Goal: Information Seeking & Learning: Check status

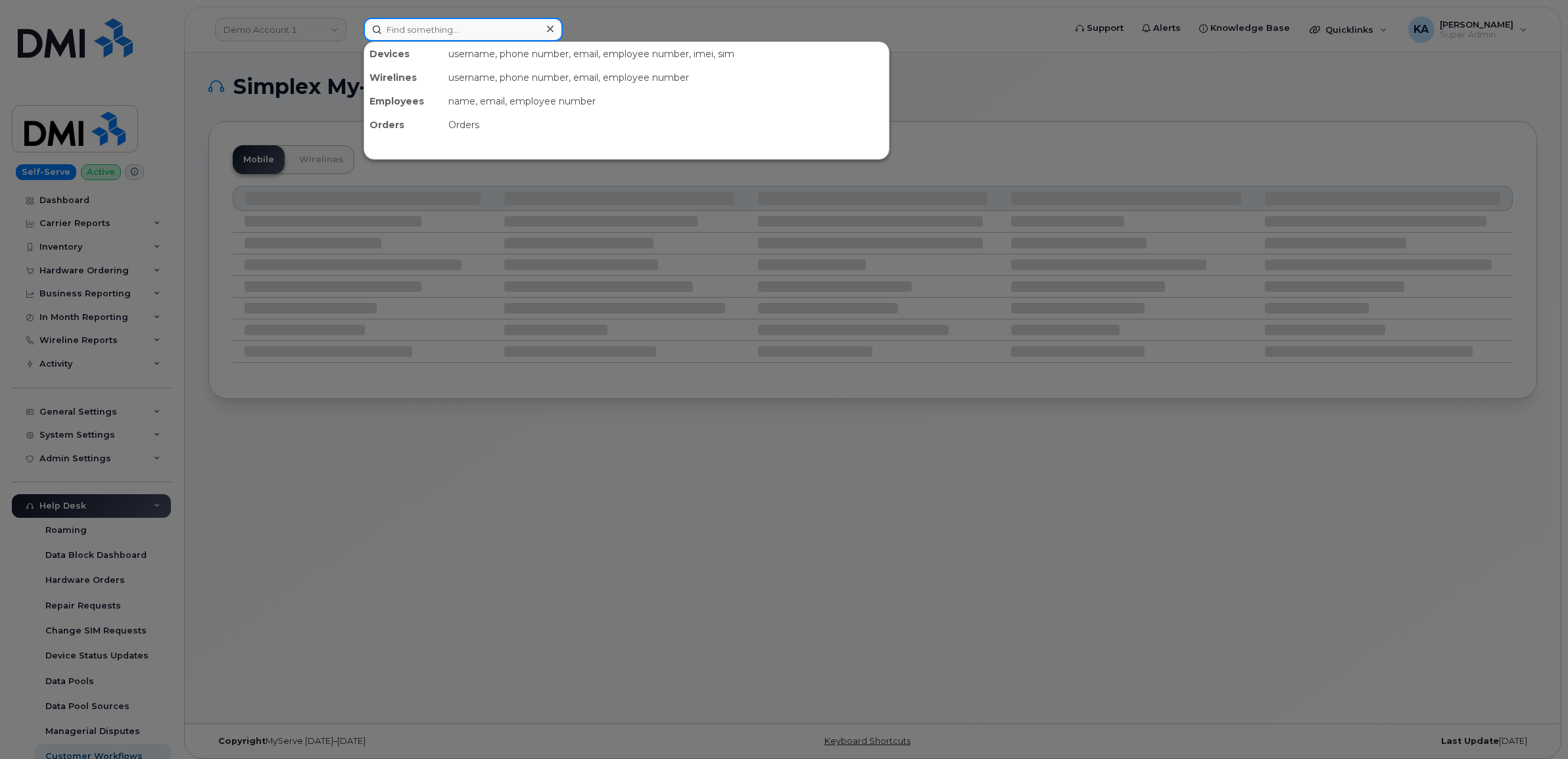
paste input "5064798649"
drag, startPoint x: 461, startPoint y: 30, endPoint x: 352, endPoint y: 30, distance: 109.0
click at [353, 30] on div "5064798649 No results" at bounding box center [709, 29] width 713 height 24
paste input "8383994"
type input "5068383994"
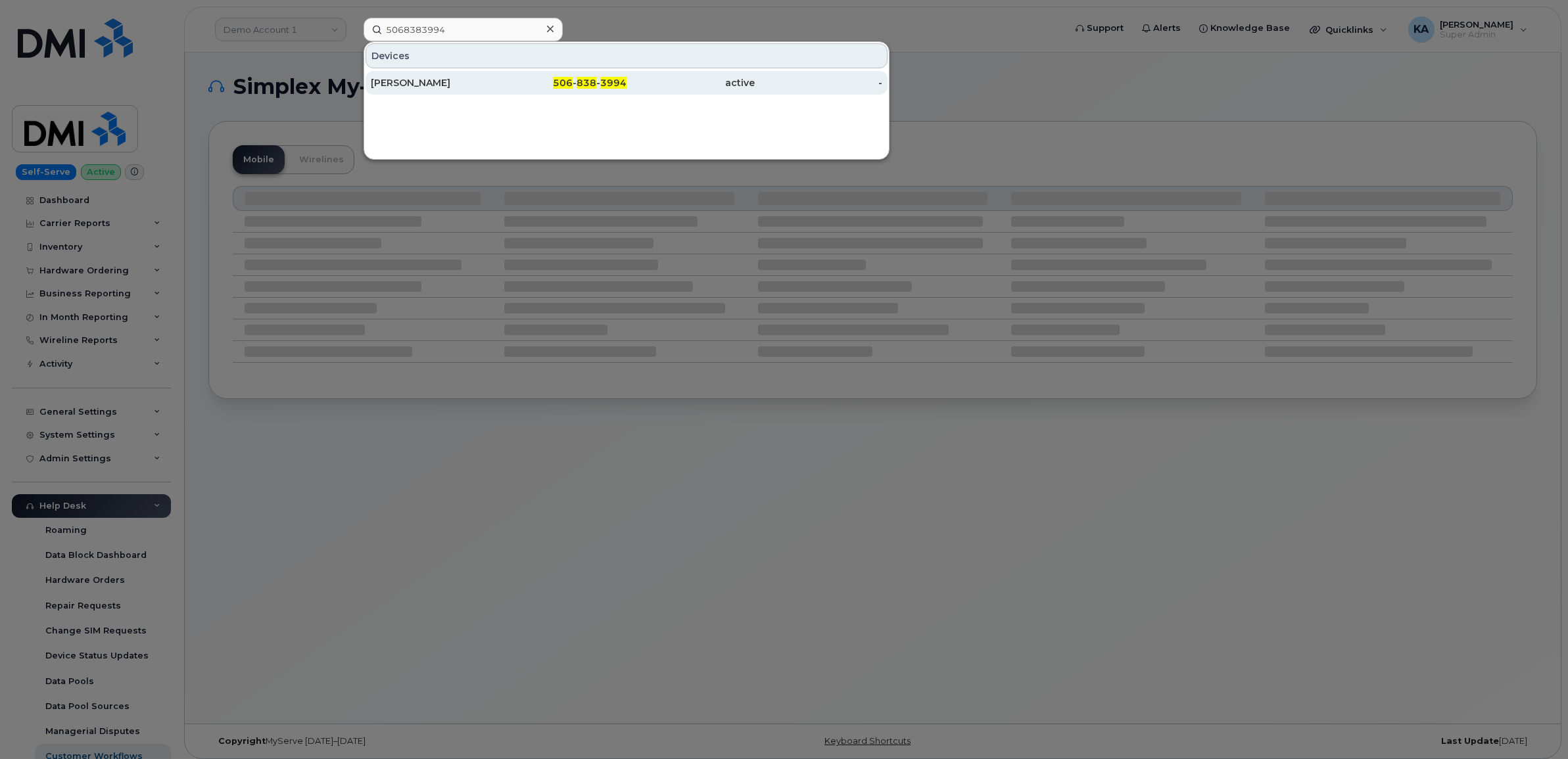
click at [429, 82] on div "[PERSON_NAME]" at bounding box center [435, 83] width 128 height 13
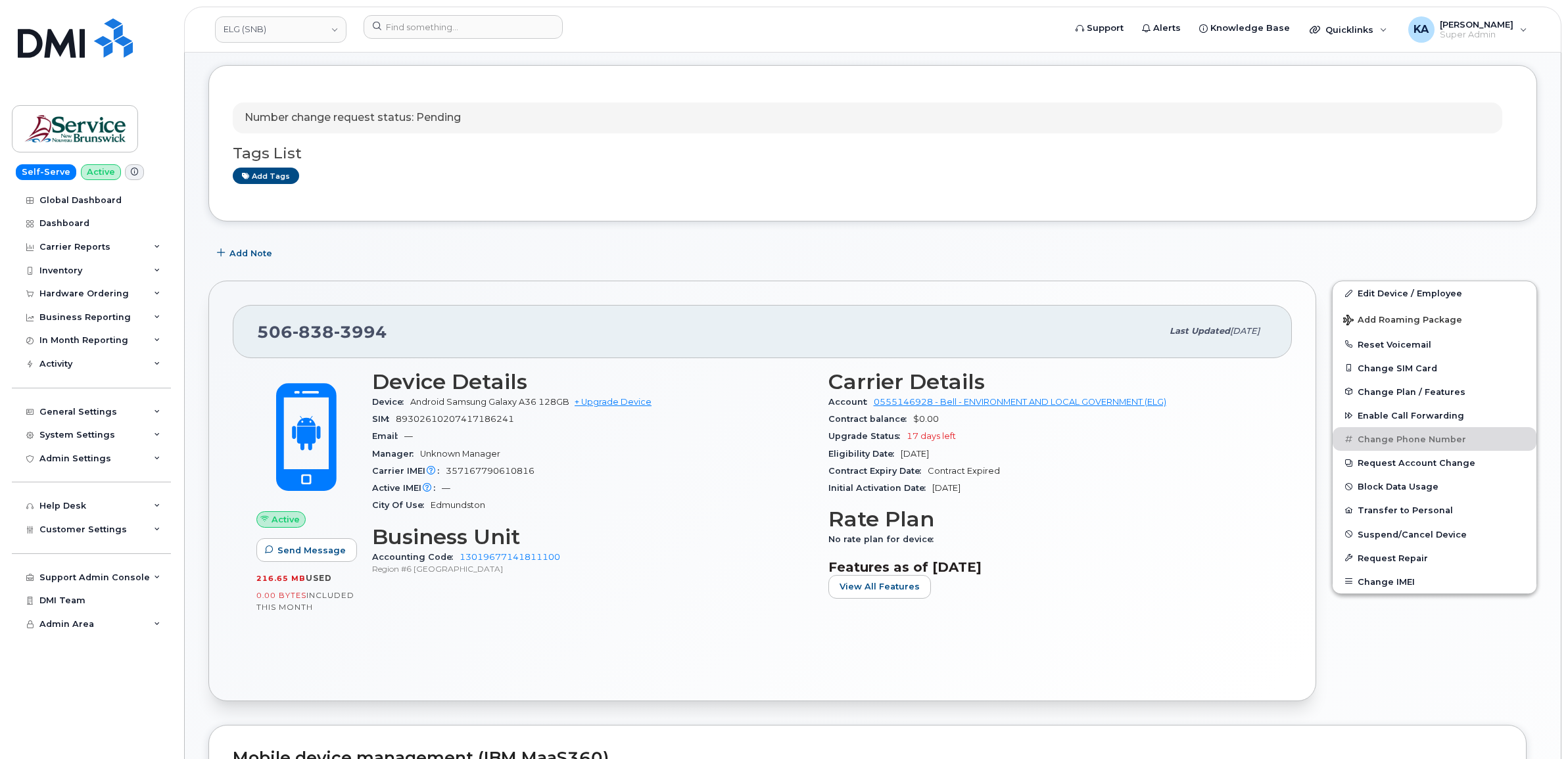
scroll to position [164, 0]
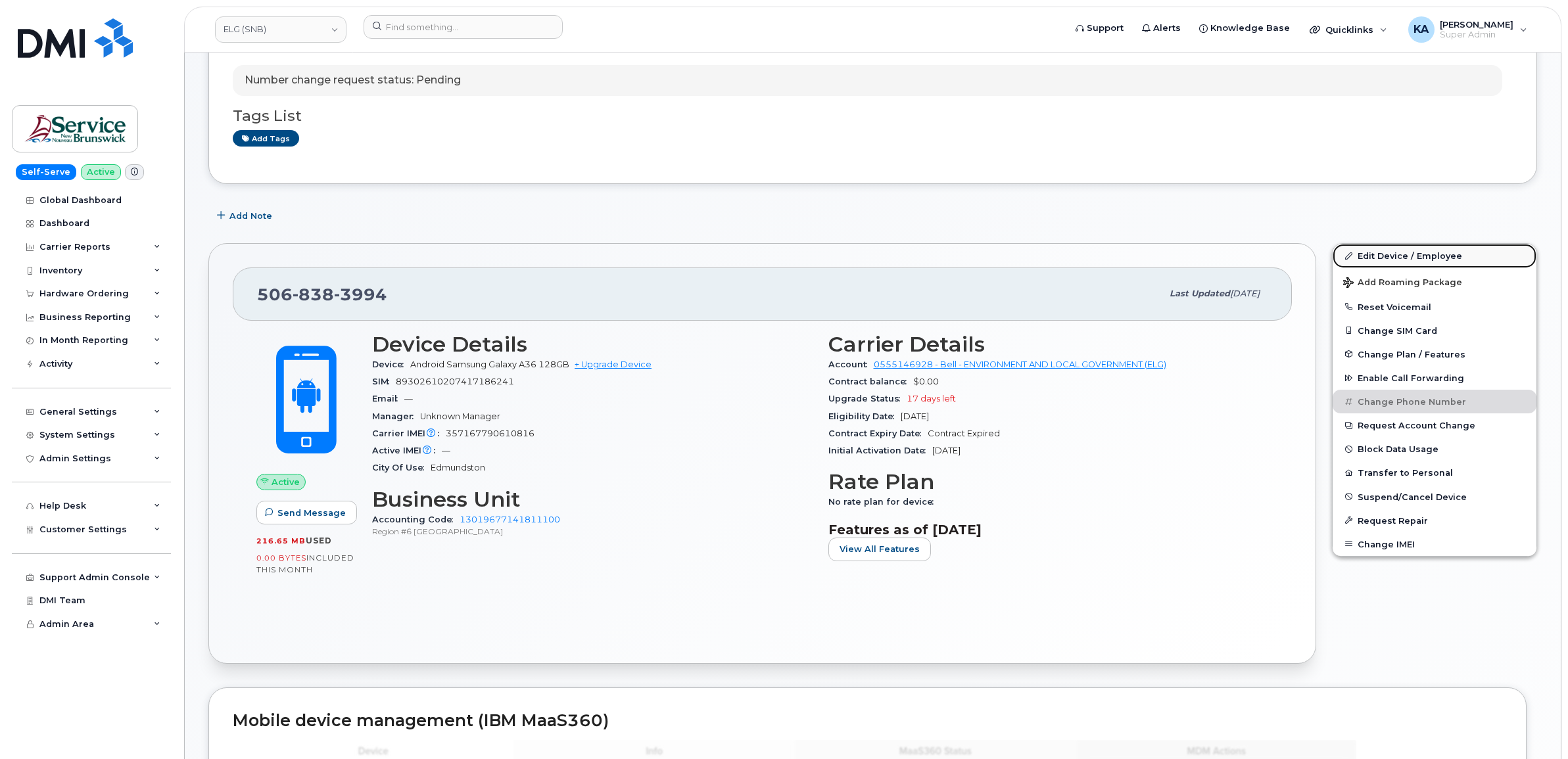
click at [1369, 254] on link "Edit Device / Employee" at bounding box center [1434, 256] width 204 height 24
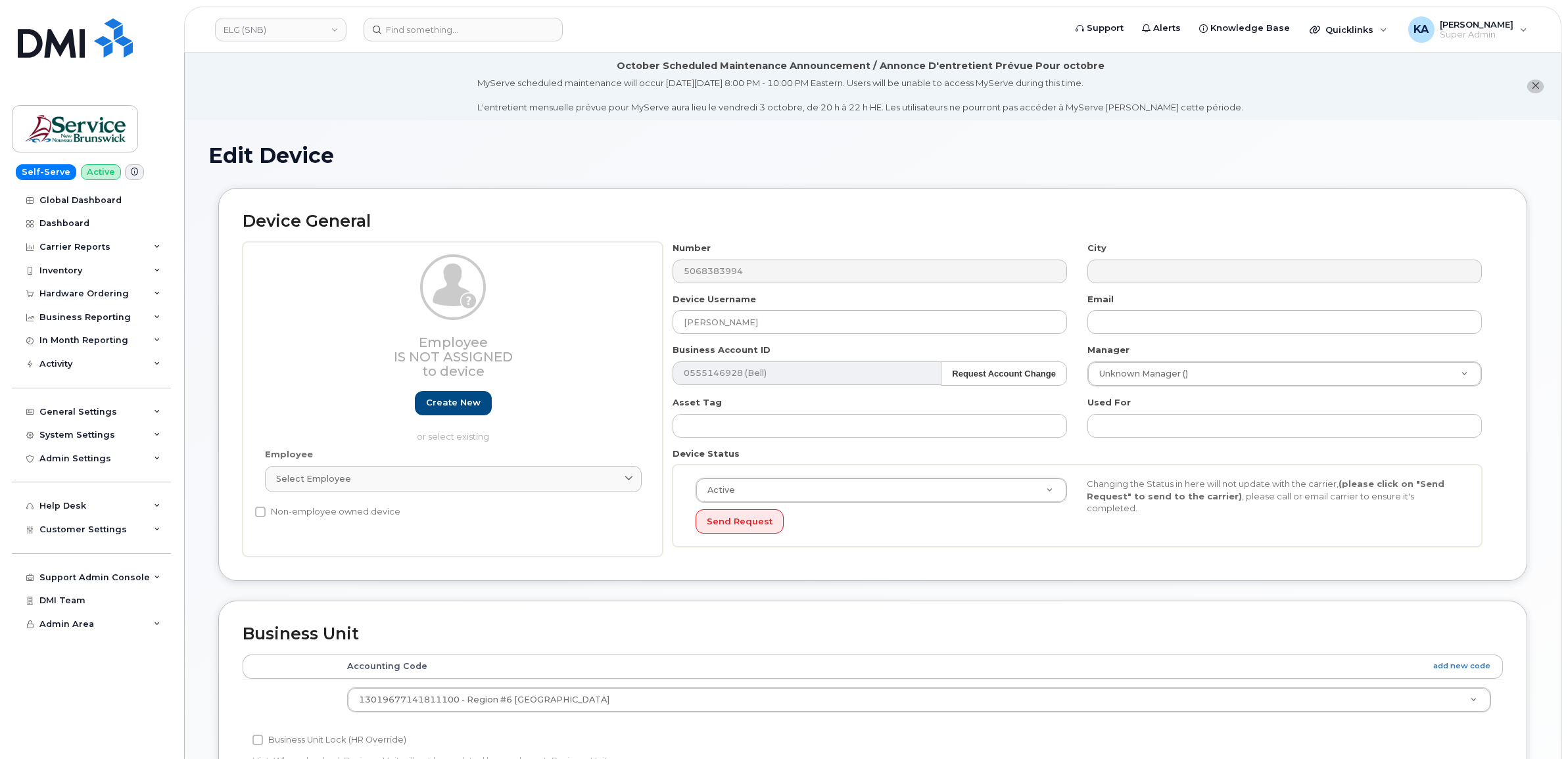
select select "35678087"
click at [797, 561] on div "Device General Employee Is not assigned to device Create new or select existing…" at bounding box center [873, 384] width 1309 height 393
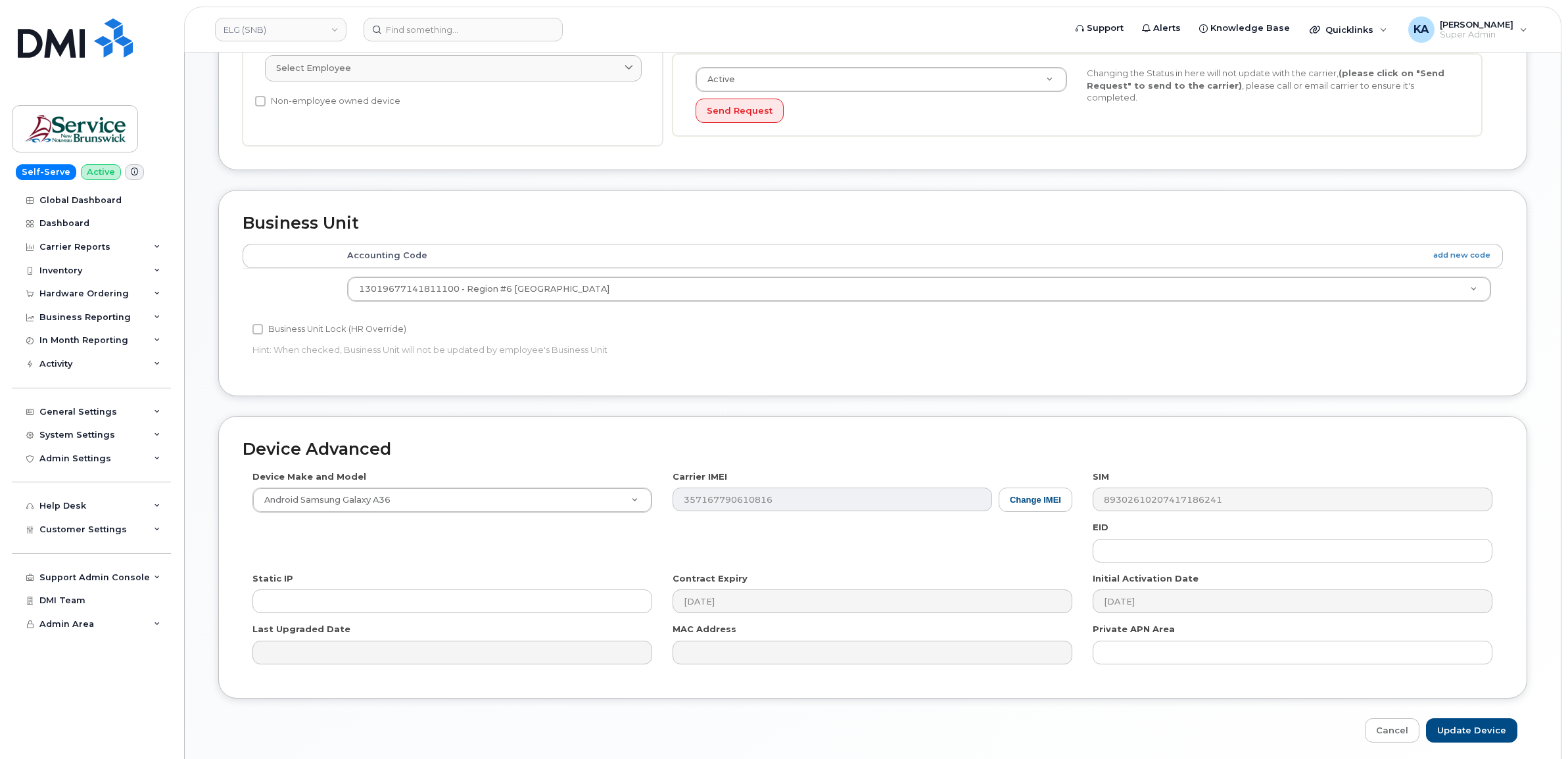
scroll to position [463, 0]
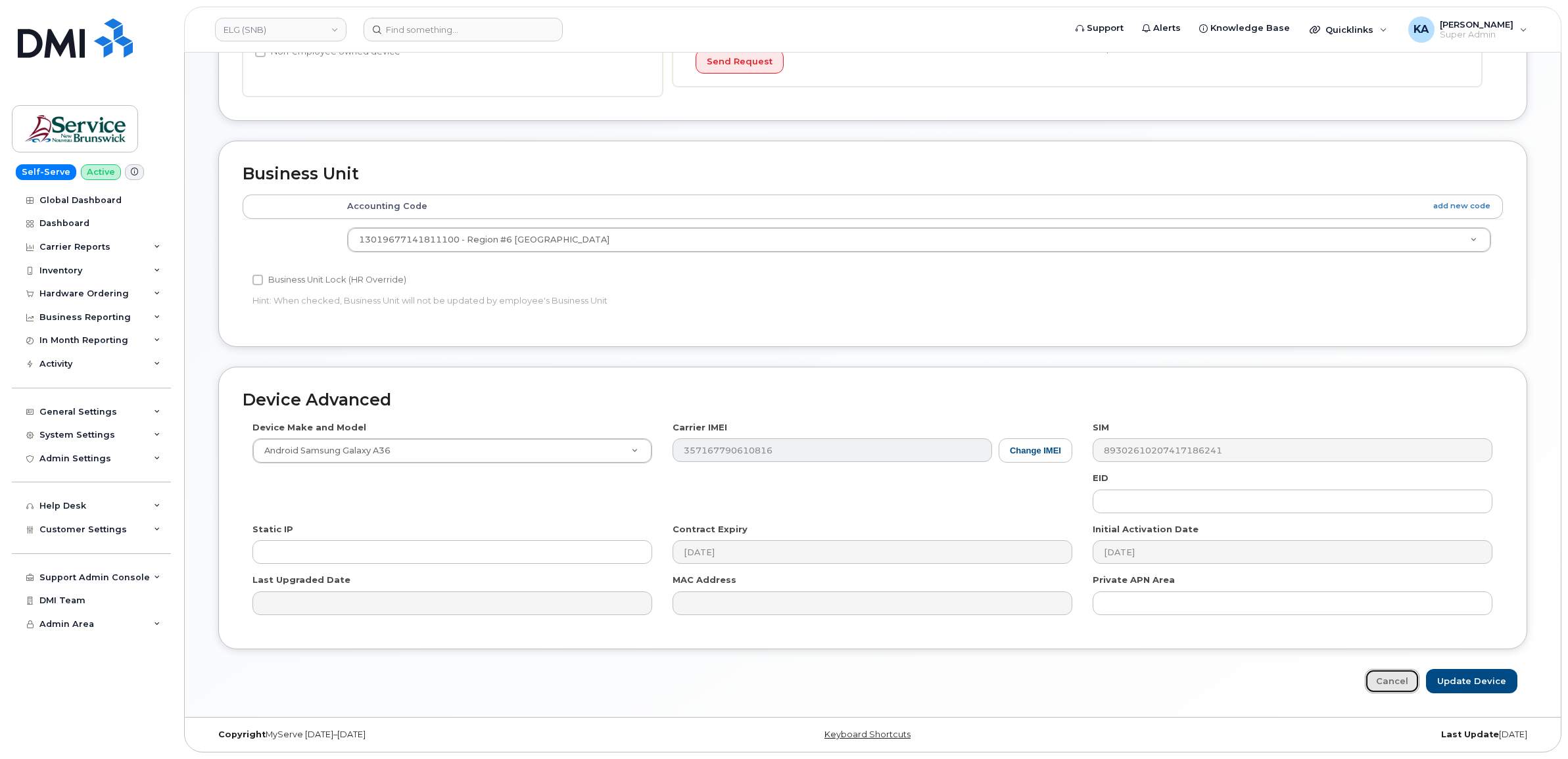
click at [1389, 676] on link "Cancel" at bounding box center [1392, 681] width 55 height 24
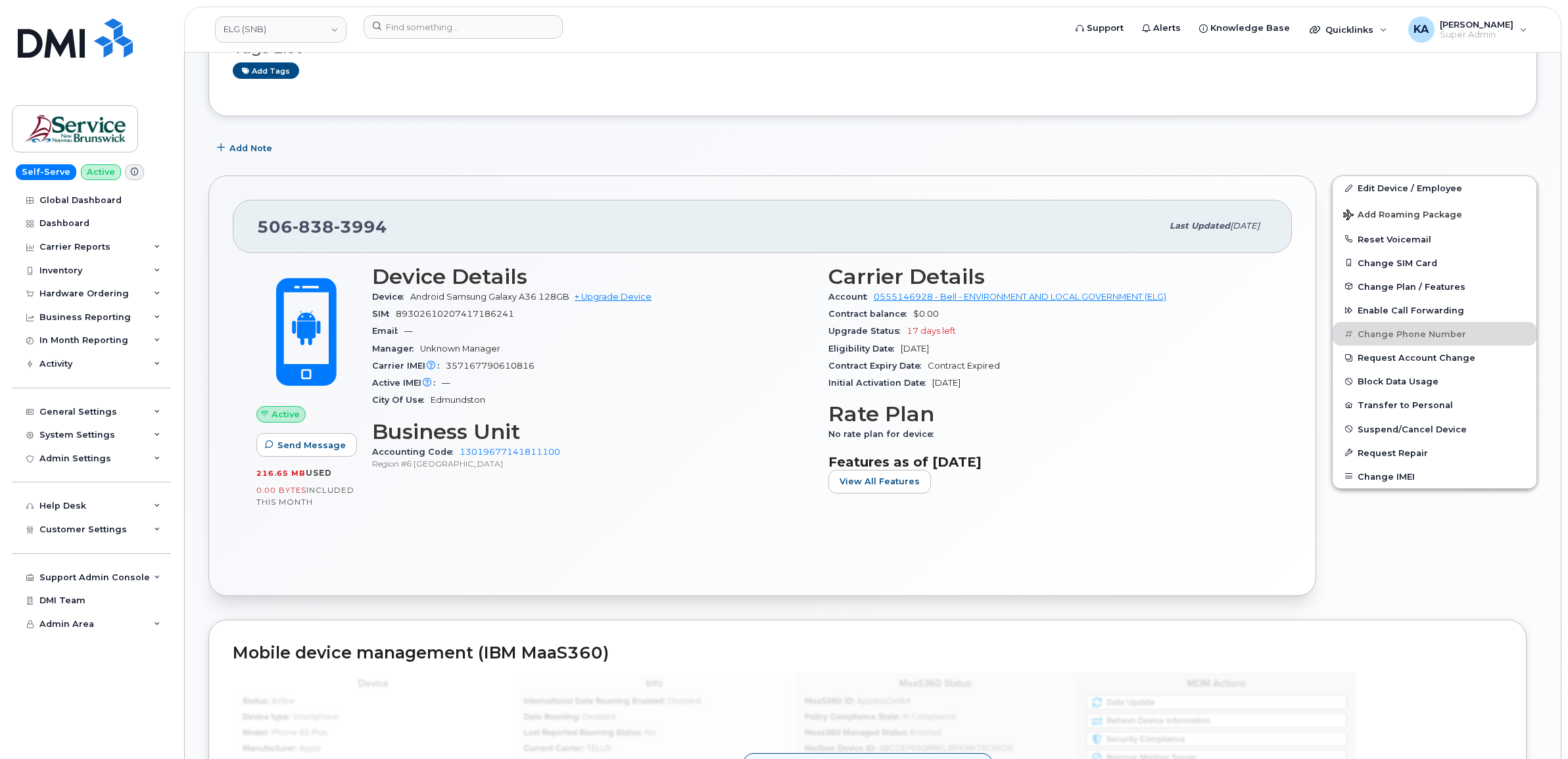
scroll to position [329, 0]
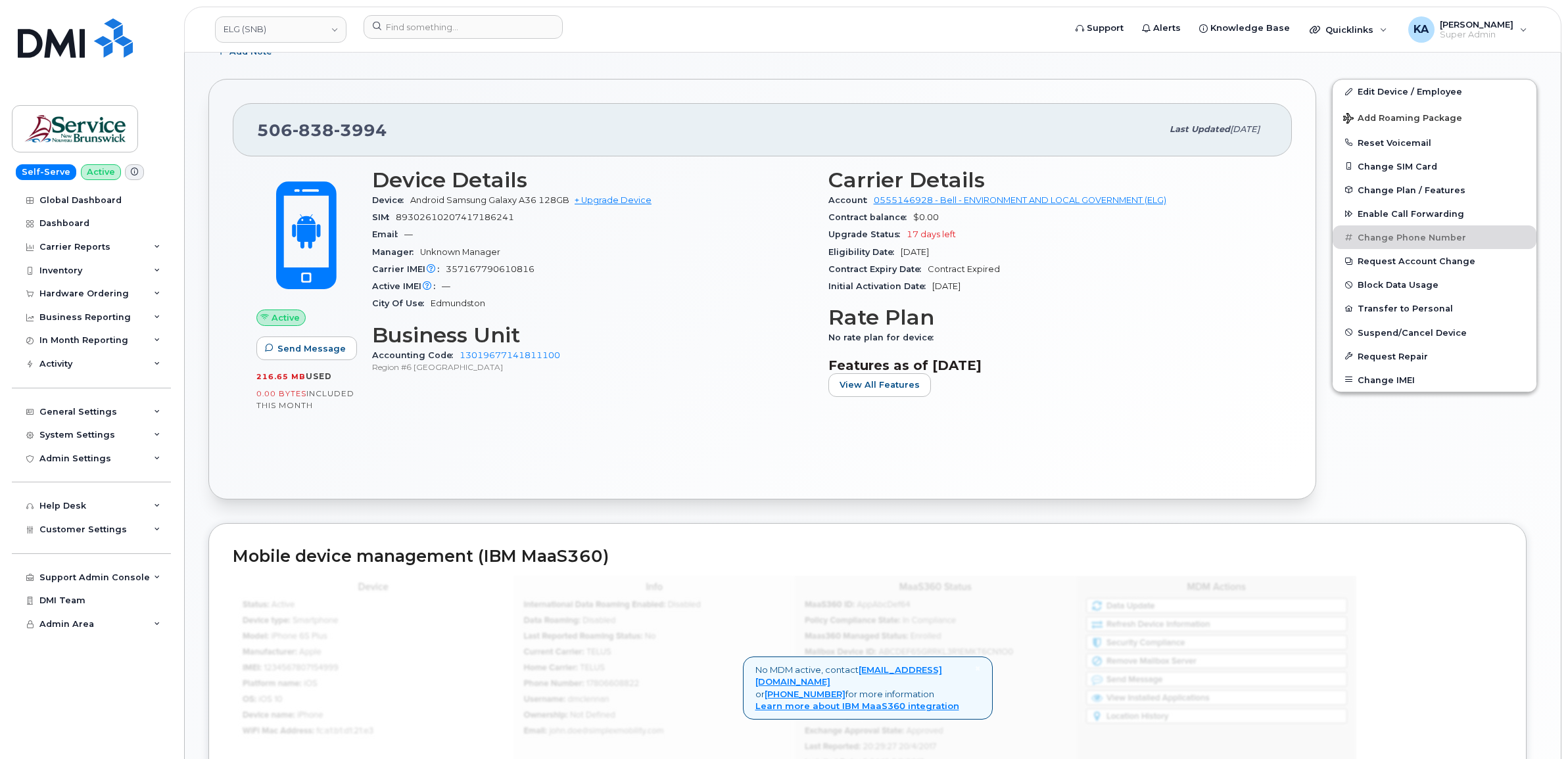
click at [470, 270] on span "357167790610816" at bounding box center [490, 269] width 89 height 10
copy span "357167790610816"
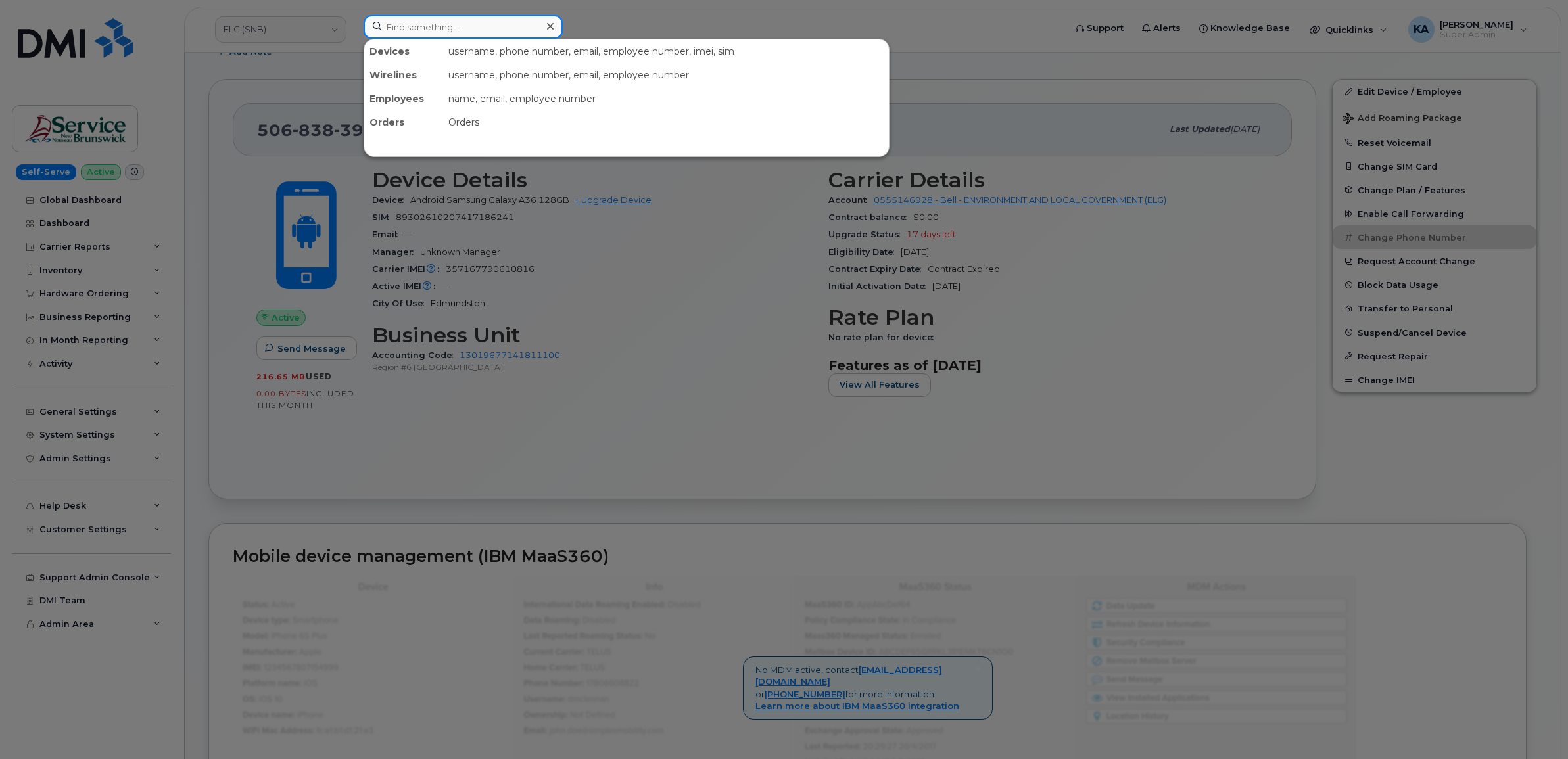
paste input "2045958157"
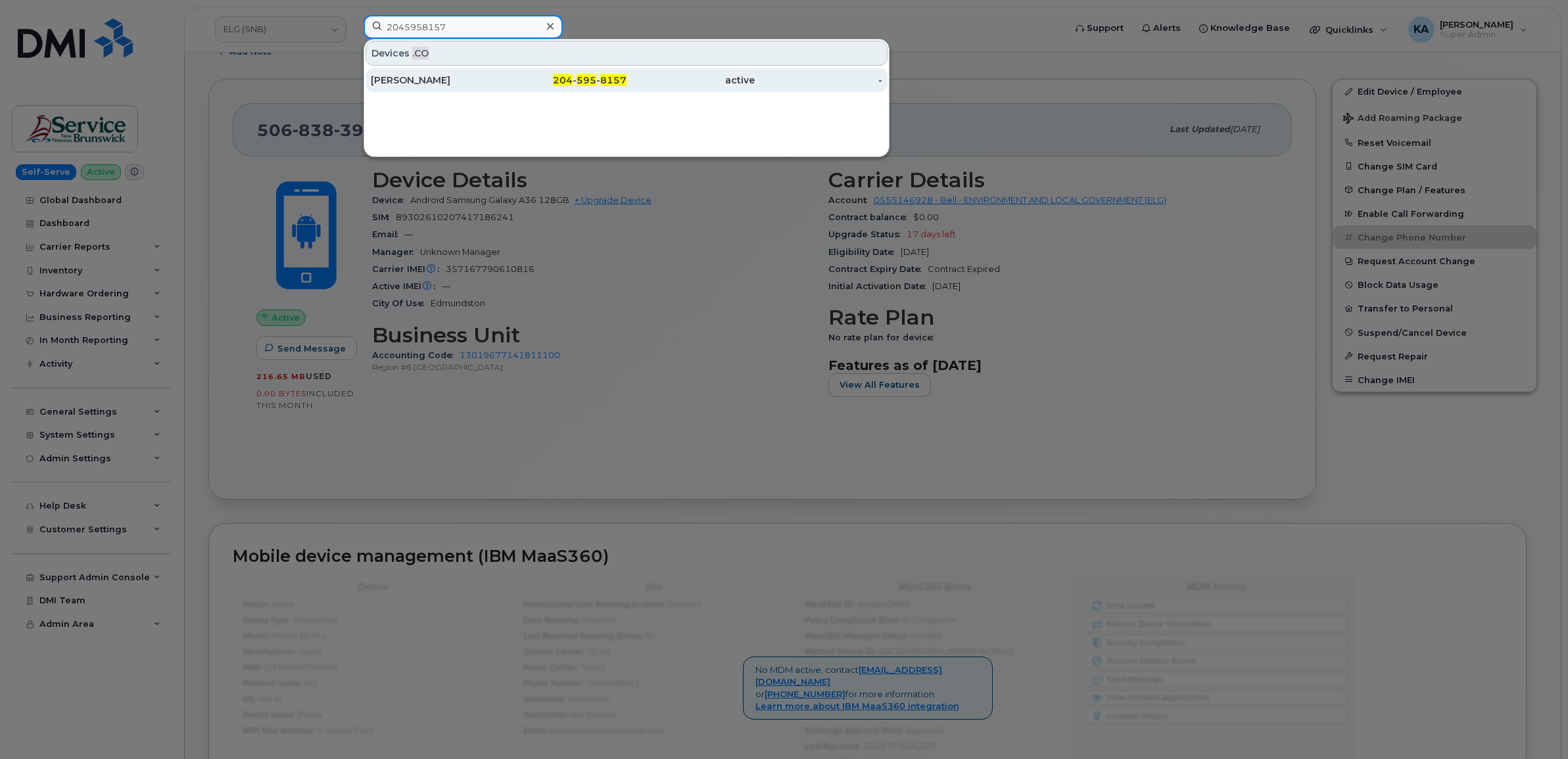
type input "2045958157"
click at [425, 80] on div "Stephanie Comte" at bounding box center [435, 80] width 128 height 13
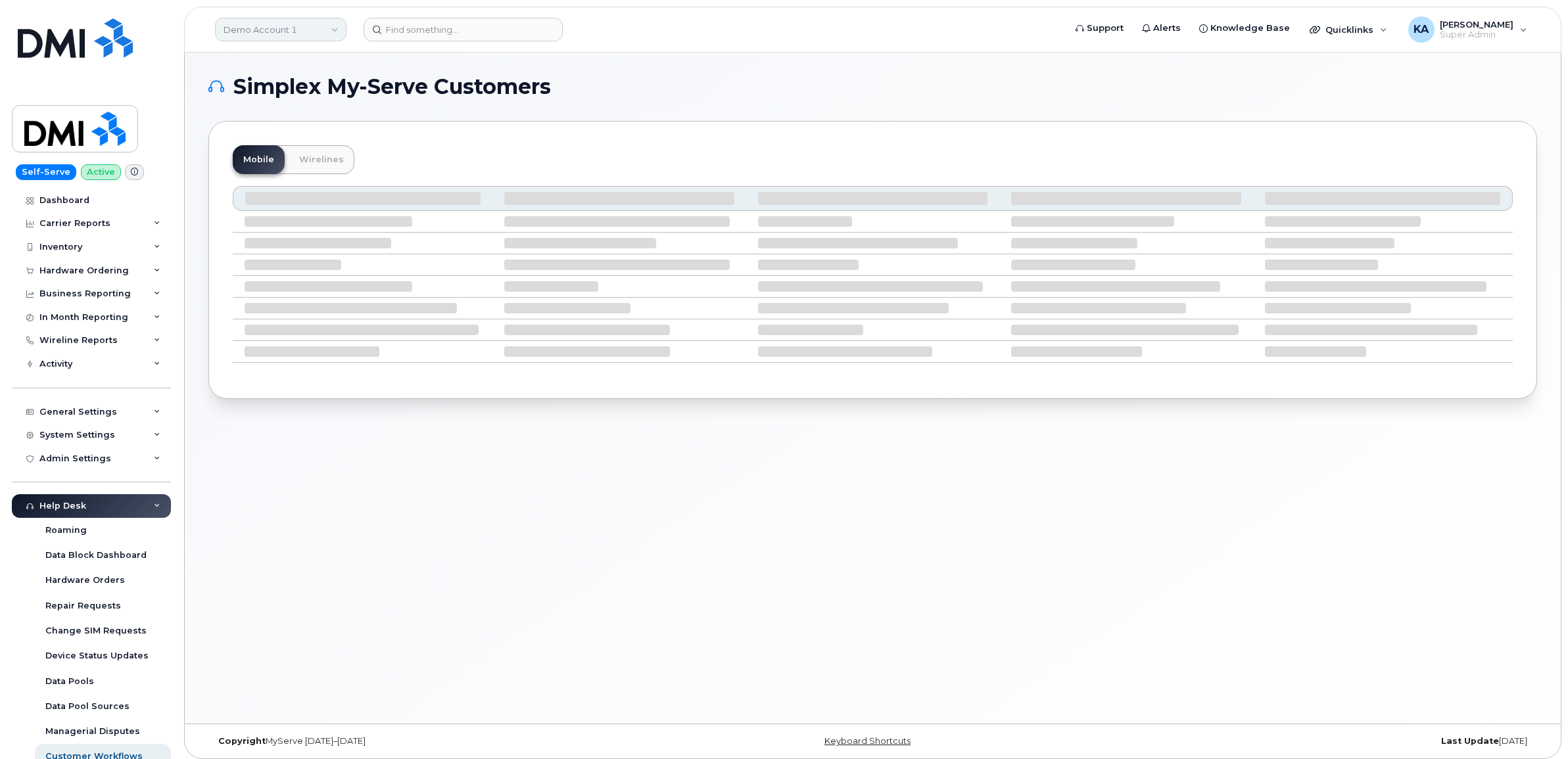
click at [287, 31] on link "Demo Account 1" at bounding box center [280, 29] width 131 height 24
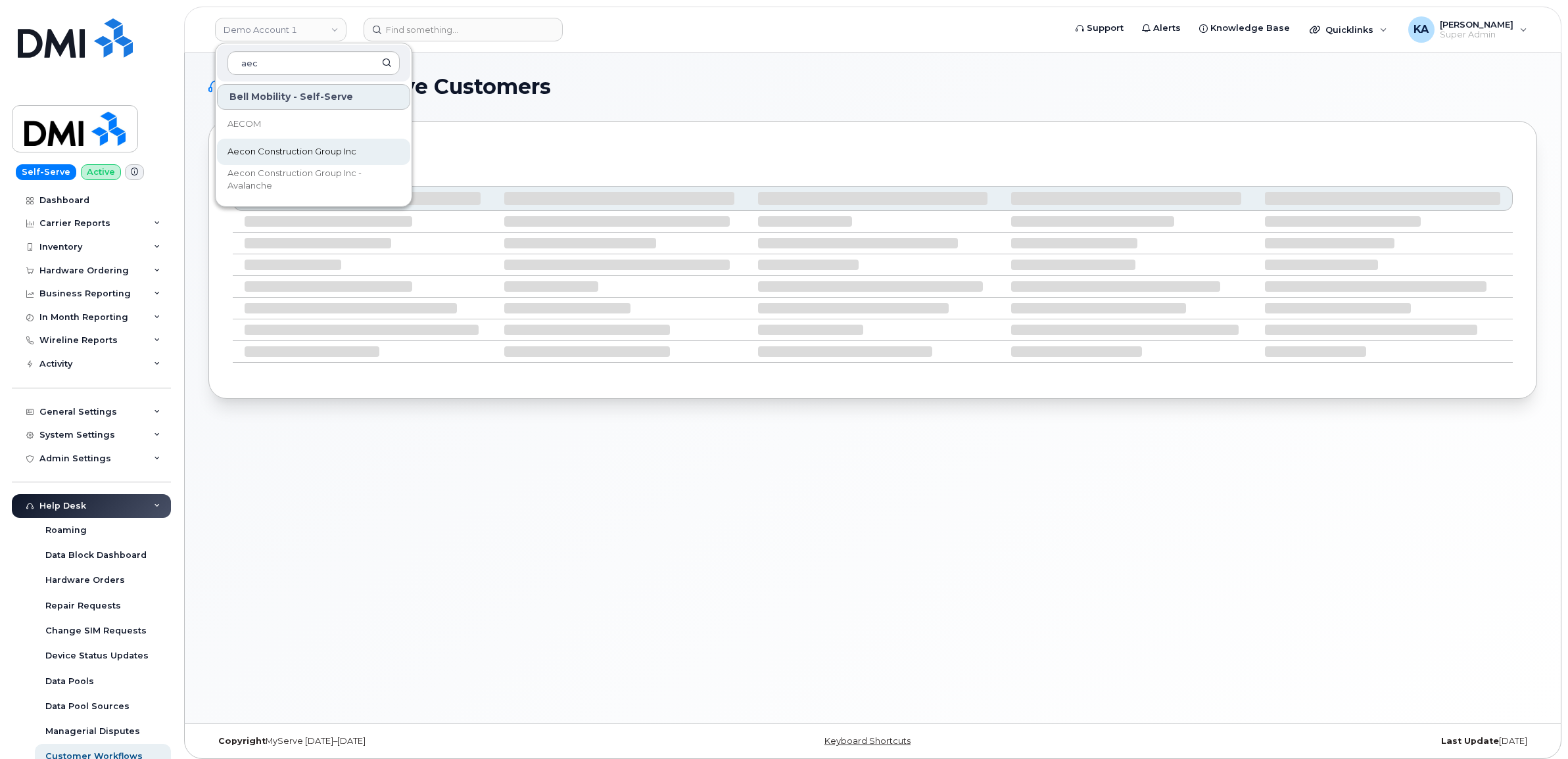
type input "aec"
click at [266, 149] on span "Aecon Construction Group Inc" at bounding box center [292, 152] width 129 height 13
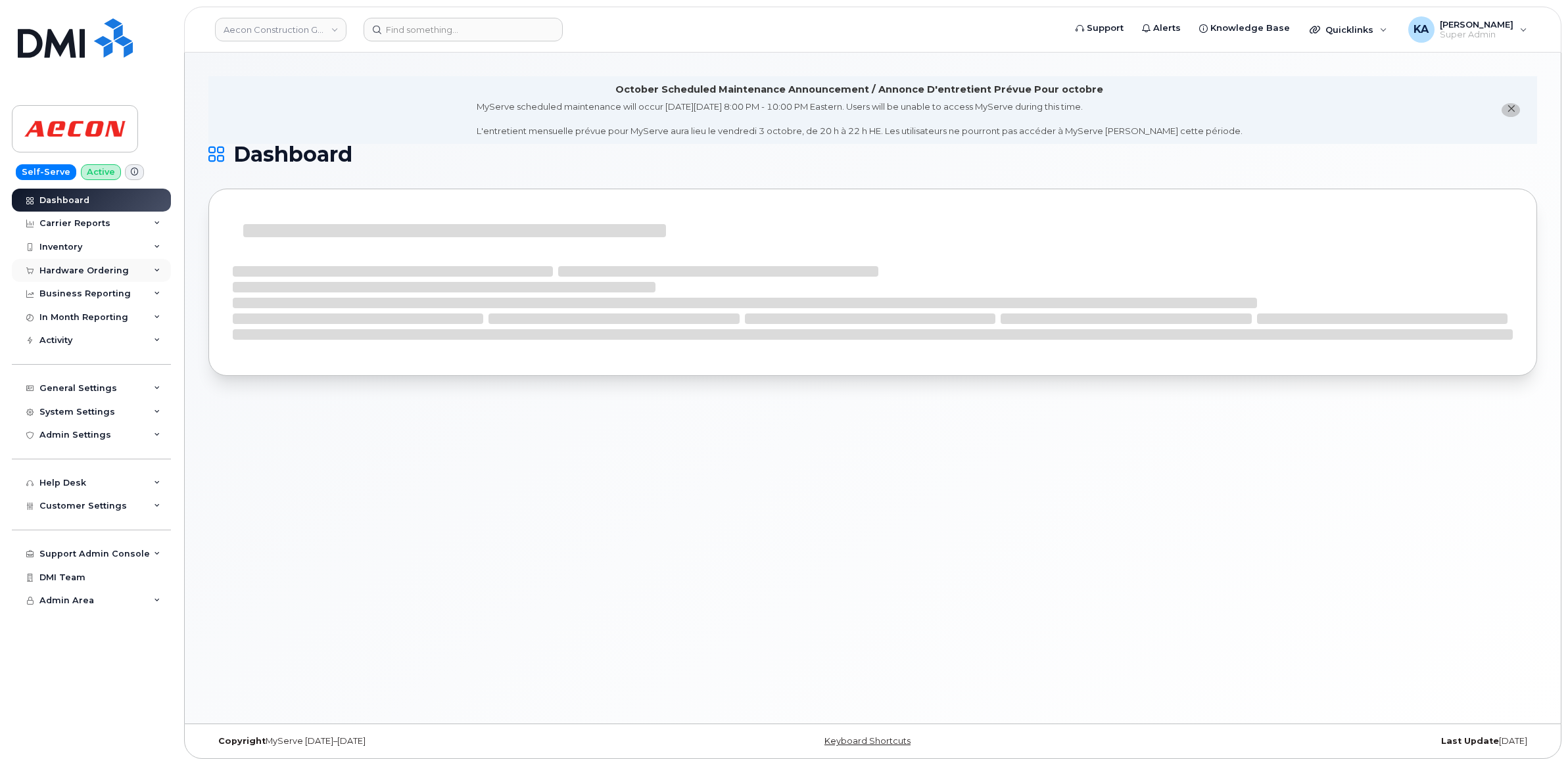
click at [82, 270] on div "Hardware Ordering" at bounding box center [84, 271] width 89 height 11
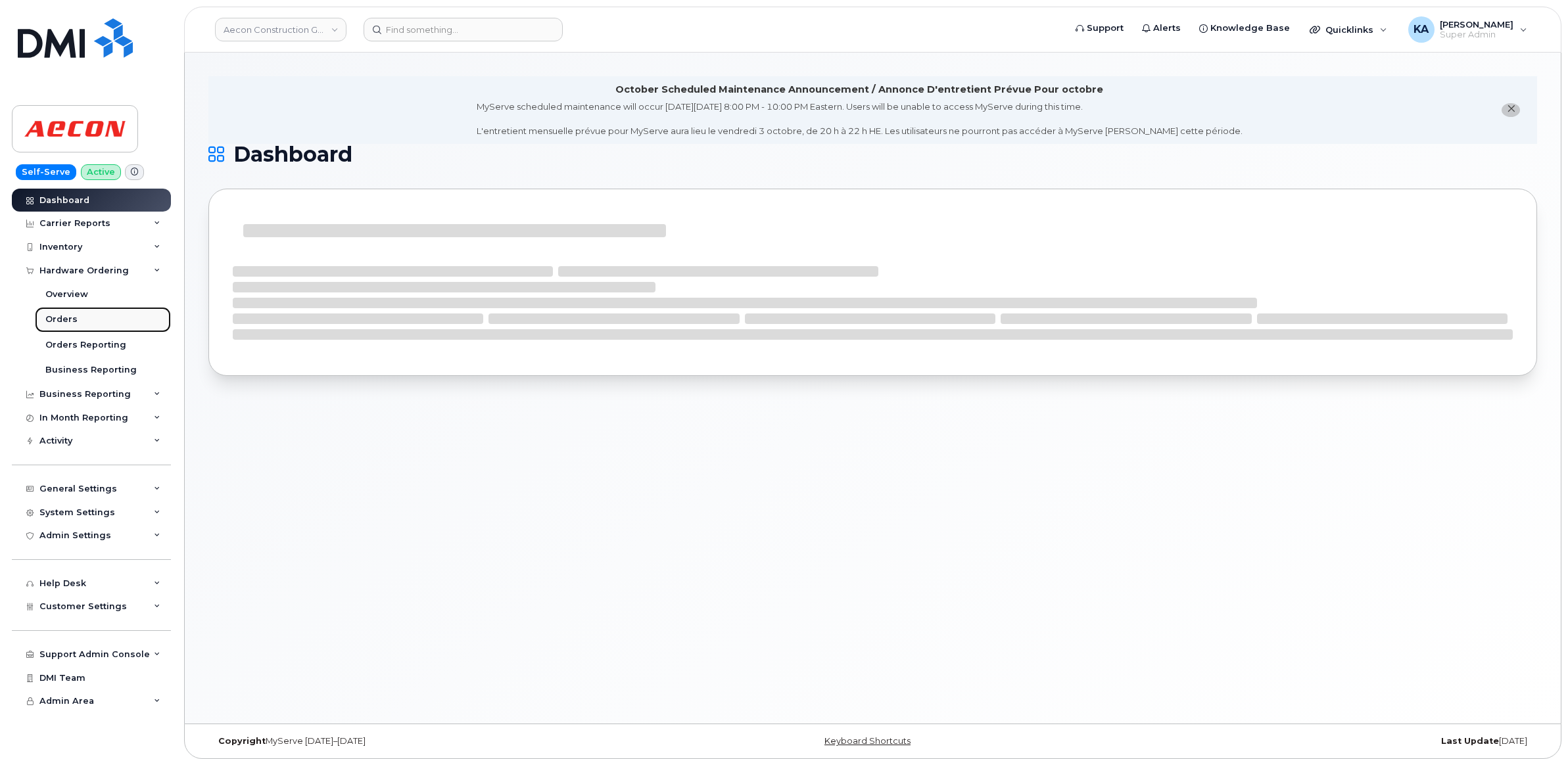
click at [47, 315] on div "Orders" at bounding box center [61, 320] width 32 height 11
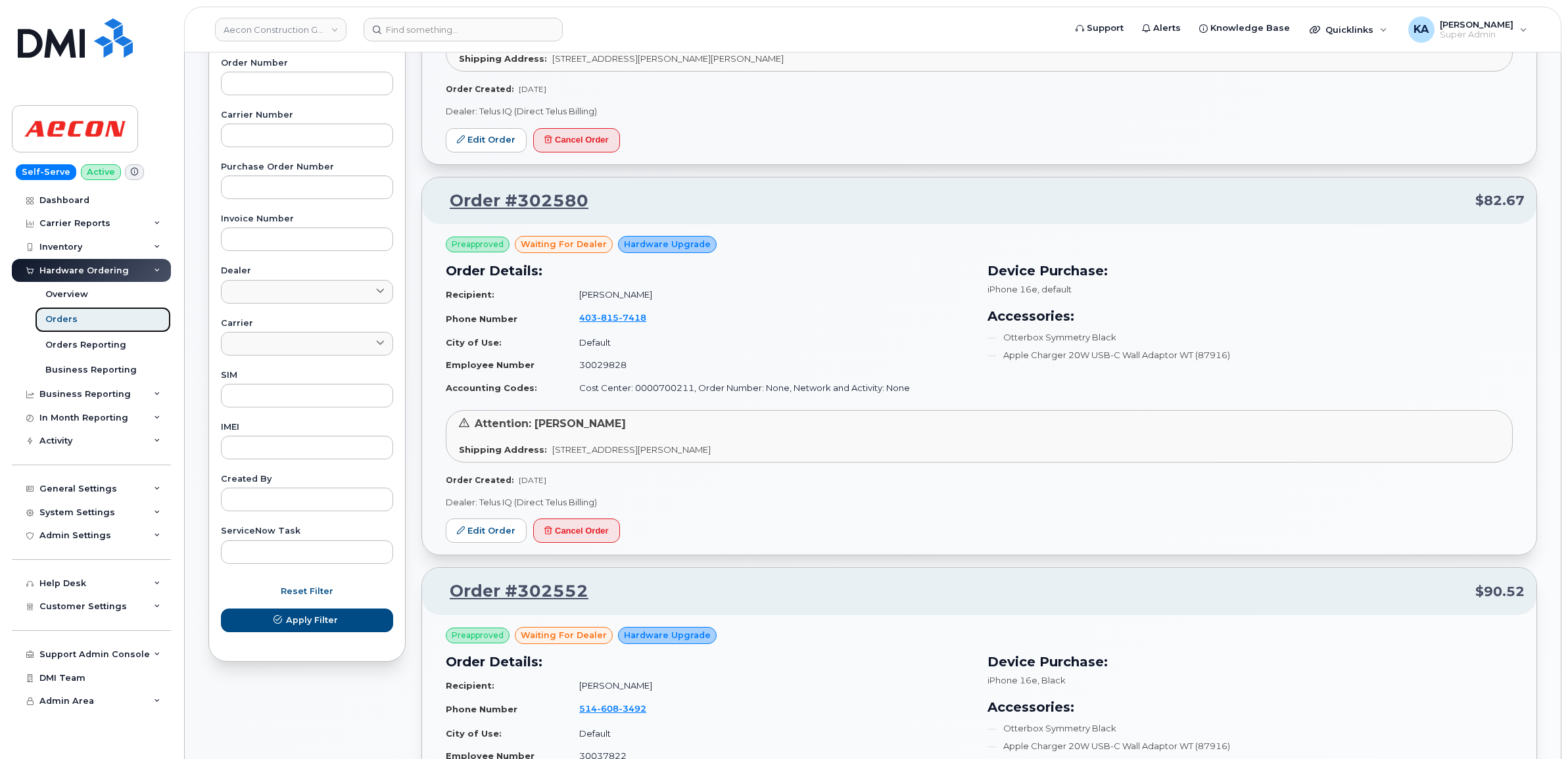
scroll to position [411, 0]
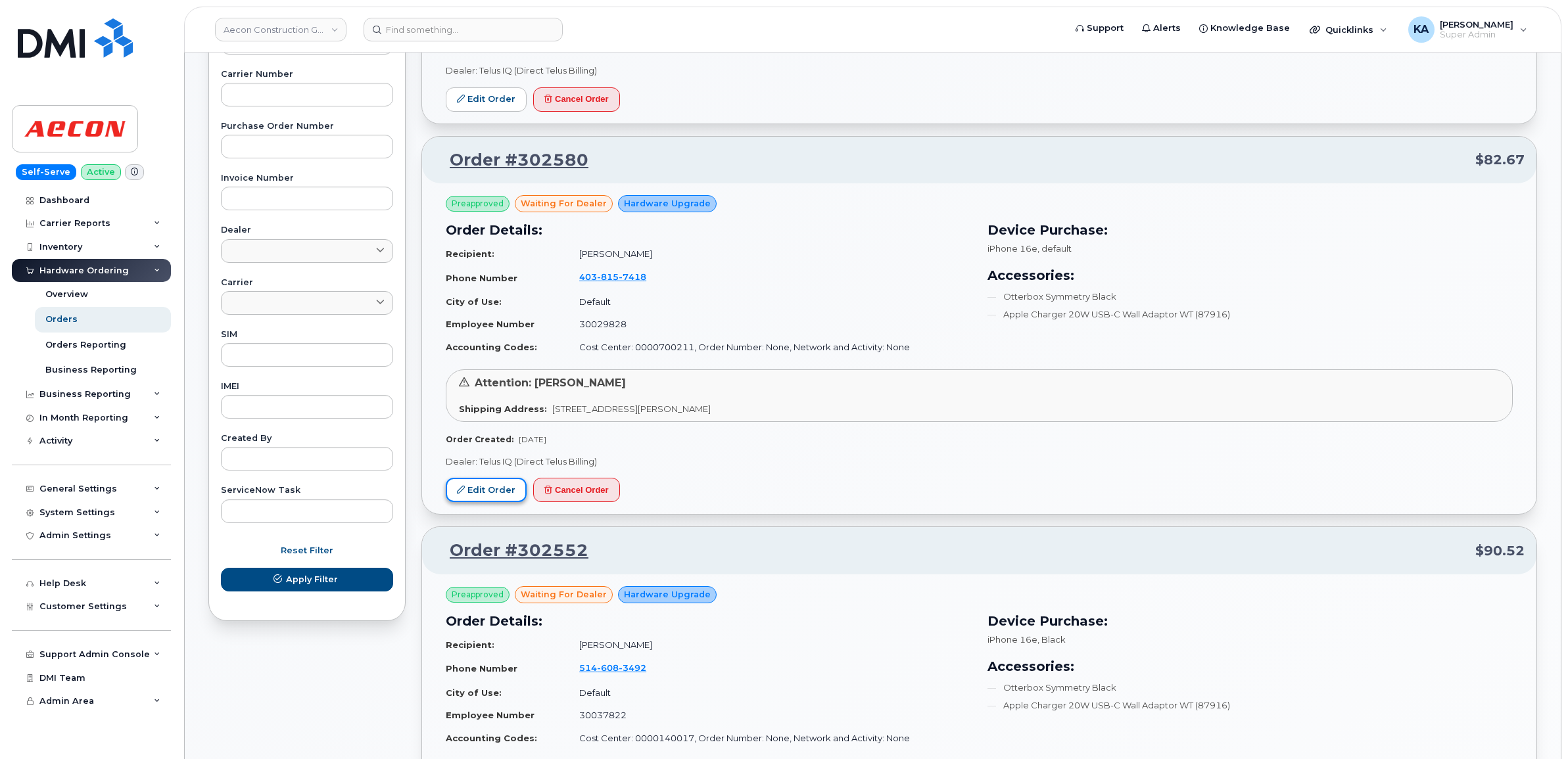
click at [488, 485] on link "Edit Order" at bounding box center [486, 490] width 81 height 24
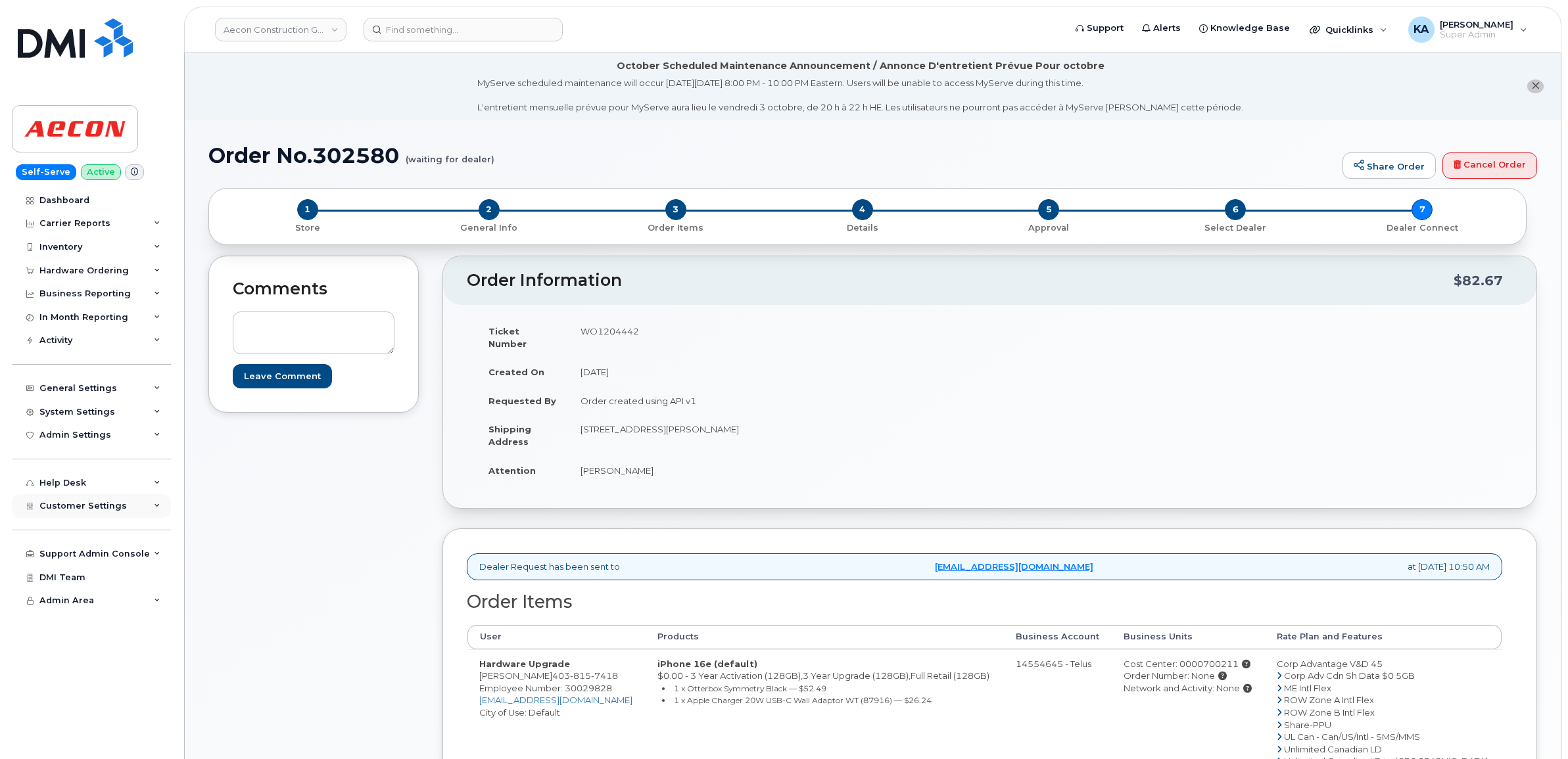
click at [70, 511] on span "Customer Settings" at bounding box center [83, 506] width 88 height 10
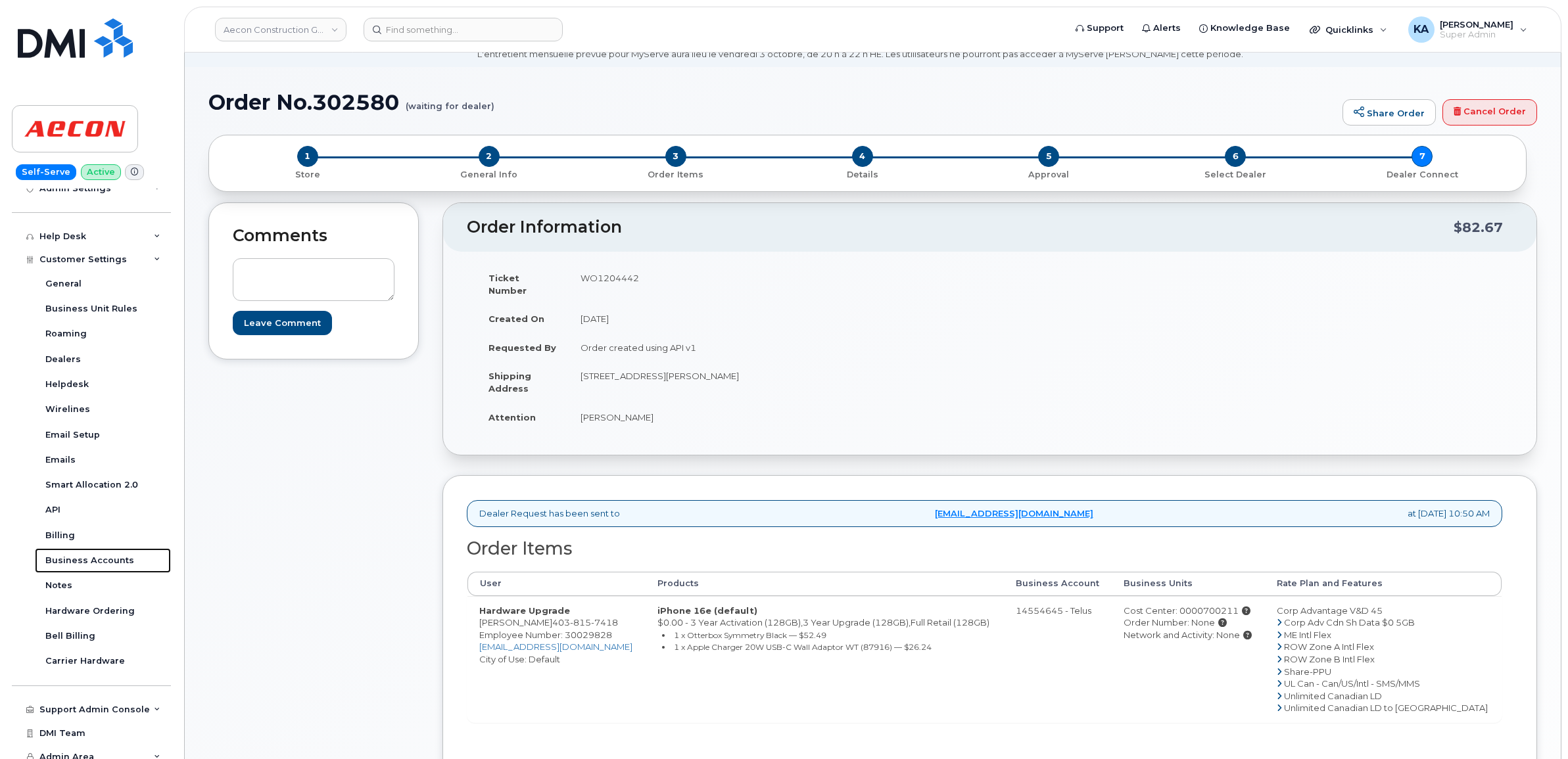
scroll to position [82, 0]
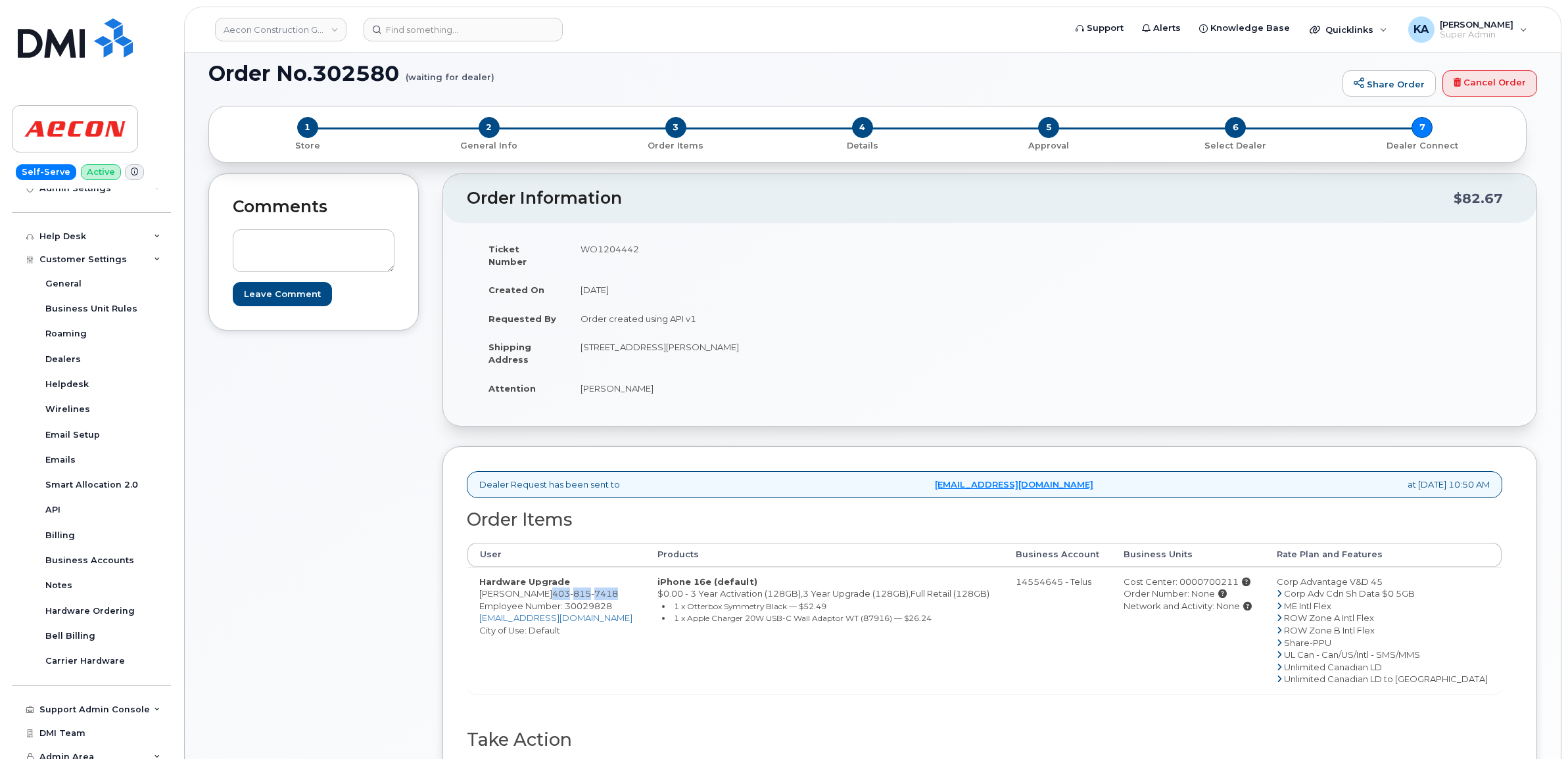
drag, startPoint x: 538, startPoint y: 582, endPoint x: 603, endPoint y: 583, distance: 65.0
click at [603, 583] on td "Hardware Upgrade [PERSON_NAME] [PHONE_NUMBER] Employee Number: 30029828 [EMAIL_…" at bounding box center [557, 630] width 178 height 126
copy td "403 815 7418"
click at [599, 250] on td "WO1204442" at bounding box center [774, 255] width 412 height 41
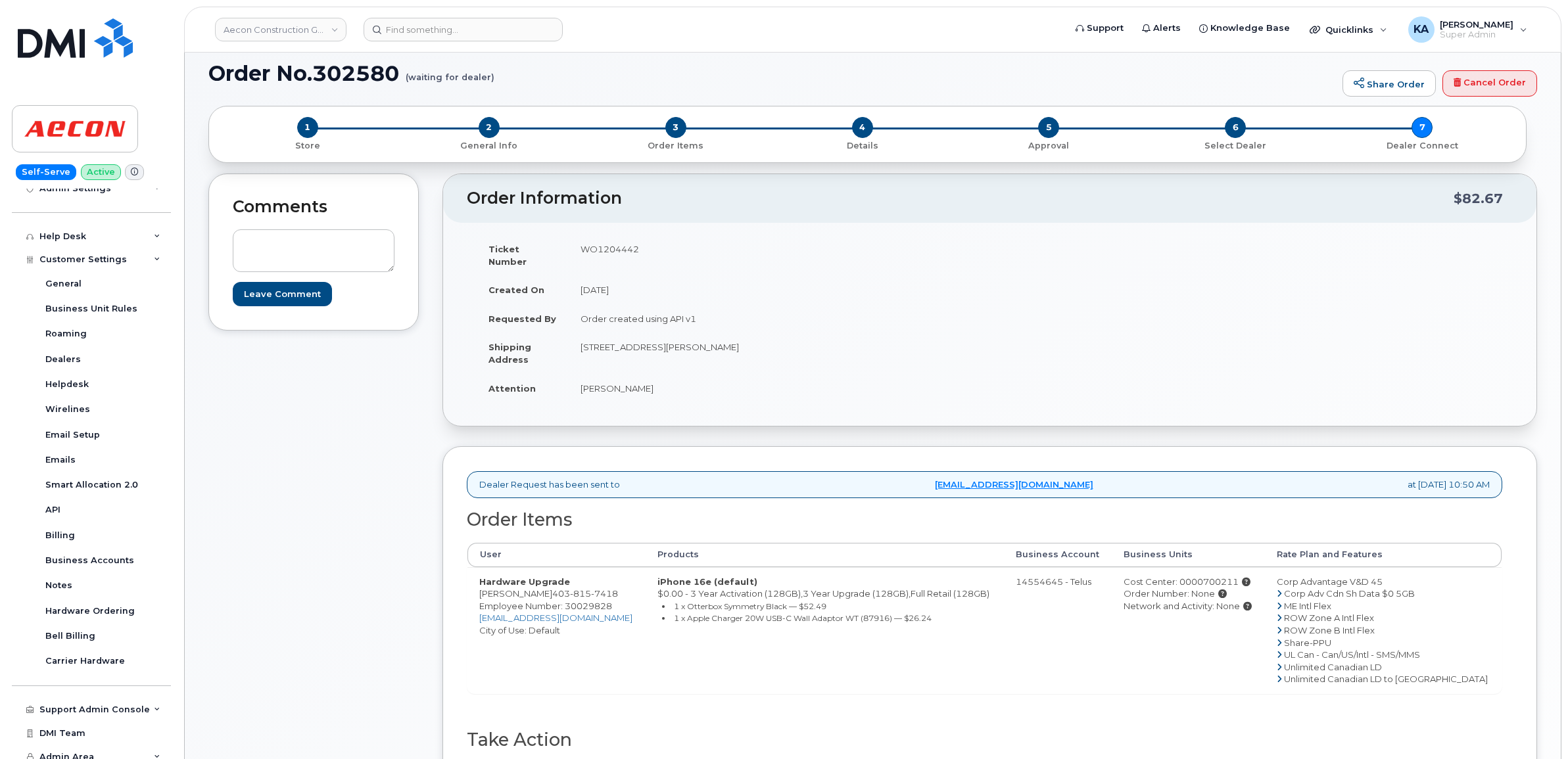
copy td "WO1204442"
drag, startPoint x: 468, startPoint y: 582, endPoint x: 539, endPoint y: 587, distance: 71.2
click at [539, 587] on td "Hardware Upgrade Bo Sigurdson 403 815 7418 Employee Number: 30029828 bsigurdson…" at bounding box center [557, 630] width 178 height 126
copy td "[PERSON_NAME]"
drag, startPoint x: 573, startPoint y: 332, endPoint x: 703, endPoint y: 349, distance: 131.1
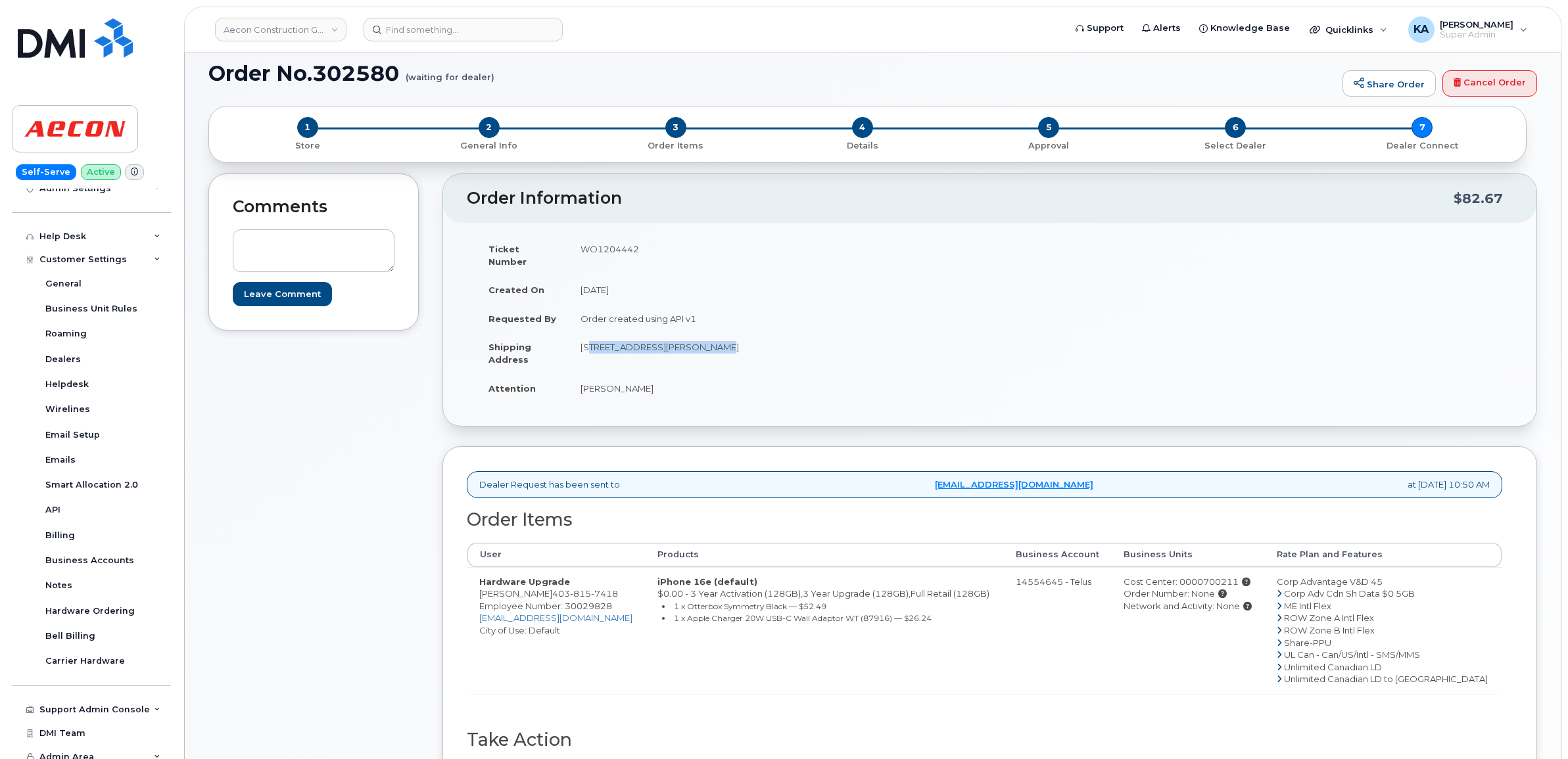
click at [703, 349] on td "[STREET_ADDRESS][PERSON_NAME]" at bounding box center [774, 353] width 412 height 41
copy td "145 Douglas Glen Manor SE"
click at [721, 335] on td "[STREET_ADDRESS][PERSON_NAME]" at bounding box center [774, 353] width 412 height 41
copy td "Calgary"
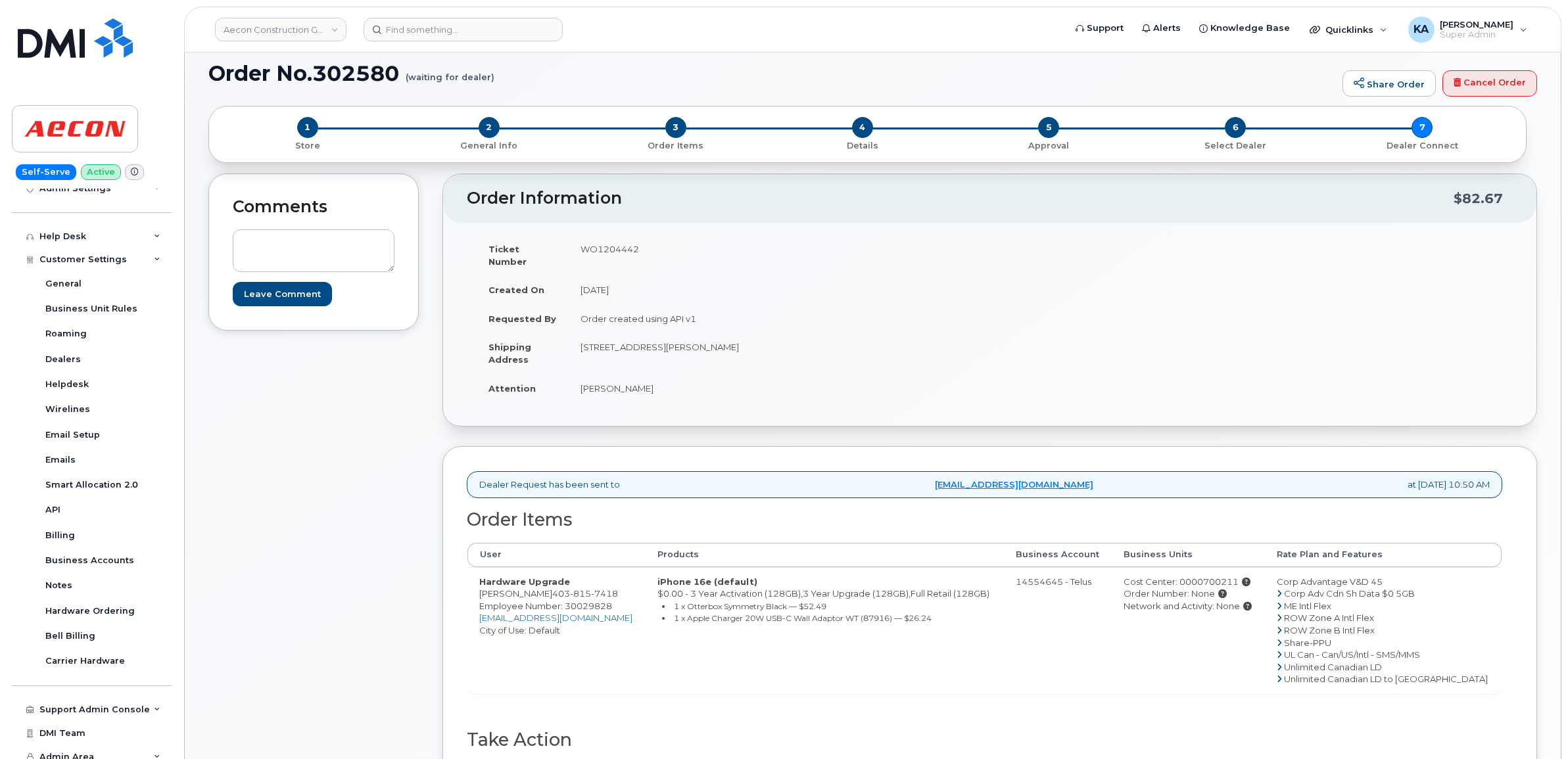
drag, startPoint x: 750, startPoint y: 335, endPoint x: 794, endPoint y: 338, distance: 44.1
click at [794, 338] on td "145 Douglas Glen Manor SE Calgary AB T2Z 3Y5" at bounding box center [774, 353] width 412 height 41
copy td "T2Z 3Y5"
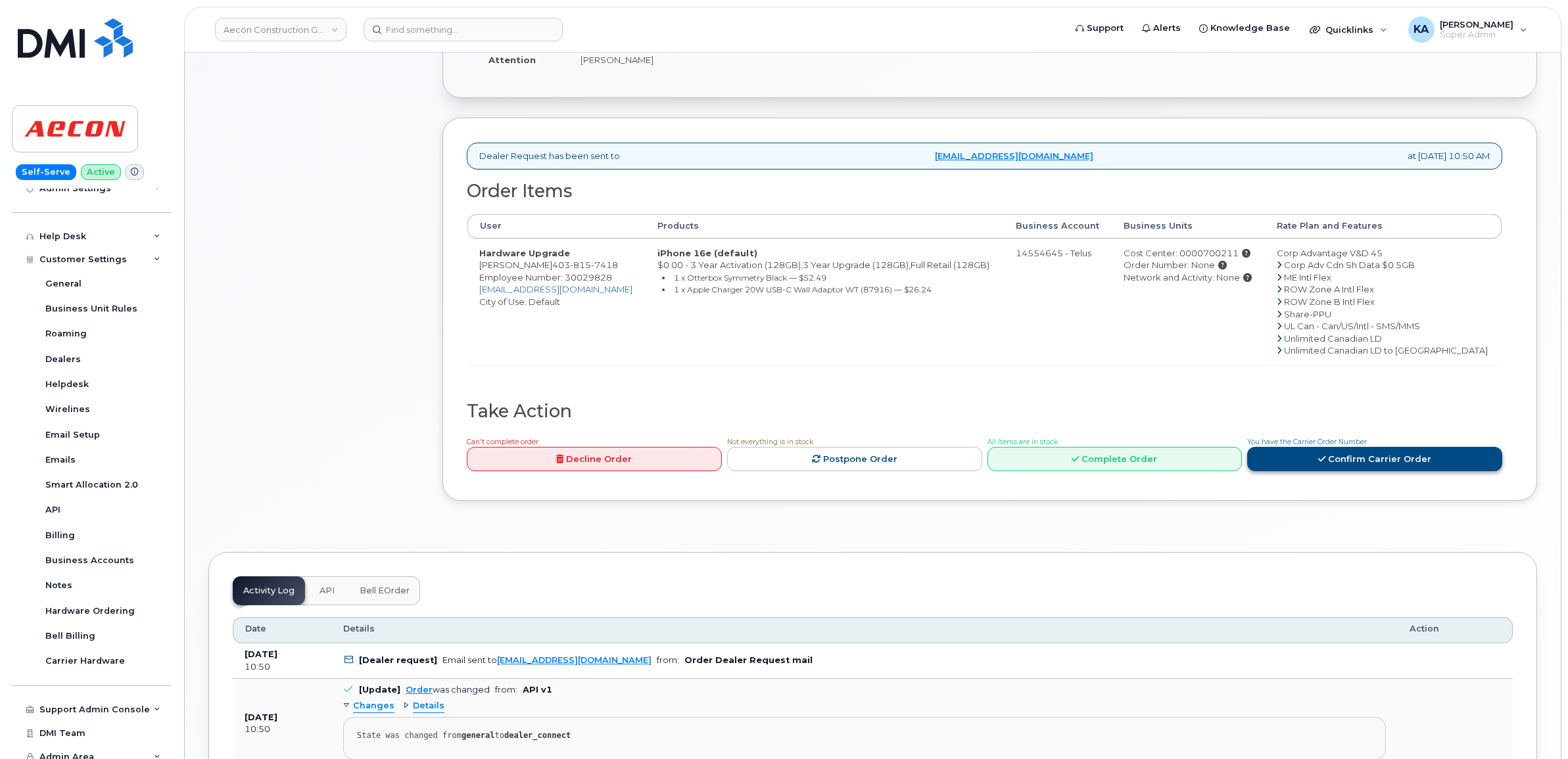
click at [1331, 448] on link "Confirm Carrier Order" at bounding box center [1374, 459] width 255 height 24
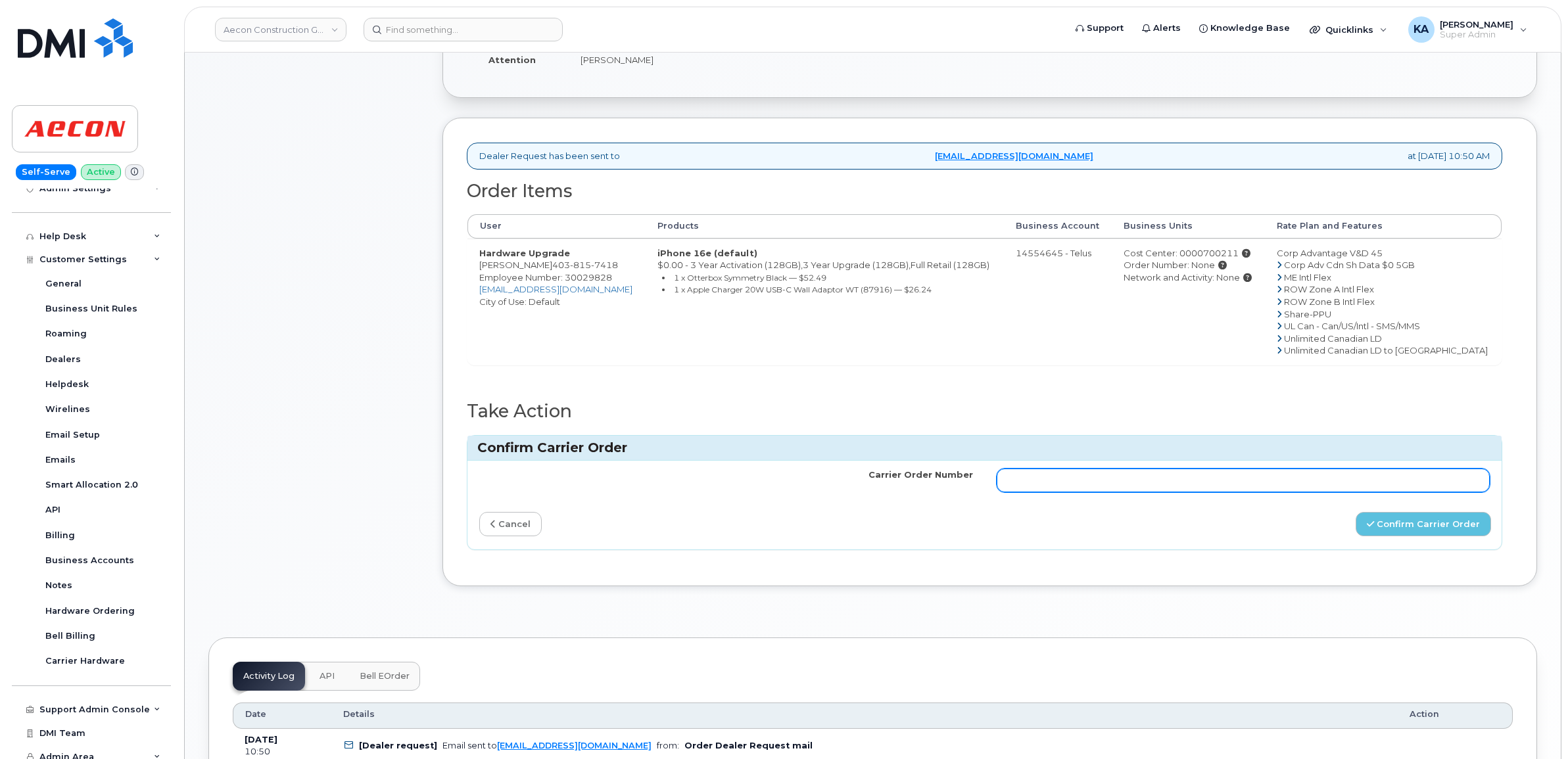
click at [1147, 469] on input "Carrier Order Number" at bounding box center [1243, 480] width 493 height 24
paste input "TL60036403"
type input "TL60036403"
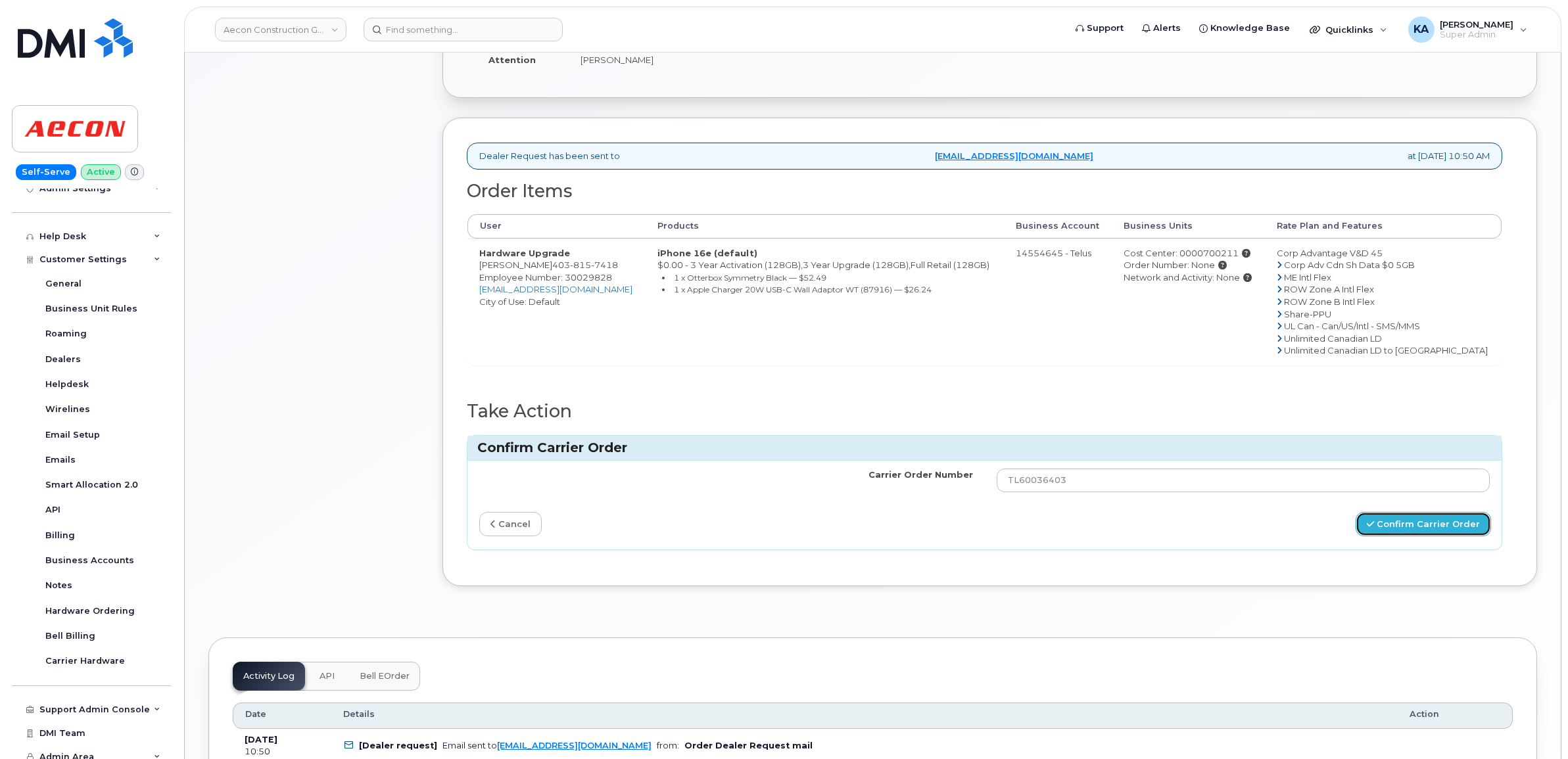
click at [1421, 513] on button "Confirm Carrier Order" at bounding box center [1423, 524] width 136 height 24
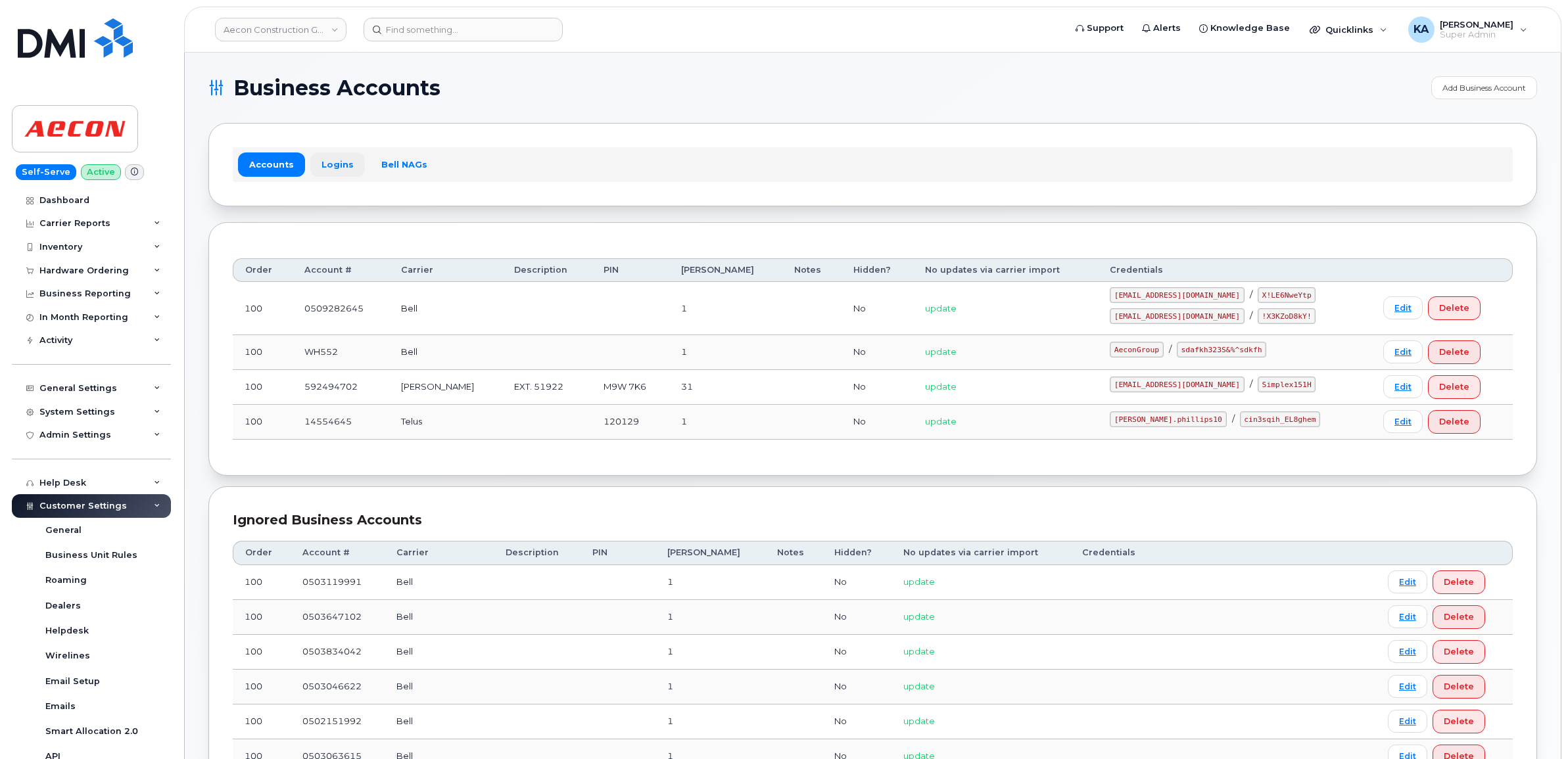
click at [337, 159] on link "Logins" at bounding box center [338, 164] width 55 height 24
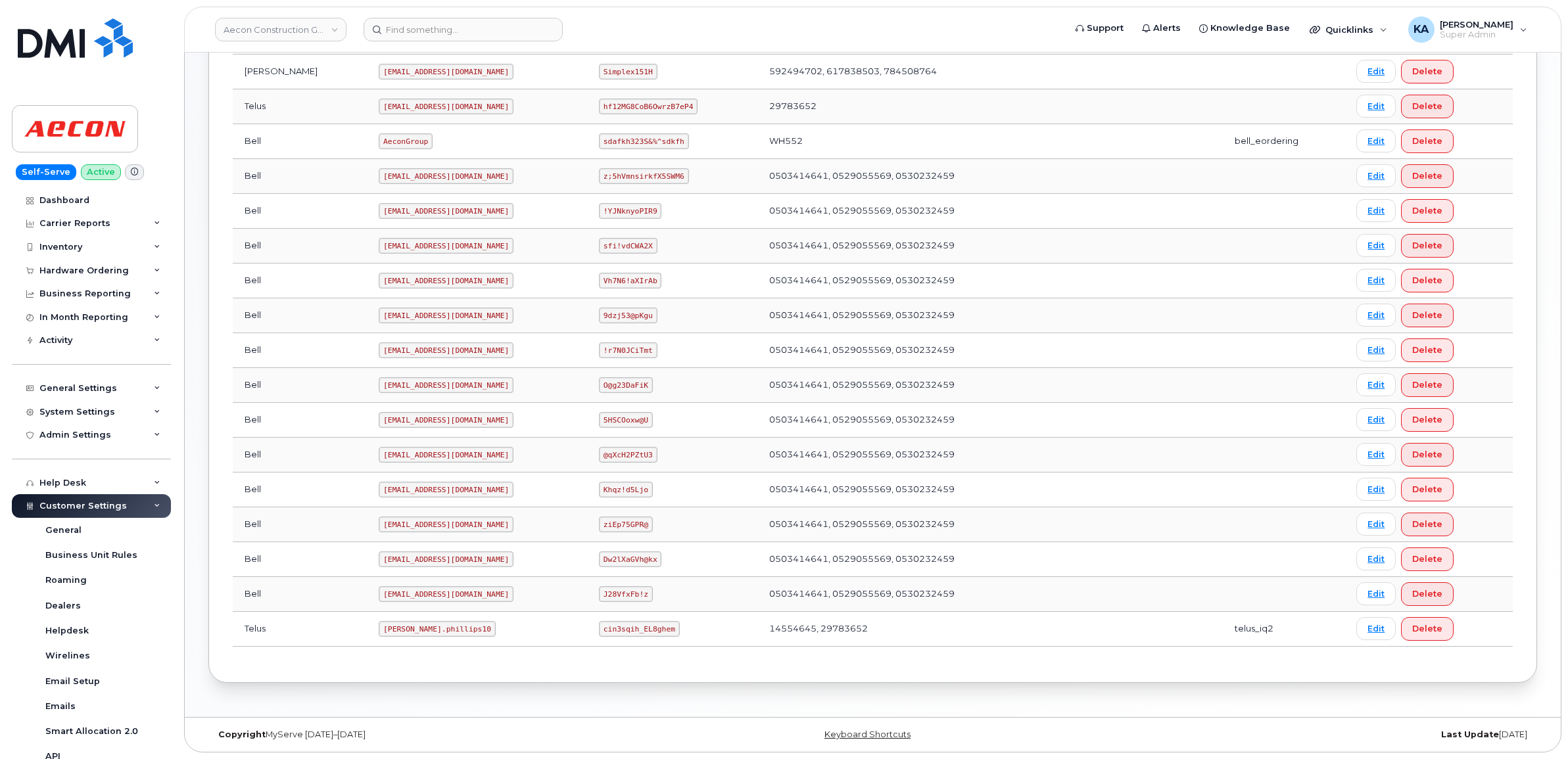
scroll to position [462, 0]
drag, startPoint x: 323, startPoint y: 628, endPoint x: 407, endPoint y: 639, distance: 84.7
click at [407, 639] on td "Taylor.phillips10" at bounding box center [477, 629] width 221 height 35
copy code "Taylor.phillips10"
drag, startPoint x: 578, startPoint y: 631, endPoint x: 653, endPoint y: 641, distance: 75.7
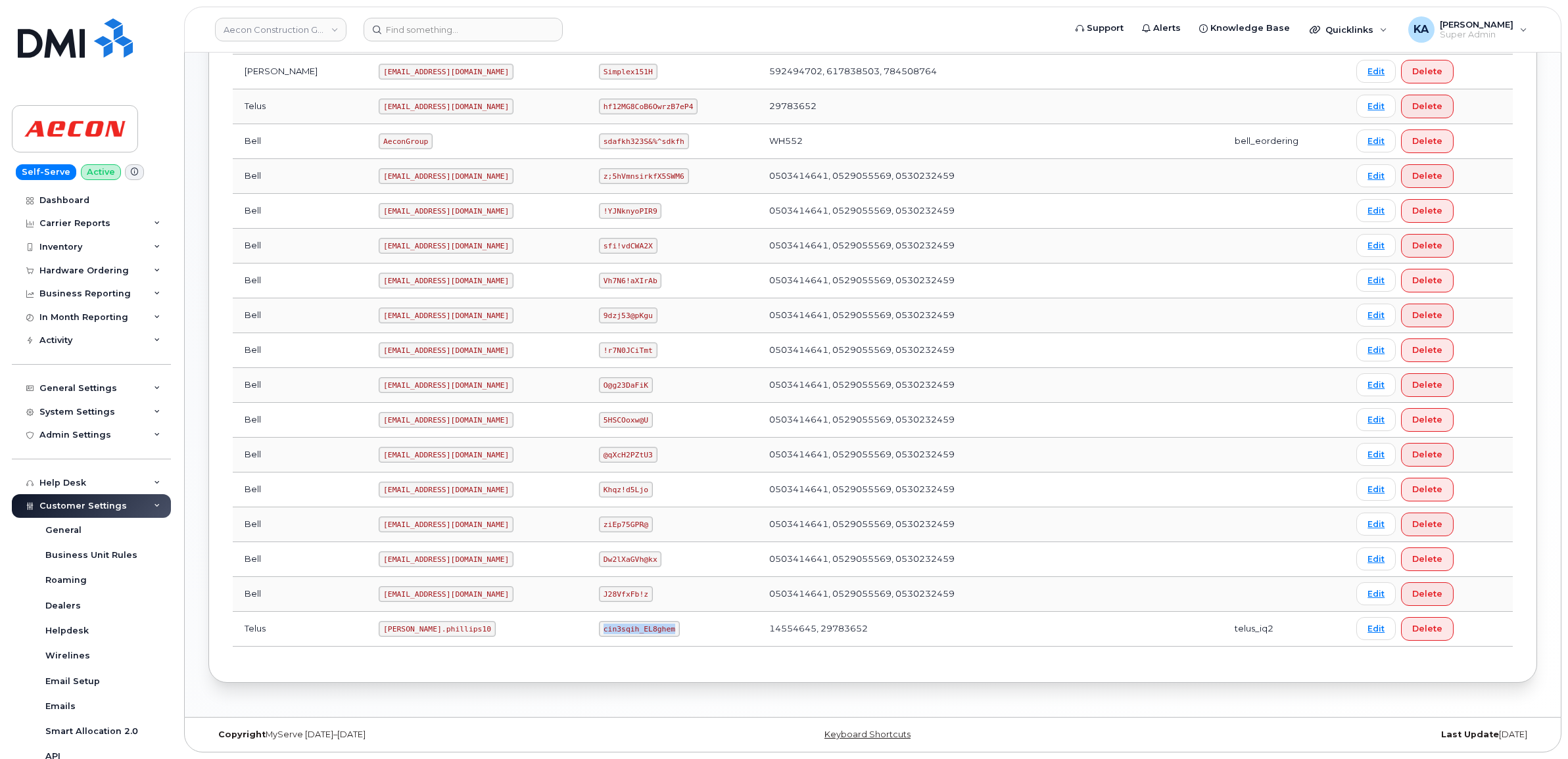
click at [653, 641] on td "cin3sqih_EL8ghem" at bounding box center [672, 629] width 170 height 35
copy code "cin3sqih_EL8ghem"
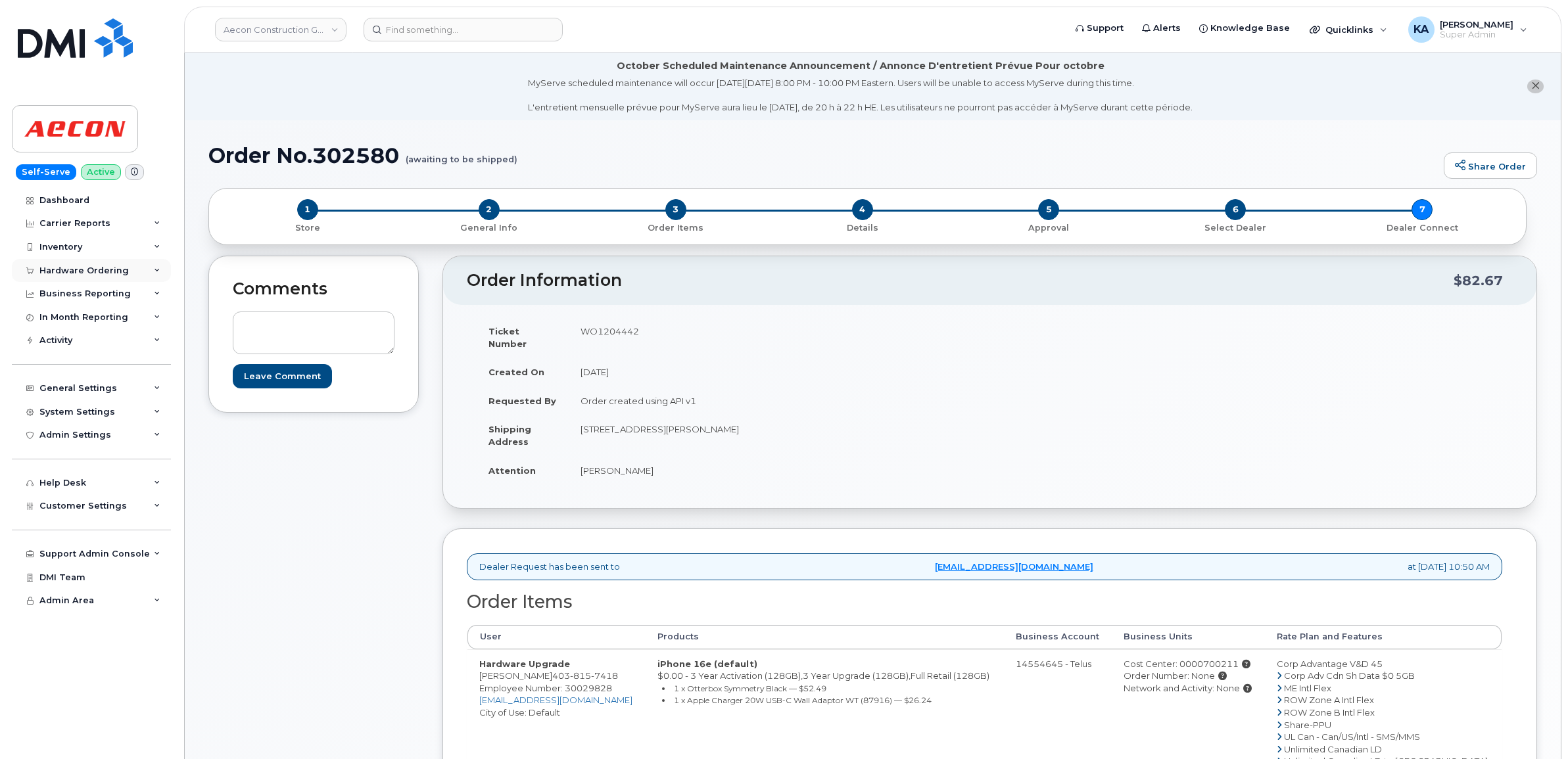
click at [47, 264] on div "Hardware Ordering" at bounding box center [91, 271] width 159 height 24
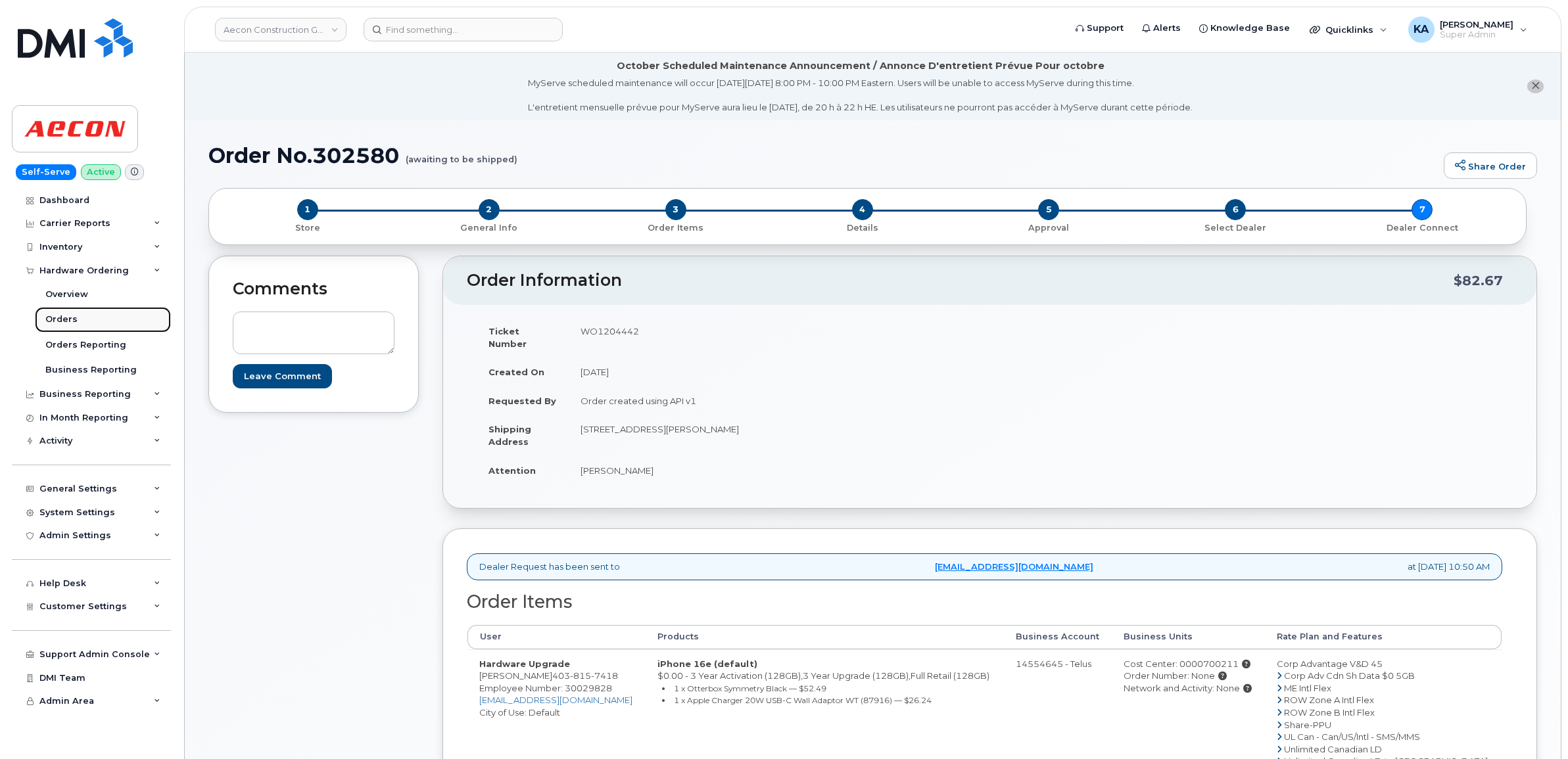
click at [60, 317] on div "Orders" at bounding box center [61, 320] width 32 height 11
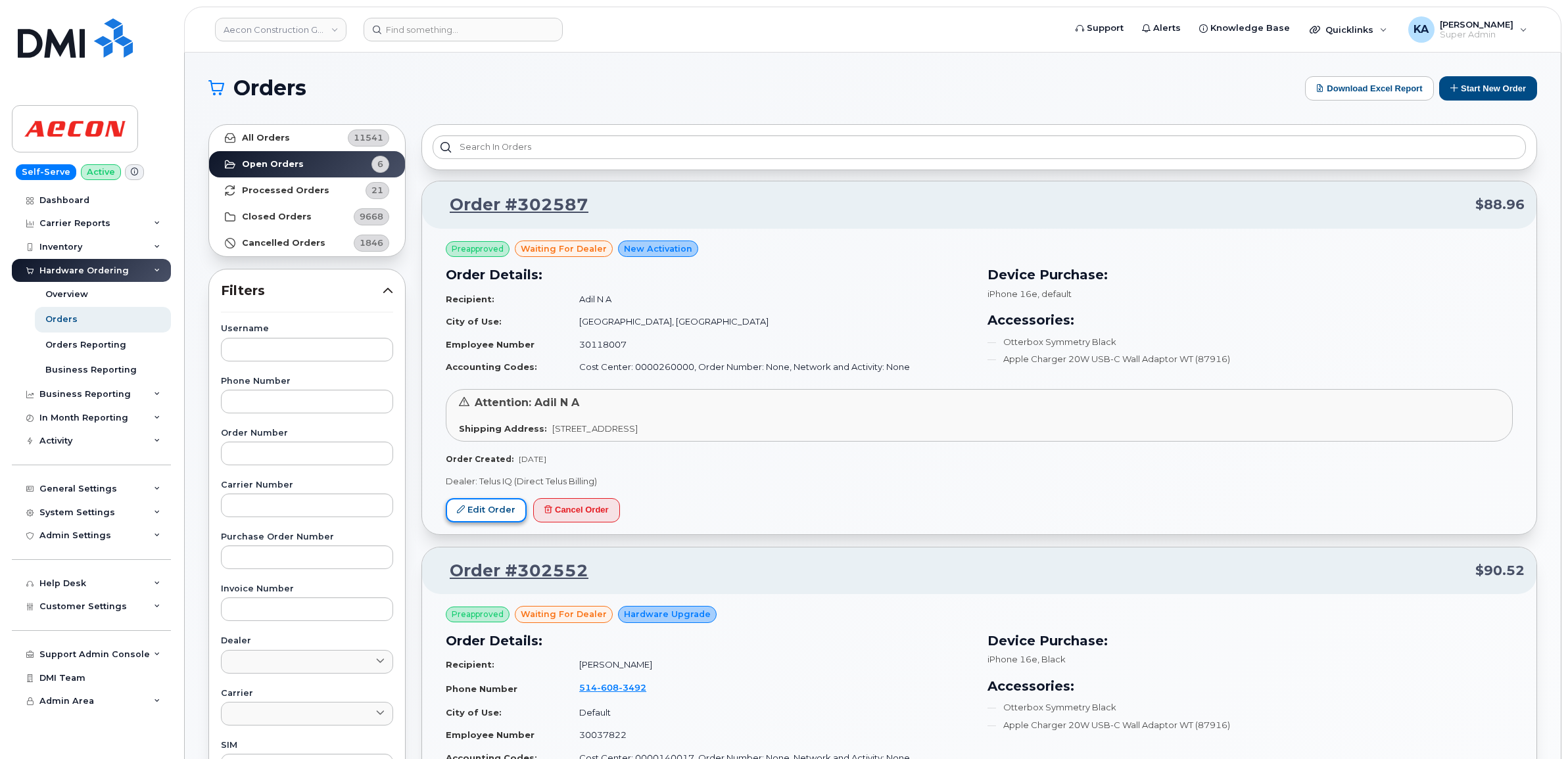
click at [480, 498] on link "Edit Order" at bounding box center [486, 511] width 81 height 24
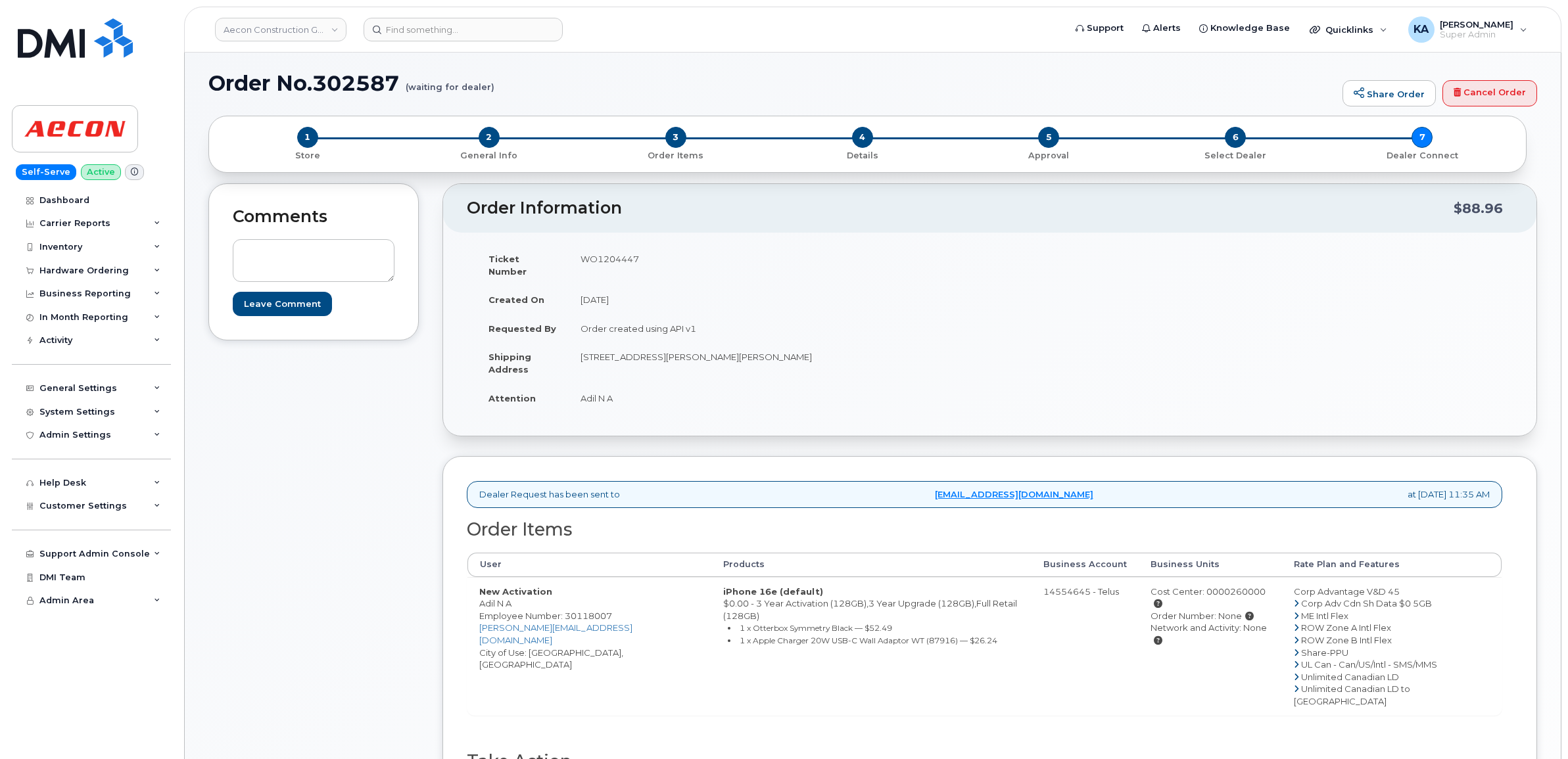
scroll to position [82, 0]
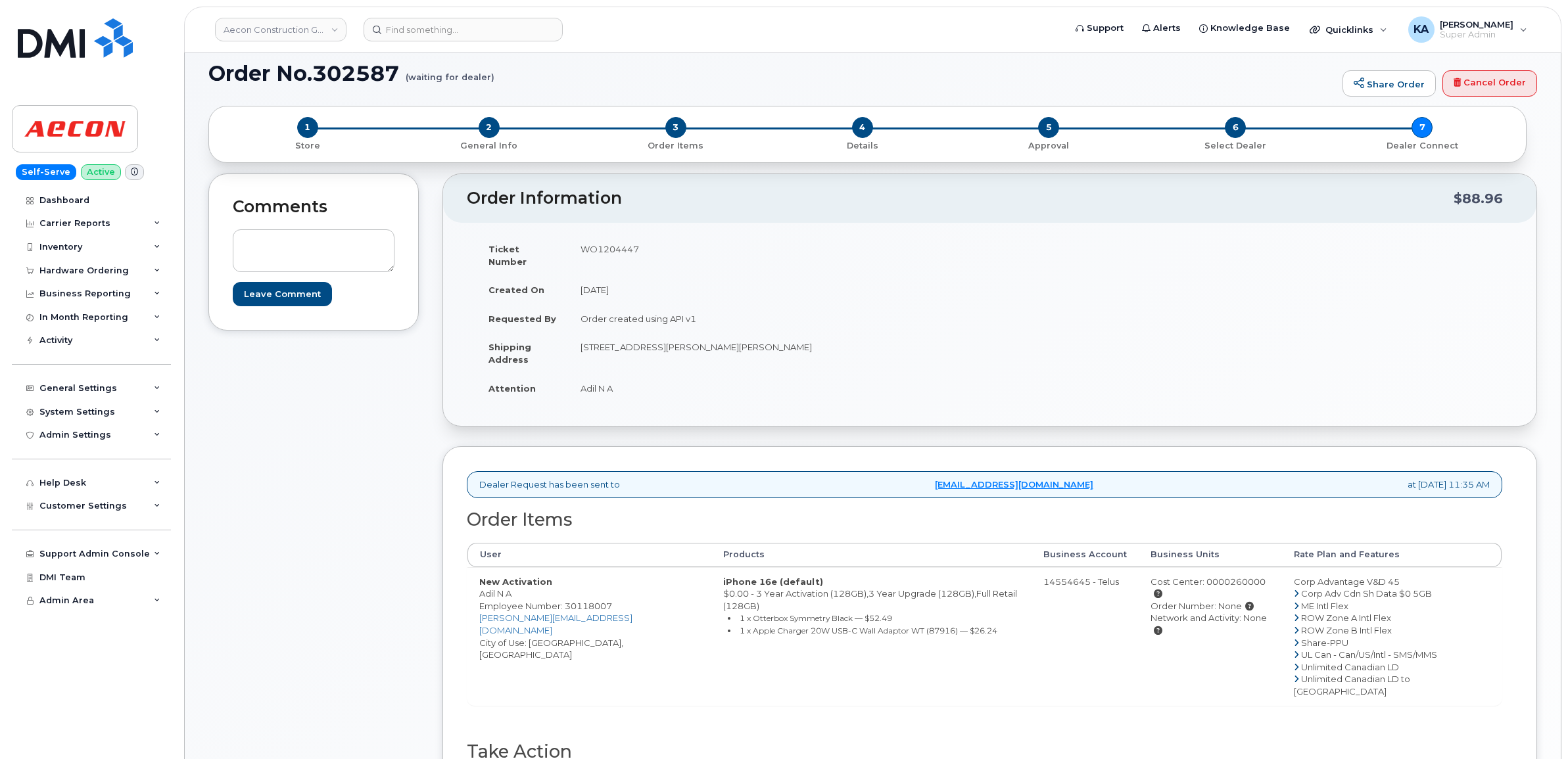
drag, startPoint x: 475, startPoint y: 582, endPoint x: 528, endPoint y: 590, distance: 53.6
click at [528, 590] on td "New Activation Adil N A Employee Number: 30118007 ana@aecon.com City of Use: To…" at bounding box center [590, 636] width 244 height 139
copy td "Adil N A"
click at [606, 247] on td "WO1204447" at bounding box center [774, 255] width 412 height 41
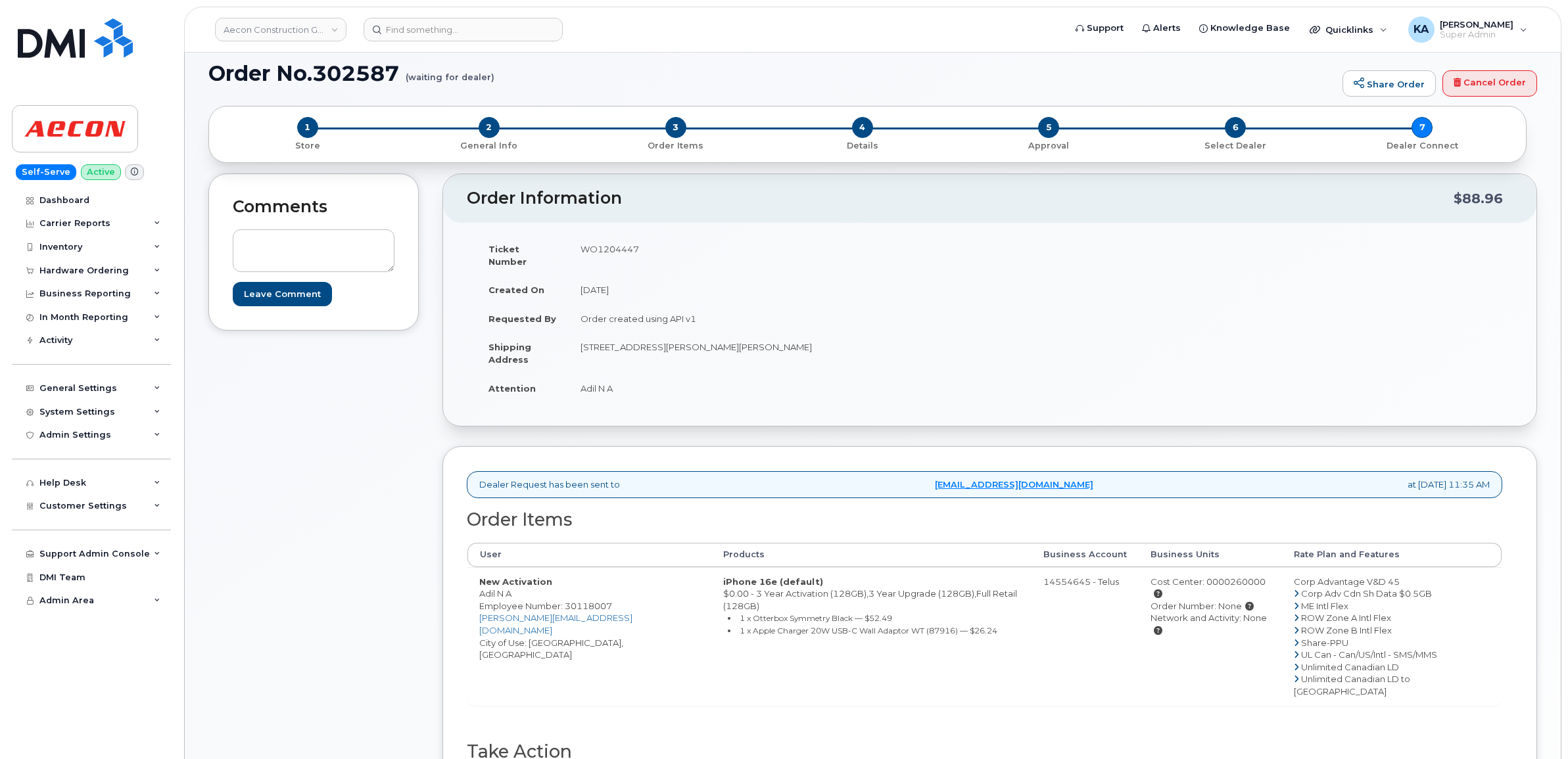
click at [606, 247] on td "WO1204447" at bounding box center [774, 255] width 412 height 41
copy td "WO1204447"
drag, startPoint x: 577, startPoint y: 380, endPoint x: 634, endPoint y: 385, distance: 57.2
click at [634, 385] on td "Adil N A" at bounding box center [774, 388] width 412 height 29
copy td "Adil N A"
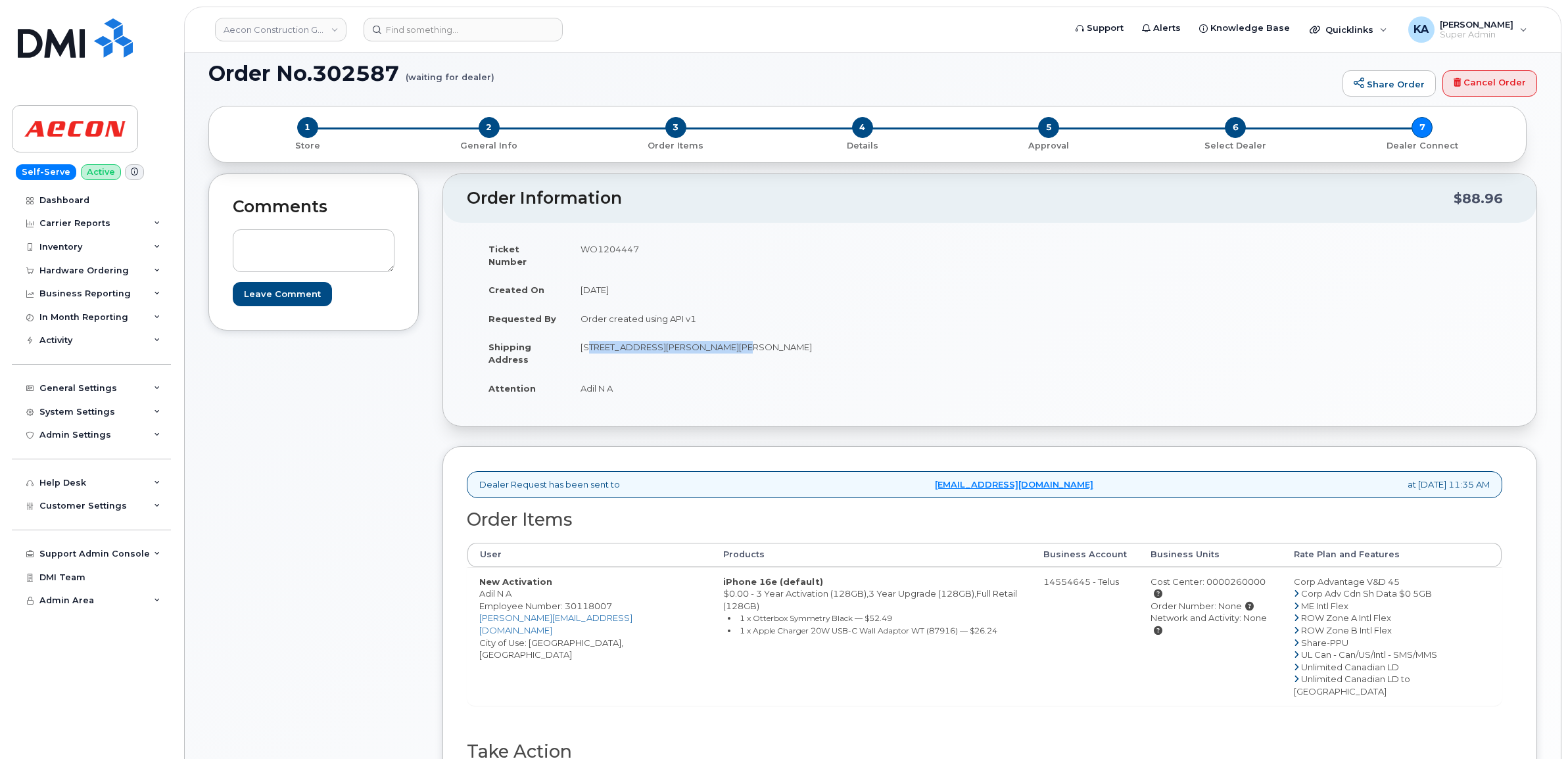
drag, startPoint x: 569, startPoint y: 330, endPoint x: 718, endPoint y: 349, distance: 150.2
click at [718, 349] on td "[STREET_ADDRESS][PERSON_NAME][PERSON_NAME]" at bounding box center [774, 353] width 412 height 41
copy td "1465 Pickering Pkwy, Suite 300"
click at [728, 337] on td "[STREET_ADDRESS][PERSON_NAME][PERSON_NAME]" at bounding box center [774, 353] width 412 height 41
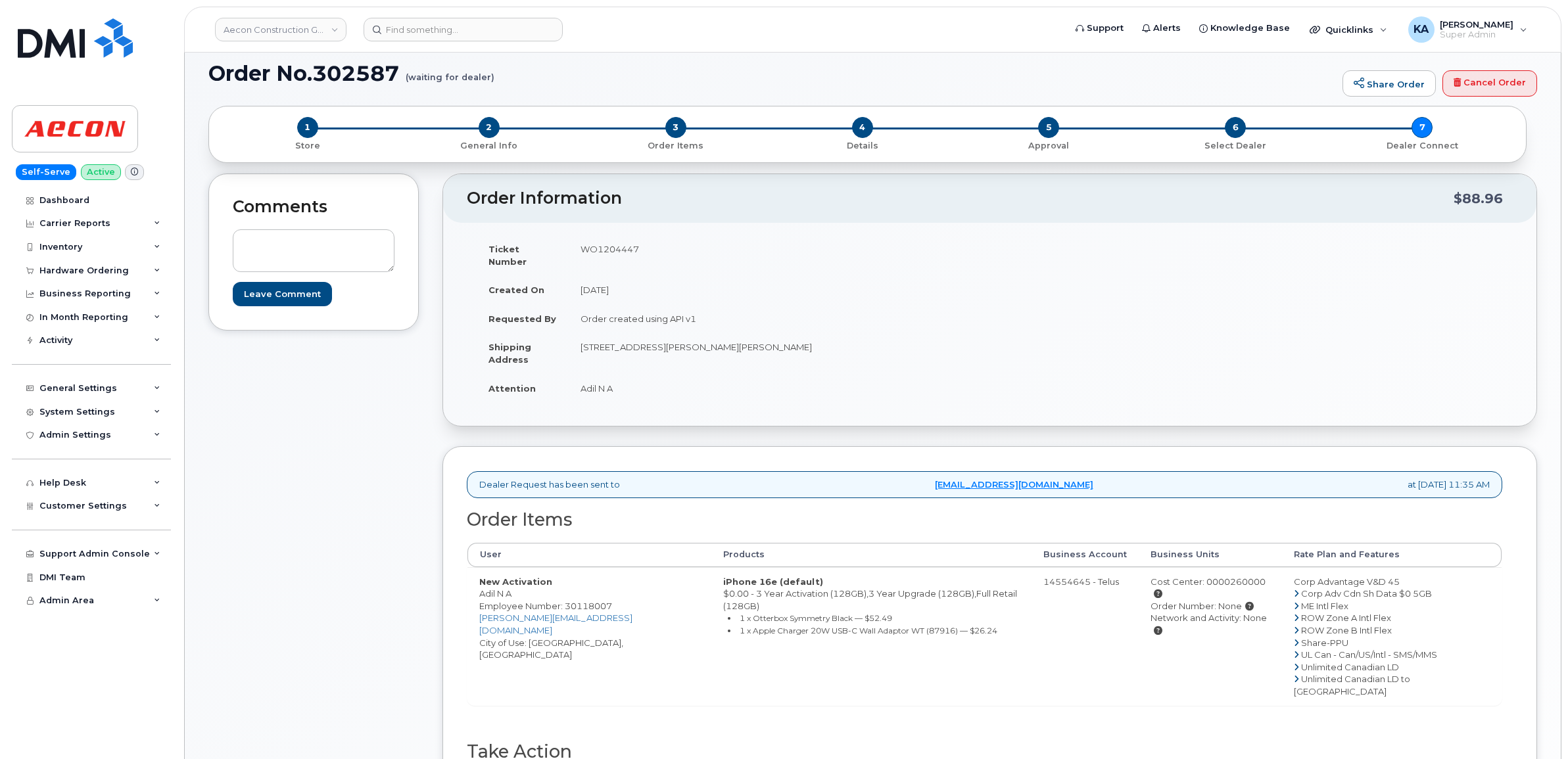
copy td "Pickering"
drag, startPoint x: 781, startPoint y: 334, endPoint x: 822, endPoint y: 335, distance: 41.0
click at [822, 335] on td "[STREET_ADDRESS][PERSON_NAME][PERSON_NAME]" at bounding box center [774, 353] width 412 height 41
copy td "L1V 4E2"
drag, startPoint x: 577, startPoint y: 372, endPoint x: 633, endPoint y: 381, distance: 56.7
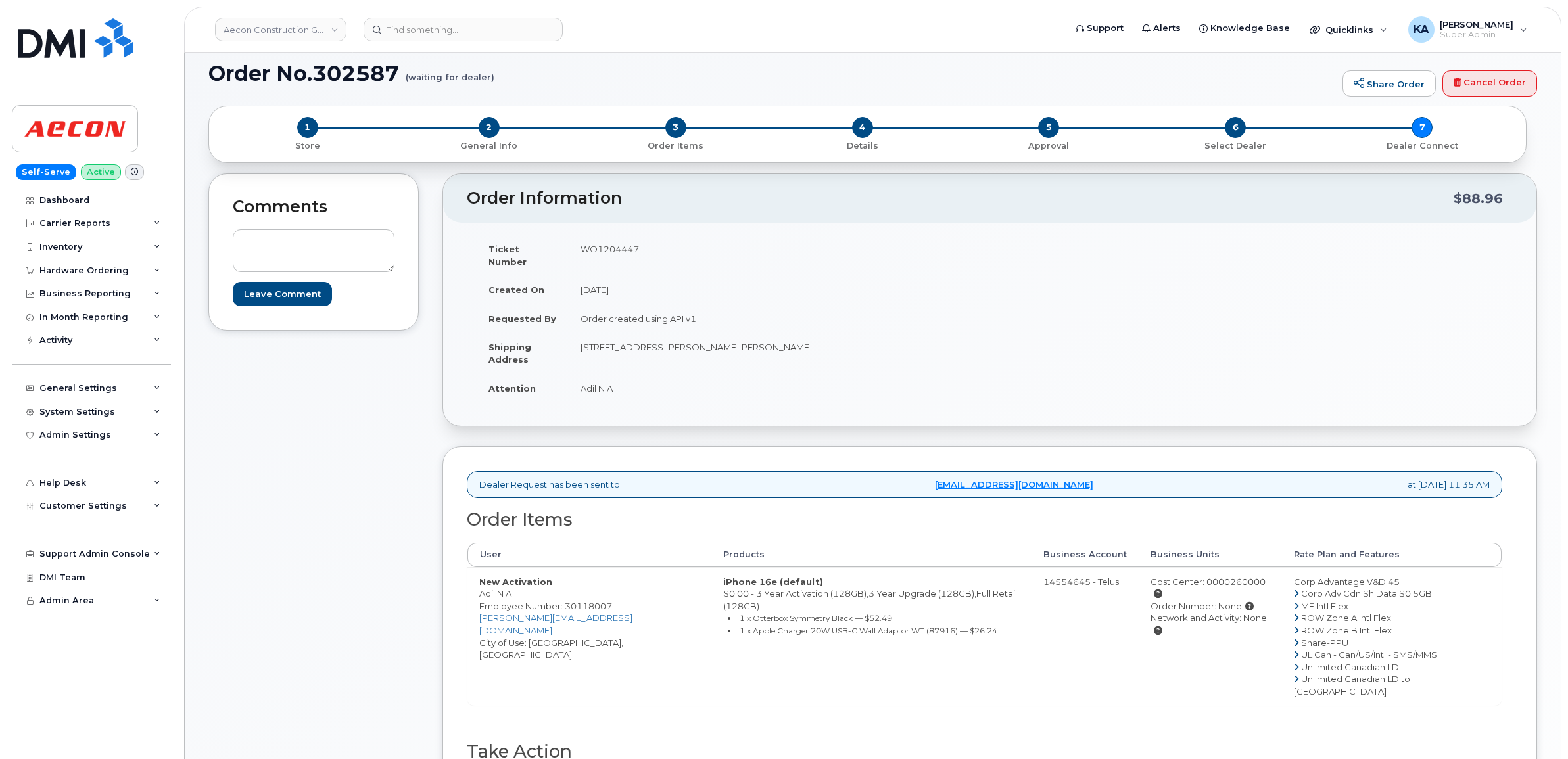
click at [633, 381] on td "Adil N A" at bounding box center [774, 388] width 412 height 29
copy td "Adil N A"
drag, startPoint x: 570, startPoint y: 337, endPoint x: 717, endPoint y: 349, distance: 147.5
click at [717, 349] on td "1465 Pickering Pkwy, Suite 300 Pickering ON L1V 4E2" at bounding box center [774, 353] width 412 height 41
copy td "1465 Pickering Pkwy, Suite 300"
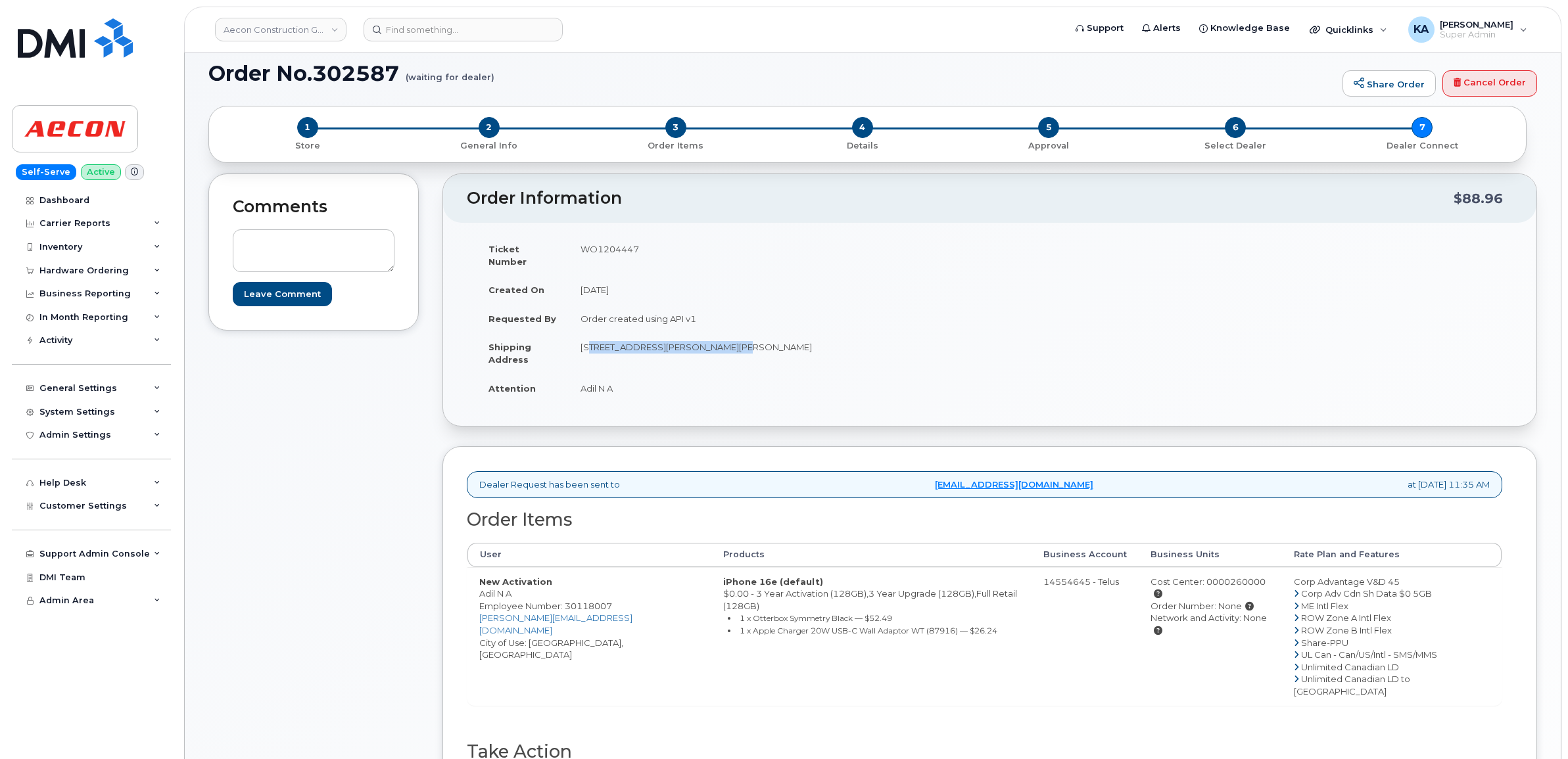
click at [743, 337] on td "1465 Pickering Pkwy, Suite 300 Pickering ON L1V 4E2" at bounding box center [774, 353] width 412 height 41
copy td "Pickering"
drag, startPoint x: 780, startPoint y: 337, endPoint x: 822, endPoint y: 340, distance: 42.1
click at [822, 340] on td "1465 Pickering Pkwy, Suite 300 Pickering ON L1V 4E2" at bounding box center [774, 353] width 412 height 41
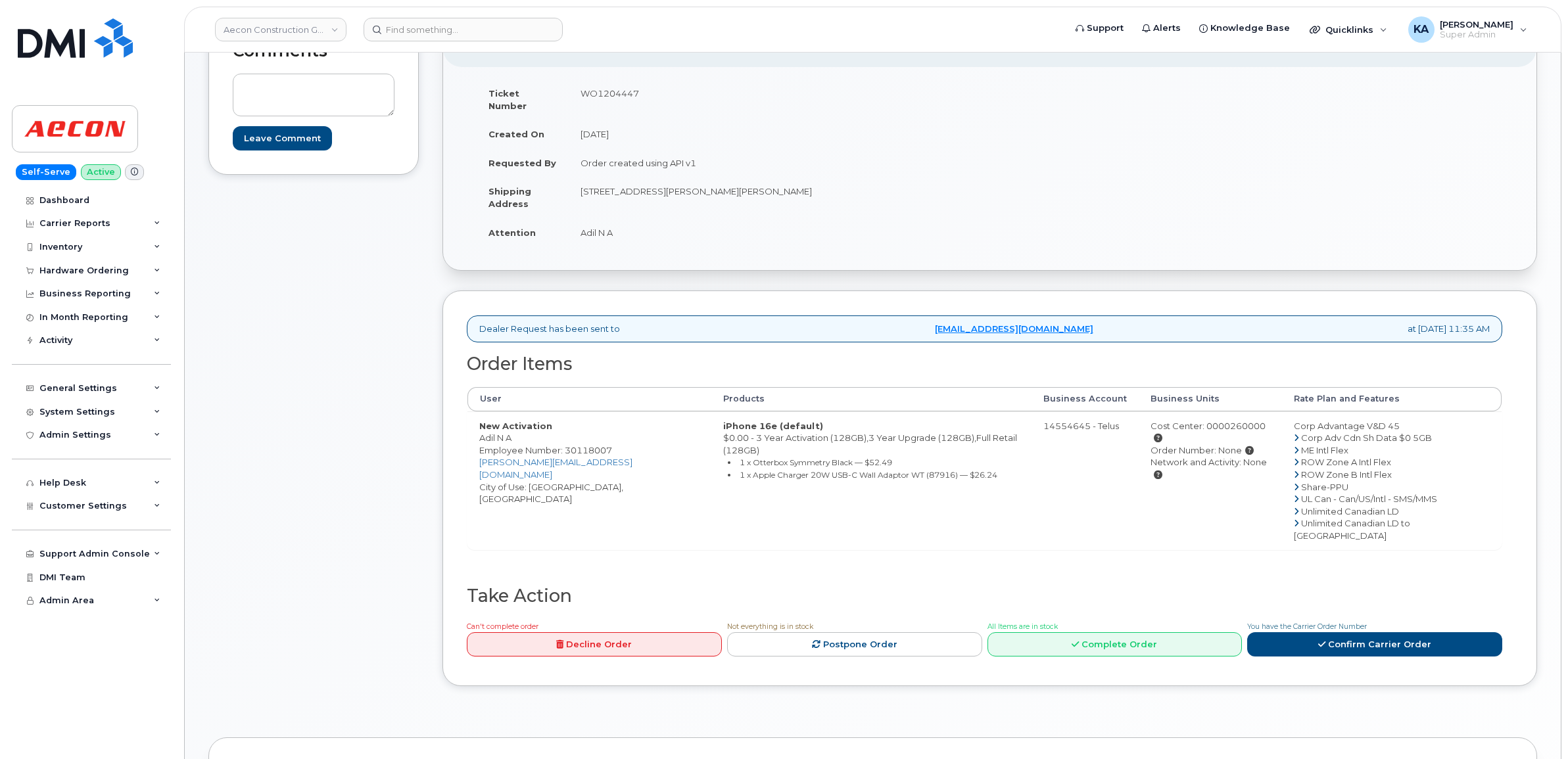
scroll to position [329, 0]
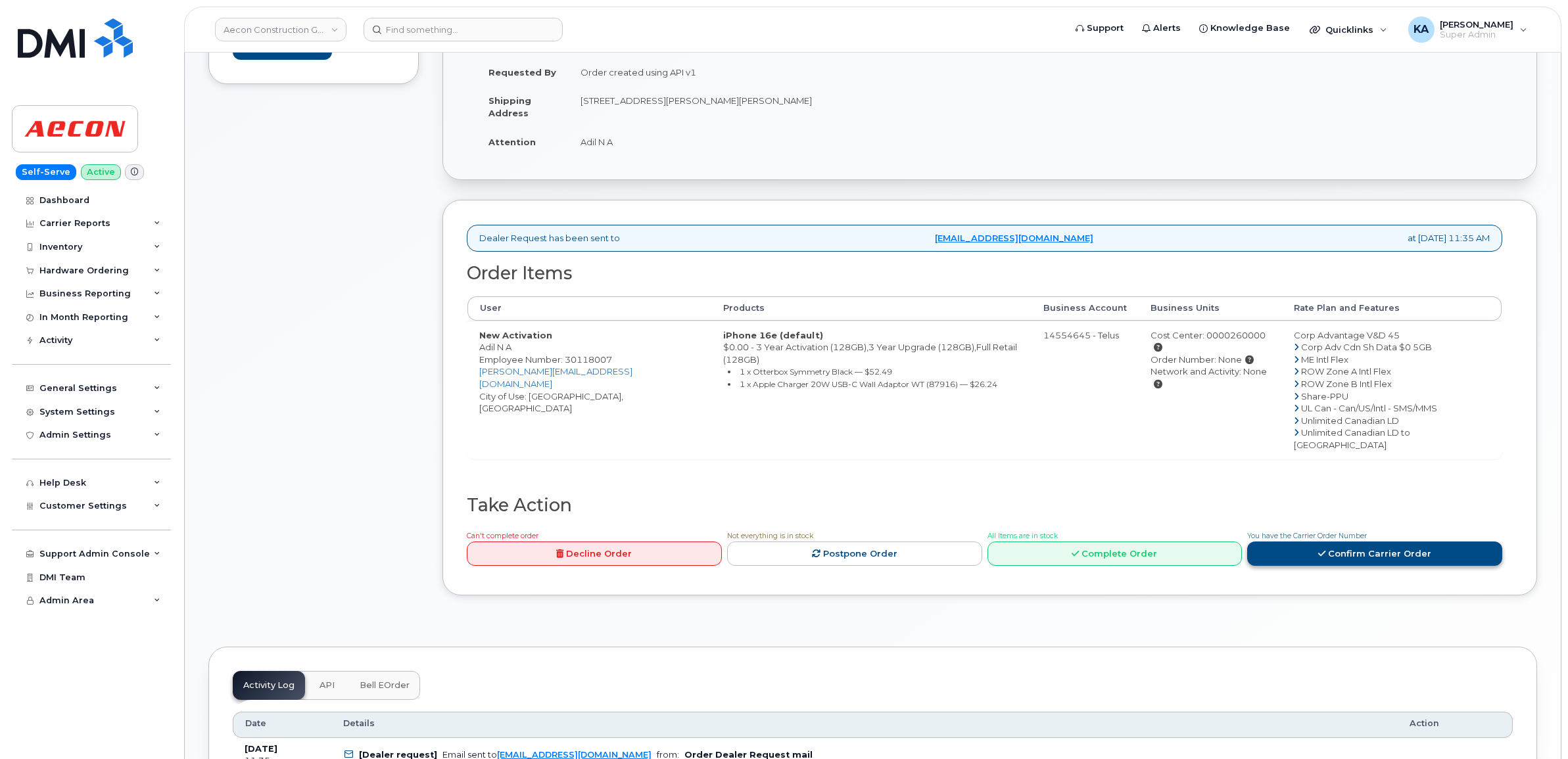
click at [1349, 541] on link "Confirm Carrier Order" at bounding box center [1374, 554] width 255 height 24
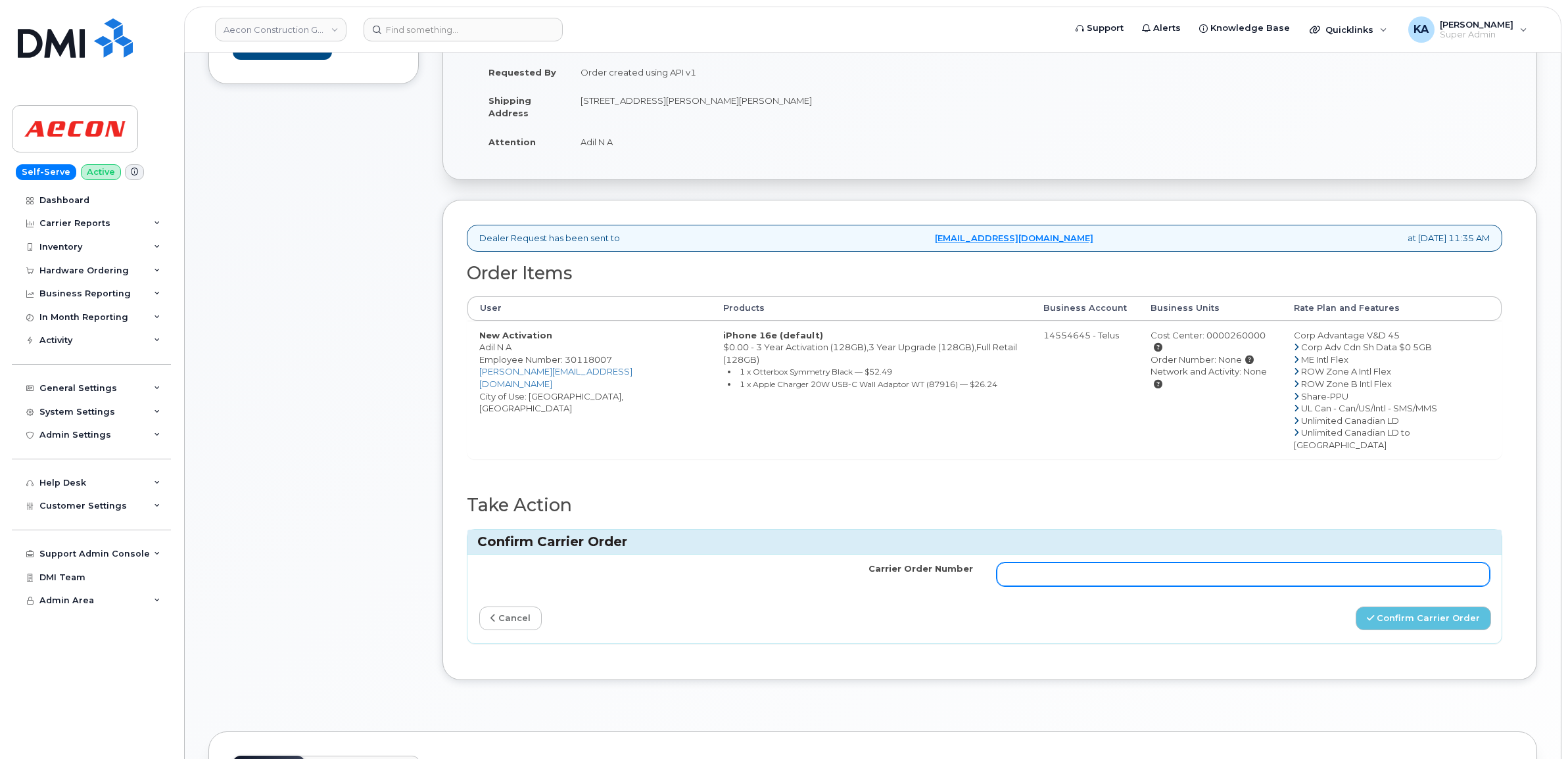
click at [1059, 562] on input "Carrier Order Number" at bounding box center [1243, 574] width 493 height 24
paste input "TL60036420"
type input "TL60036420"
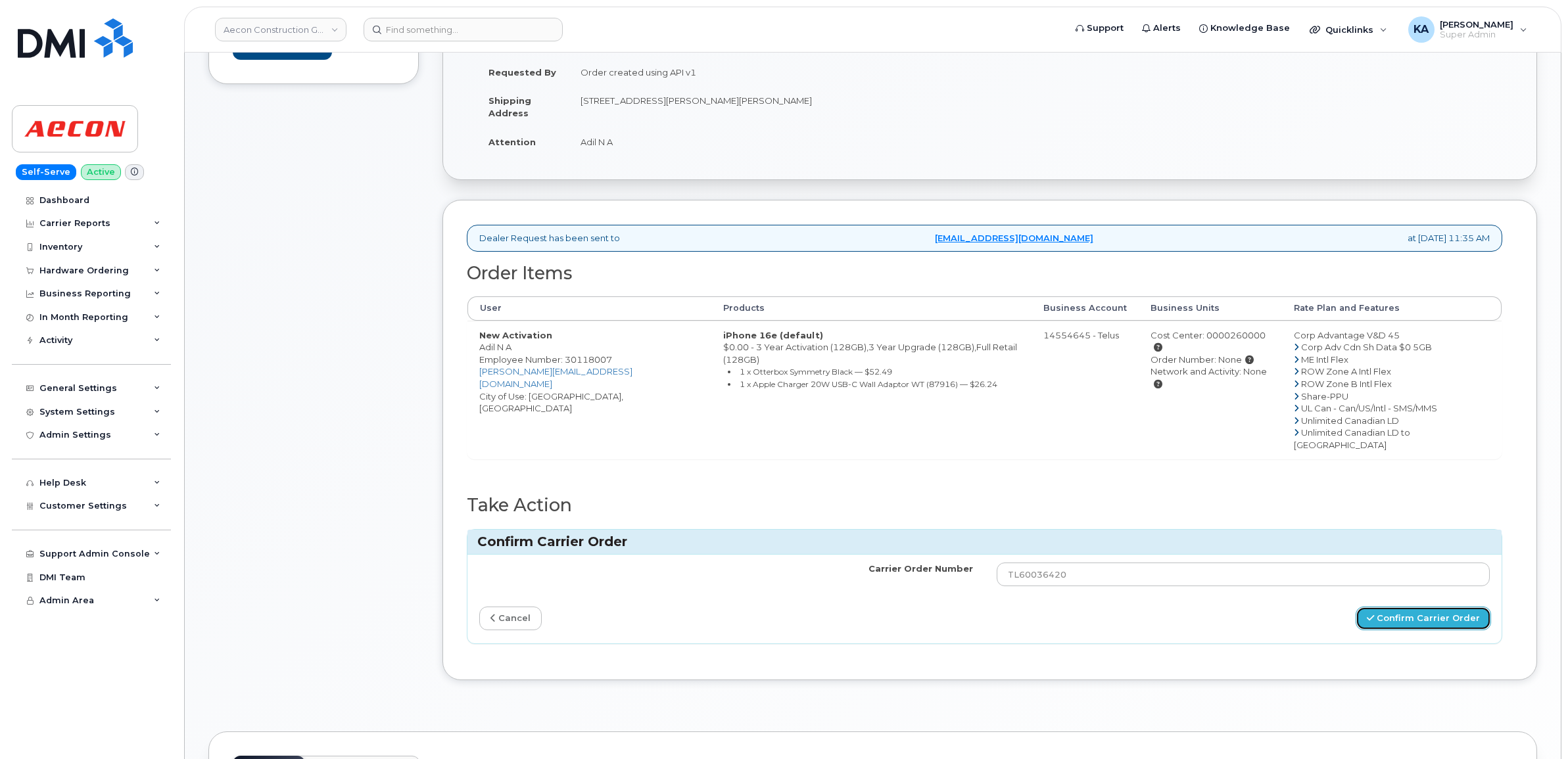
click at [1394, 607] on button "Confirm Carrier Order" at bounding box center [1423, 619] width 136 height 24
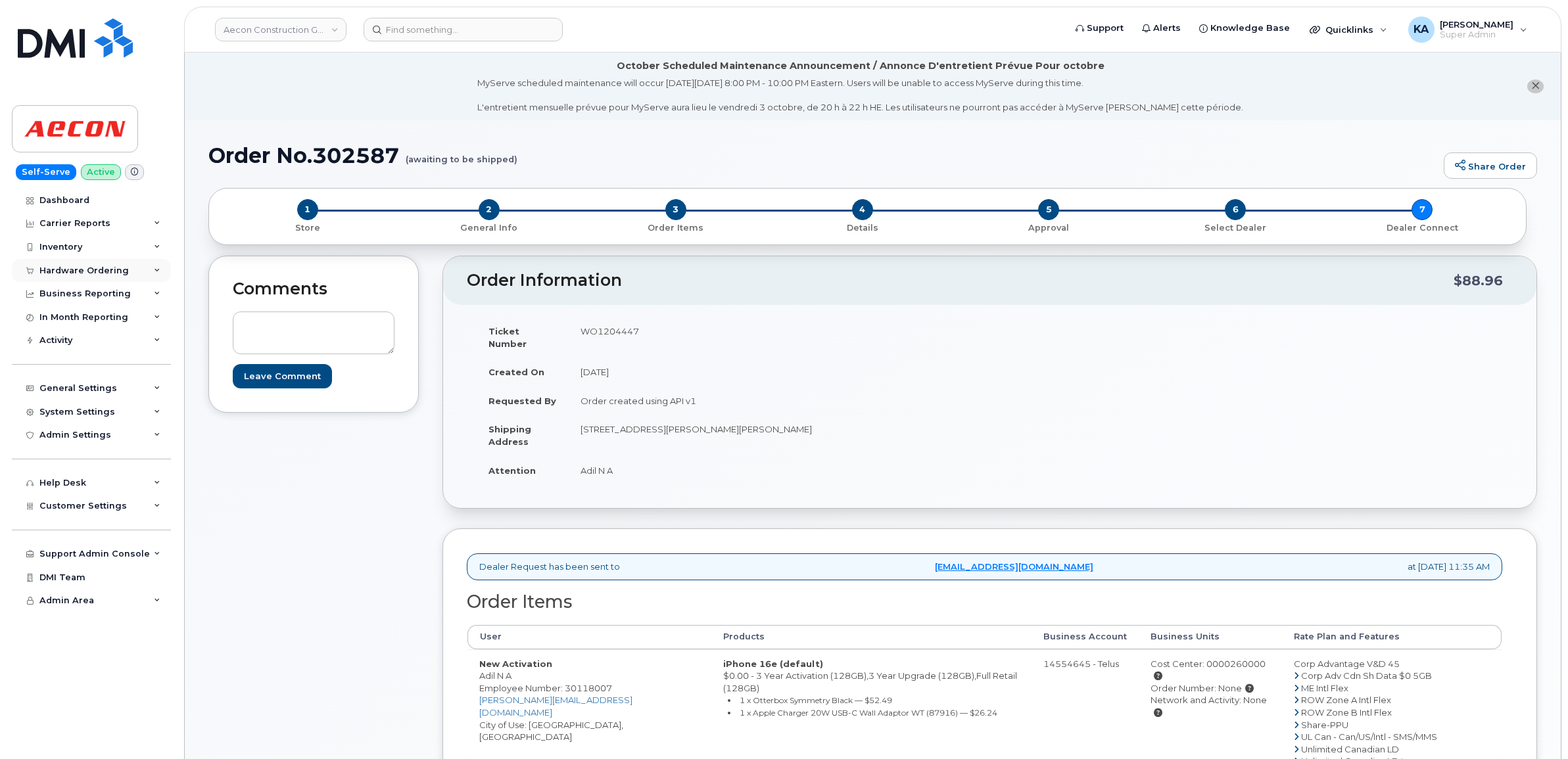
click at [53, 269] on div "Hardware Ordering" at bounding box center [84, 271] width 89 height 11
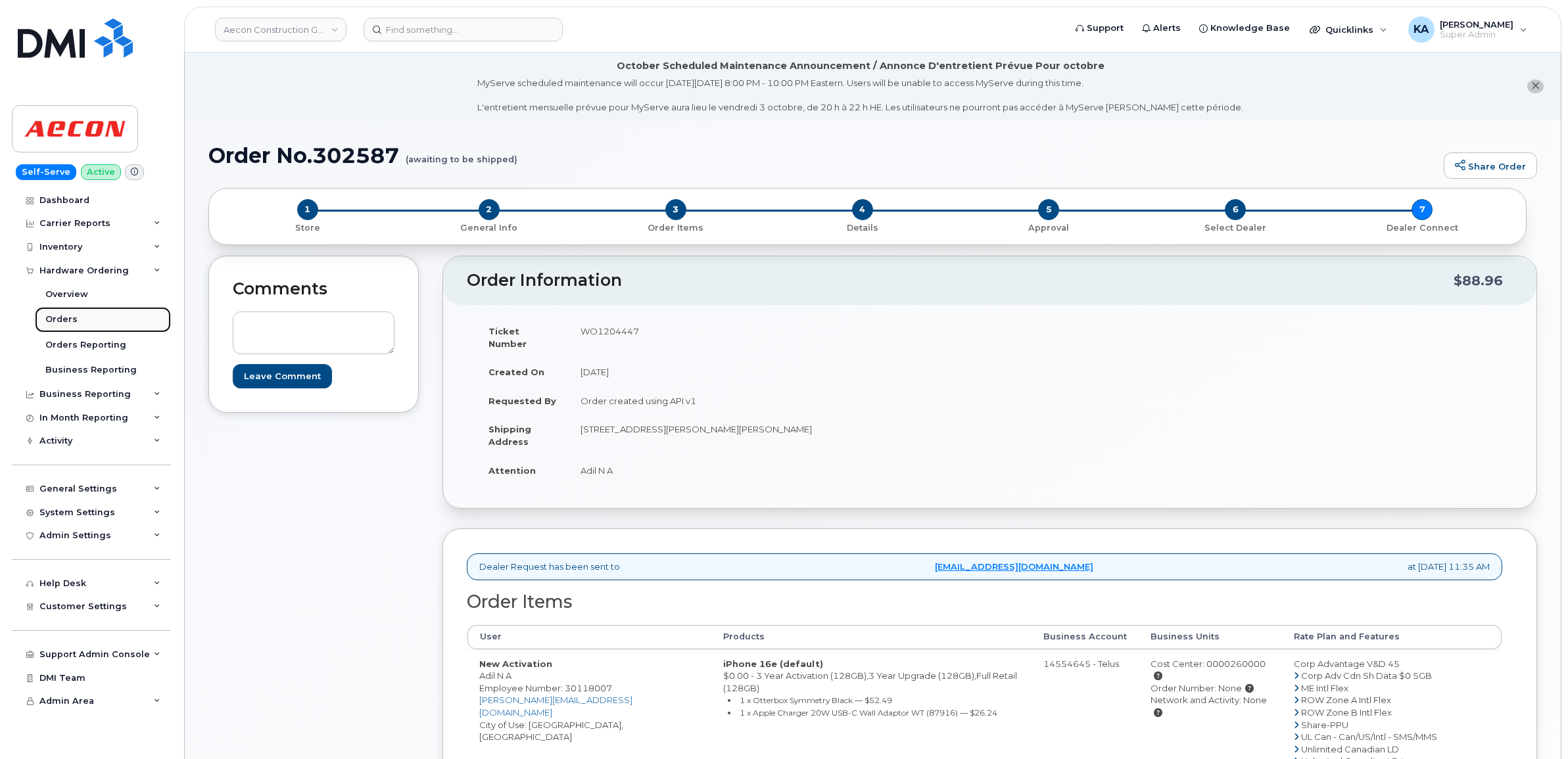
click at [57, 321] on div "Orders" at bounding box center [61, 320] width 32 height 11
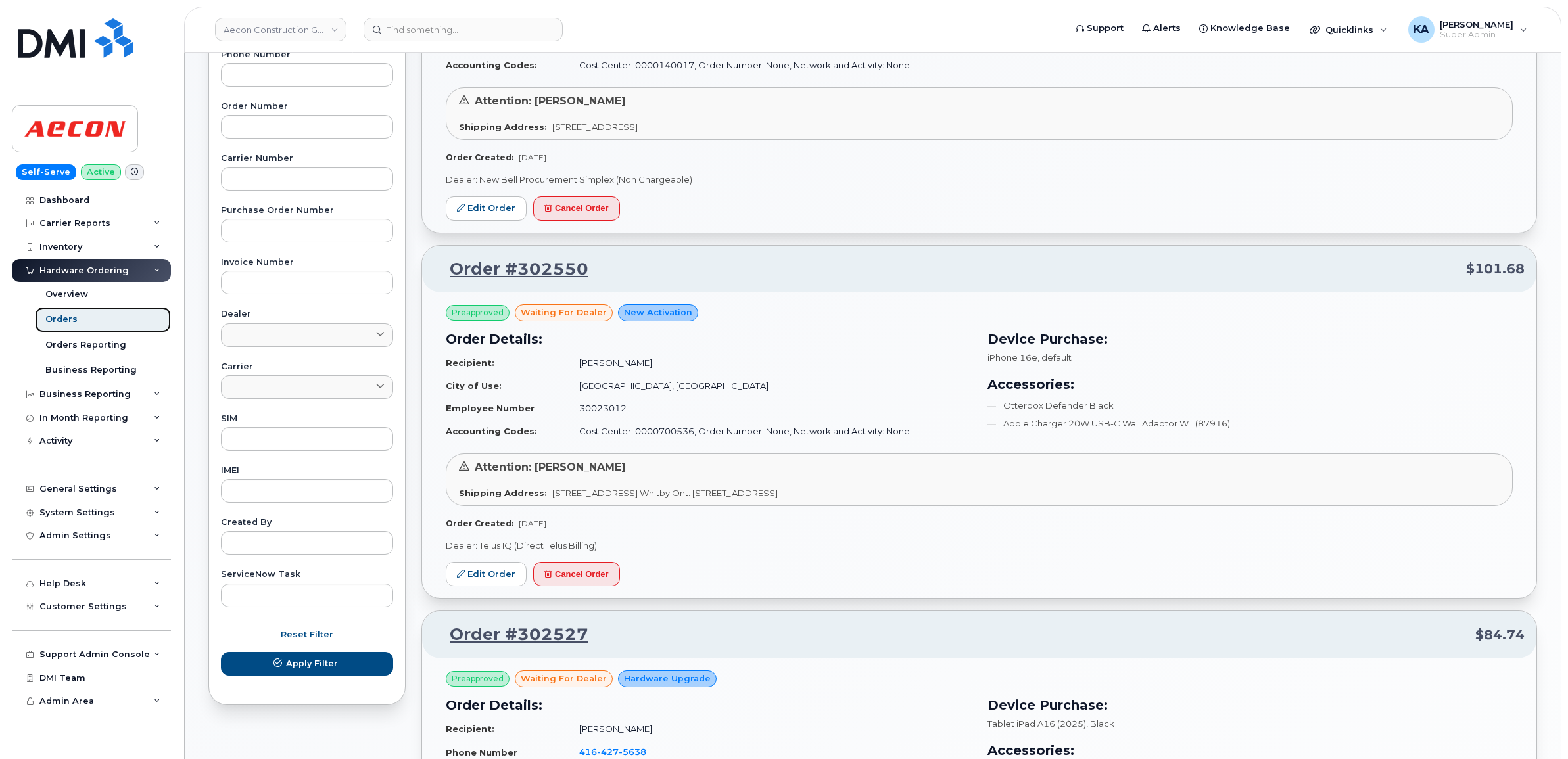
scroll to position [329, 0]
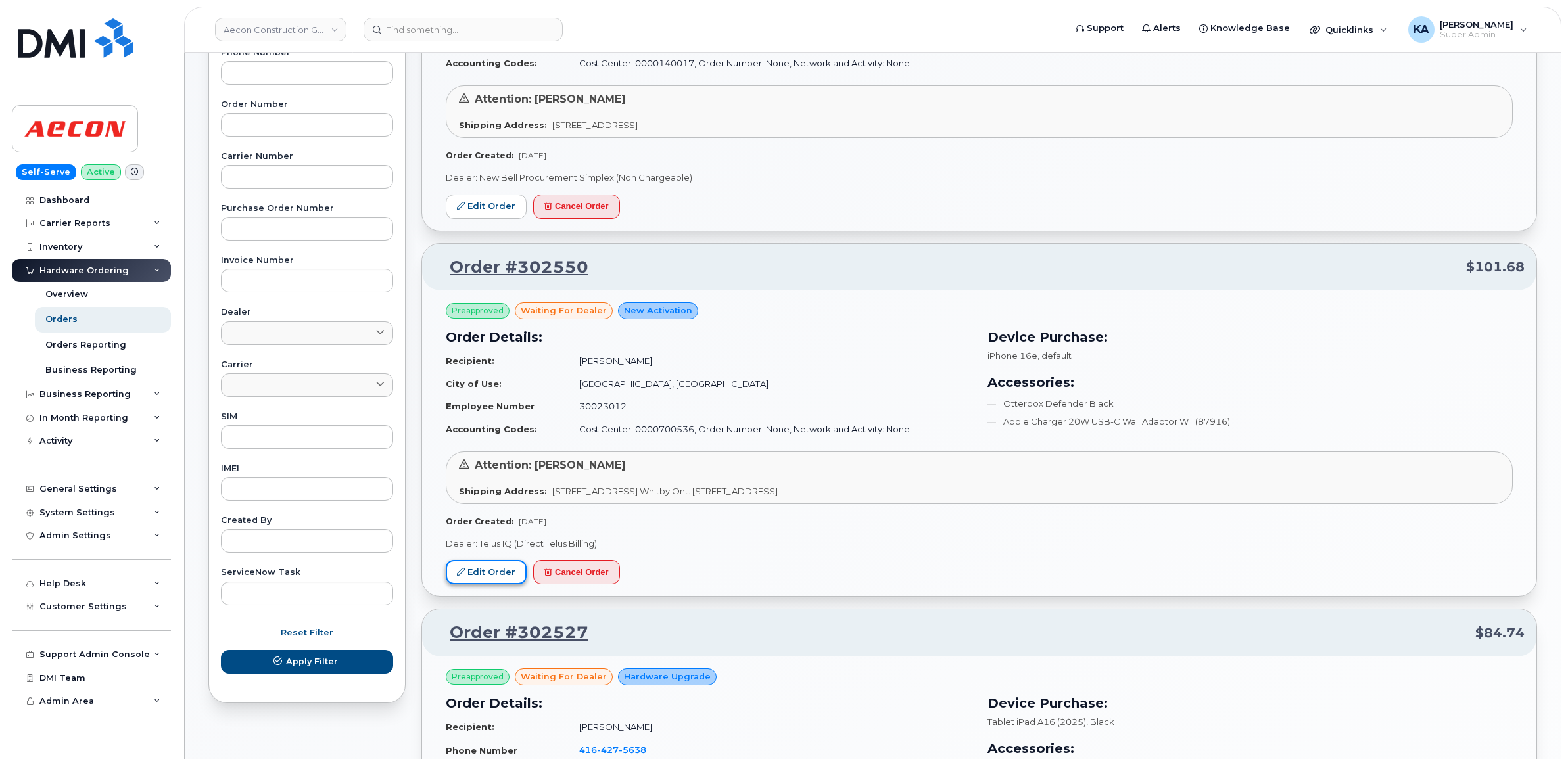
click at [487, 569] on link "Edit Order" at bounding box center [486, 572] width 81 height 24
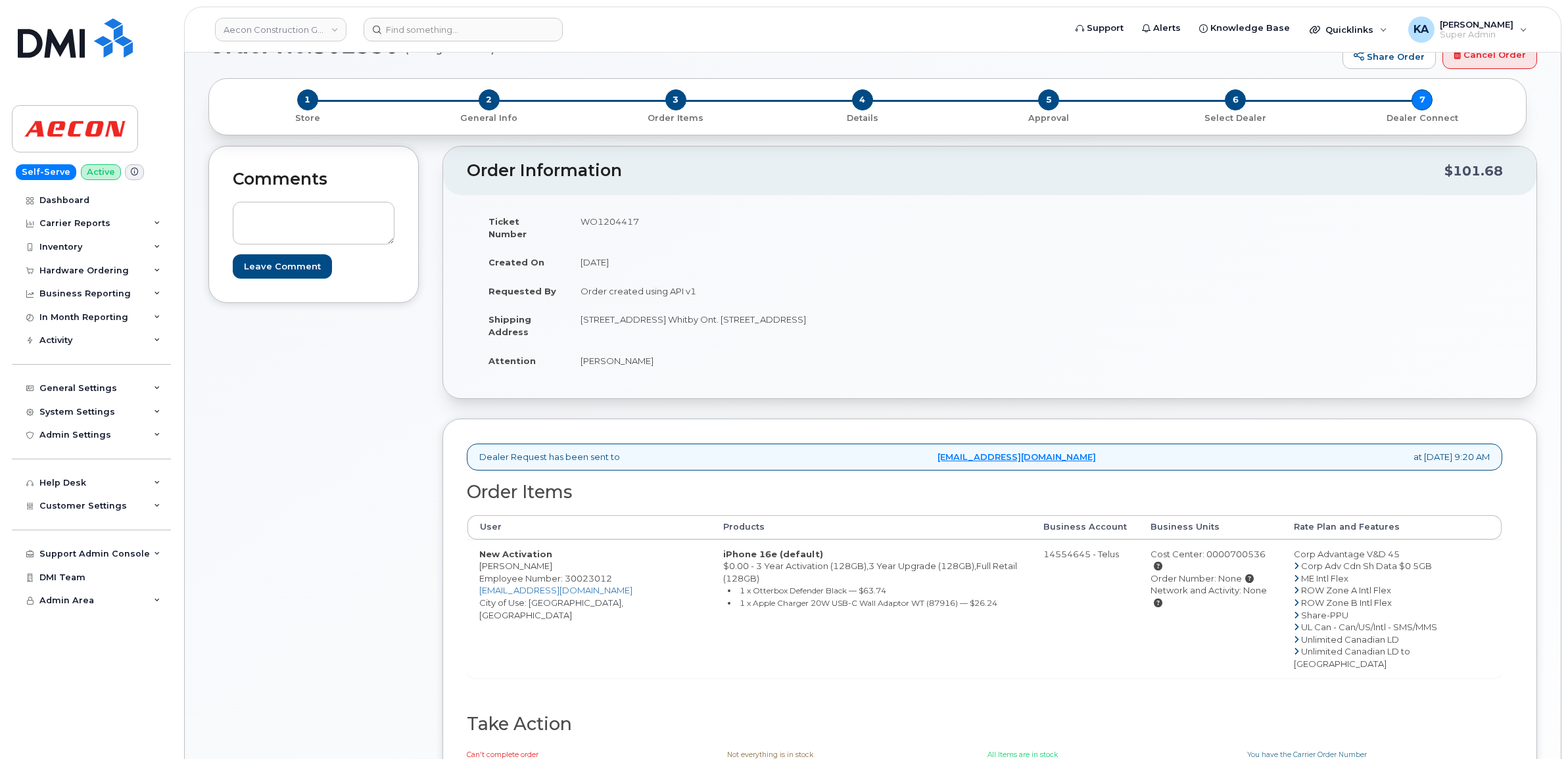
scroll to position [82, 0]
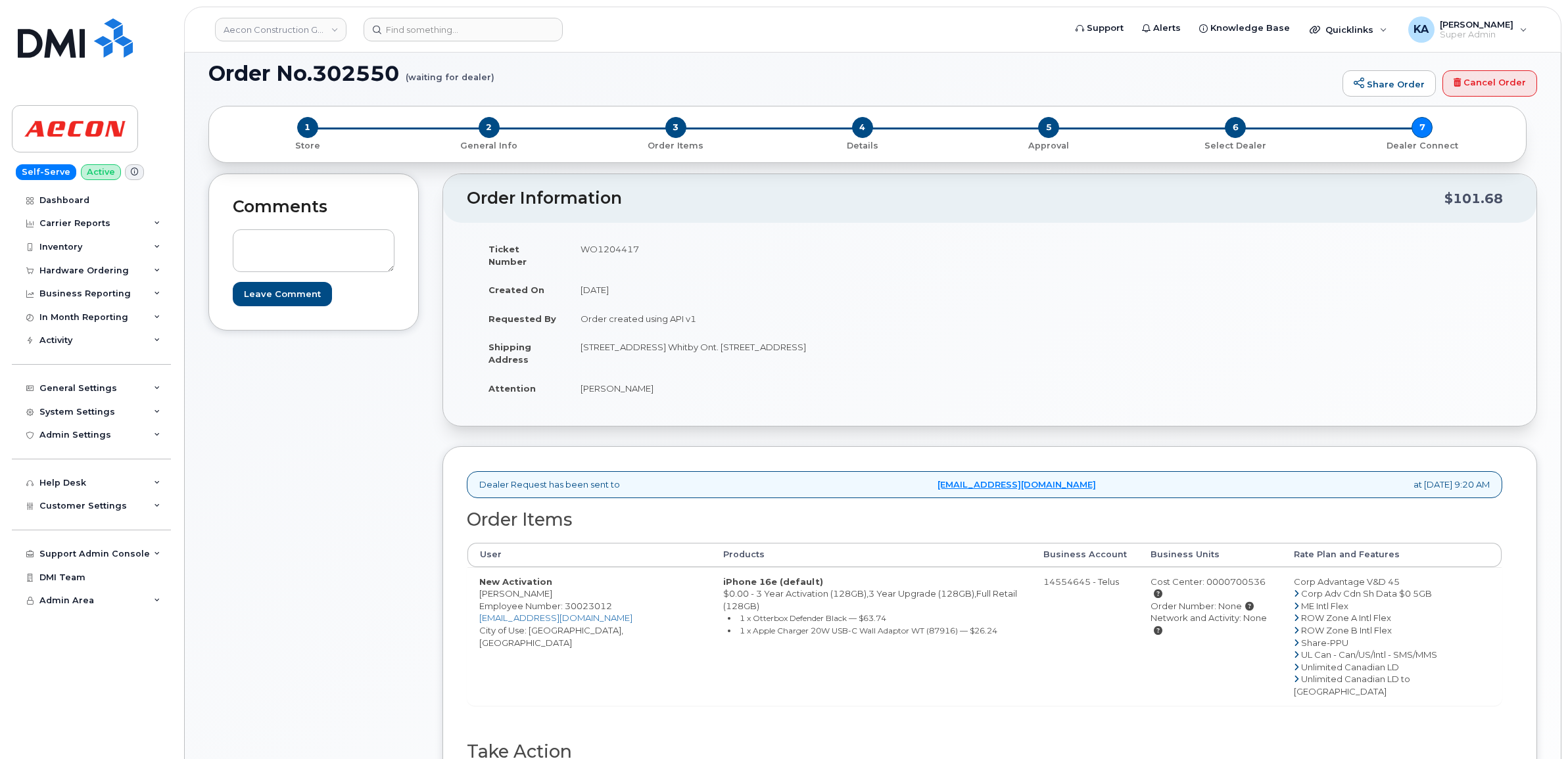
drag, startPoint x: 475, startPoint y: 585, endPoint x: 554, endPoint y: 588, distance: 79.1
click at [554, 588] on td "New Activation [PERSON_NAME] Employee Number: 30023012 [EMAIL_ADDRESS][DOMAIN_N…" at bounding box center [590, 636] width 244 height 139
copy td "[PERSON_NAME]"
drag, startPoint x: 514, startPoint y: 584, endPoint x: 524, endPoint y: 579, distance: 11.2
copy td "[PERSON_NAME]"
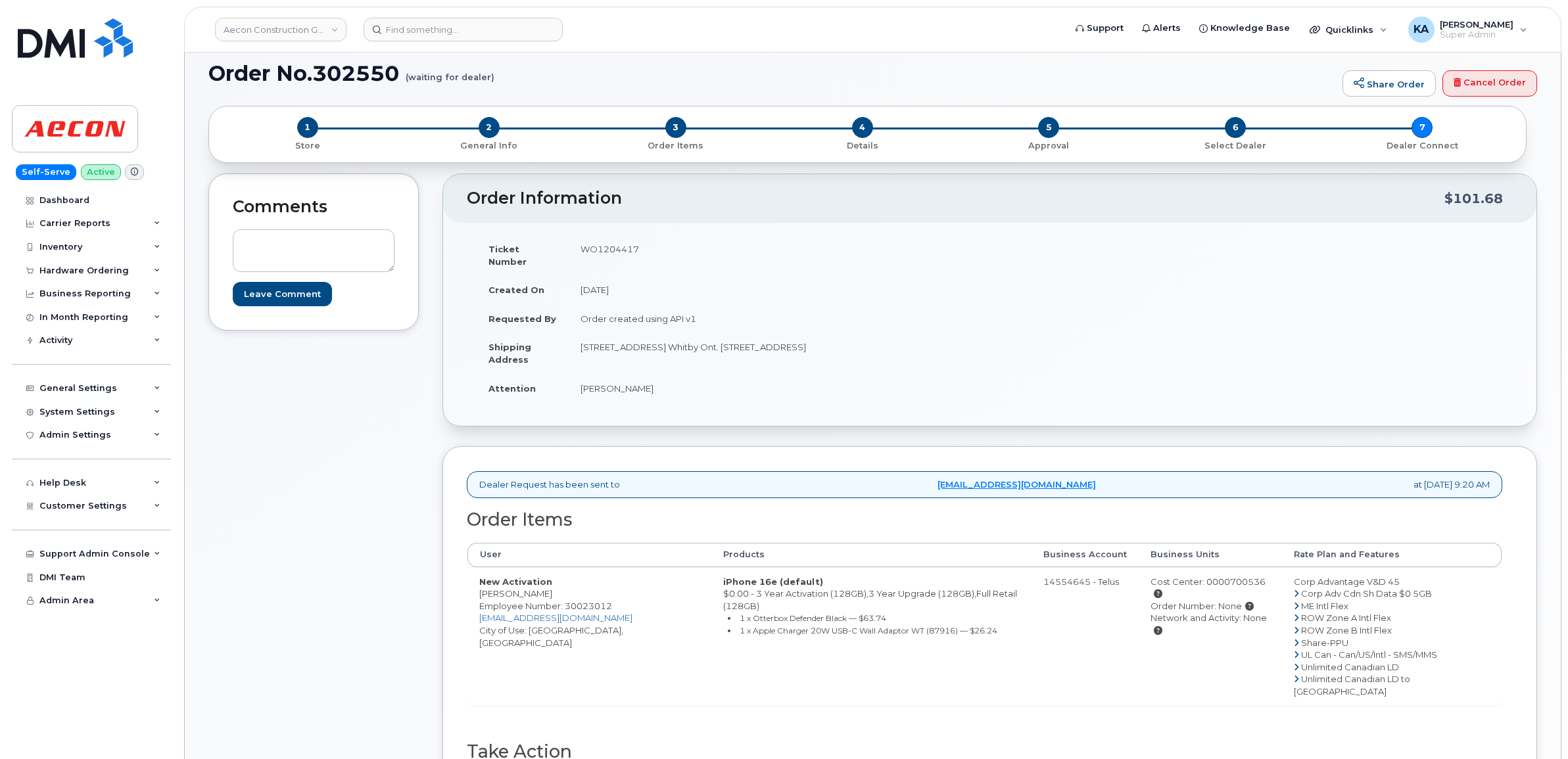
click at [597, 244] on td "WO1204417" at bounding box center [774, 255] width 412 height 41
copy td "WO1204417"
drag, startPoint x: 577, startPoint y: 376, endPoint x: 677, endPoint y: 390, distance: 101.0
click at [677, 390] on td "Bradley Franklin" at bounding box center [774, 388] width 412 height 29
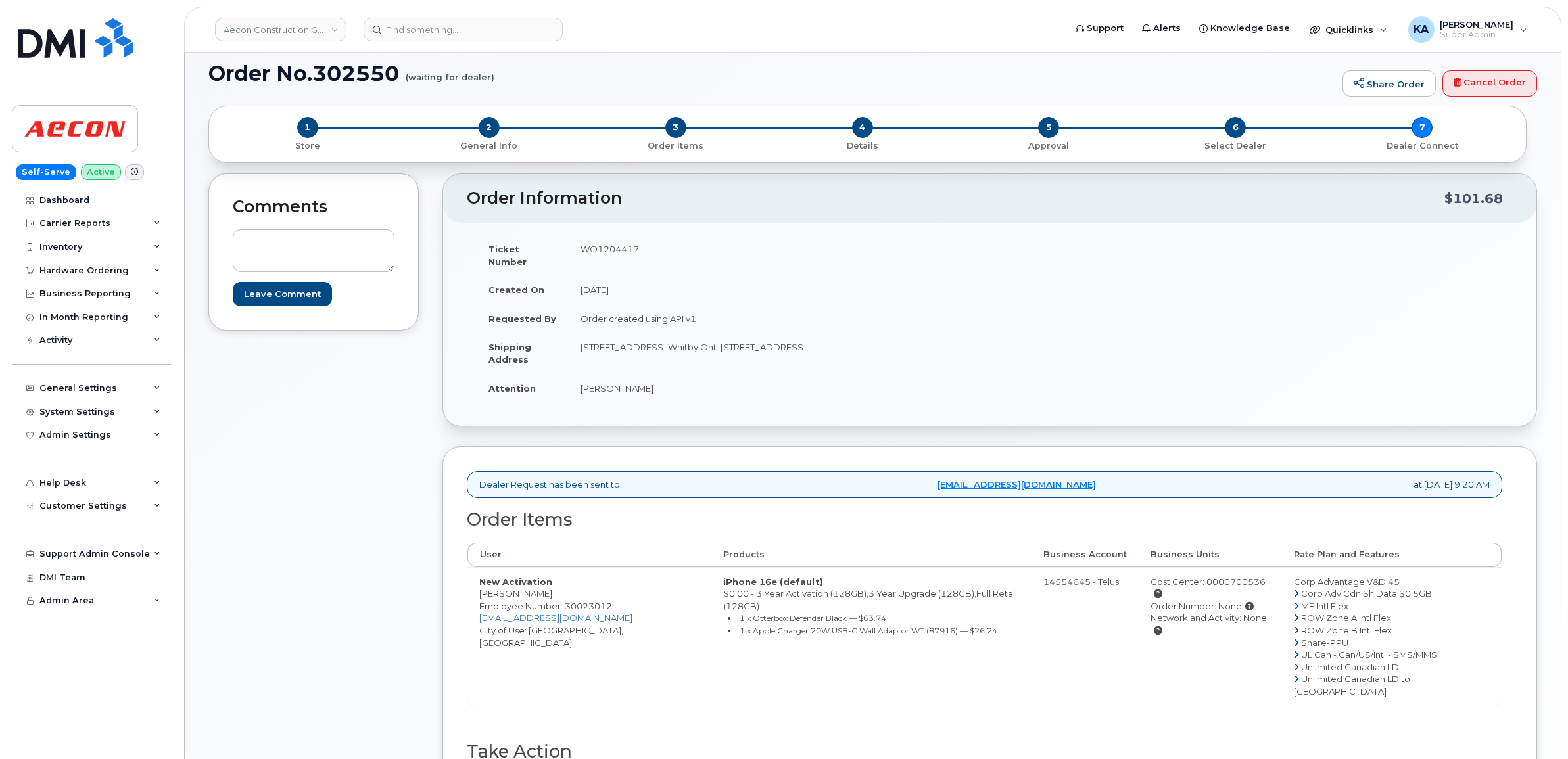
copy td "Bradley Franklin"
drag, startPoint x: 582, startPoint y: 339, endPoint x: 654, endPoint y: 348, distance: 72.6
click at [654, 348] on td "1635 Tricont Ave. Whitby Ont. Whitby ON L1N 7N5" at bounding box center [774, 353] width 412 height 41
copy td "1635 Tricont Ave"
click at [669, 335] on td "1635 Tricont Ave. Whitby Ont. Whitby ON L1N 7N5" at bounding box center [774, 353] width 412 height 41
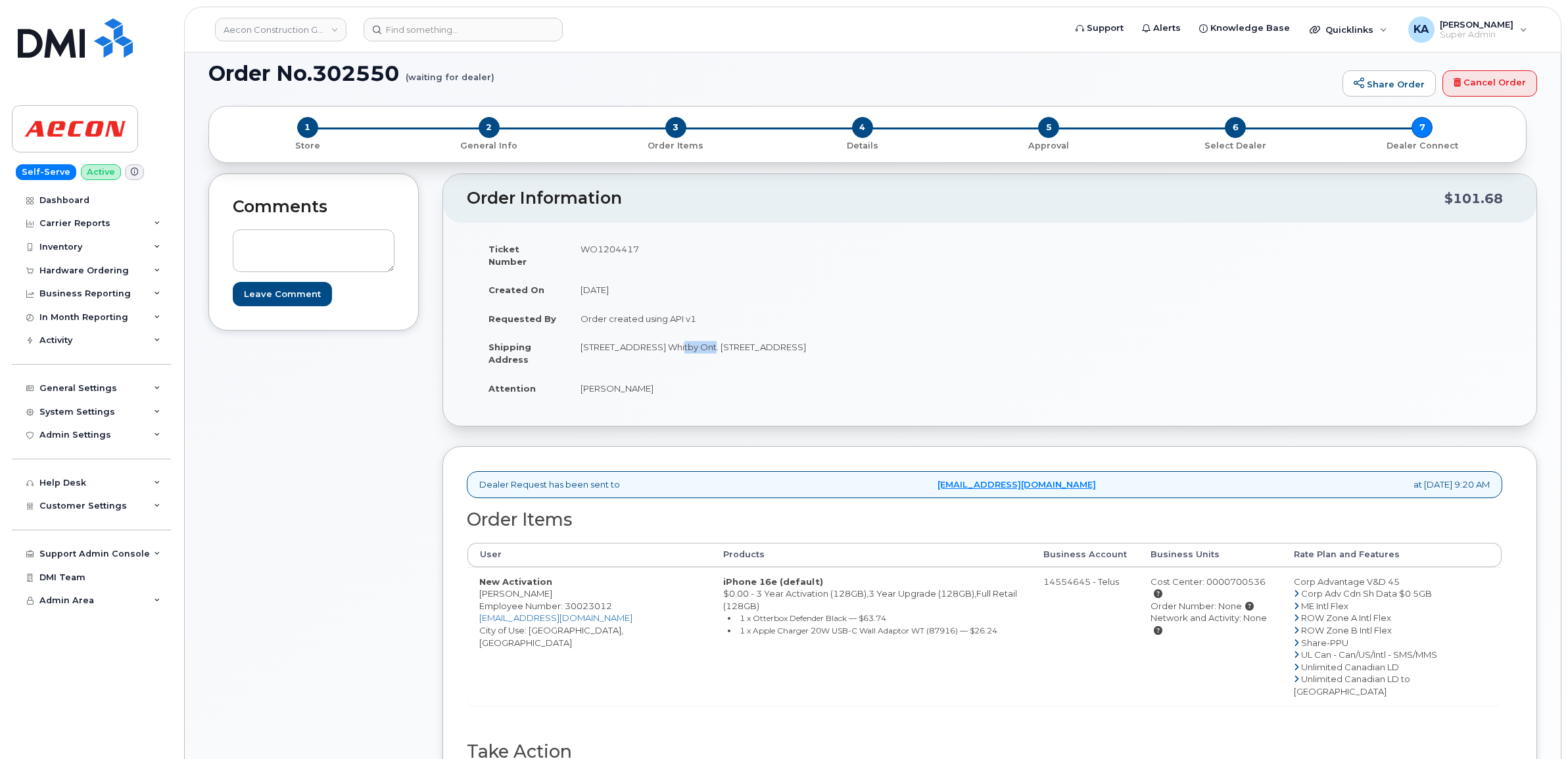
click at [669, 335] on td "1635 Tricont Ave. Whitby Ont. Whitby ON L1N 7N5" at bounding box center [774, 353] width 412 height 41
copy td "Whitby"
drag, startPoint x: 763, startPoint y: 334, endPoint x: 813, endPoint y: 340, distance: 50.4
click at [813, 340] on td "1635 Tricont Ave. Whitby Ont. Whitby ON L1N 7N5" at bounding box center [774, 353] width 412 height 41
copy td "L1N 7N5"
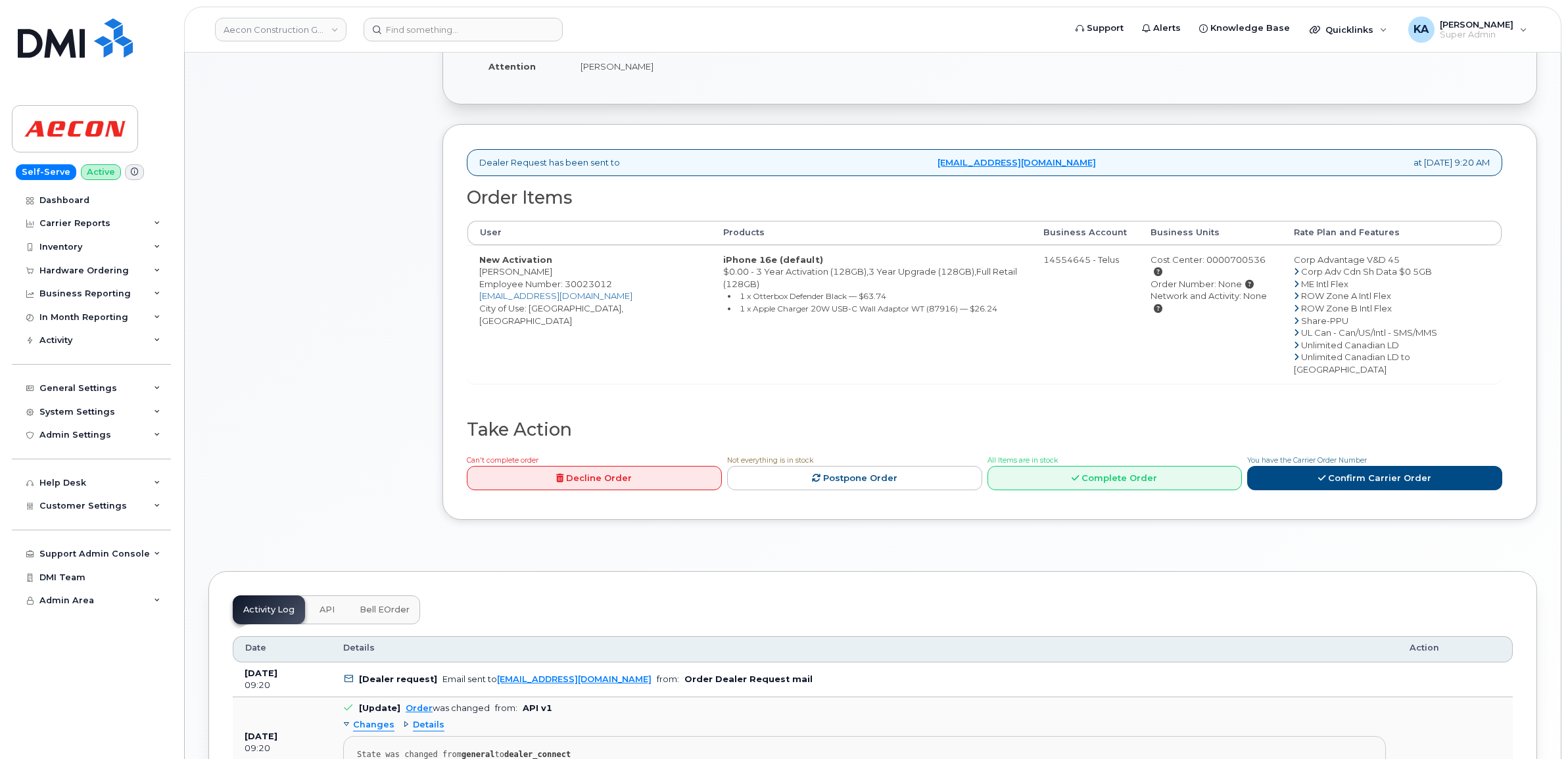
scroll to position [411, 0]
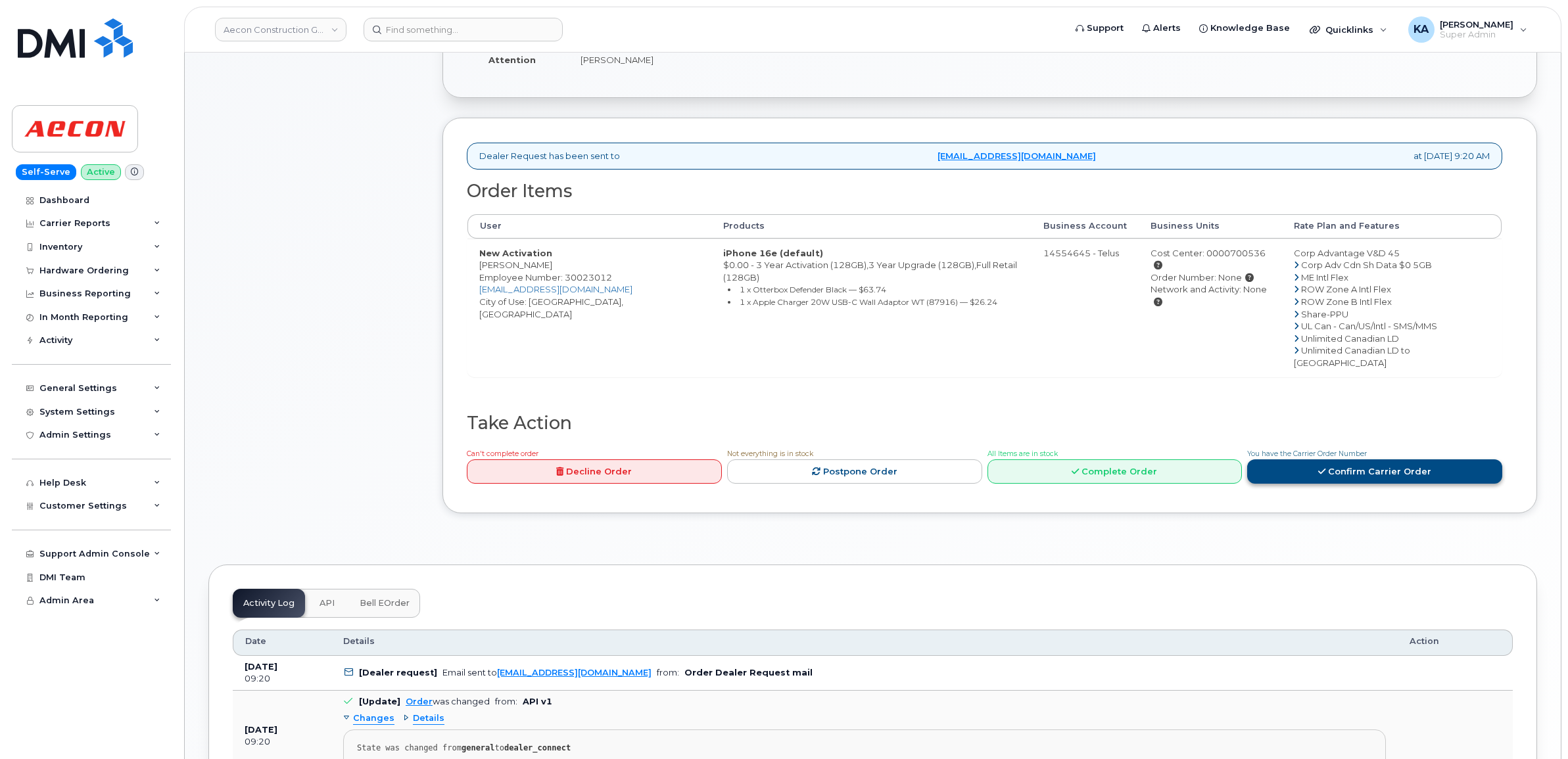
click at [1341, 460] on link "Confirm Carrier Order" at bounding box center [1374, 472] width 255 height 24
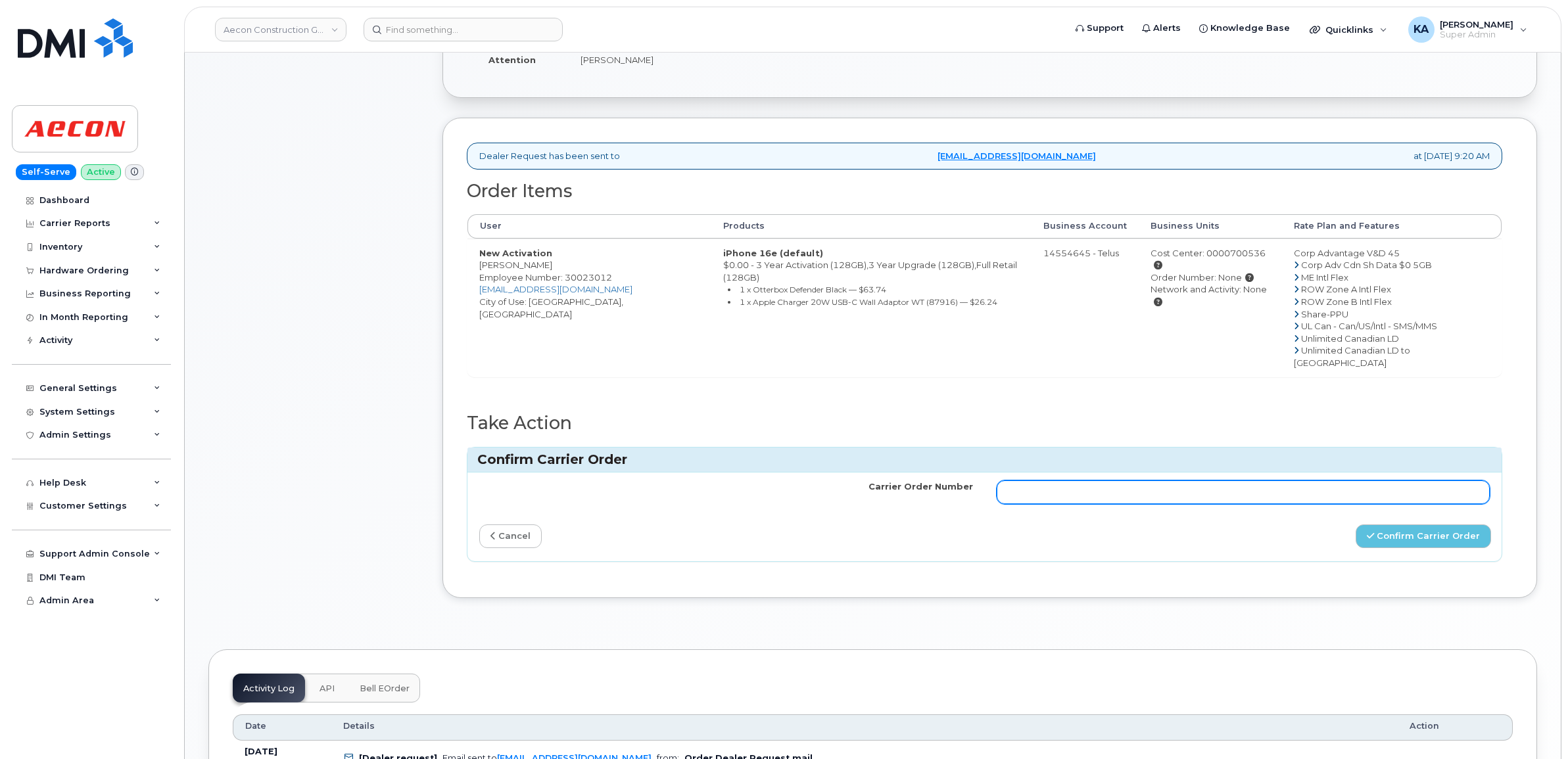
click at [1142, 480] on input "Carrier Order Number" at bounding box center [1243, 492] width 493 height 24
paste input "TL60036432"
type input "TL60036432"
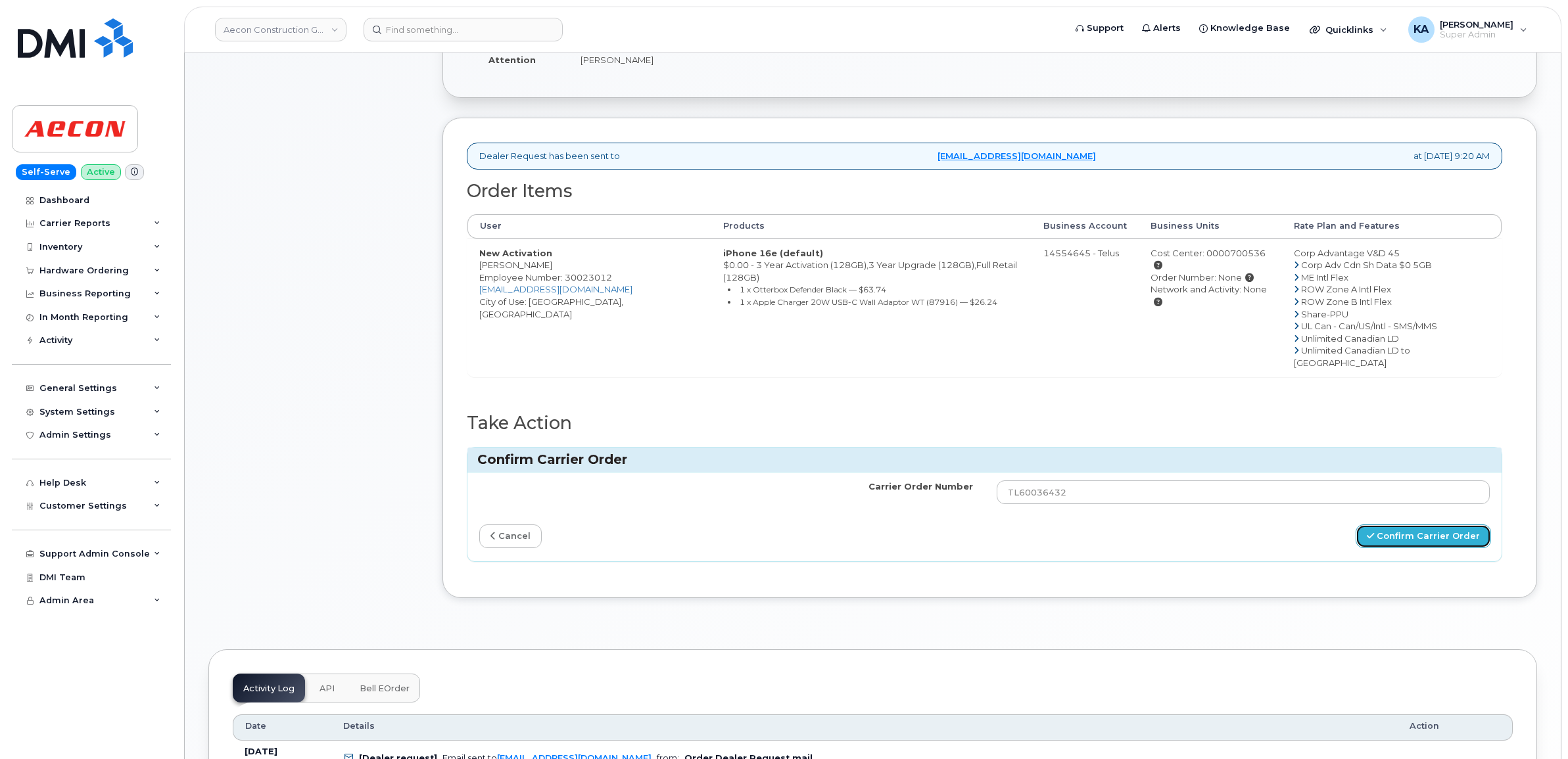
click at [1411, 524] on button "Confirm Carrier Order" at bounding box center [1423, 536] width 136 height 24
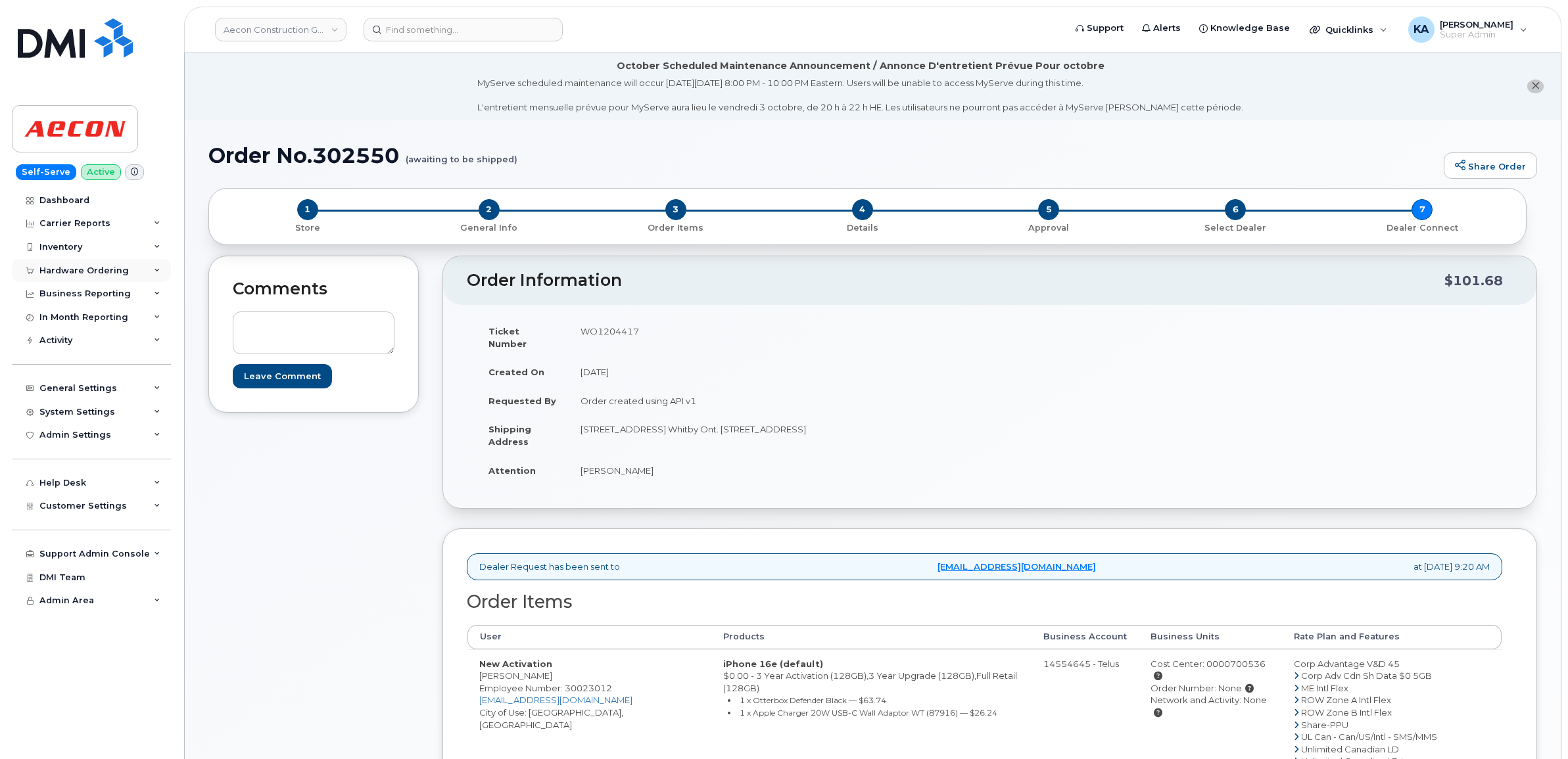
click at [51, 269] on div "Hardware Ordering" at bounding box center [84, 271] width 89 height 11
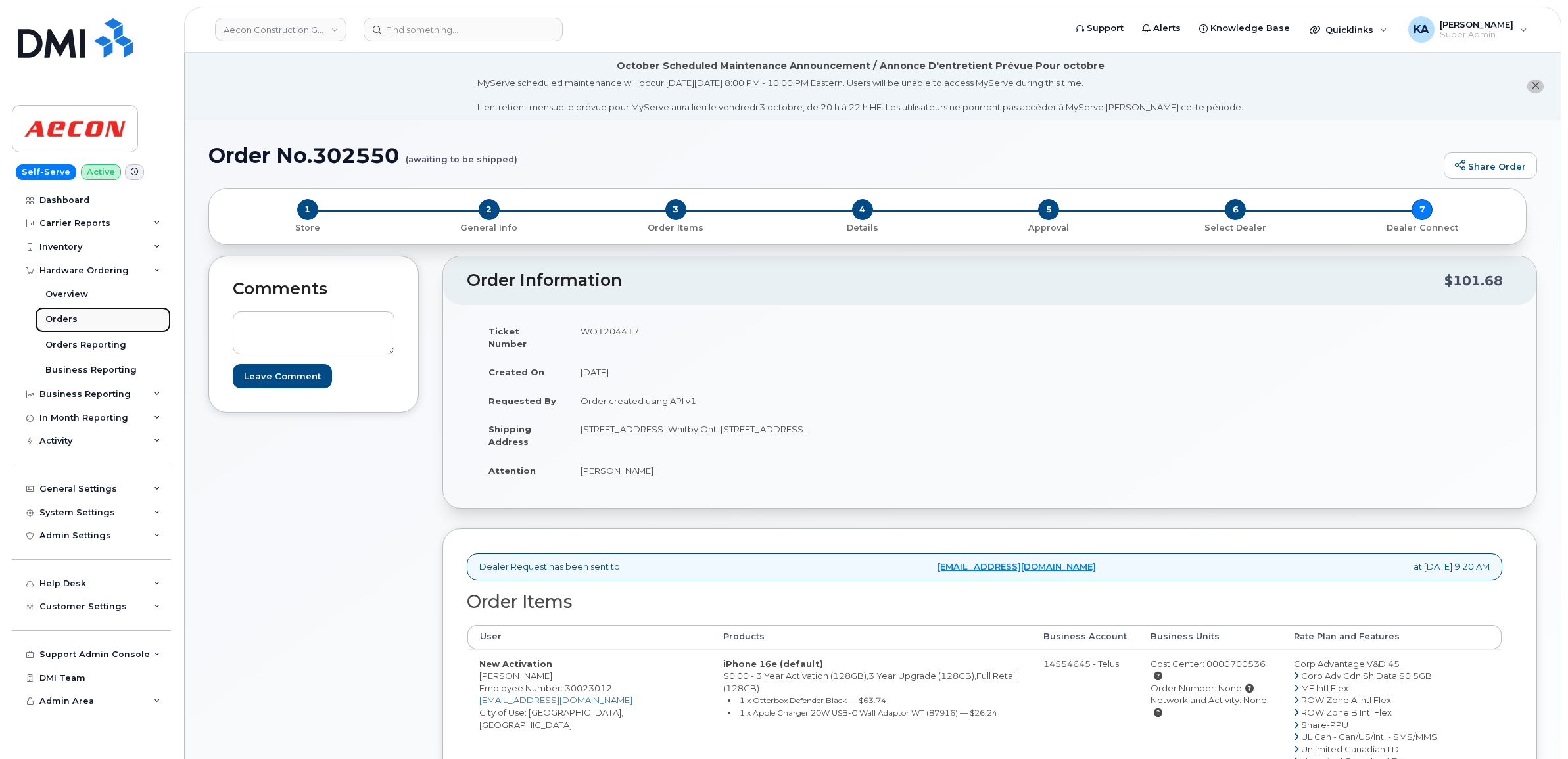
click at [62, 316] on div "Orders" at bounding box center [61, 320] width 32 height 11
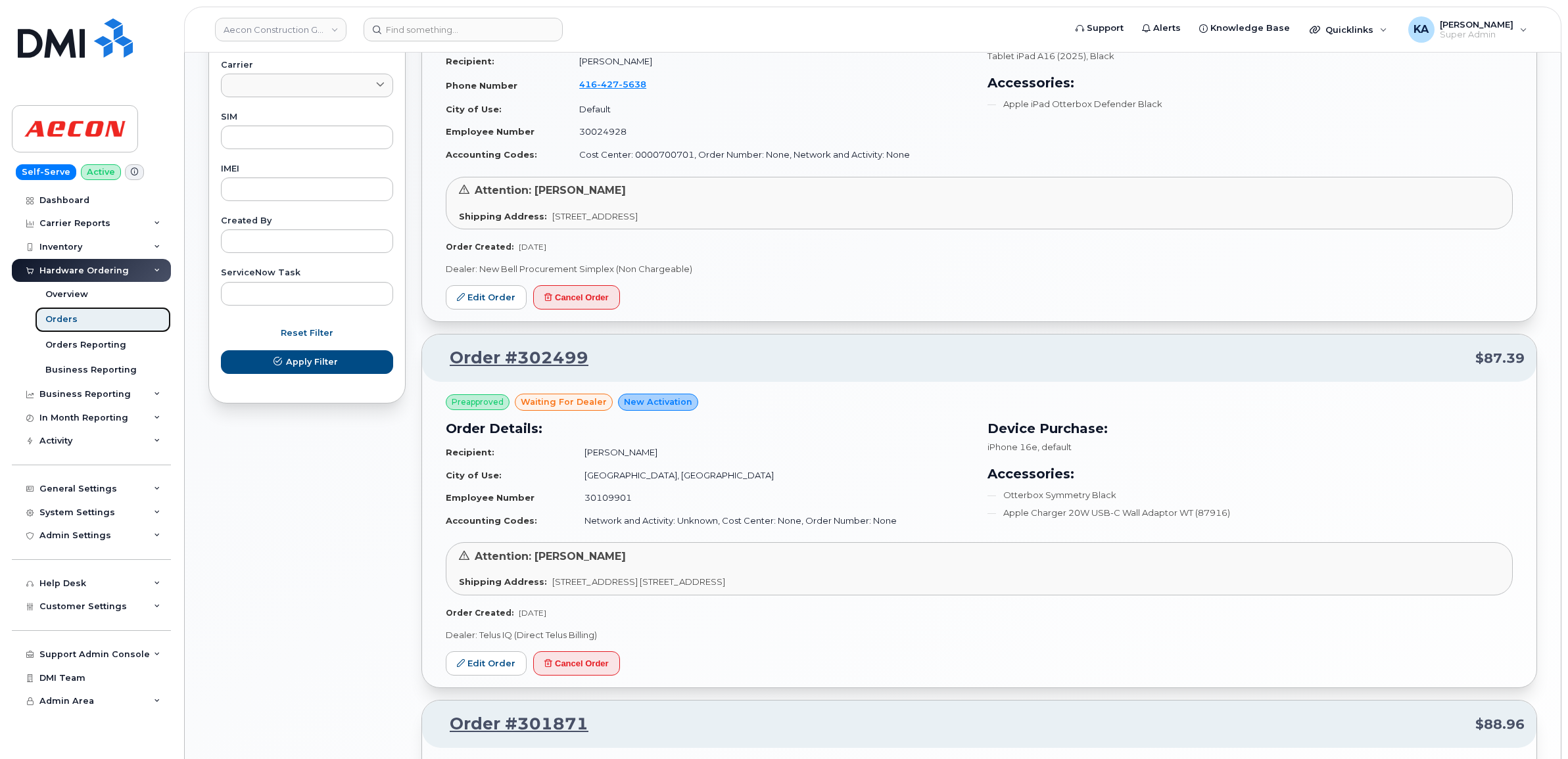
scroll to position [657, 0]
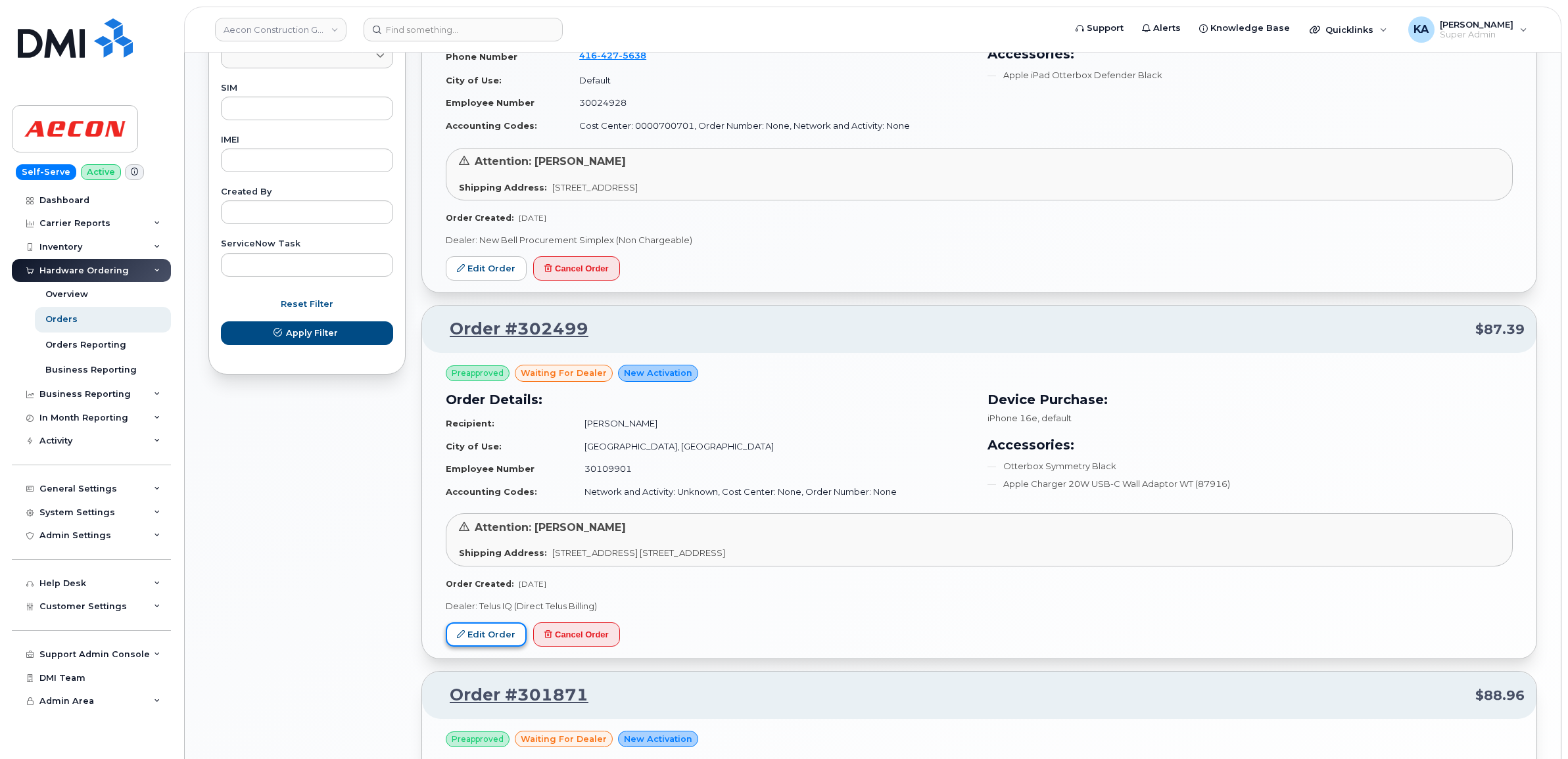
click at [477, 628] on link "Edit Order" at bounding box center [486, 635] width 81 height 24
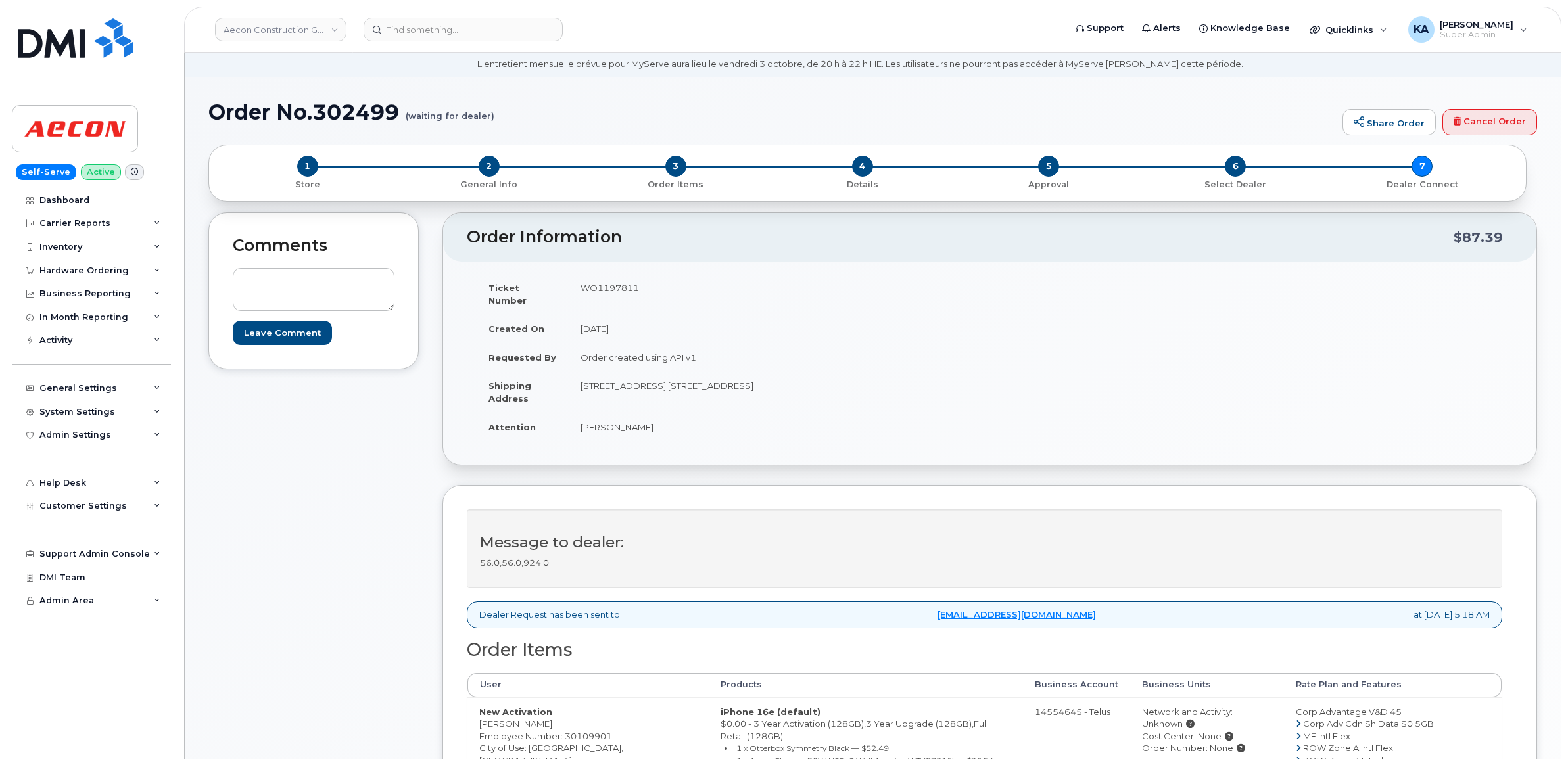
scroll to position [82, 0]
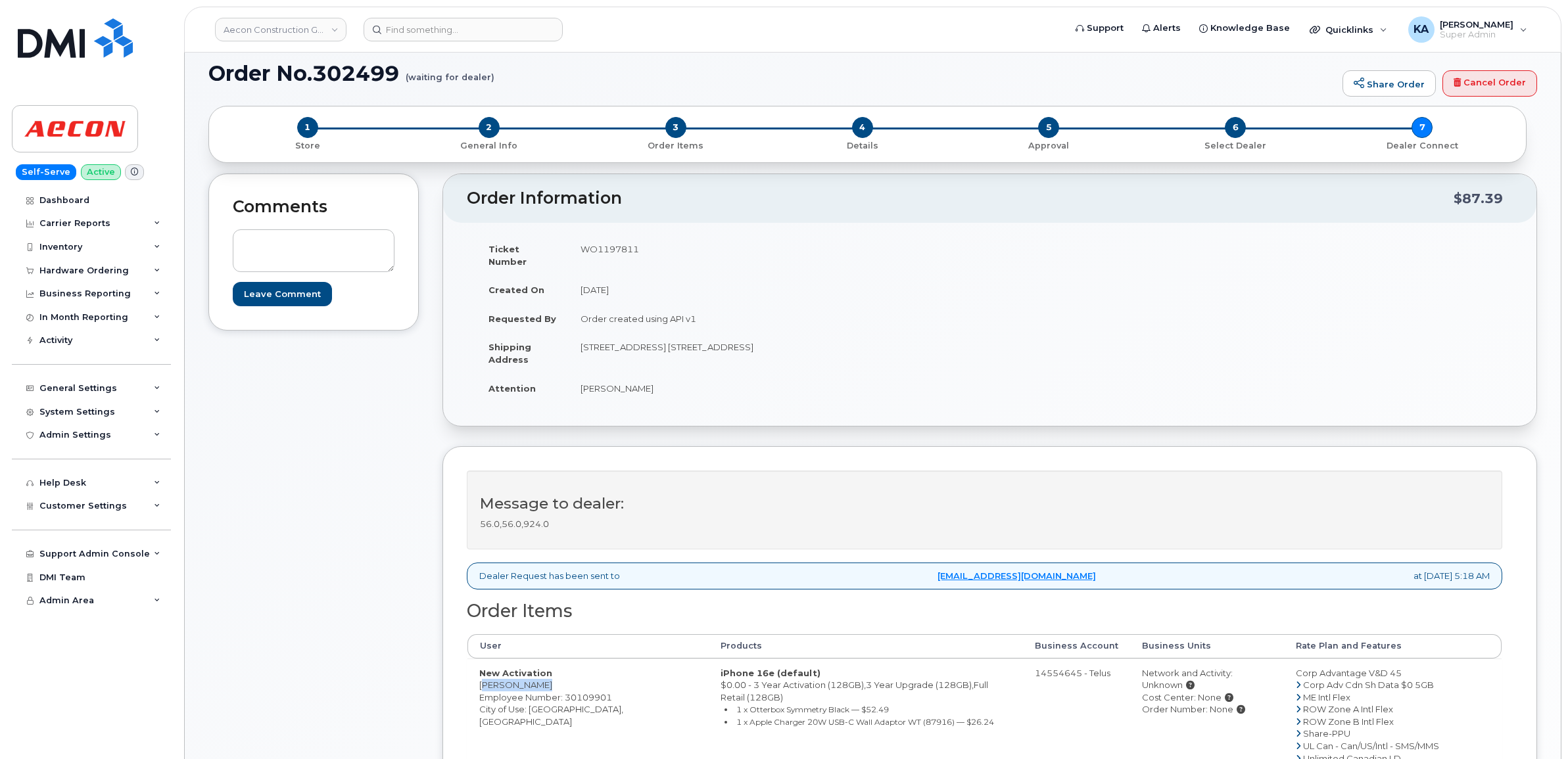
drag, startPoint x: 473, startPoint y: 672, endPoint x: 549, endPoint y: 677, distance: 76.2
click at [549, 677] on td "New Activation [PERSON_NAME] Employee Number: 30109901 City of Use: [GEOGRAPHIC…" at bounding box center [588, 727] width 241 height 139
copy td "[PERSON_NAME]"
click at [504, 674] on td "New Activation [PERSON_NAME] Employee Number: 30109901 City of Use: [GEOGRAPHIC…" at bounding box center [588, 727] width 241 height 139
drag, startPoint x: 478, startPoint y: 675, endPoint x: 539, endPoint y: 679, distance: 61.1
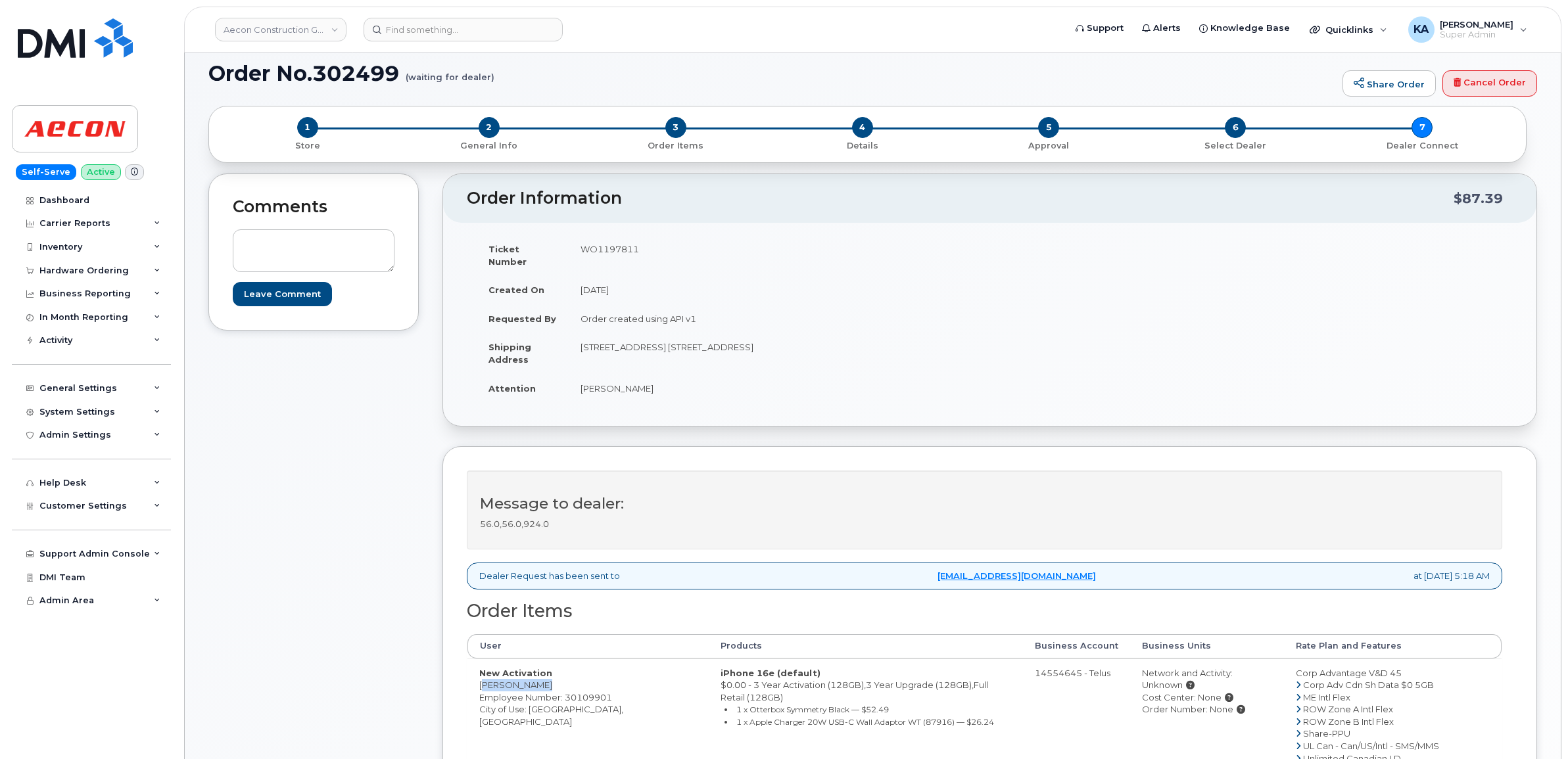
click at [539, 679] on td "New Activation [PERSON_NAME] Employee Number: 30109901 City of Use: [GEOGRAPHIC…" at bounding box center [588, 727] width 241 height 139
copy td "[PERSON_NAME]"
click at [611, 244] on td "WO1197811" at bounding box center [774, 255] width 412 height 41
copy td "WO1197811"
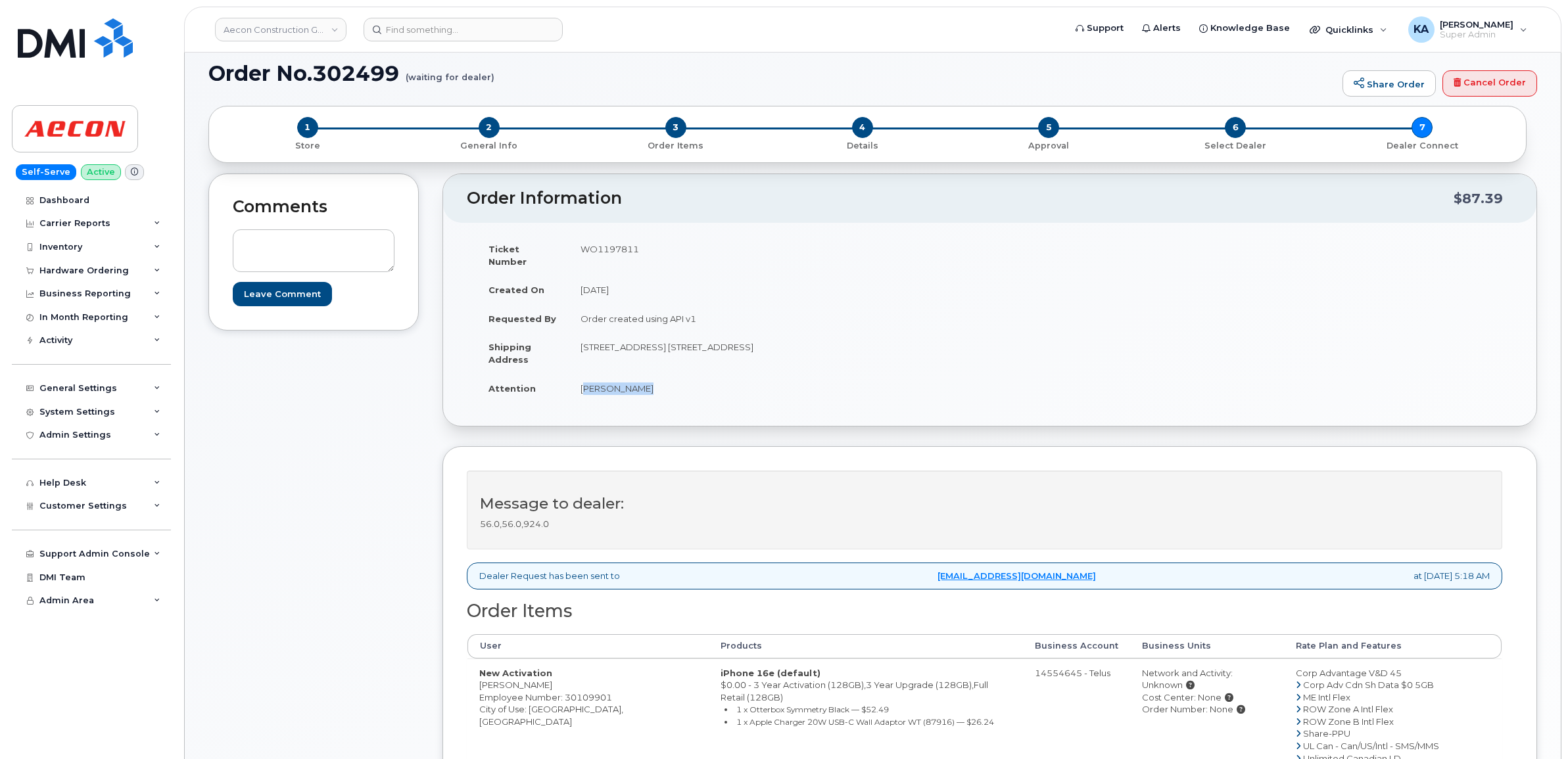
drag, startPoint x: 577, startPoint y: 376, endPoint x: 649, endPoint y: 378, distance: 72.0
click at [649, 378] on td "[PERSON_NAME]" at bounding box center [774, 388] width 412 height 29
copy td "[PERSON_NAME]"
drag, startPoint x: 567, startPoint y: 330, endPoint x: 613, endPoint y: 340, distance: 47.1
click at [613, 340] on tr "Shipping Address 403 44 st. E. Saskatoon SK S7K 0V9" at bounding box center [728, 353] width 504 height 41
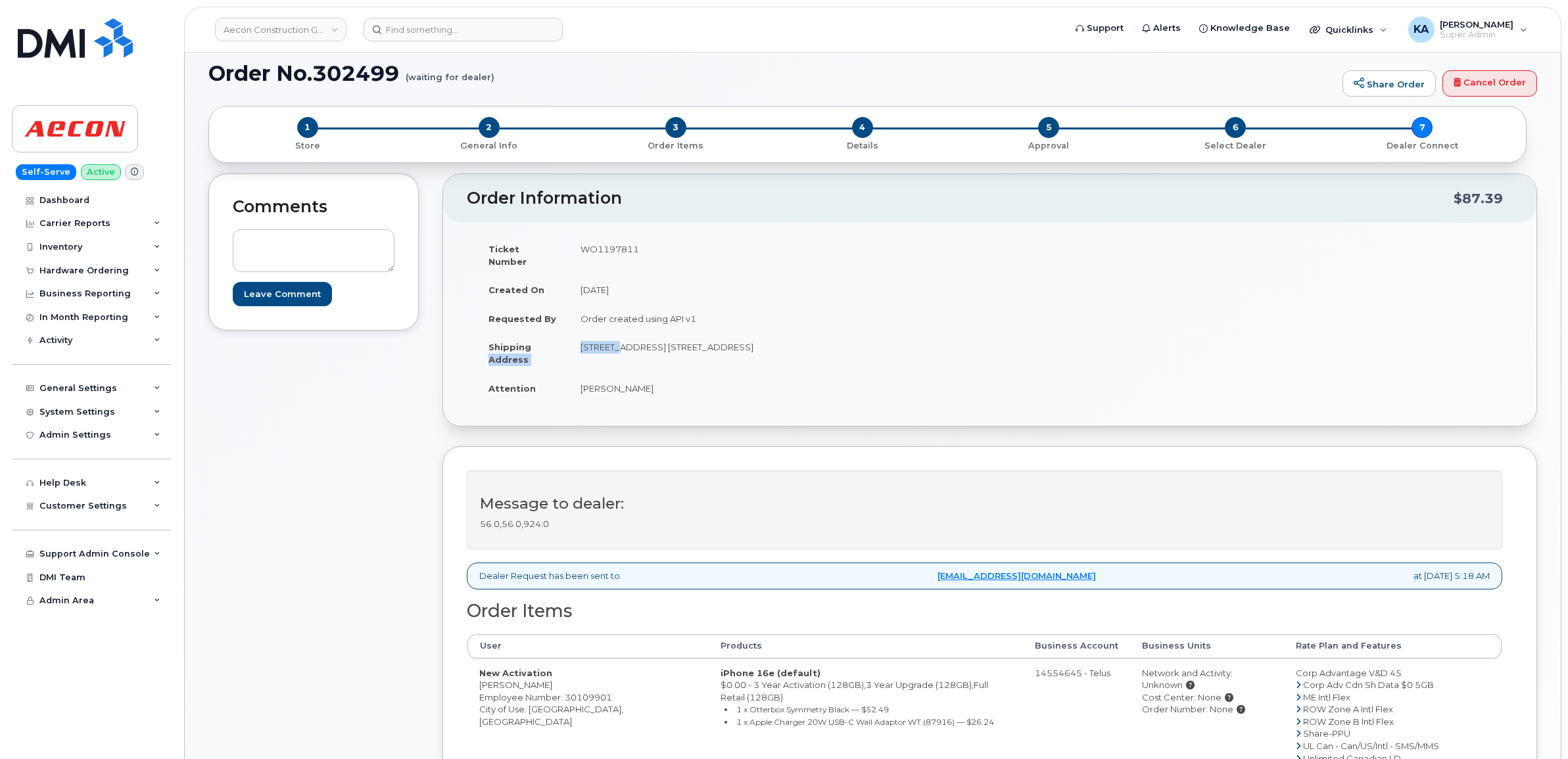
drag, startPoint x: 613, startPoint y: 340, endPoint x: 609, endPoint y: 352, distance: 12.6
click at [611, 352] on td "403 44 st. E. Saskatoon SK S7K 0V9" at bounding box center [774, 353] width 412 height 41
drag, startPoint x: 580, startPoint y: 336, endPoint x: 634, endPoint y: 344, distance: 54.6
click at [634, 344] on td "403 44 st. E. Saskatoon SK S7K 0V9" at bounding box center [774, 353] width 412 height 41
copy td "403 44 st. E."
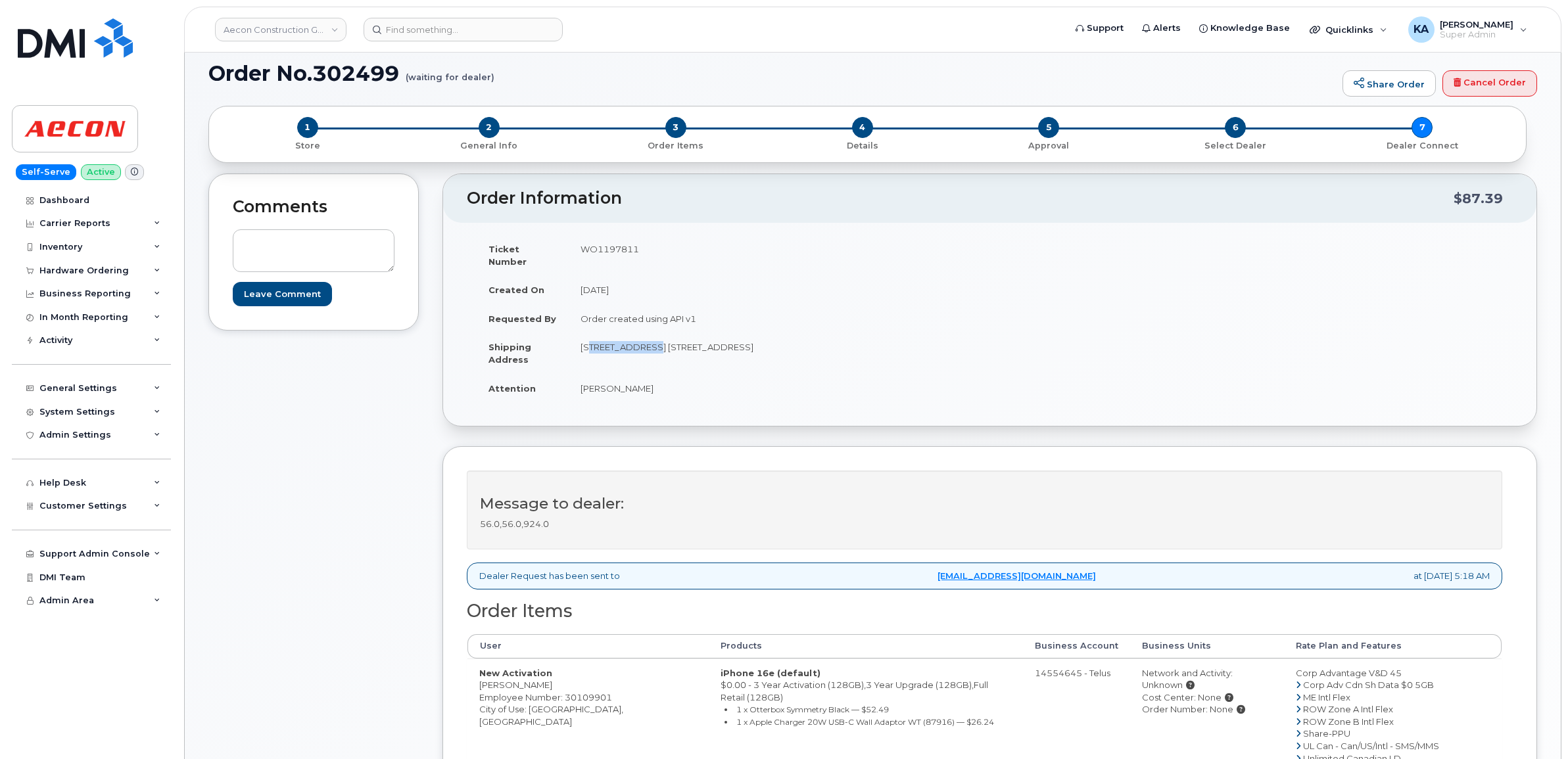
click at [1075, 480] on div "Message to dealer: 56.0,56.0,924.0" at bounding box center [984, 510] width 1035 height 79
click at [649, 332] on td "403 44 st. E. Saskatoon SK S7K 0V9" at bounding box center [774, 353] width 412 height 41
copy td "Saskatoon"
drag, startPoint x: 694, startPoint y: 337, endPoint x: 738, endPoint y: 340, distance: 44.1
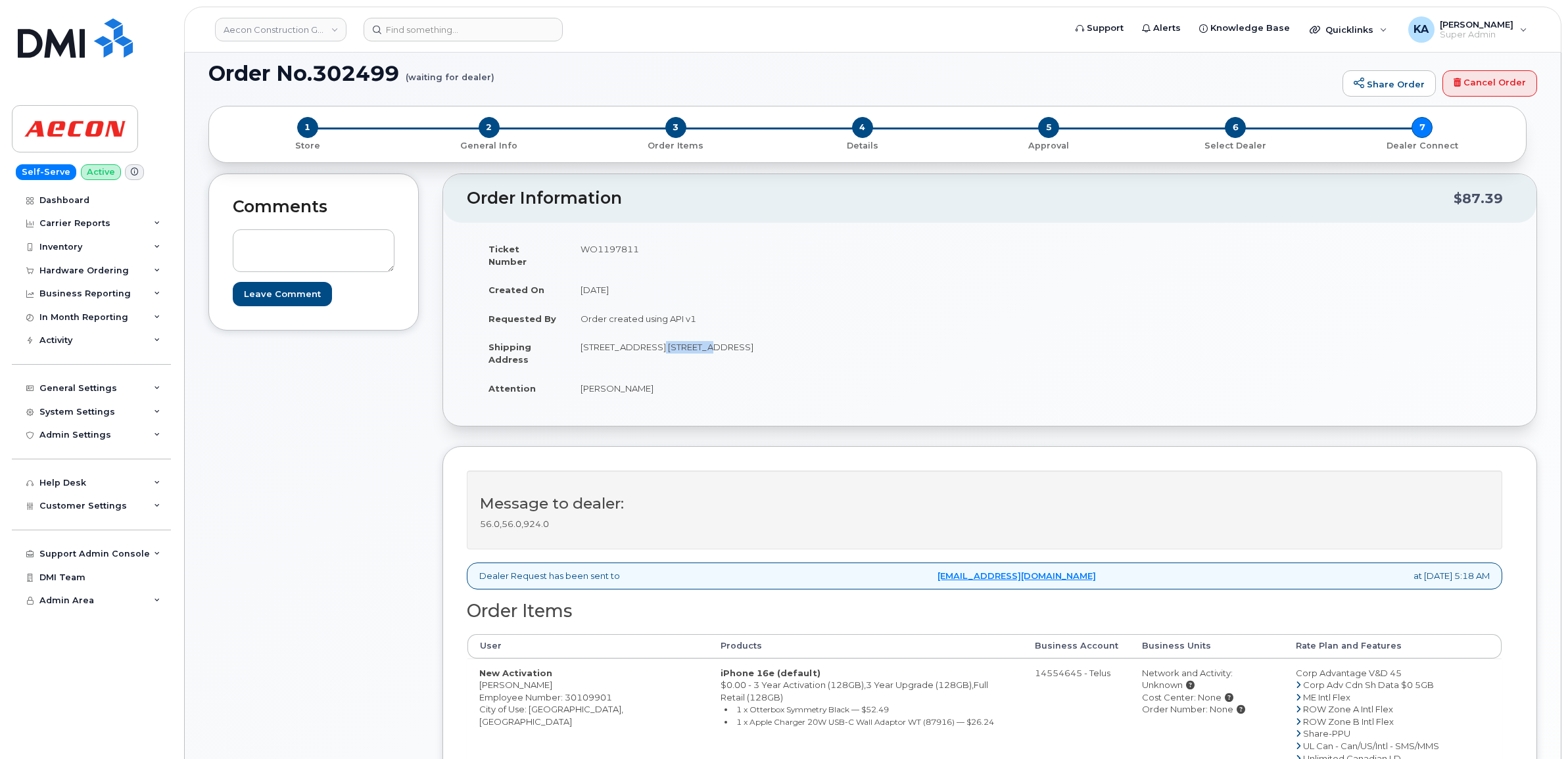
click at [738, 340] on td "403 44 st. E. Saskatoon SK S7K 0V9" at bounding box center [774, 353] width 412 height 41
copy td "S7K 0V9"
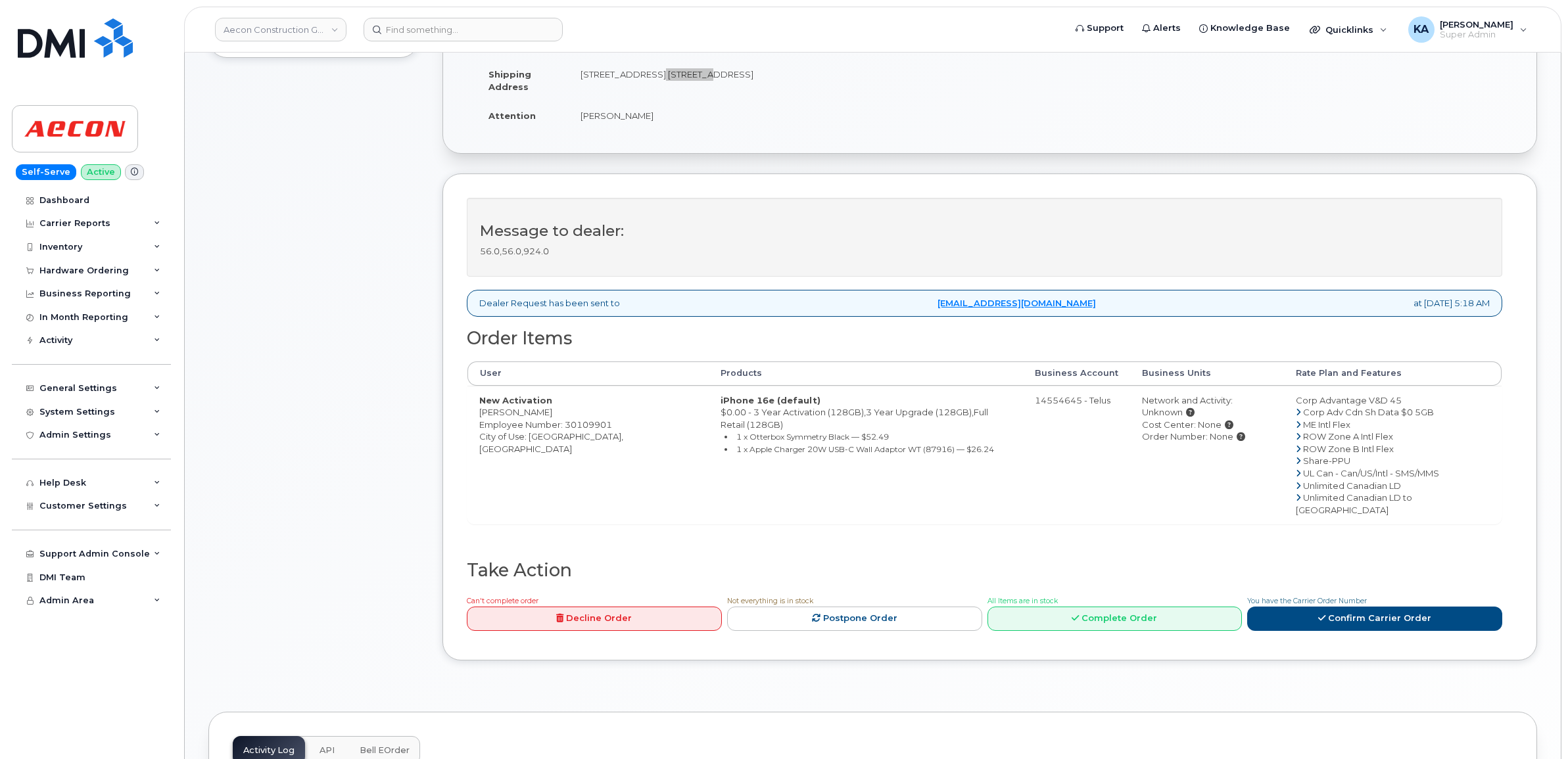
scroll to position [411, 0]
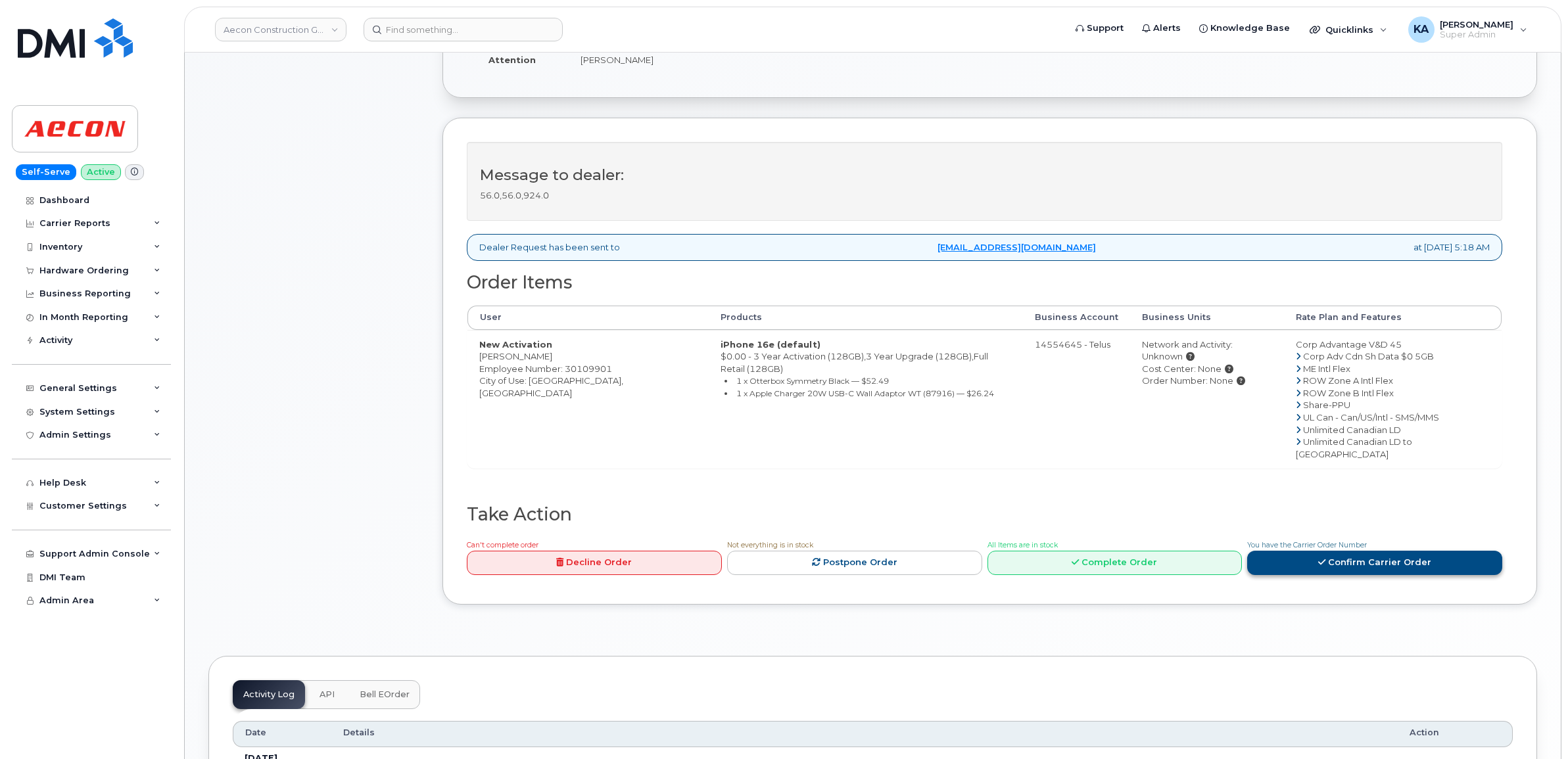
click at [1368, 551] on link "Confirm Carrier Order" at bounding box center [1374, 563] width 255 height 24
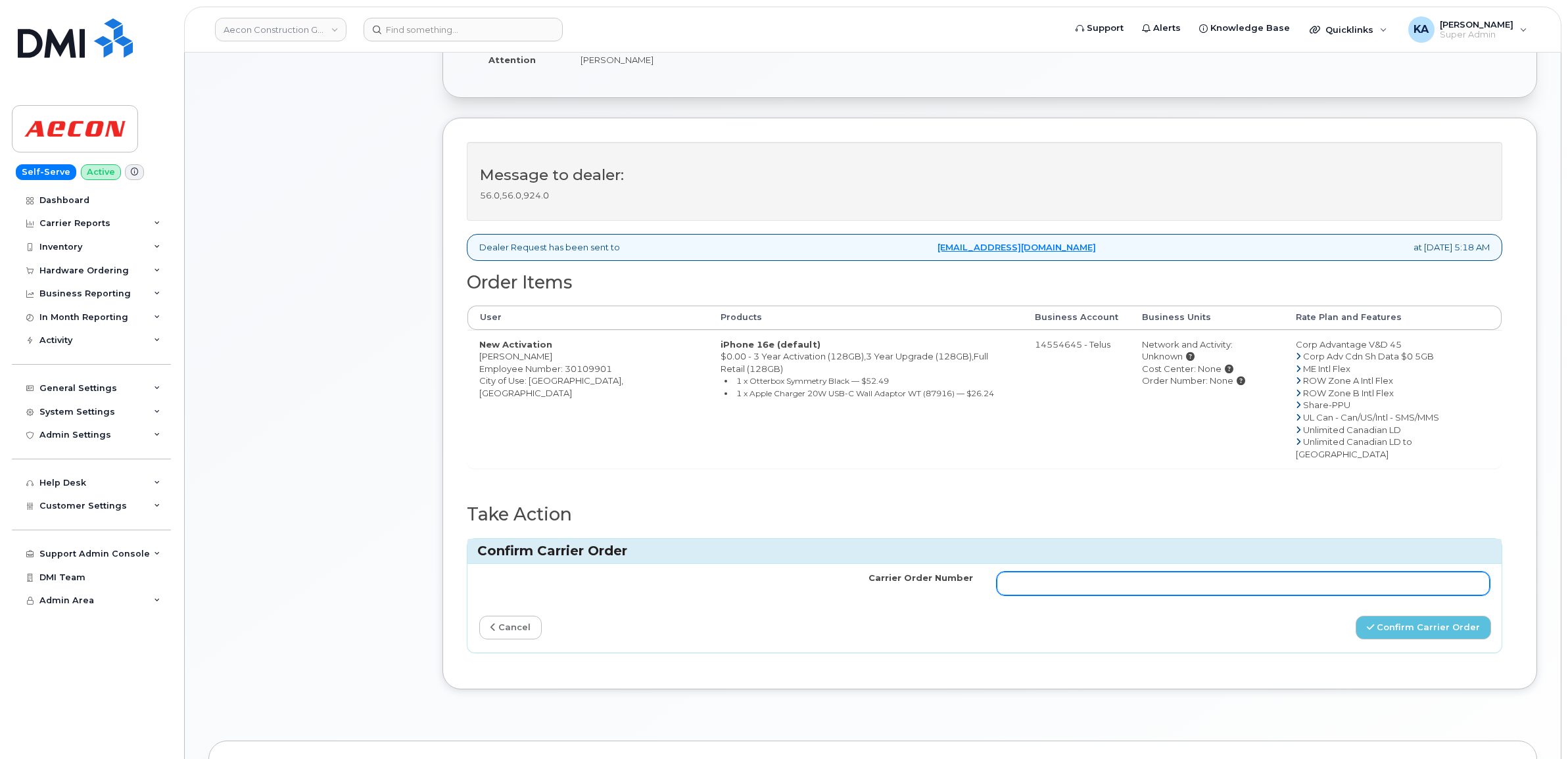
click at [1169, 572] on input "Carrier Order Number" at bounding box center [1243, 583] width 493 height 24
paste input "TL60036439"
type input "TL60036439"
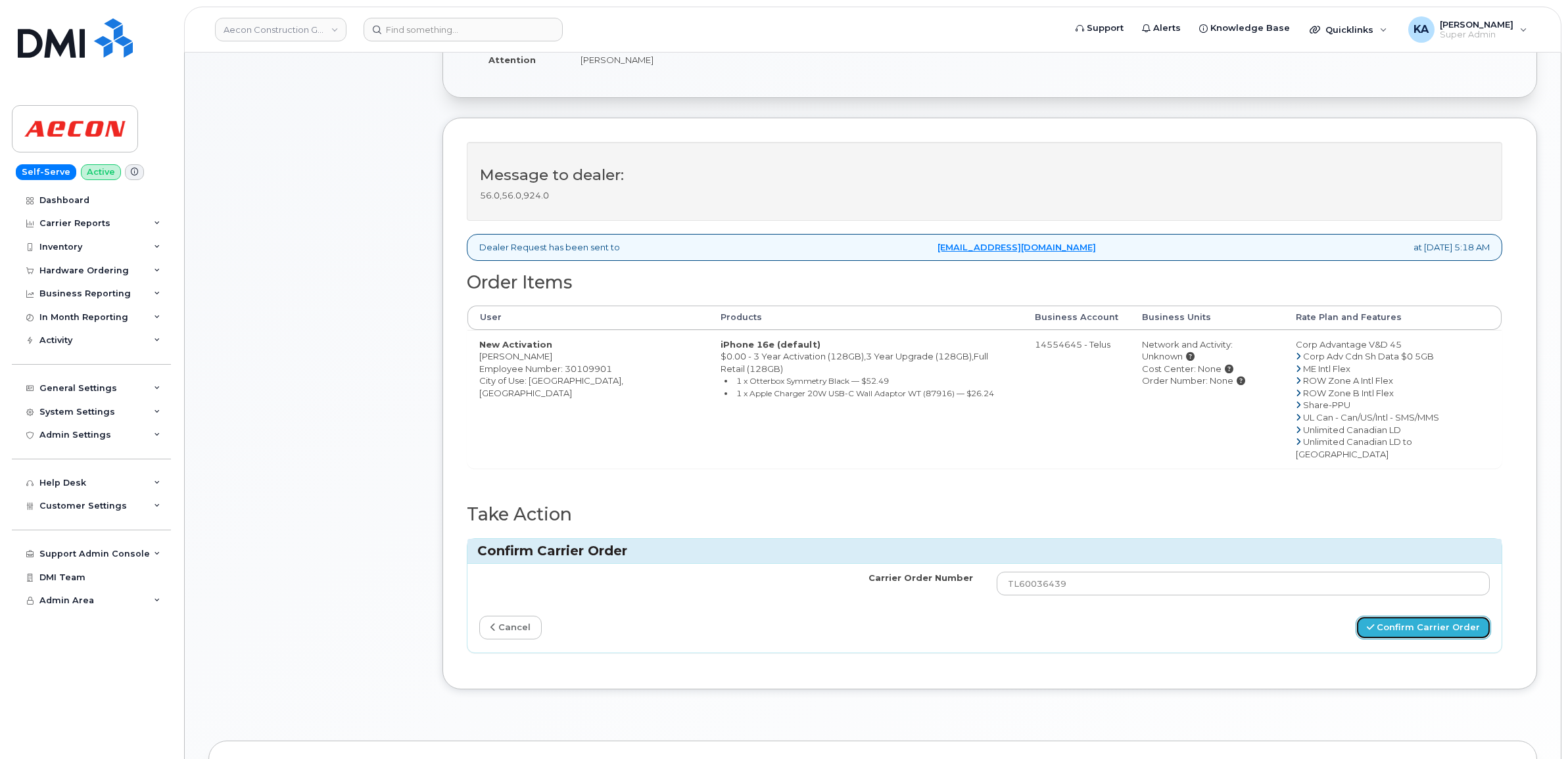
click at [1417, 616] on button "Confirm Carrier Order" at bounding box center [1423, 628] width 136 height 24
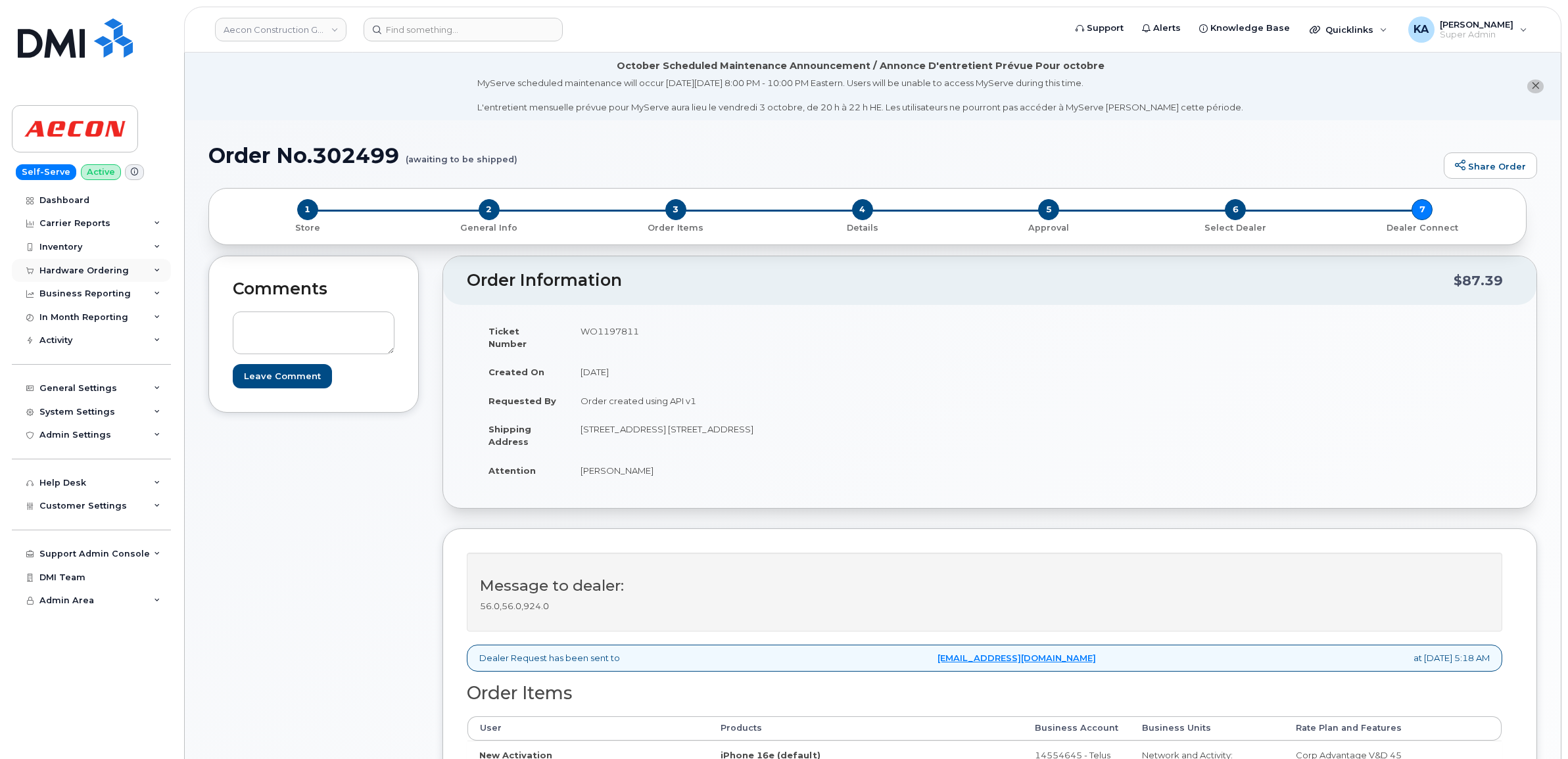
click at [66, 265] on div "Hardware Ordering" at bounding box center [91, 271] width 159 height 24
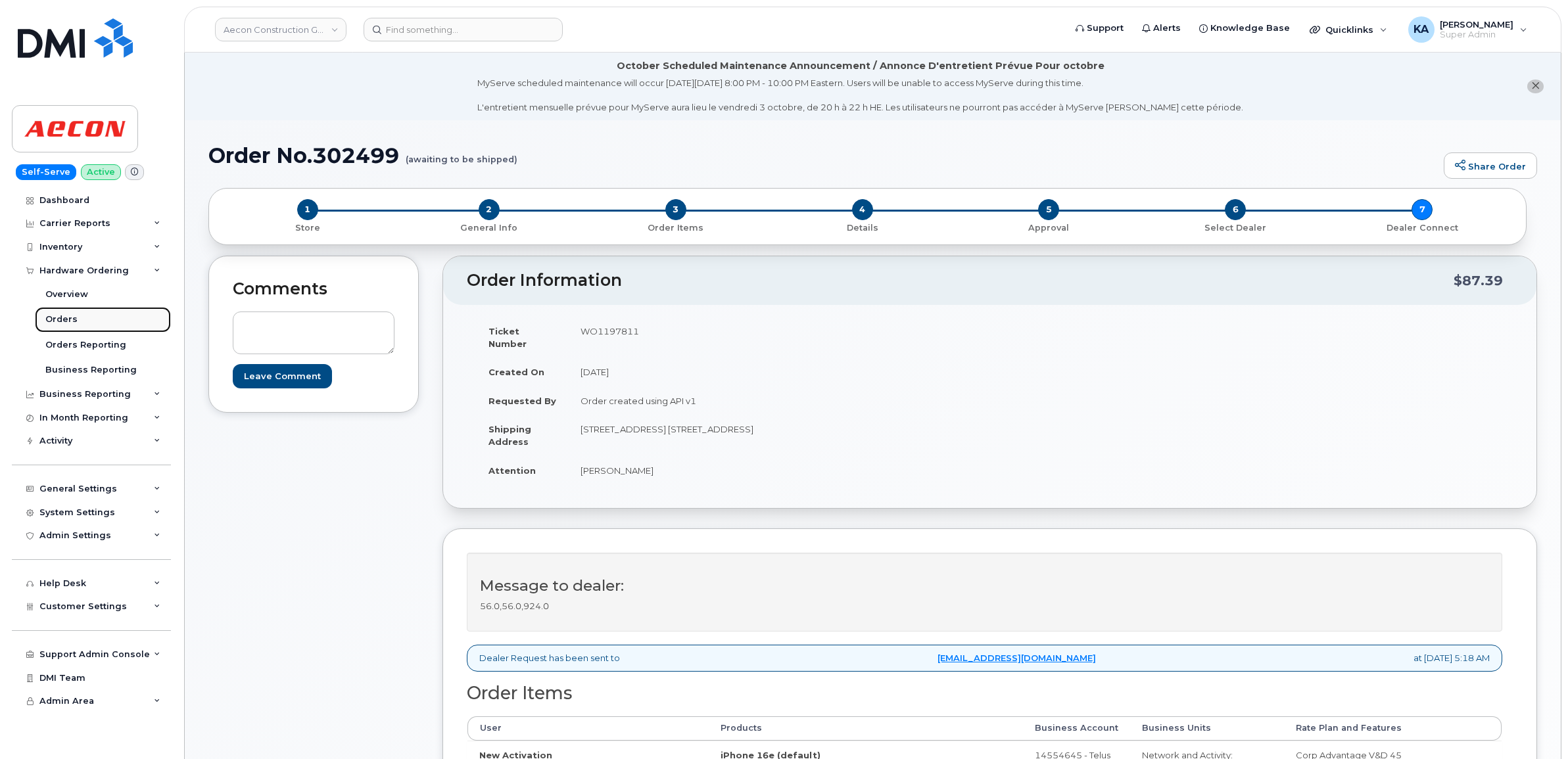
click at [57, 319] on div "Orders" at bounding box center [61, 320] width 32 height 11
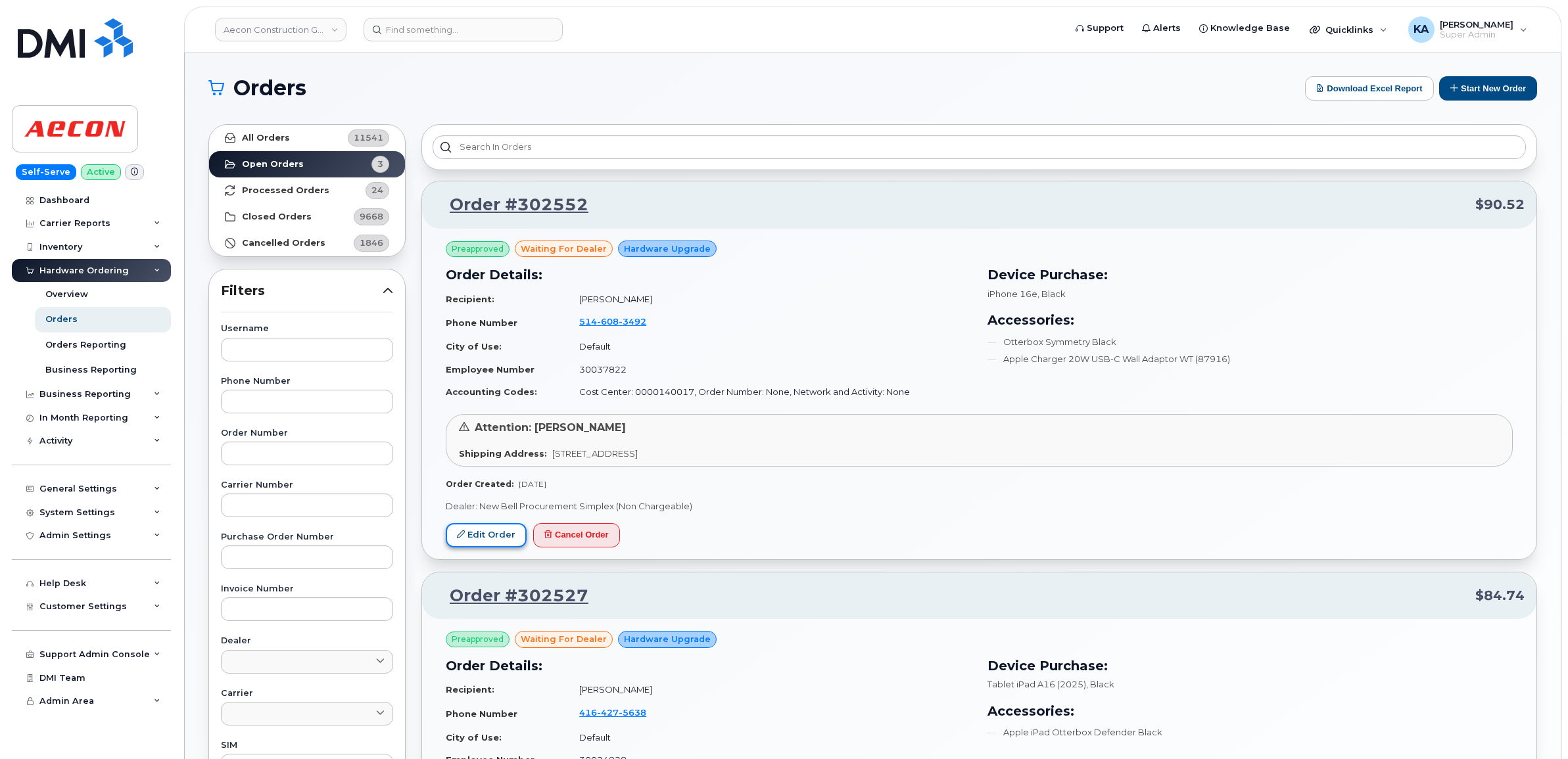
click at [485, 530] on link "Edit Order" at bounding box center [486, 535] width 81 height 24
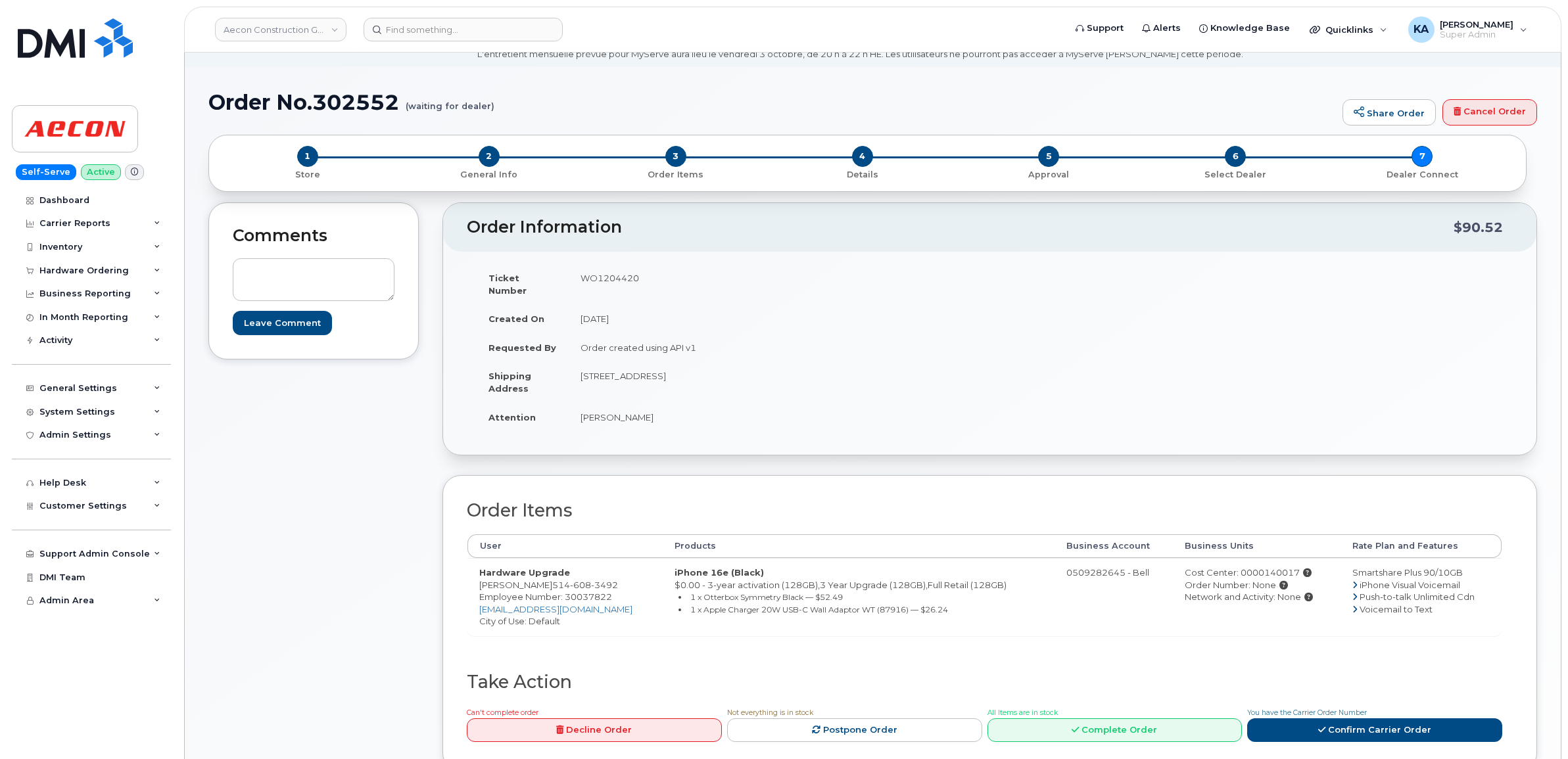
scroll to position [82, 0]
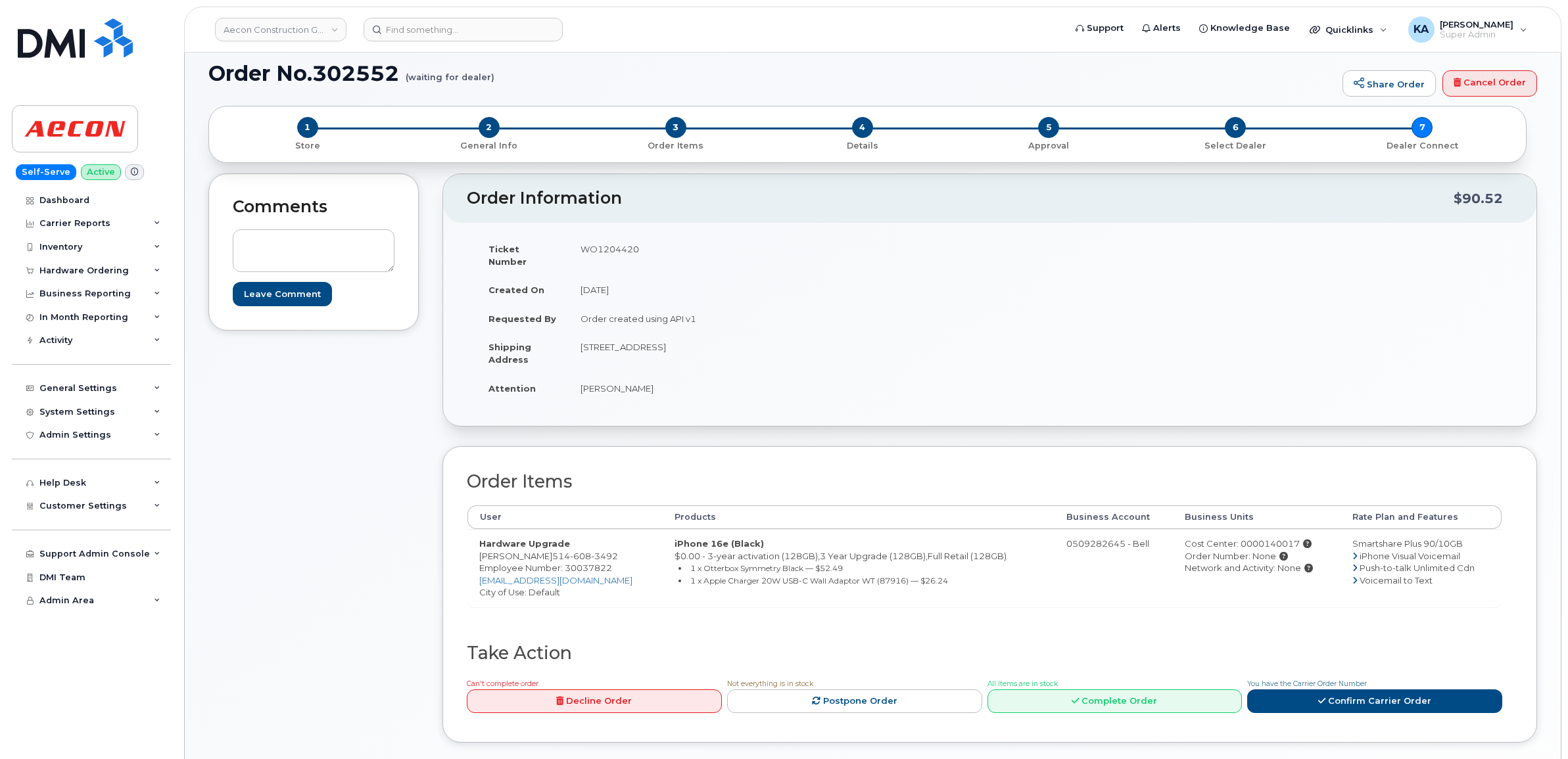
drag, startPoint x: 554, startPoint y: 544, endPoint x: 623, endPoint y: 546, distance: 69.0
click at [623, 546] on td "Hardware Upgrade [PERSON_NAME] [PHONE_NUMBER] Employee Number: 30037822 [EMAIL_…" at bounding box center [565, 568] width 195 height 78
copy td "[PHONE_NUMBER]"
click at [585, 562] on span "Employee Number: 30037822" at bounding box center [545, 567] width 133 height 11
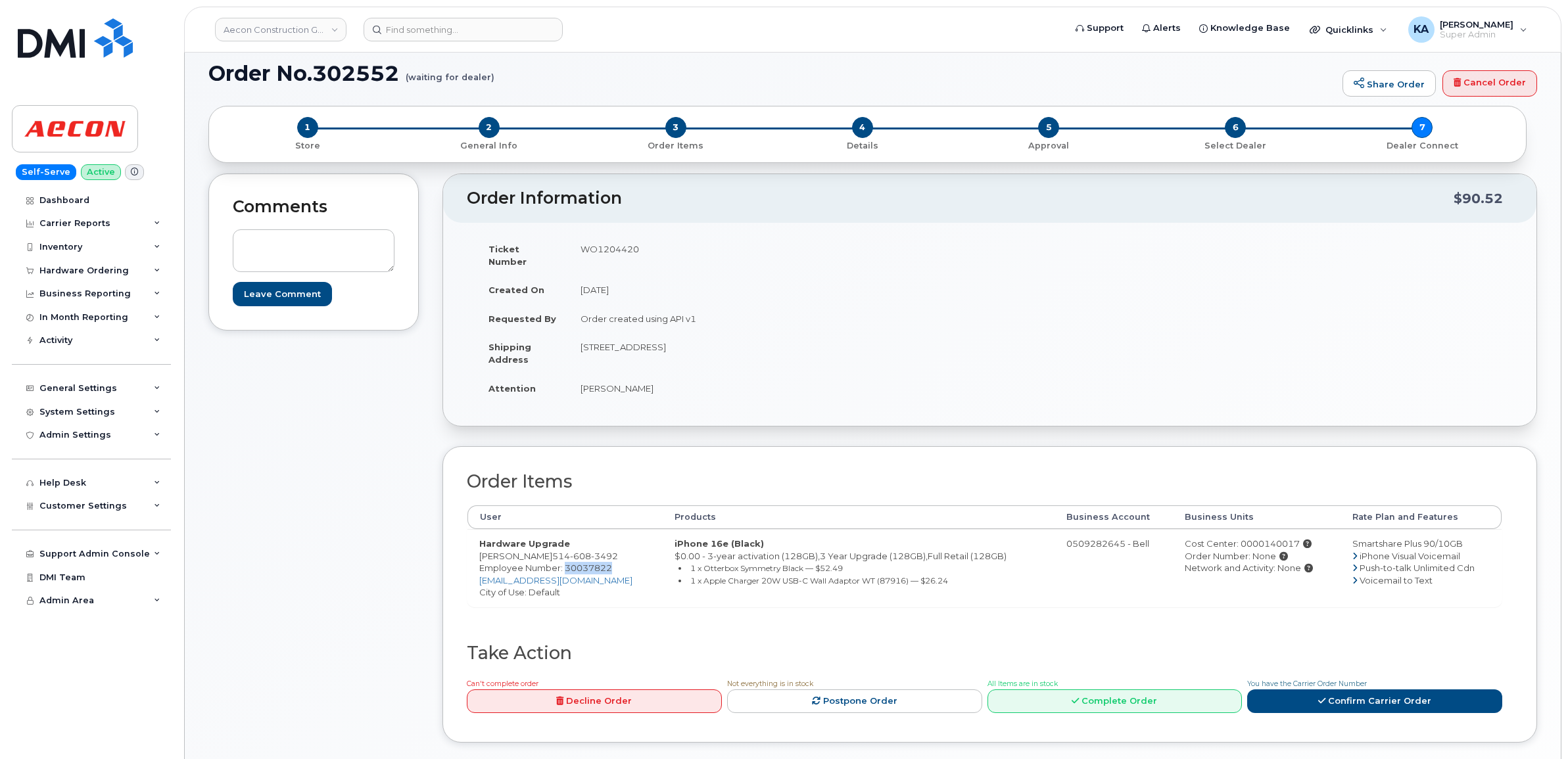
copy span "30037822"
drag, startPoint x: 583, startPoint y: 336, endPoint x: 659, endPoint y: 357, distance: 78.8
click at [659, 357] on td "10878 Berri street Montreal QC H3L 2H5" at bounding box center [774, 353] width 412 height 41
copy td "10878 Berri street"
drag, startPoint x: 718, startPoint y: 336, endPoint x: 777, endPoint y: 345, distance: 59.7
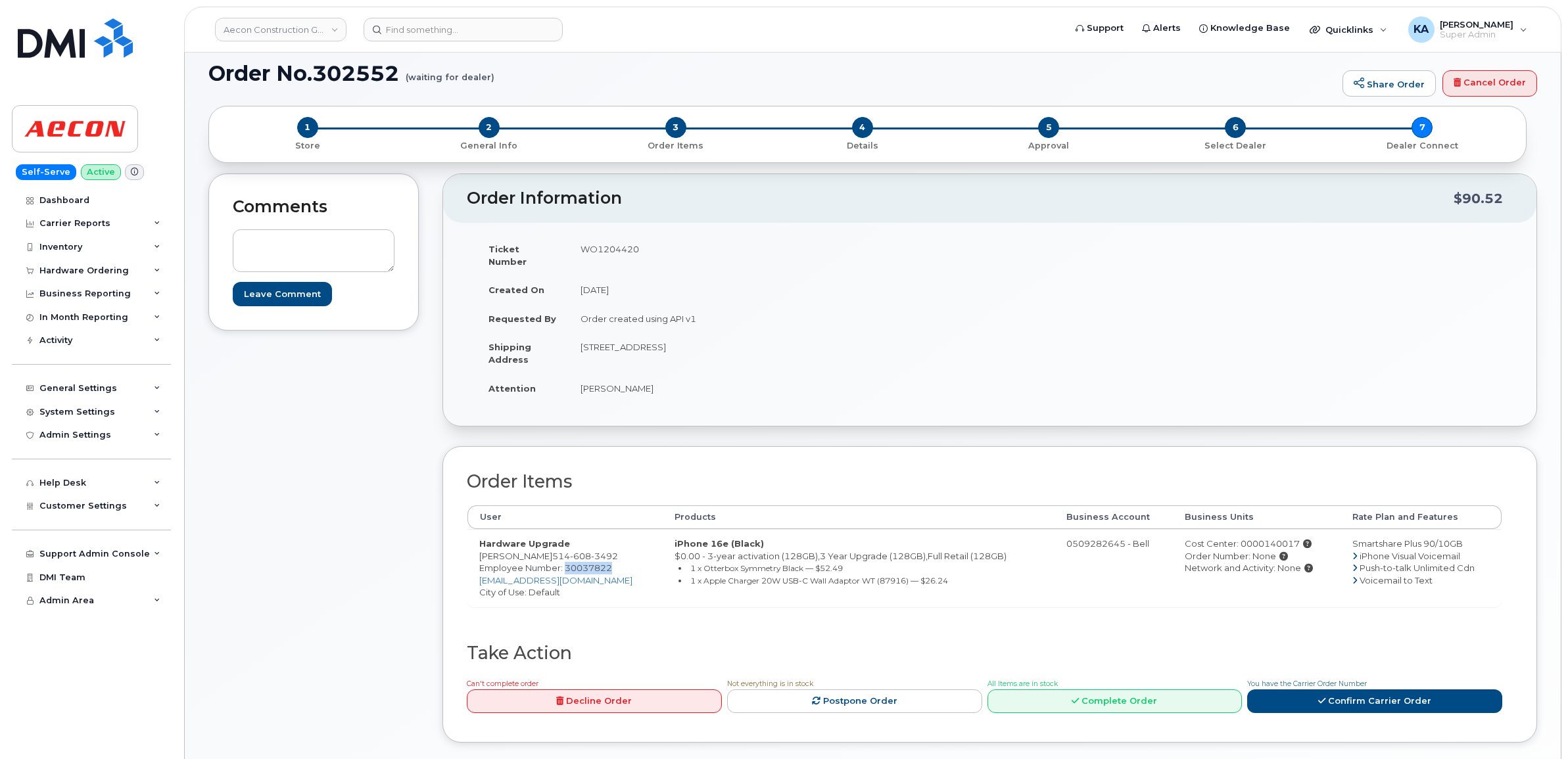
click at [777, 345] on td "10878 Berri street Montreal QC H3L 2H5" at bounding box center [774, 353] width 412 height 41
copy td "H3L 2H5"
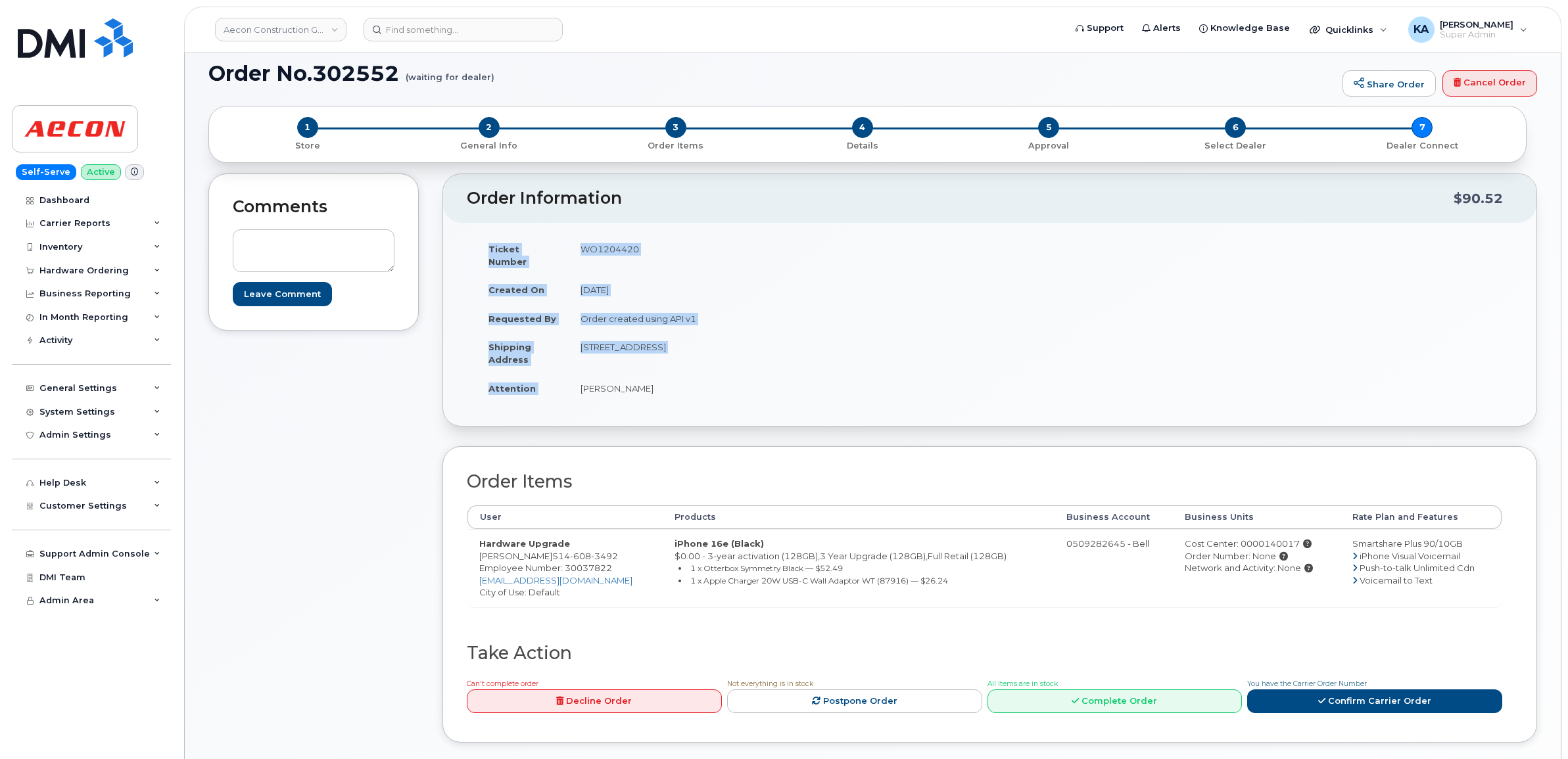
drag, startPoint x: 578, startPoint y: 379, endPoint x: 662, endPoint y: 392, distance: 85.0
click at [662, 392] on div "Ticket Number WO1204420 Created On October 6, 2025 Requested By Order created u…" at bounding box center [728, 325] width 523 height 180
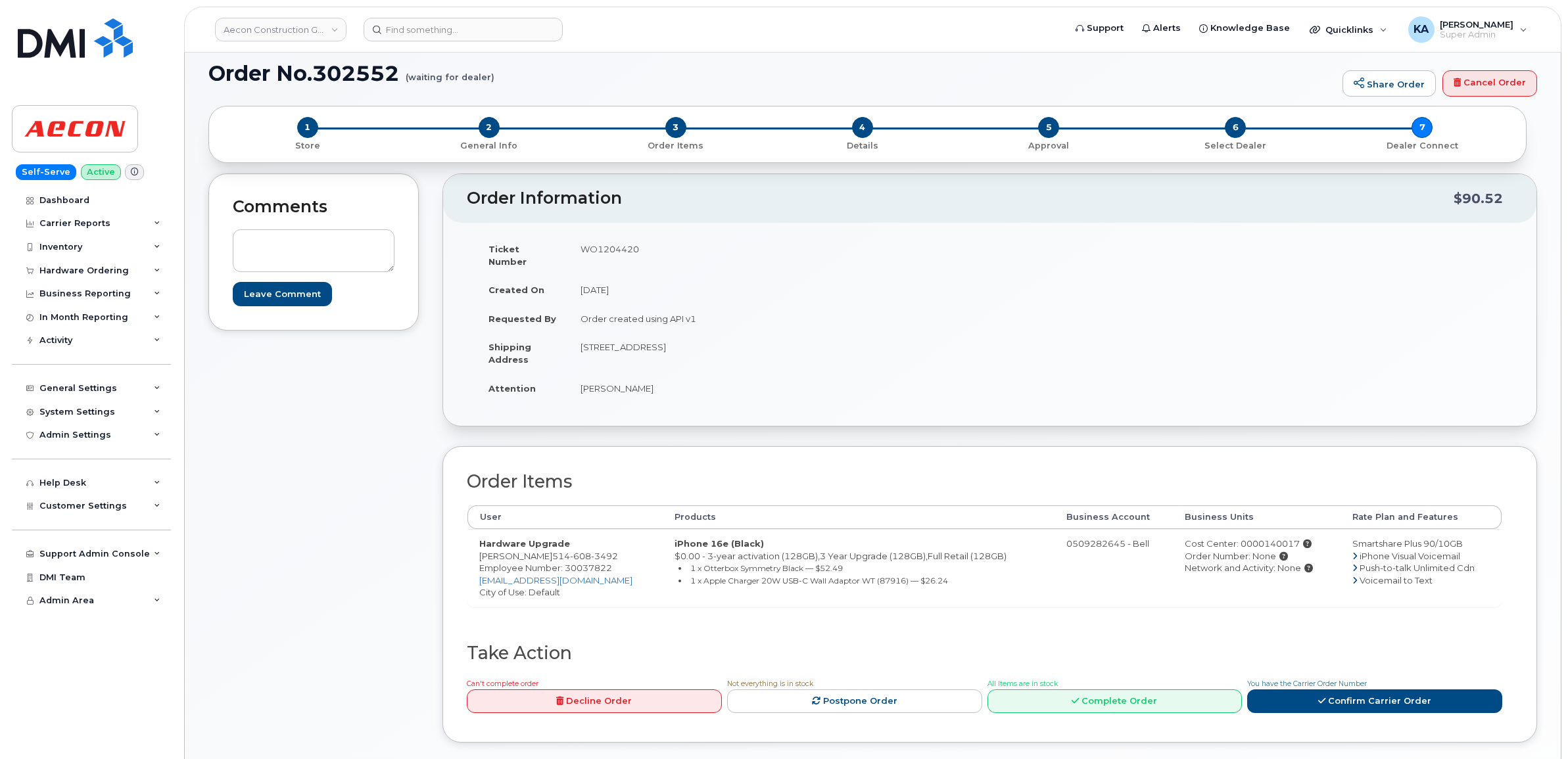
drag, startPoint x: 665, startPoint y: 379, endPoint x: 577, endPoint y: 378, distance: 88.0
click at [577, 378] on td "Philippe Monette" at bounding box center [774, 388] width 412 height 29
copy td "Philippe Monette"
click at [595, 562] on span "Employee Number: 30037822" at bounding box center [545, 567] width 133 height 11
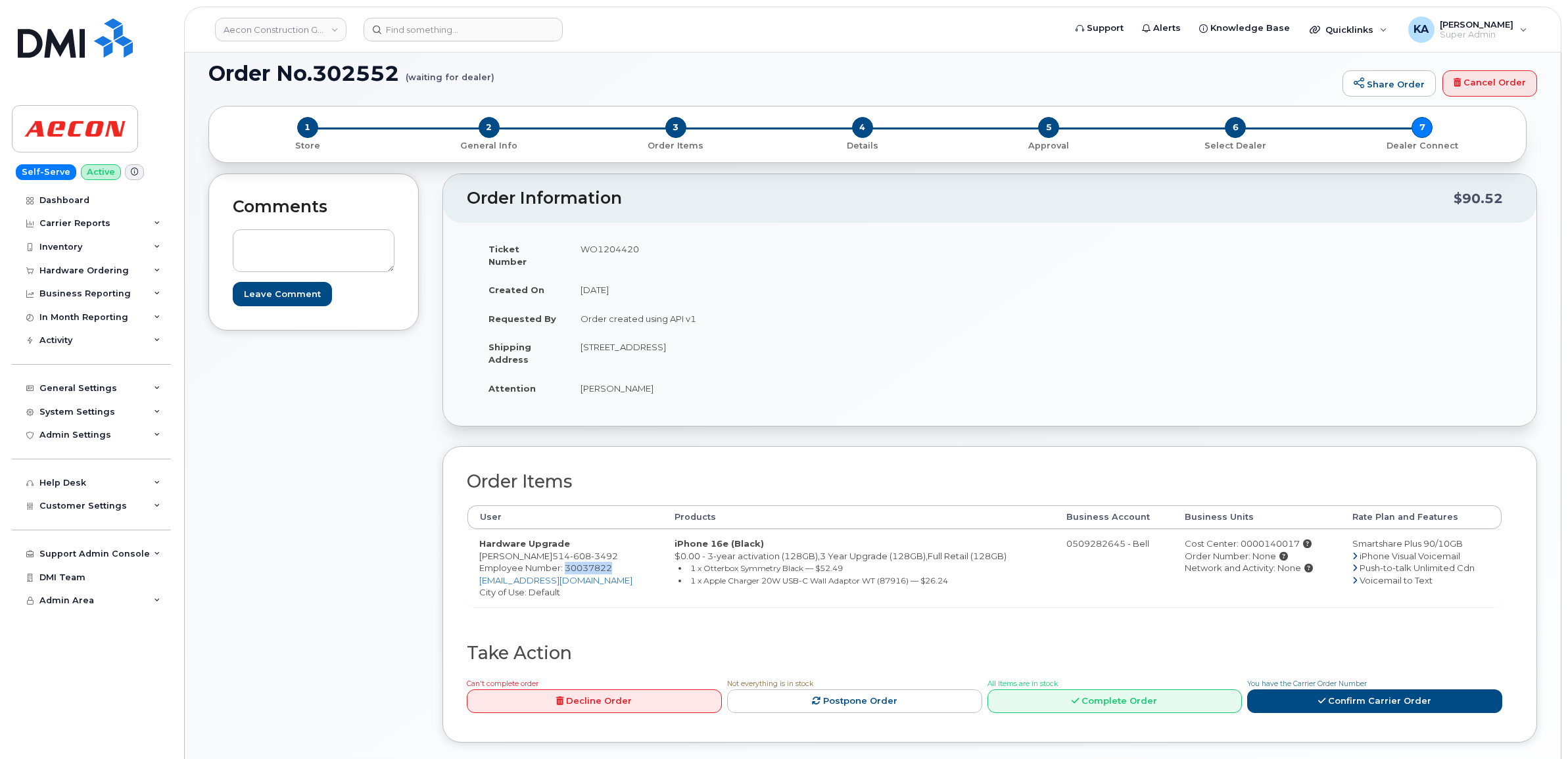
copy span "30037822"
click at [1249, 538] on div "Cost Center: 0000140017" at bounding box center [1256, 544] width 144 height 12
copy div "0000140017"
click at [608, 248] on td "WO1204420" at bounding box center [774, 255] width 412 height 41
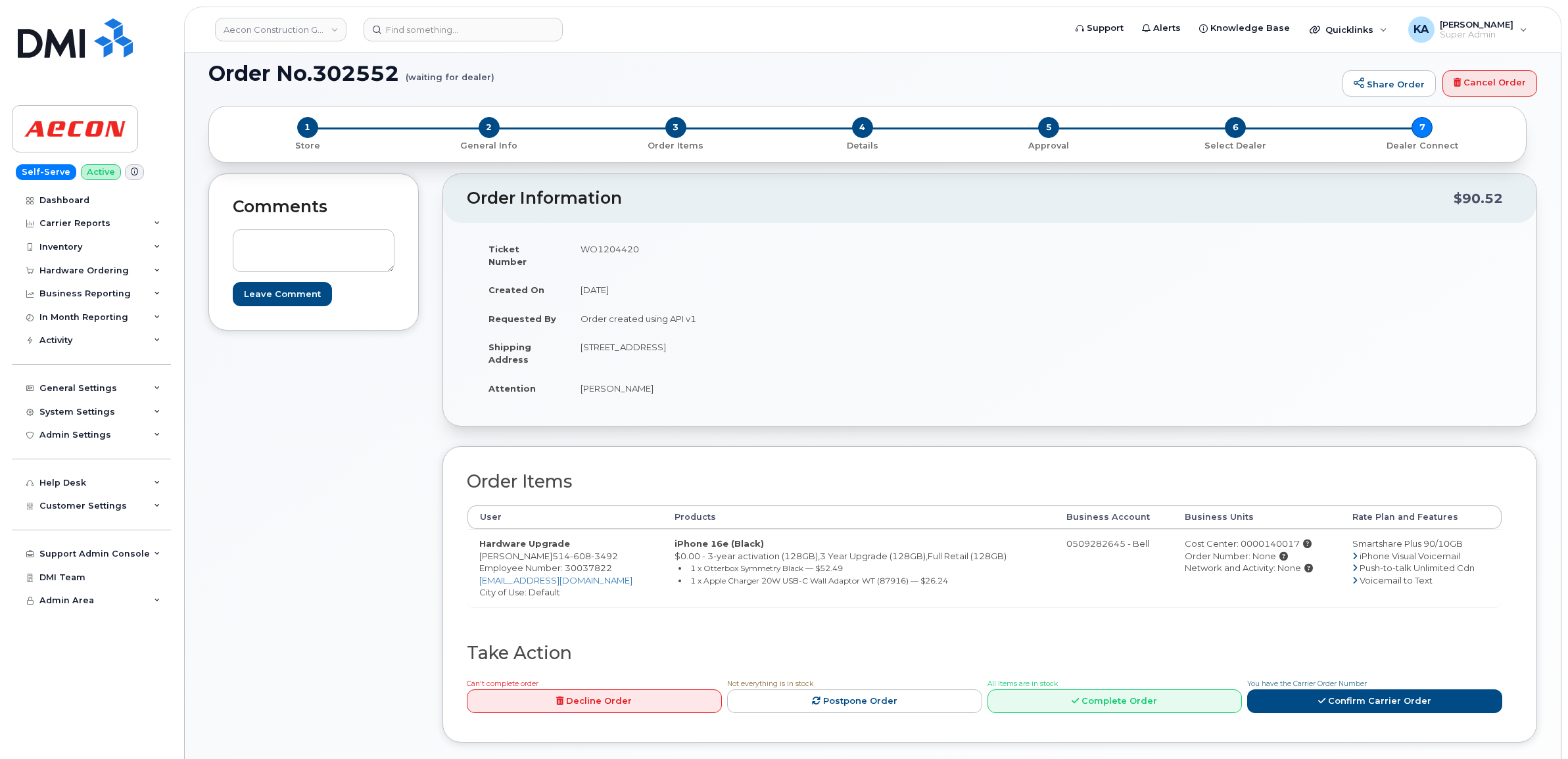
click at [608, 248] on td "WO1204420" at bounding box center [774, 255] width 412 height 41
copy td "WO1204420"
click at [1348, 689] on link "Confirm Carrier Order" at bounding box center [1374, 702] width 255 height 24
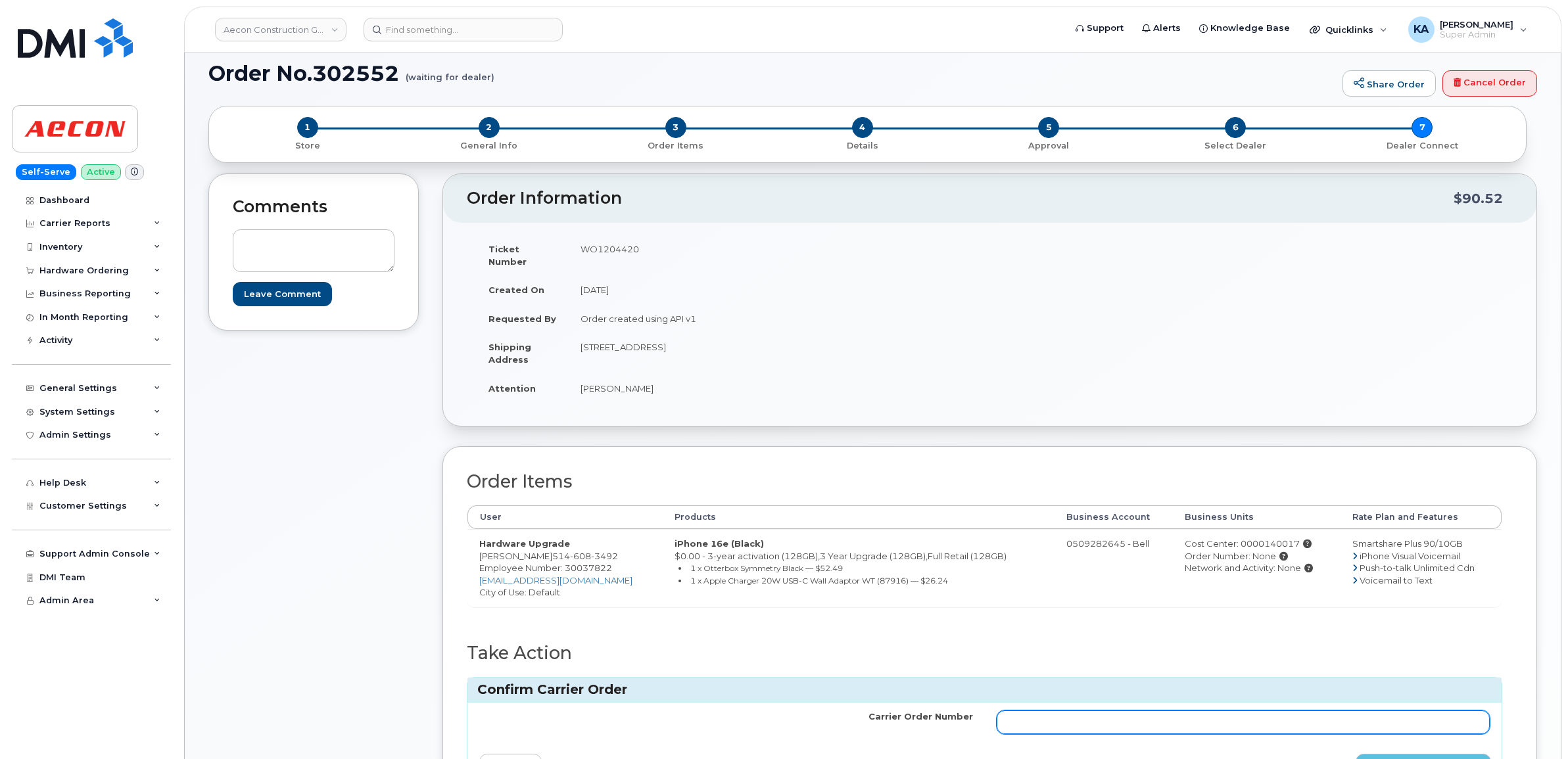
click at [1060, 713] on input "Carrier Order Number" at bounding box center [1243, 722] width 493 height 24
paste input "3025890"
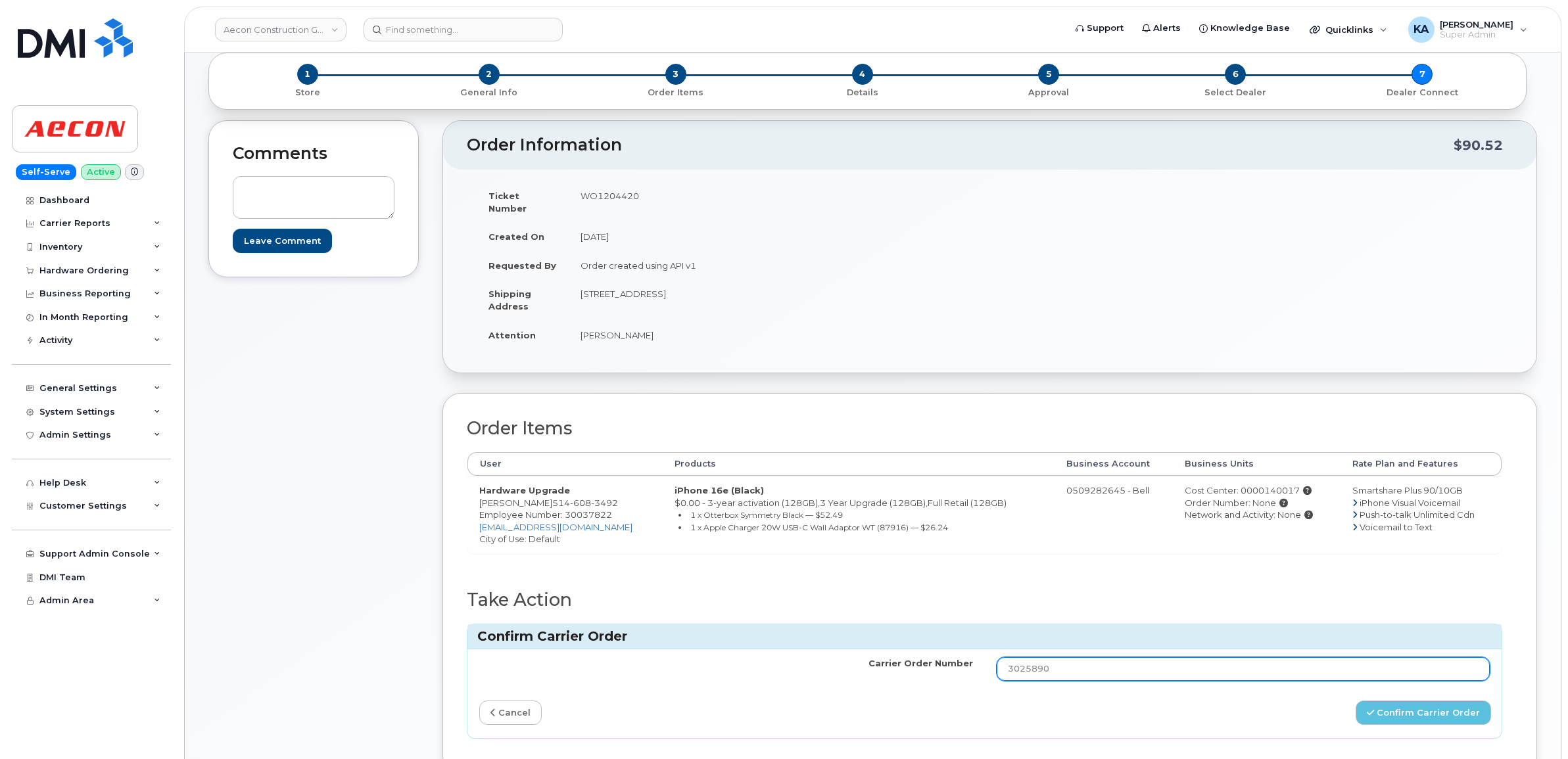
scroll to position [164, 0]
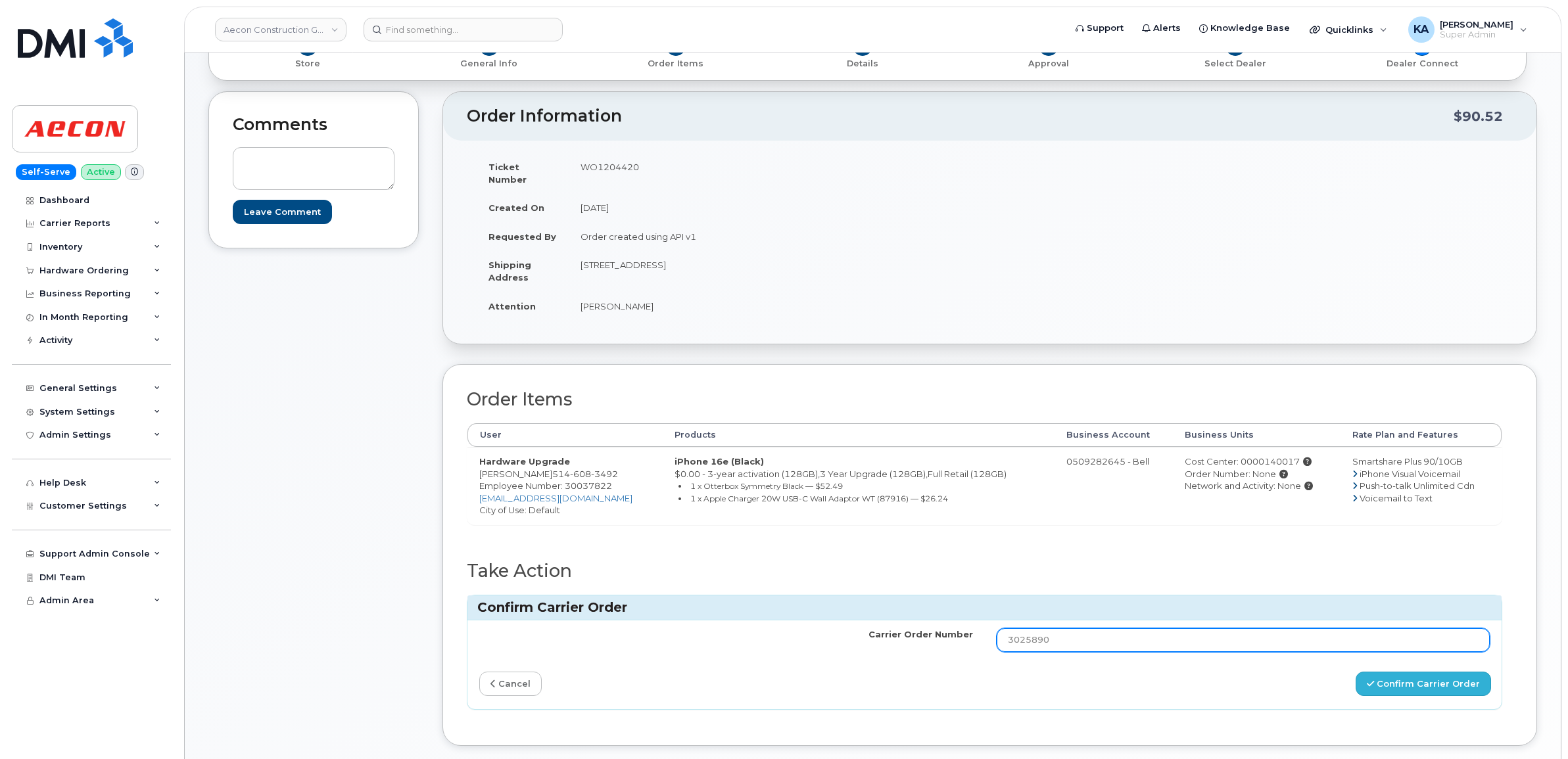
type input "3025890"
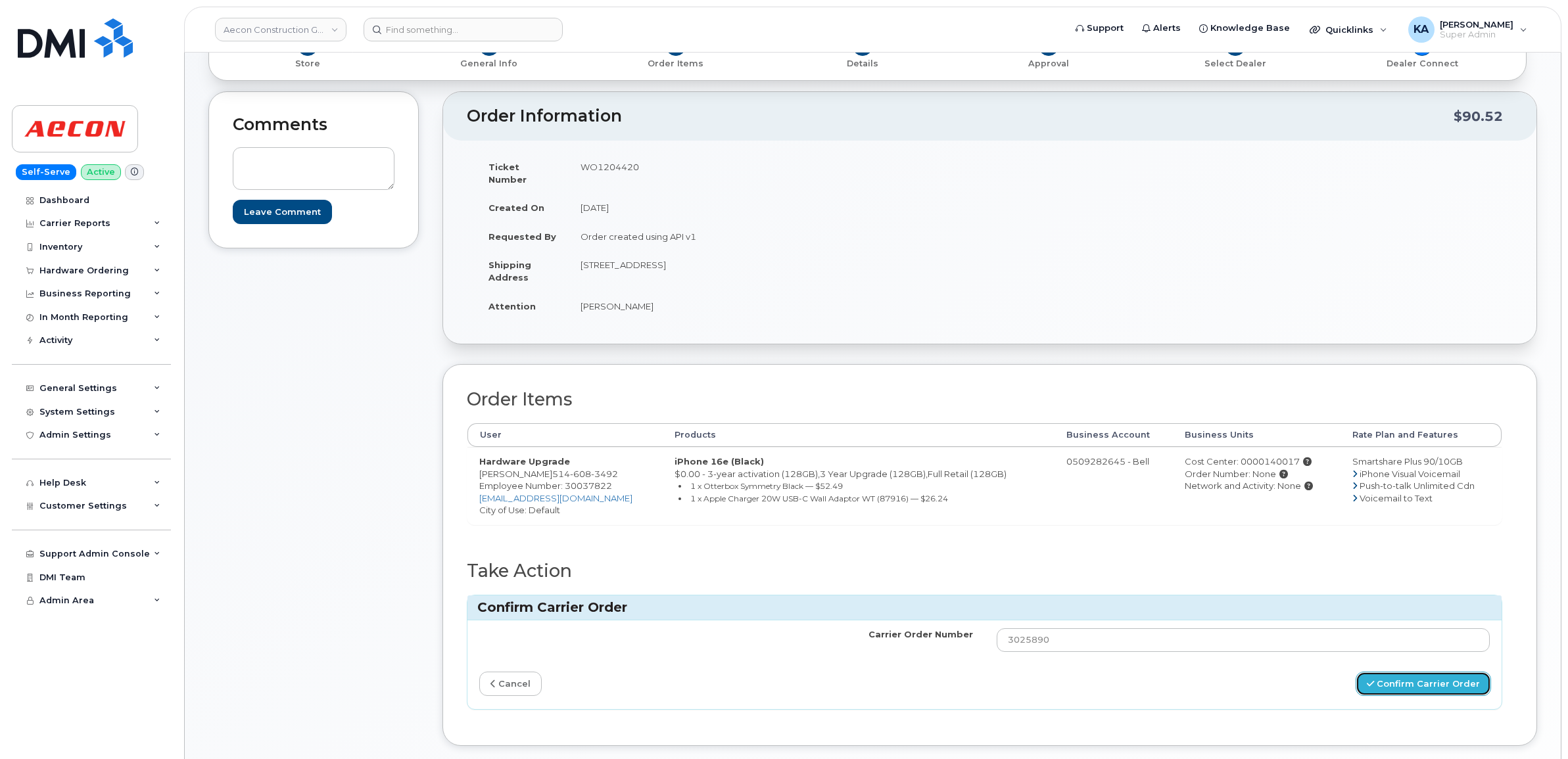
click at [1386, 676] on button "Confirm Carrier Order" at bounding box center [1423, 684] width 136 height 24
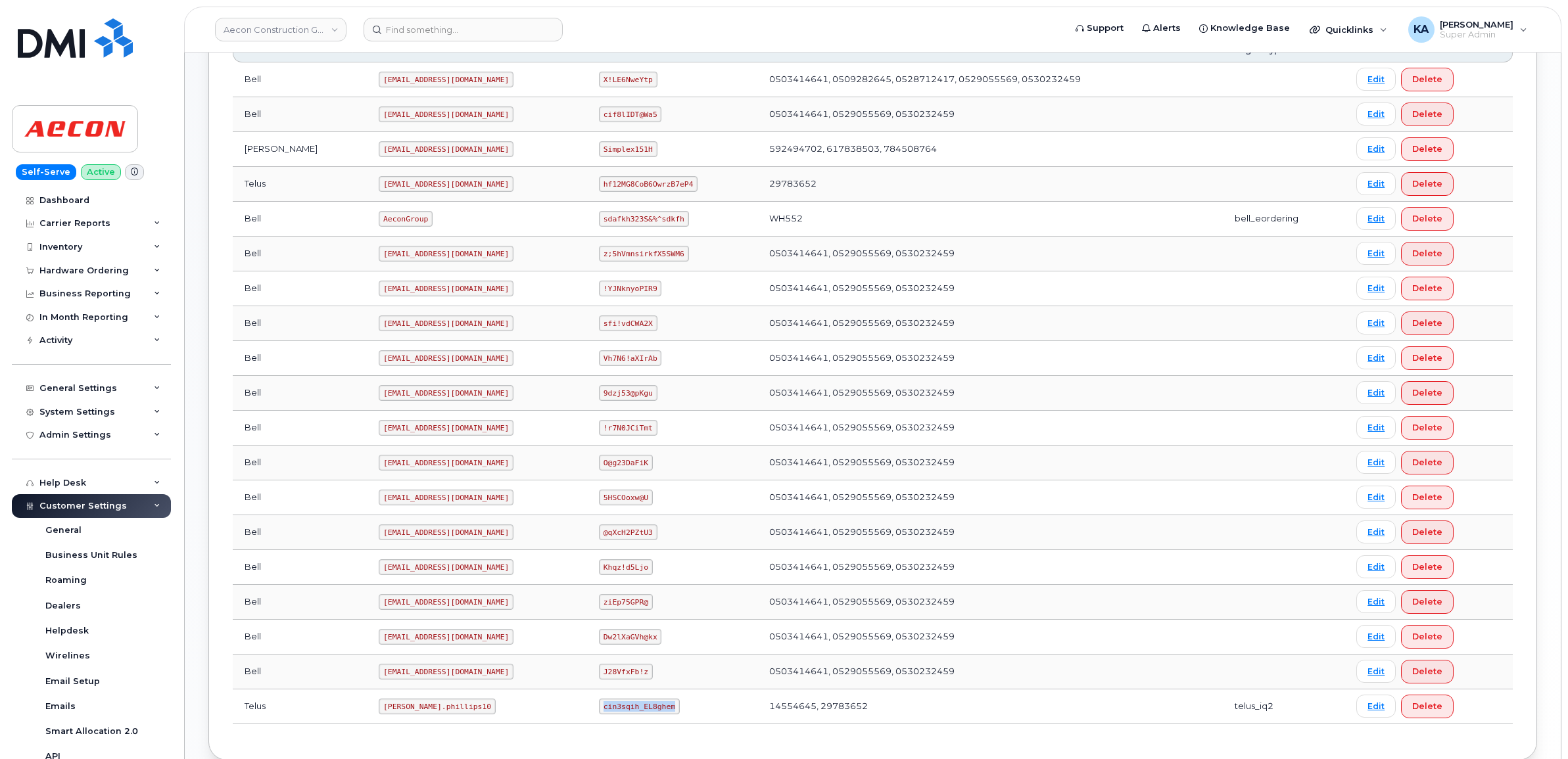
scroll to position [298, 0]
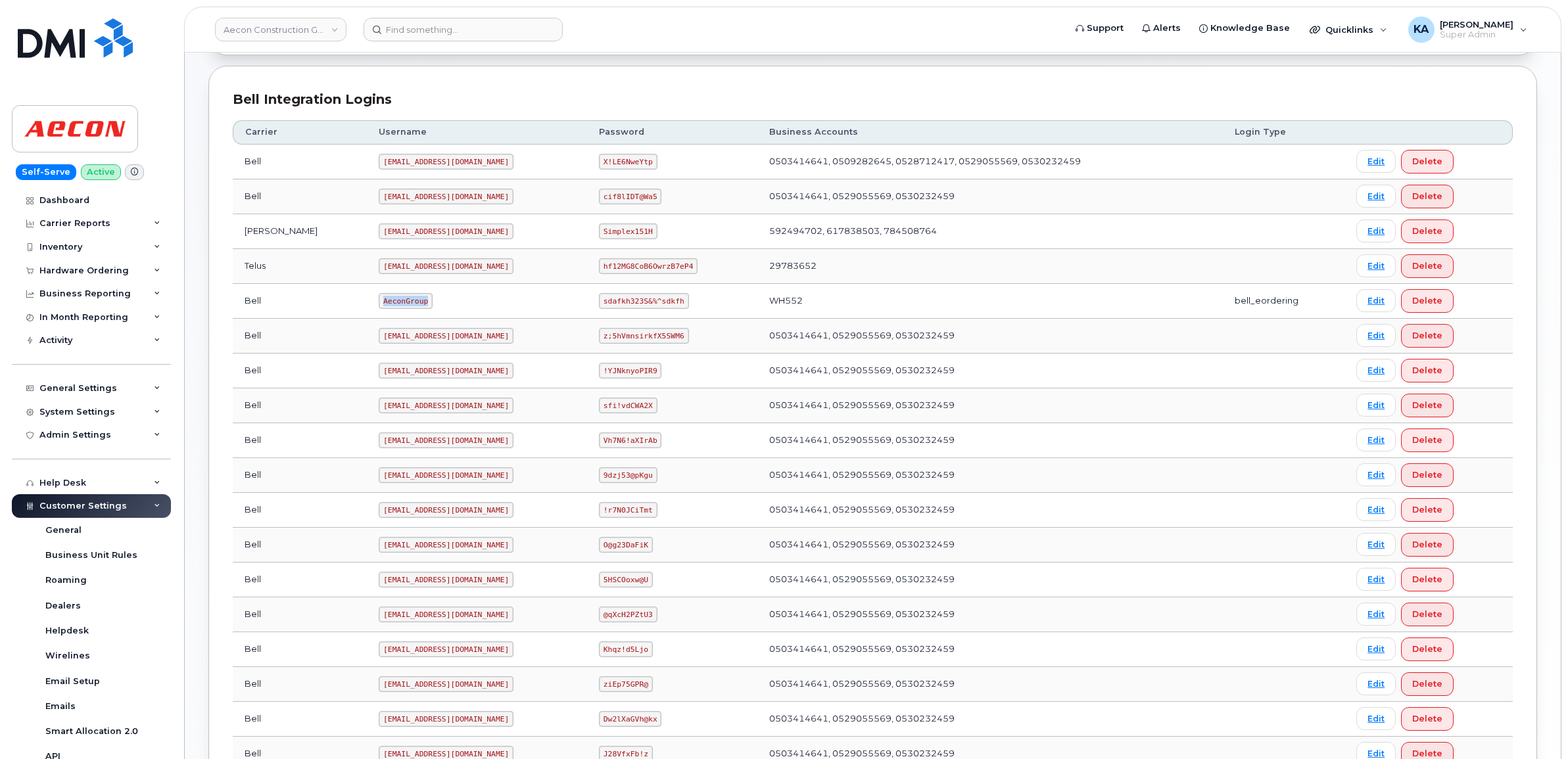
drag, startPoint x: 324, startPoint y: 304, endPoint x: 384, endPoint y: 314, distance: 60.8
click at [384, 314] on td "AeconGroup" at bounding box center [477, 301] width 221 height 35
copy code "AeconGroup"
drag, startPoint x: 578, startPoint y: 304, endPoint x: 666, endPoint y: 311, distance: 88.3
click at [666, 311] on td "sdafkh323S&%^sdkfh" at bounding box center [672, 301] width 170 height 35
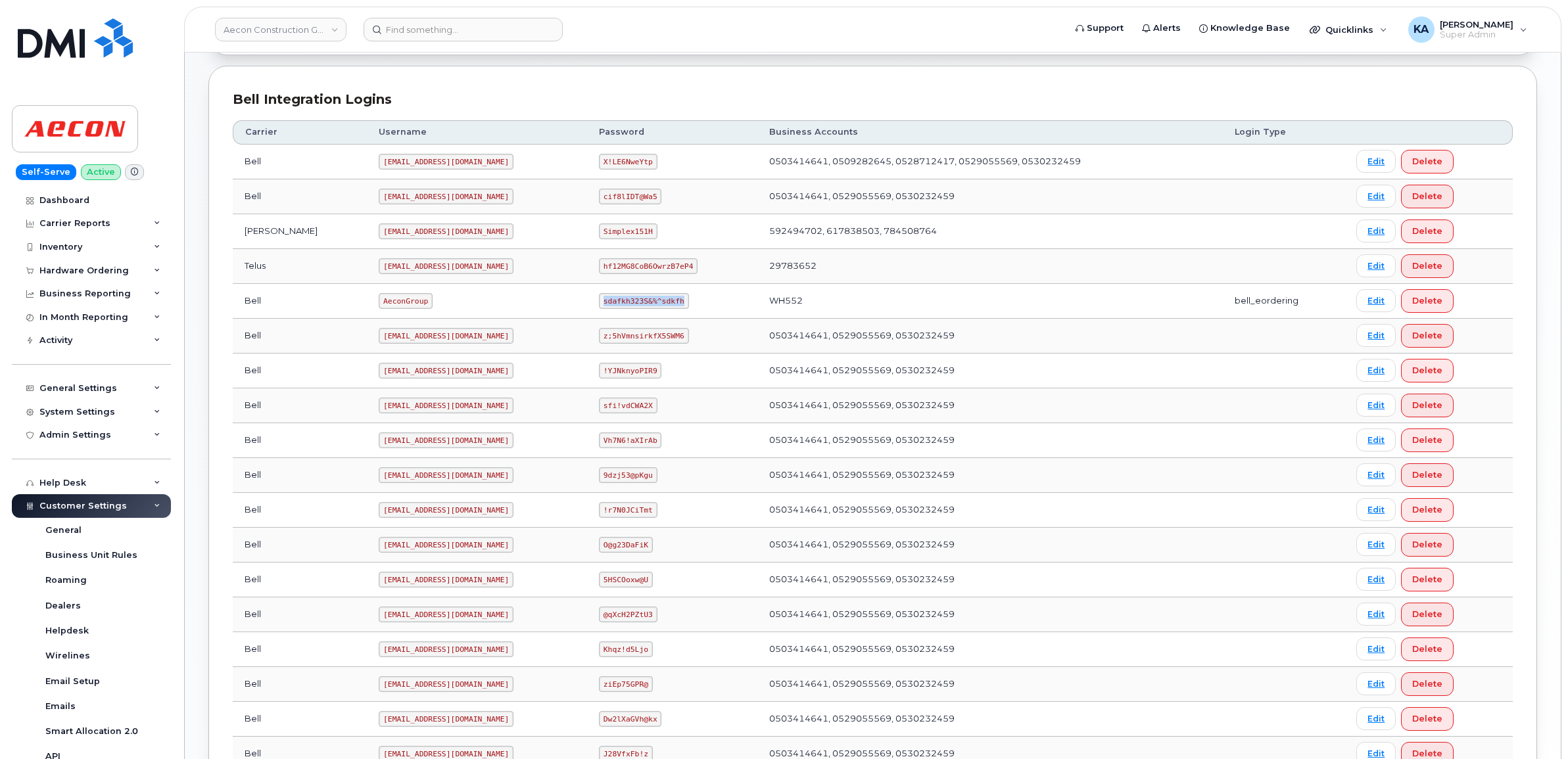
copy code "sdafkh323S&%^sdkfh"
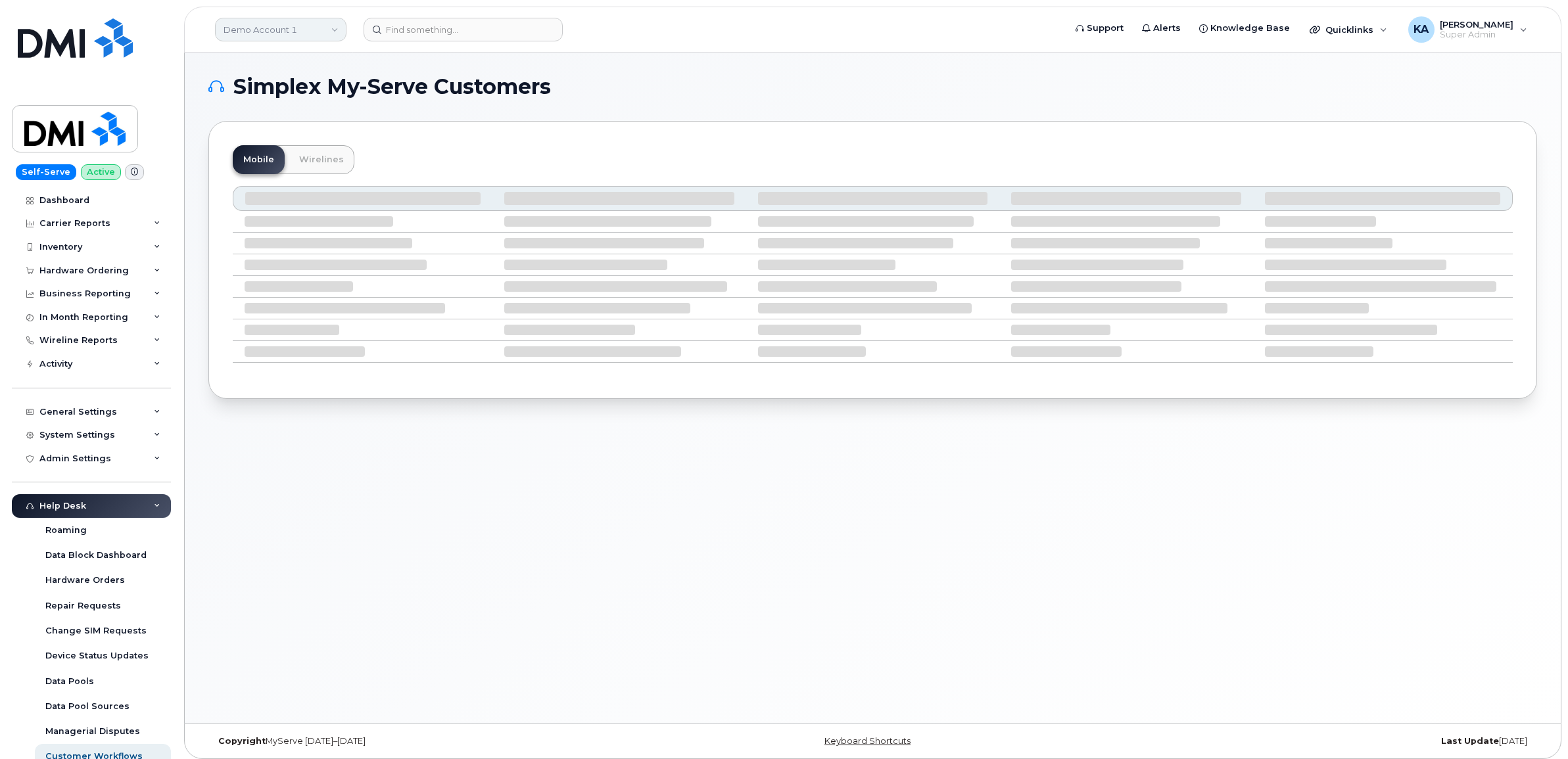
click at [283, 28] on link "Demo Account 1" at bounding box center [280, 29] width 131 height 24
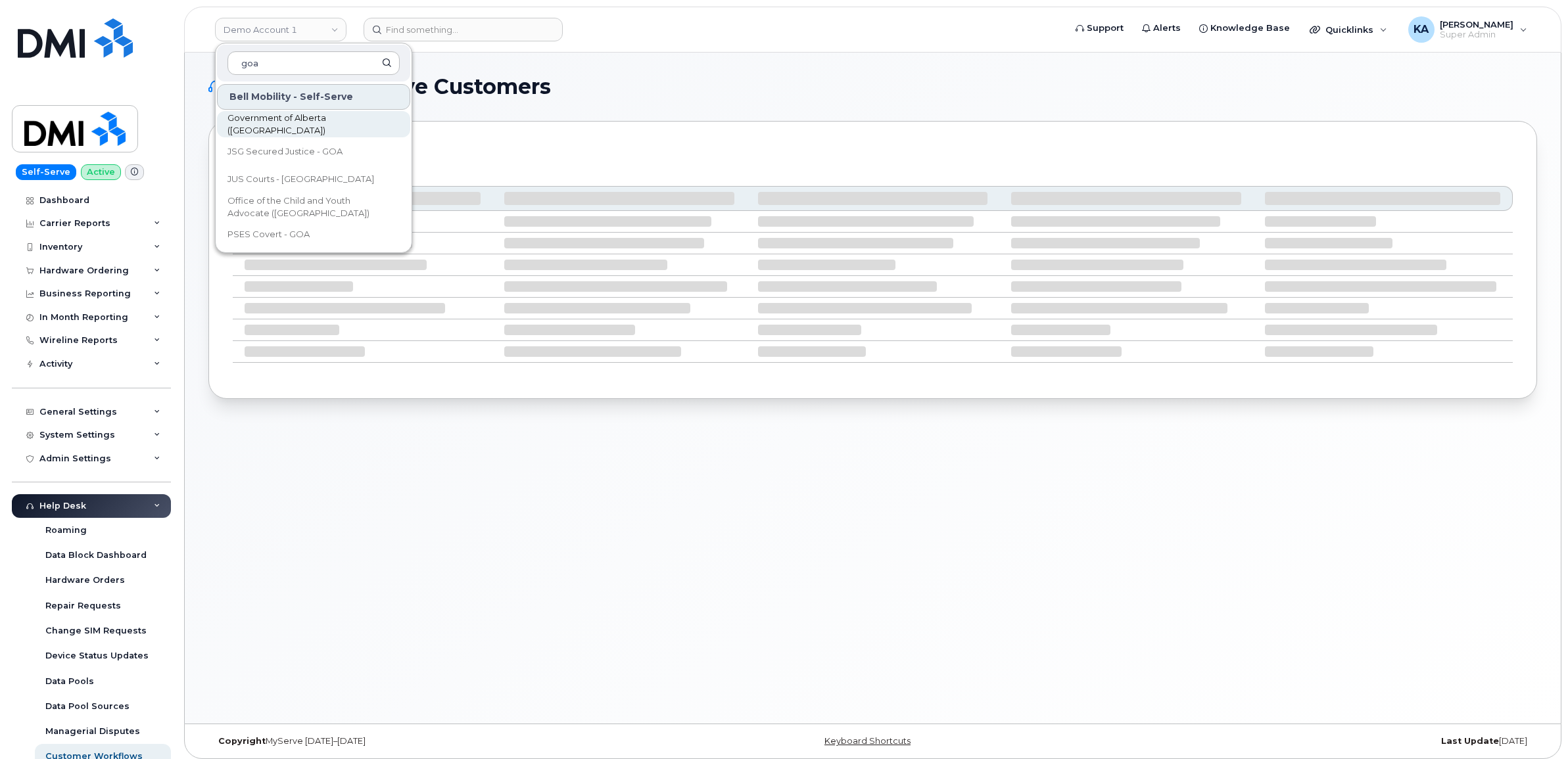
type input "goa"
click at [284, 125] on span "Government of Alberta ([GEOGRAPHIC_DATA])" at bounding box center [303, 125] width 151 height 26
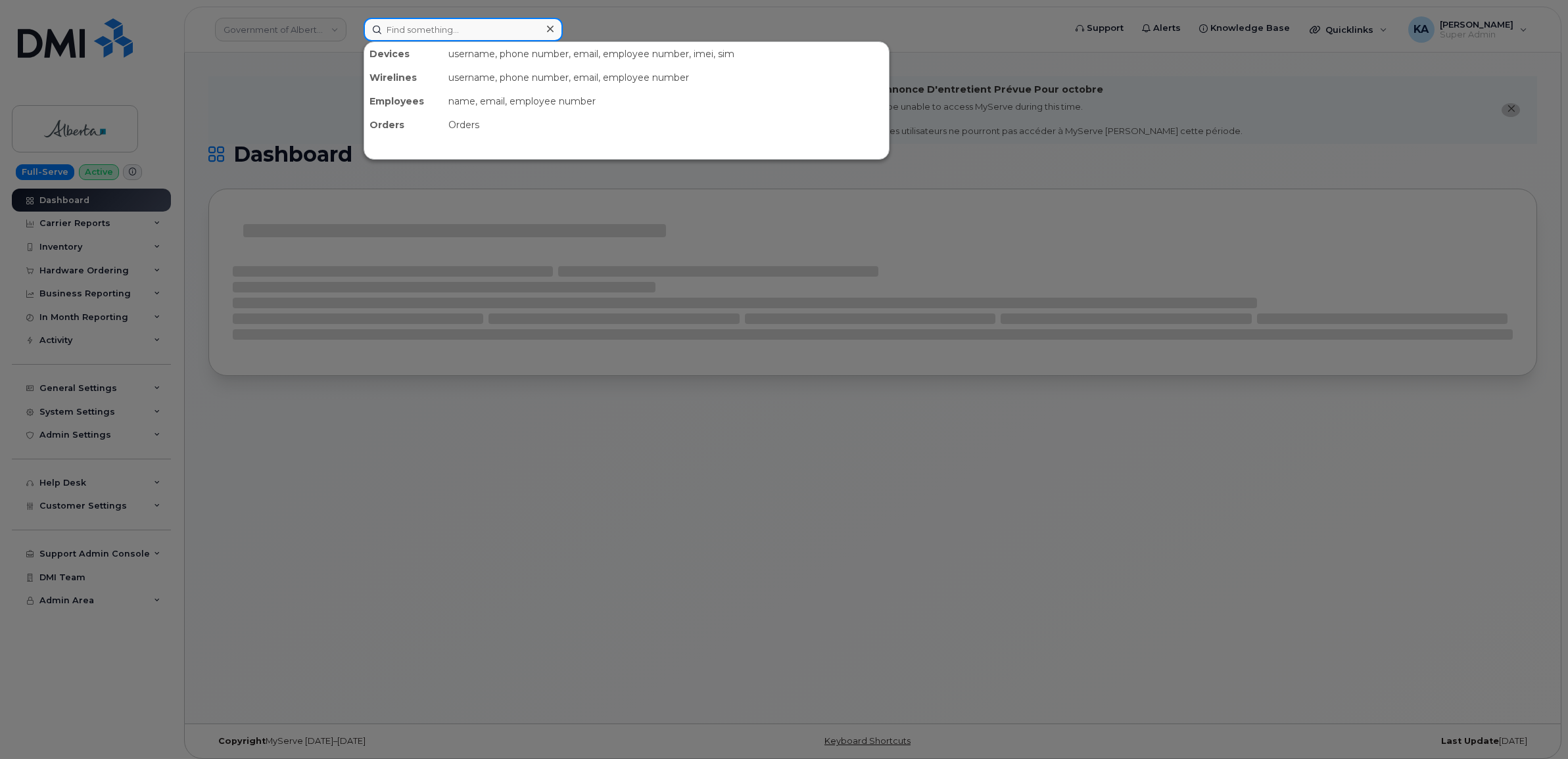
click at [417, 31] on input at bounding box center [463, 29] width 199 height 24
paste input "4034646656"
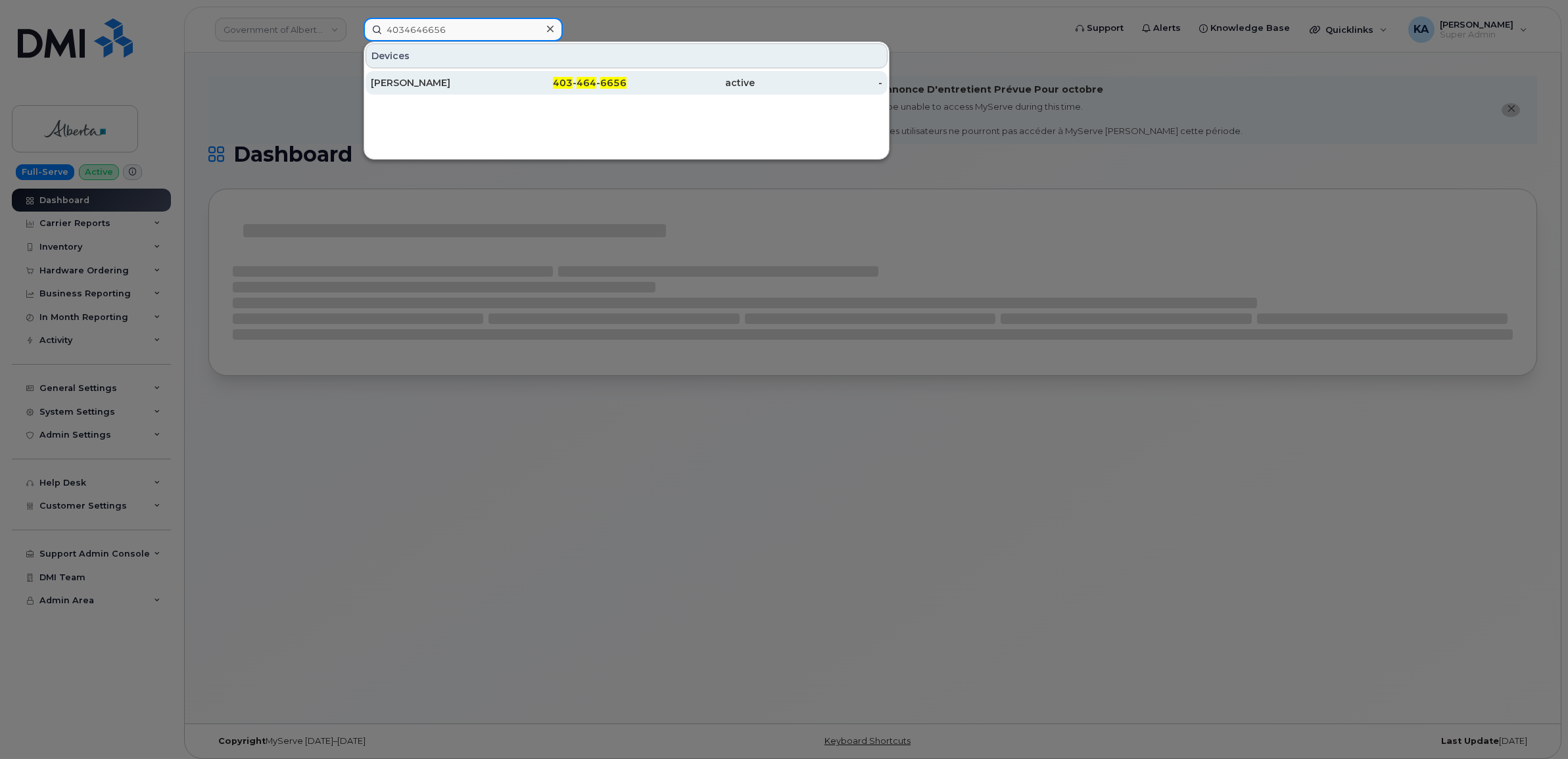
type input "4034646656"
click at [409, 84] on div "[PERSON_NAME]" at bounding box center [435, 83] width 128 height 13
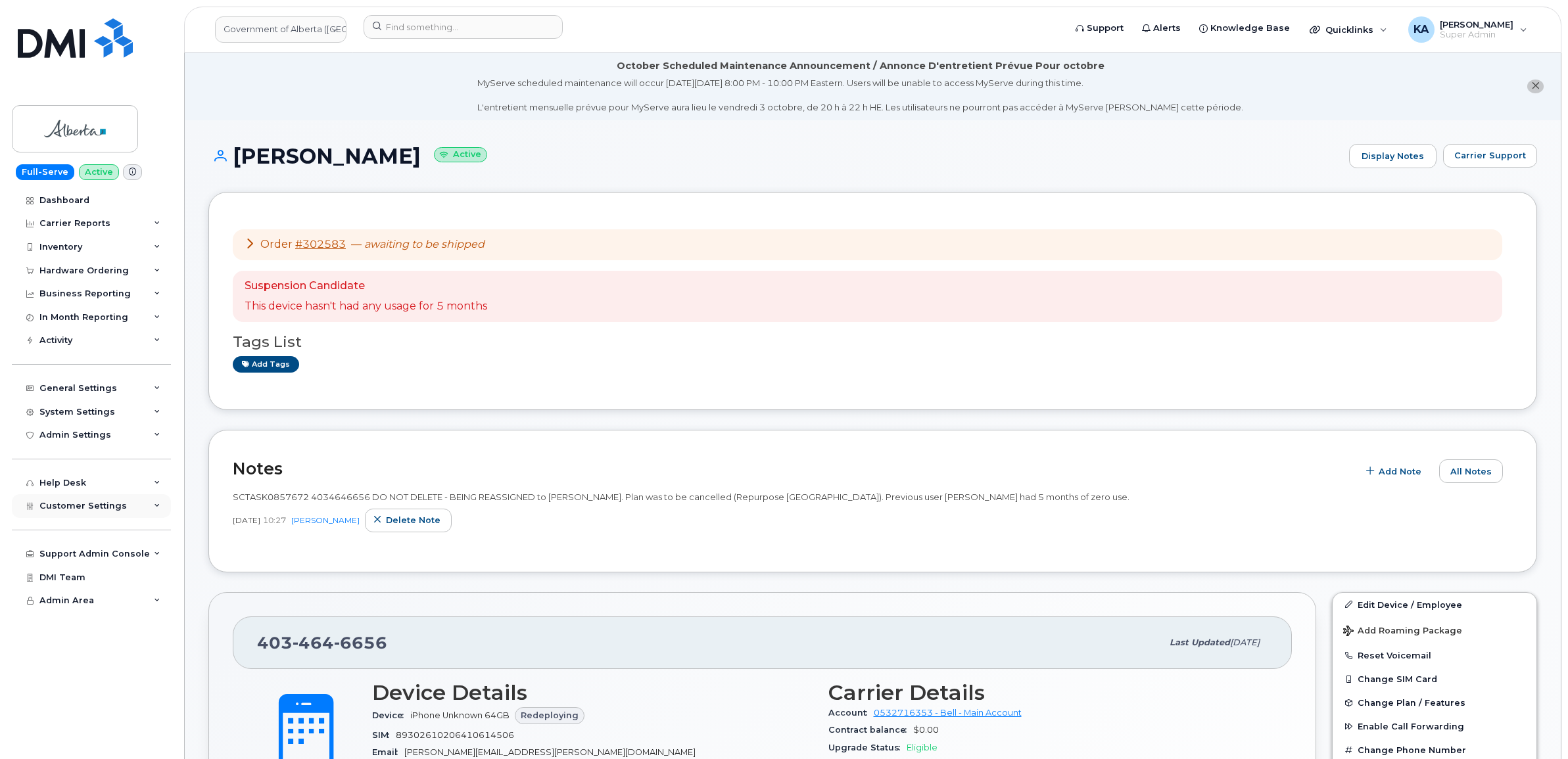
click at [59, 509] on span "Customer Settings" at bounding box center [83, 506] width 88 height 10
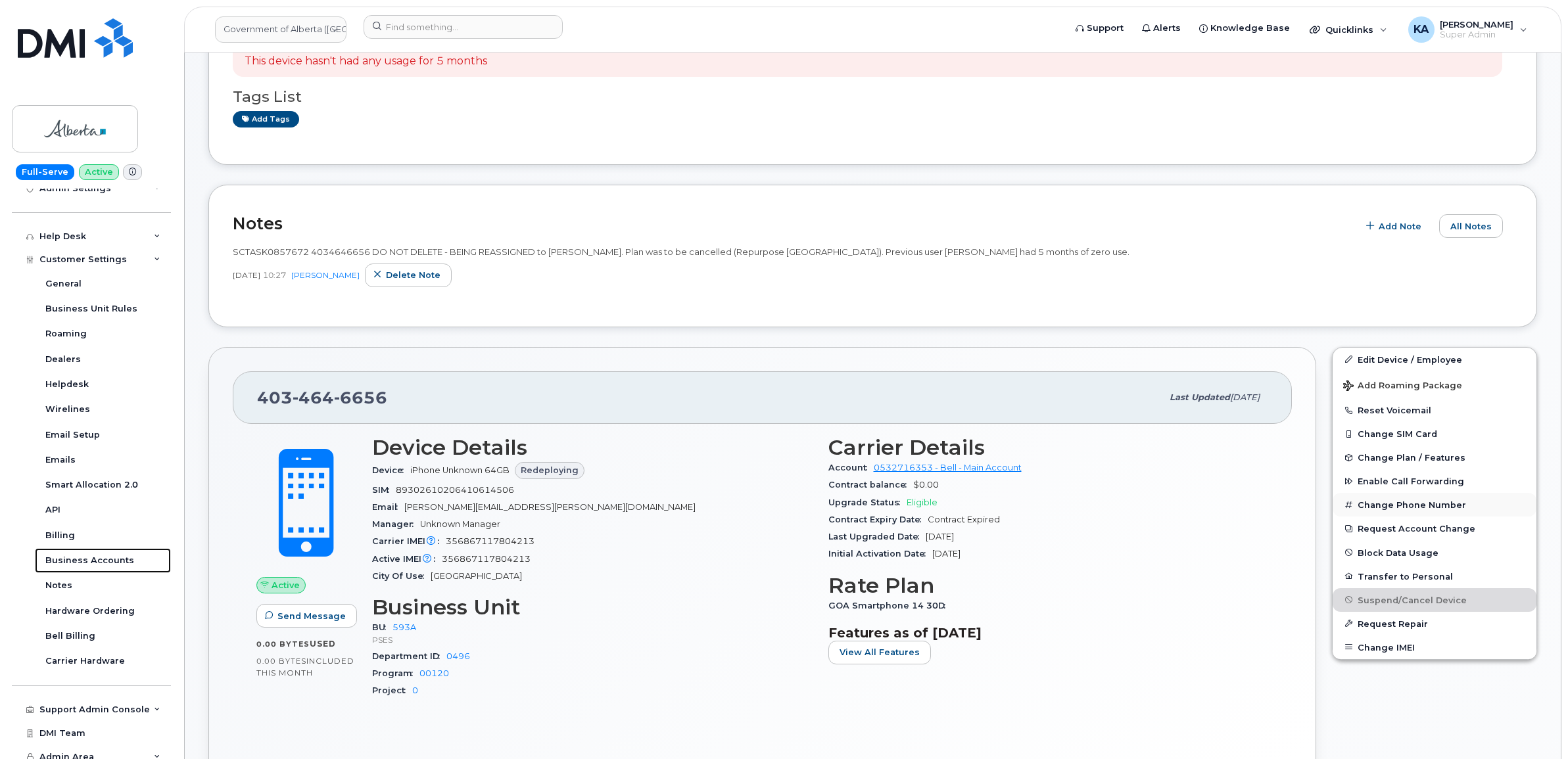
scroll to position [246, 0]
drag, startPoint x: 393, startPoint y: 394, endPoint x: 259, endPoint y: 399, distance: 134.1
click at [259, 399] on div "[PHONE_NUMBER]" at bounding box center [709, 396] width 904 height 27
copy span "[PHONE_NUMBER]"
click at [228, 414] on div "[PHONE_NUMBER] Last updated [DATE] Active Send Message 0.00 Bytes  used 0.00 By…" at bounding box center [762, 569] width 1108 height 447
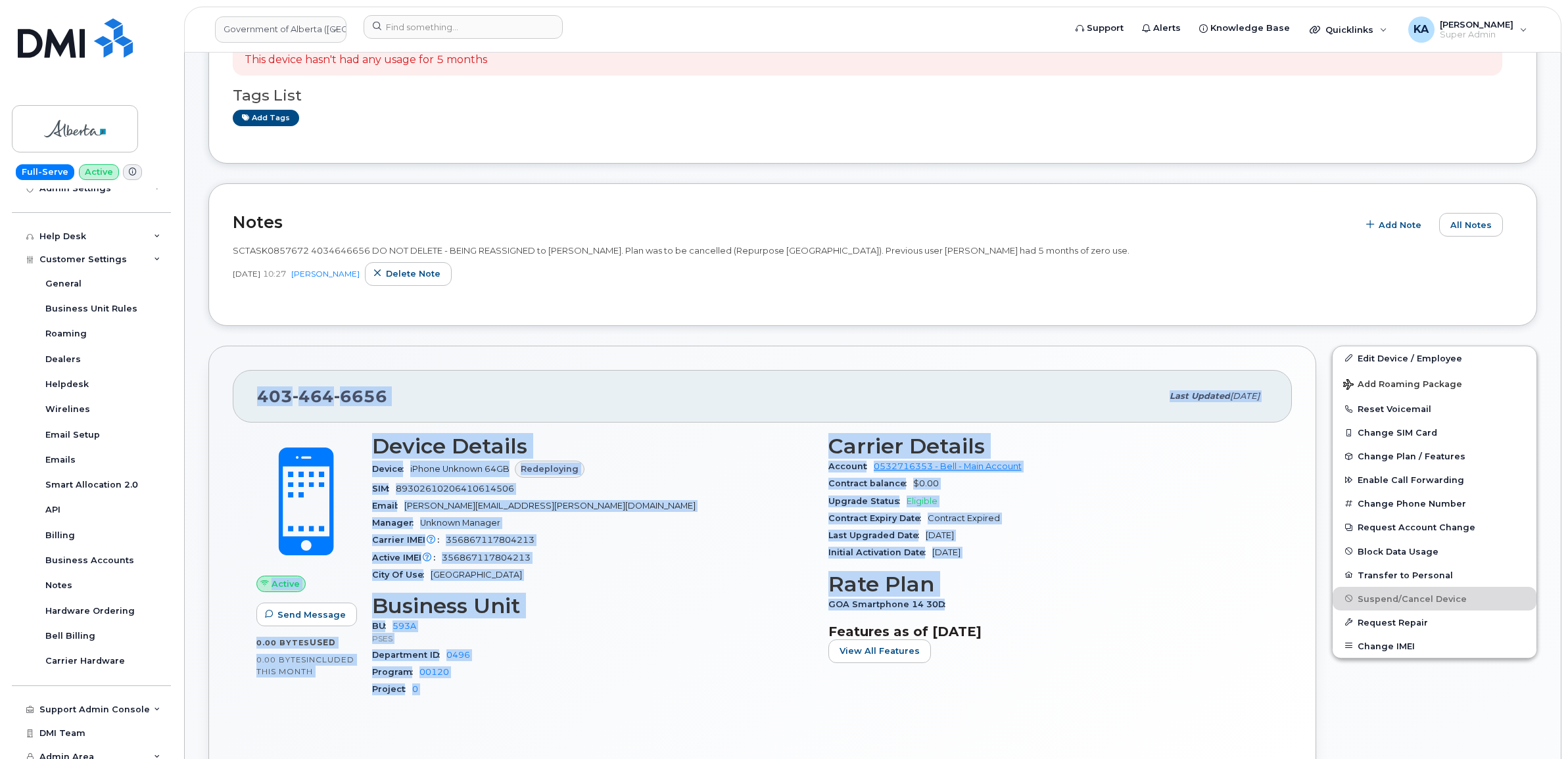
drag, startPoint x: 248, startPoint y: 396, endPoint x: 957, endPoint y: 602, distance: 738.3
click at [957, 602] on div "403 464 6656 Last updated Oct 06, 2025 Active Send Message 0.00 Bytes  used 0.0…" at bounding box center [762, 569] width 1108 height 447
copy div "403 464 6656 Last updated Oct 06, 2025 Active Send Message 0.00 Bytes  used 0.0…"
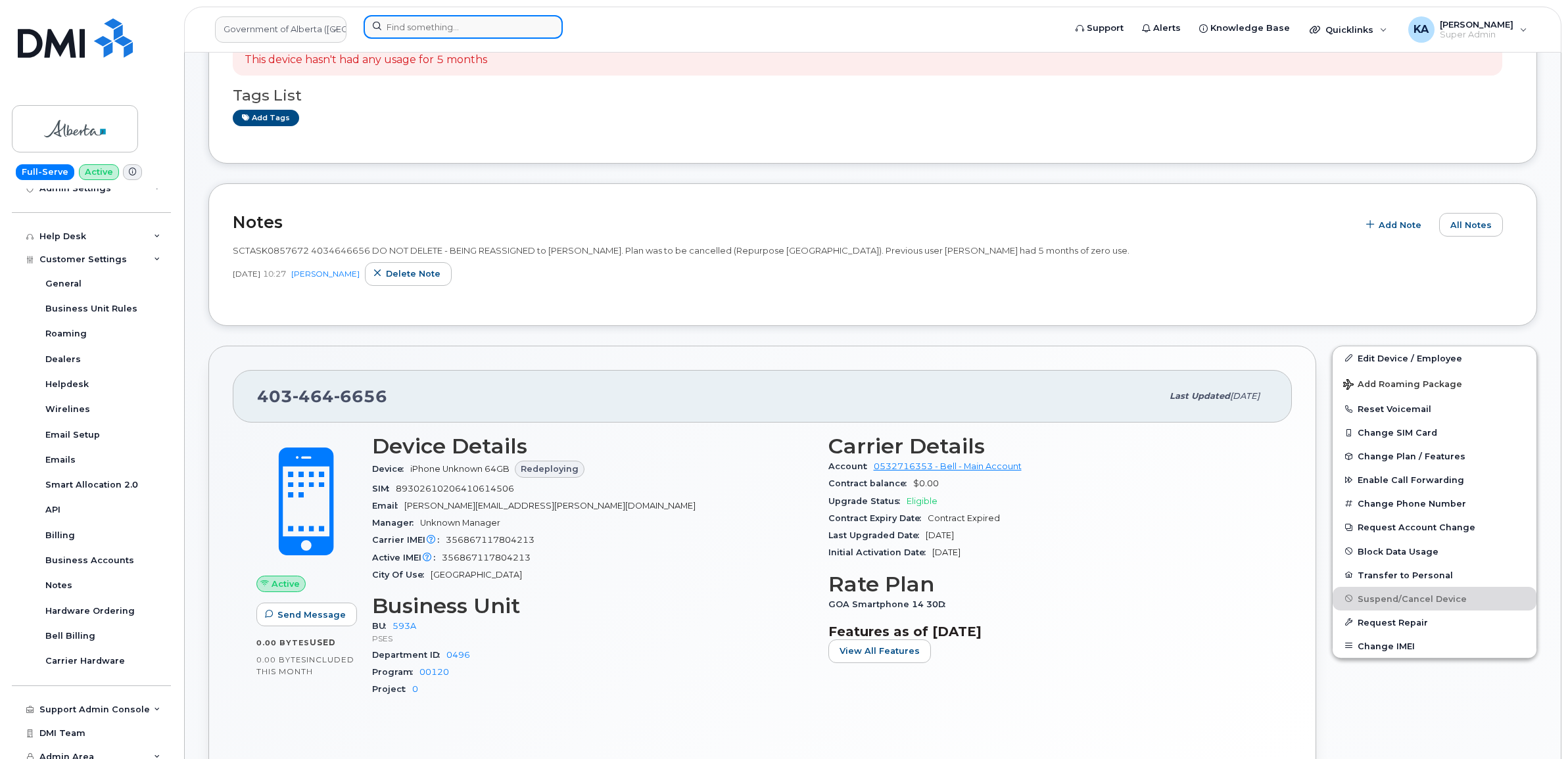
click at [425, 27] on input at bounding box center [463, 27] width 199 height 24
paste input "5873469293"
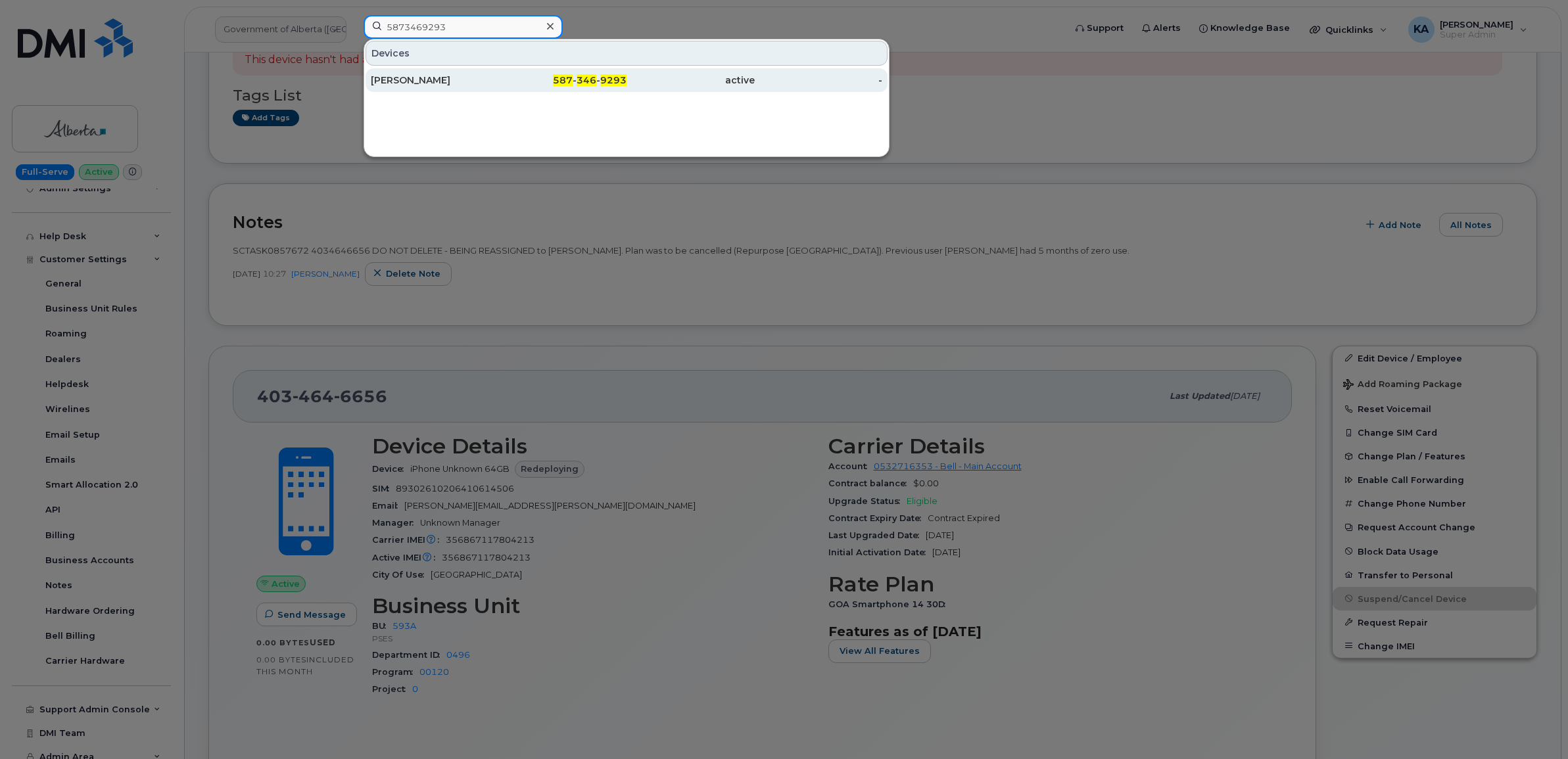
type input "5873469293"
click at [416, 80] on div "[PERSON_NAME]" at bounding box center [435, 80] width 128 height 13
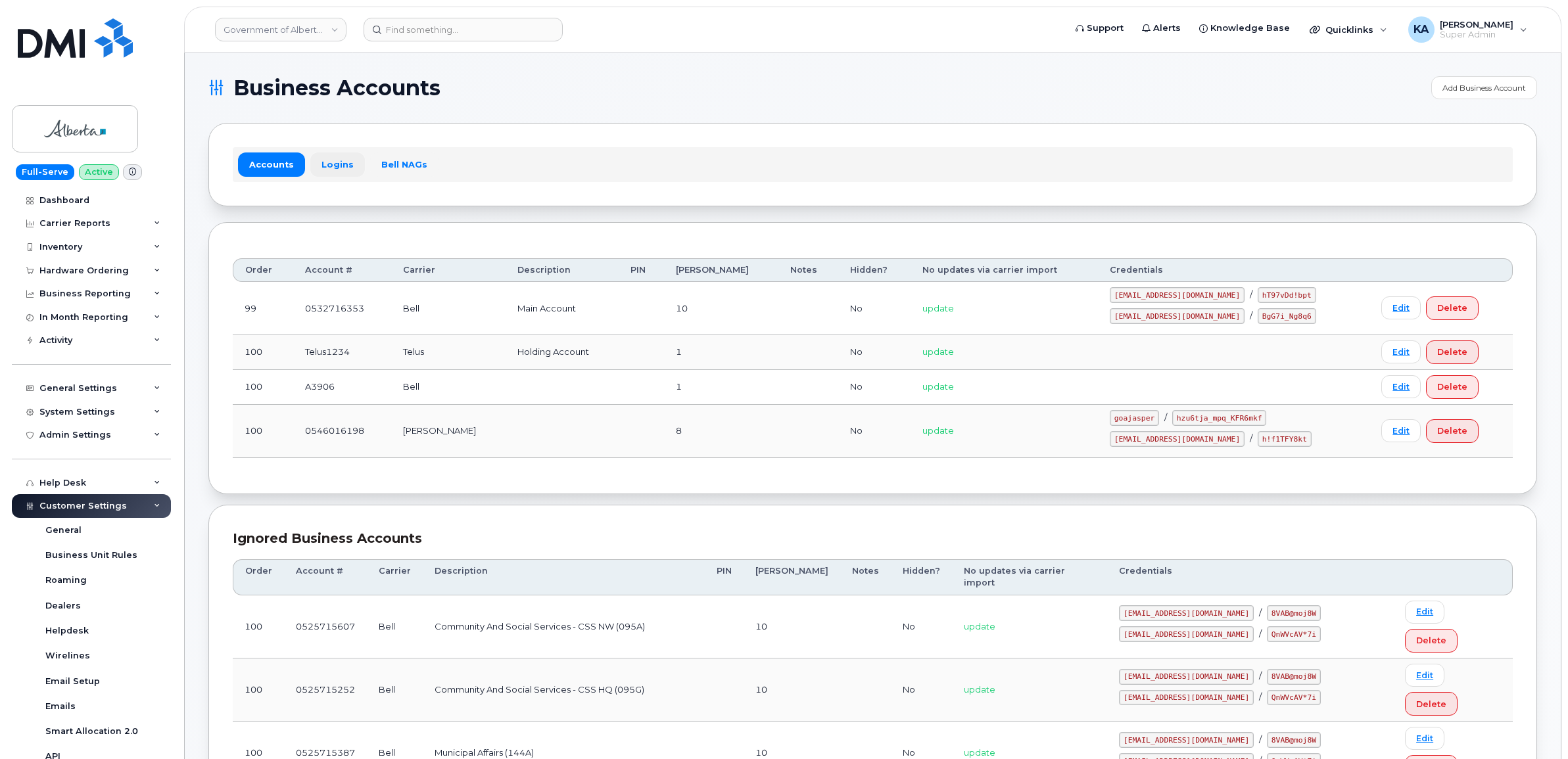
click at [330, 162] on link "Logins" at bounding box center [338, 164] width 55 height 24
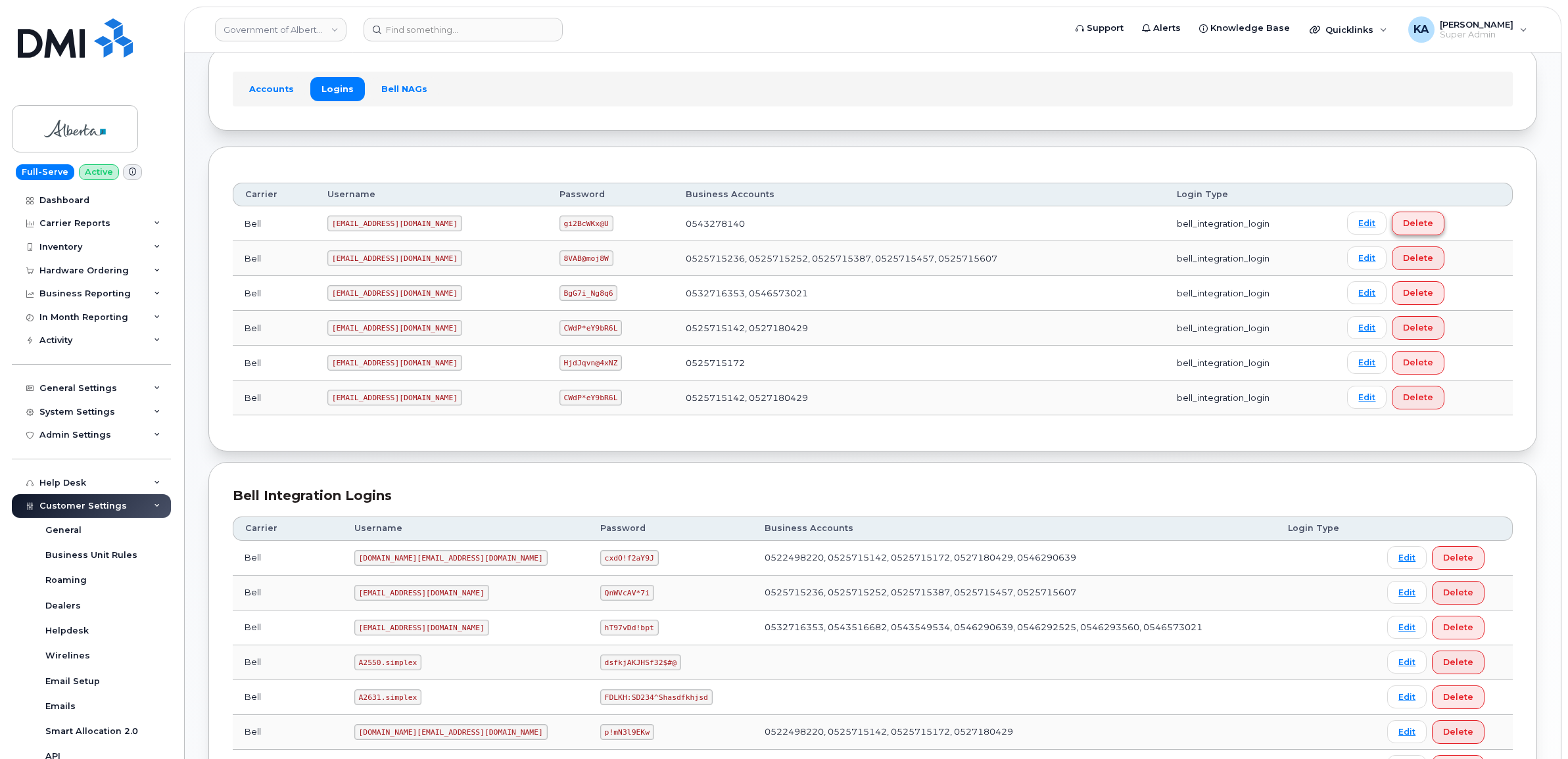
scroll to position [27, 0]
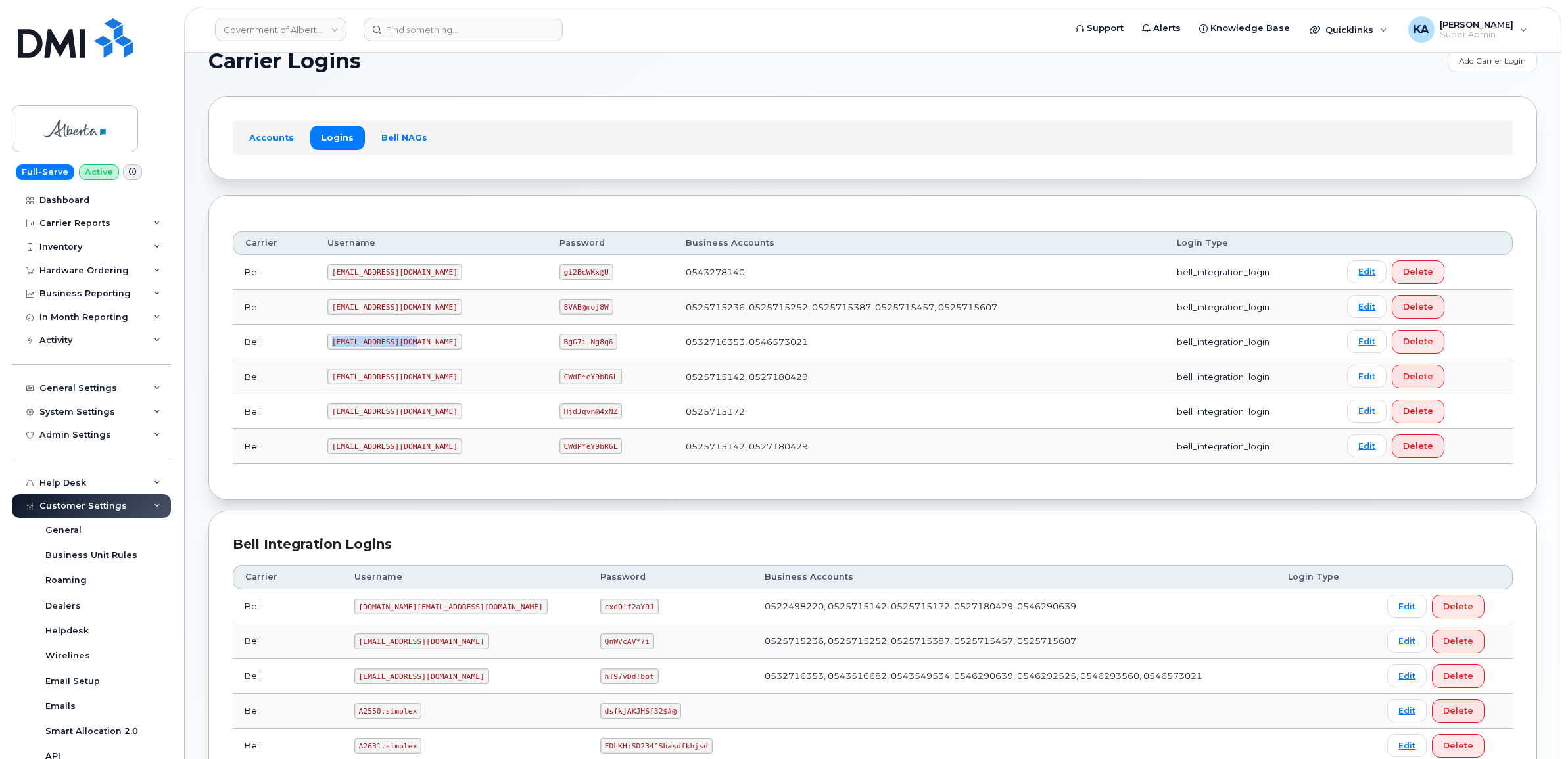
drag, startPoint x: 330, startPoint y: 344, endPoint x: 425, endPoint y: 348, distance: 95.1
click at [425, 348] on td "goa482E2@myserve.ca" at bounding box center [431, 342] width 232 height 35
copy code "goa482E2@myserve.ca"
drag, startPoint x: 519, startPoint y: 343, endPoint x: 570, endPoint y: 352, distance: 51.8
click at [570, 352] on td "BgG7i_Ng8q6" at bounding box center [611, 342] width 127 height 35
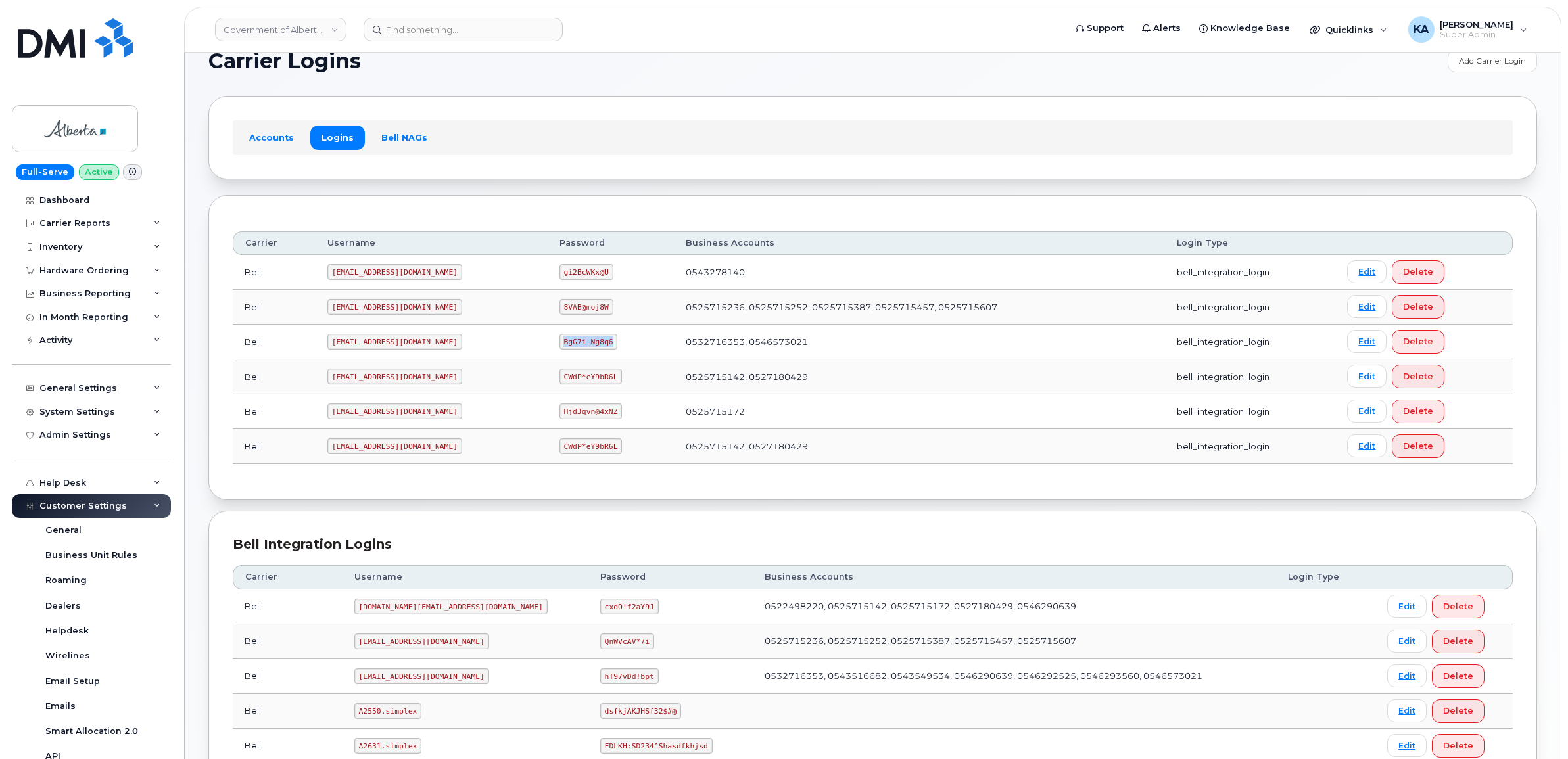
copy code "BgG7i_Ng8q6"
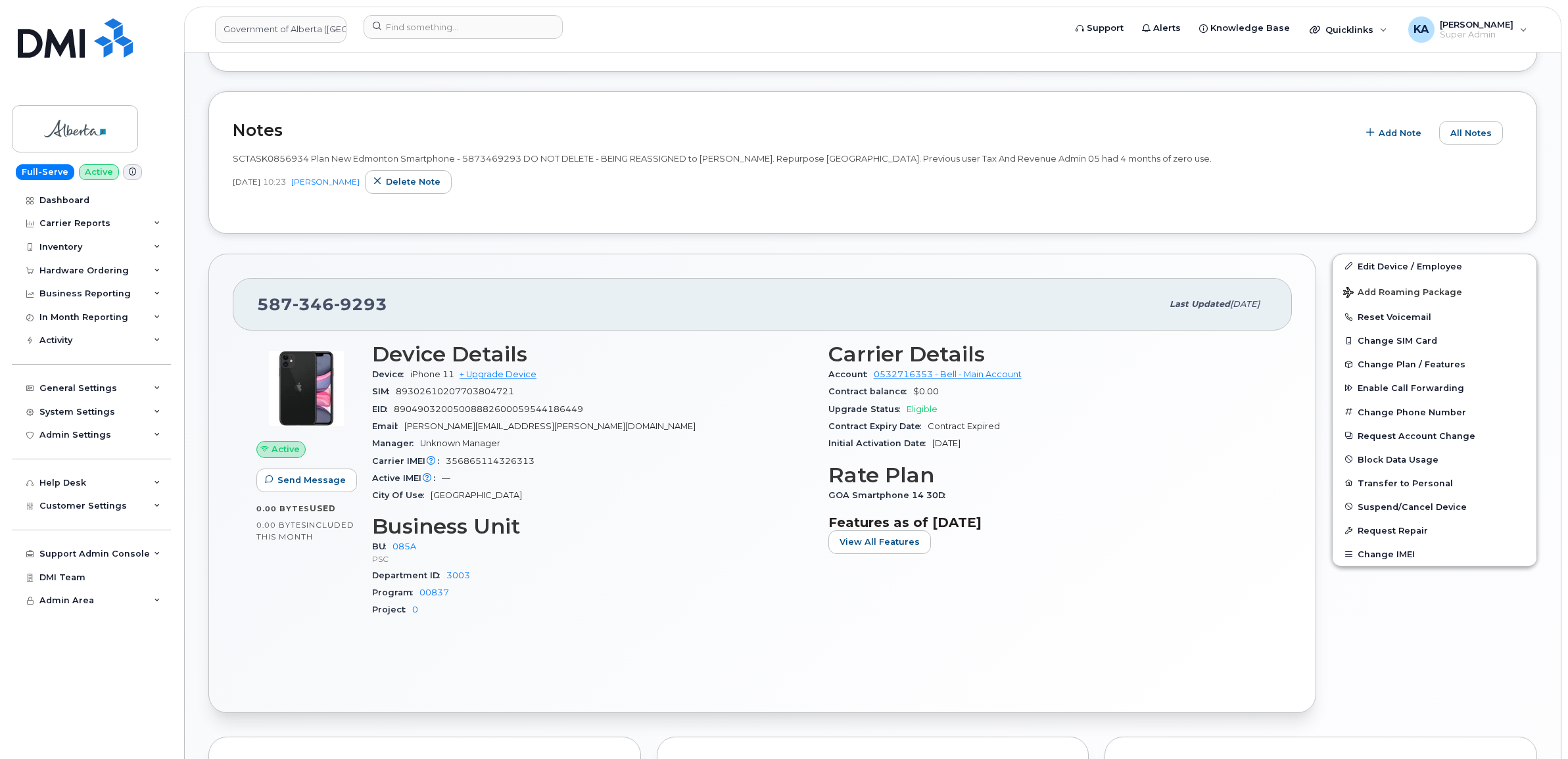
scroll to position [411, 0]
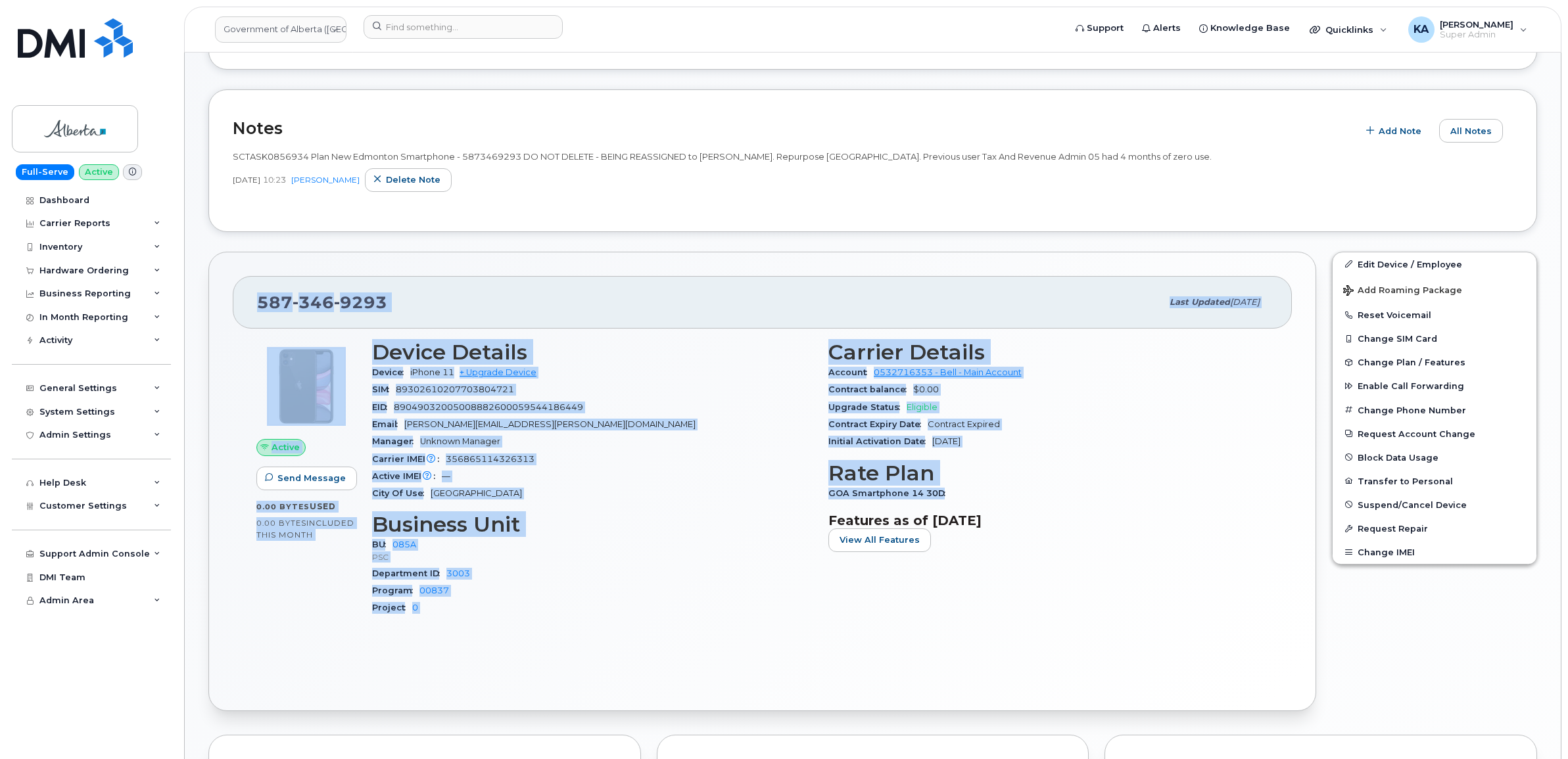
drag, startPoint x: 255, startPoint y: 306, endPoint x: 950, endPoint y: 498, distance: 721.0
click at [950, 498] on div "[PHONE_NUMBER] Last updated [DATE] Active Send Message 0.00 Bytes  used 0.00 By…" at bounding box center [762, 482] width 1108 height 460
copy div "[PHONE_NUMBER] Last updated [DATE] Active Send Message 0.00 Bytes  used 0.00 By…"
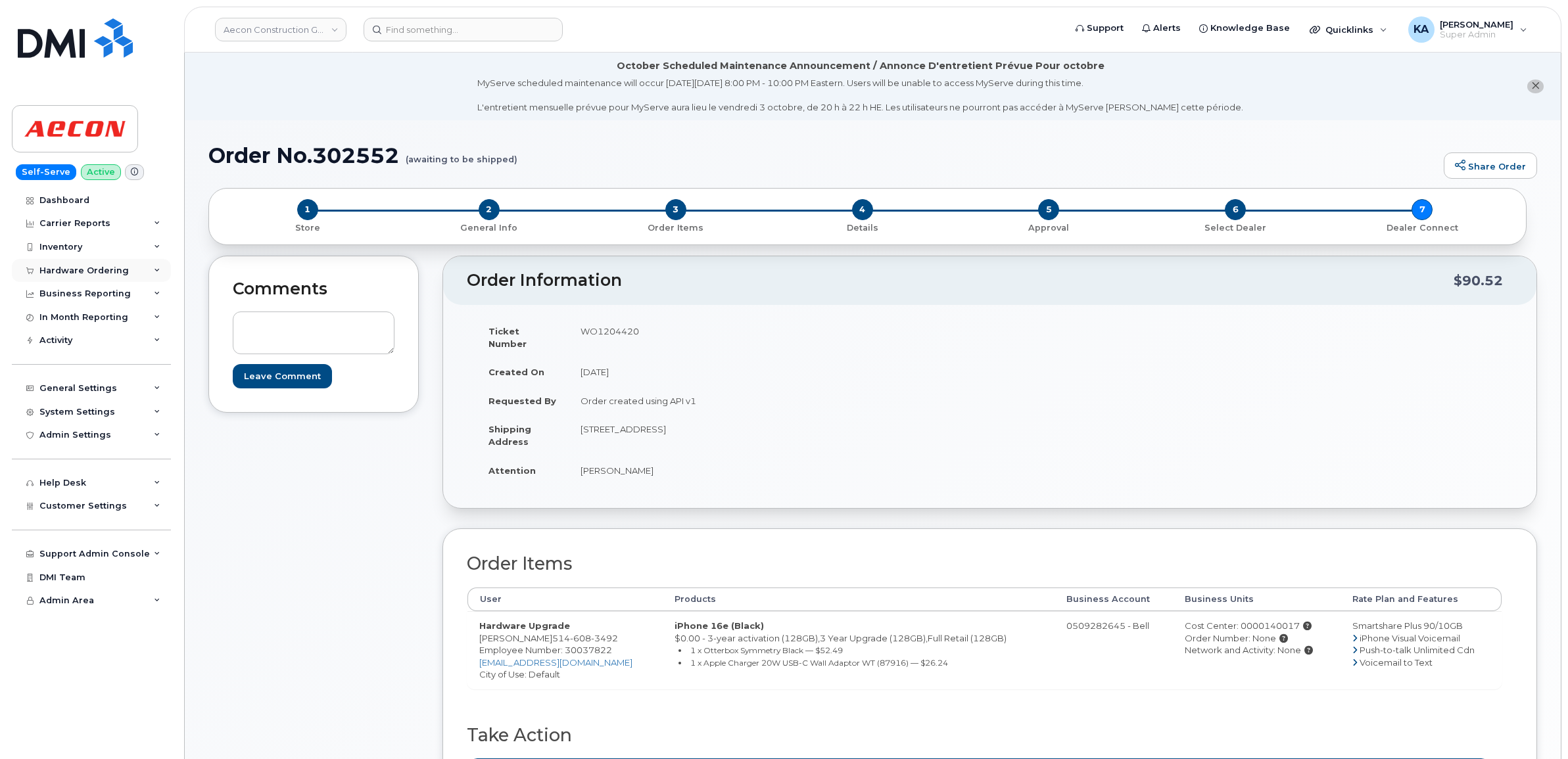
click at [74, 273] on div "Hardware Ordering" at bounding box center [84, 271] width 89 height 11
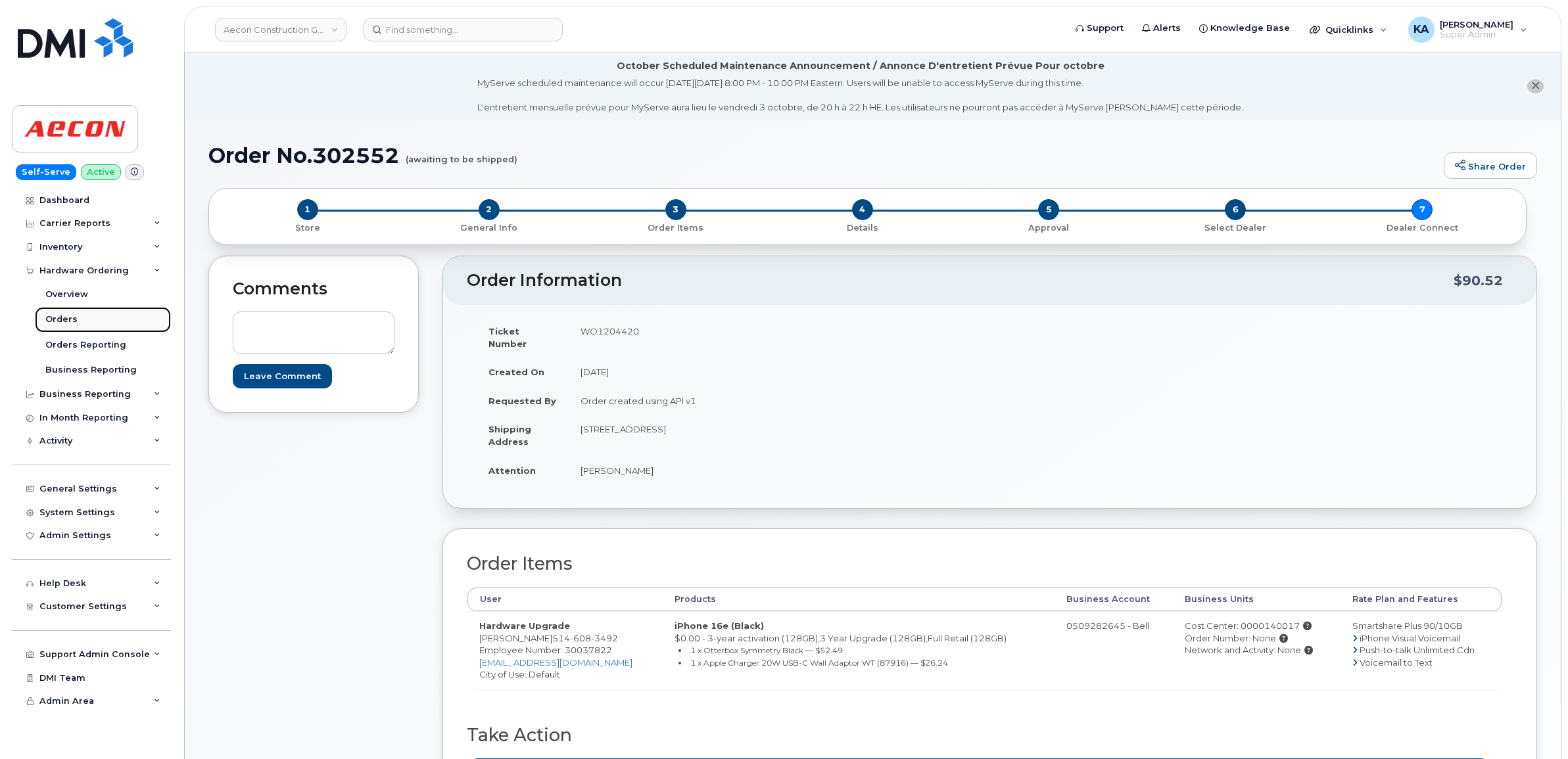
click at [53, 319] on div "Orders" at bounding box center [61, 320] width 32 height 11
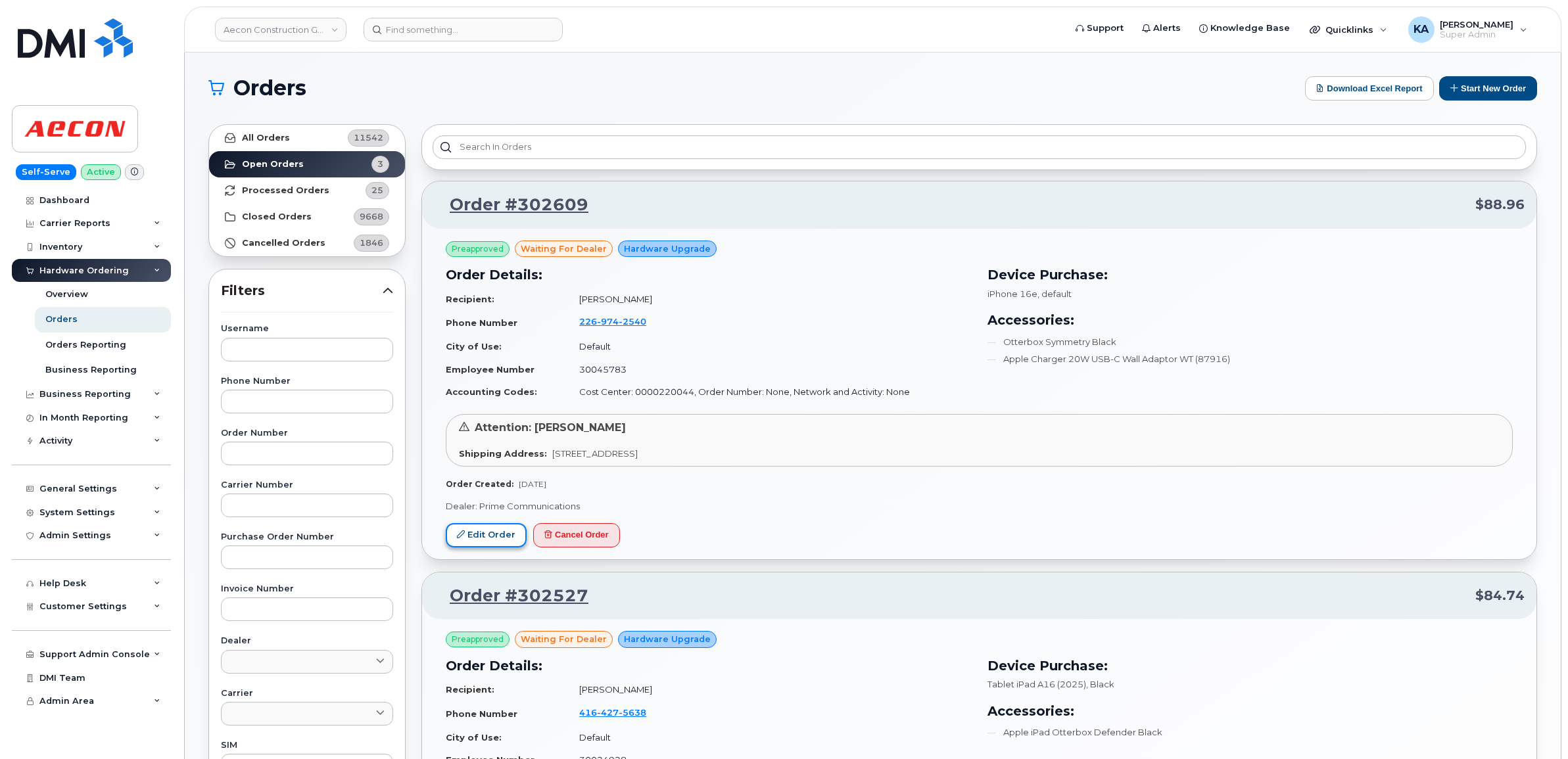
click at [487, 534] on link "Edit Order" at bounding box center [486, 535] width 81 height 24
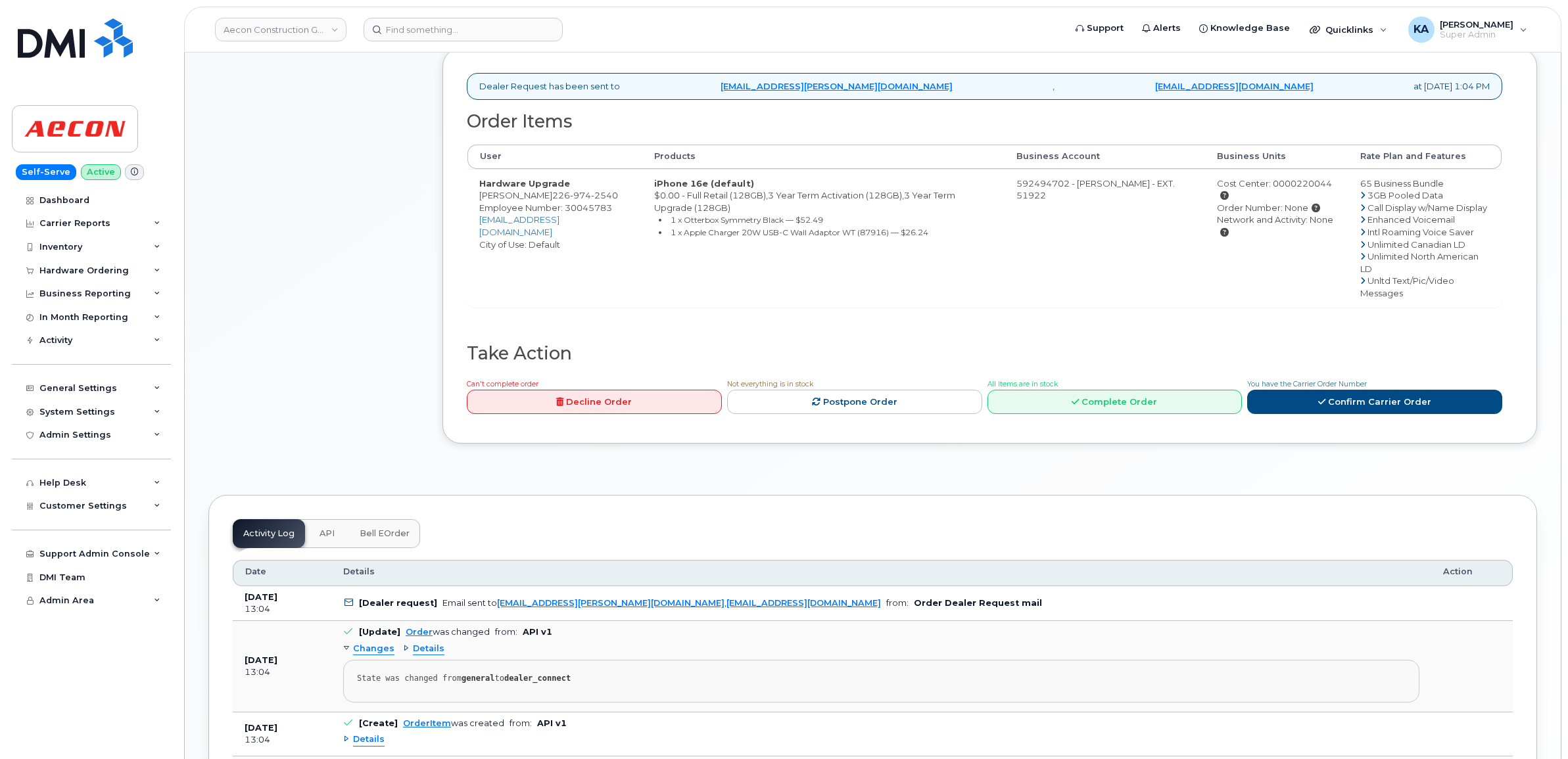
scroll to position [575, 0]
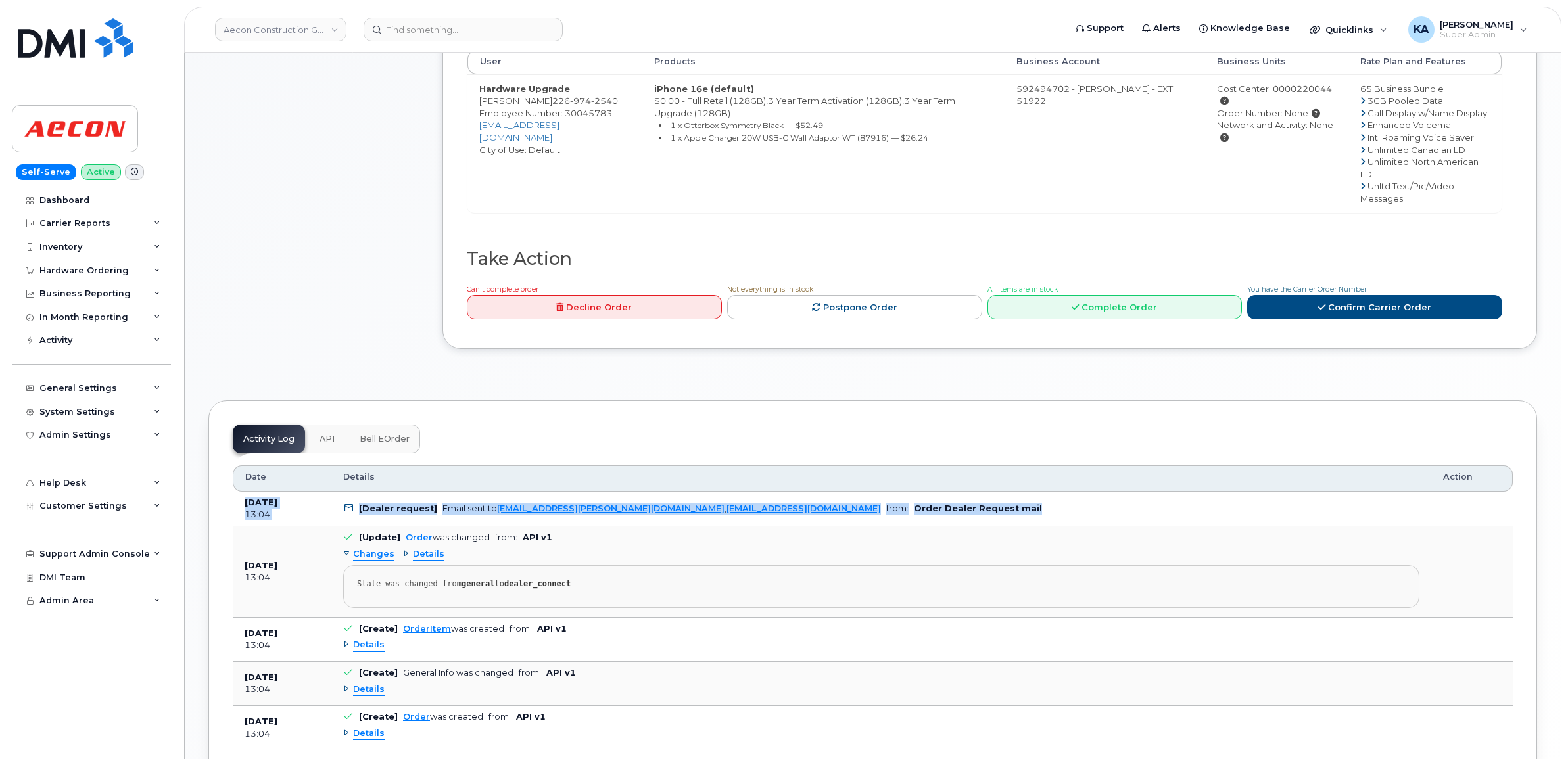
drag, startPoint x: 237, startPoint y: 480, endPoint x: 924, endPoint y: 487, distance: 687.0
click at [924, 492] on tr "Oct 06, 2025 13:04 [Dealer request] Email sent to ben.dawson@primecomms.ca , mo…" at bounding box center [873, 509] width 1280 height 35
copy tr "Oct 06, 2025 13:04 [Dealer request] Email sent to ben.dawson@primecomms.ca , mo…"
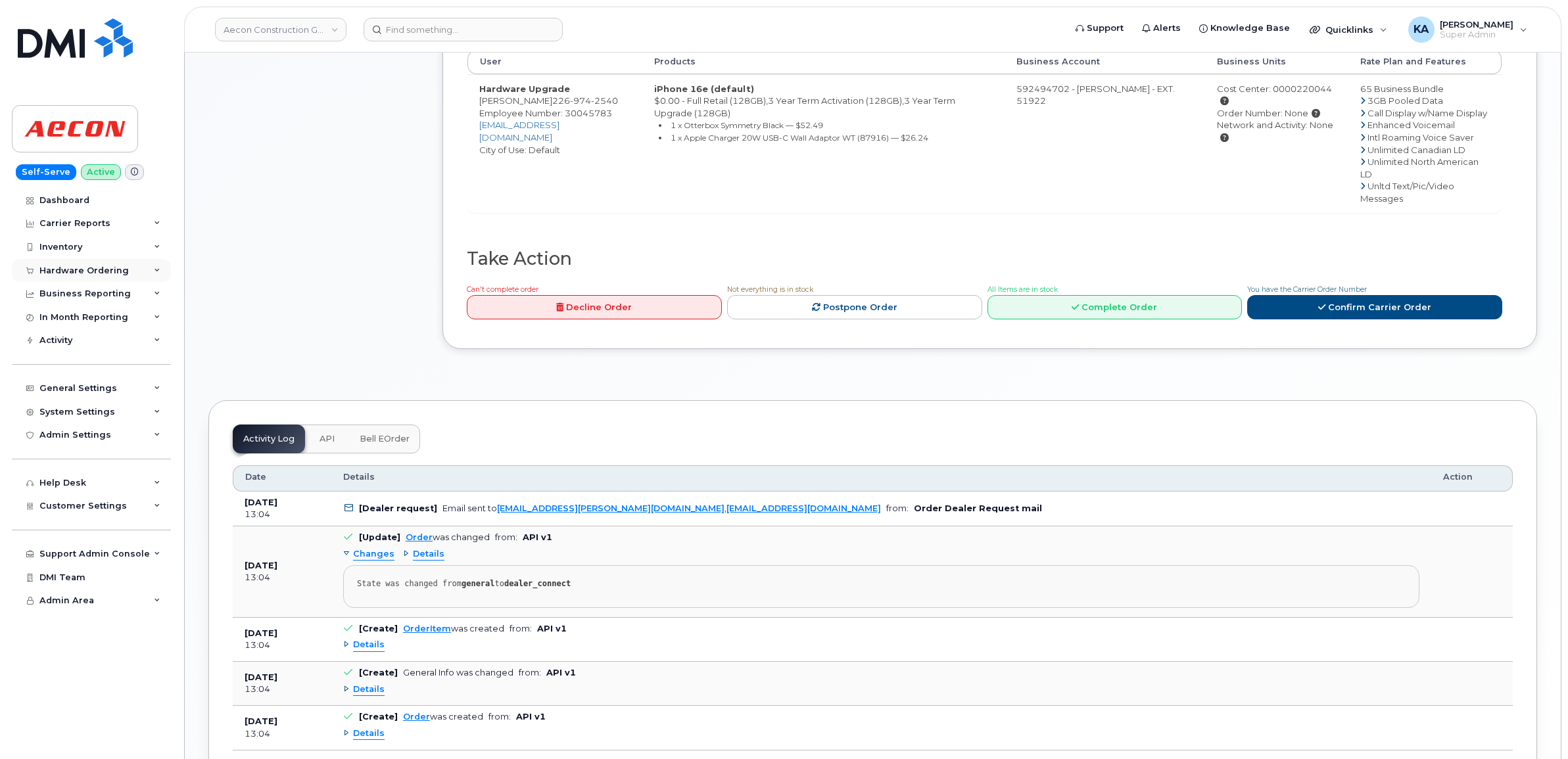
click at [73, 270] on div "Hardware Ordering" at bounding box center [84, 271] width 89 height 11
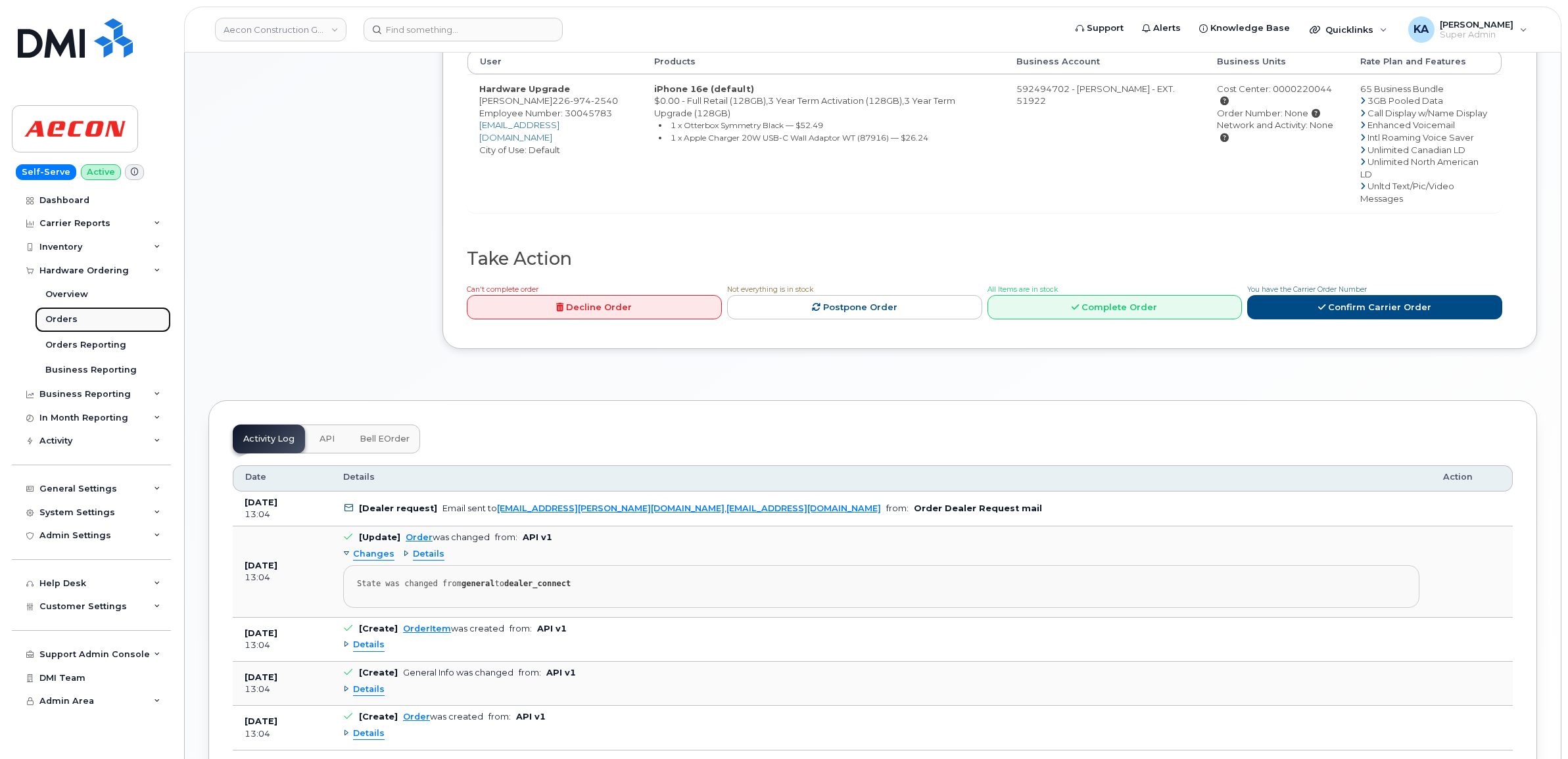
click at [58, 317] on div "Orders" at bounding box center [61, 320] width 32 height 11
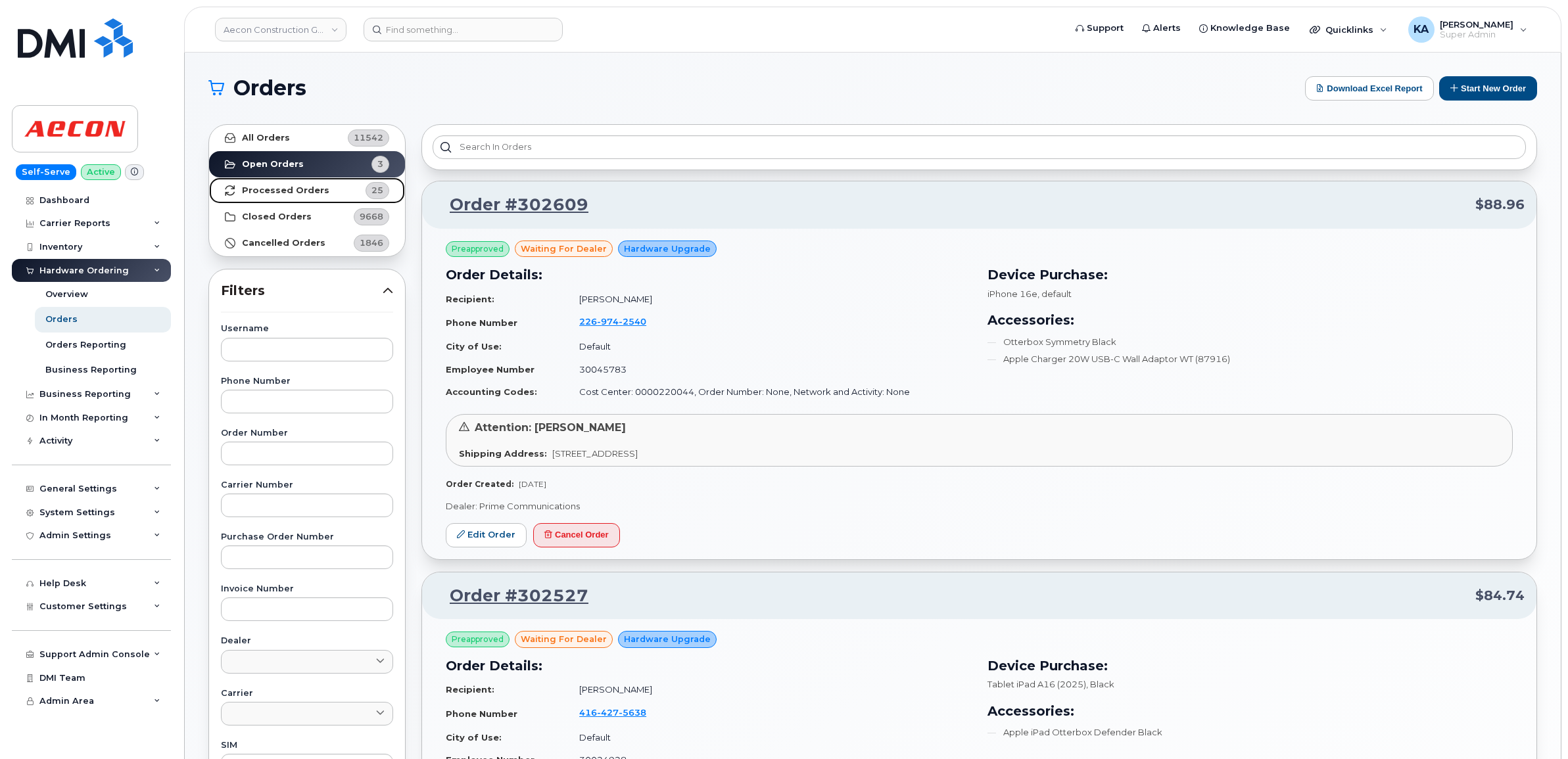
click at [277, 189] on strong "Processed Orders" at bounding box center [286, 190] width 88 height 11
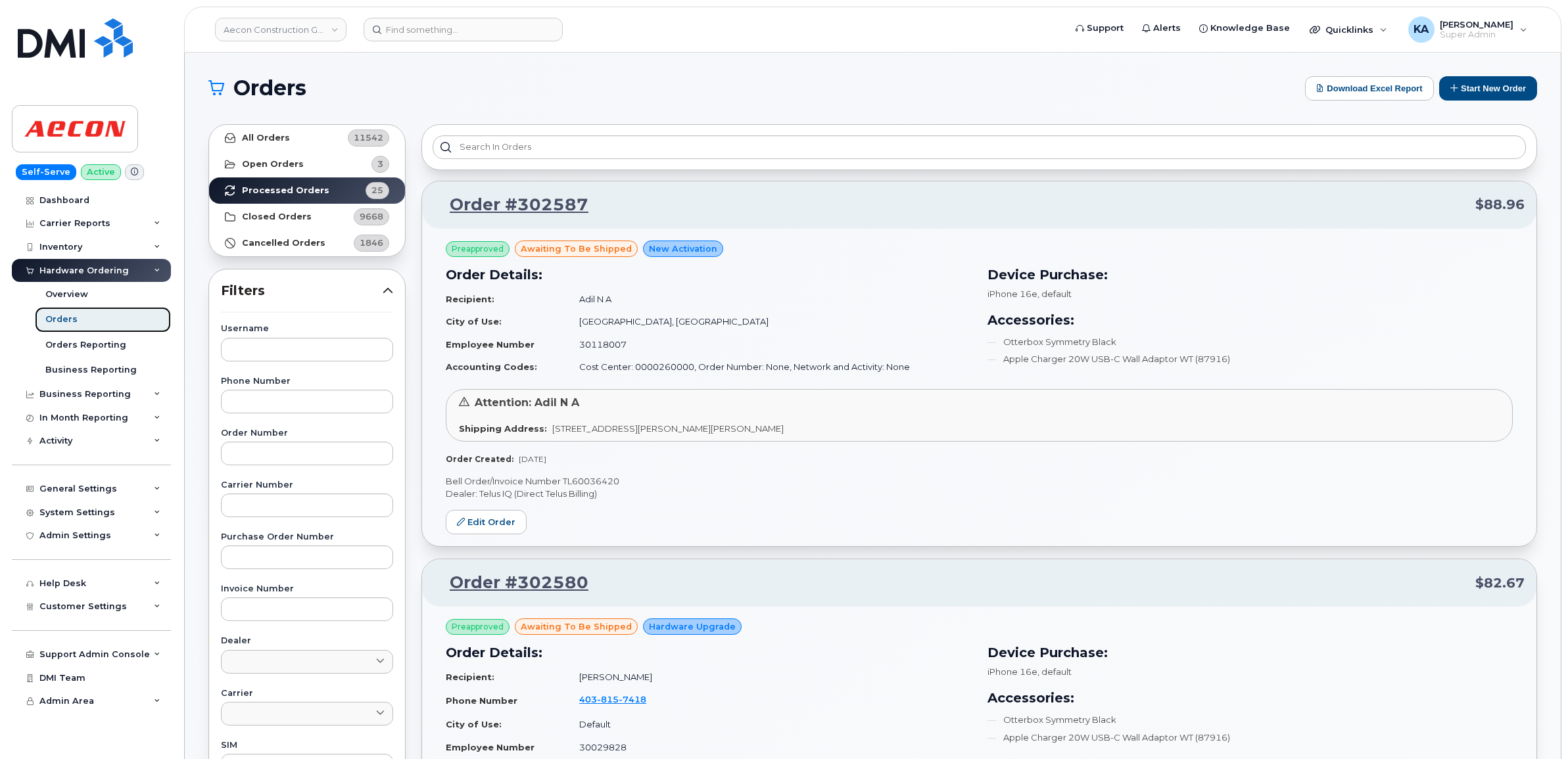
click at [70, 317] on div "Orders" at bounding box center [61, 320] width 32 height 11
click at [279, 162] on strong "Open Orders" at bounding box center [273, 164] width 62 height 11
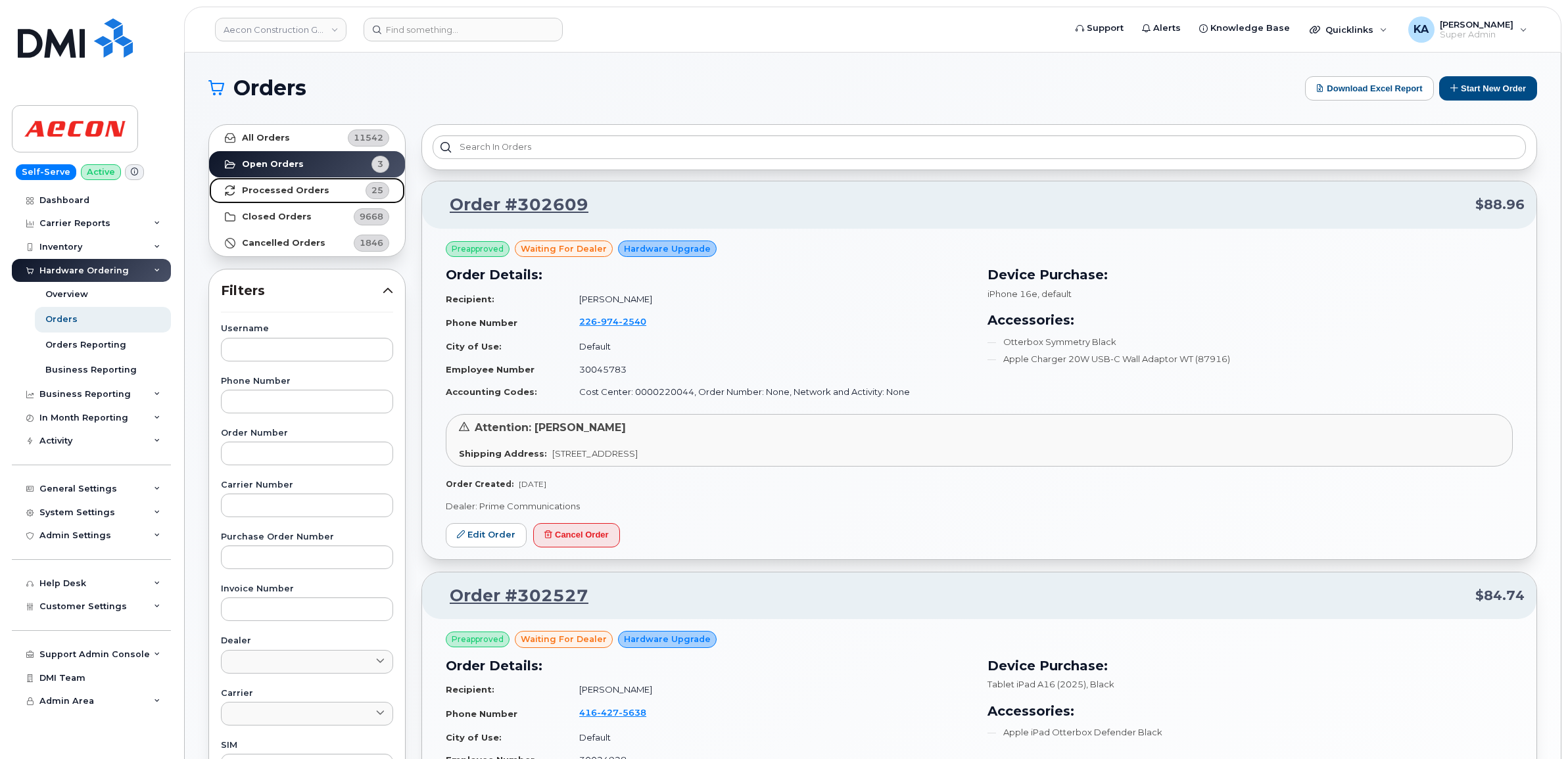
click at [272, 191] on strong "Processed Orders" at bounding box center [286, 190] width 88 height 11
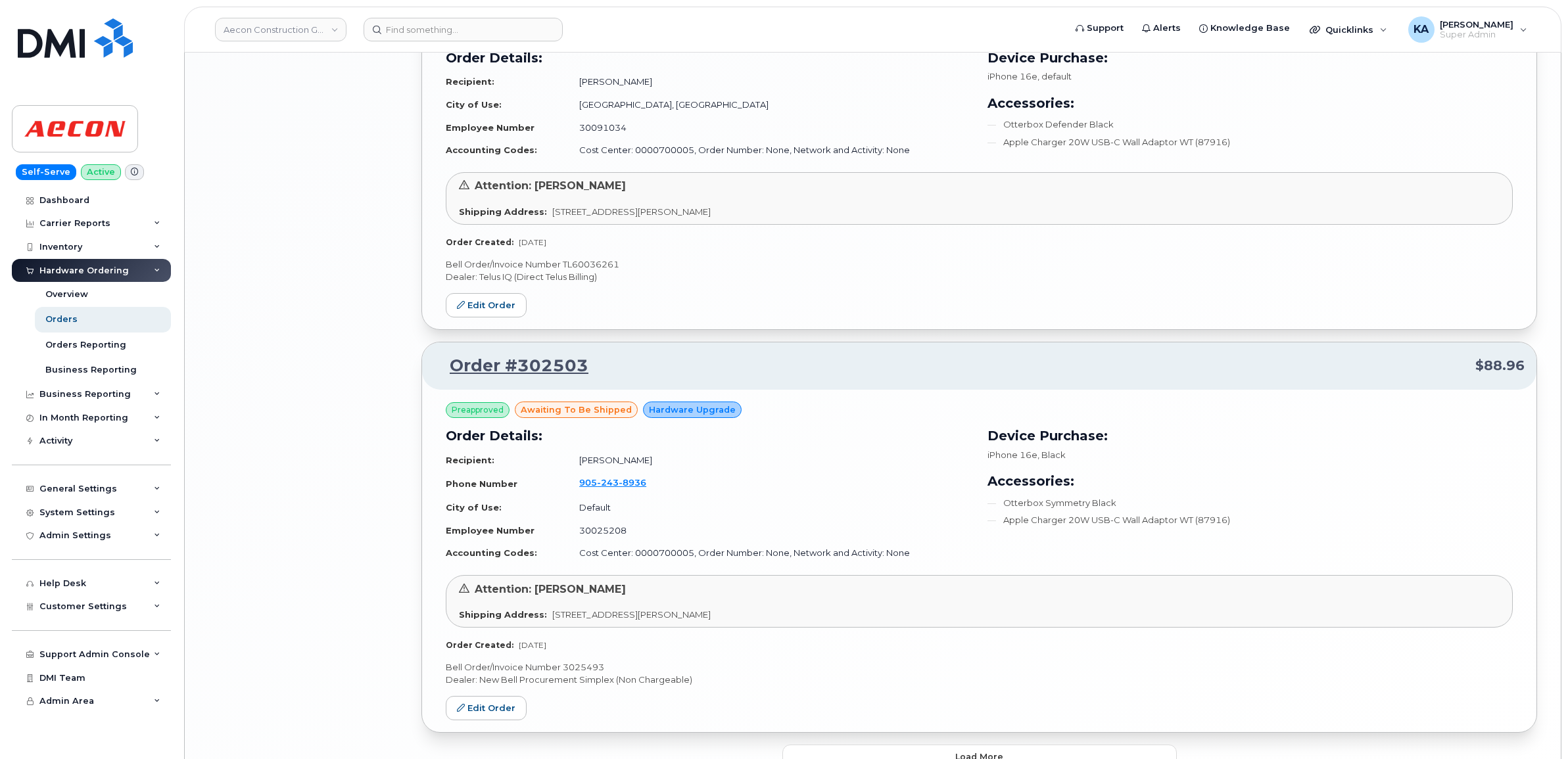
scroll to position [2620, 0]
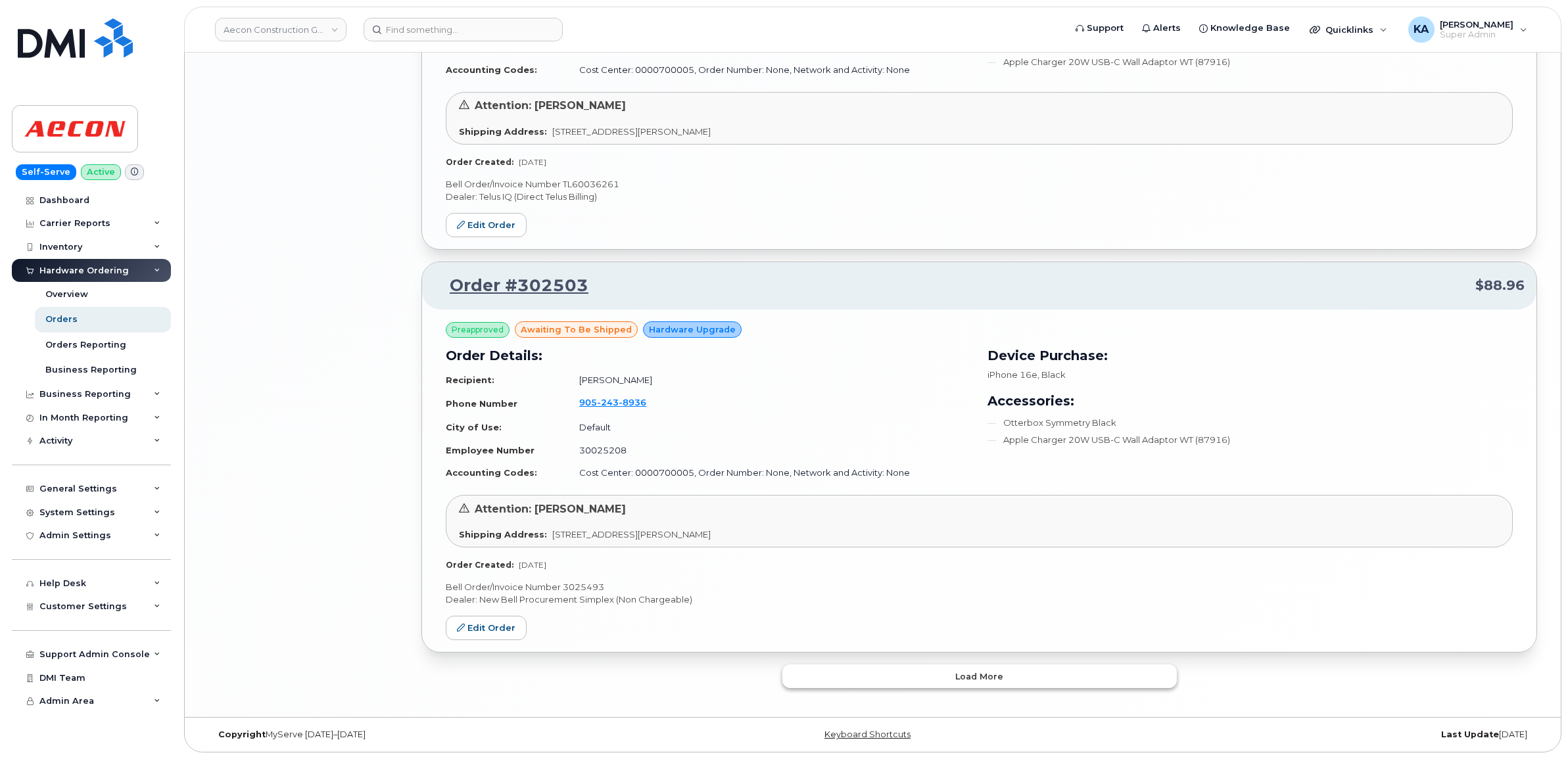
click at [858, 672] on button "Load more" at bounding box center [979, 676] width 394 height 24
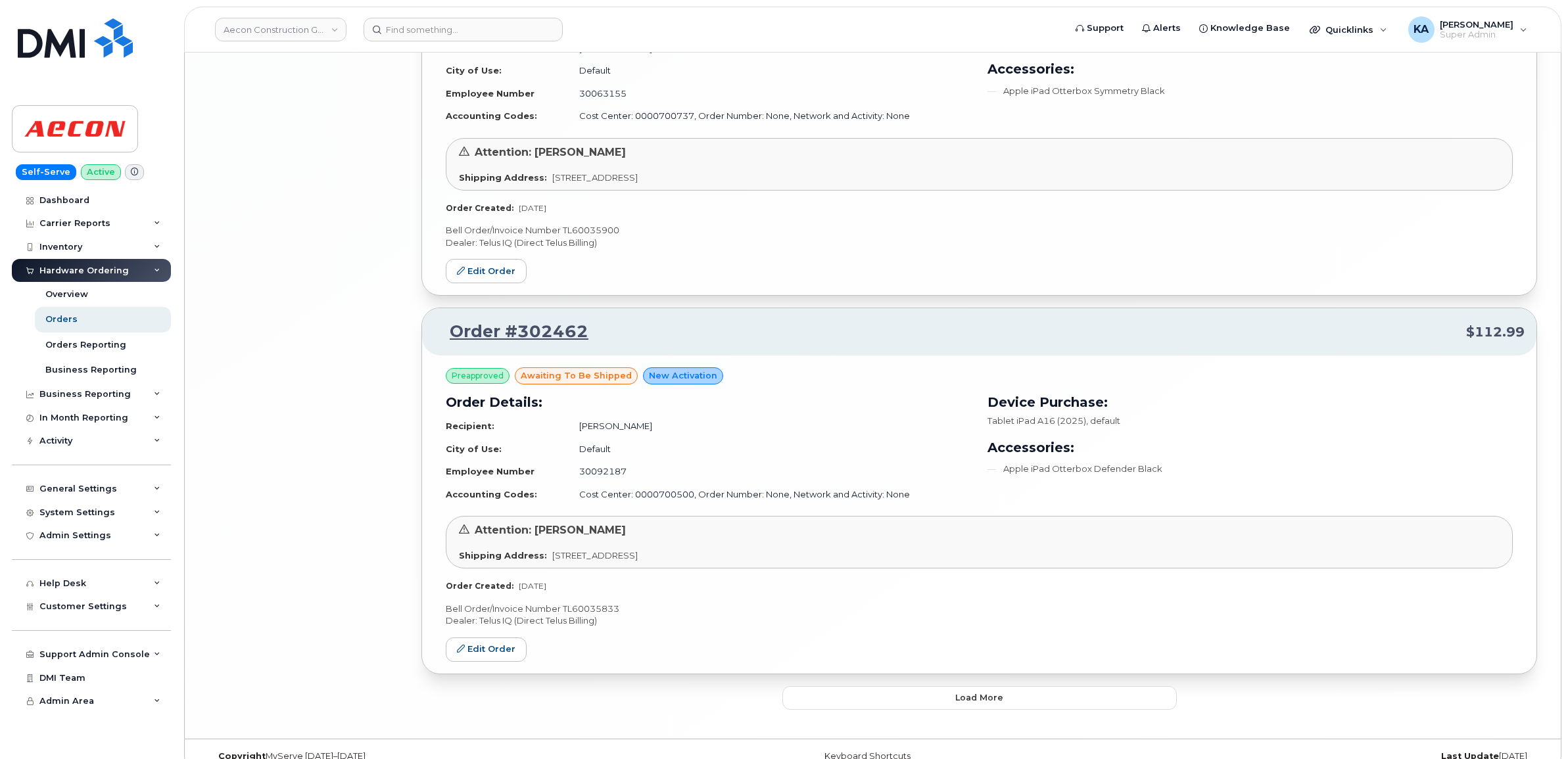
scroll to position [5676, 0]
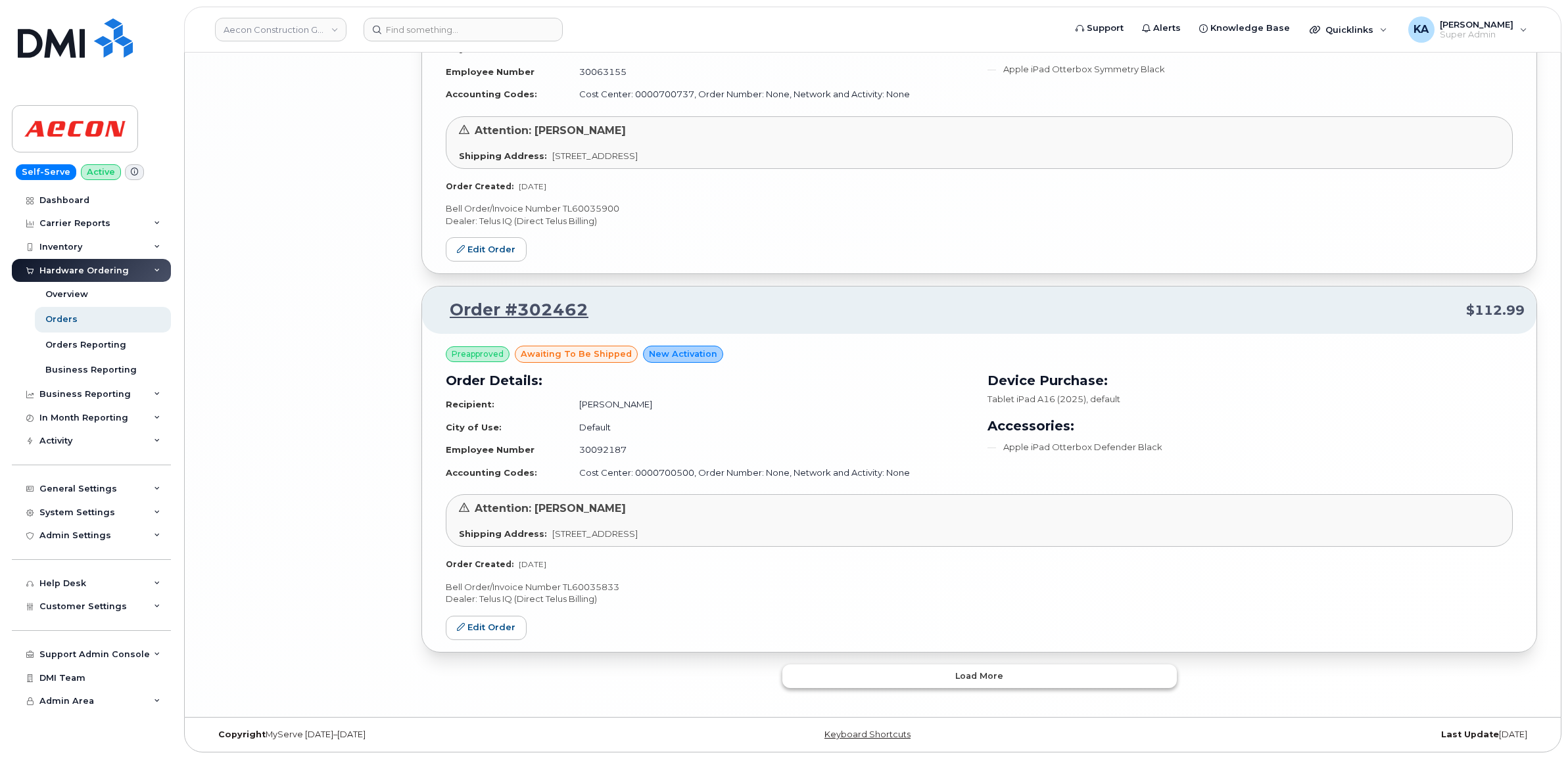
click at [863, 678] on button "Load more" at bounding box center [979, 676] width 394 height 24
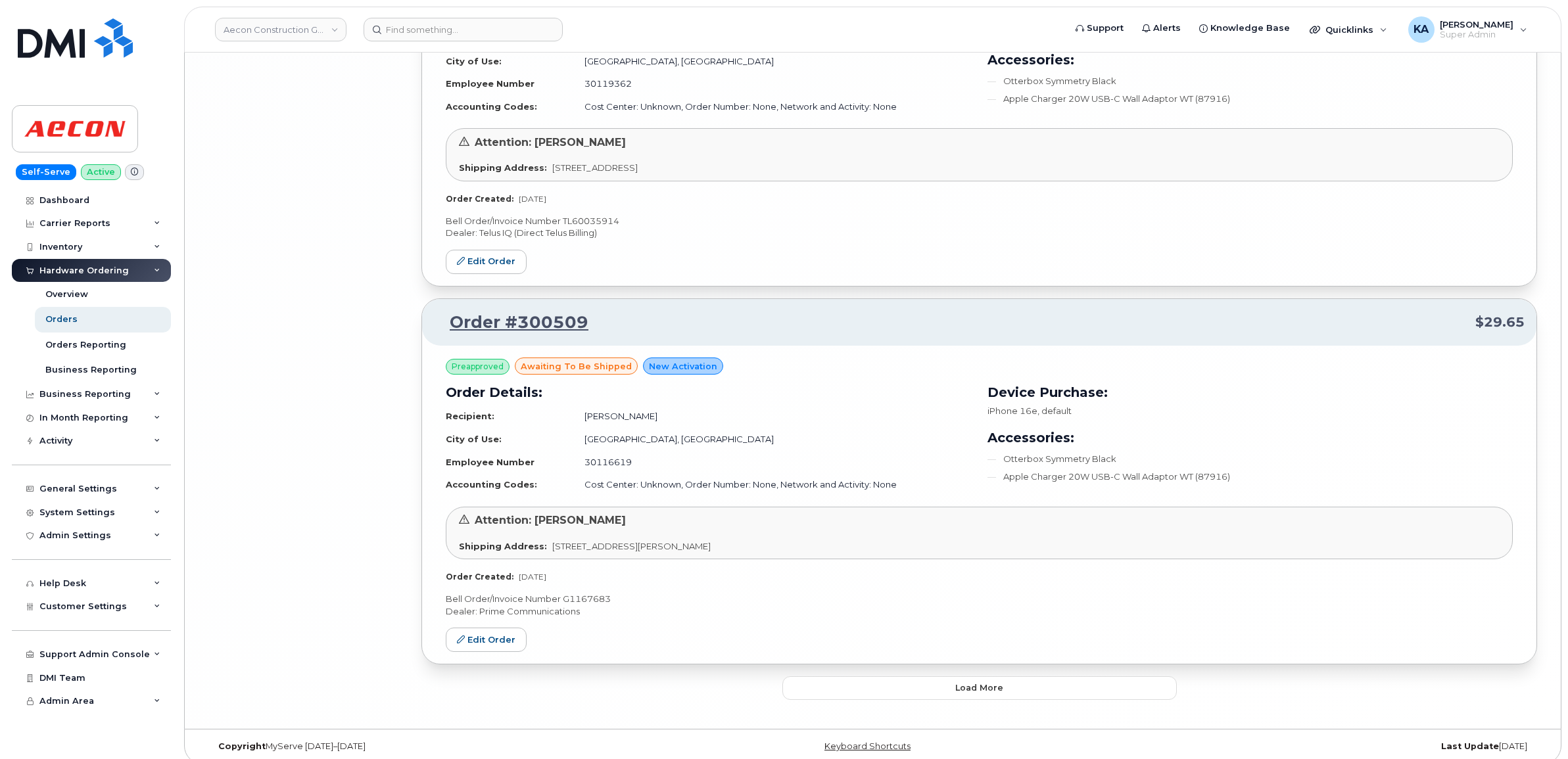
scroll to position [8755, 0]
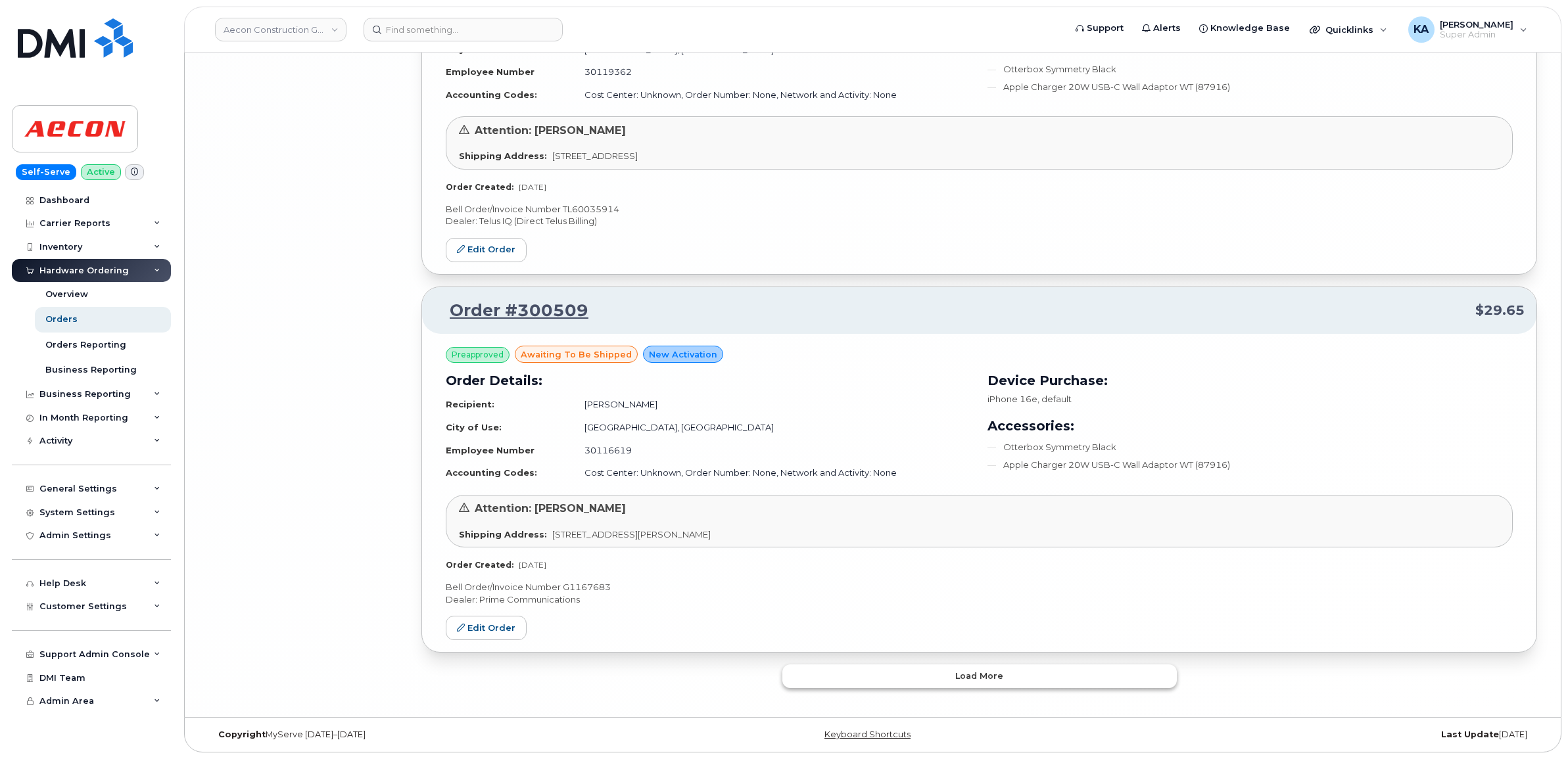
click at [870, 679] on button "Load more" at bounding box center [979, 676] width 394 height 24
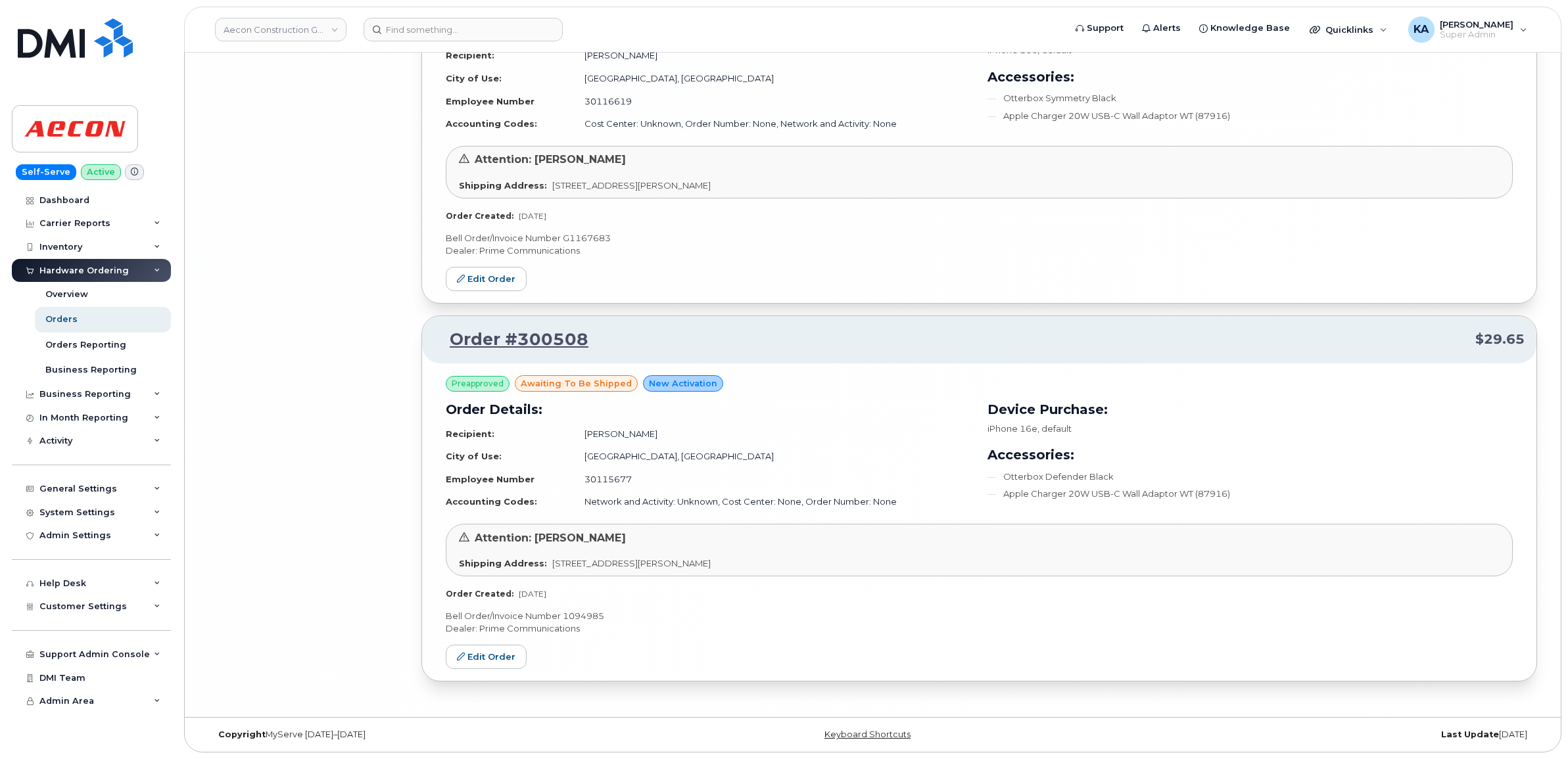
scroll to position [9106, 0]
click at [477, 279] on link "Edit Order" at bounding box center [486, 279] width 81 height 24
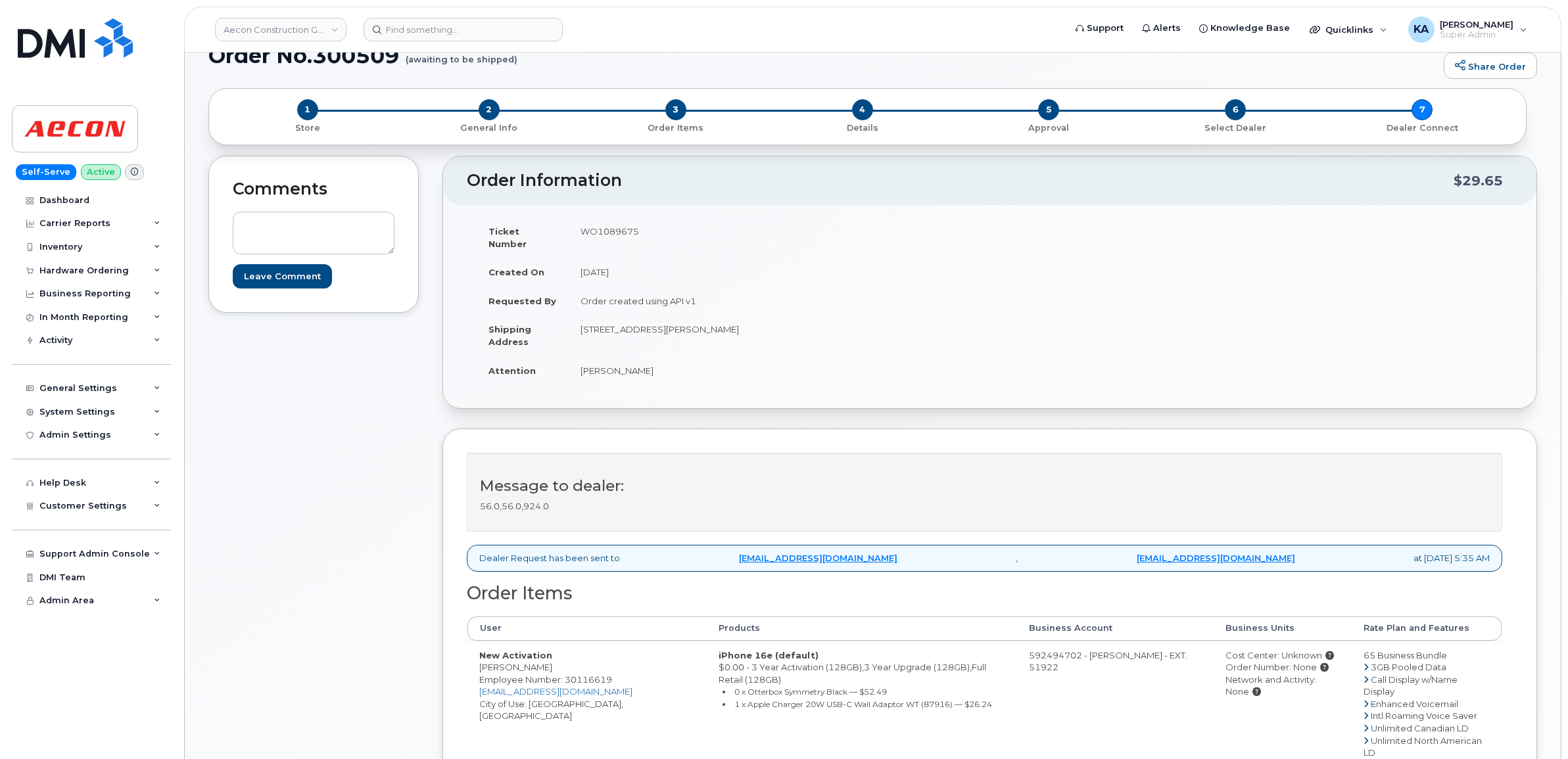
scroll to position [82, 0]
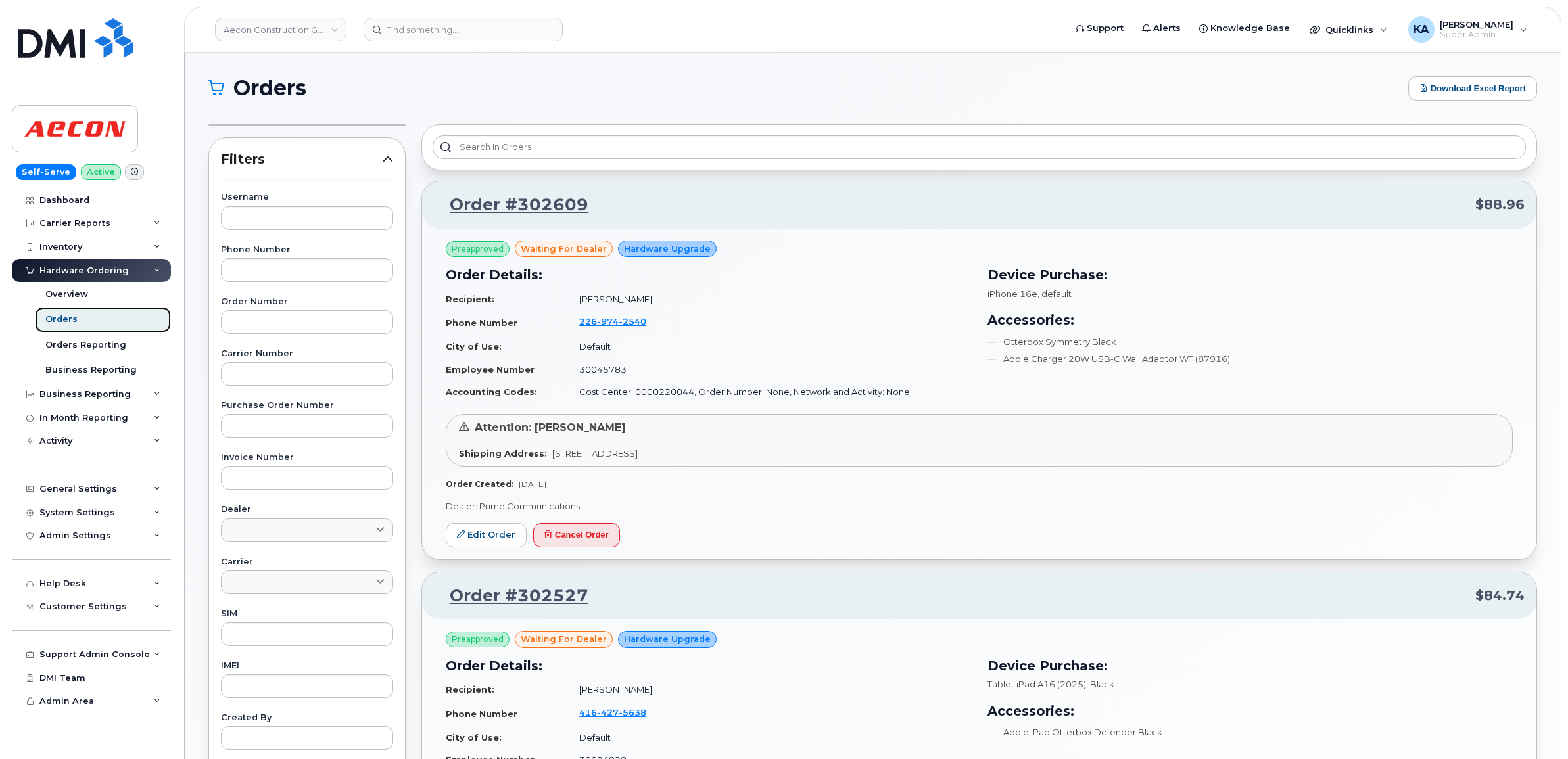
click at [60, 317] on div "Orders" at bounding box center [61, 320] width 32 height 11
click at [57, 248] on div "Inventory" at bounding box center [60, 247] width 42 height 11
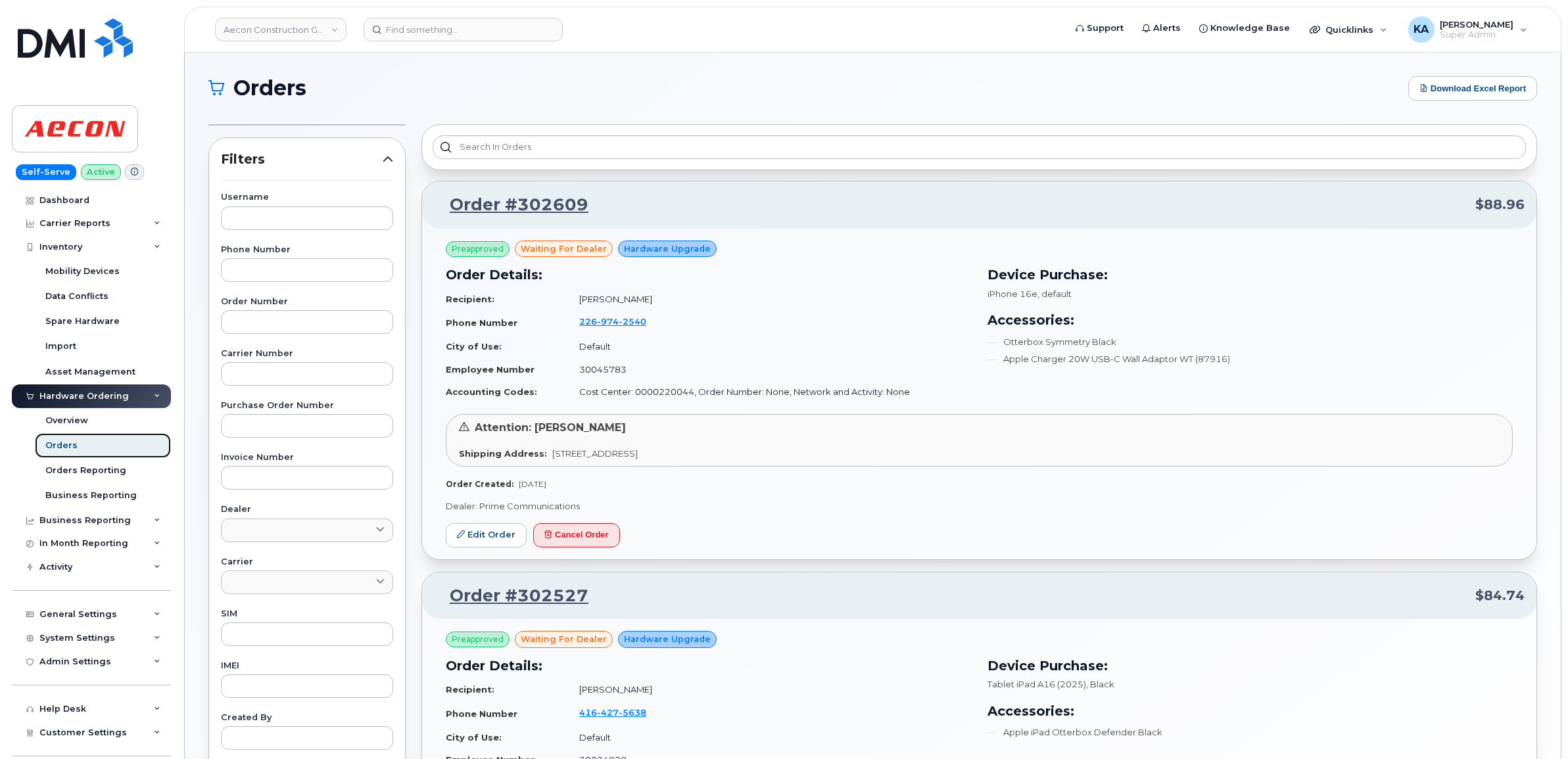
click at [61, 440] on link "Orders" at bounding box center [103, 445] width 136 height 25
click at [64, 197] on div "Dashboard" at bounding box center [65, 200] width 50 height 11
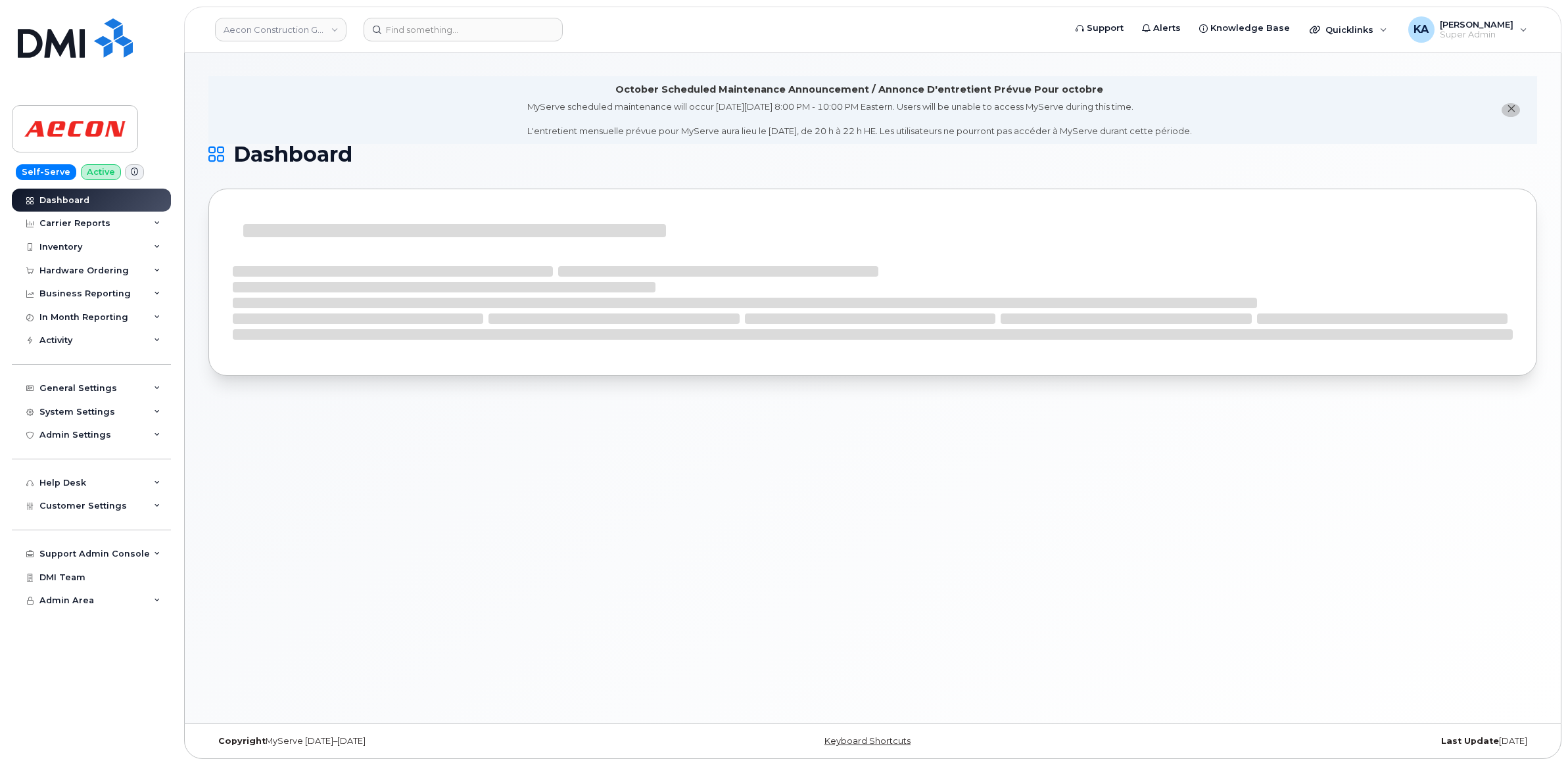
click at [60, 270] on div "Hardware Ordering" at bounding box center [84, 271] width 89 height 11
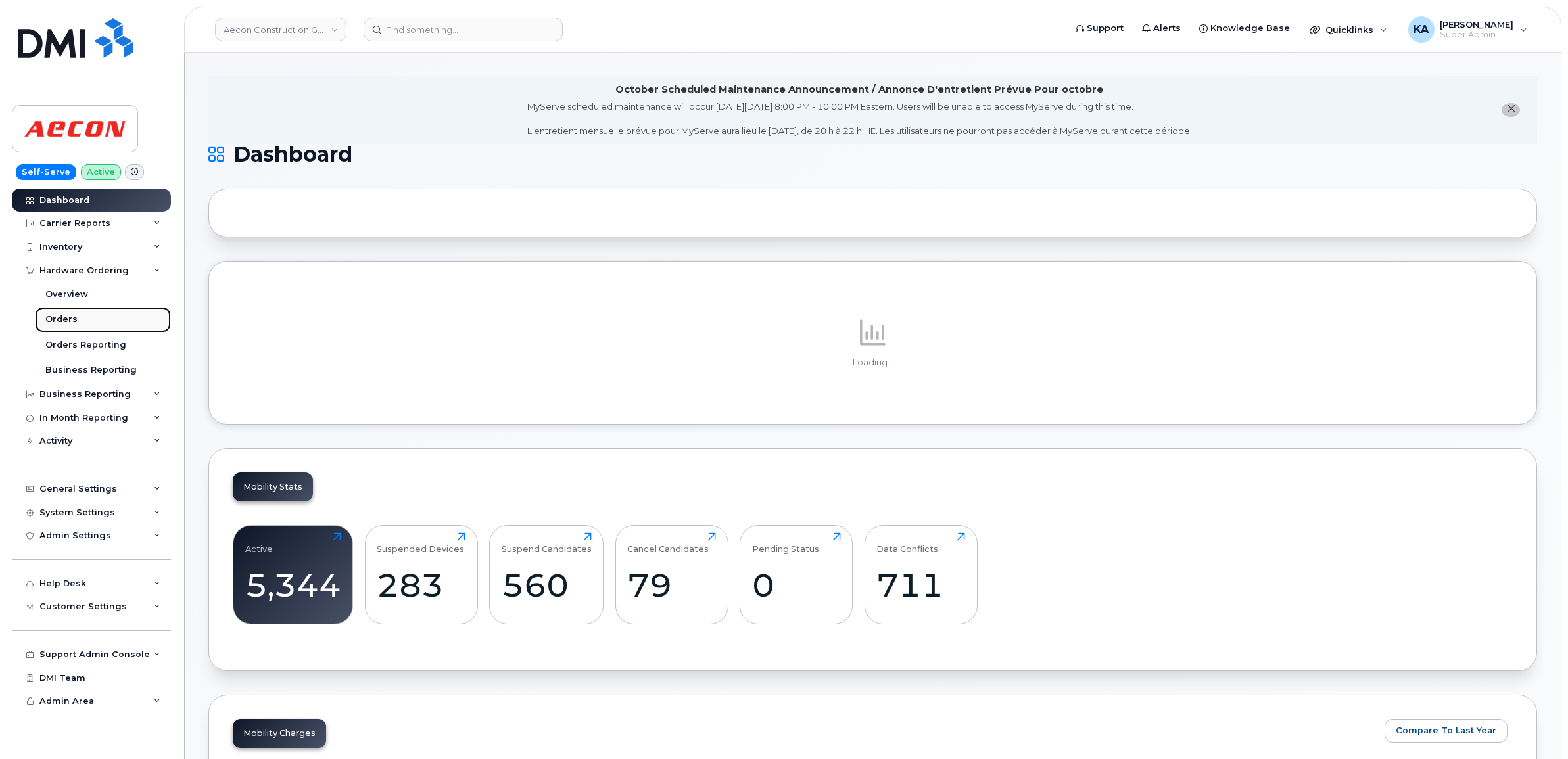
click at [47, 319] on div "Orders" at bounding box center [61, 320] width 32 height 11
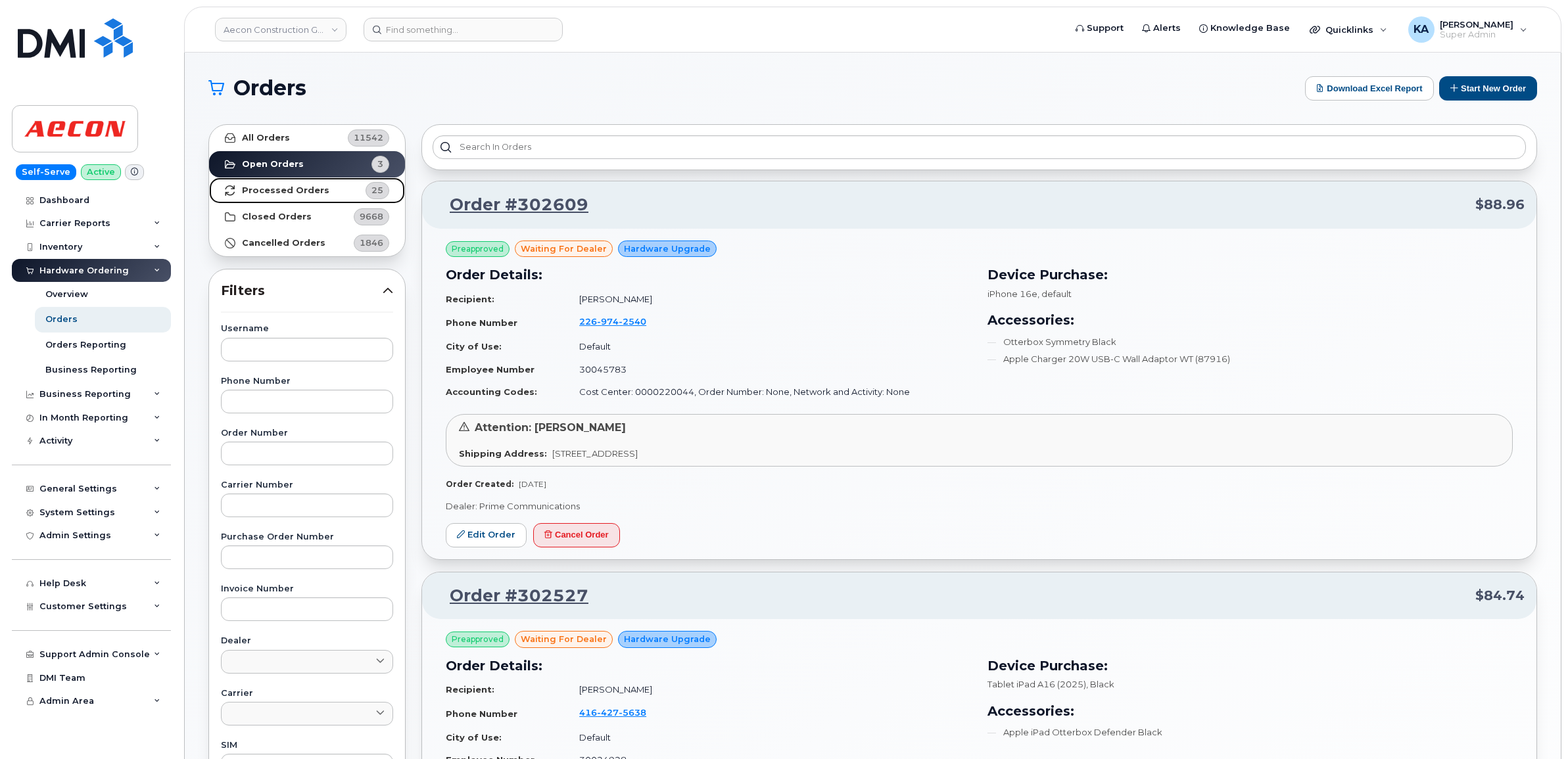
click at [274, 192] on strong "Processed Orders" at bounding box center [286, 190] width 88 height 11
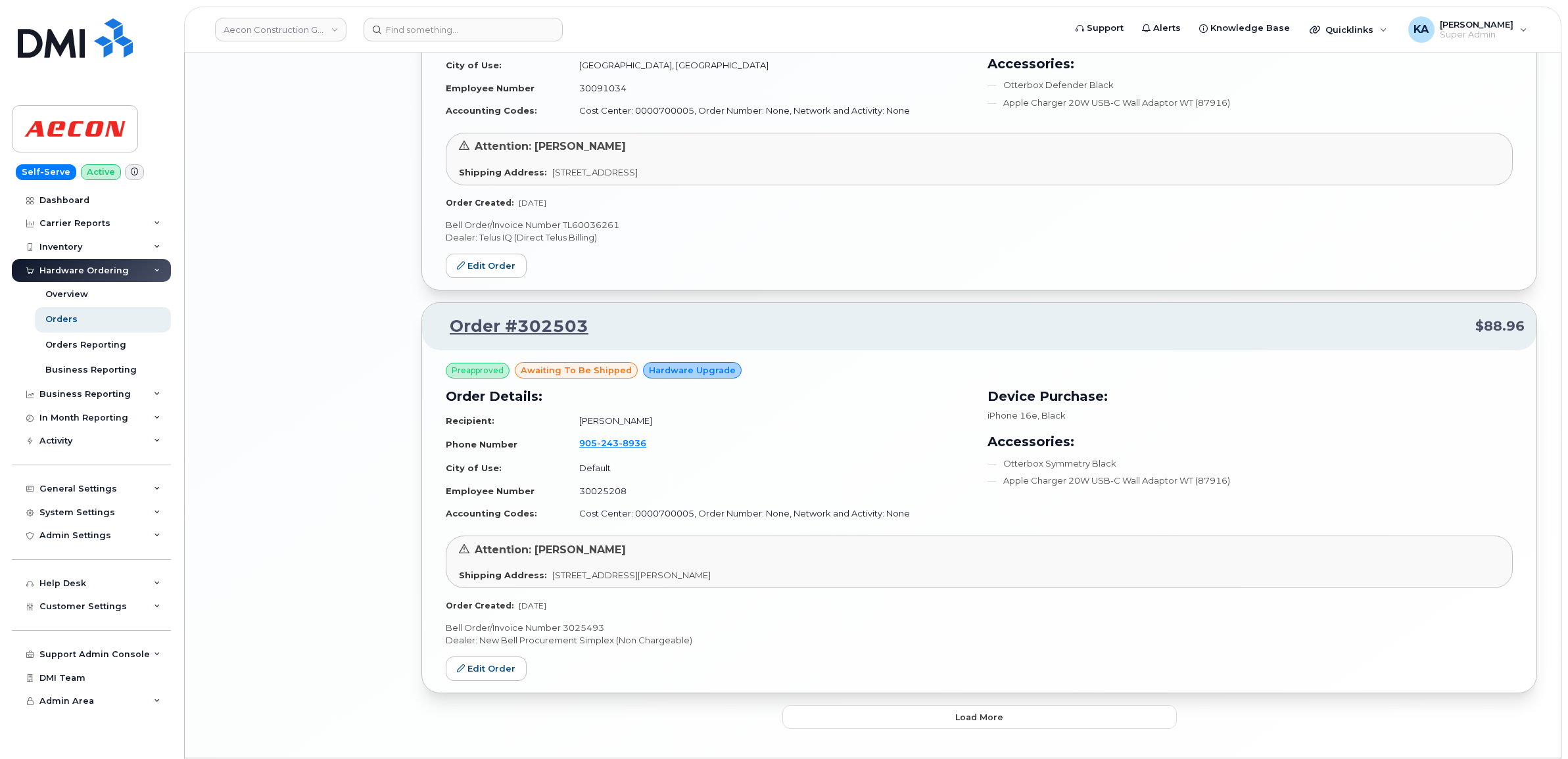
scroll to position [2620, 0]
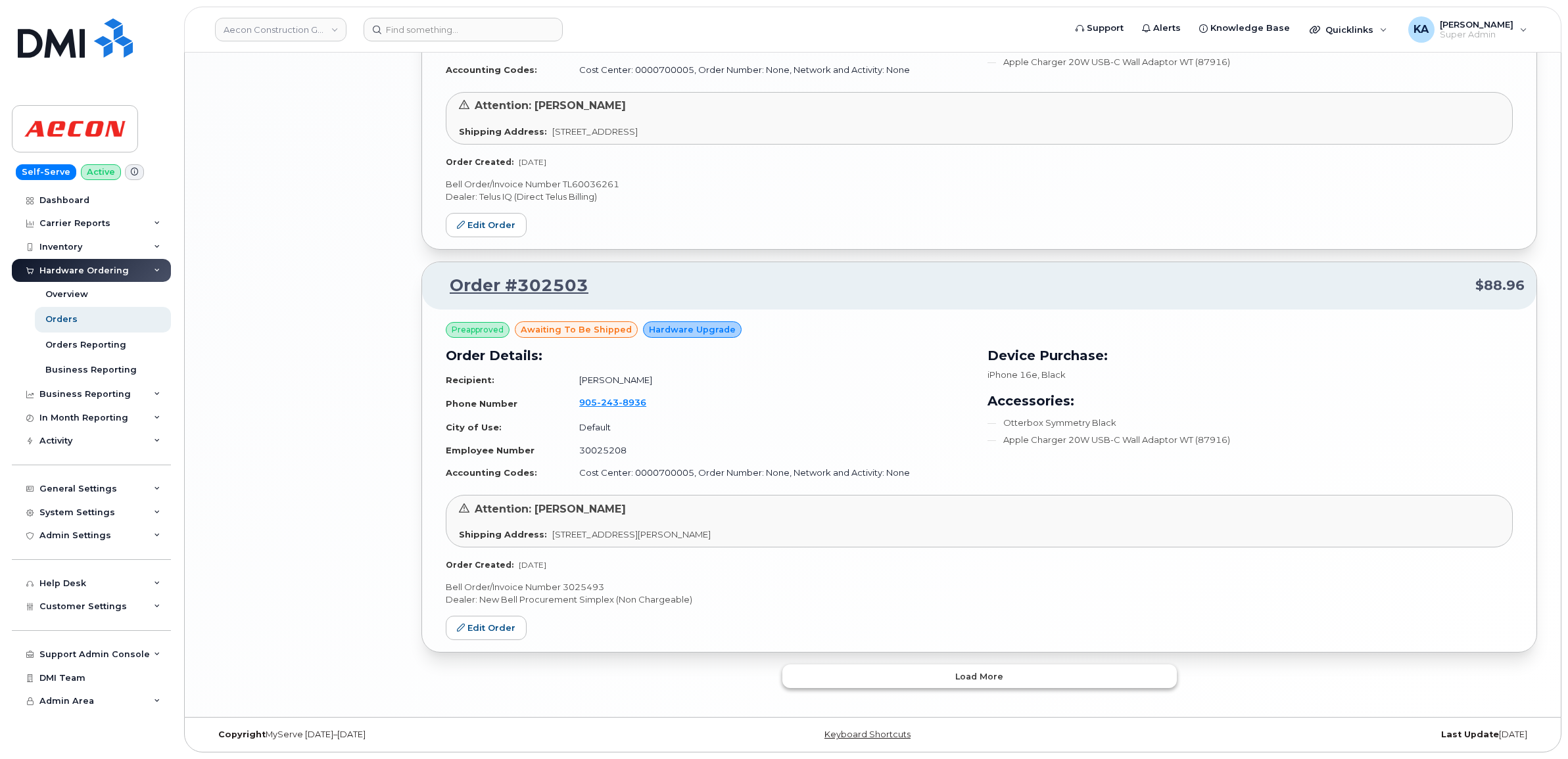
click at [837, 678] on button "Load more" at bounding box center [979, 676] width 394 height 24
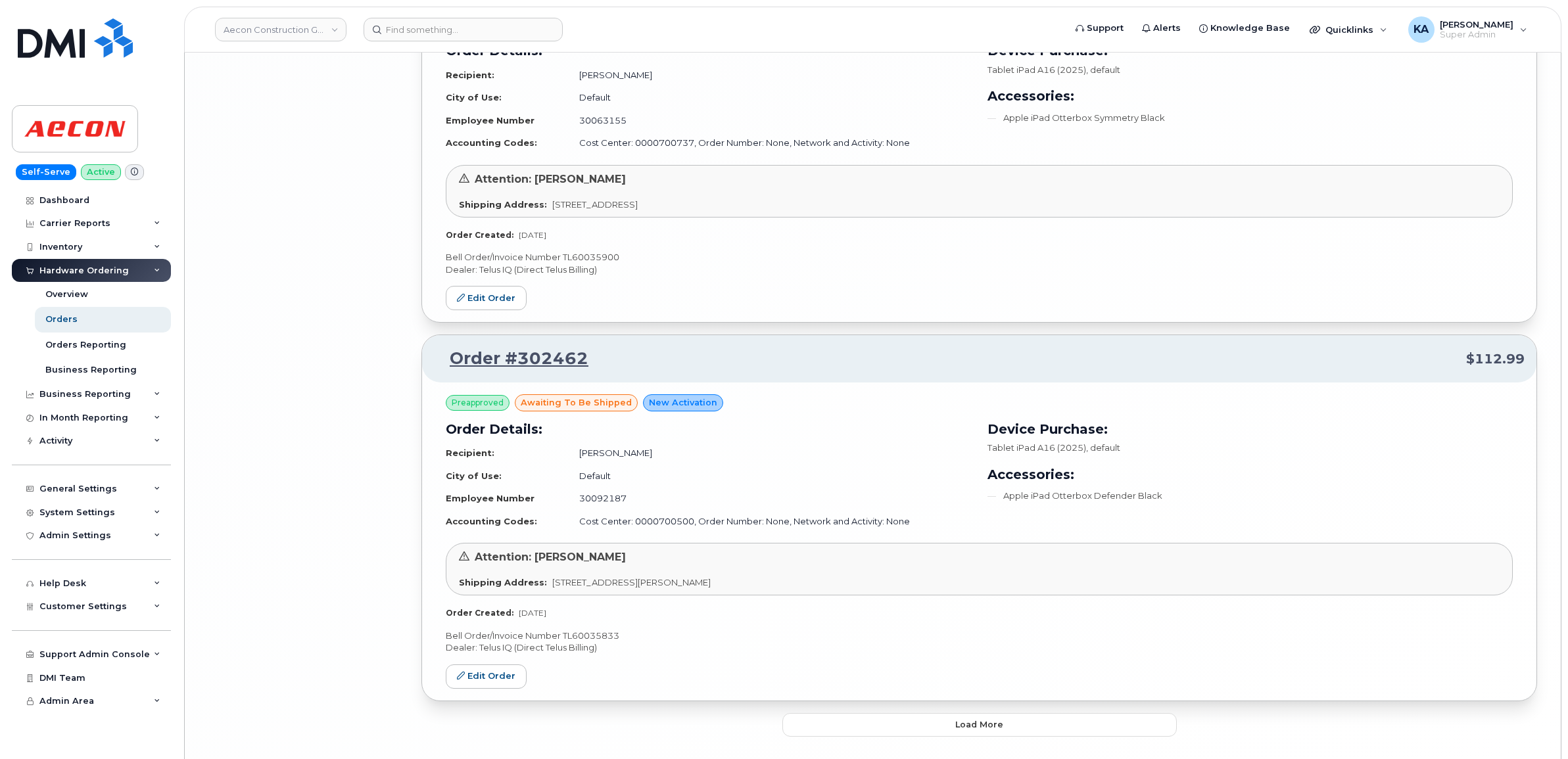
scroll to position [5676, 0]
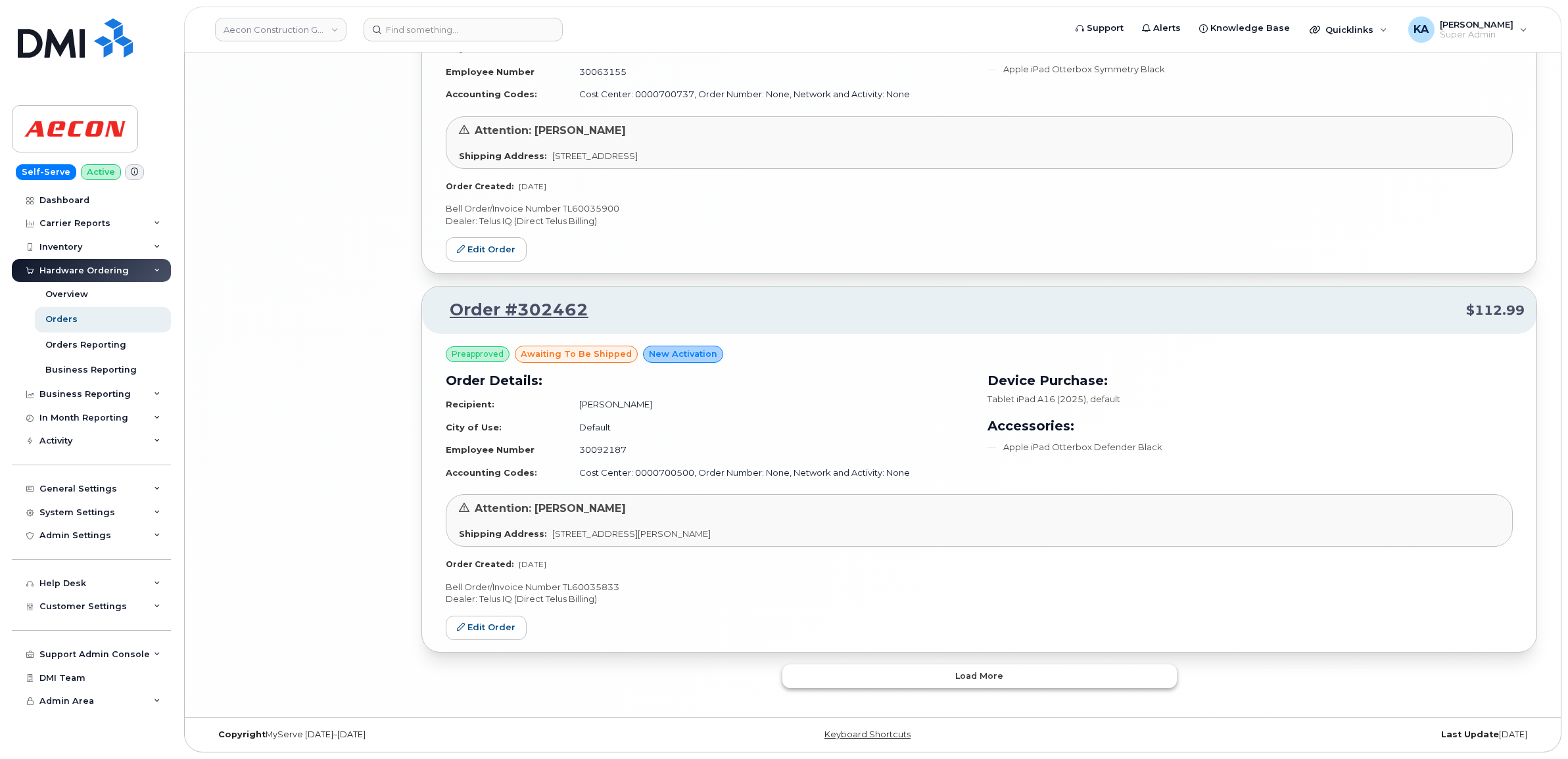
click at [837, 677] on button "Load more" at bounding box center [979, 676] width 394 height 24
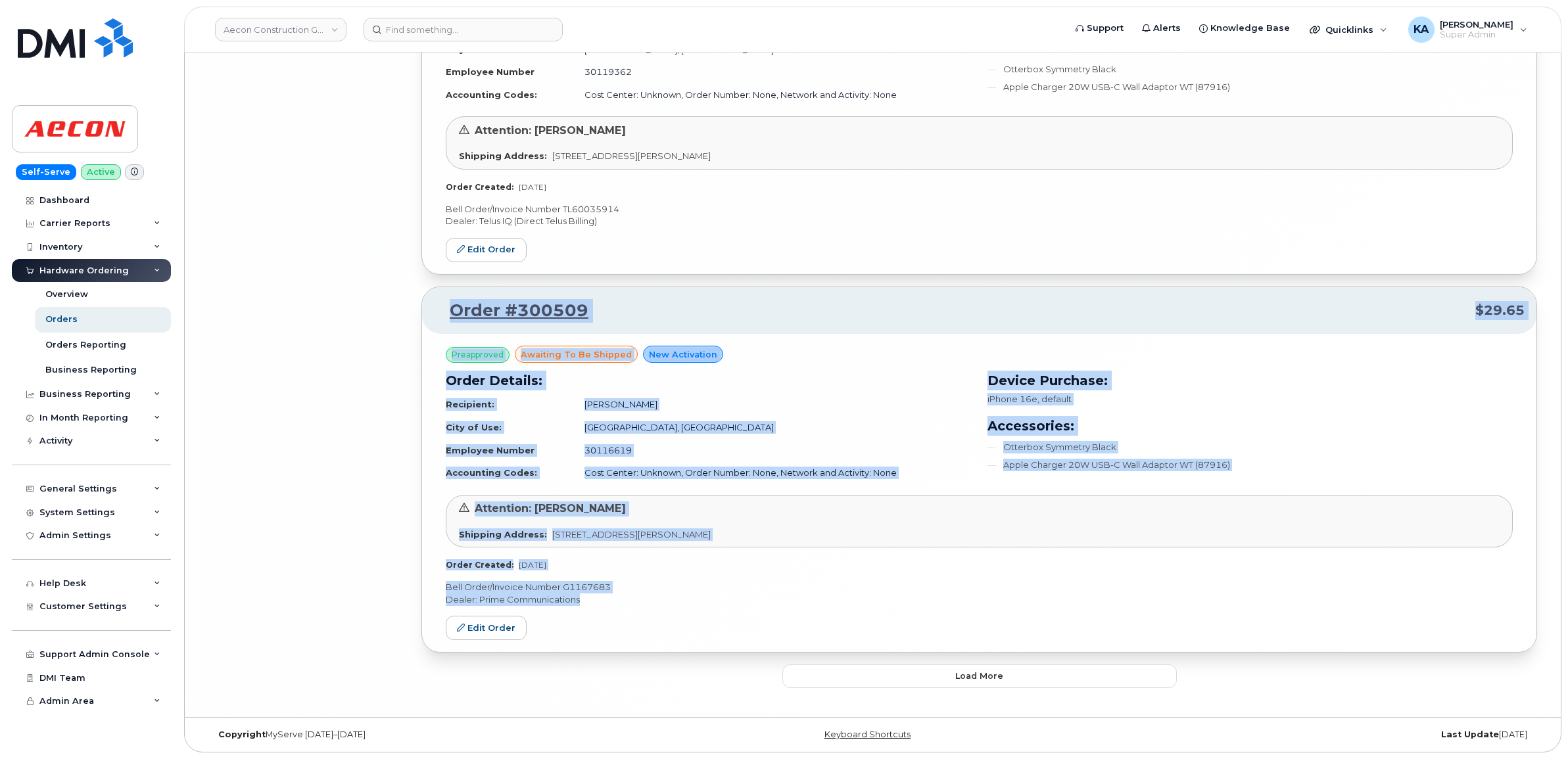
drag, startPoint x: 585, startPoint y: 600, endPoint x: 444, endPoint y: 314, distance: 318.9
click at [444, 314] on div "Order #300509 $29.65 Preapproved awaiting to be shipped New Activation Order De…" at bounding box center [979, 470] width 1115 height 366
drag, startPoint x: 444, startPoint y: 314, endPoint x: 507, endPoint y: 309, distance: 63.2
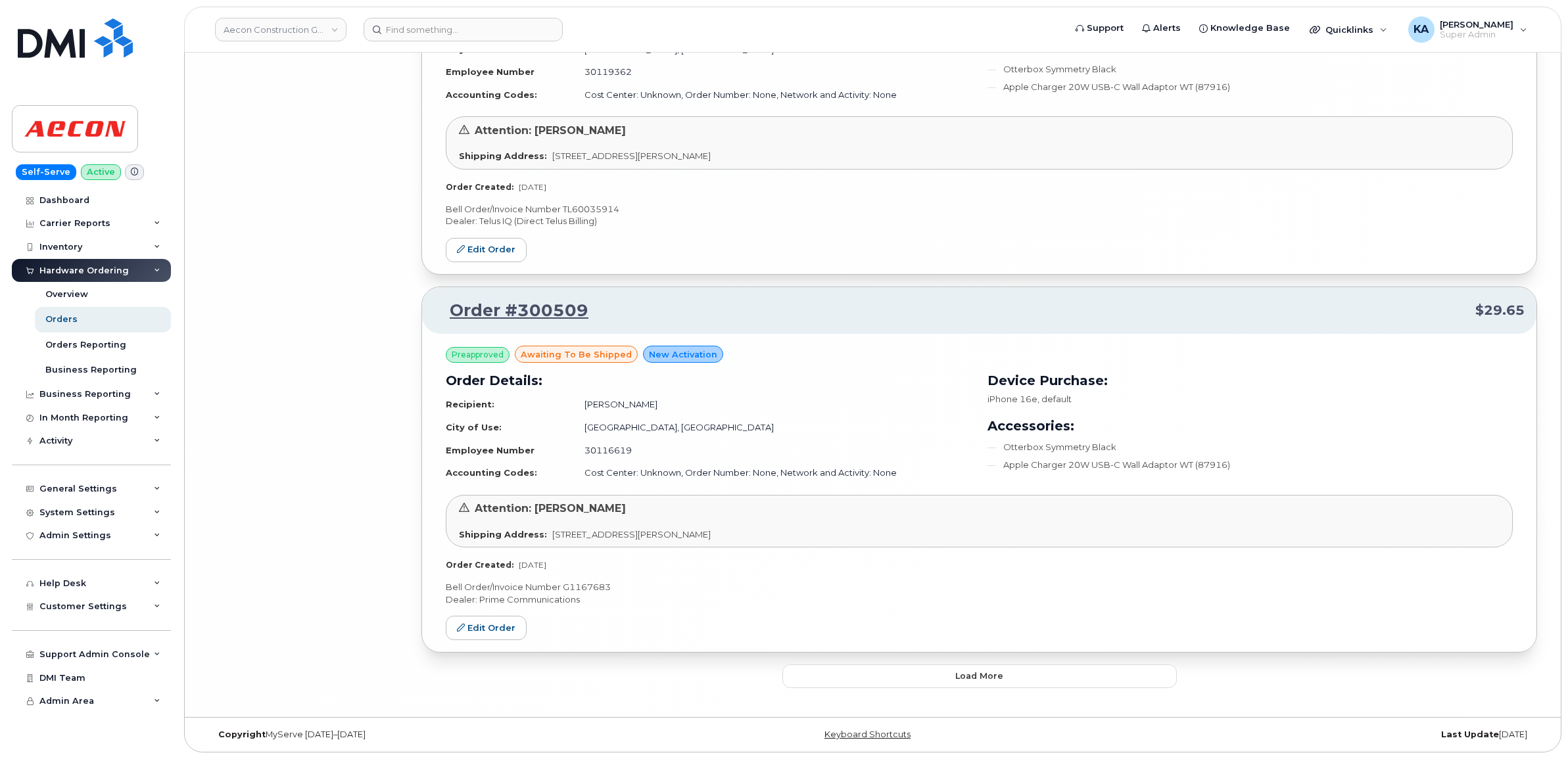
drag, startPoint x: 507, startPoint y: 309, endPoint x: 988, endPoint y: 608, distance: 566.4
click at [988, 608] on div "Preapproved awaiting to be shipped New Activation Order Details: Recipient: Nei…" at bounding box center [979, 493] width 1114 height 318
click at [500, 629] on link "Edit Order" at bounding box center [486, 628] width 81 height 24
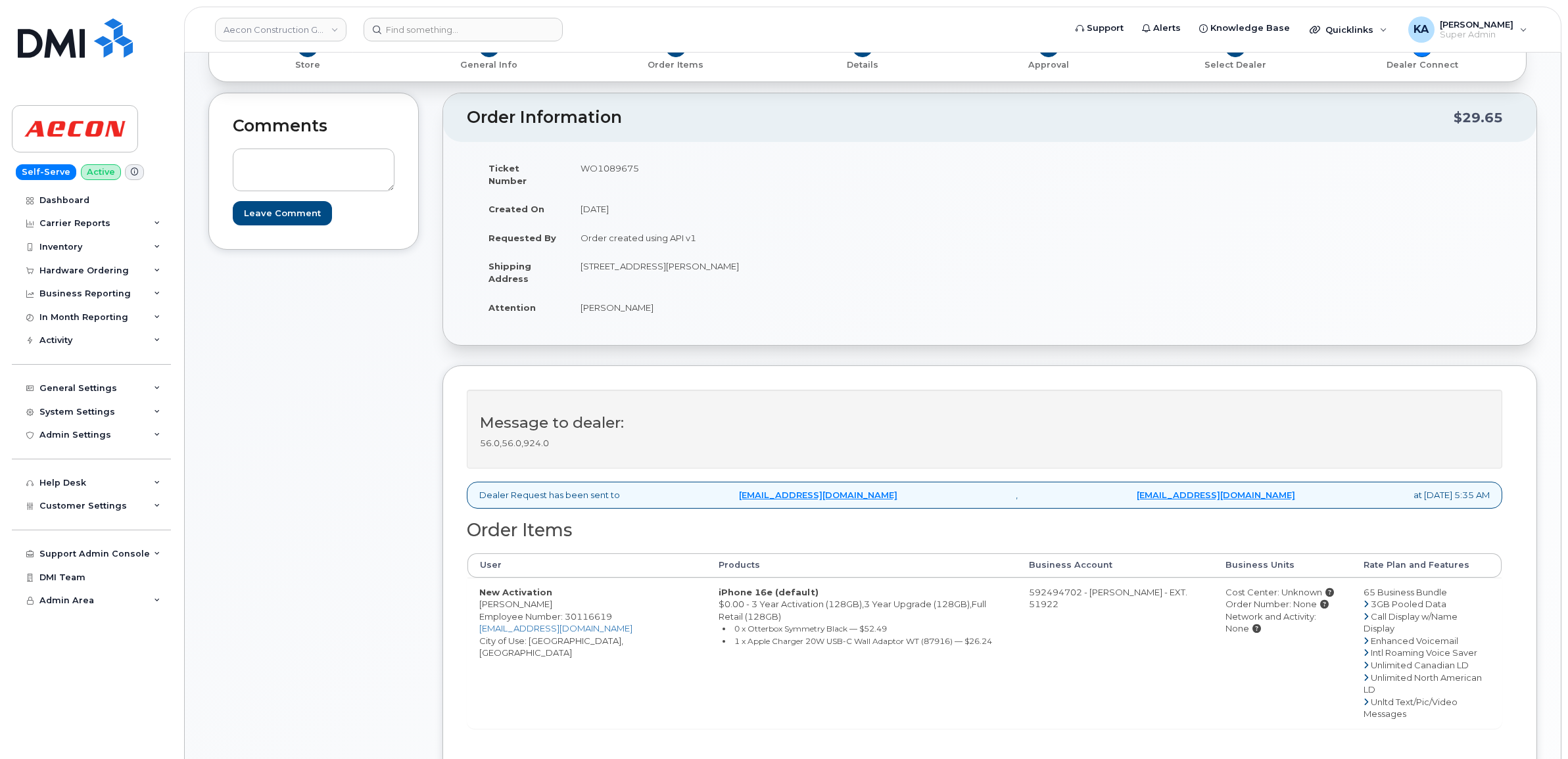
scroll to position [164, 0]
drag, startPoint x: 475, startPoint y: 578, endPoint x: 612, endPoint y: 639, distance: 150.0
click at [612, 639] on td "New Activation Neil Hofmann Employee Number: 30116619 NHOFMANN@AECON.COM City o…" at bounding box center [587, 652] width 239 height 151
copy td "New Activation Neil Hofmann Employee Number: 30116619 NHOFMANN@AECON.COM City o…"
drag, startPoint x: 638, startPoint y: 579, endPoint x: 930, endPoint y: 626, distance: 295.8
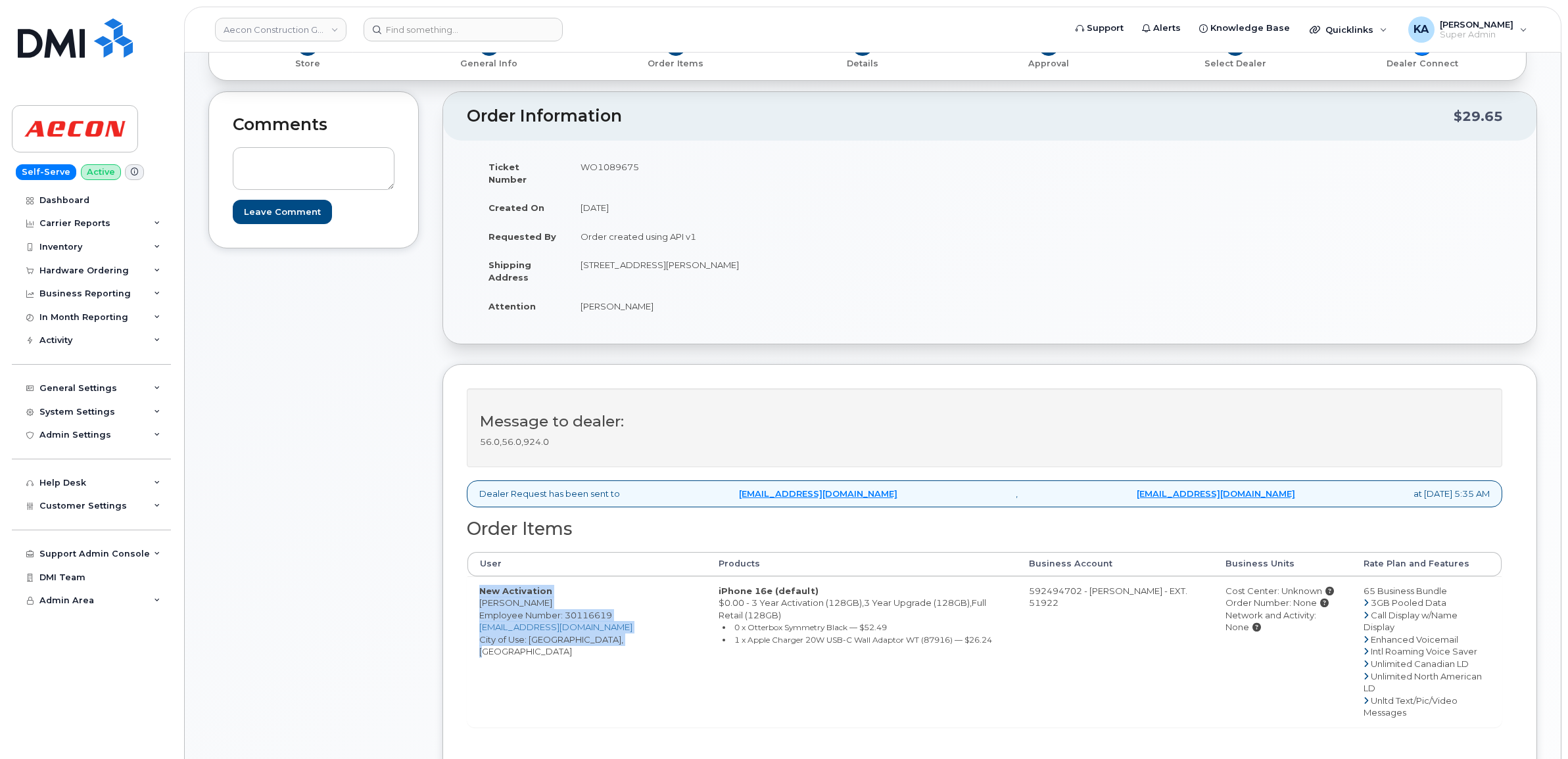
click at [930, 626] on td "iPhone 16e (default) $0.00 - 3 Year Activation (128GB),3 Year Upgrade (128GB),F…" at bounding box center [862, 652] width 310 height 151
copy td "iPhone 16e (default) $0.00 - 3 Year Activation (128GB),3 Year Upgrade (128GB),F…"
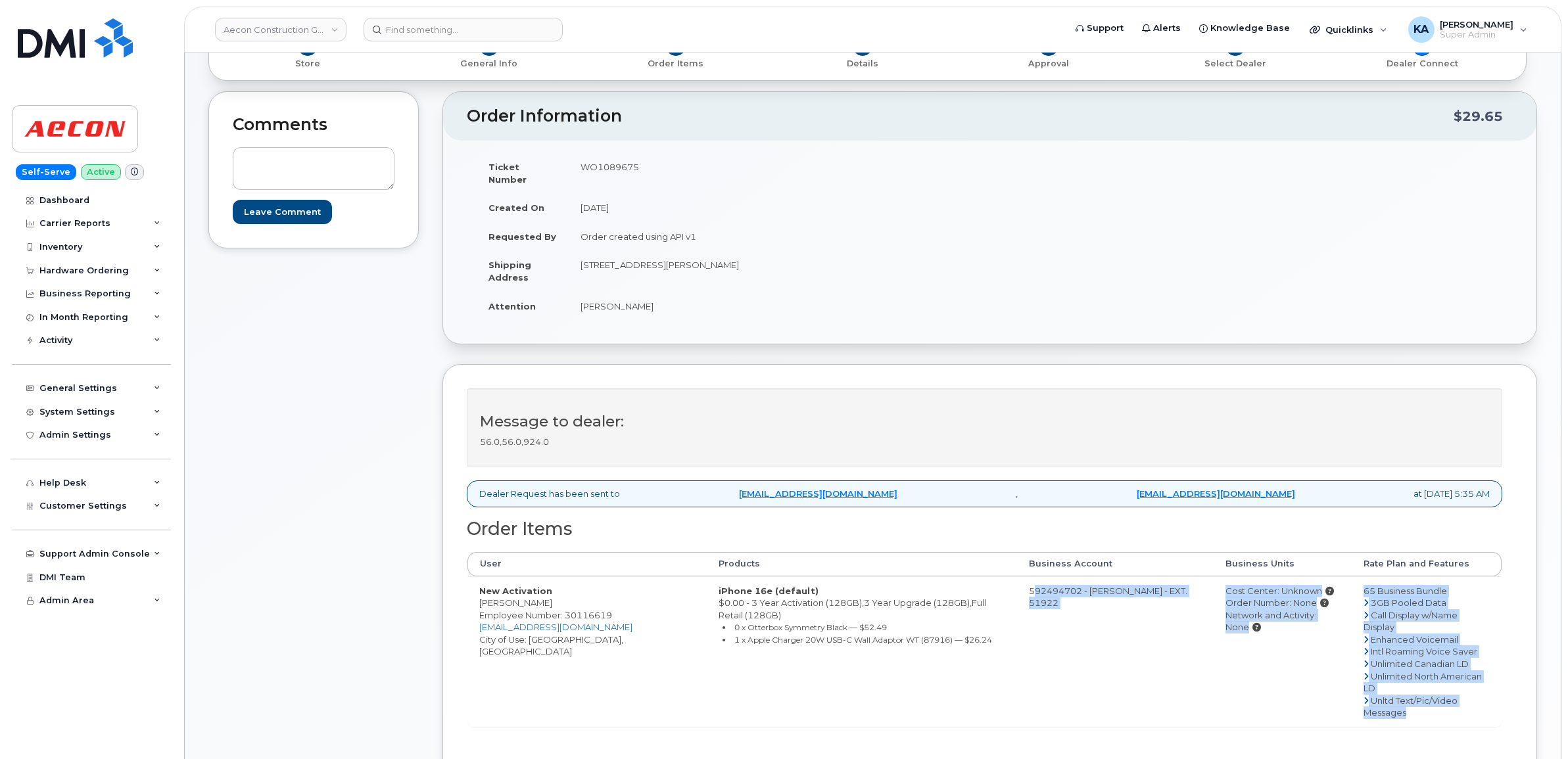
drag, startPoint x: 1004, startPoint y: 579, endPoint x: 1499, endPoint y: 671, distance: 503.5
click at [1499, 671] on tr "New Activation Neil Hofmann Employee Number: 30116619 NHOFMANN@AECON.COM City o…" at bounding box center [985, 652] width 1034 height 151
copy tr "592494702 - Rogers - EXT. 51922 Cost Center: Unknown Order Number: None Network…"
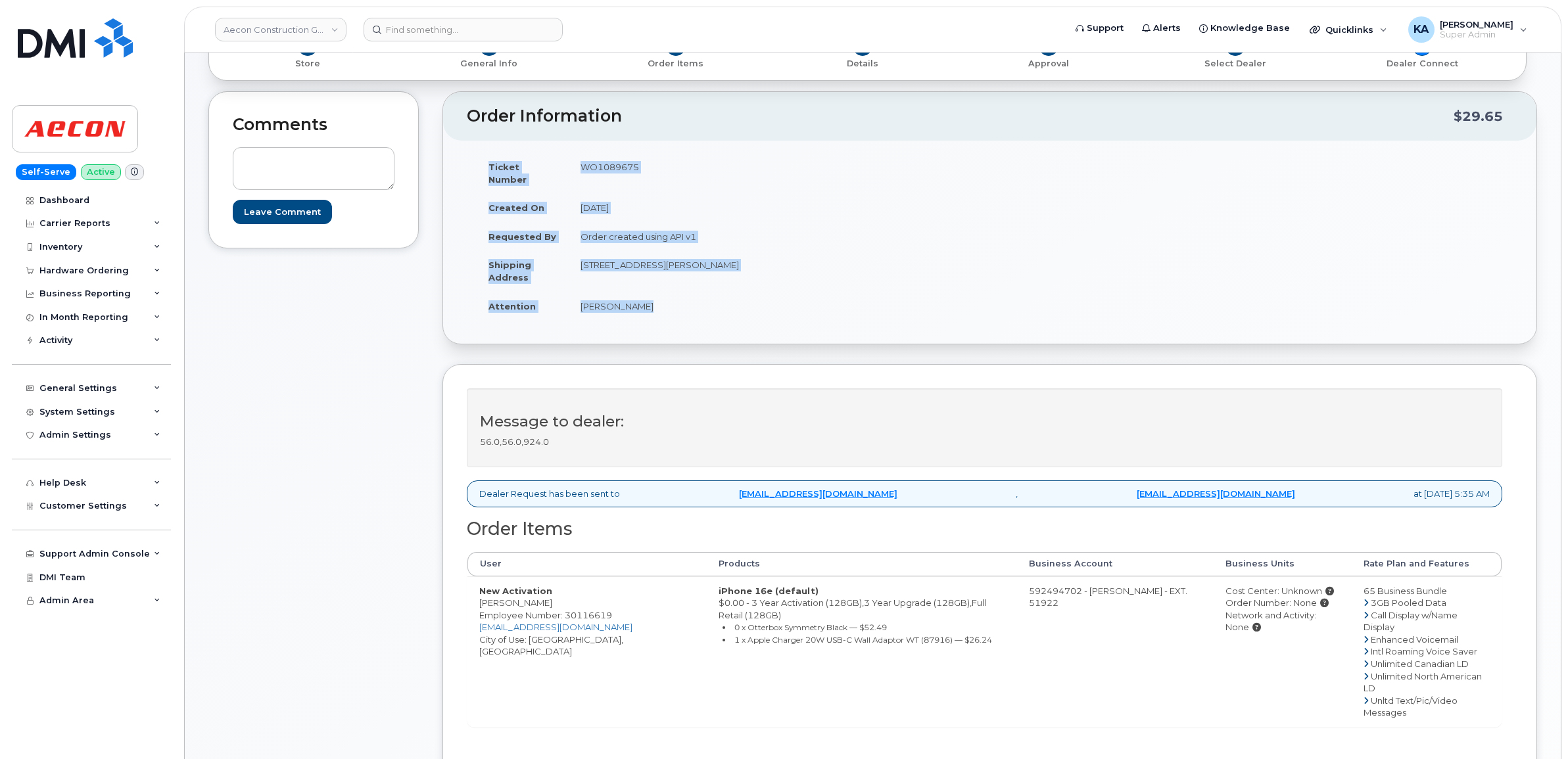
drag, startPoint x: 486, startPoint y: 166, endPoint x: 809, endPoint y: 302, distance: 350.5
click at [809, 302] on tbody "Ticket Number WO1089675 Created On September 11, 2025 Requested By Order create…" at bounding box center [728, 236] width 504 height 167
copy tbody "Ticket Number WO1089675 Created On September 11, 2025 Requested By Order create…"
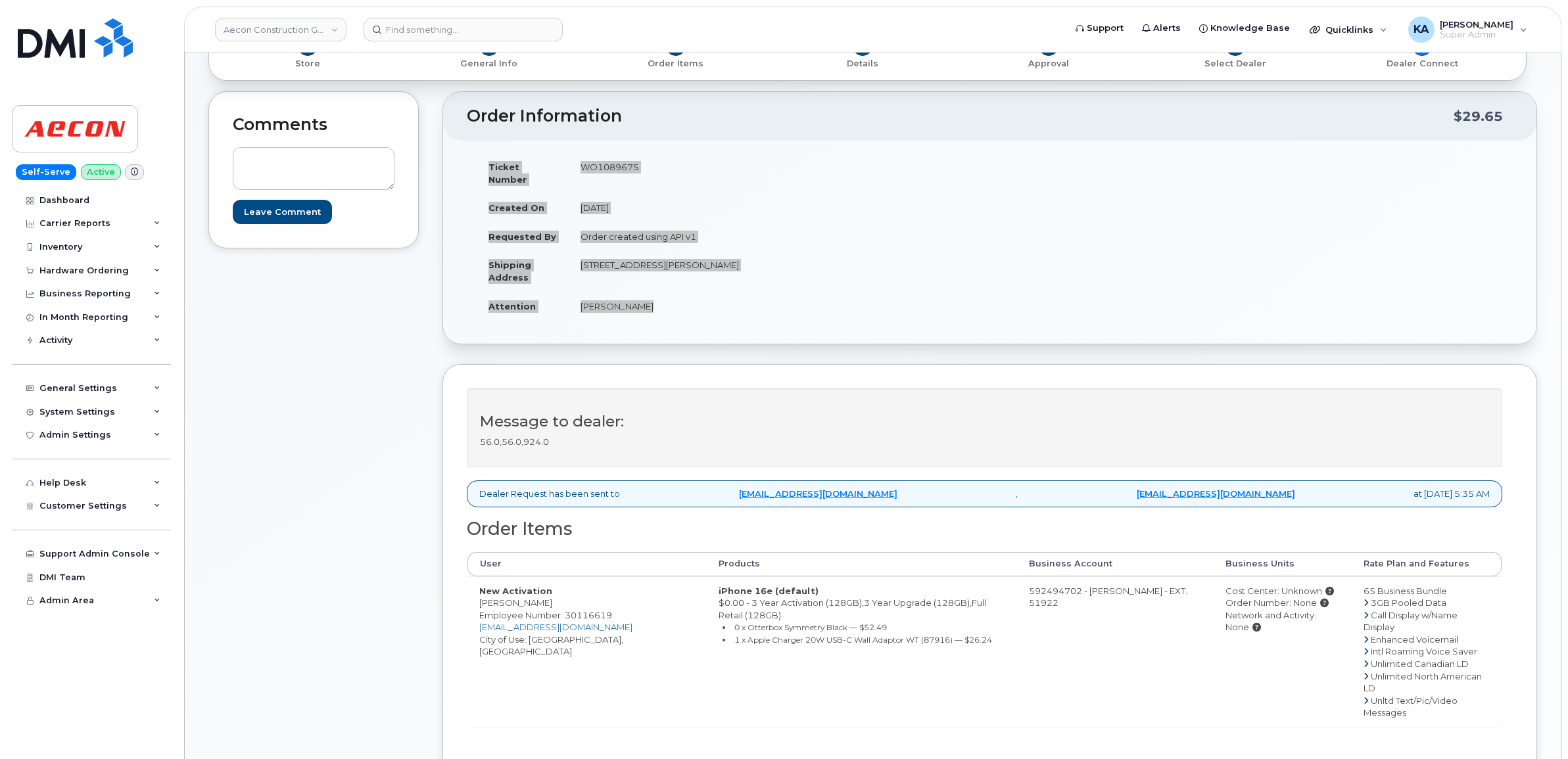
scroll to position [0, 0]
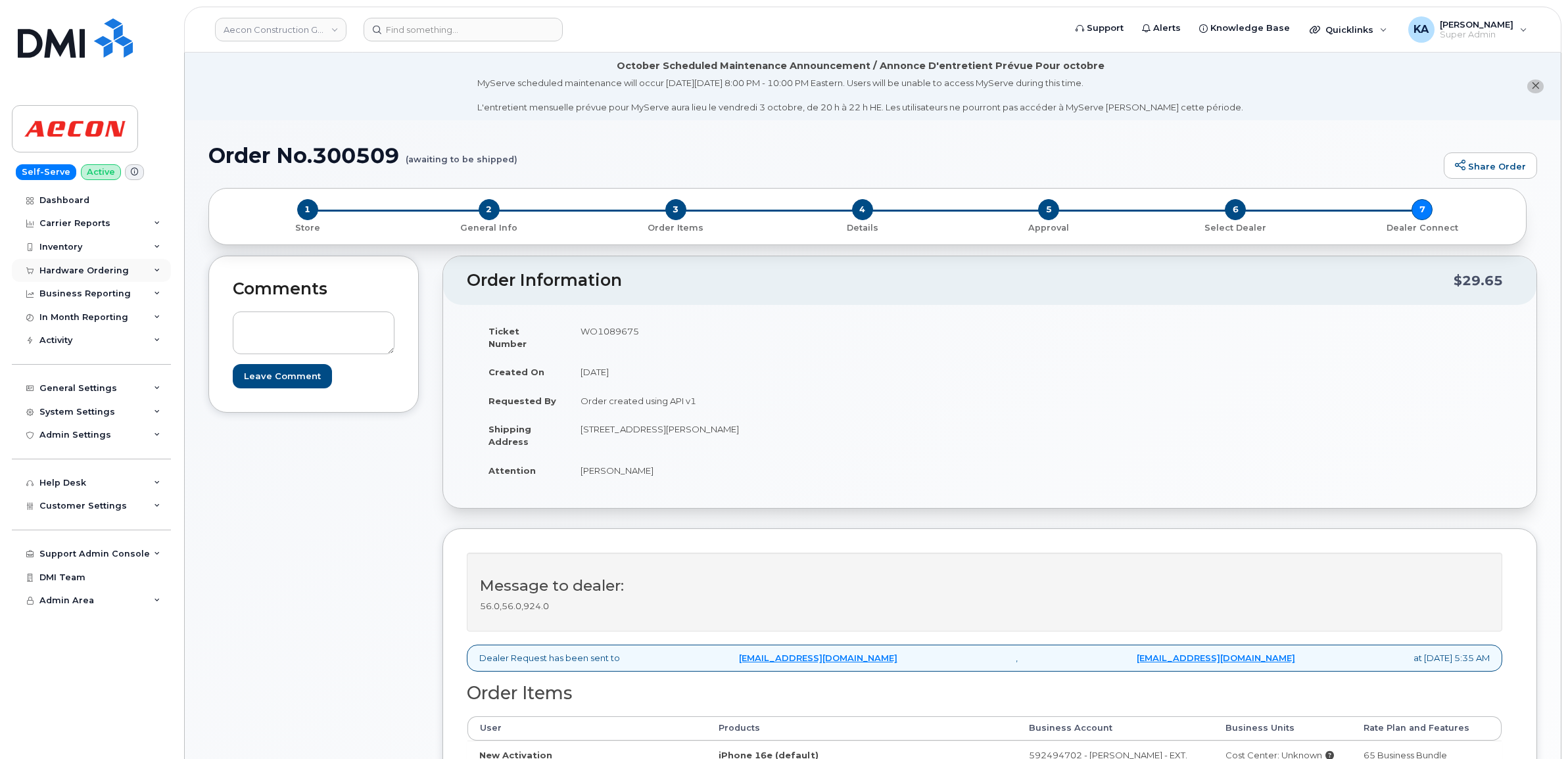
click at [79, 270] on div "Hardware Ordering" at bounding box center [84, 271] width 89 height 11
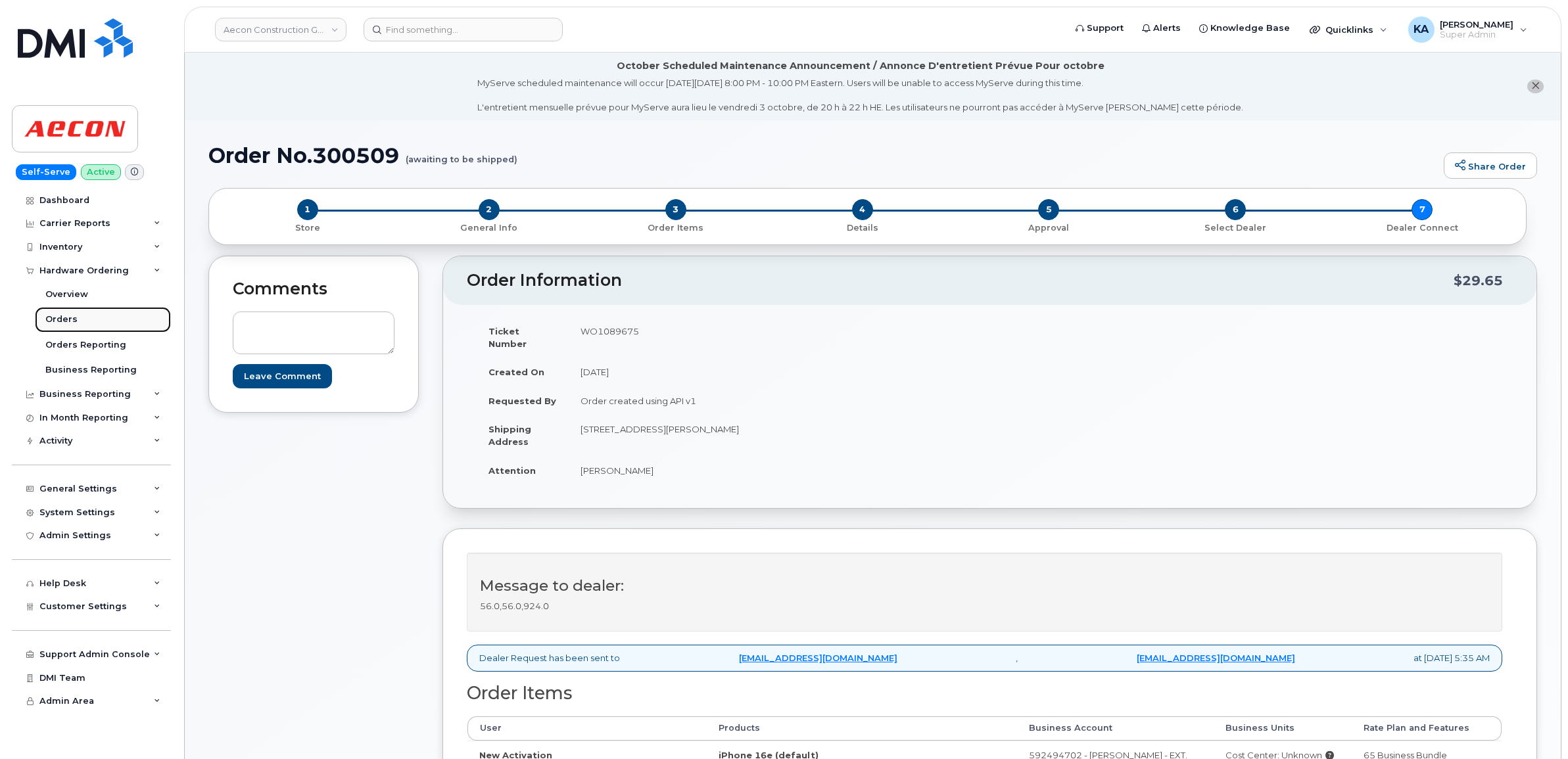
click at [60, 317] on div "Orders" at bounding box center [61, 320] width 32 height 11
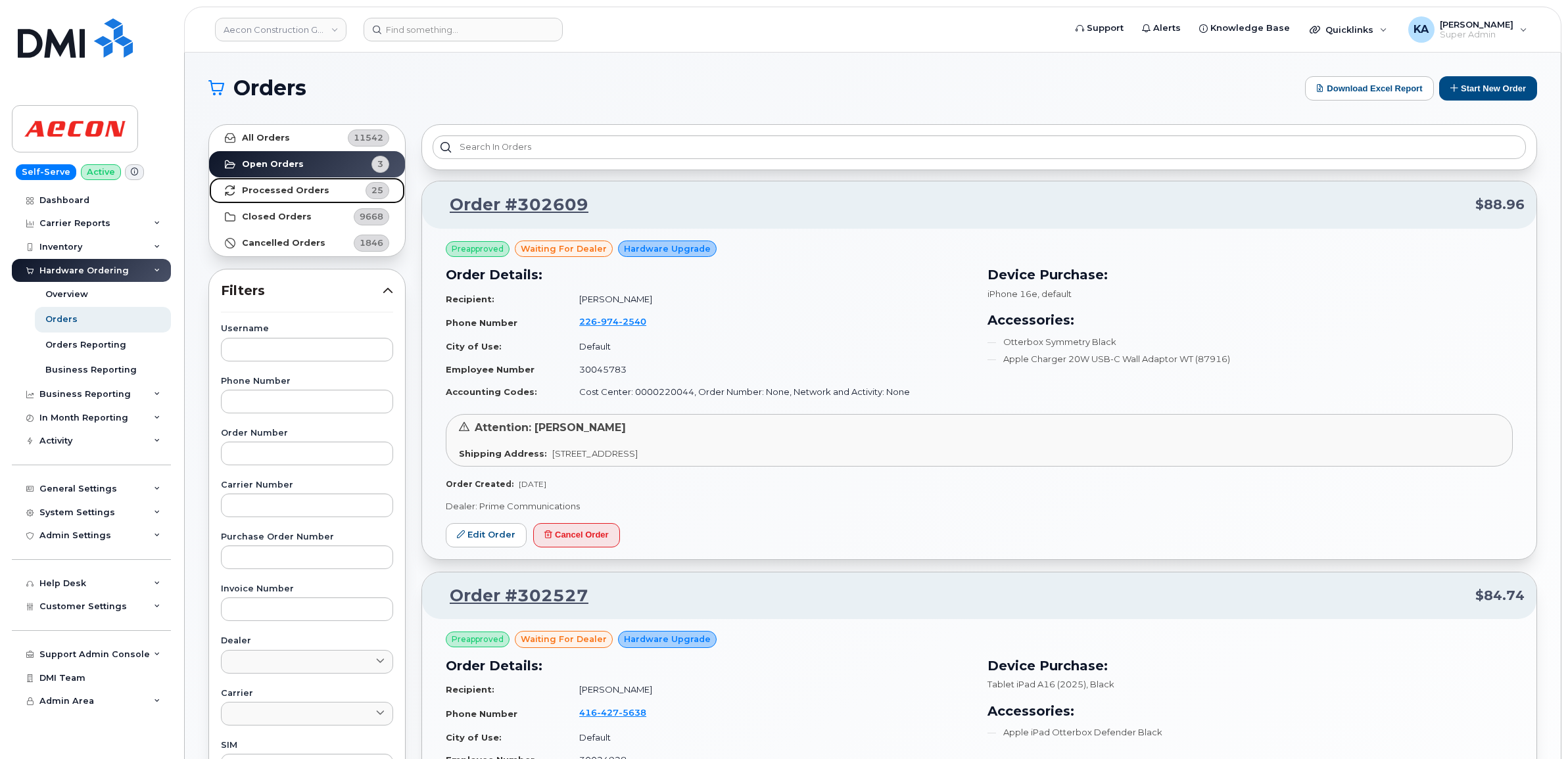
click at [251, 189] on strong "Processed Orders" at bounding box center [286, 190] width 88 height 11
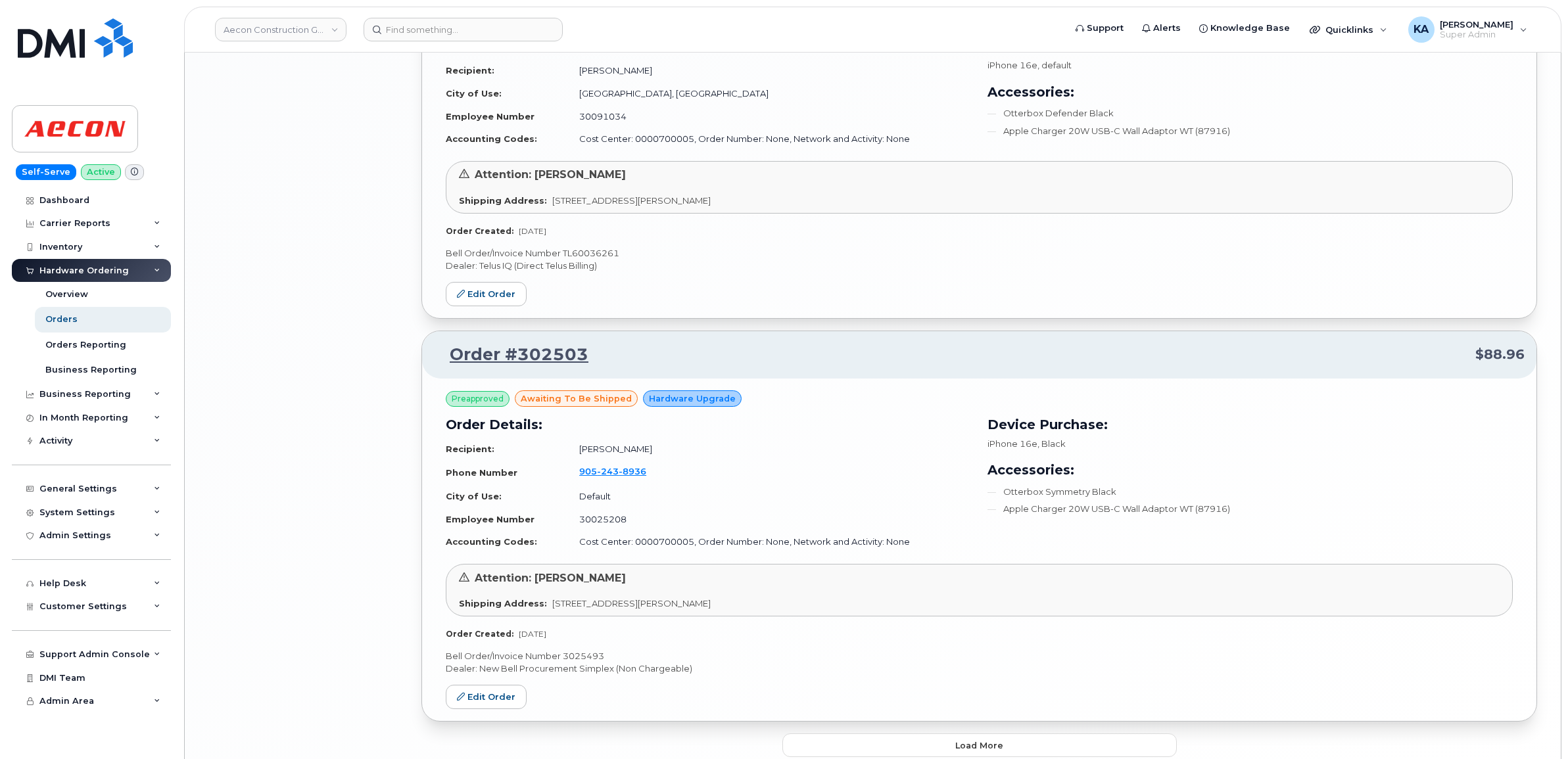
scroll to position [2620, 0]
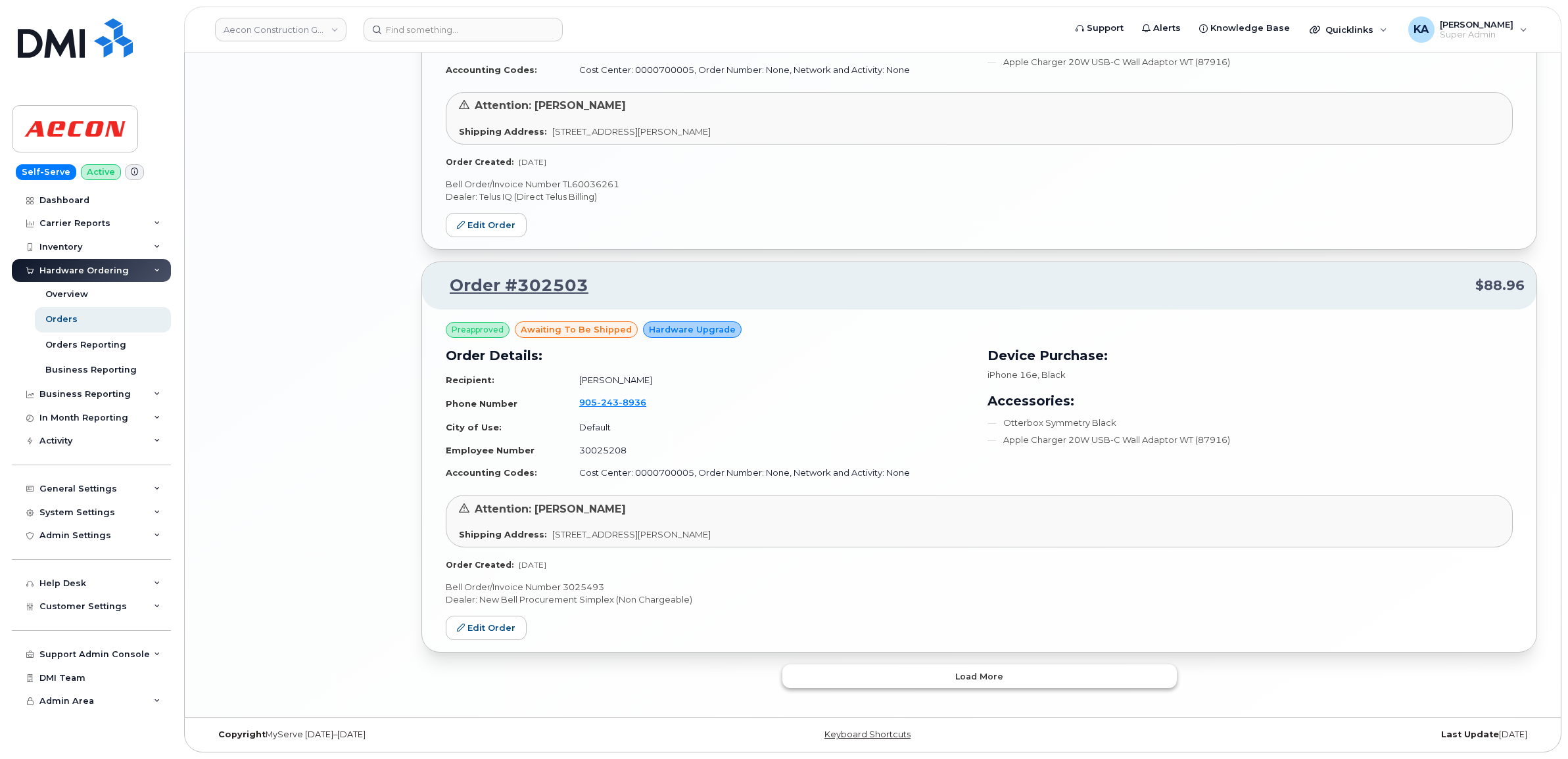
click at [812, 677] on button "Load more" at bounding box center [979, 676] width 394 height 24
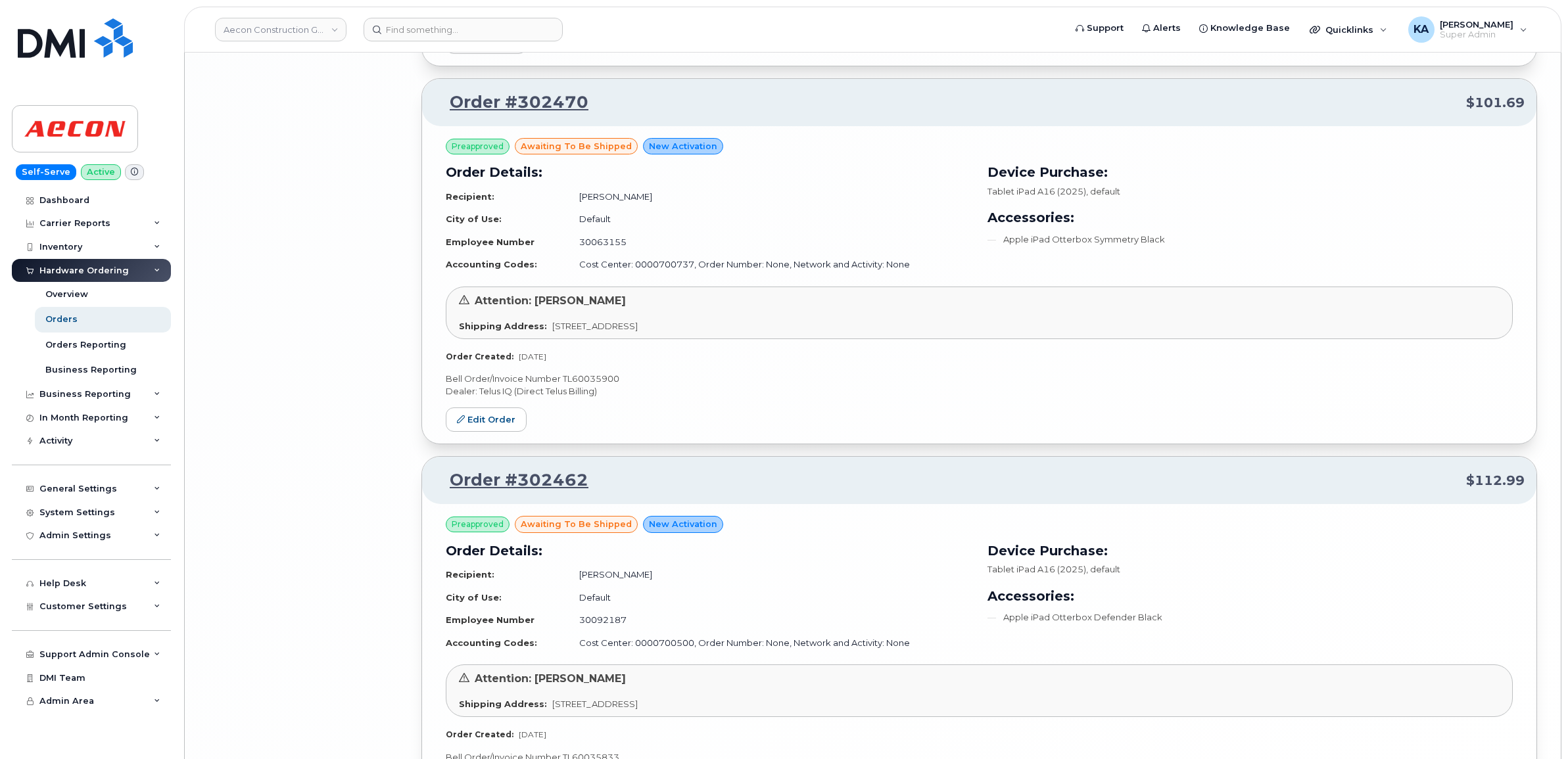
scroll to position [5676, 0]
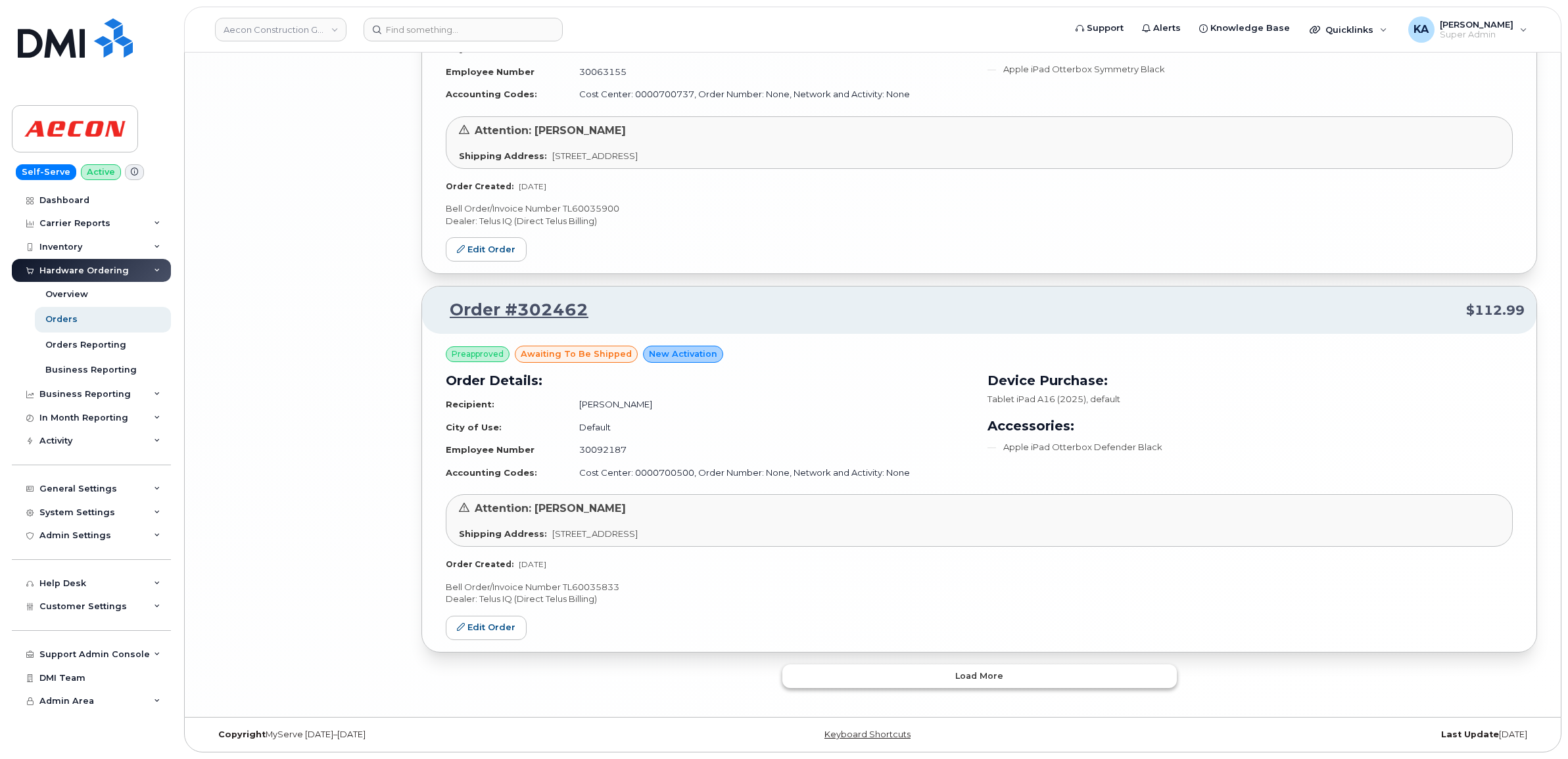
click at [803, 671] on button "Load more" at bounding box center [979, 676] width 394 height 24
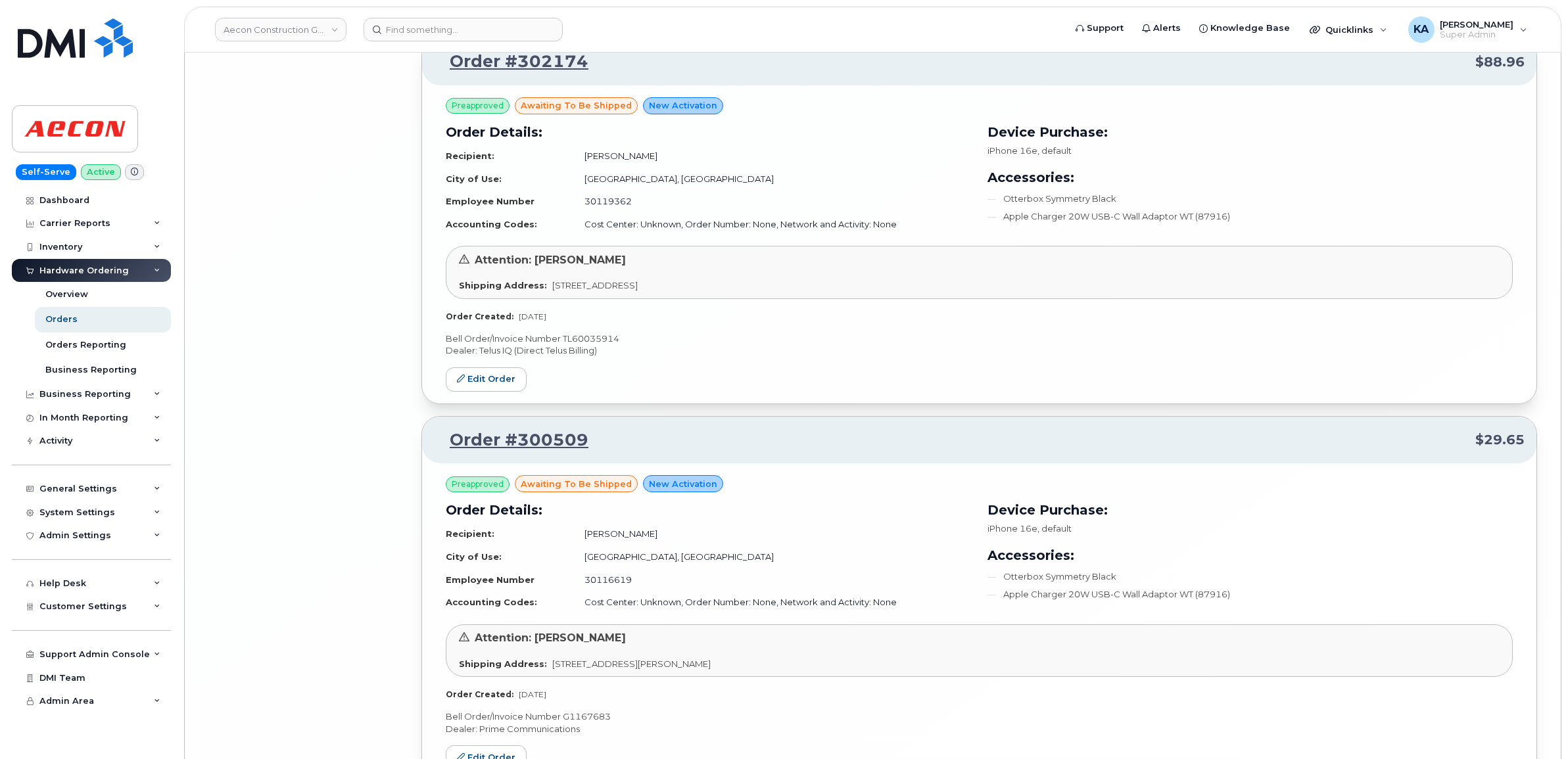
scroll to position [8755, 0]
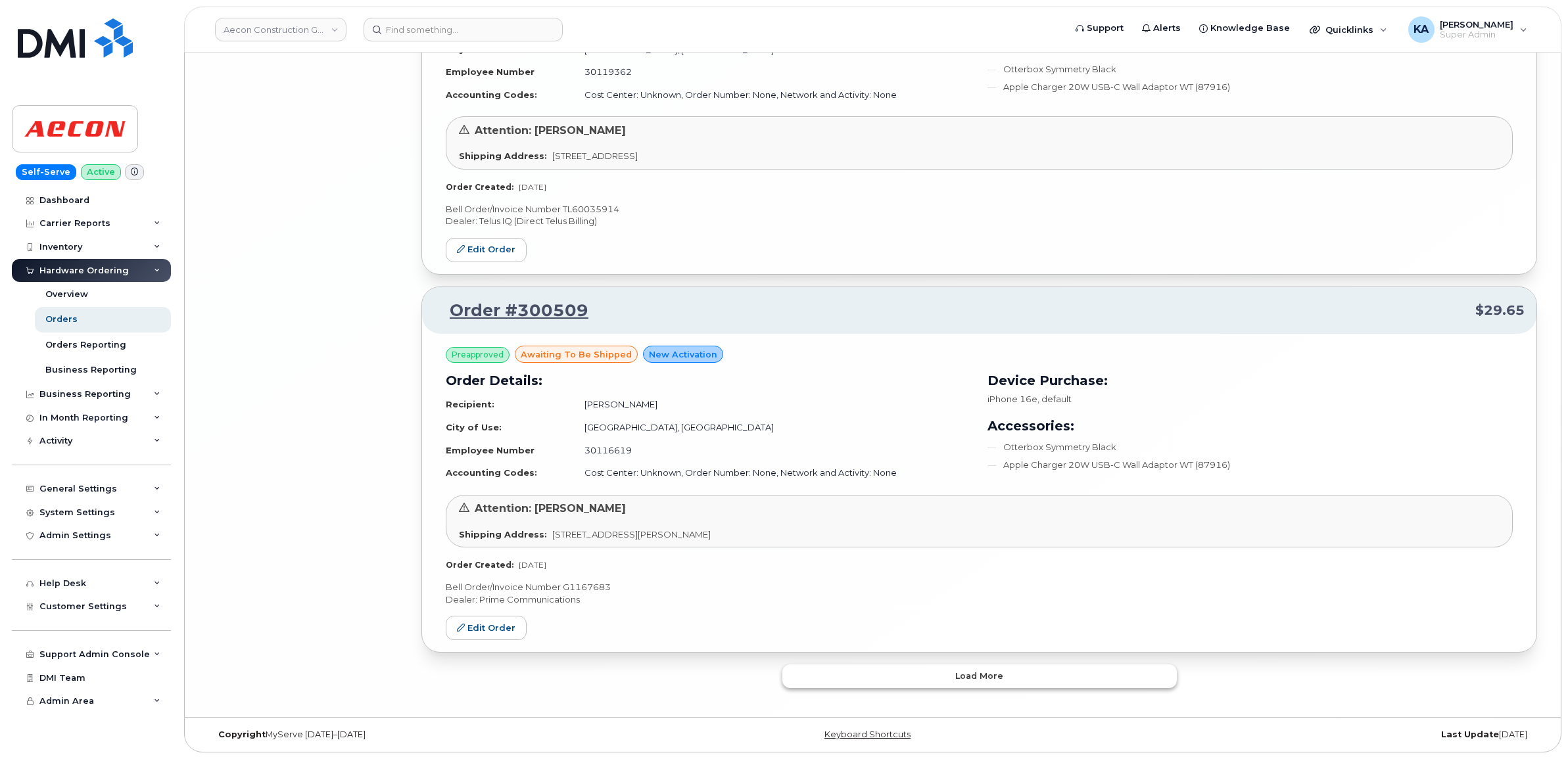
click at [860, 679] on button "Load more" at bounding box center [979, 676] width 394 height 24
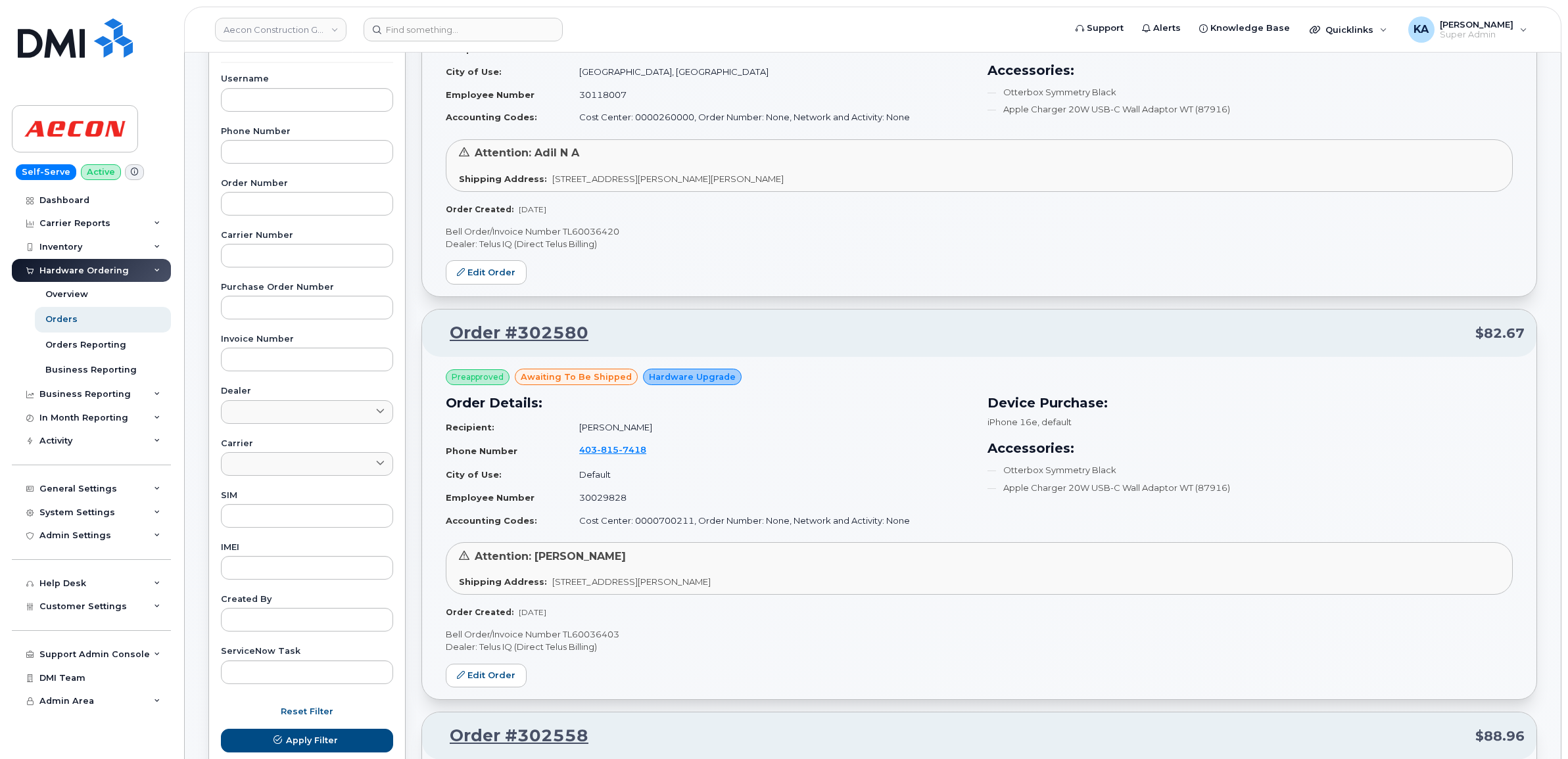
scroll to position [0, 0]
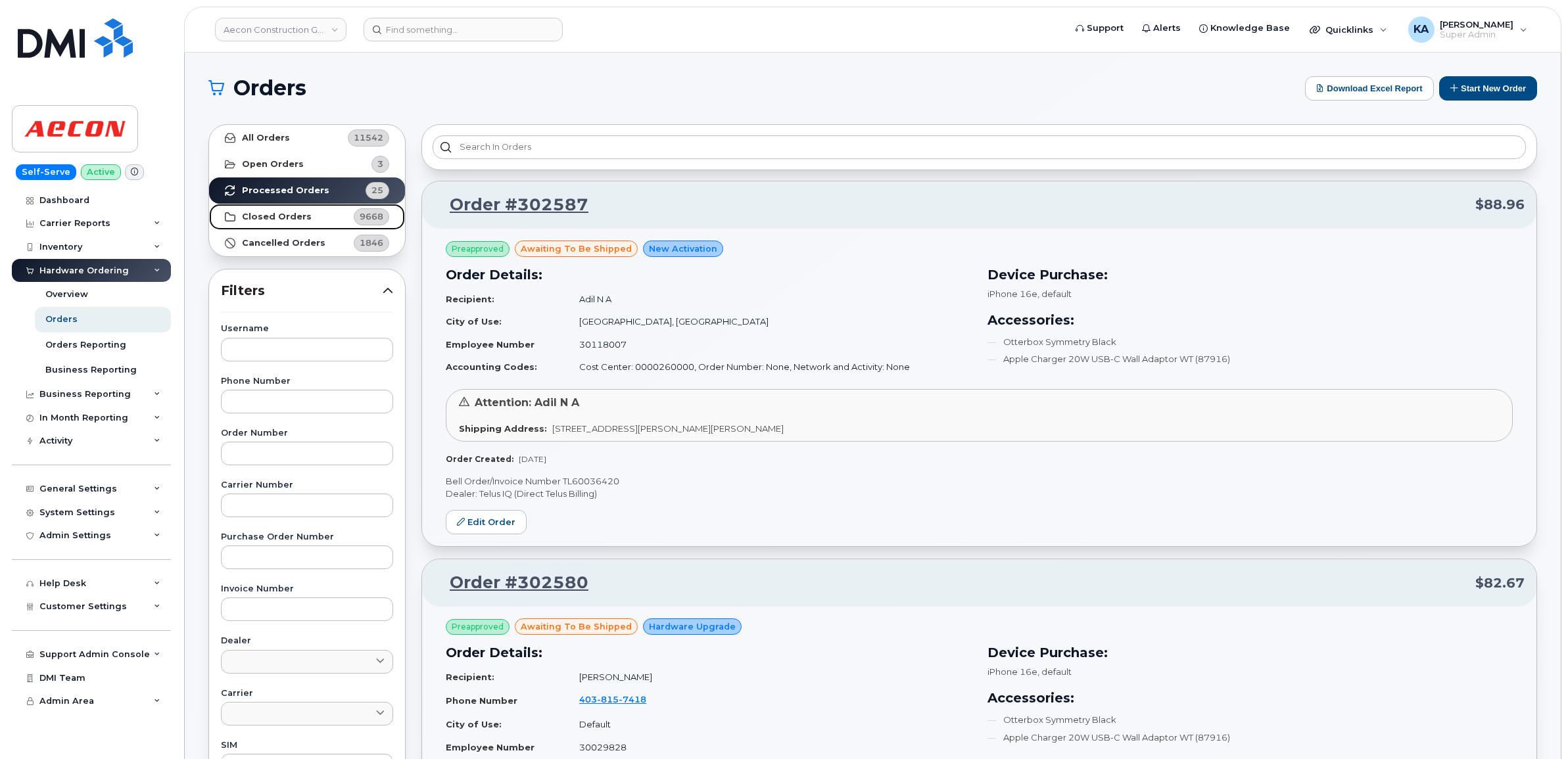
click at [282, 215] on strong "Closed Orders" at bounding box center [277, 217] width 70 height 11
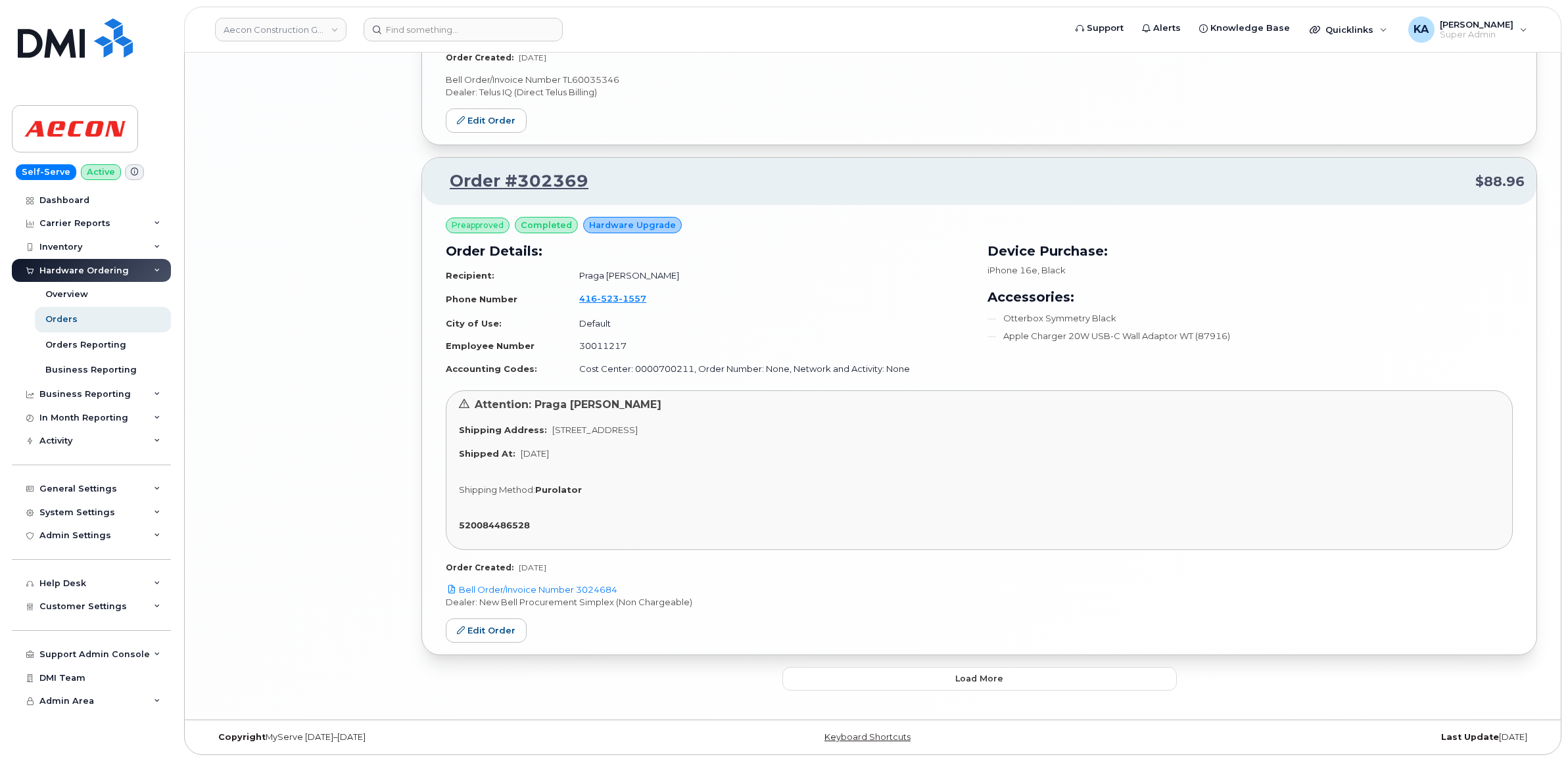
scroll to position [3595, 0]
click at [940, 679] on button "Load more" at bounding box center [979, 676] width 394 height 24
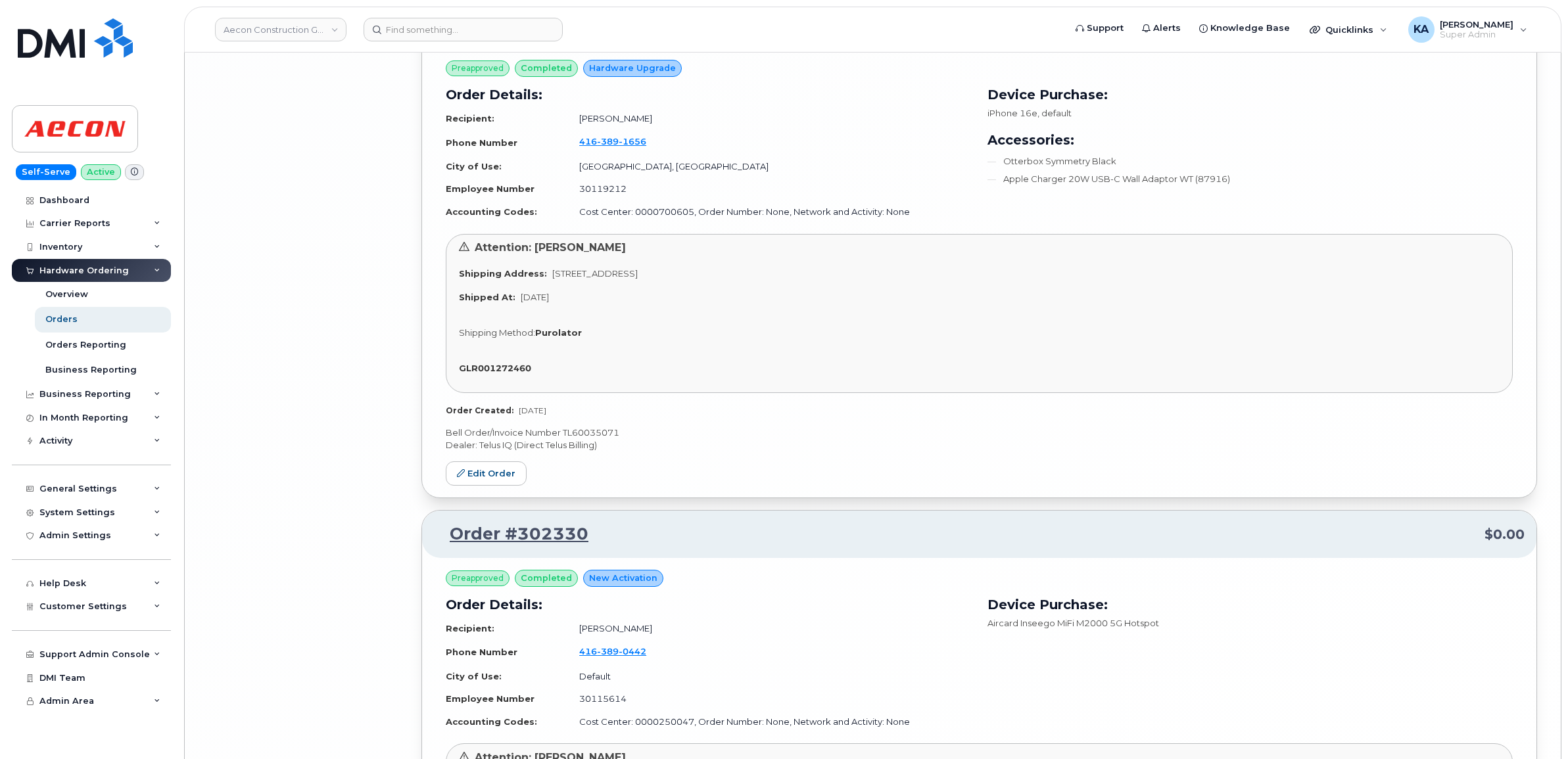
scroll to position [7673, 0]
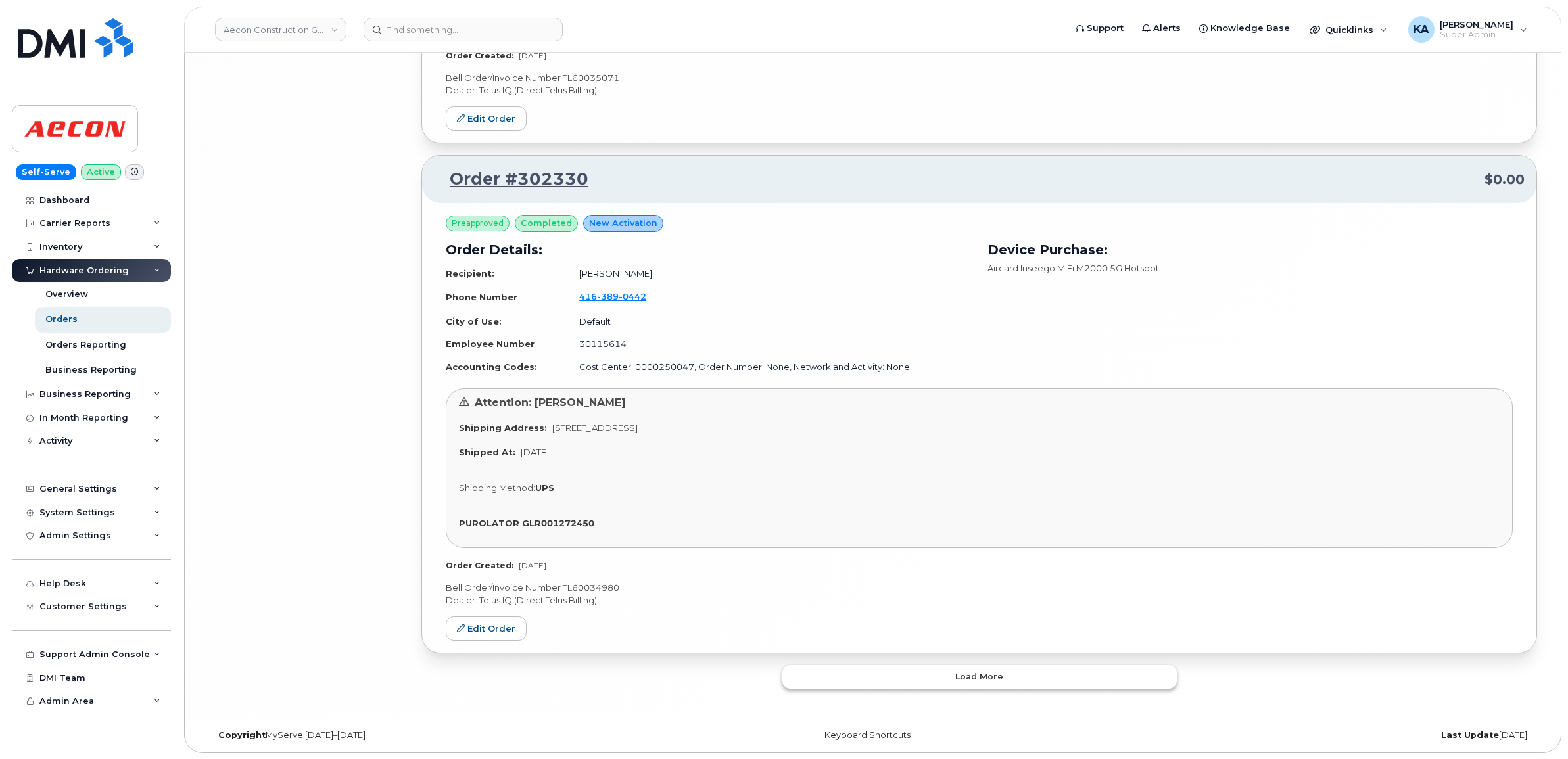
click at [937, 671] on button "Load more" at bounding box center [979, 676] width 394 height 24
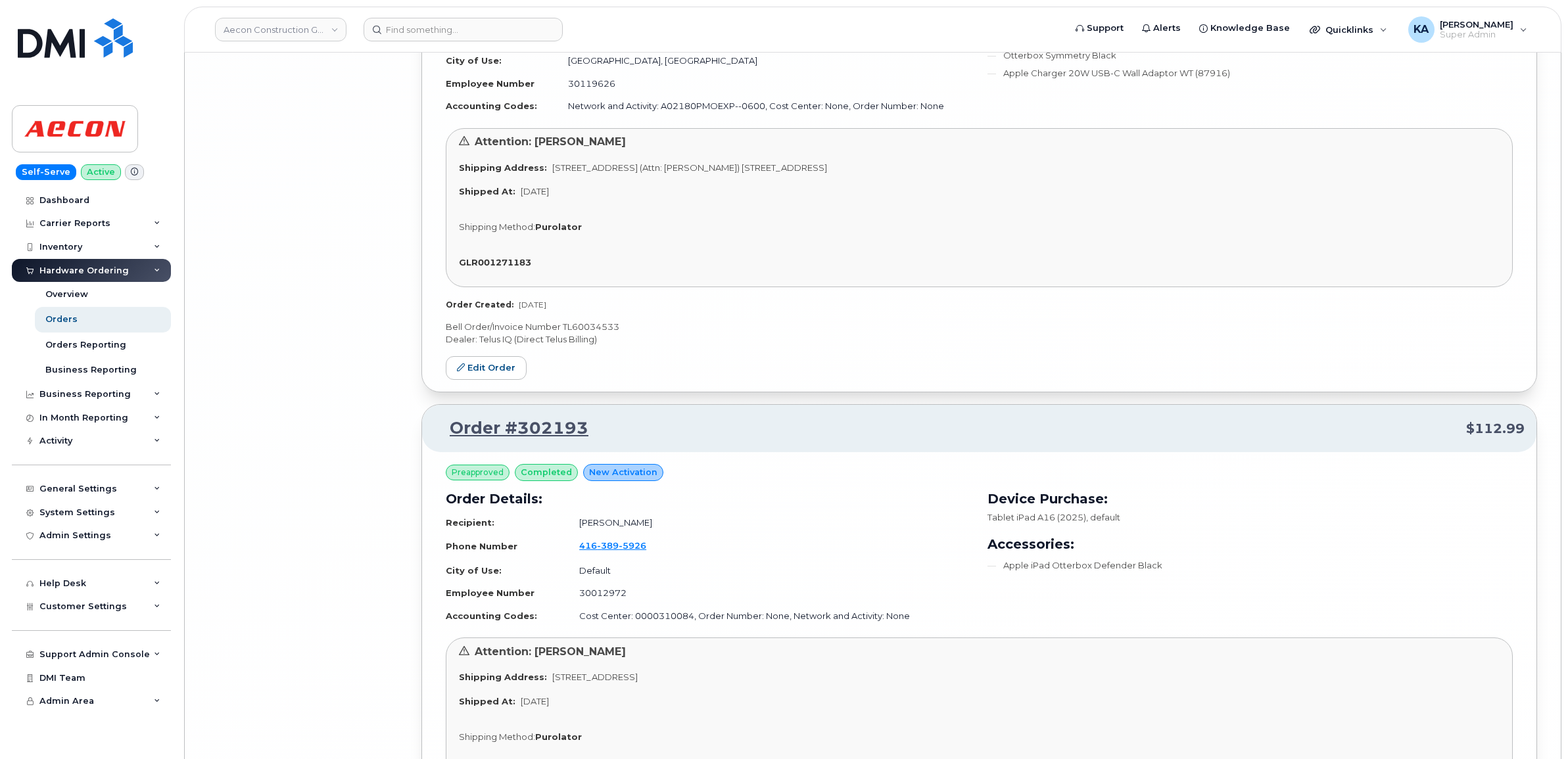
scroll to position [11175, 0]
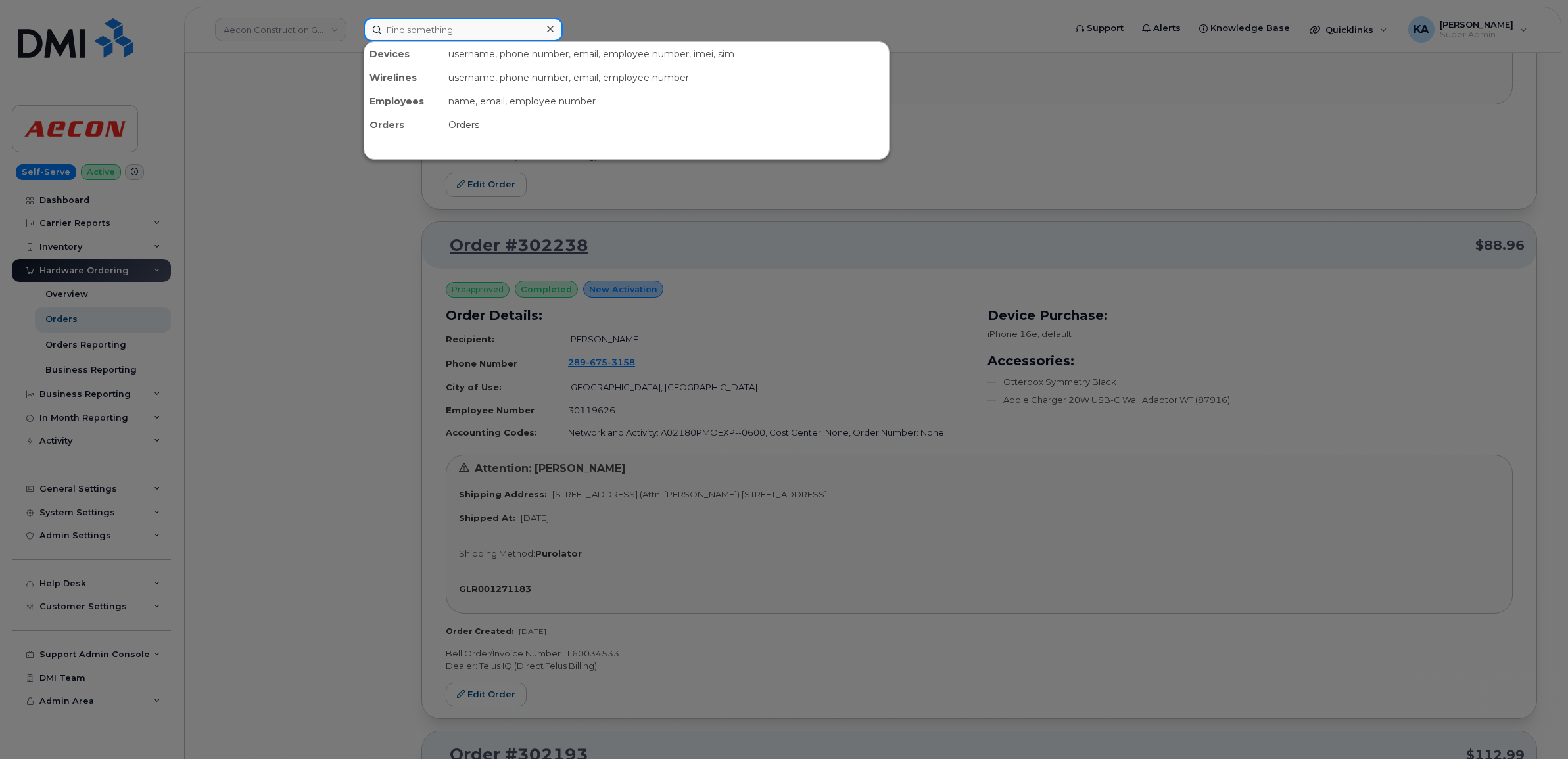
drag, startPoint x: 416, startPoint y: 31, endPoint x: 424, endPoint y: 24, distance: 10.6
click at [414, 31] on input at bounding box center [463, 29] width 199 height 24
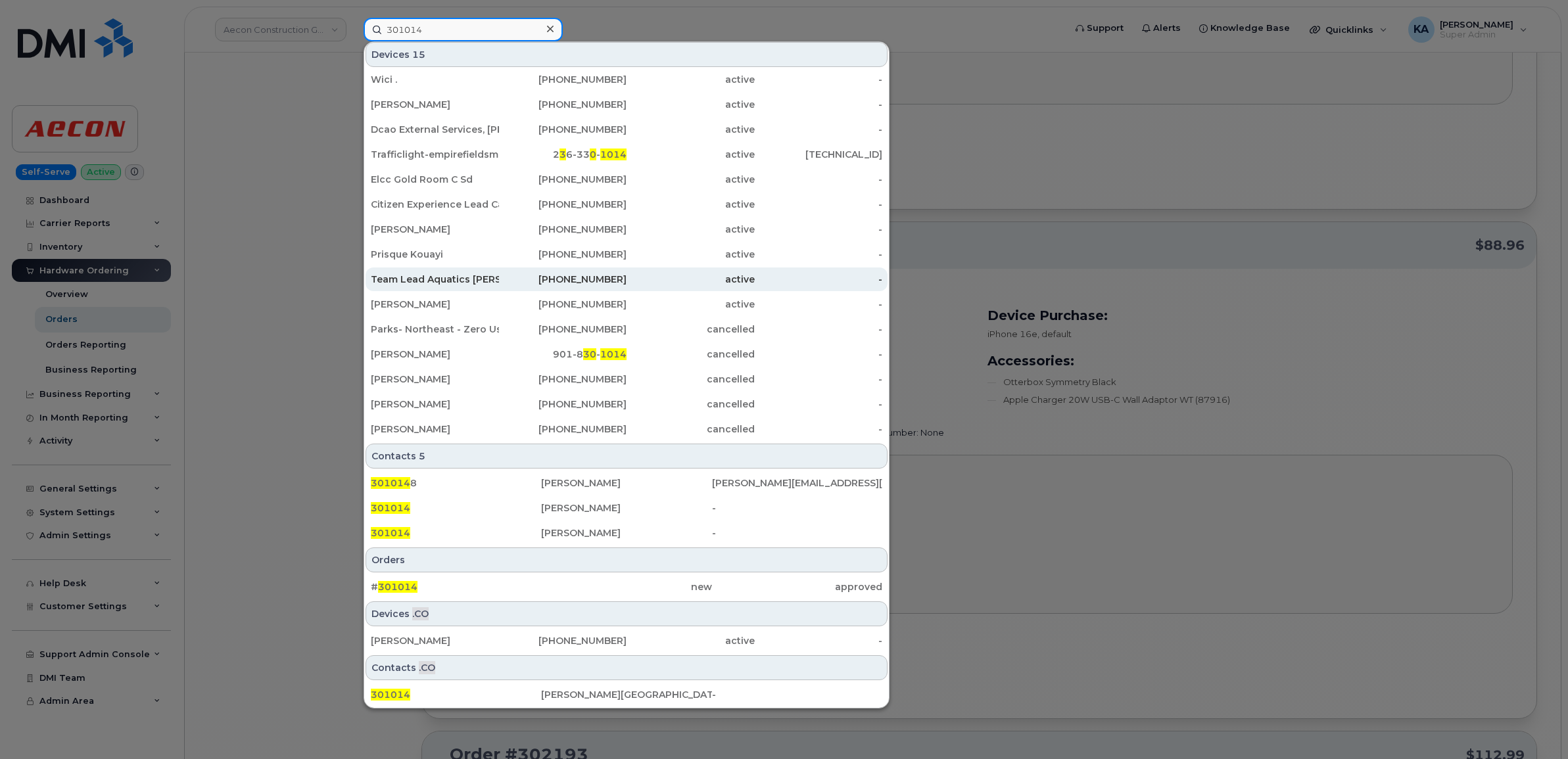
scroll to position [4, 0]
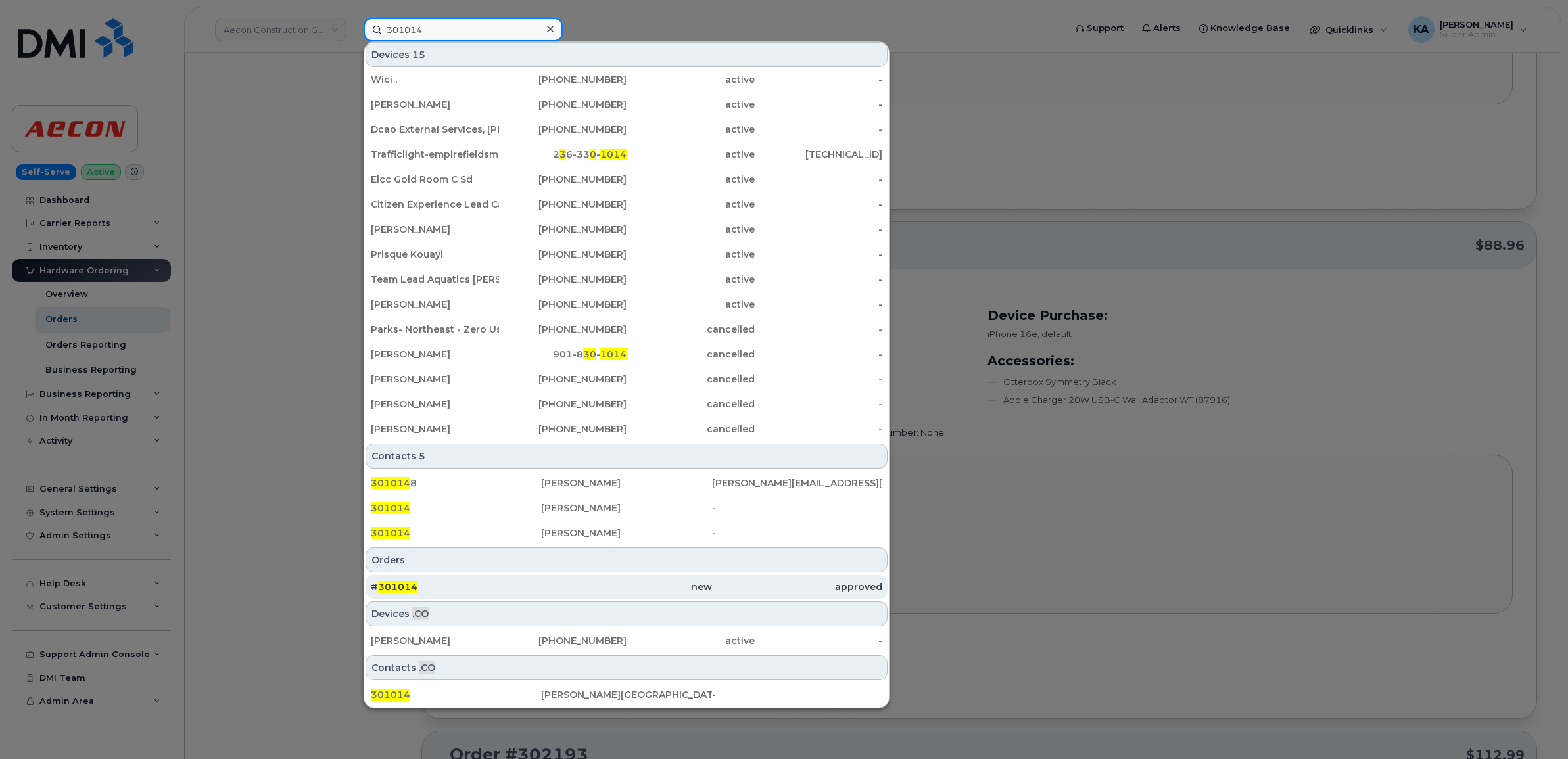
type input "301014"
click at [407, 582] on span "301014" at bounding box center [397, 587] width 40 height 11
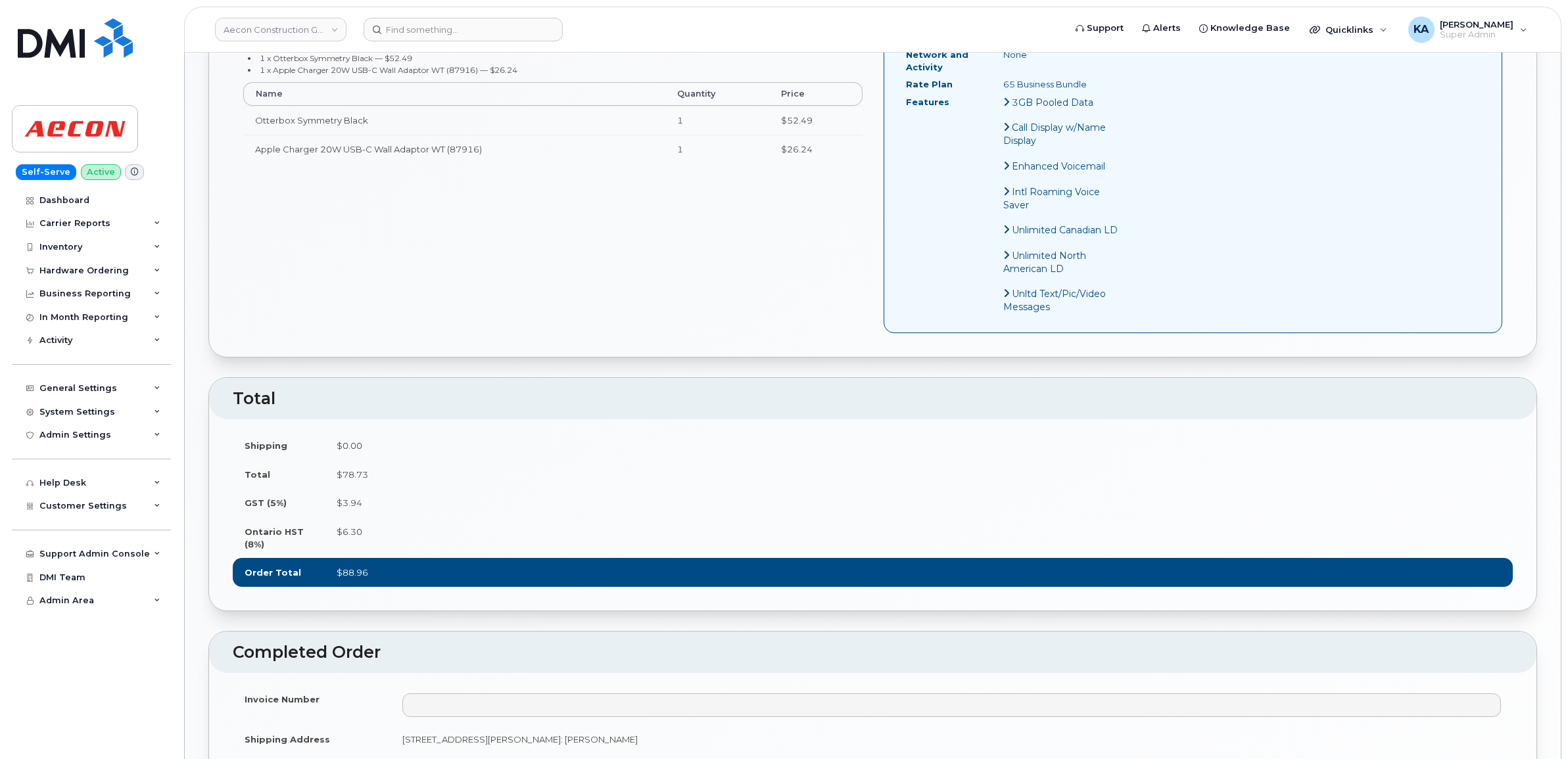
scroll to position [411, 0]
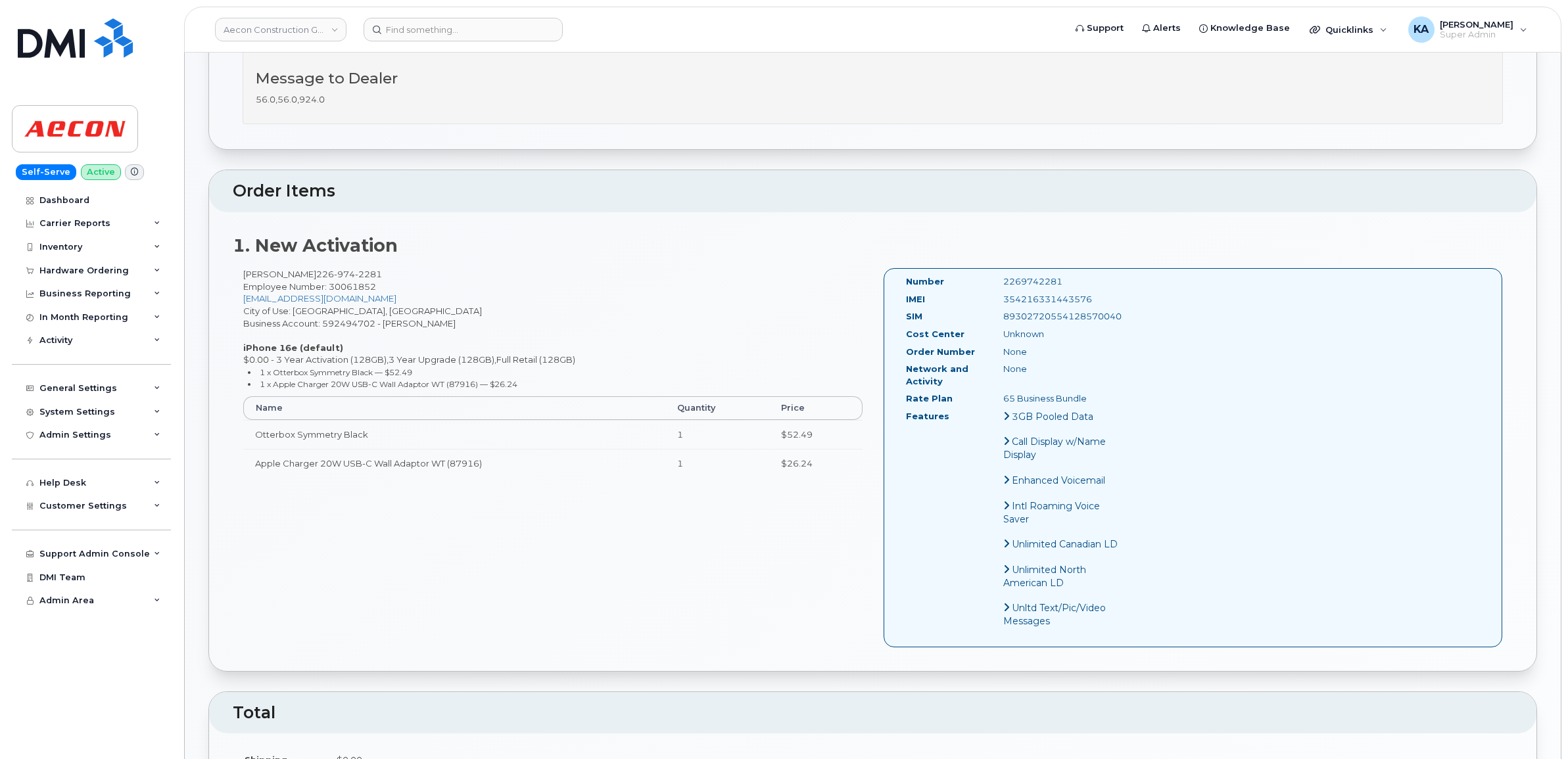
drag, startPoint x: 902, startPoint y: 269, endPoint x: 1105, endPoint y: 388, distance: 235.3
click at [1105, 388] on div "Number 2269742281 IMEI [TECHNICAL_ID] SIM [TECHNICAL_ID] Cost Center Unknown Or…" at bounding box center [1013, 457] width 235 height 364
copy div "Number 2269742281 IMEI [TECHNICAL_ID] SIM [TECHNICAL_ID] Cost Center Unknown Or…"
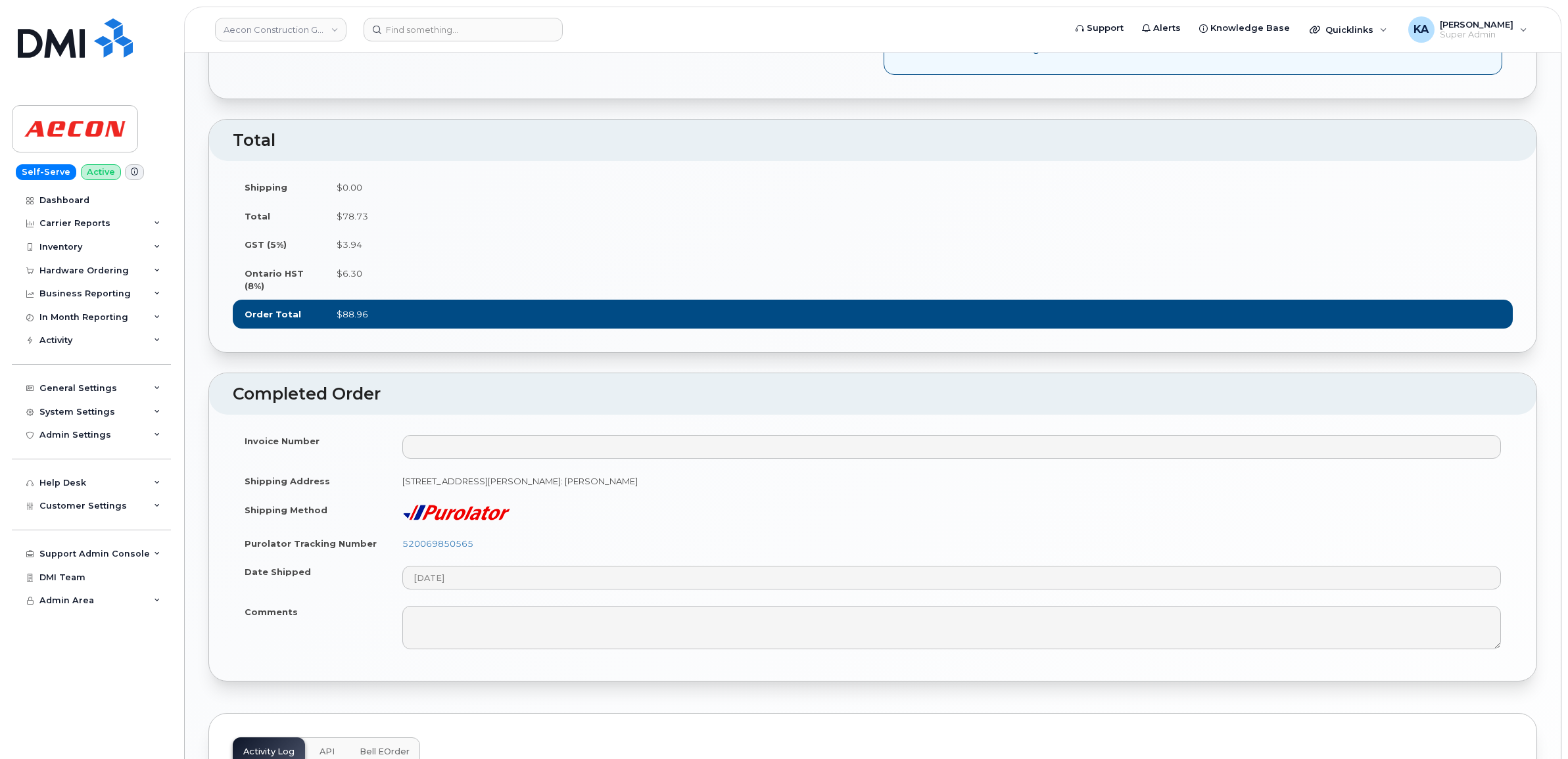
scroll to position [1068, 0]
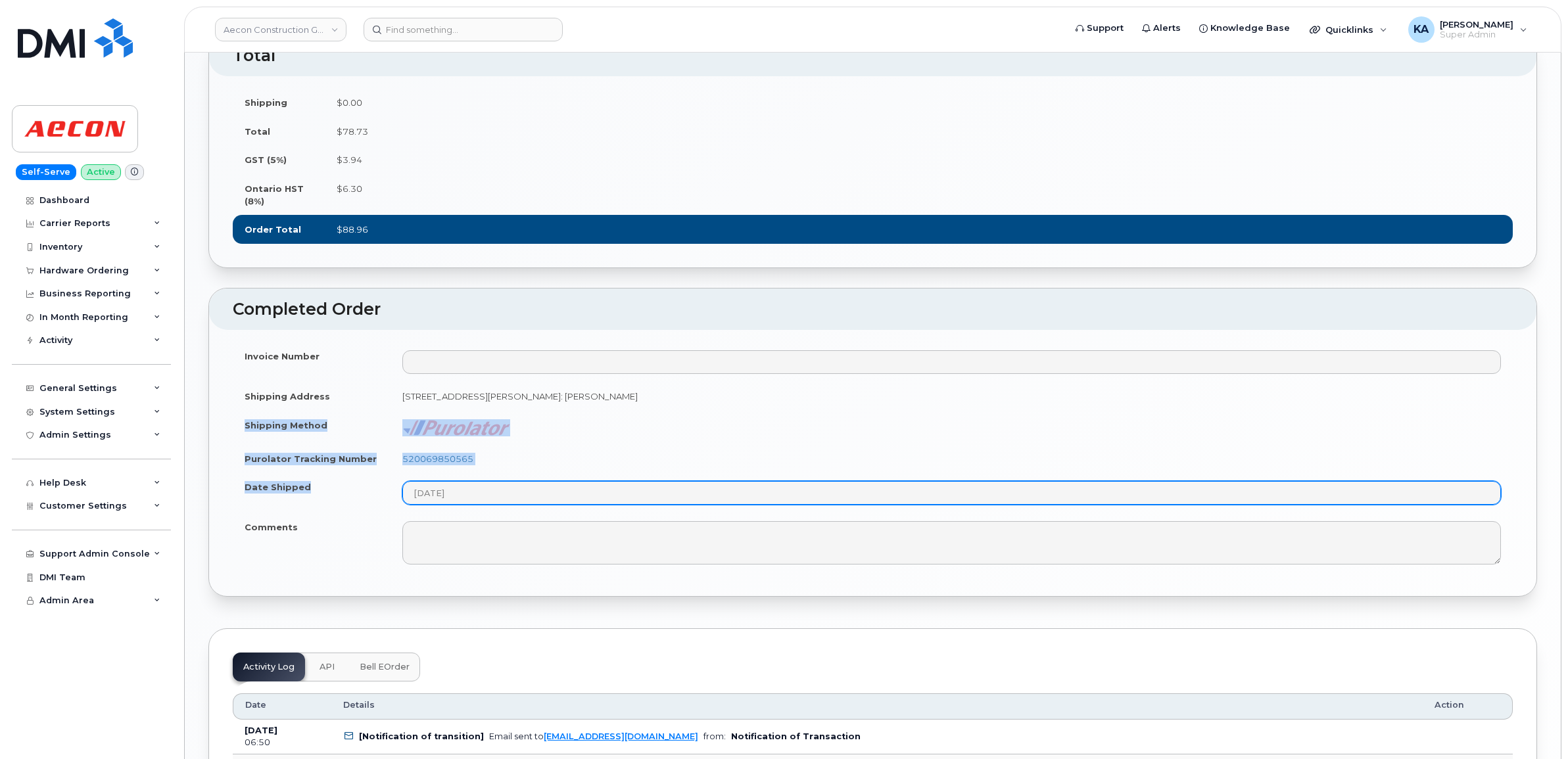
click at [536, 513] on tbody "Invoice Number Shipping Address [STREET_ADDRESS][PERSON_NAME]: [PERSON_NAME] Sh…" at bounding box center [873, 457] width 1280 height 231
copy tbody "Shipping Method Purolator Tracking Number 520069850565 Date Shipped"
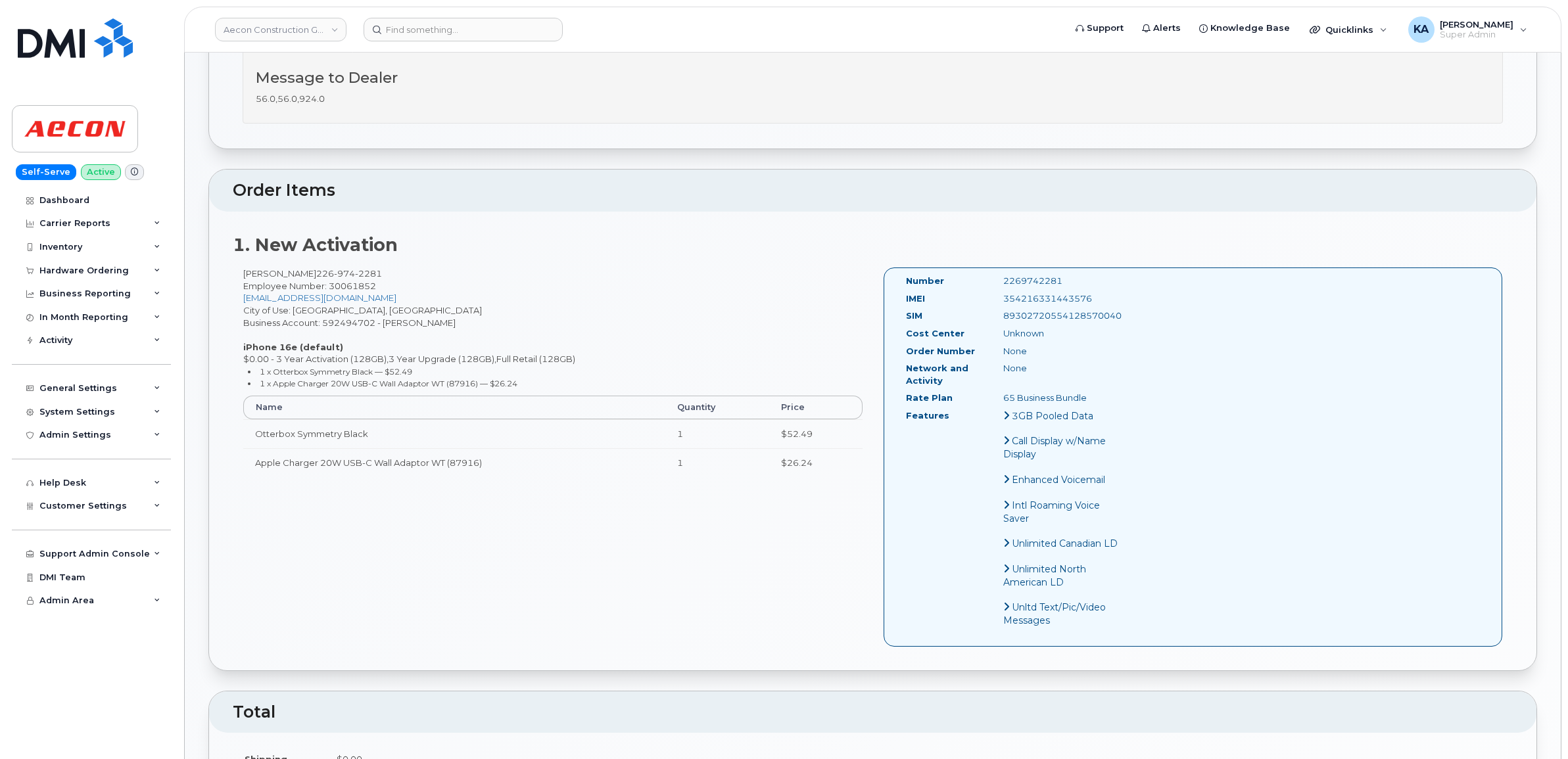
scroll to position [411, 0]
drag, startPoint x: 1096, startPoint y: 287, endPoint x: 998, endPoint y: 292, distance: 98.1
click at [998, 293] on div "354216331443576" at bounding box center [1062, 299] width 136 height 12
copy div "354216331443576"
drag, startPoint x: 1062, startPoint y: 269, endPoint x: 991, endPoint y: 276, distance: 71.3
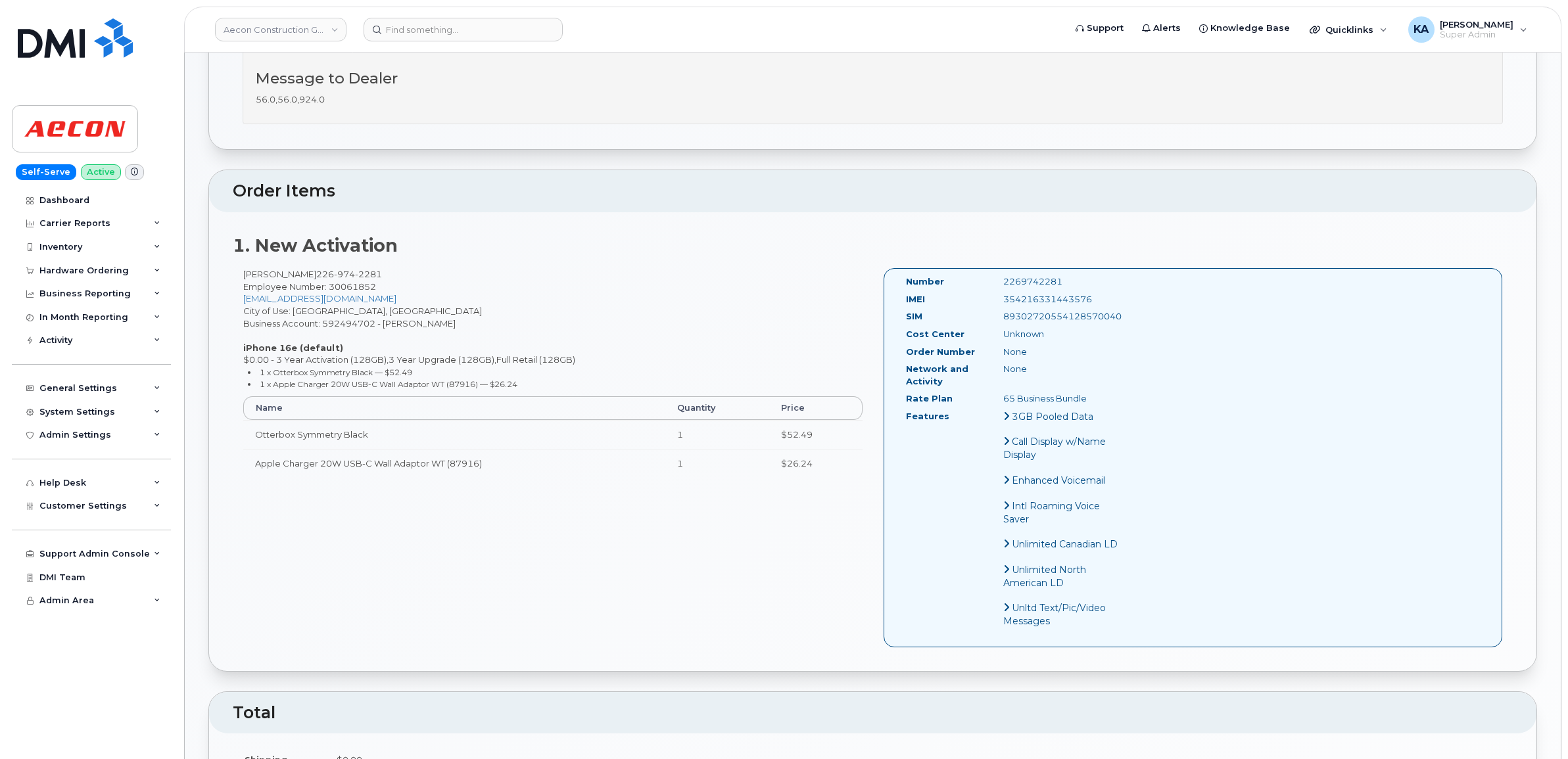
click at [993, 276] on div "2269742281" at bounding box center [1062, 281] width 136 height 12
copy div "2269742281"
click at [428, 33] on input at bounding box center [463, 29] width 199 height 24
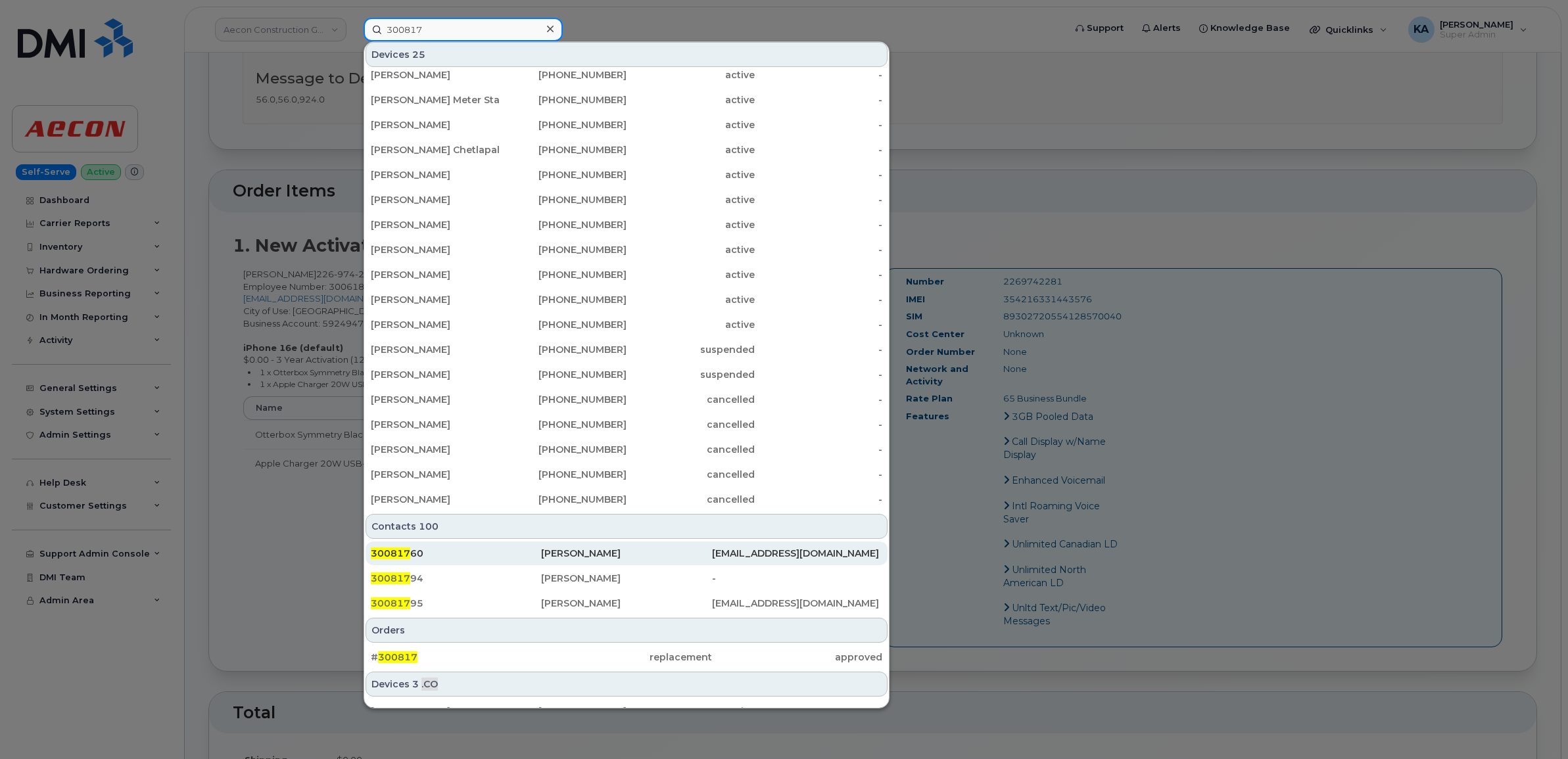
scroll to position [82, 0]
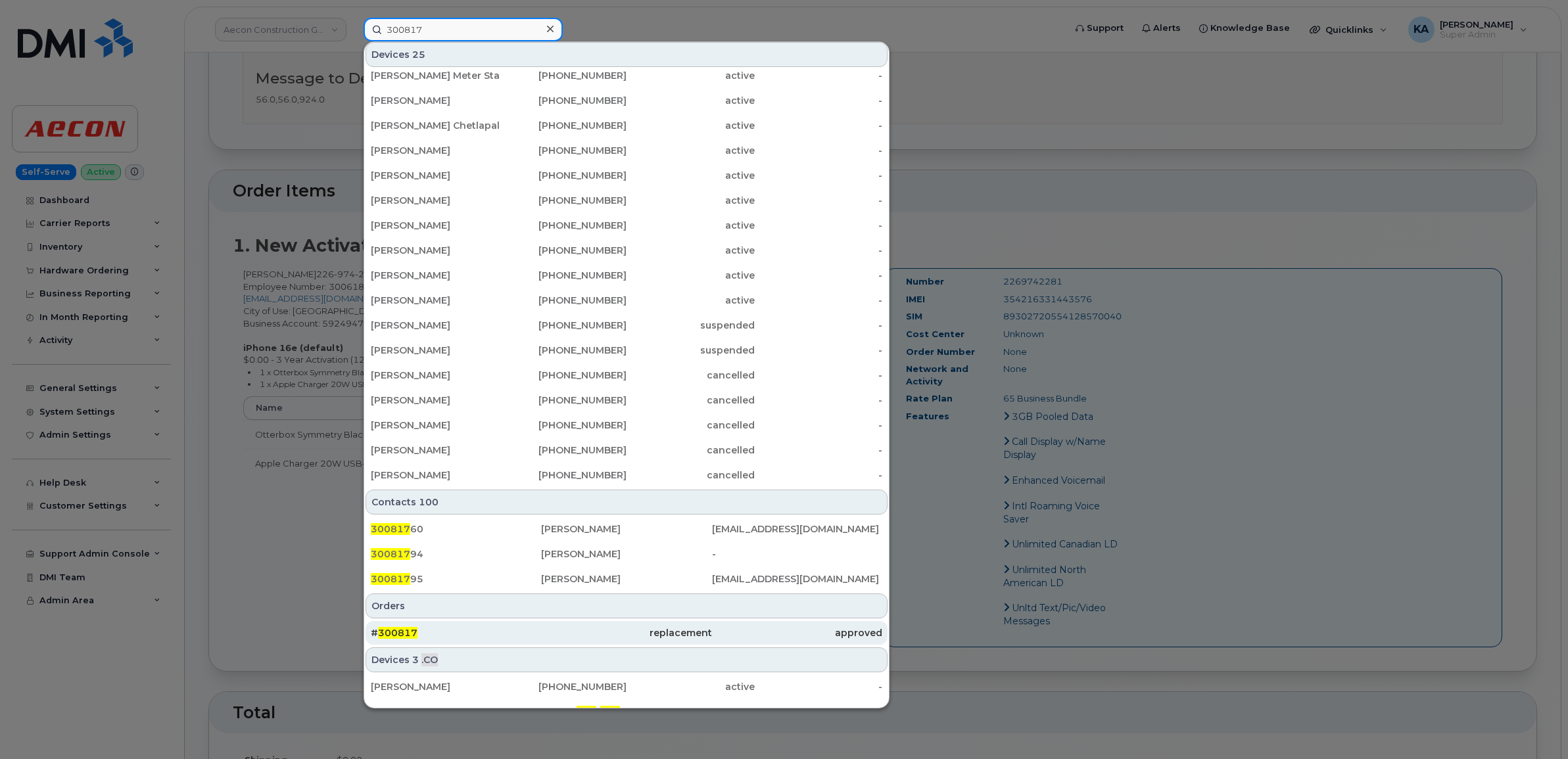
type input "300817"
click at [402, 628] on span "300817" at bounding box center [397, 633] width 40 height 11
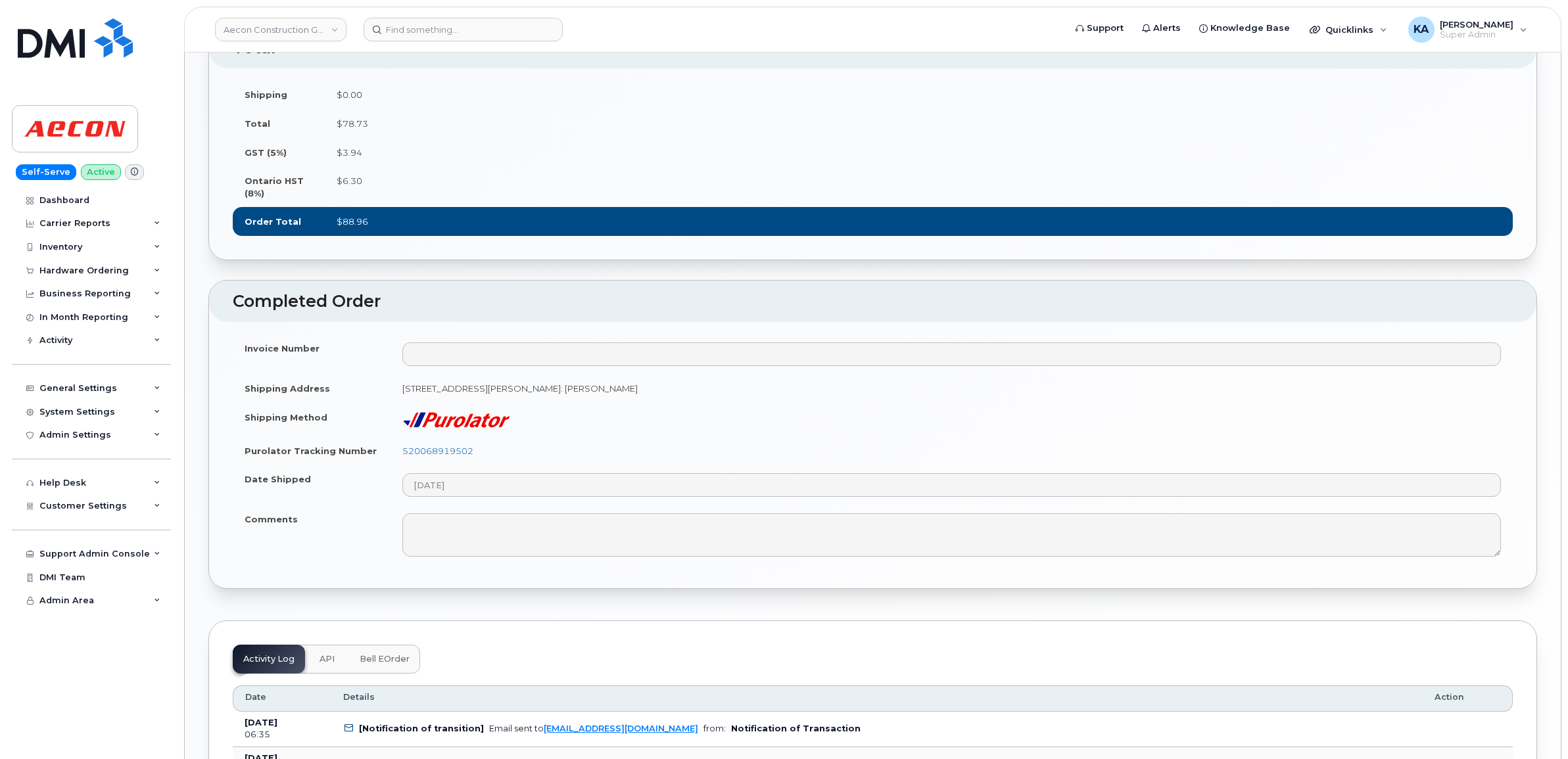
scroll to position [986, 0]
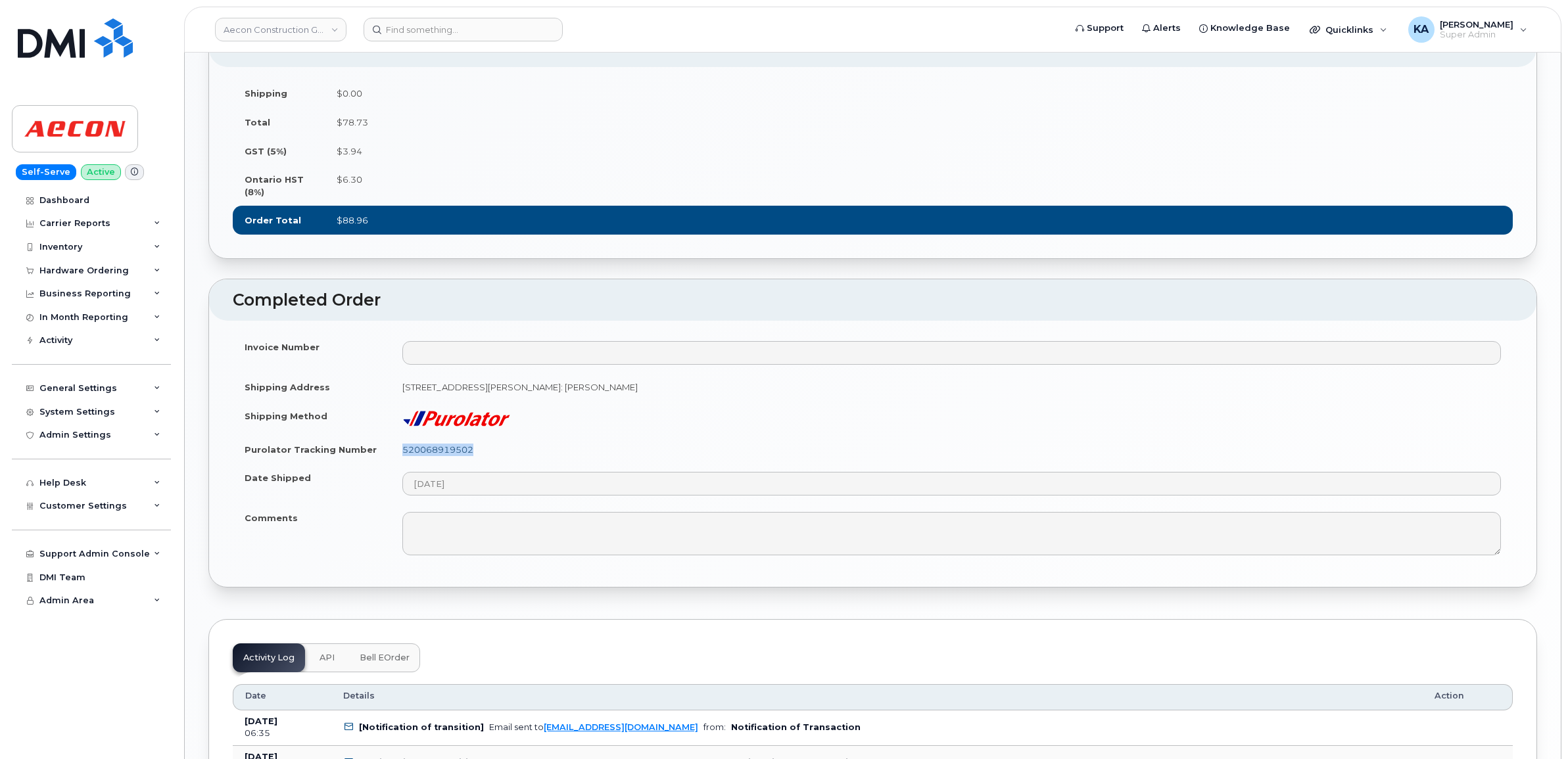
drag, startPoint x: 484, startPoint y: 461, endPoint x: 405, endPoint y: 461, distance: 79.0
click at [404, 461] on td "520068919502" at bounding box center [952, 450] width 1122 height 29
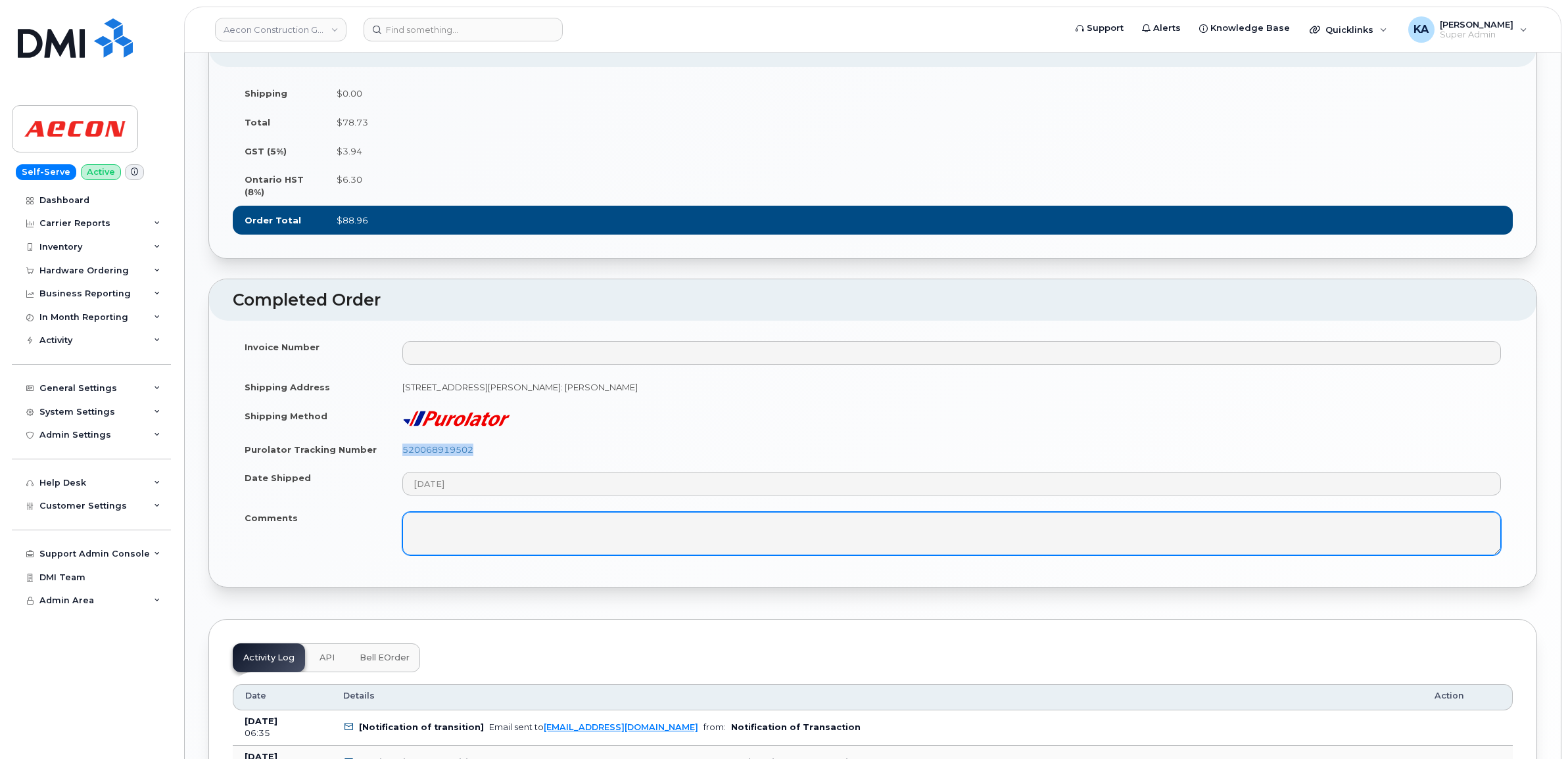
copy link "520068919502"
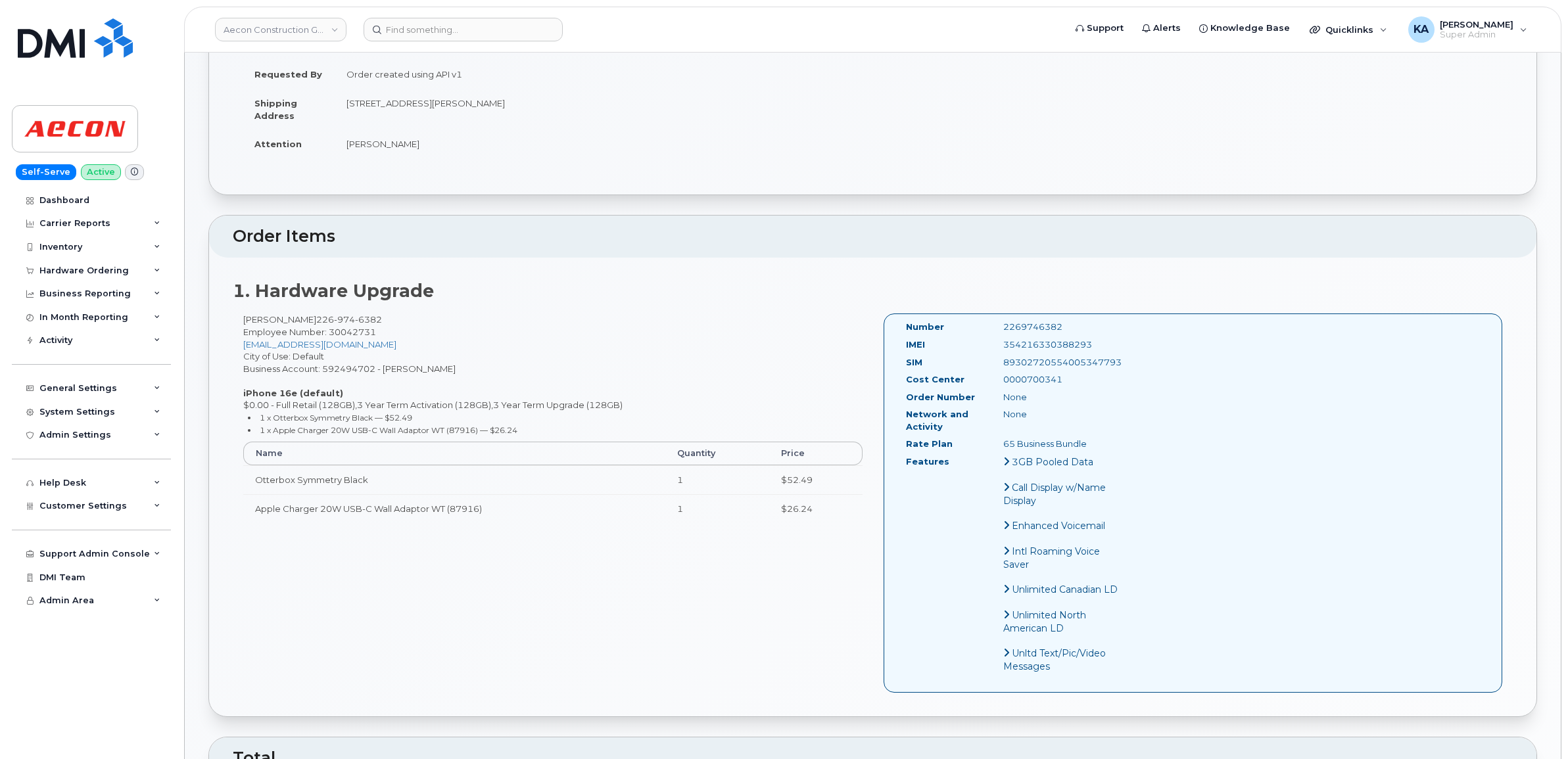
scroll to position [246, 0]
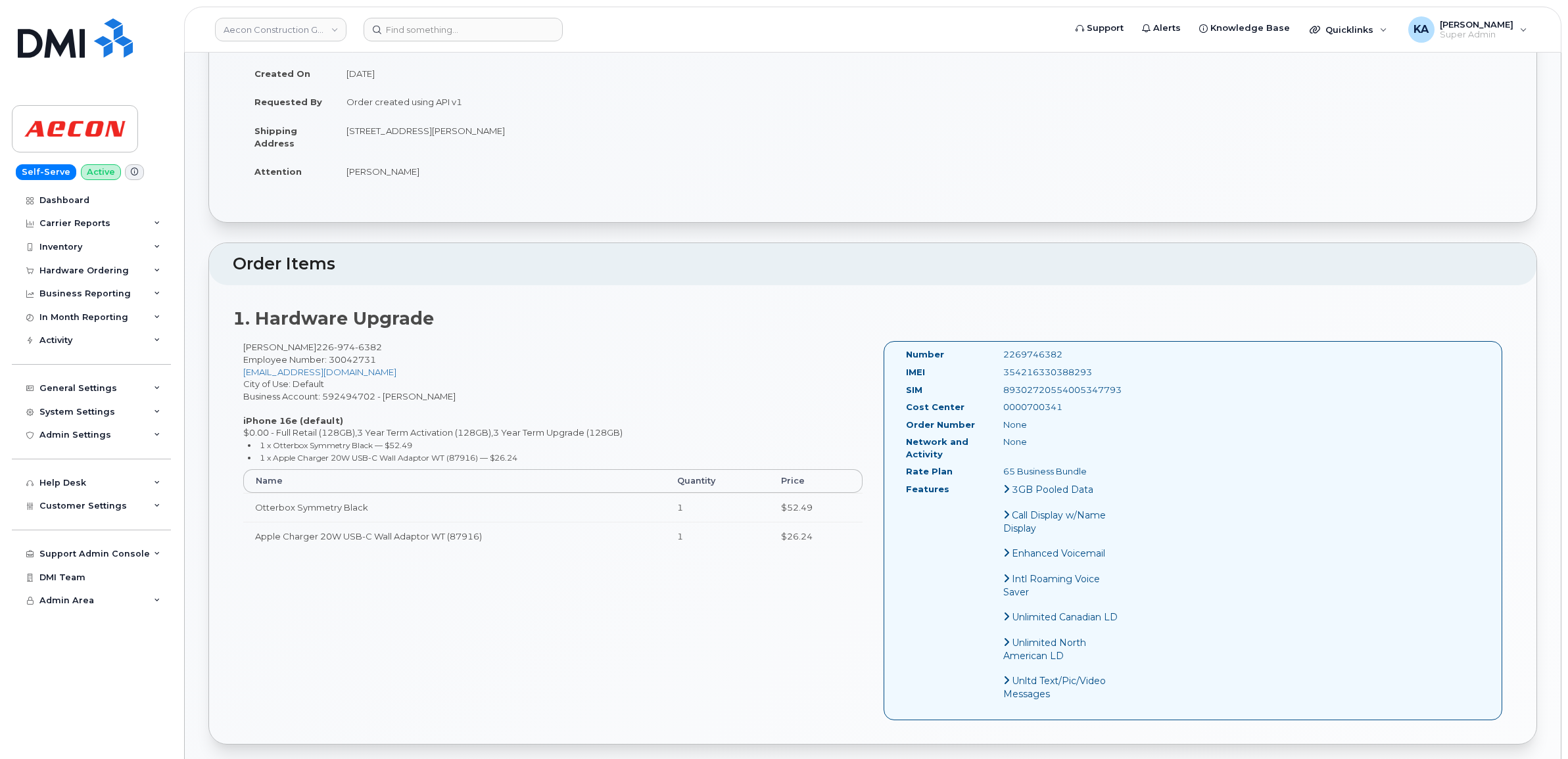
drag, startPoint x: 1089, startPoint y: 358, endPoint x: 987, endPoint y: 363, distance: 102.1
click at [987, 366] on div "IMEI [TECHNICAL_ID]" at bounding box center [1013, 375] width 235 height 18
copy div "354216330388293"
drag, startPoint x: 1065, startPoint y: 344, endPoint x: 977, endPoint y: 343, distance: 88.0
click at [977, 348] on div "Number 2269746382" at bounding box center [1013, 357] width 235 height 18
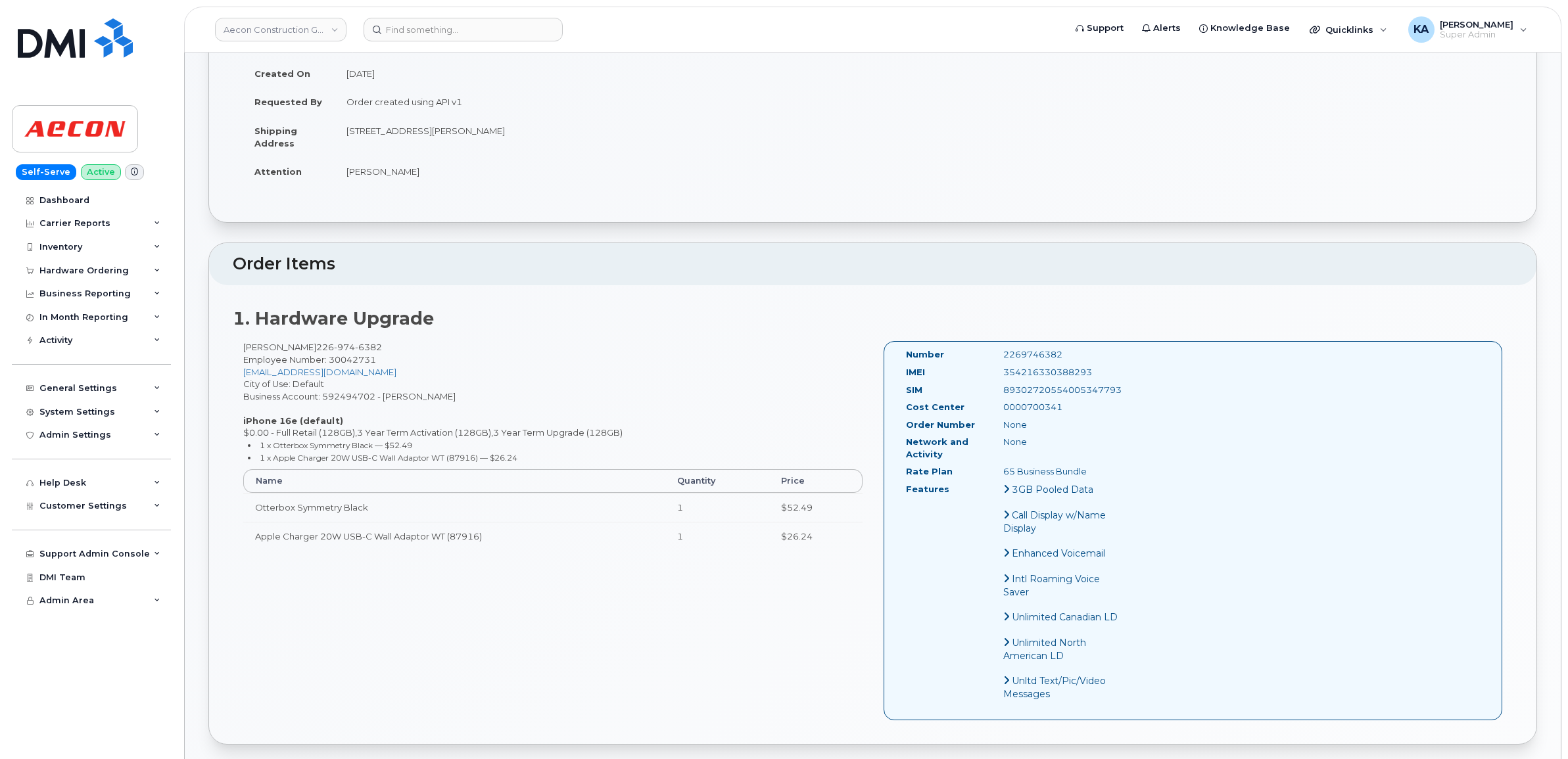
copy div "2269746382"
drag, startPoint x: 902, startPoint y: 340, endPoint x: 1139, endPoint y: 463, distance: 267.0
click at [1139, 463] on div "Number 2269746382 IMEI [TECHNICAL_ID] SIM [TECHNICAL_ID] Cost Center 0000700341…" at bounding box center [1193, 530] width 619 height 378
copy div "Number 2269746382 IMEI [TECHNICAL_ID] SIM [TECHNICAL_ID] Cost Center 0000700341…"
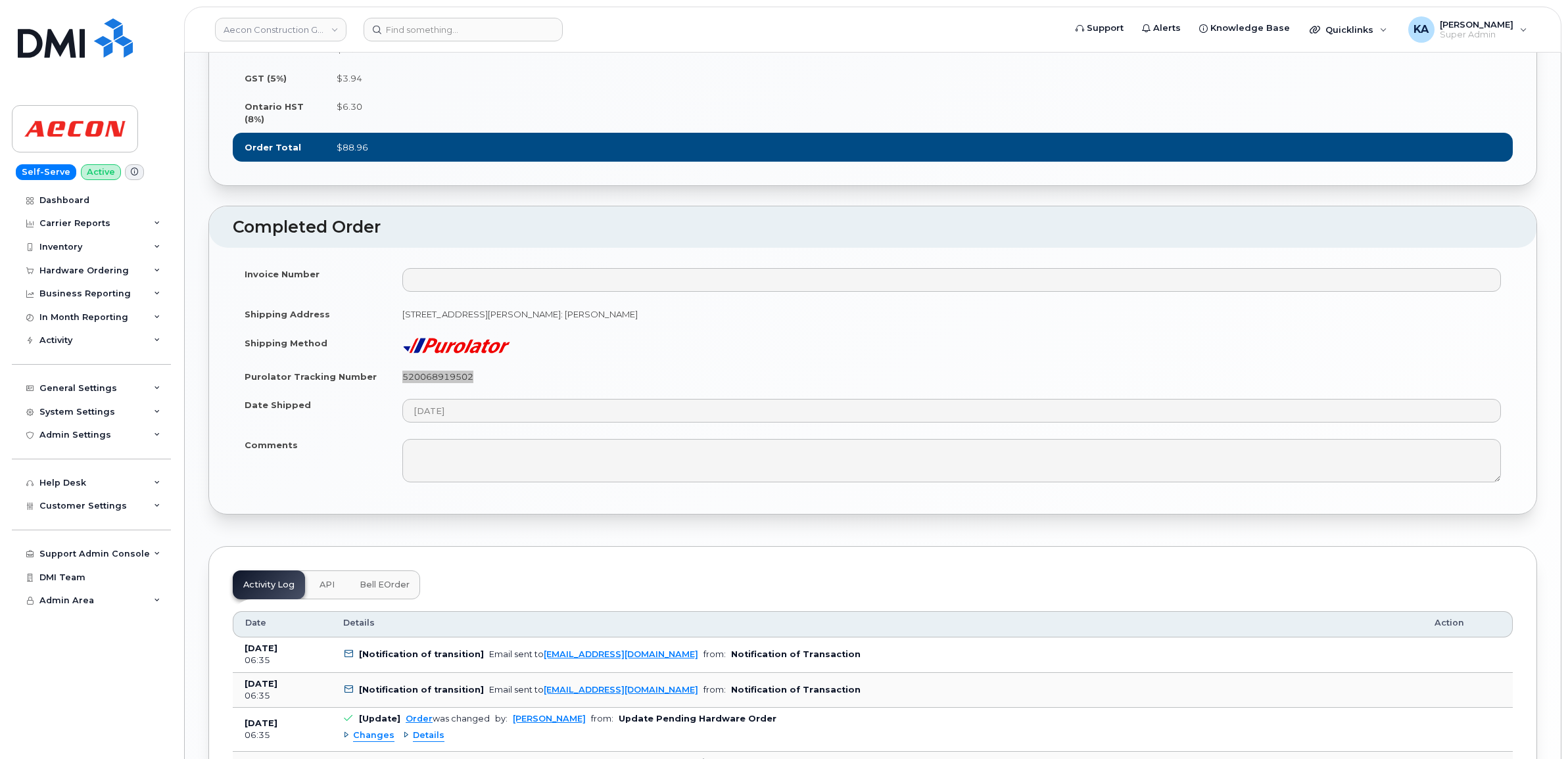
scroll to position [1068, 0]
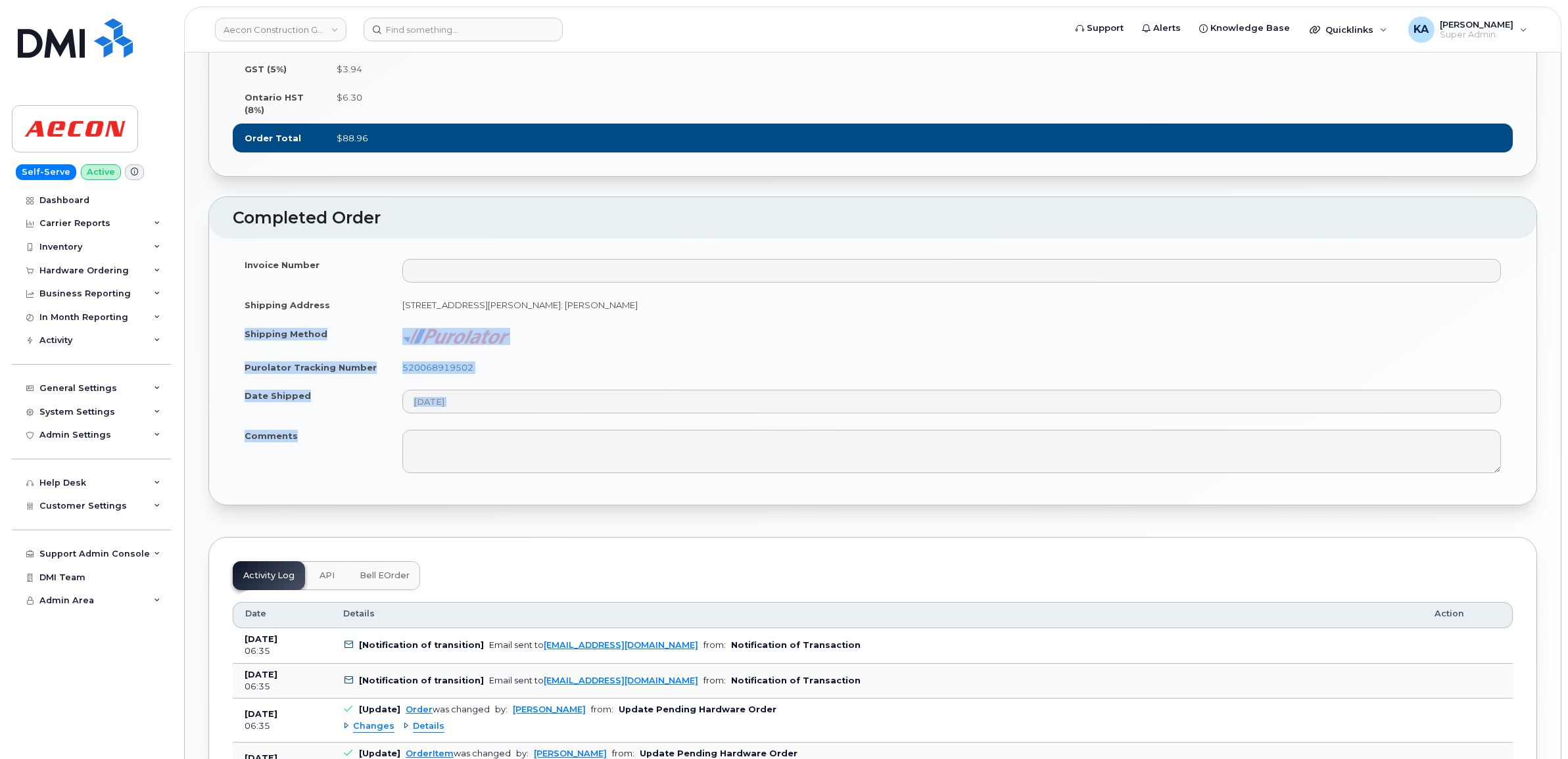
drag, startPoint x: 241, startPoint y: 342, endPoint x: 363, endPoint y: 457, distance: 167.7
click at [363, 457] on tbody "Invoice Number Shipping Address [STREET_ADDRESS][PERSON_NAME]: [PERSON_NAME] Sh…" at bounding box center [873, 365] width 1280 height 231
copy tbody "Shipping Method Purolator Tracking Number 520068919502 Date Shipped Comments"
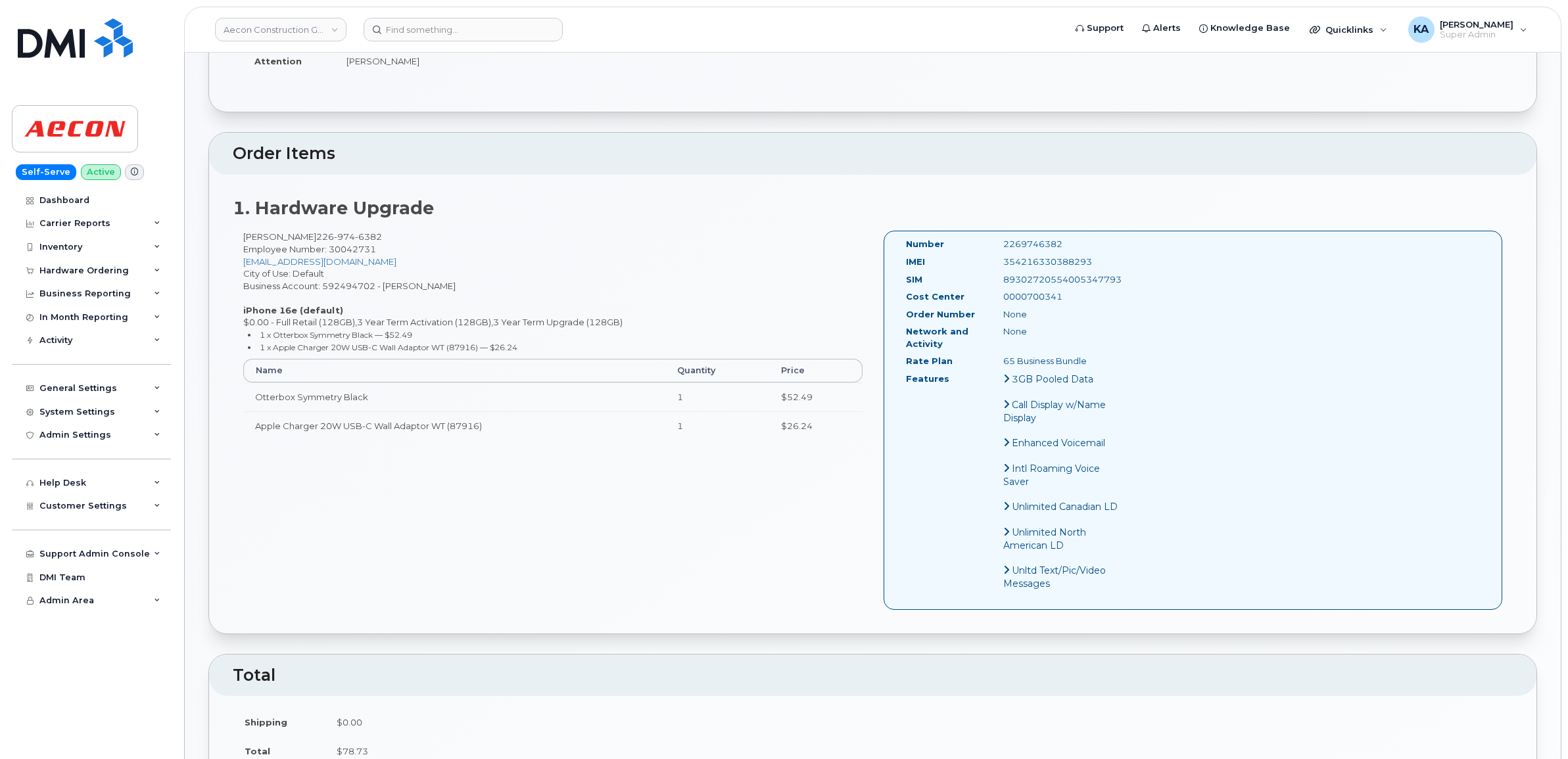
scroll to position [329, 0]
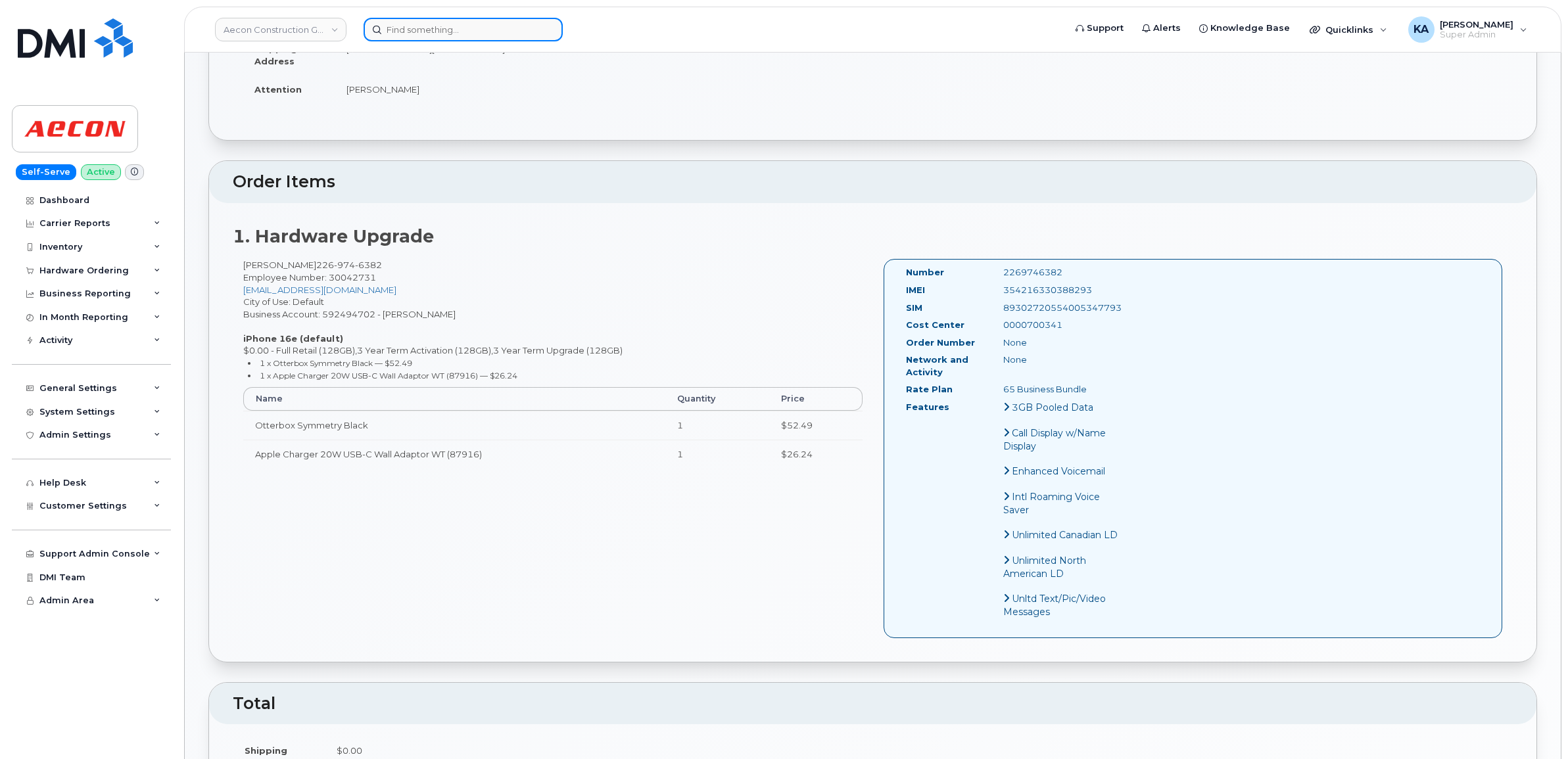
click at [430, 28] on input at bounding box center [463, 29] width 199 height 24
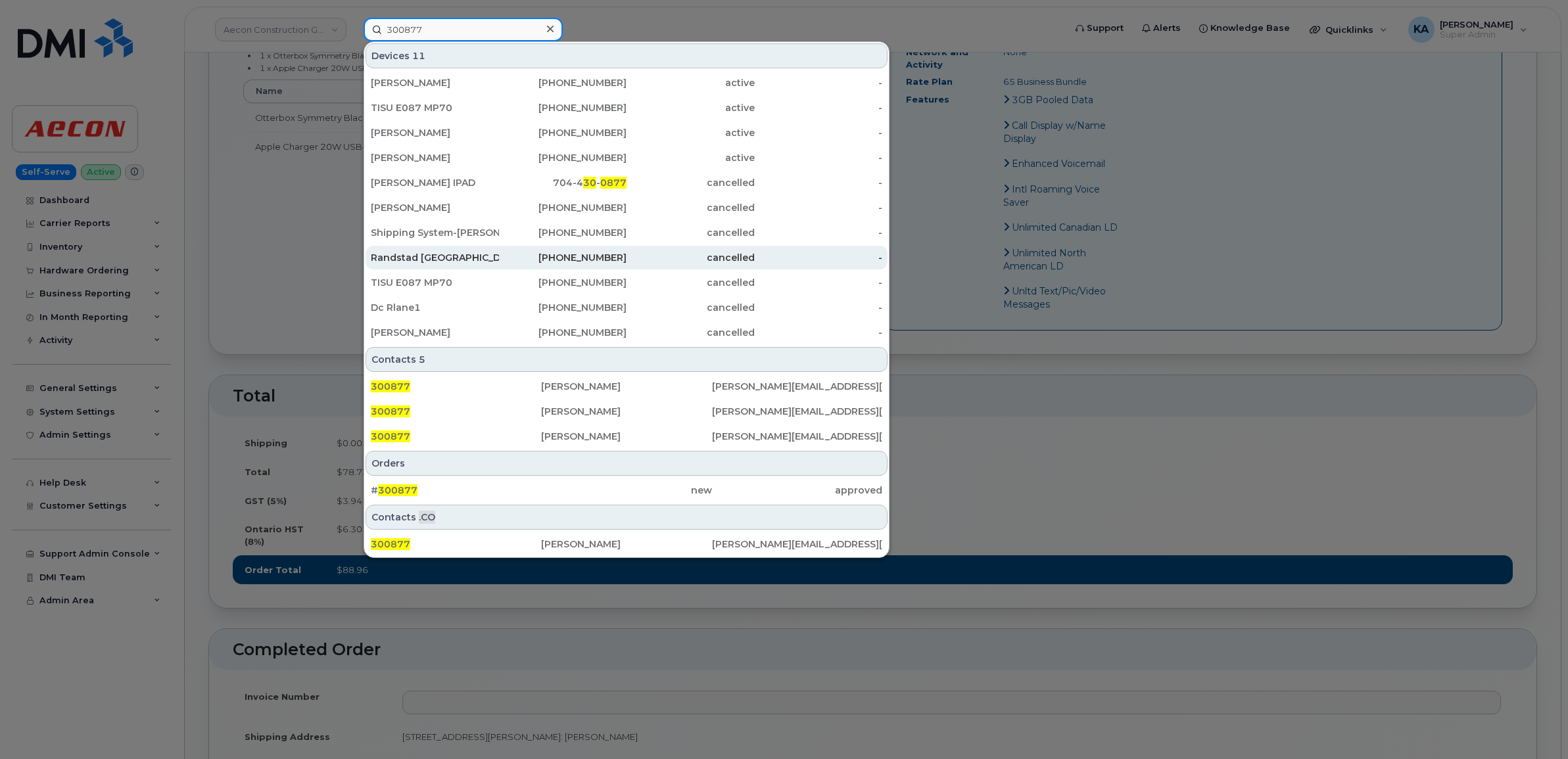
scroll to position [740, 0]
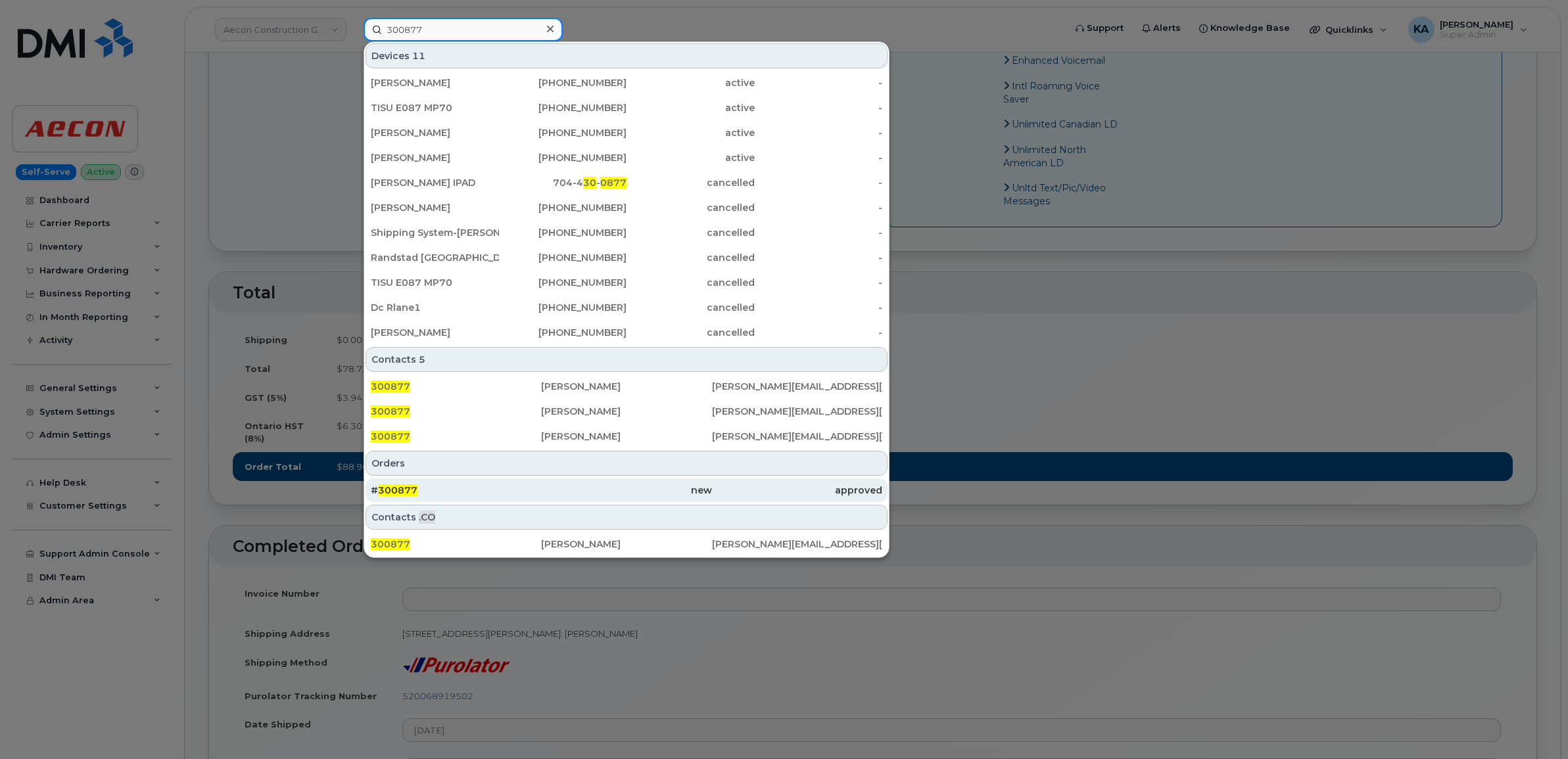
type input "300877"
click at [399, 491] on span "300877" at bounding box center [397, 490] width 40 height 11
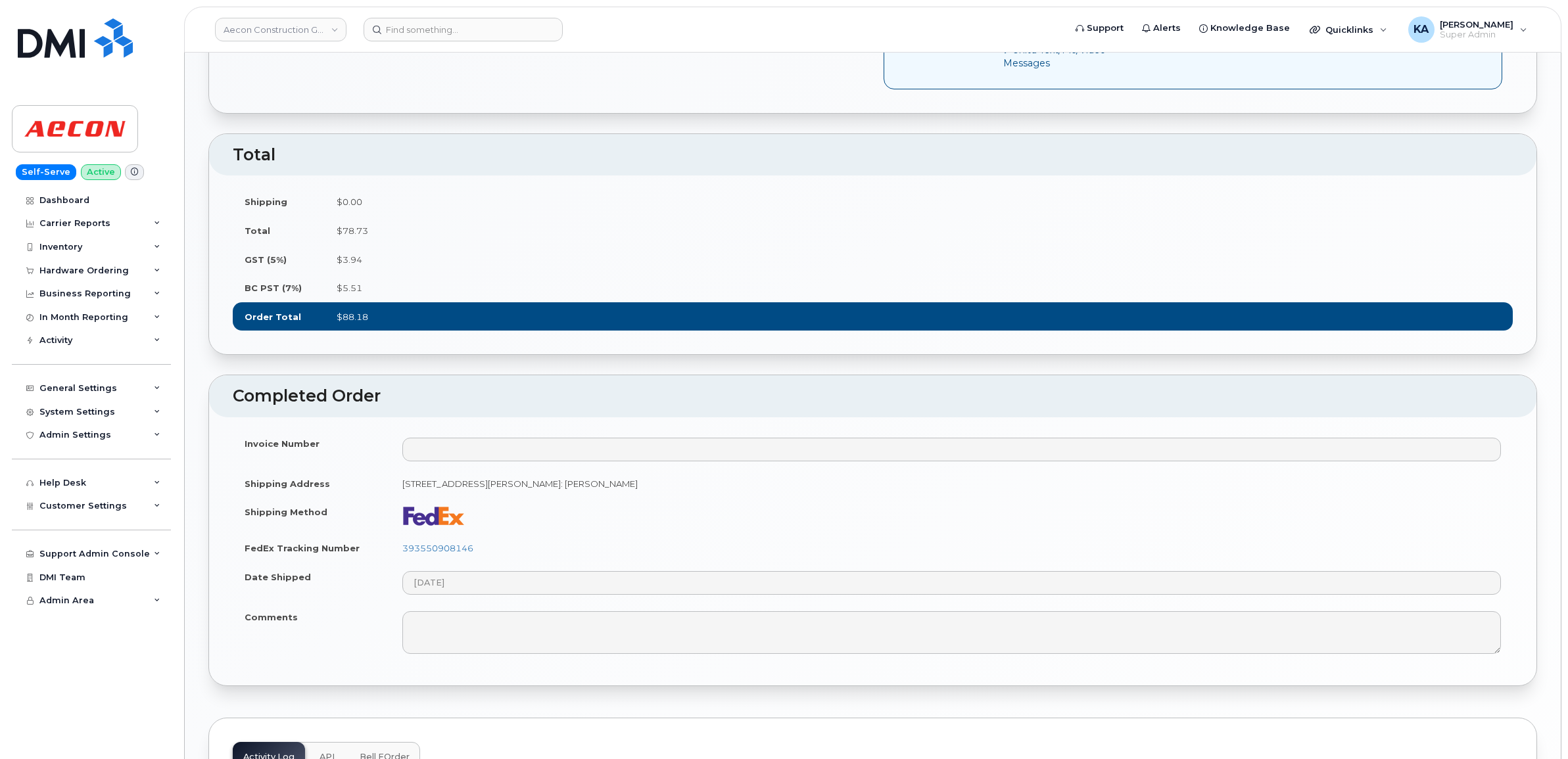
scroll to position [986, 0]
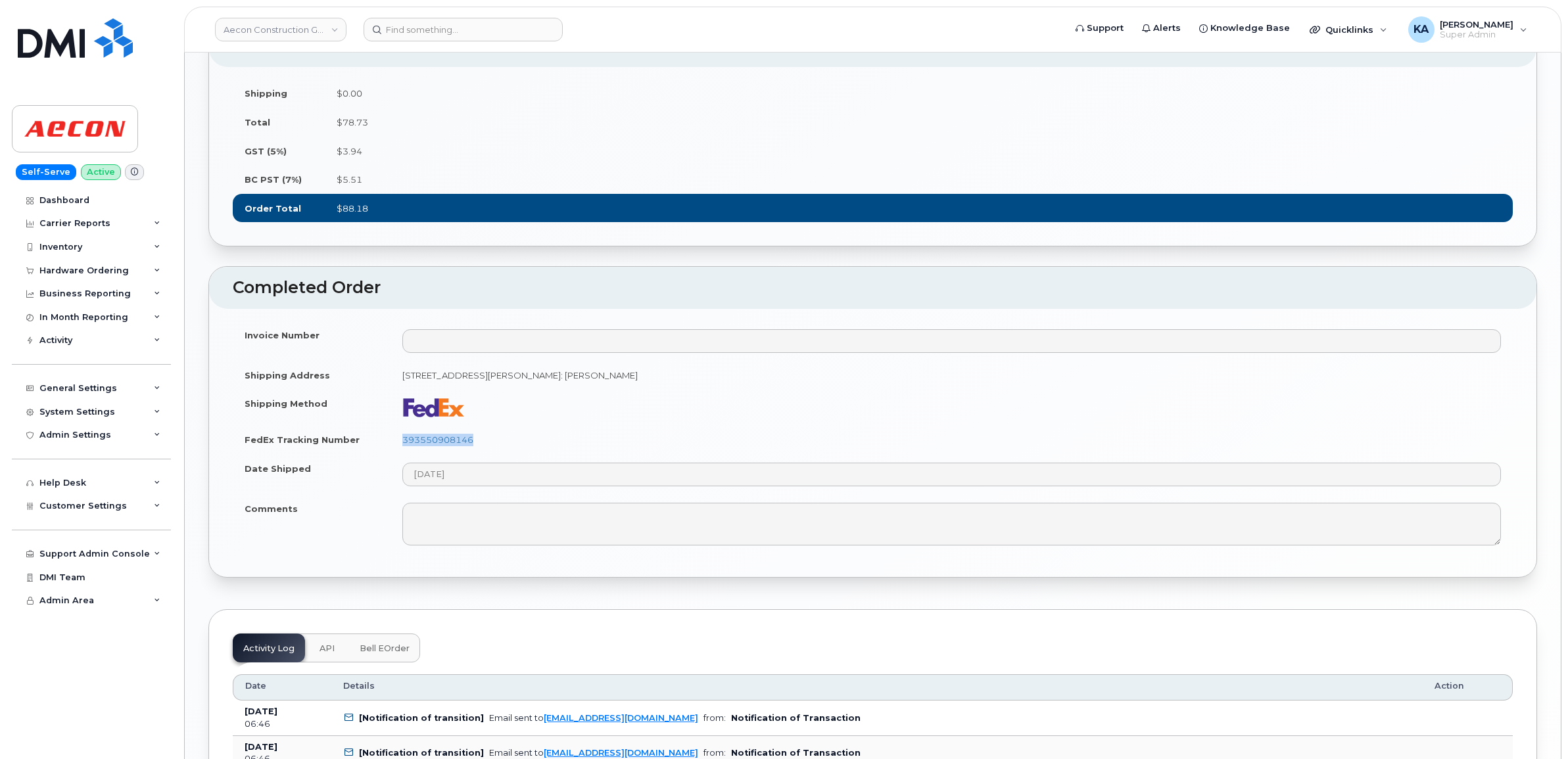
drag, startPoint x: 475, startPoint y: 449, endPoint x: 395, endPoint y: 451, distance: 80.0
click at [395, 451] on td "393550908146" at bounding box center [952, 439] width 1122 height 29
copy link "393550908146"
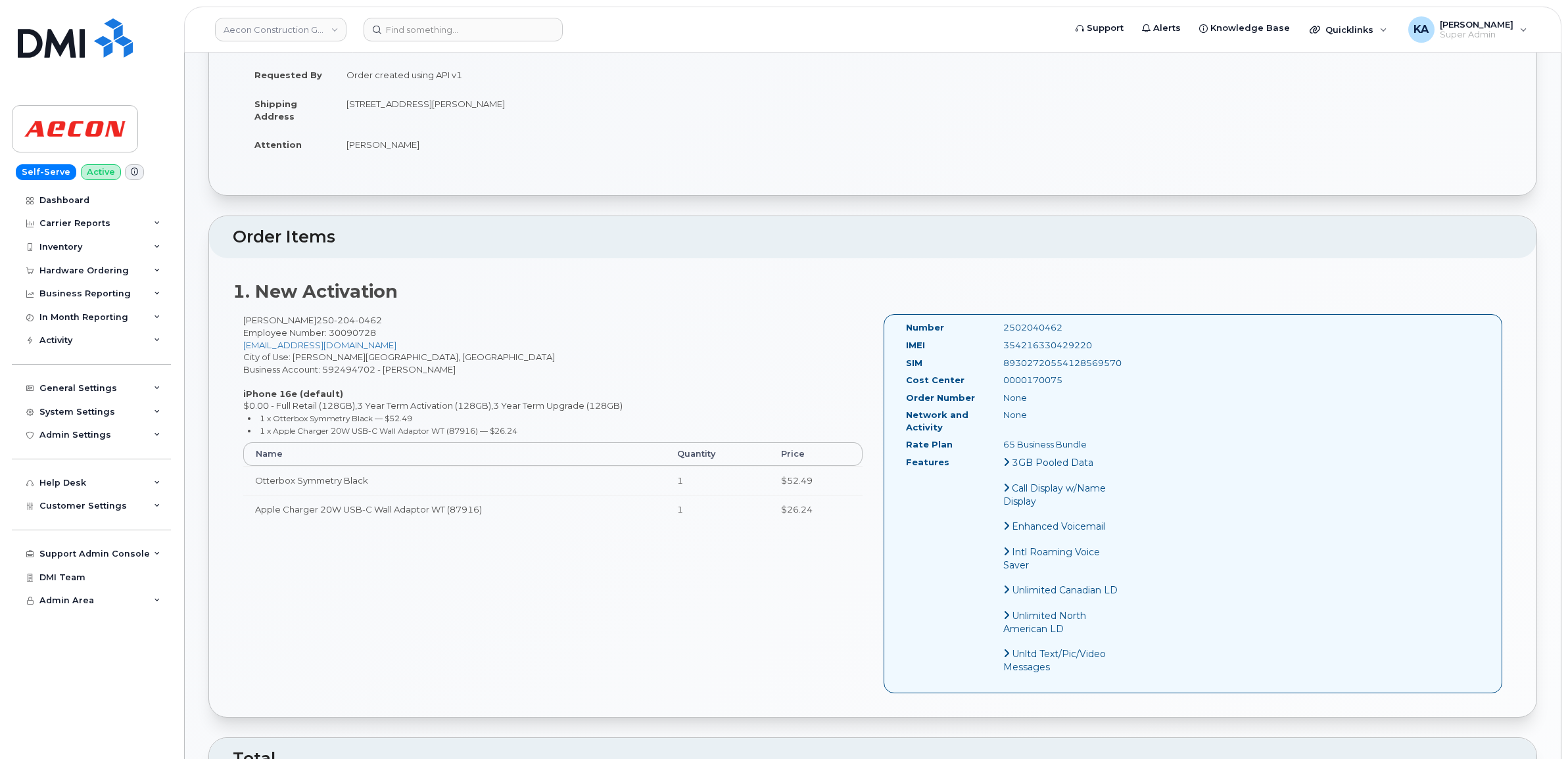
scroll to position [246, 0]
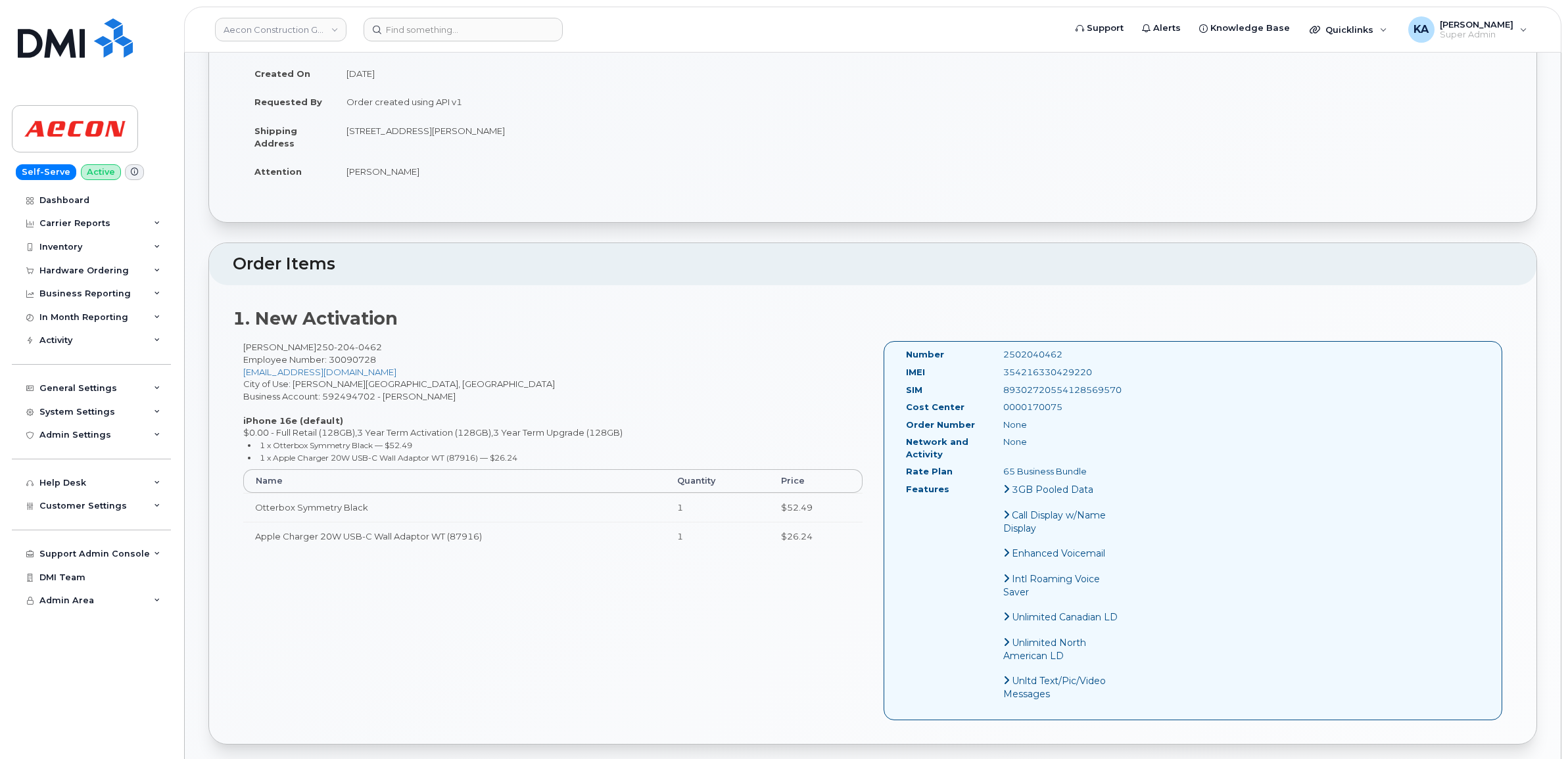
drag, startPoint x: 1095, startPoint y: 359, endPoint x: 993, endPoint y: 356, distance: 102.0
click at [993, 366] on div "354216330429220" at bounding box center [1062, 372] width 136 height 12
copy div "354216330429220"
drag, startPoint x: 1059, startPoint y: 339, endPoint x: 970, endPoint y: 340, distance: 89.0
click at [970, 348] on div "Number 2502040462" at bounding box center [1013, 357] width 235 height 18
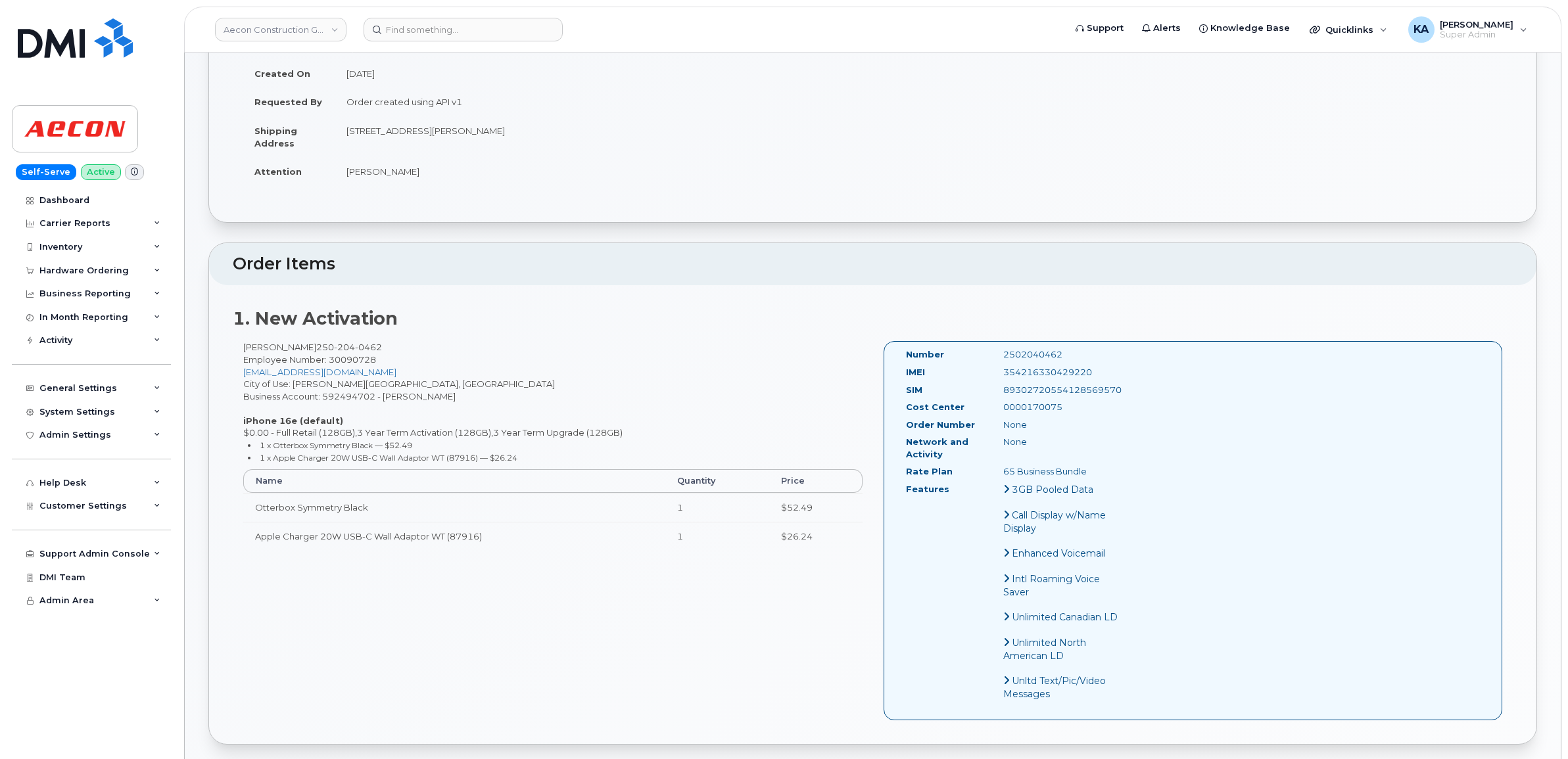
copy div "2502040462"
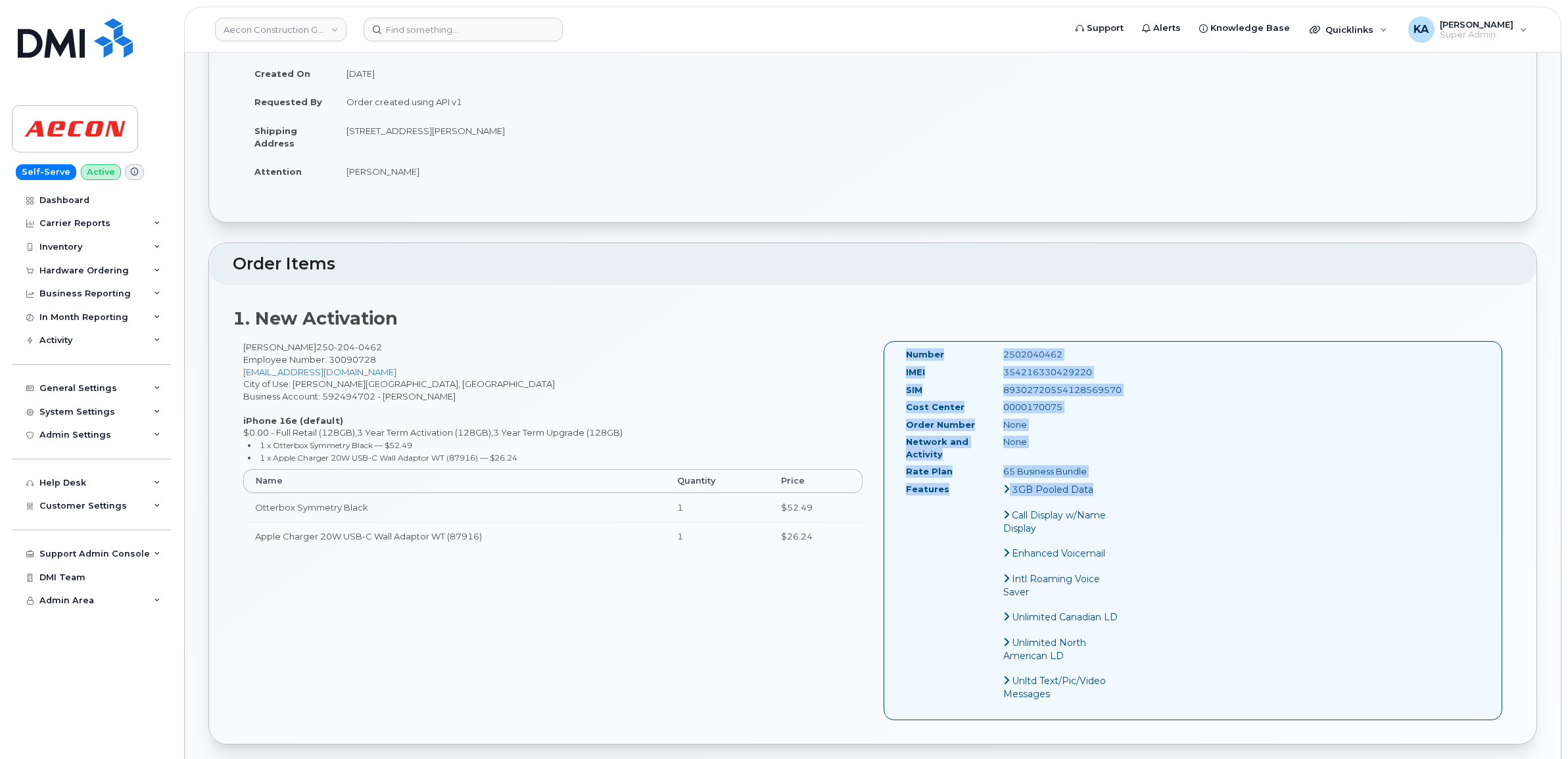
drag, startPoint x: 895, startPoint y: 342, endPoint x: 1118, endPoint y: 483, distance: 263.8
click at [1118, 483] on div "Number 2502040462 IMEI 354216330429220 SIM 89302720554128569570 Cost Center 000…" at bounding box center [1013, 530] width 235 height 364
copy div "Number 2502040462 IMEI 354216330429220 SIM 89302720554128569570 Cost Center 000…"
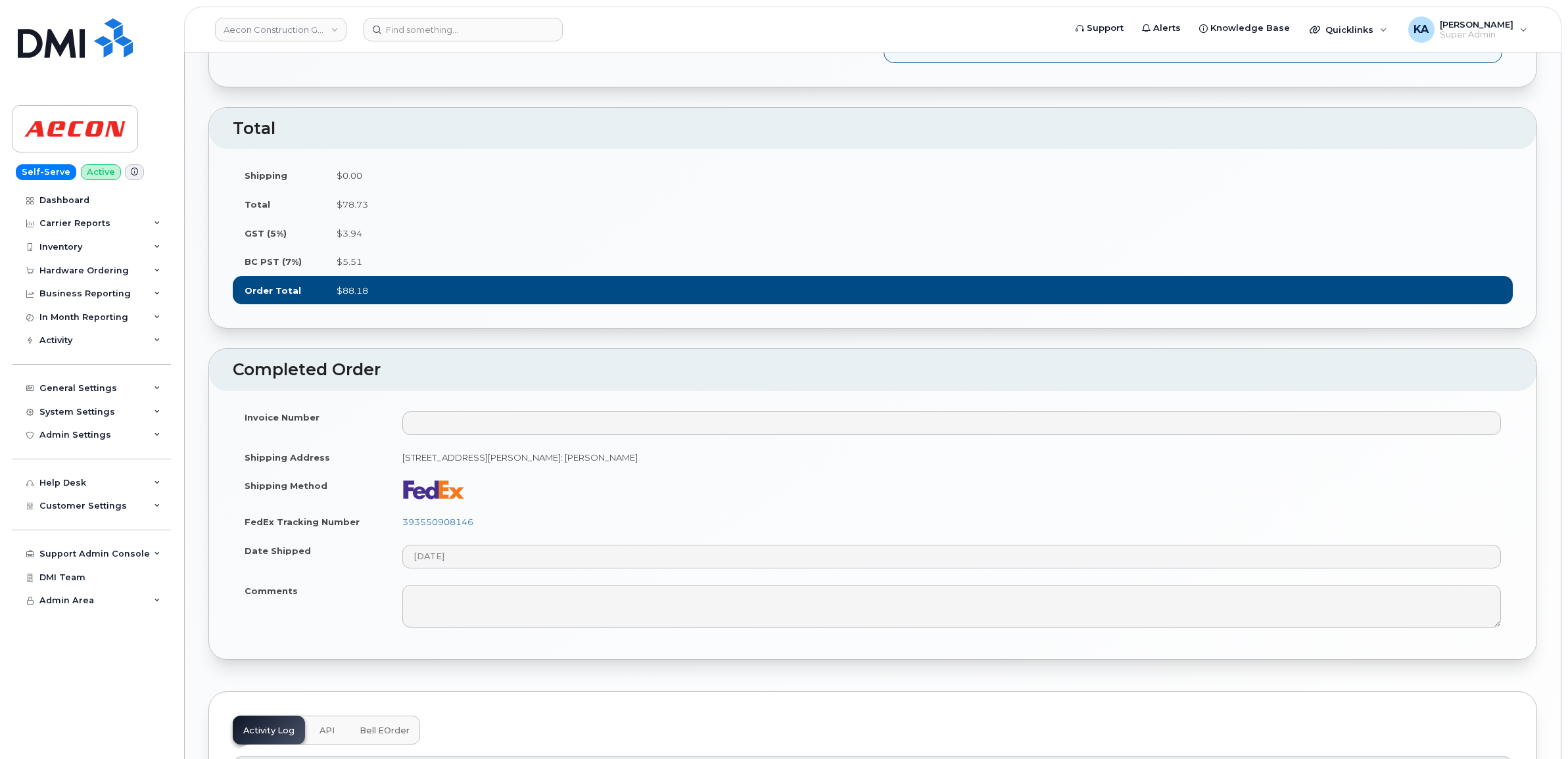
scroll to position [986, 0]
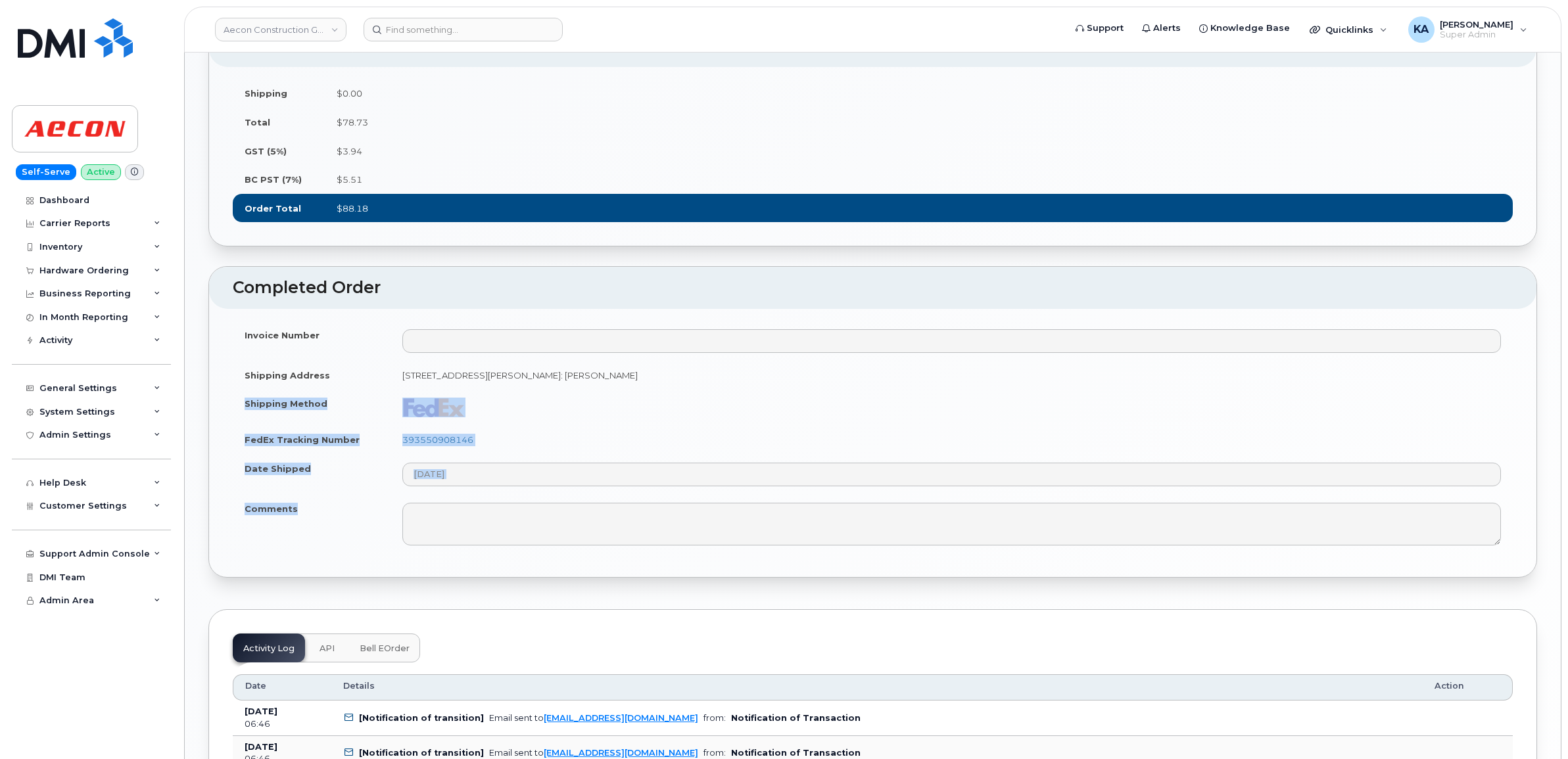
drag, startPoint x: 238, startPoint y: 416, endPoint x: 365, endPoint y: 539, distance: 176.8
click at [365, 539] on tbody "Invoice Number Shipping Address 1245 Galerno Rd. Campbell River BC V9W 1J7, att…" at bounding box center [873, 437] width 1280 height 233
copy tbody "Shipping Method FedEx Tracking Number 393550908146 Date Shipped Comments"
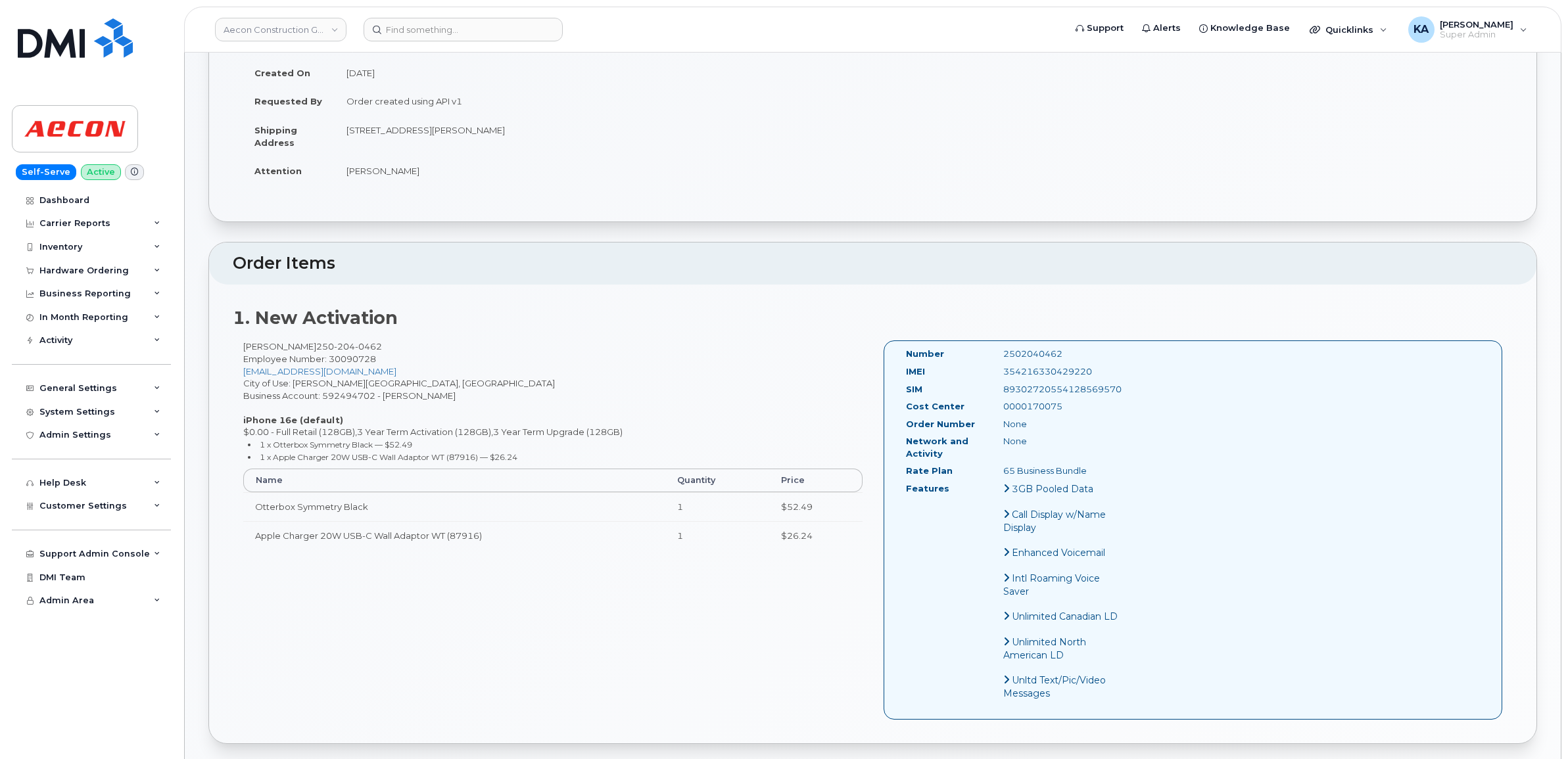
scroll to position [246, 0]
click at [431, 27] on input at bounding box center [463, 29] width 199 height 24
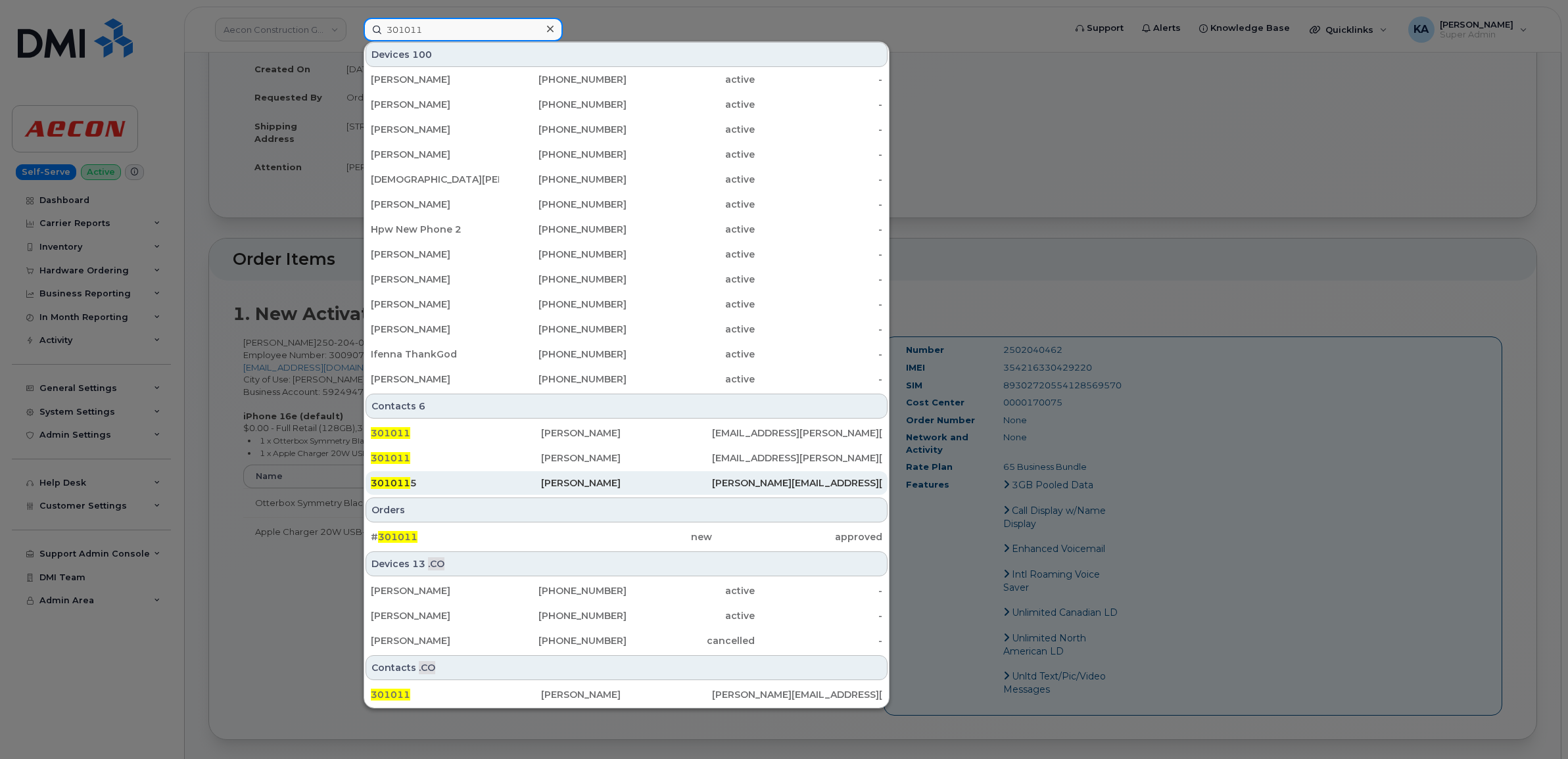
scroll to position [329, 0]
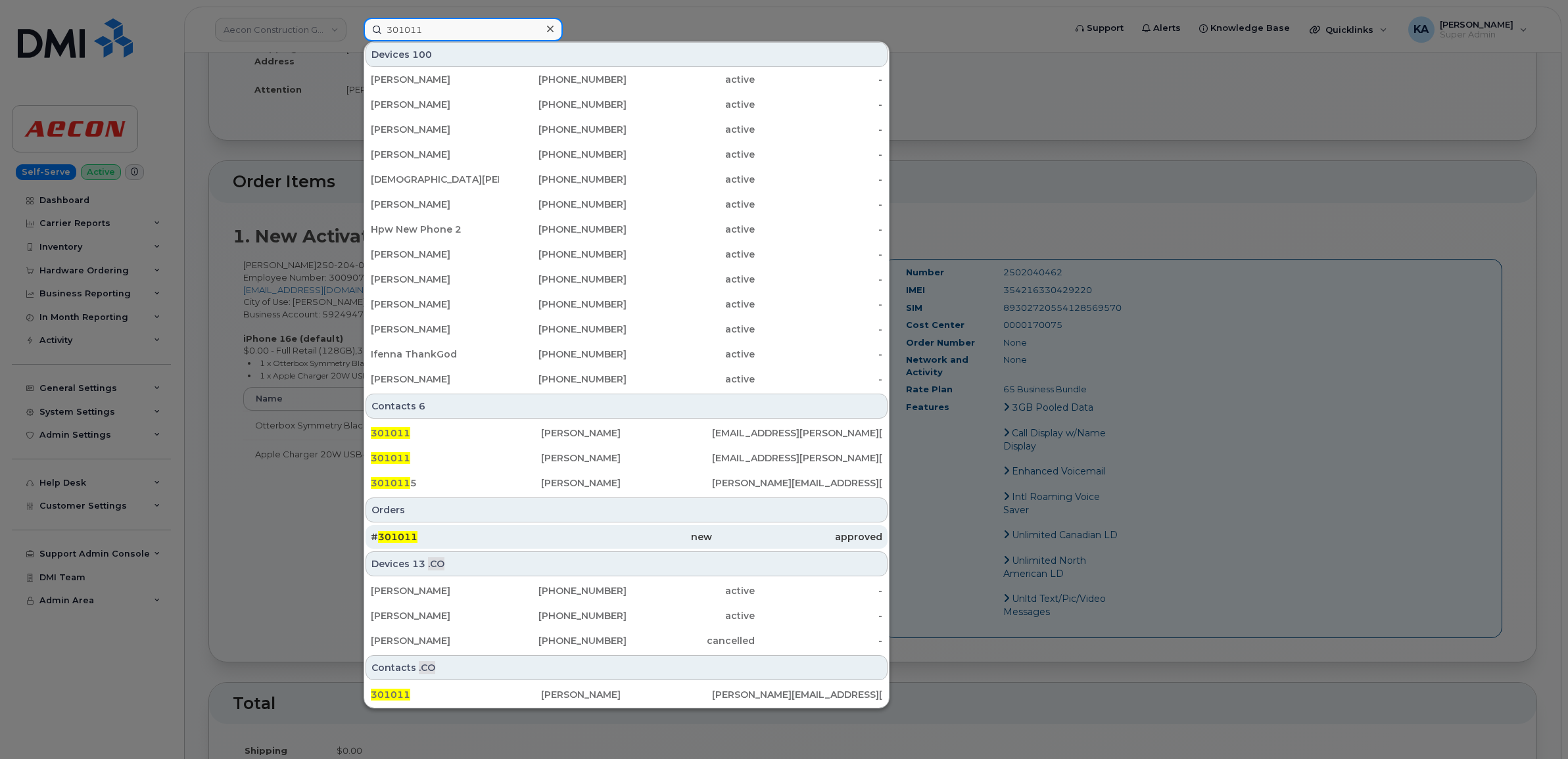
type input "301011"
click at [407, 532] on span "301011" at bounding box center [397, 536] width 40 height 11
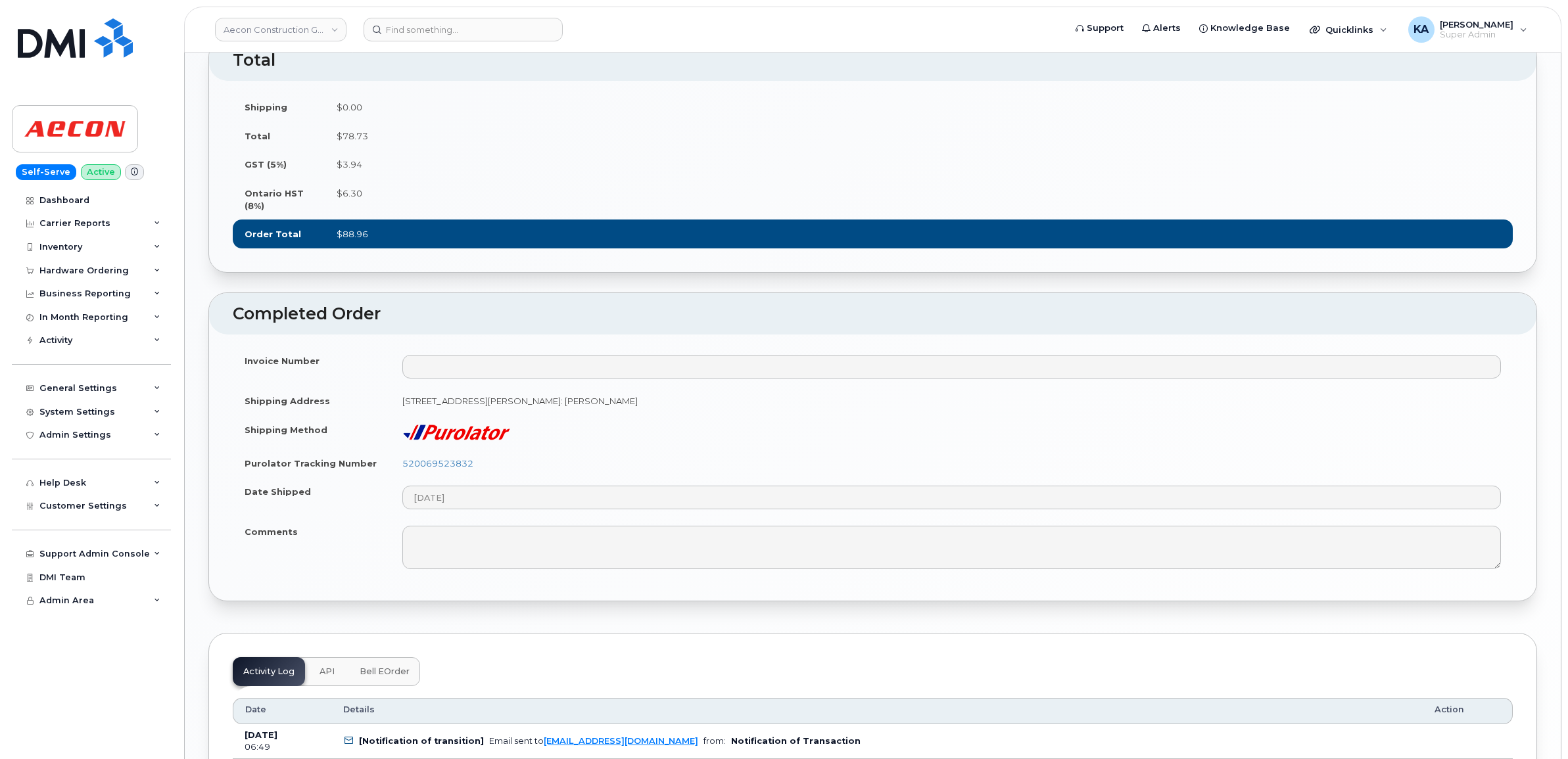
scroll to position [1068, 0]
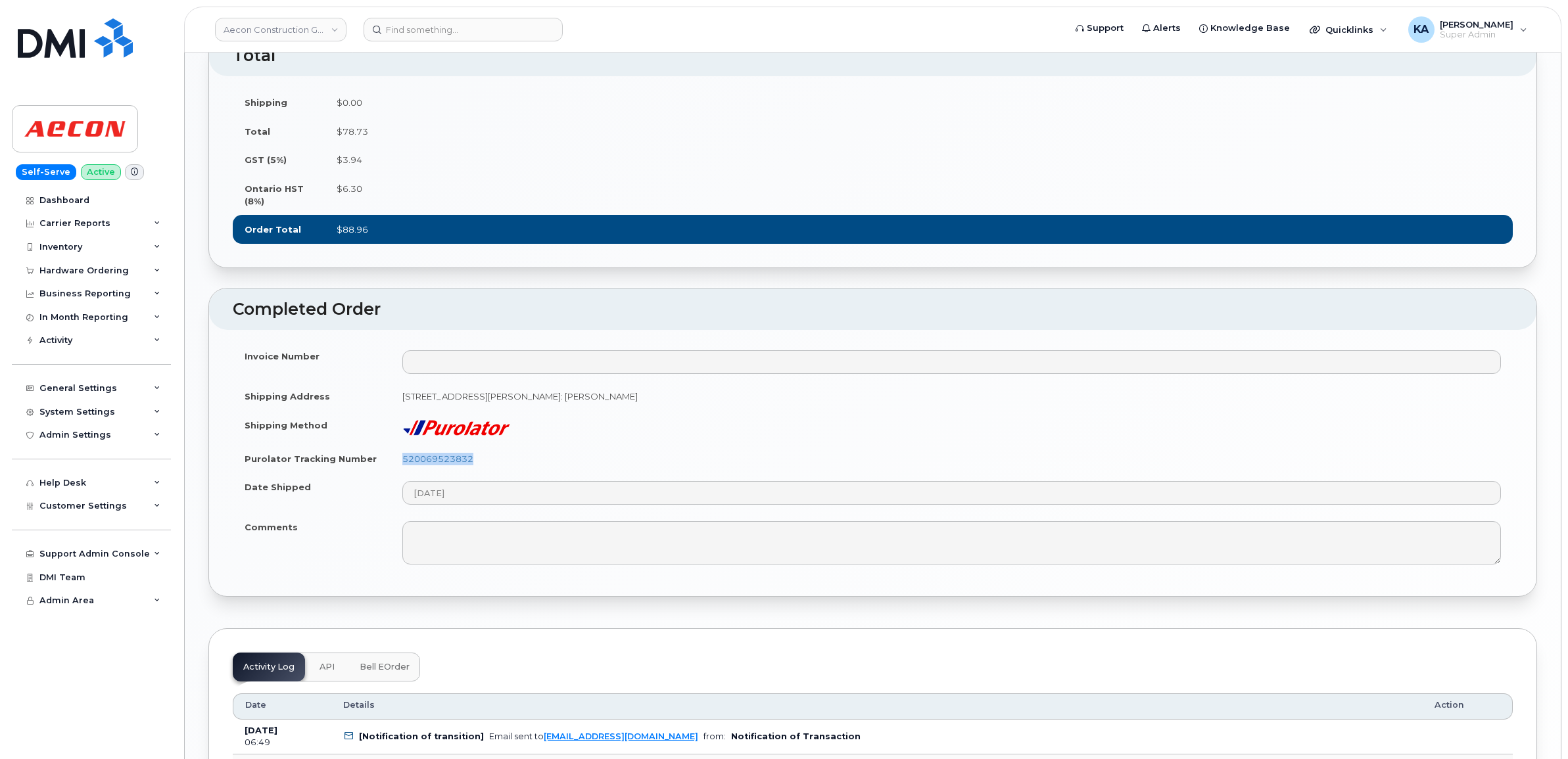
drag, startPoint x: 480, startPoint y: 469, endPoint x: 399, endPoint y: 473, distance: 81.1
click at [399, 473] on td "520069523832" at bounding box center [952, 459] width 1122 height 29
copy link "520069523832"
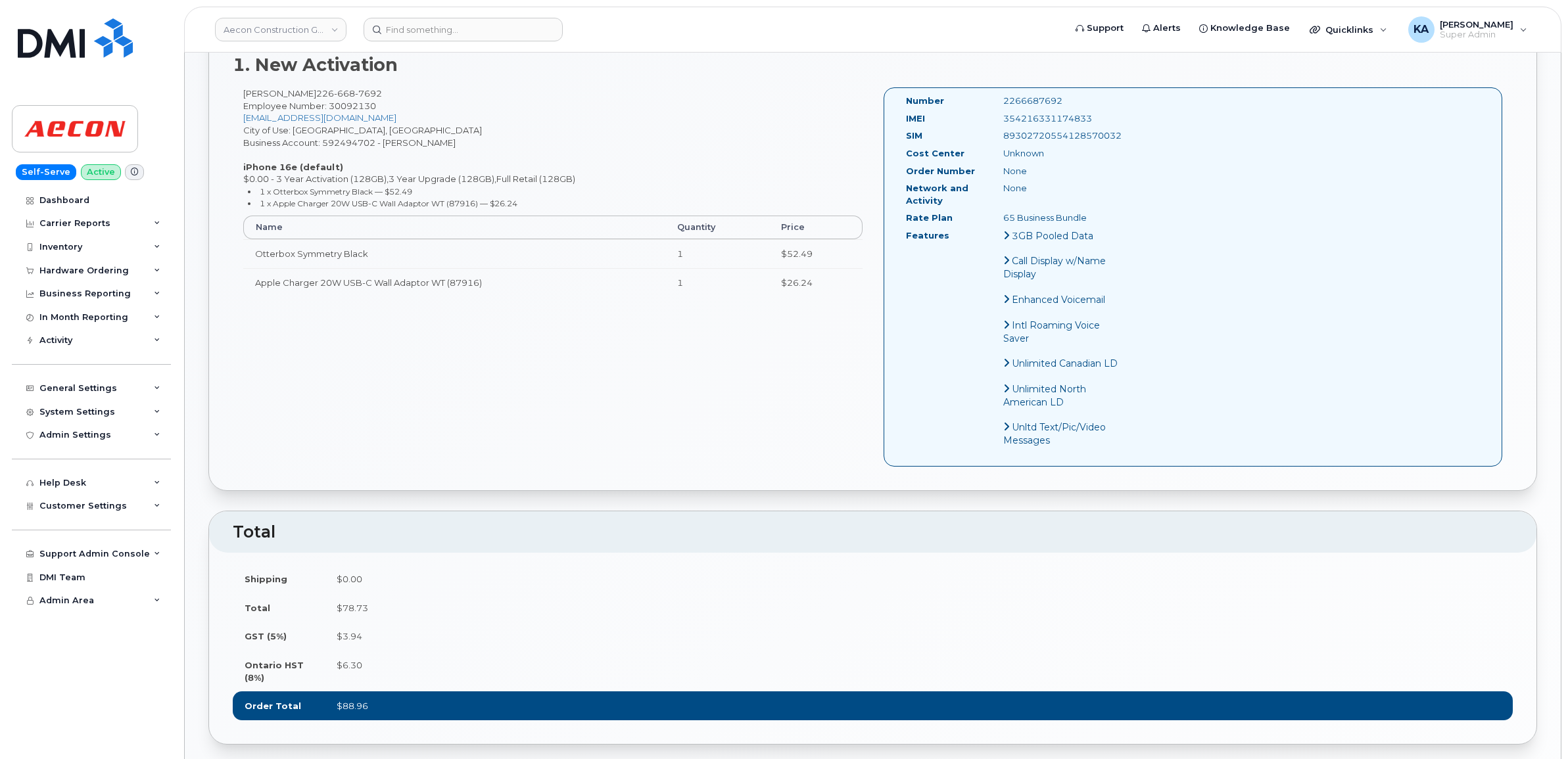
scroll to position [575, 0]
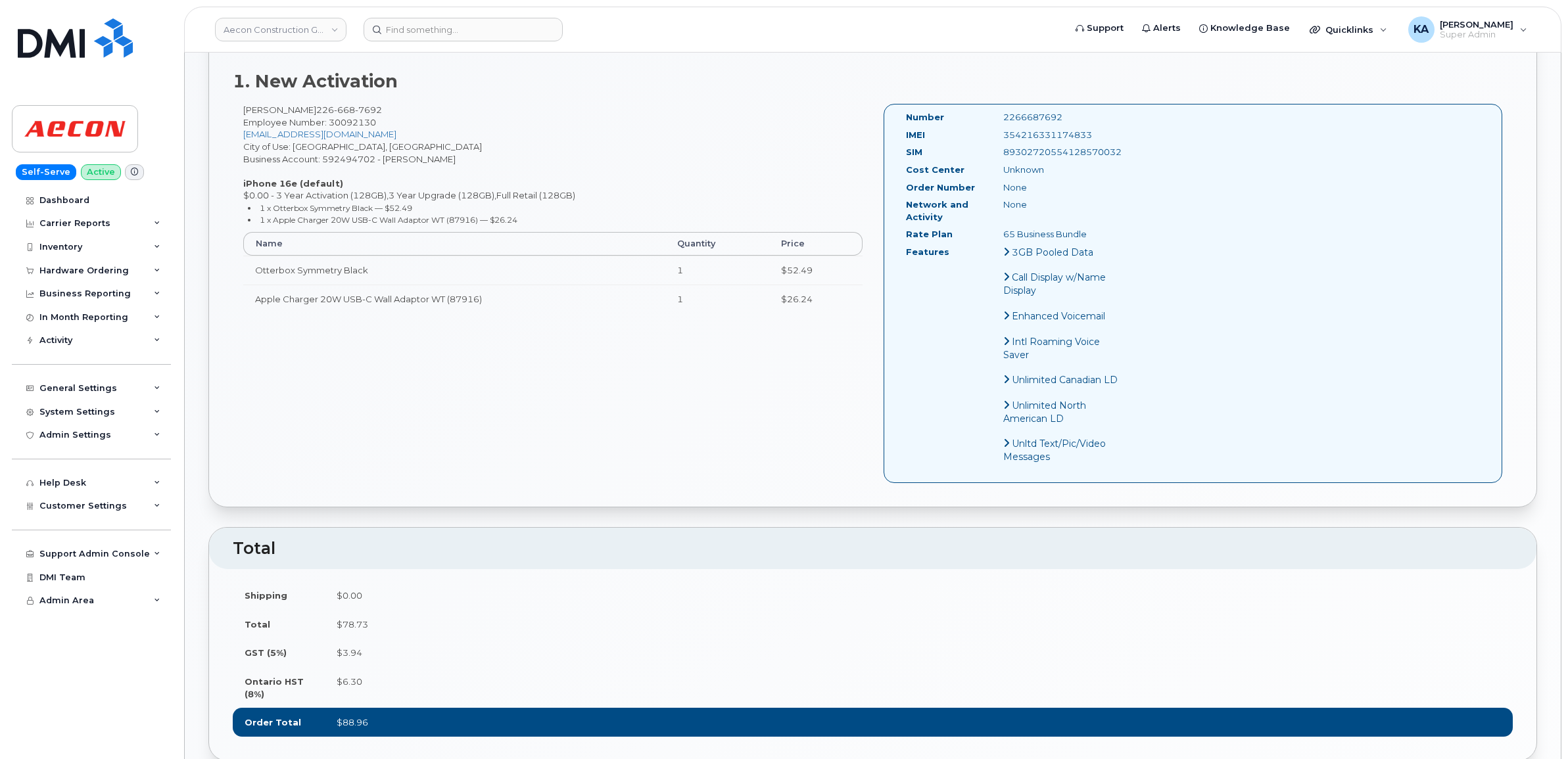
drag, startPoint x: 1098, startPoint y: 120, endPoint x: 986, endPoint y: 120, distance: 112.0
click at [986, 129] on div "IMEI 354216331174833" at bounding box center [1013, 137] width 235 height 18
copy div "354216331174833"
drag, startPoint x: 1067, startPoint y: 103, endPoint x: 986, endPoint y: 106, distance: 81.1
click at [986, 111] on div "Number 2266687692" at bounding box center [1013, 120] width 235 height 18
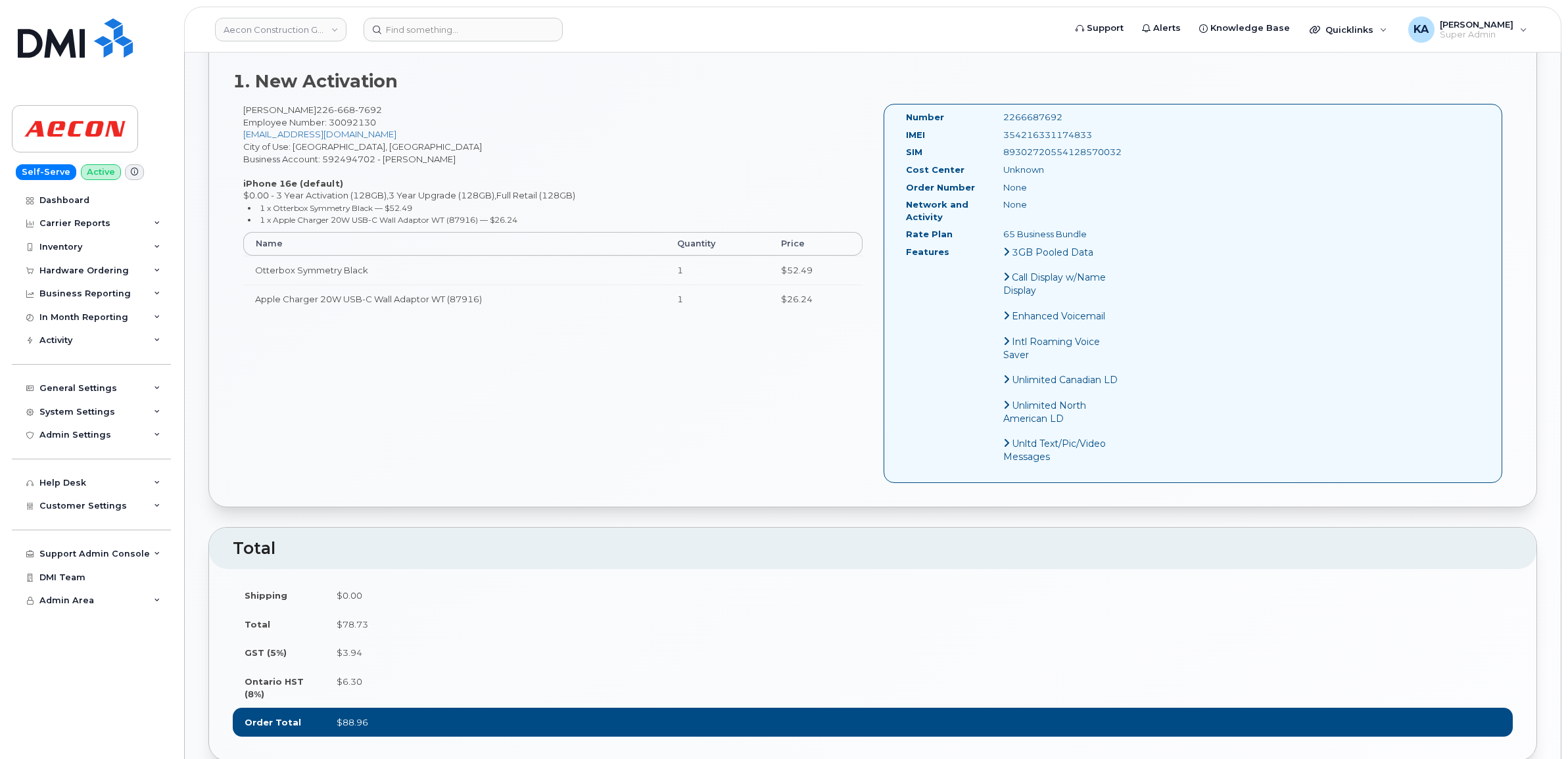
copy div "2266687692"
drag, startPoint x: 903, startPoint y: 102, endPoint x: 1111, endPoint y: 225, distance: 241.6
click at [1111, 225] on div "Number 2266687692 IMEI 354216331174833 SIM 89302720554128570032 Cost Center Unk…" at bounding box center [1013, 293] width 235 height 364
click at [1111, 228] on div "65 Business Bundle" at bounding box center [1062, 234] width 136 height 12
drag, startPoint x: 902, startPoint y: 103, endPoint x: 1112, endPoint y: 224, distance: 242.4
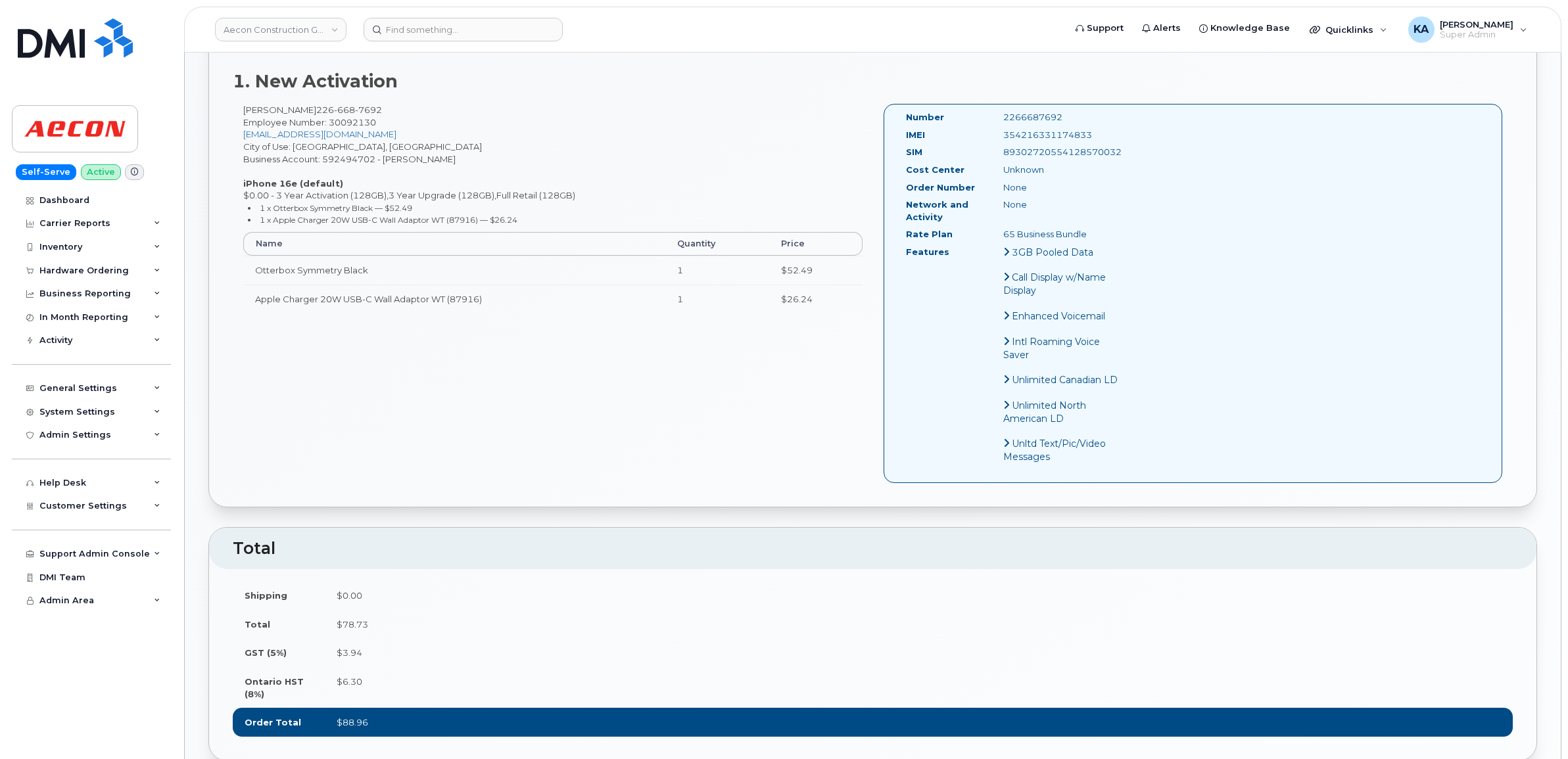
click at [1112, 224] on div "Number 2266687692 IMEI 354216331174833 SIM 89302720554128570032 Cost Center Unk…" at bounding box center [1013, 293] width 235 height 364
copy div "Number 2266687692 IMEI 354216331174833 SIM 89302720554128570032 Cost Center Unk…"
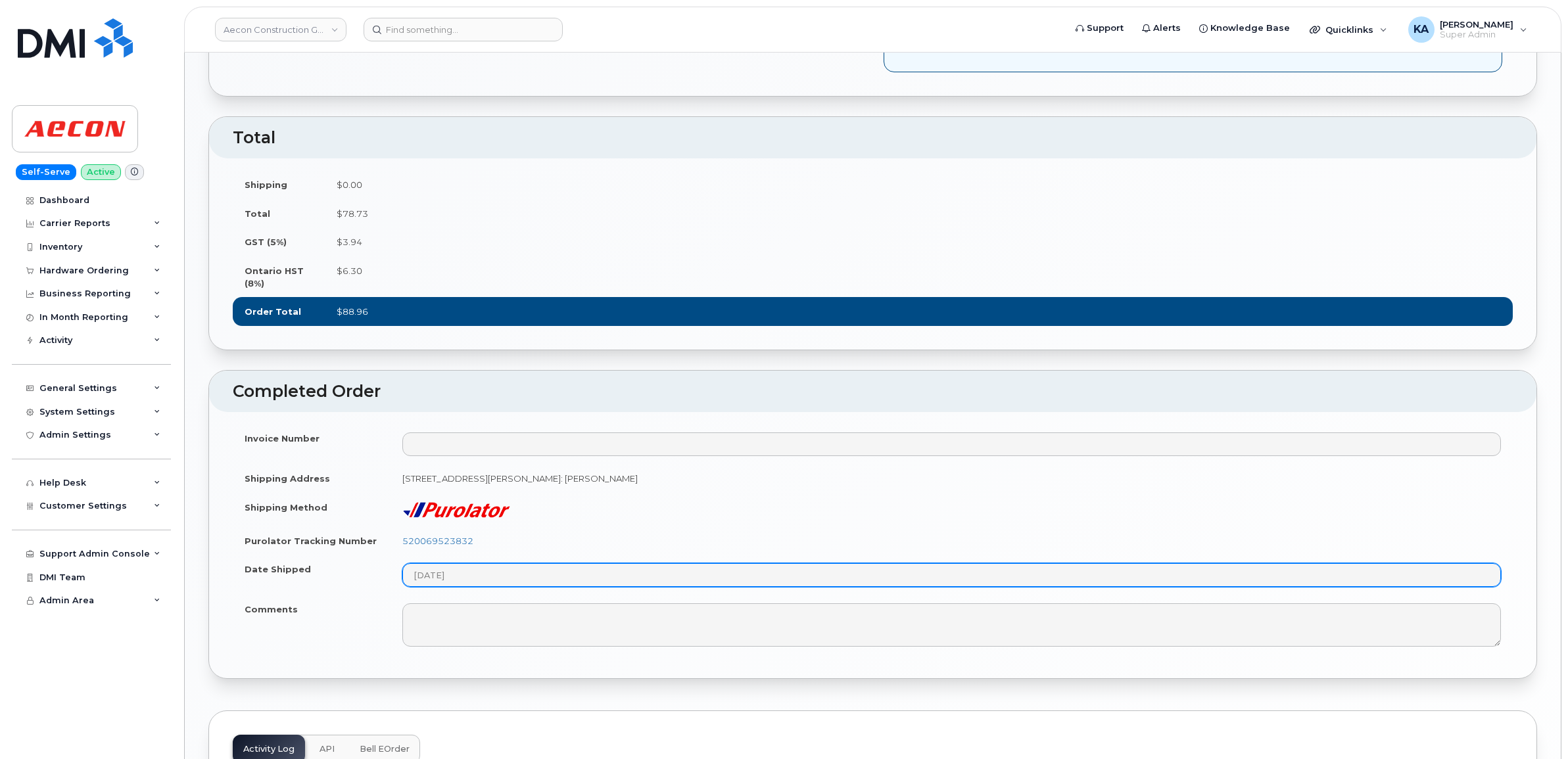
scroll to position [1068, 0]
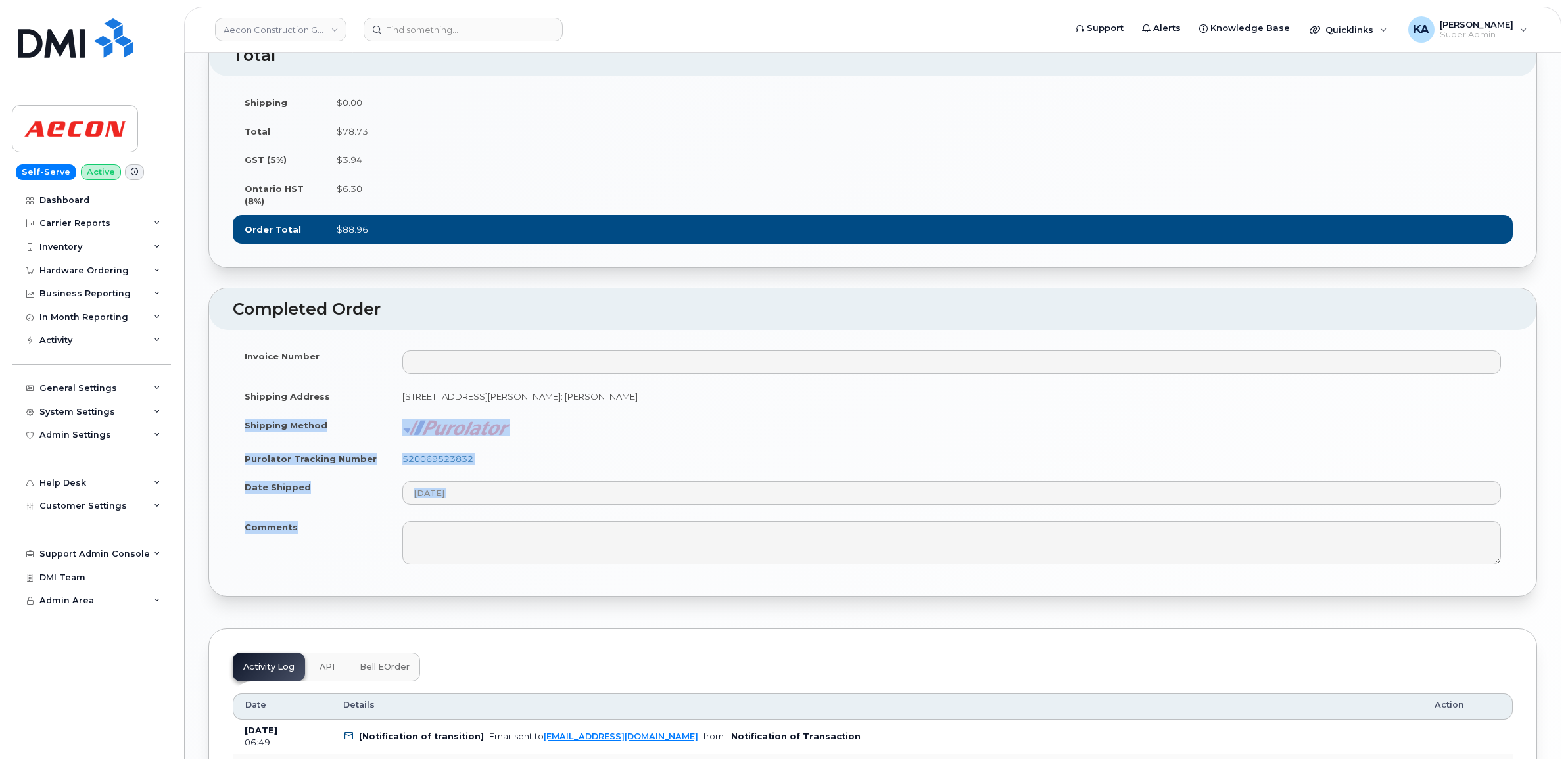
drag, startPoint x: 274, startPoint y: 437, endPoint x: 367, endPoint y: 549, distance: 145.6
click at [367, 549] on tbody "Invoice Number Shipping Address 665 Philip Place Unit 7 Kincardine ON N2Z 2E3, …" at bounding box center [873, 457] width 1280 height 231
copy tbody "Shipping Method Purolator Tracking Number 520069523832 Date Shipped Comments"
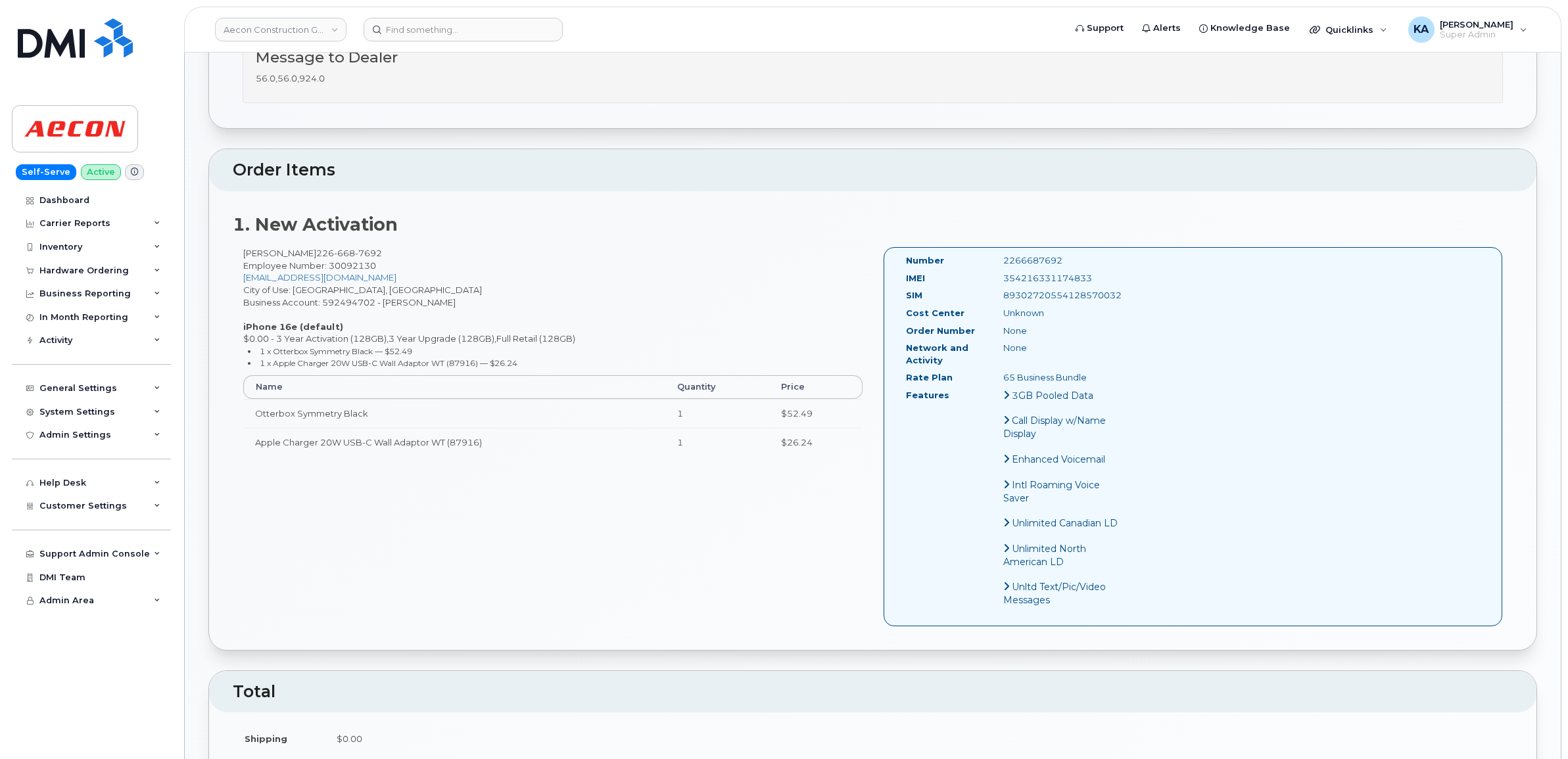
scroll to position [411, 0]
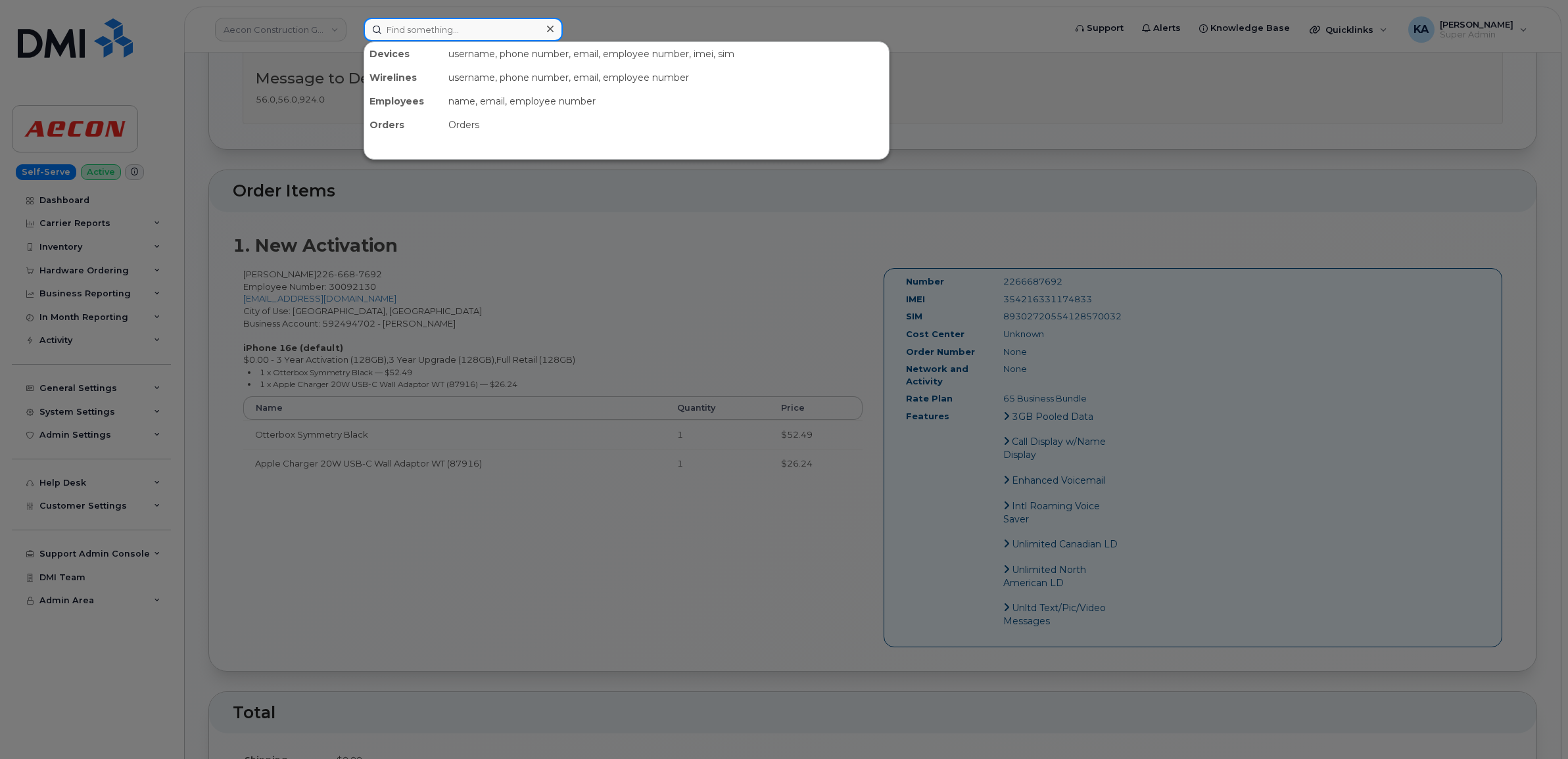
click at [394, 30] on input at bounding box center [463, 29] width 199 height 24
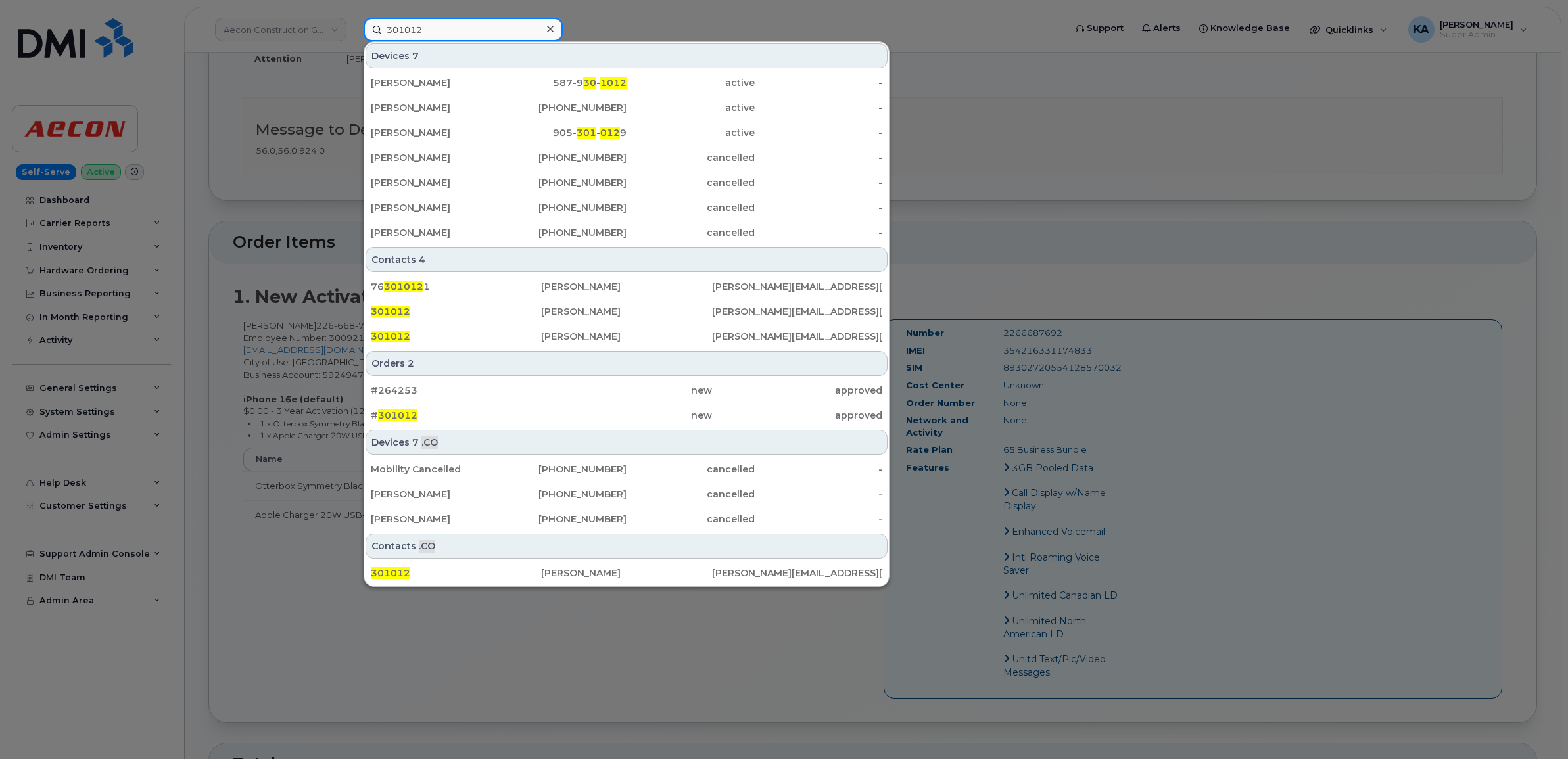
scroll to position [329, 0]
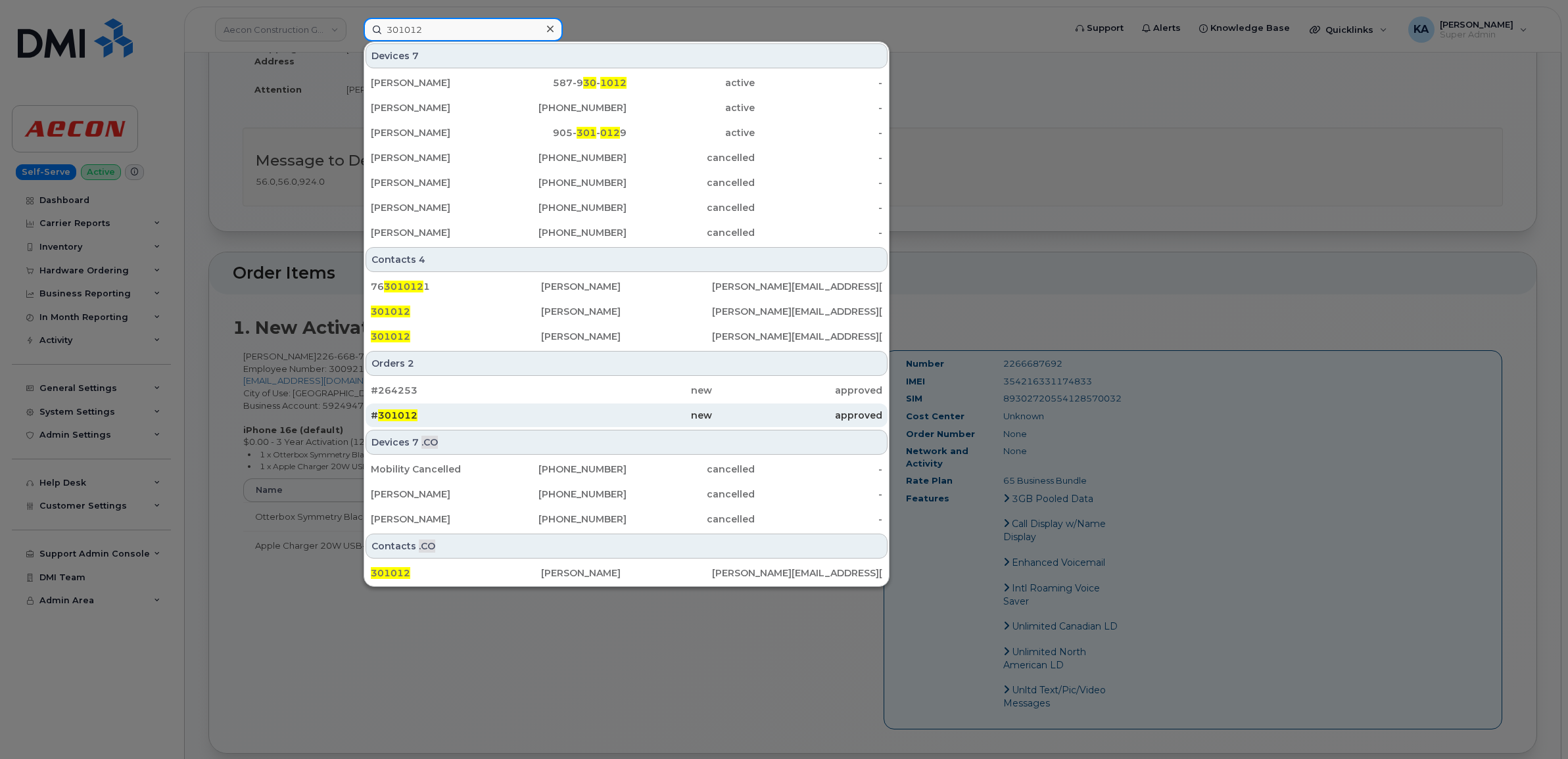
type input "301012"
click at [406, 413] on span "301012" at bounding box center [397, 415] width 40 height 11
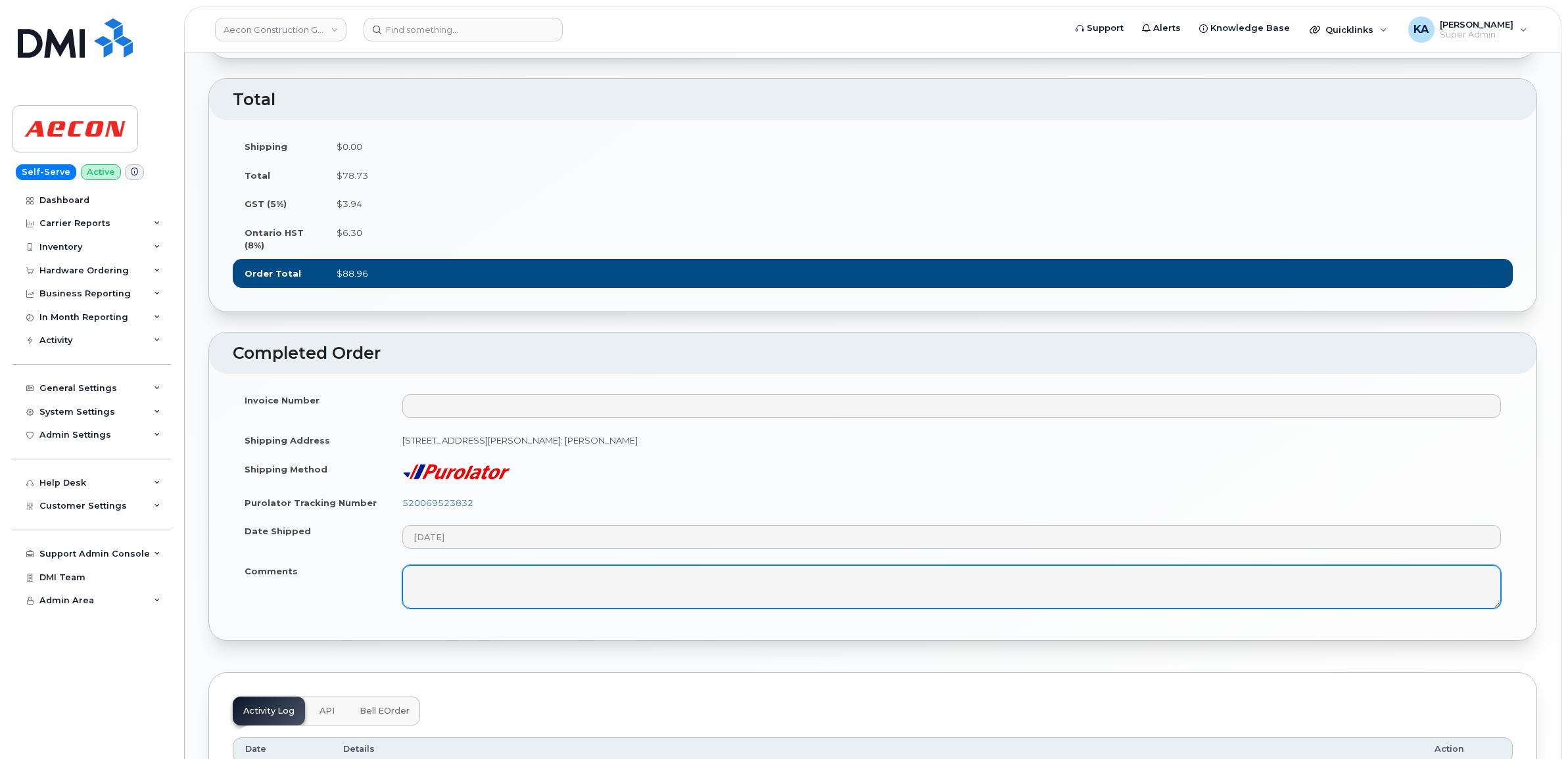
scroll to position [1053, 0]
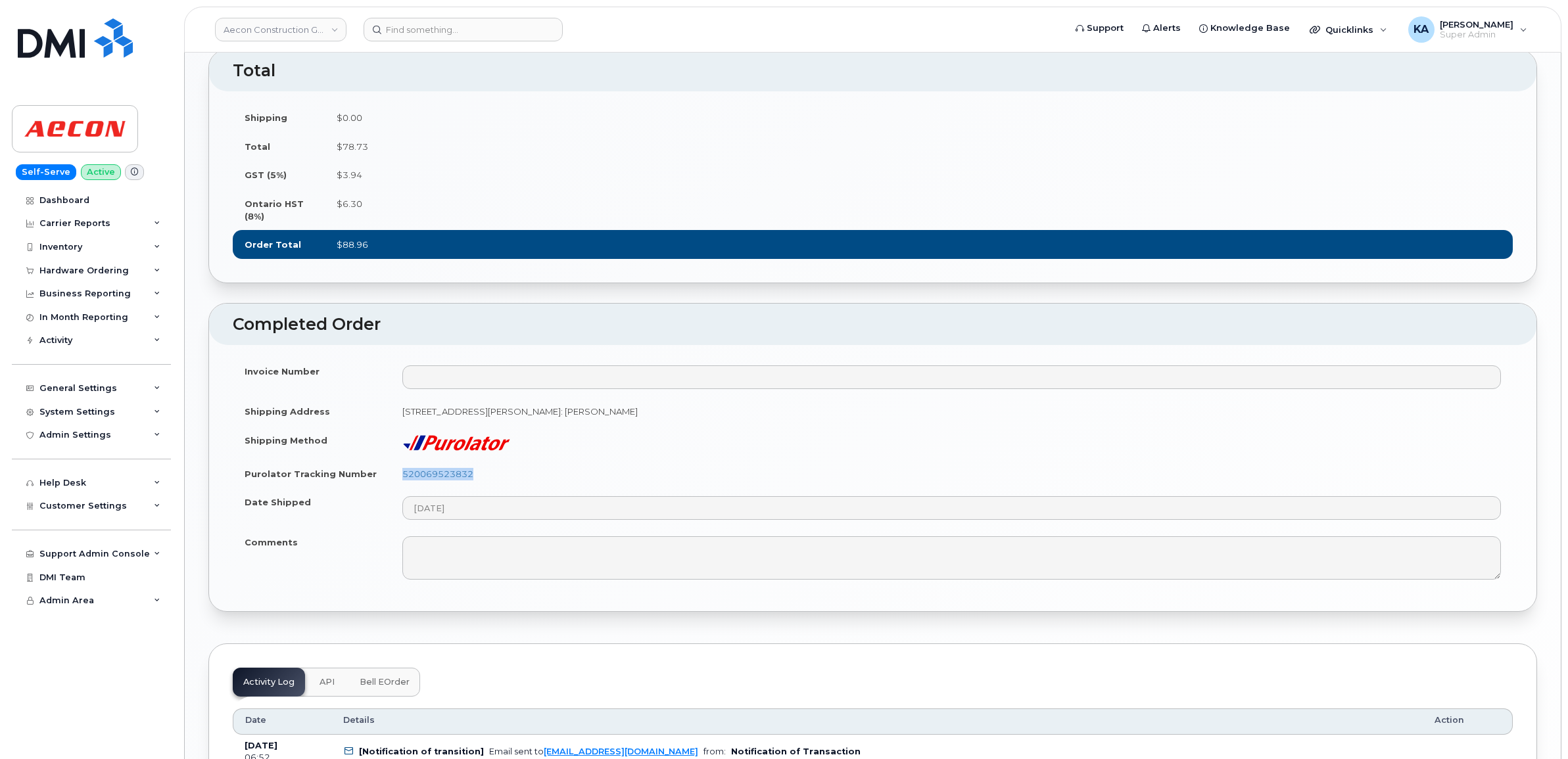
drag, startPoint x: 487, startPoint y: 484, endPoint x: 401, endPoint y: 487, distance: 86.1
click at [401, 487] on td "520069523832" at bounding box center [952, 474] width 1122 height 29
copy link "520069523832"
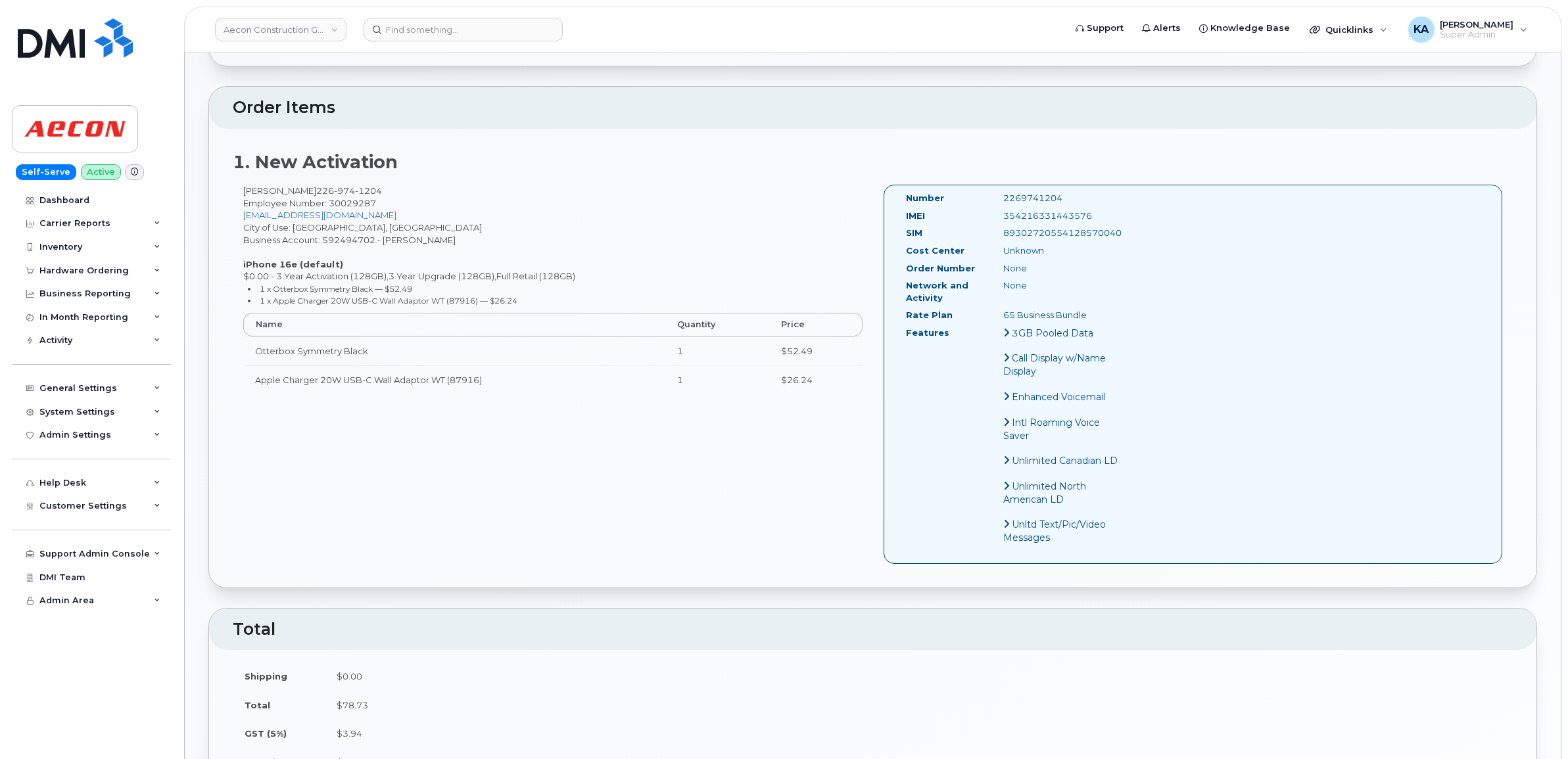
scroll to position [396, 0]
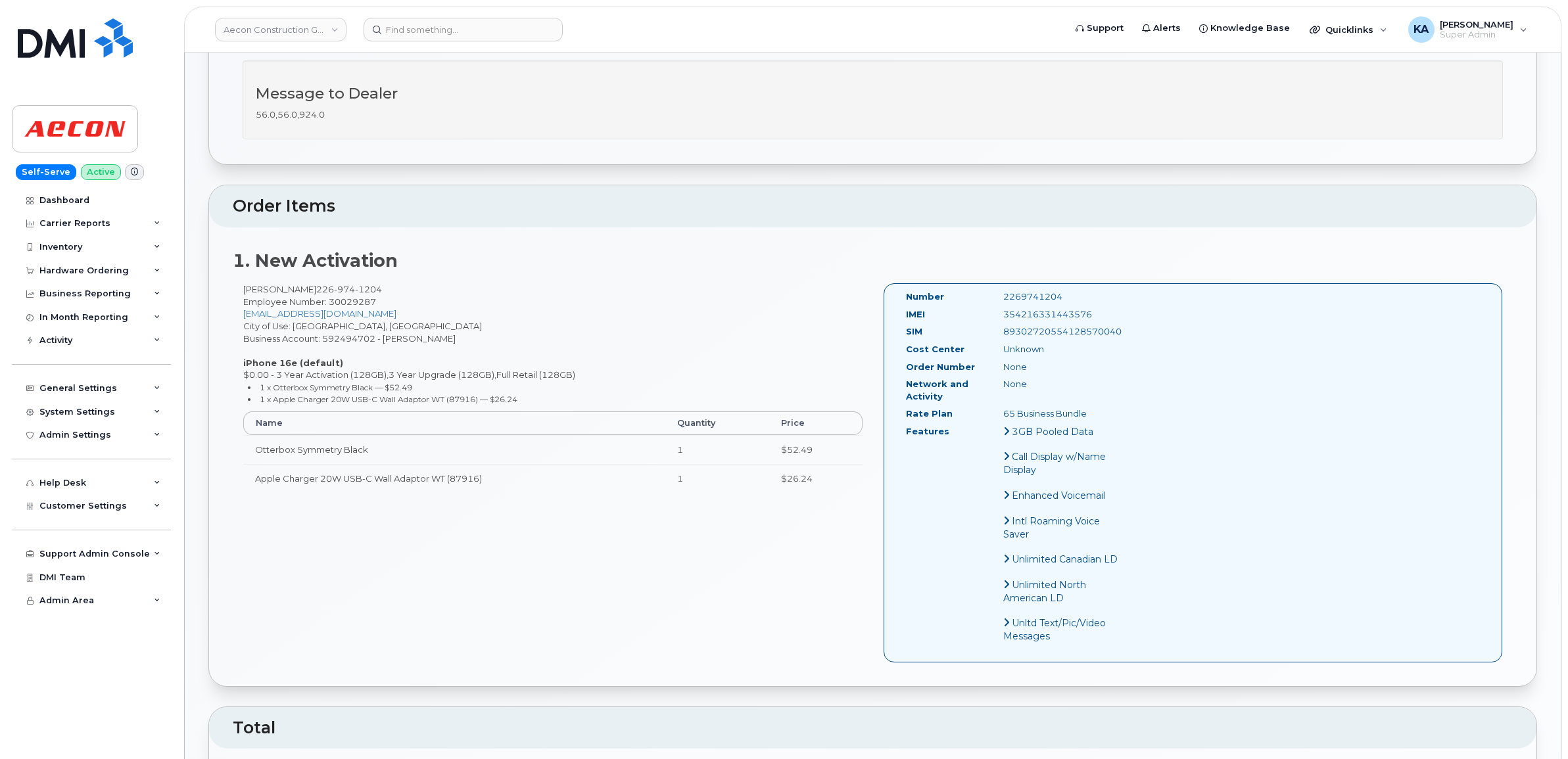
drag, startPoint x: 1095, startPoint y: 299, endPoint x: 988, endPoint y: 300, distance: 107.0
click at [988, 308] on div "IMEI [TECHNICAL_ID]" at bounding box center [1013, 317] width 235 height 18
copy div "354216331443576"
drag, startPoint x: 1066, startPoint y: 283, endPoint x: 976, endPoint y: 287, distance: 90.1
click at [976, 291] on div "Number 2269741204" at bounding box center [1013, 299] width 235 height 18
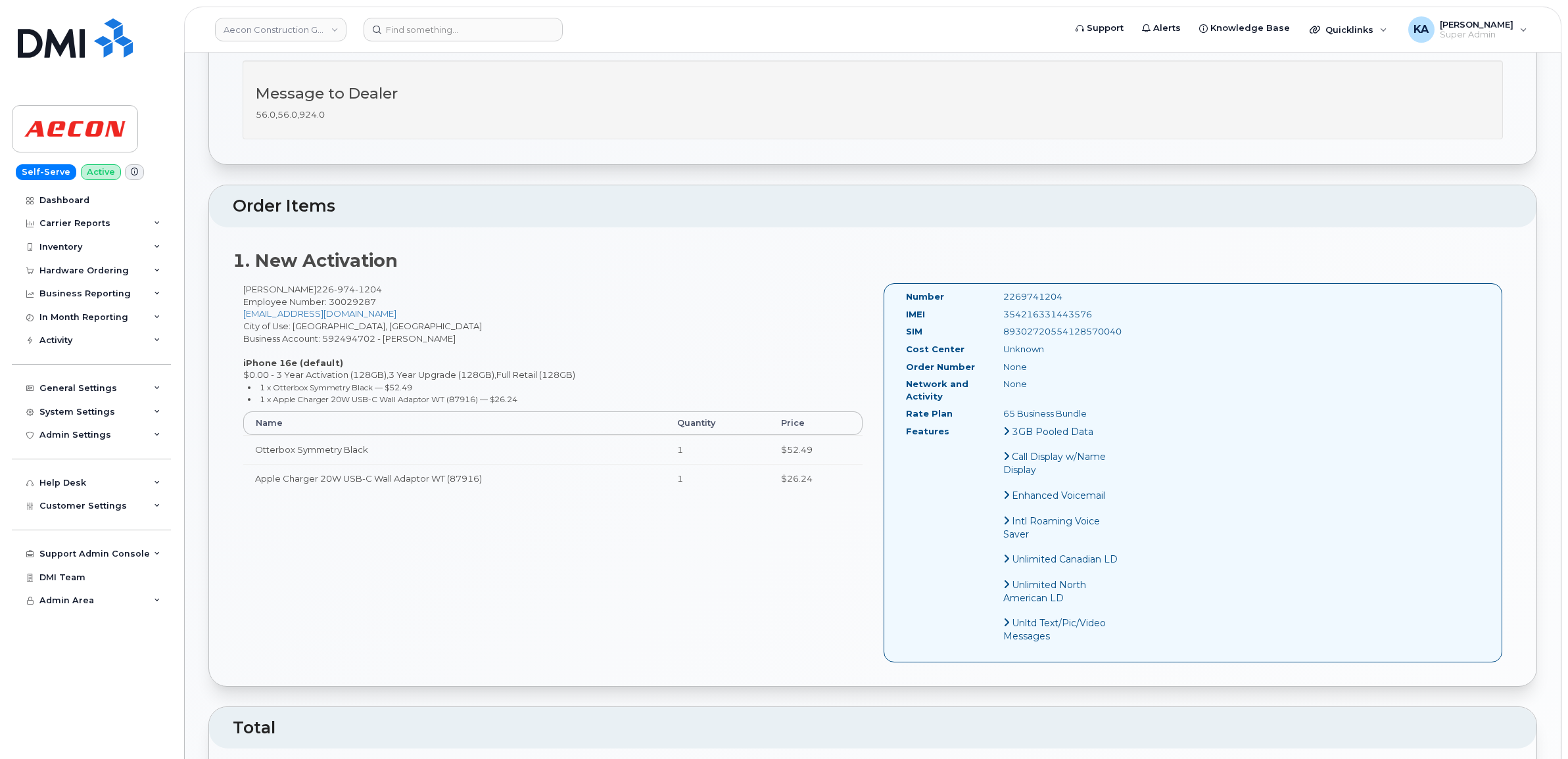
copy div "2269741204"
drag, startPoint x: 899, startPoint y: 283, endPoint x: 1105, endPoint y: 402, distance: 237.9
click at [1105, 402] on div "Number 2269741204 IMEI [TECHNICAL_ID] SIM [TECHNICAL_ID] Cost Center Unknown Or…" at bounding box center [1013, 472] width 235 height 364
copy div "Number 2269741204 IMEI [TECHNICAL_ID] SIM [TECHNICAL_ID] Cost Center Unknown Or…"
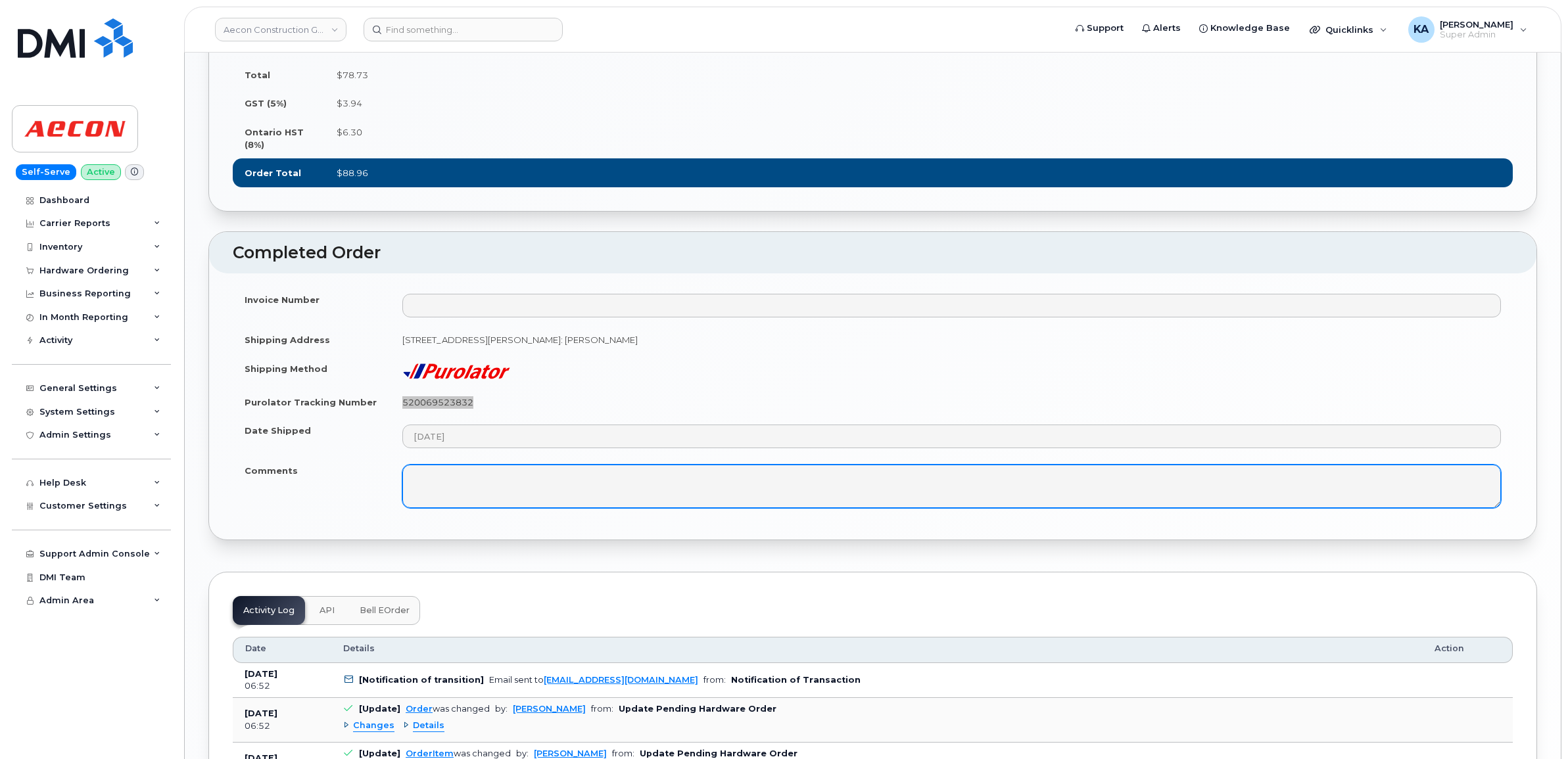
scroll to position [1135, 0]
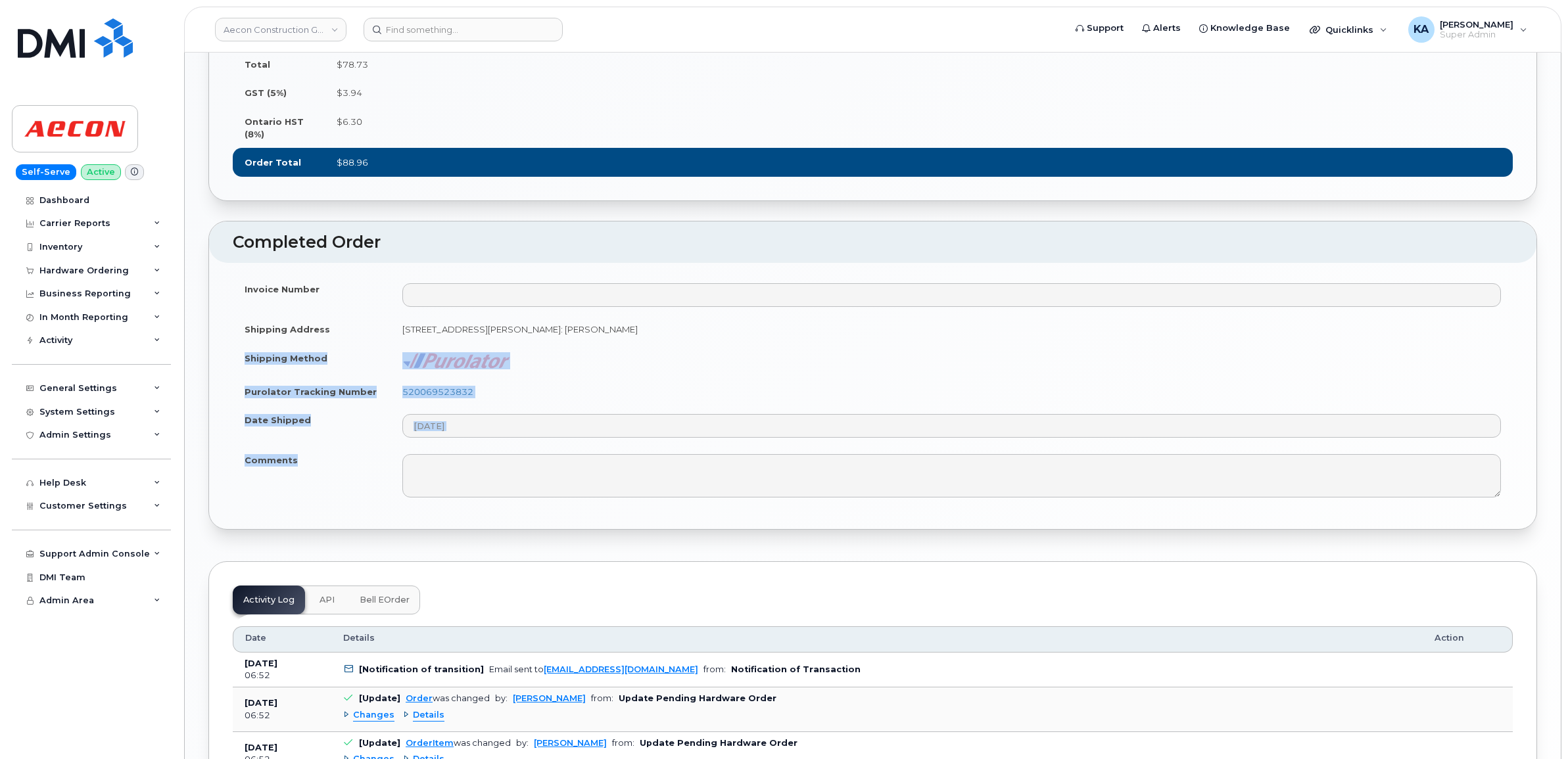
drag, startPoint x: 238, startPoint y: 368, endPoint x: 348, endPoint y: 509, distance: 178.8
click at [348, 506] on tbody "Invoice Number Shipping Address [STREET_ADDRESS][PERSON_NAME]: [PERSON_NAME] Sh…" at bounding box center [873, 390] width 1280 height 231
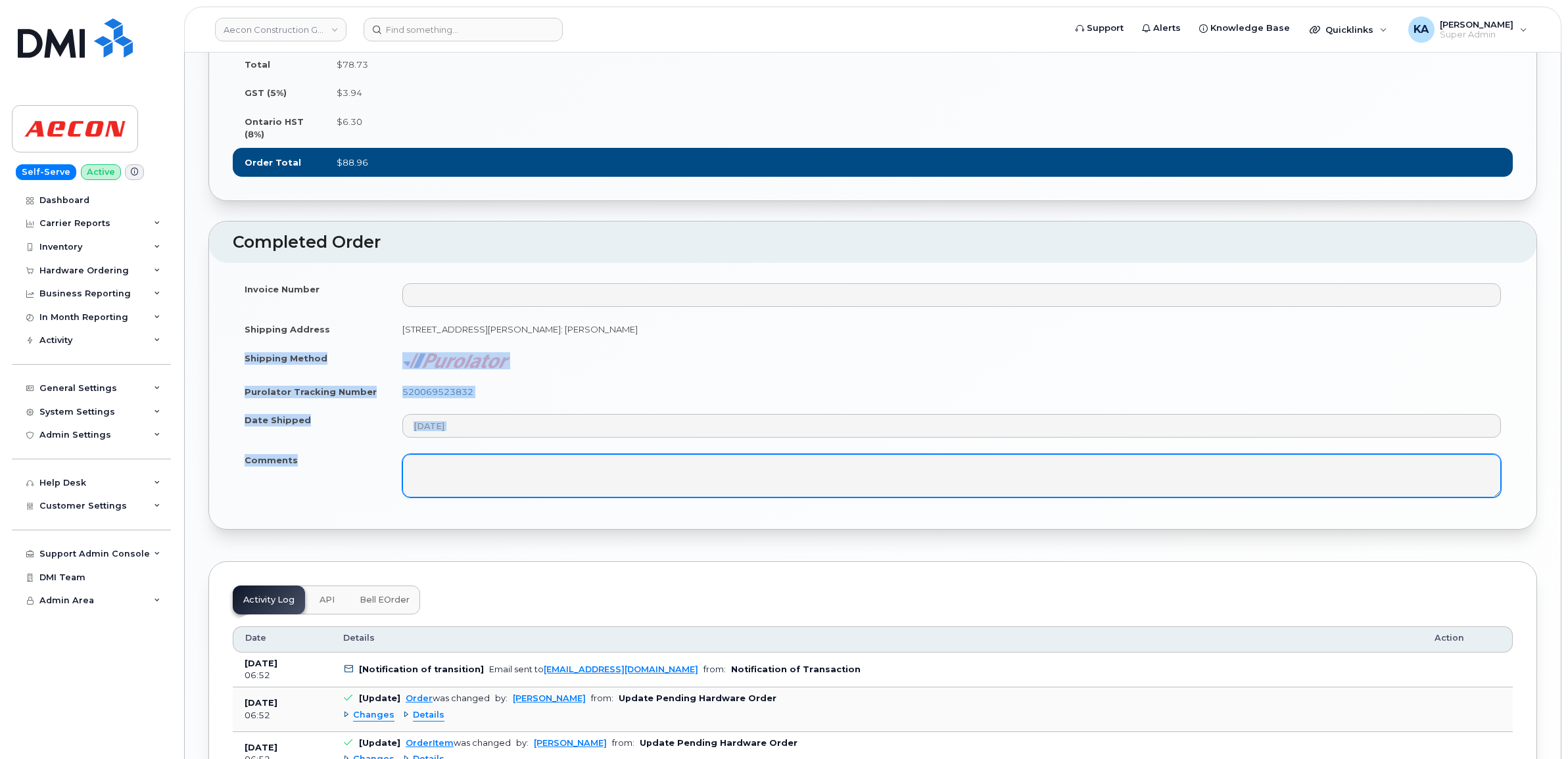
copy tbody "Shipping Method Purolator Tracking Number 520069523832 Date Shipped Comments"
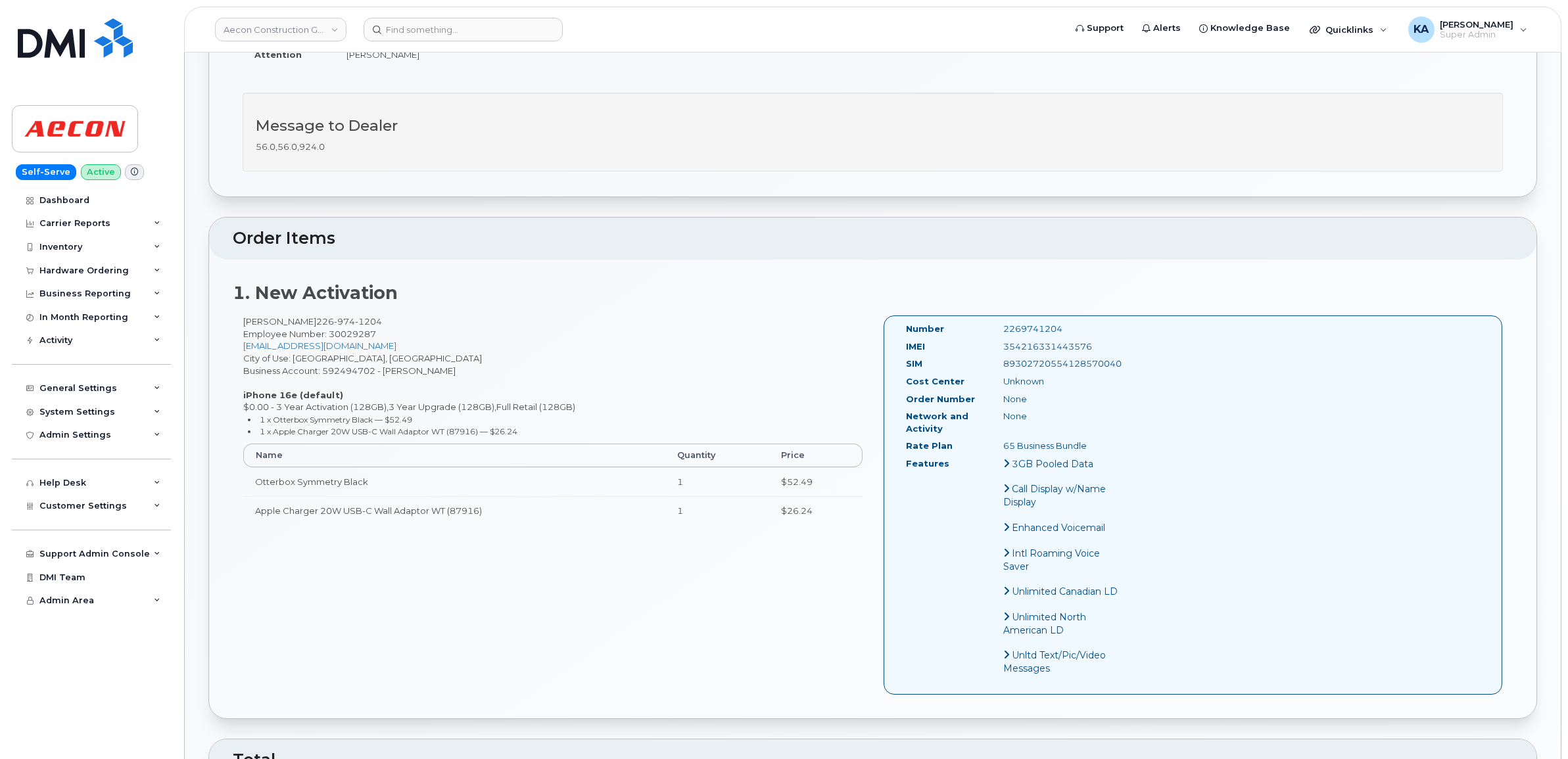
scroll to position [314, 0]
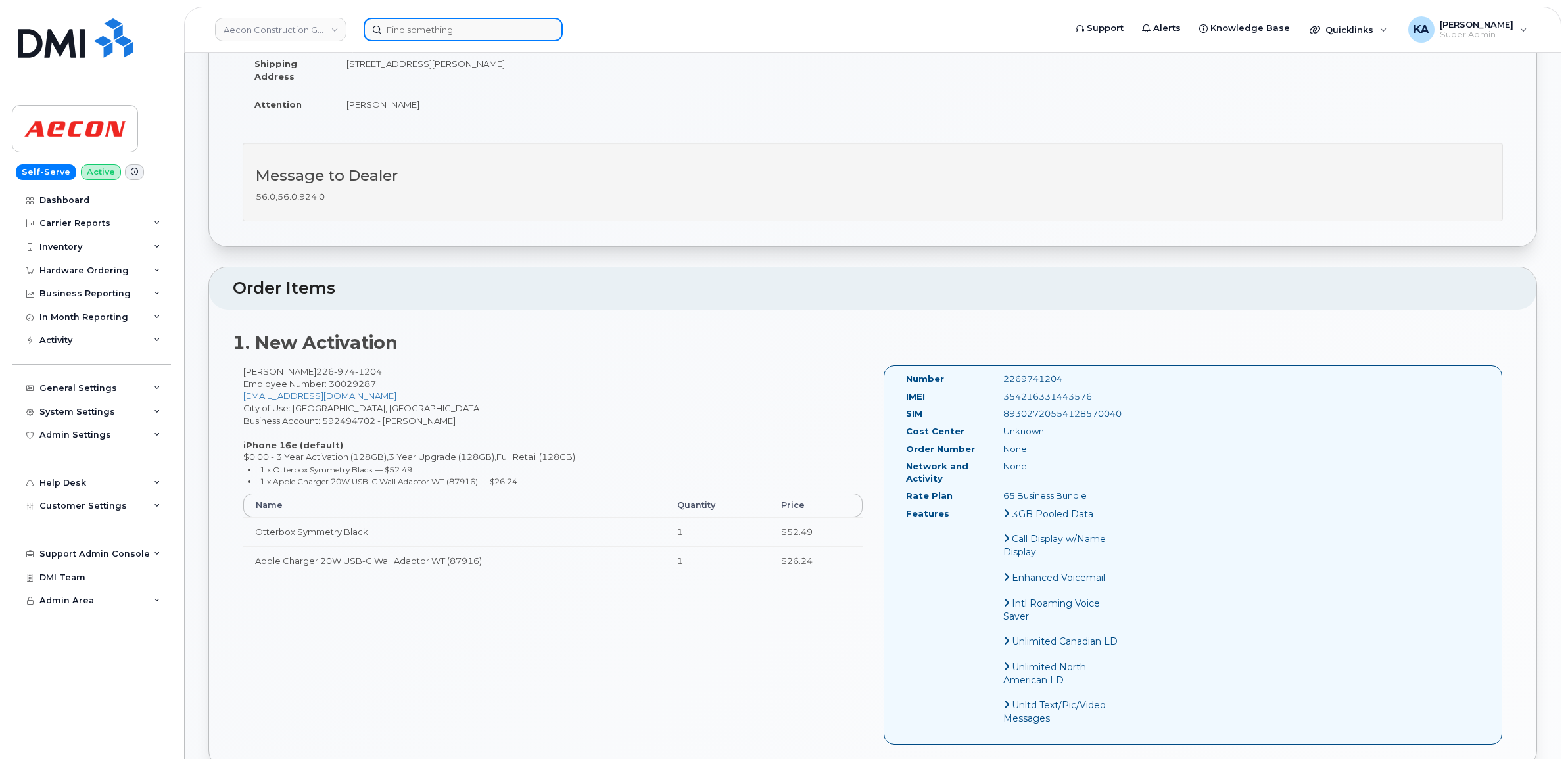
click at [447, 27] on input at bounding box center [463, 29] width 199 height 24
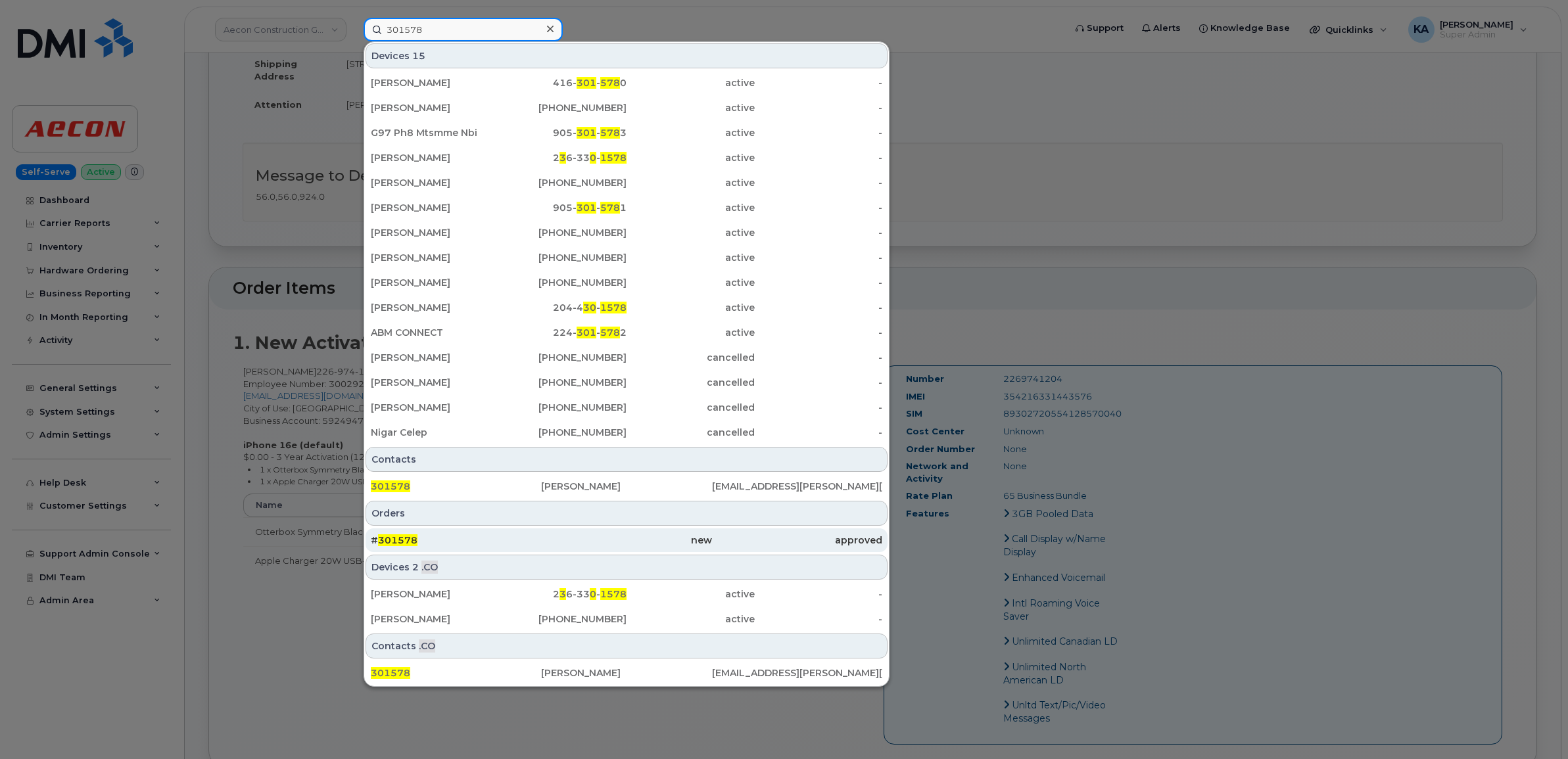
type input "301578"
click at [399, 534] on div "# 301578" at bounding box center [455, 540] width 170 height 24
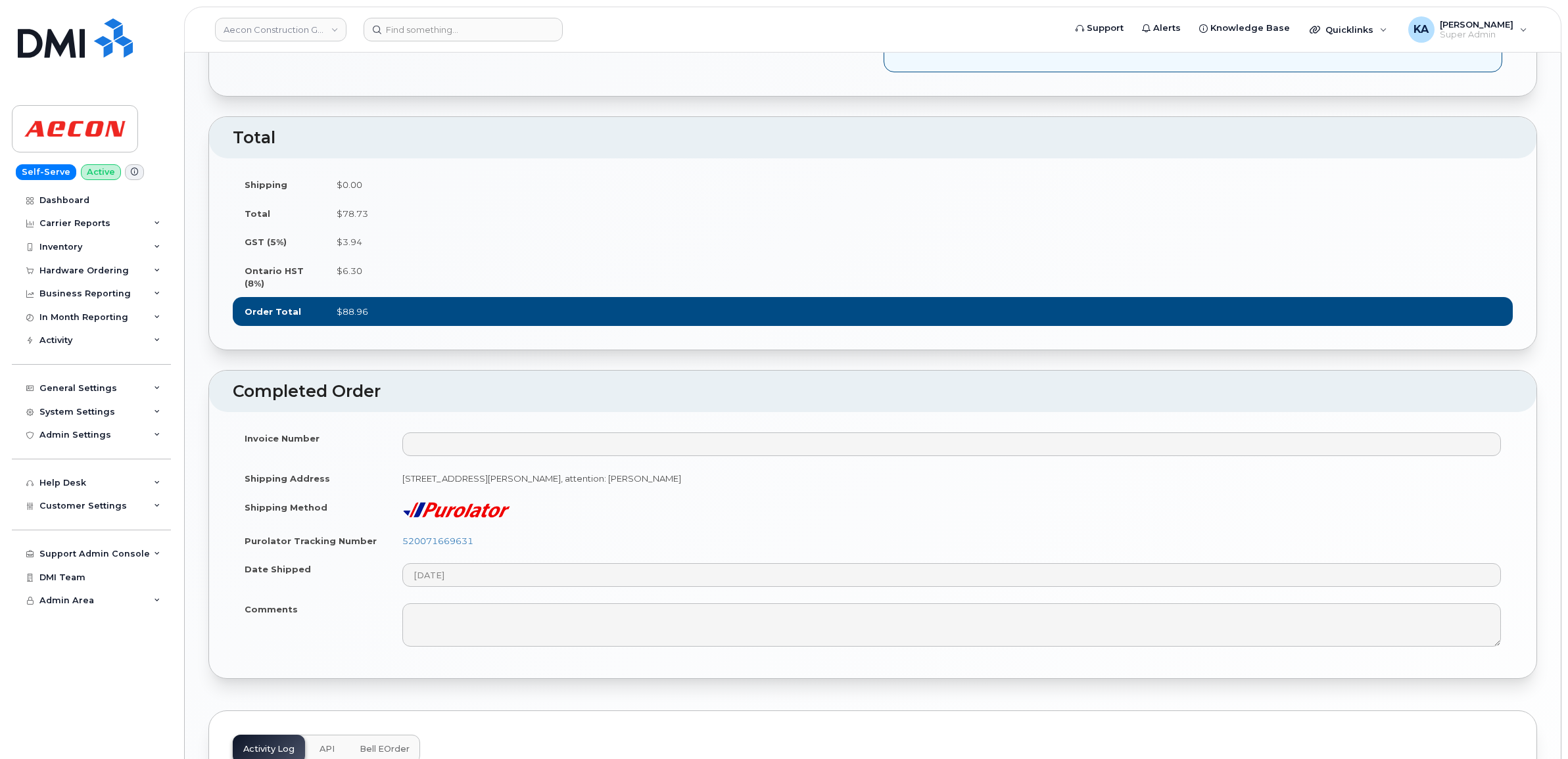
scroll to position [1068, 0]
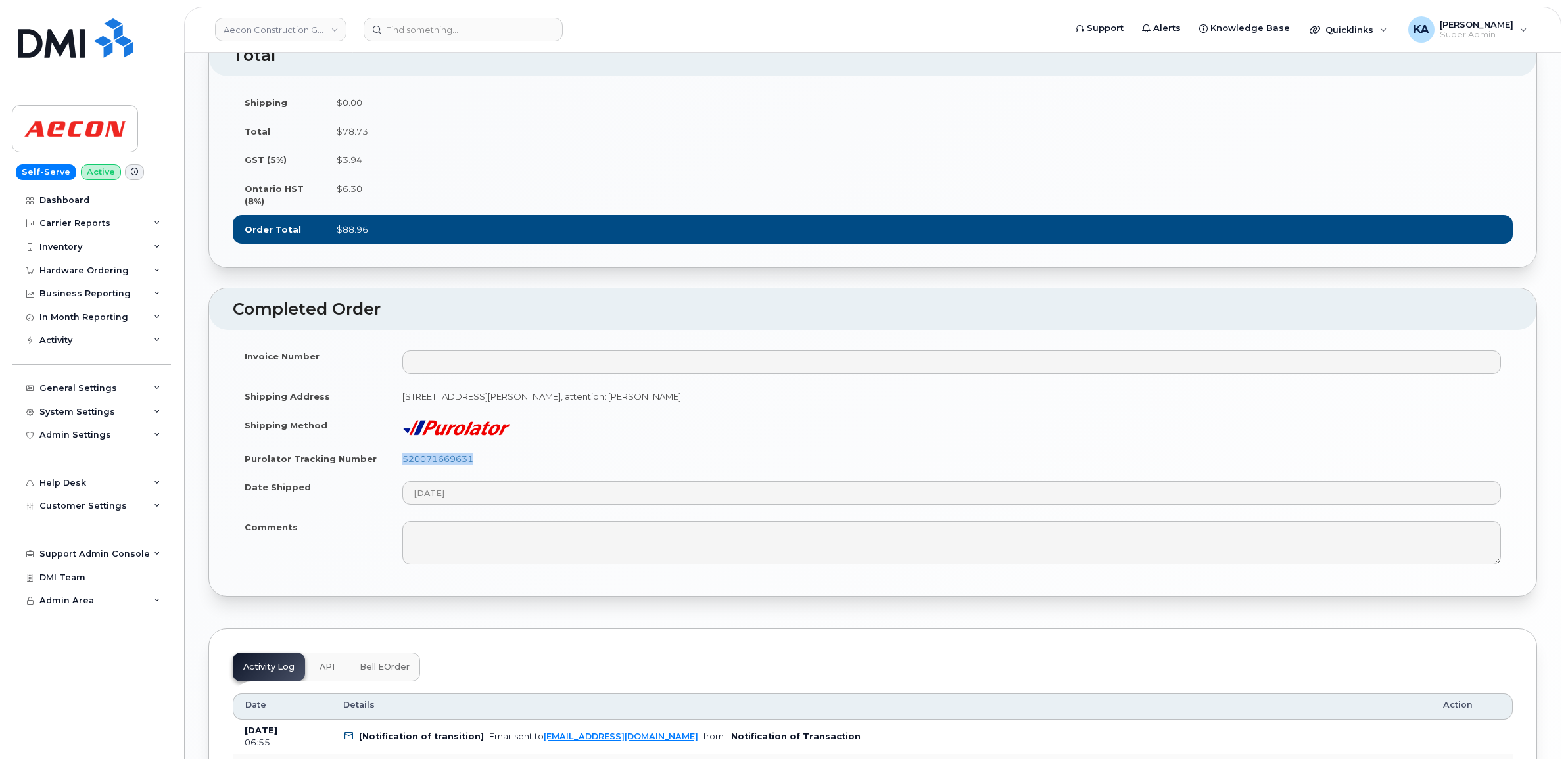
drag, startPoint x: 481, startPoint y: 470, endPoint x: 398, endPoint y: 470, distance: 83.0
click at [398, 470] on td "520071669631" at bounding box center [952, 459] width 1122 height 29
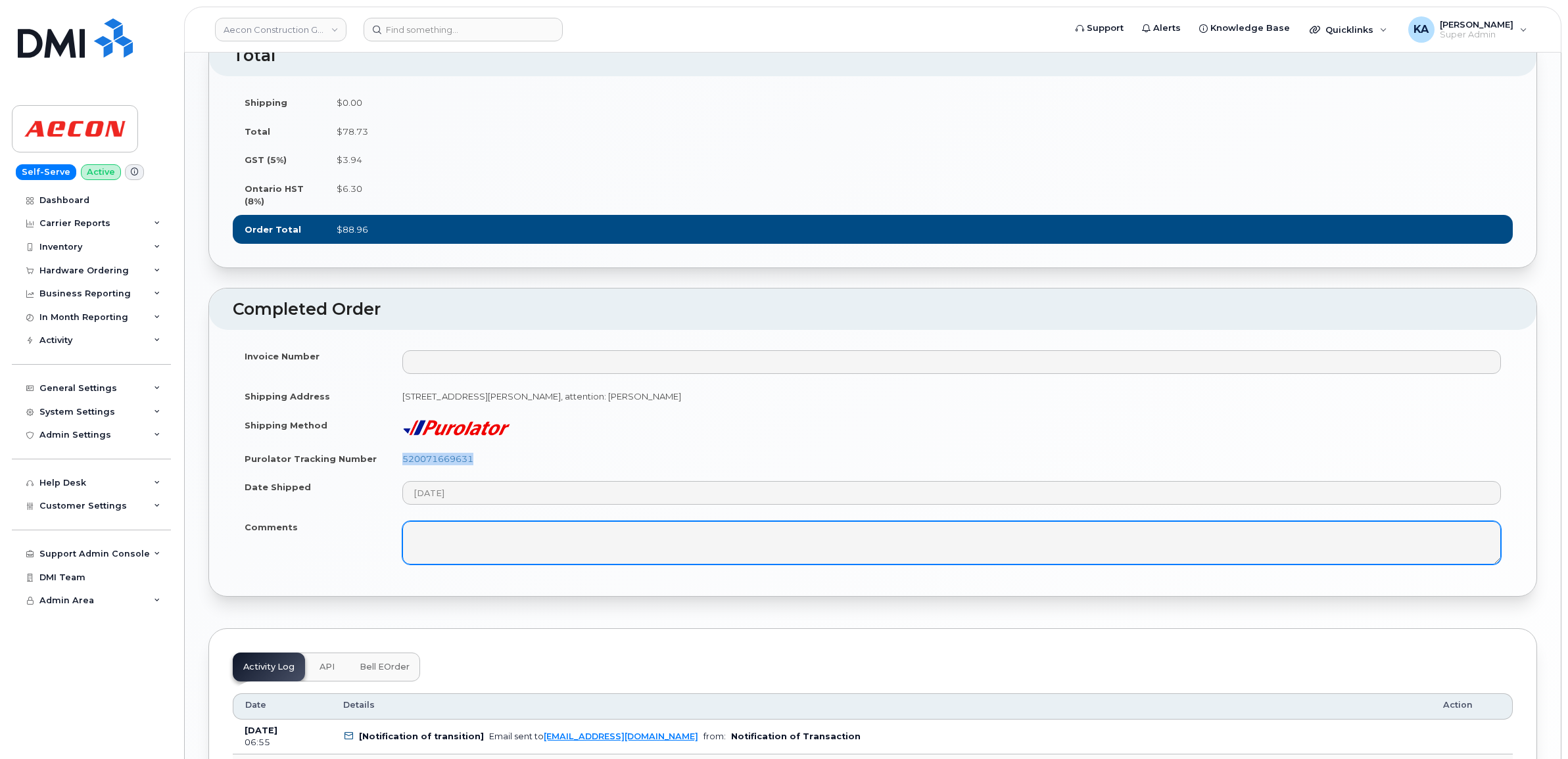
copy link "520071669631"
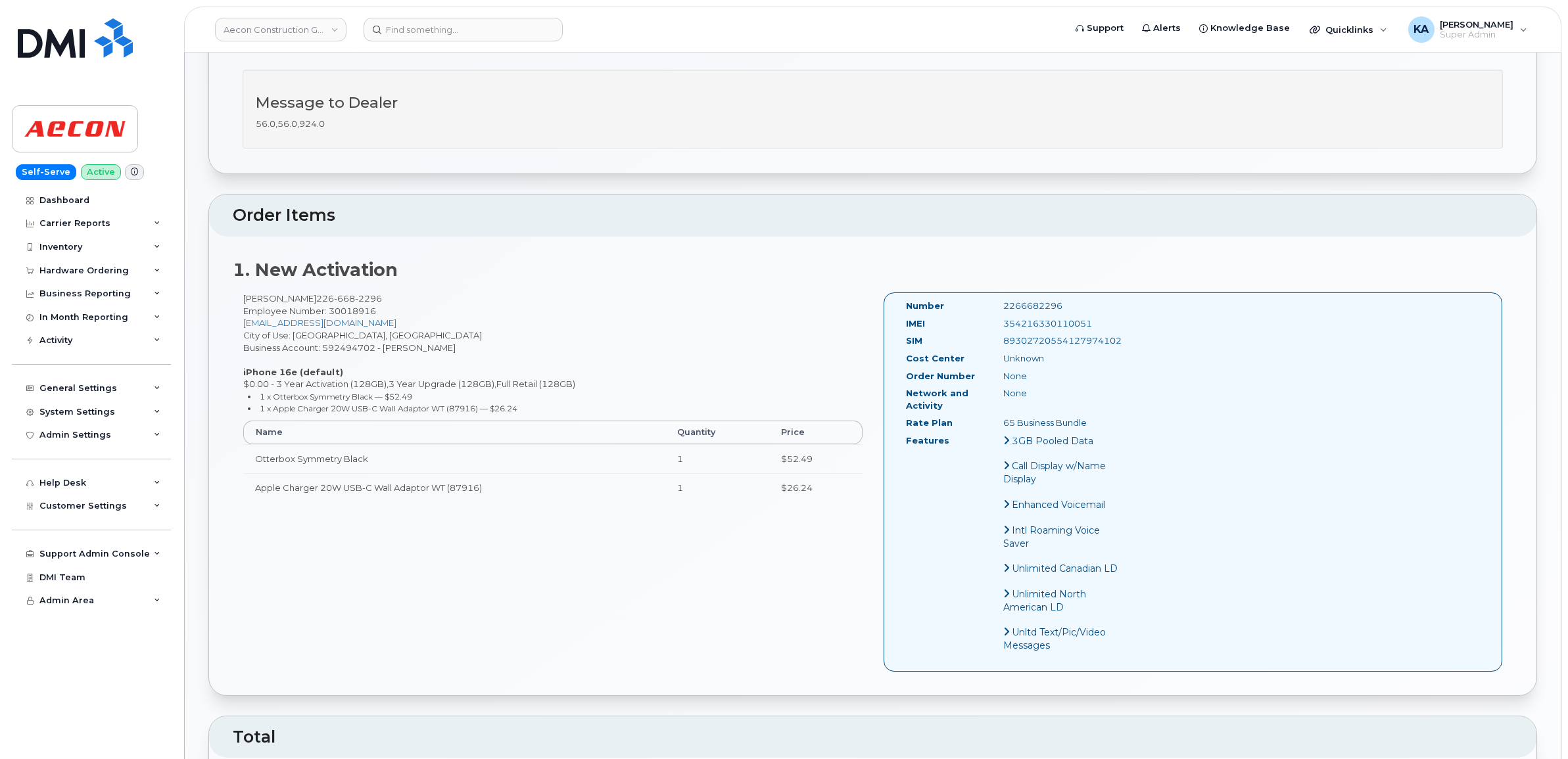
scroll to position [329, 0]
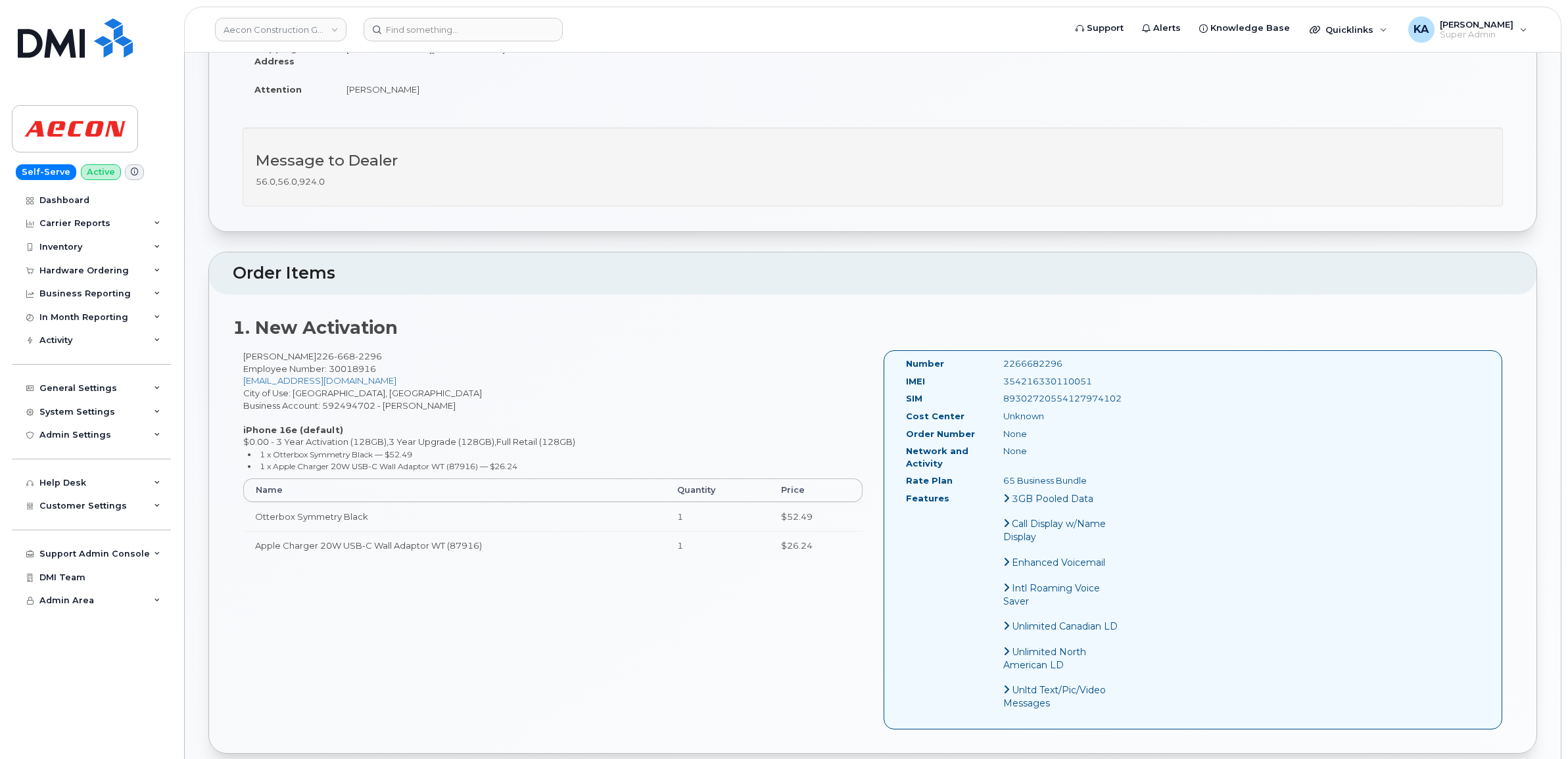
drag, startPoint x: 1092, startPoint y: 368, endPoint x: 997, endPoint y: 368, distance: 95.0
click at [997, 376] on div "354216330110051" at bounding box center [1062, 381] width 136 height 12
copy div "354216330110051"
drag, startPoint x: 1068, startPoint y: 353, endPoint x: 991, endPoint y: 360, distance: 77.3
click at [991, 360] on div "Number 2266682296" at bounding box center [1013, 366] width 235 height 18
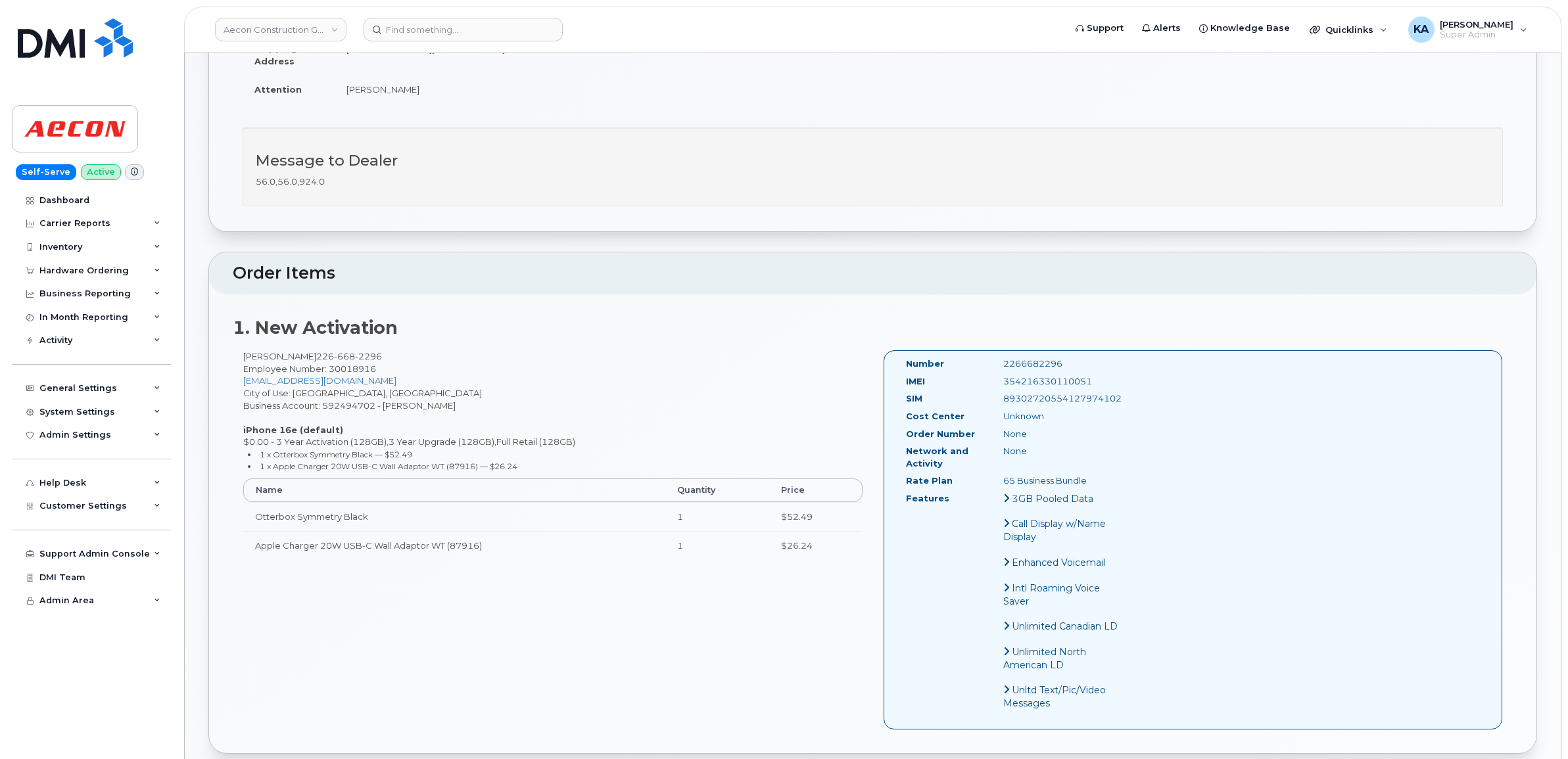
copy div "2266682296"
drag, startPoint x: 901, startPoint y: 350, endPoint x: 1103, endPoint y: 472, distance: 236.0
click at [1103, 472] on div "Number 2266682296 IMEI 354216330110051 SIM 89302720554127974102 Cost Center Unk…" at bounding box center [1013, 539] width 235 height 364
copy div "Number 2266682296 IMEI 354216330110051 SIM 89302720554127974102 Cost Center Unk…"
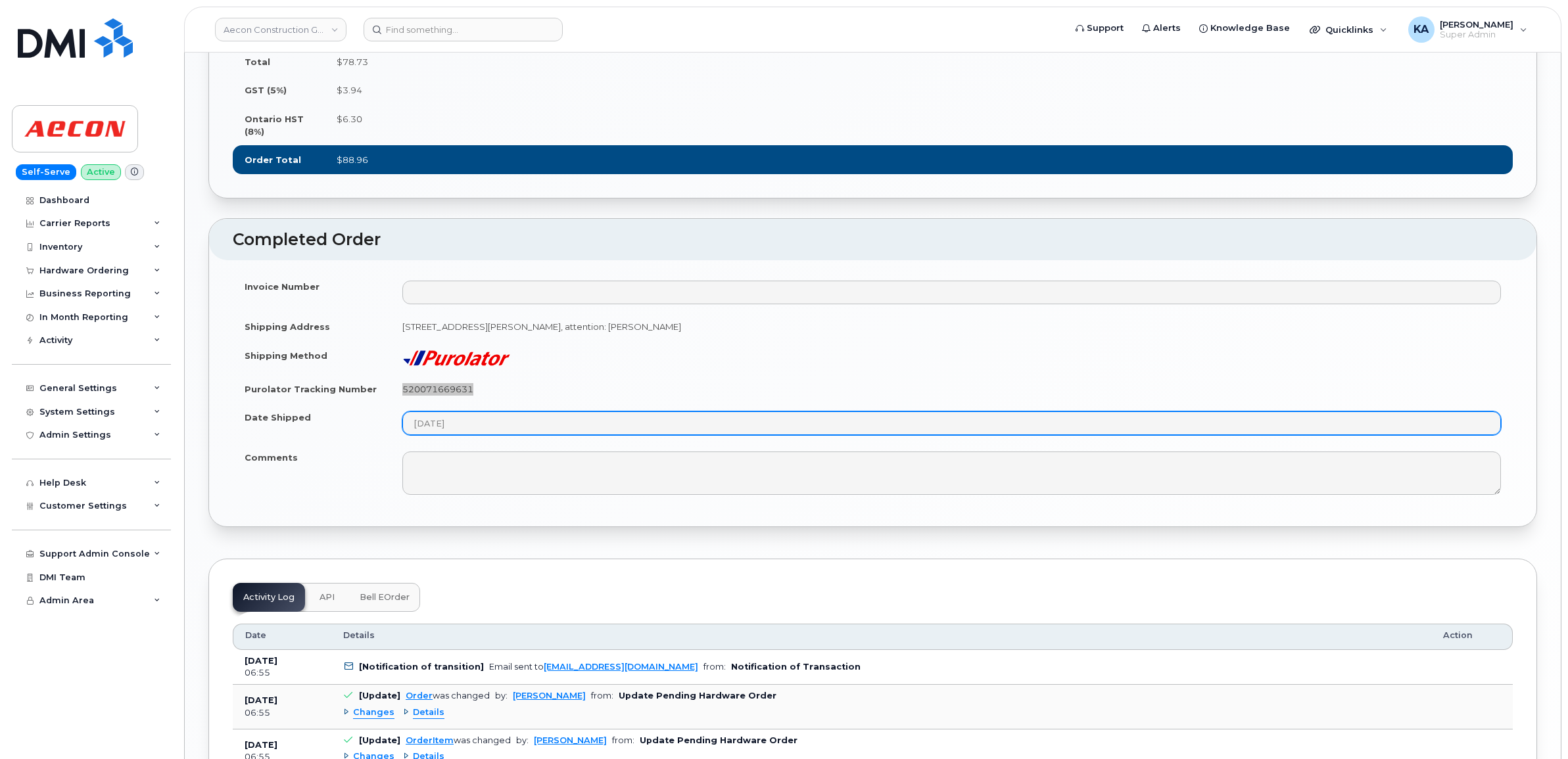
scroll to position [1150, 0]
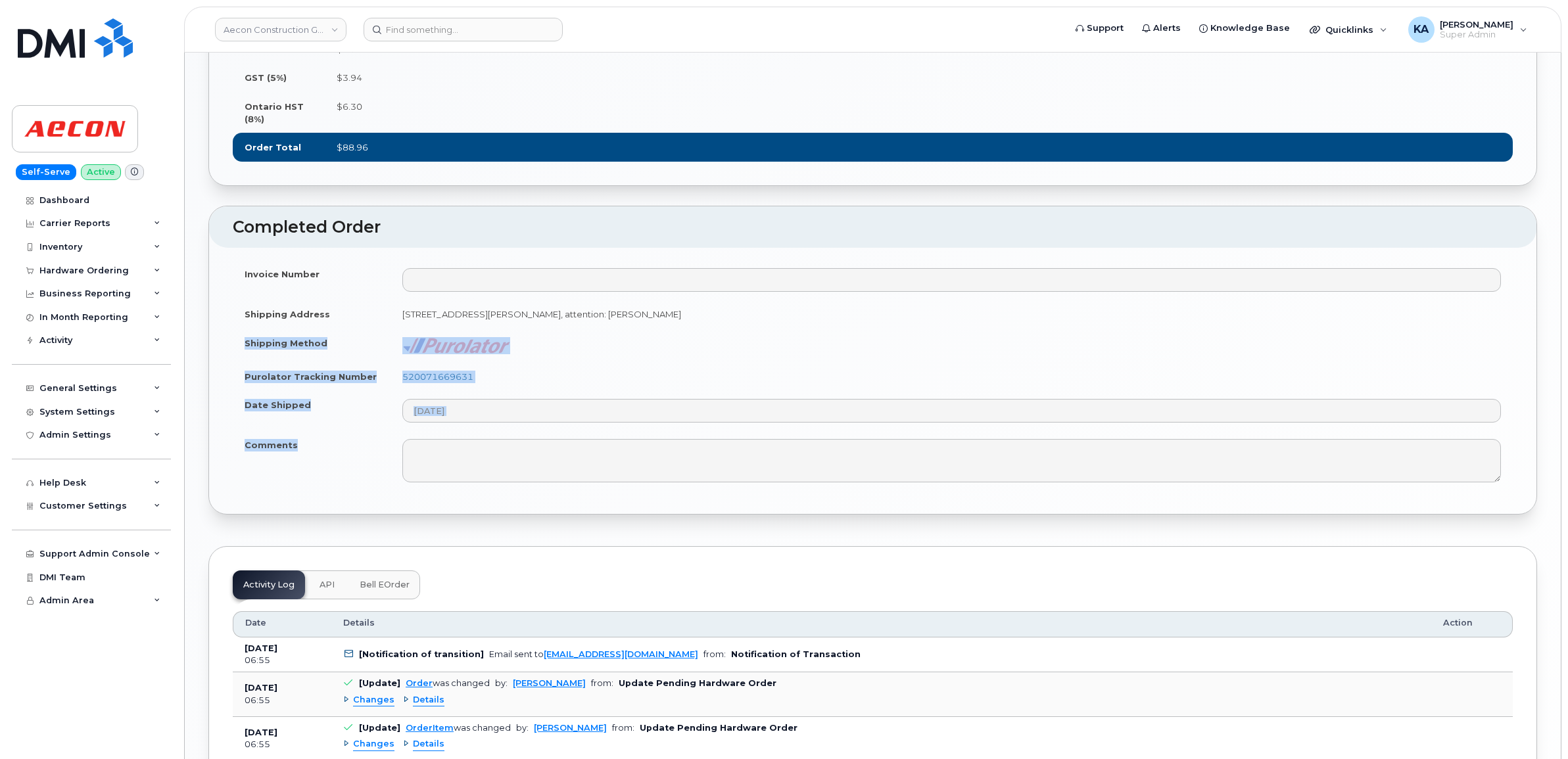
drag, startPoint x: 242, startPoint y: 355, endPoint x: 353, endPoint y: 461, distance: 153.5
click at [353, 461] on tbody "Invoice Number Shipping Address Unit 7, 665 Philip Place, Kincardine, Kincardin…" at bounding box center [873, 374] width 1280 height 231
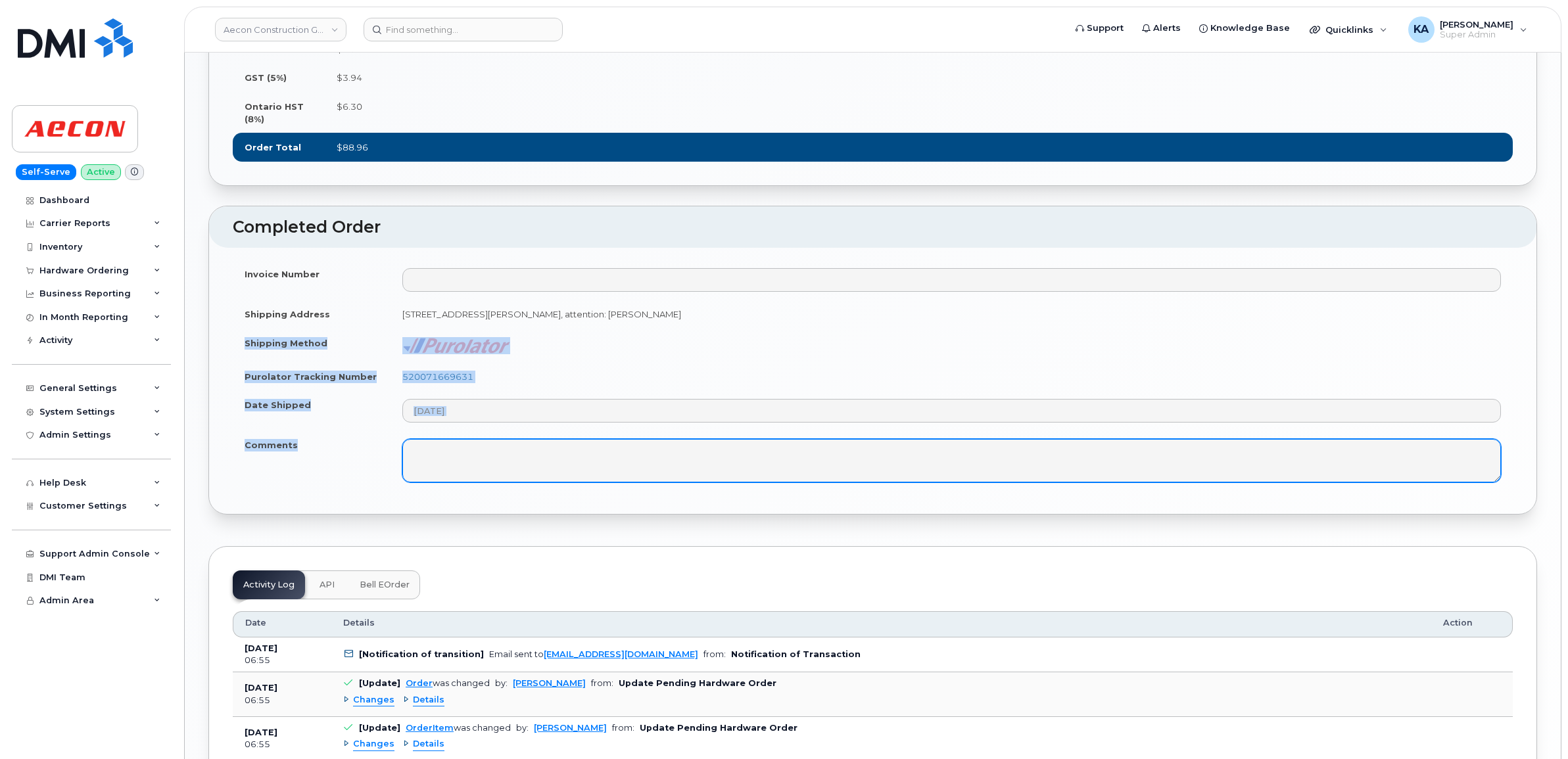
copy tbody "Shipping Method Purolator Tracking Number 520071669631 Date Shipped Comments"
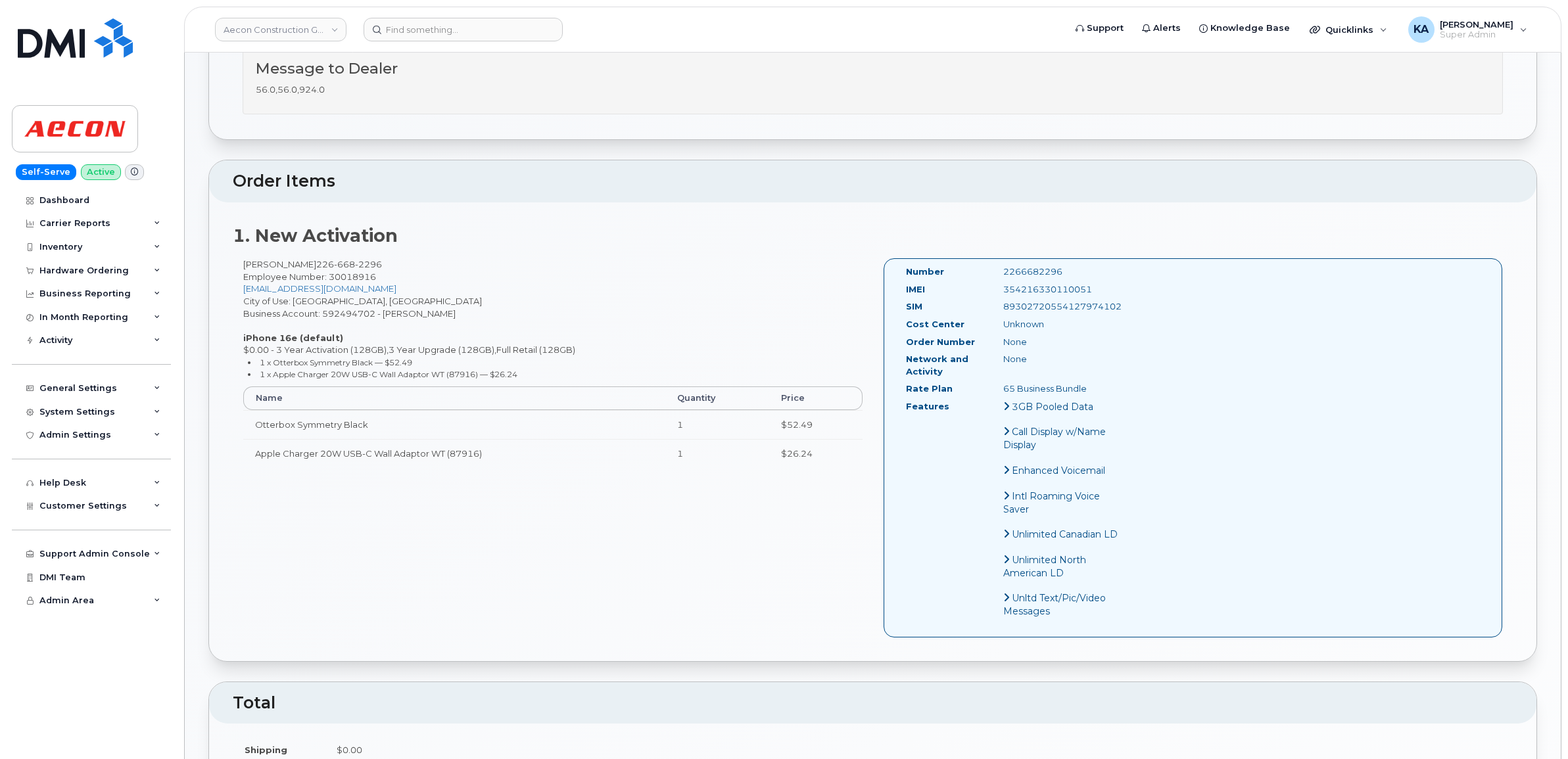
scroll to position [411, 0]
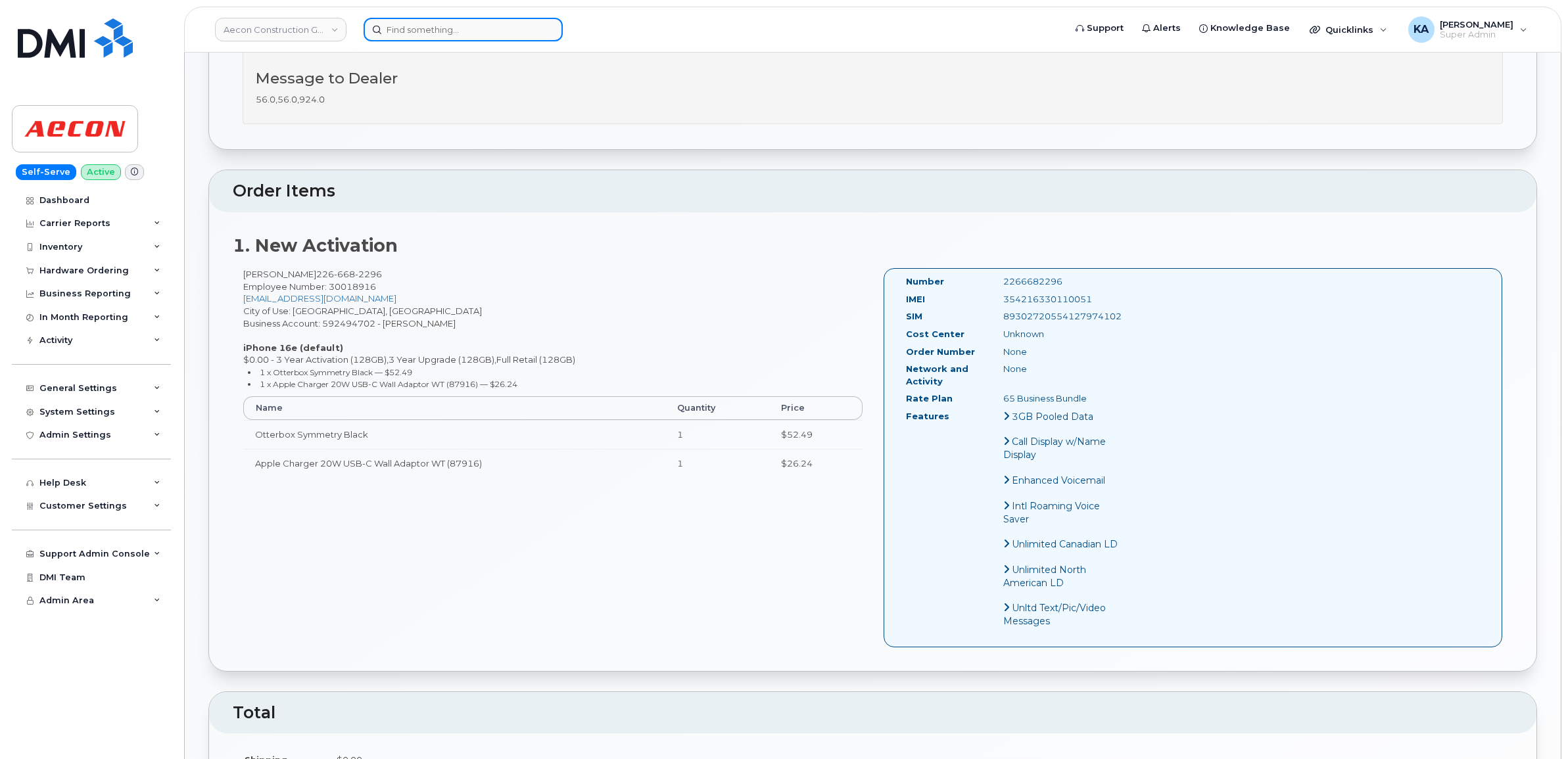
click at [432, 27] on input at bounding box center [463, 29] width 199 height 24
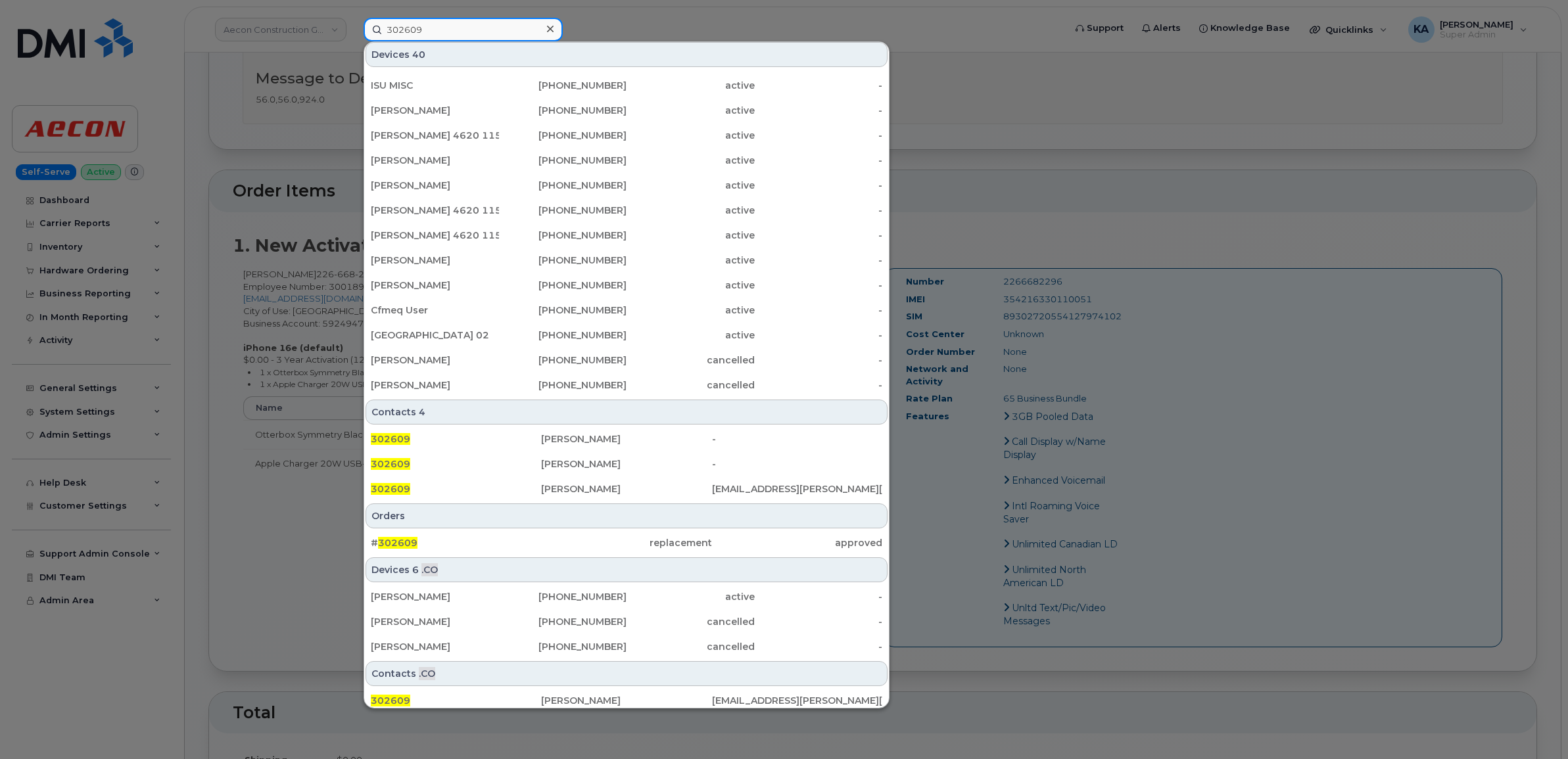
scroll to position [179, 0]
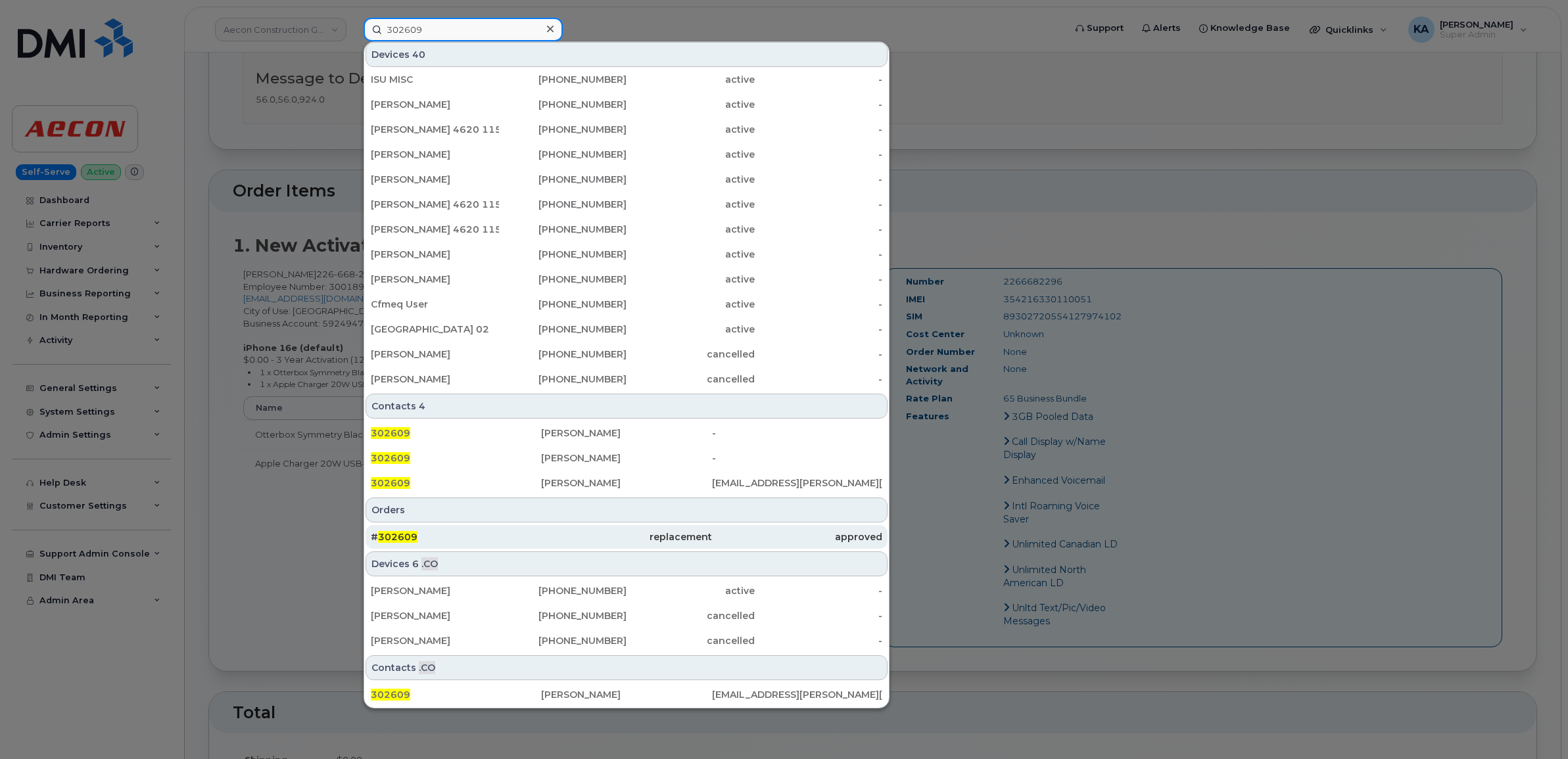
type input "302609"
click at [403, 533] on span "302609" at bounding box center [397, 536] width 40 height 11
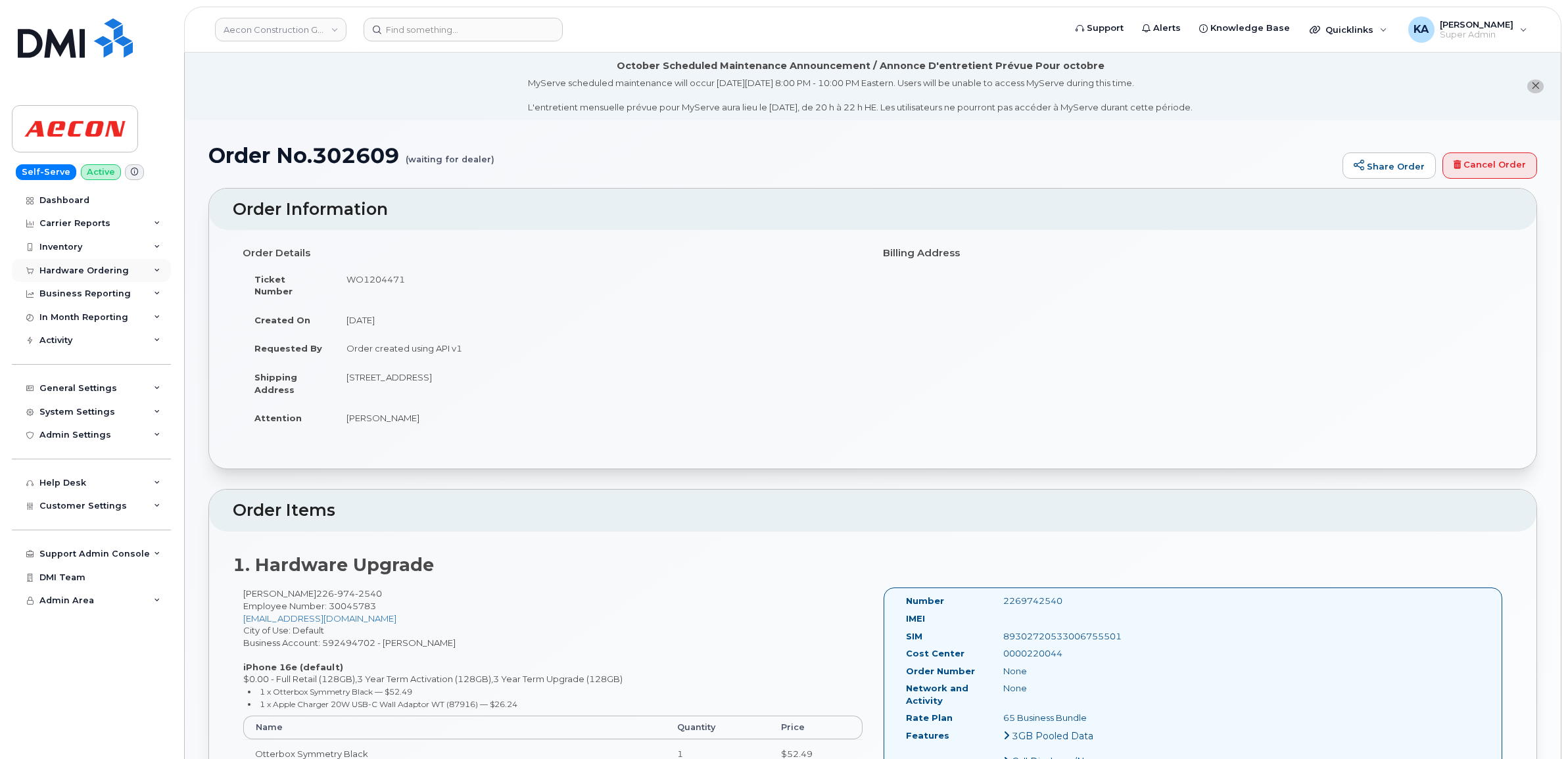
click at [83, 267] on div "Hardware Ordering" at bounding box center [84, 271] width 89 height 11
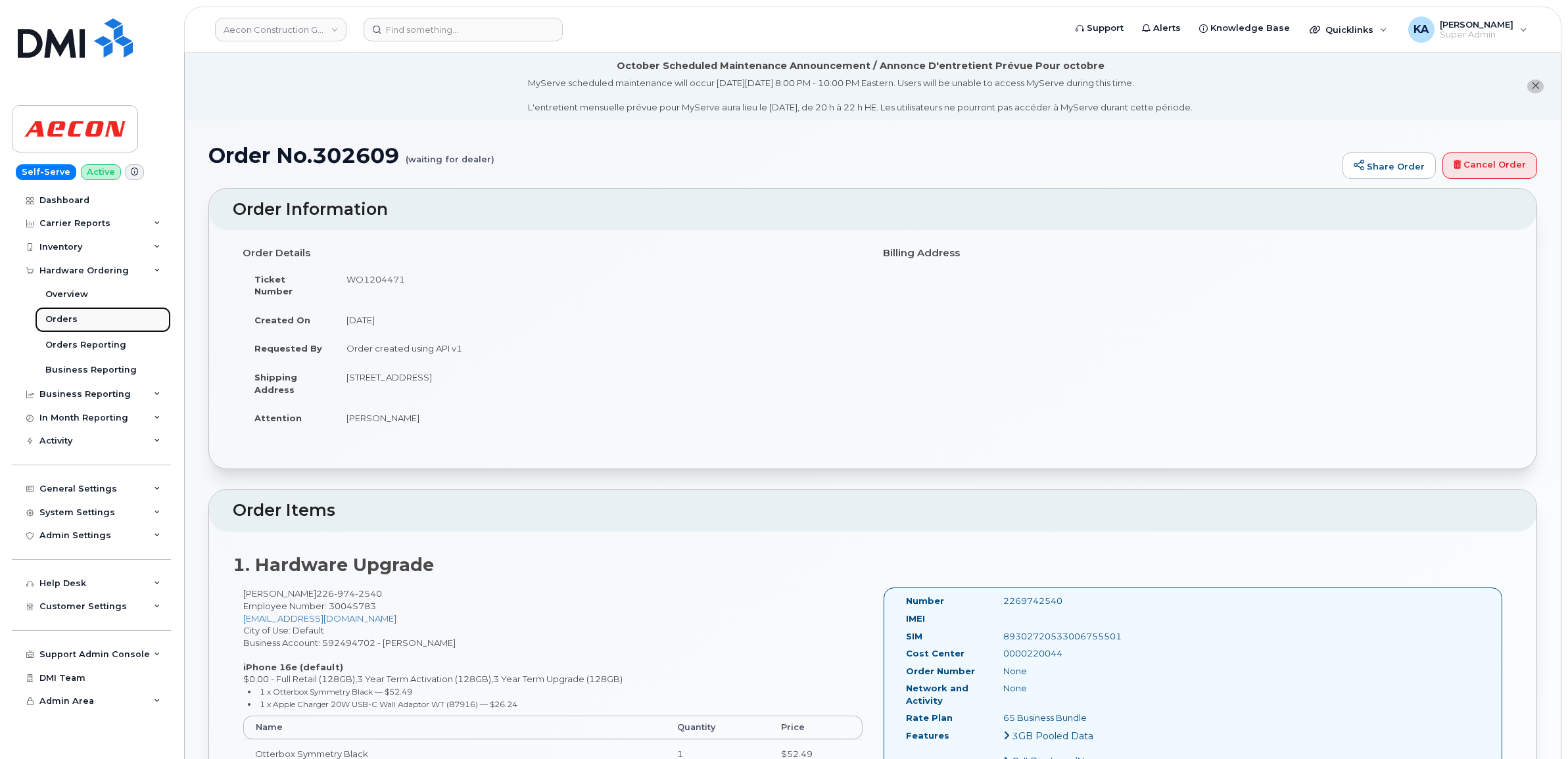
click at [50, 317] on div "Orders" at bounding box center [61, 320] width 32 height 11
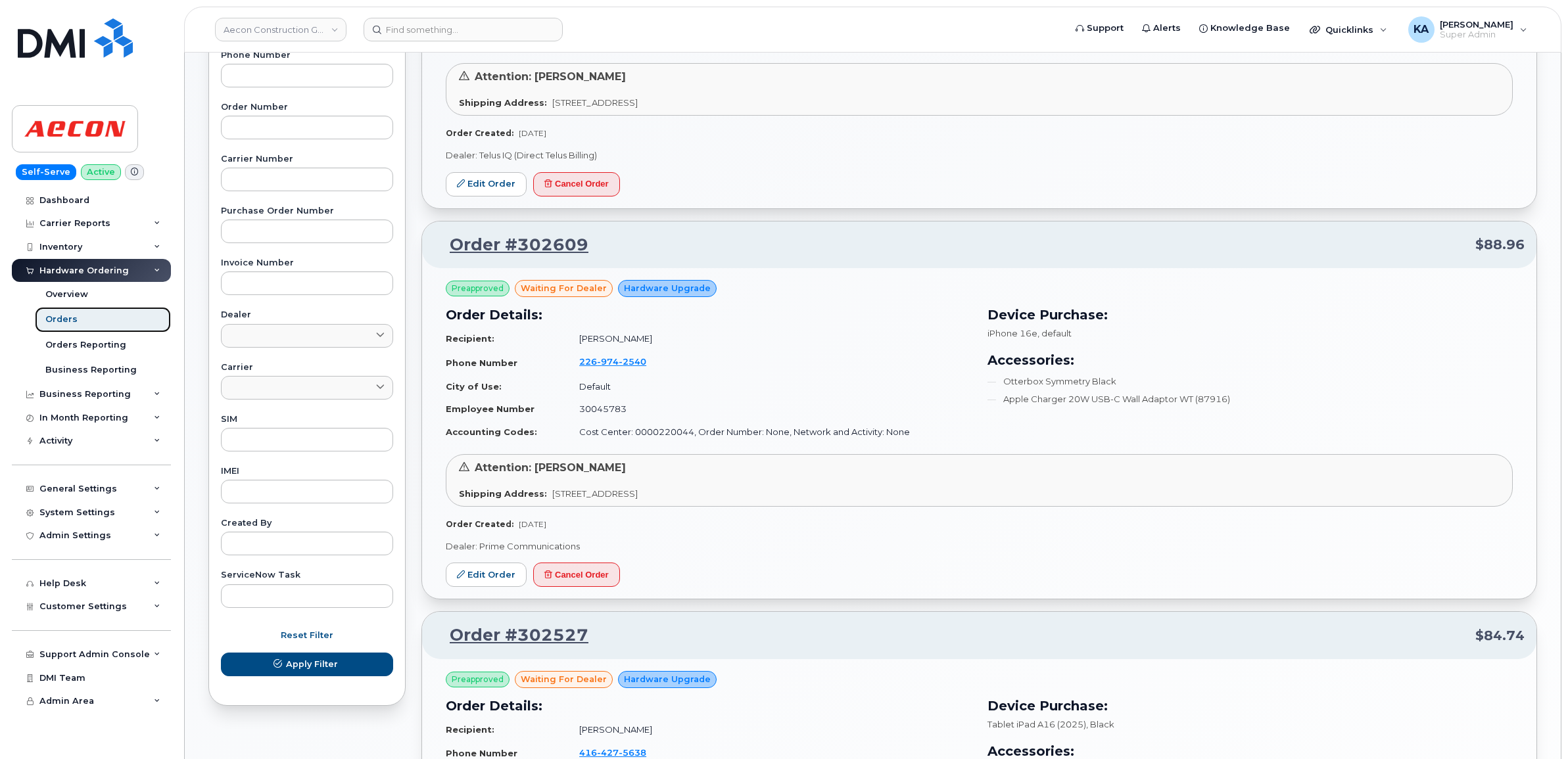
scroll to position [493, 0]
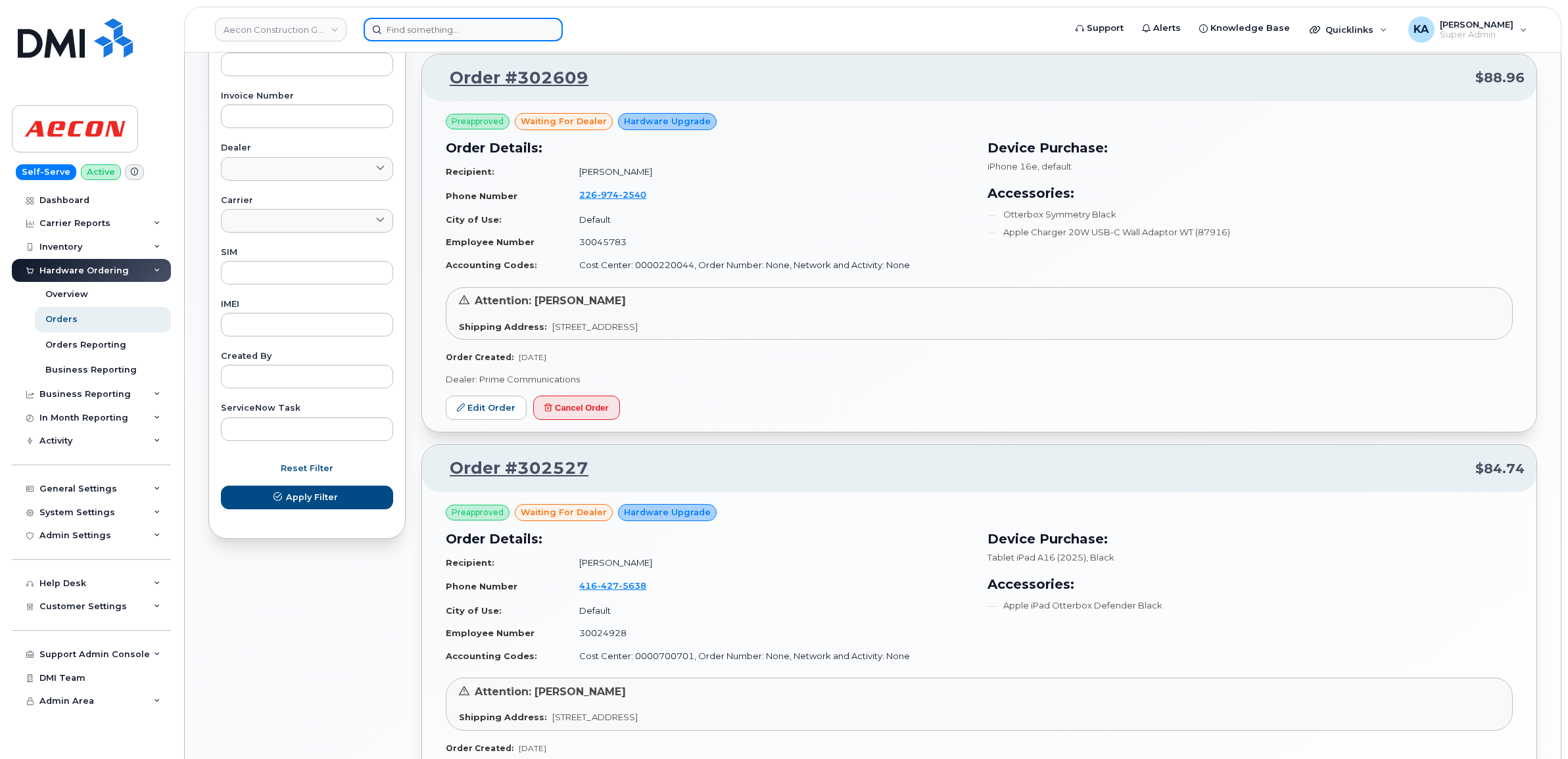
click at [432, 25] on input at bounding box center [463, 29] width 199 height 24
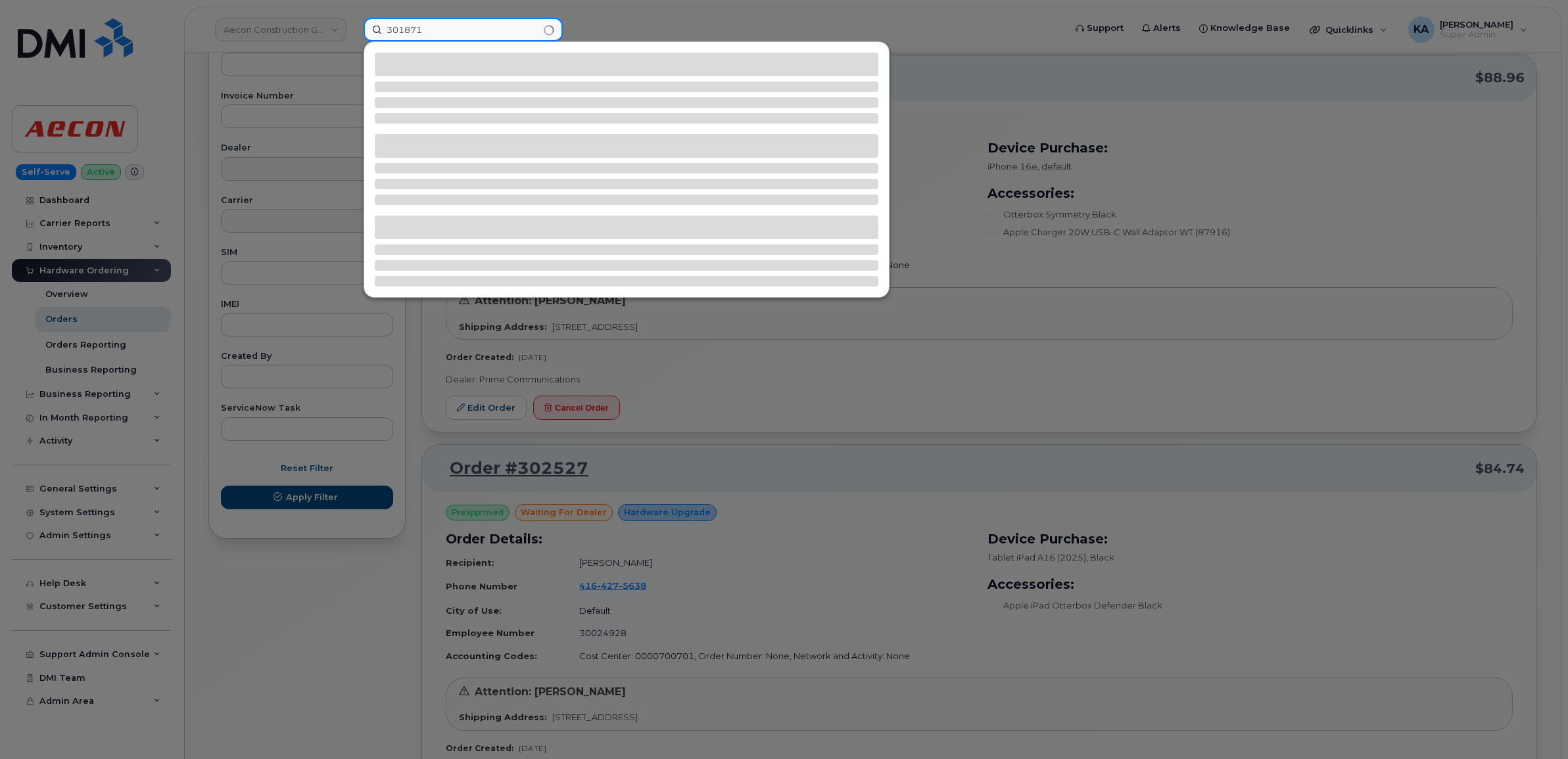
type input "301871"
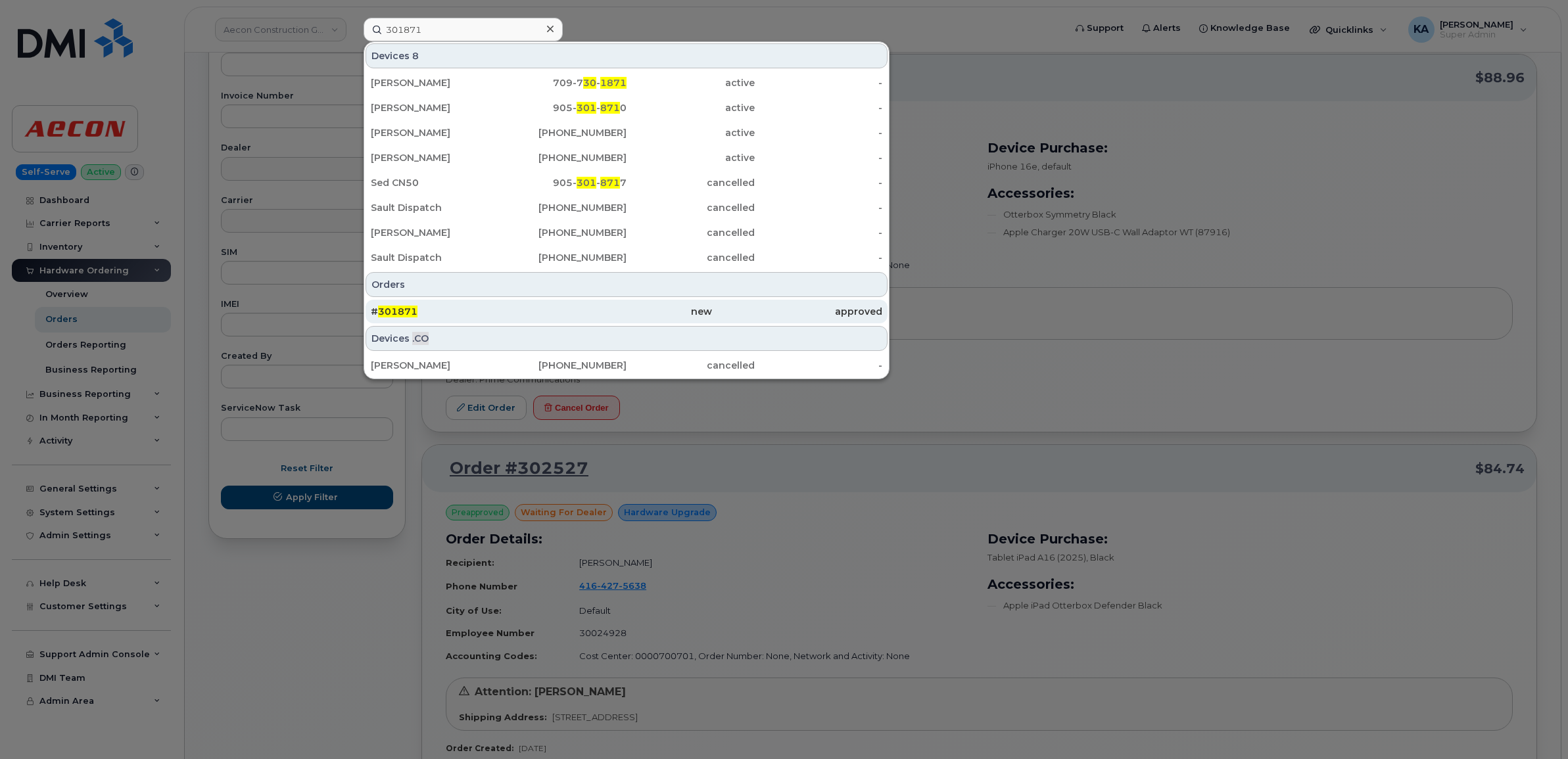
click at [386, 310] on span "301871" at bounding box center [397, 312] width 40 height 11
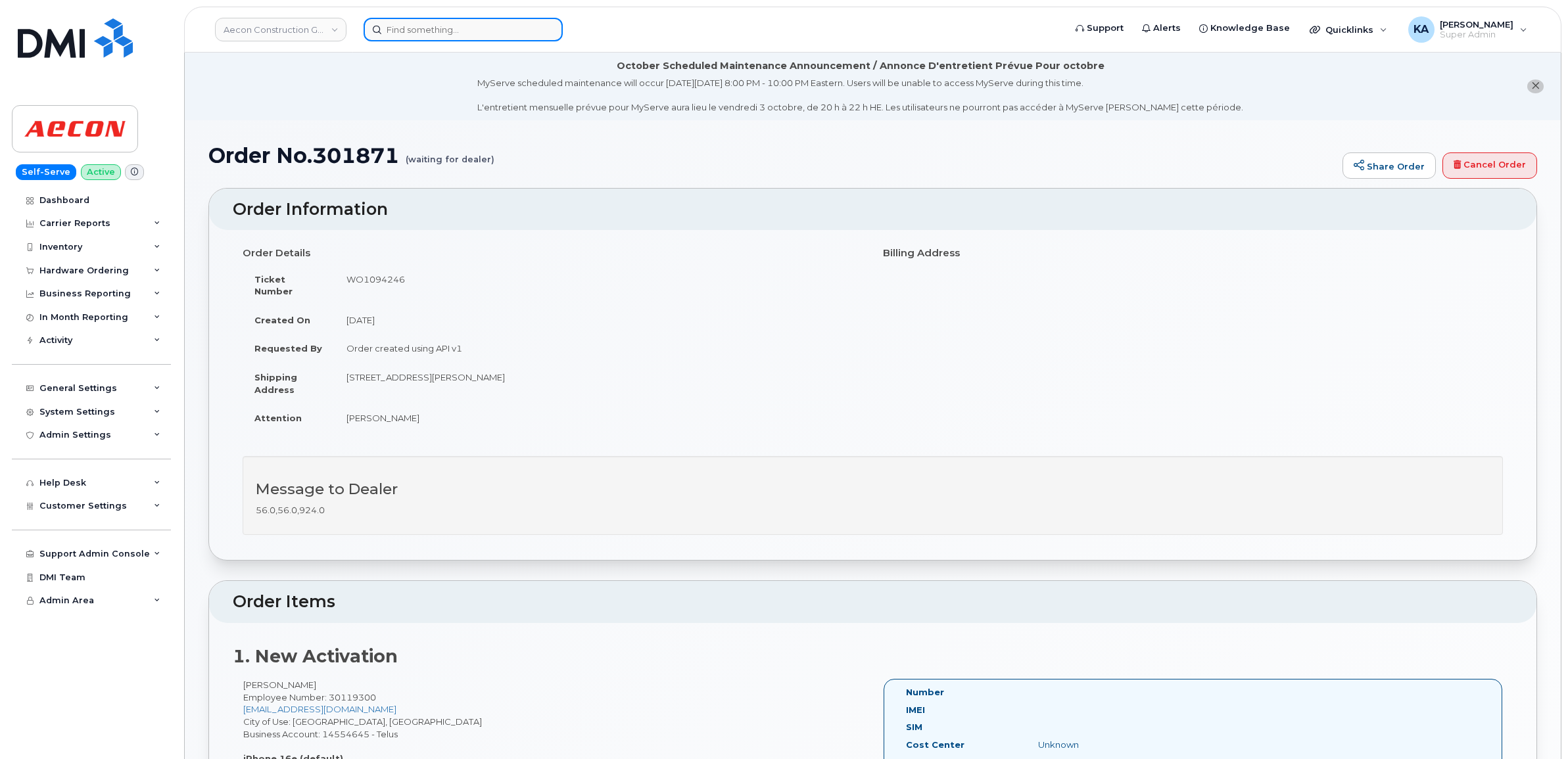
click at [476, 37] on input at bounding box center [463, 29] width 199 height 24
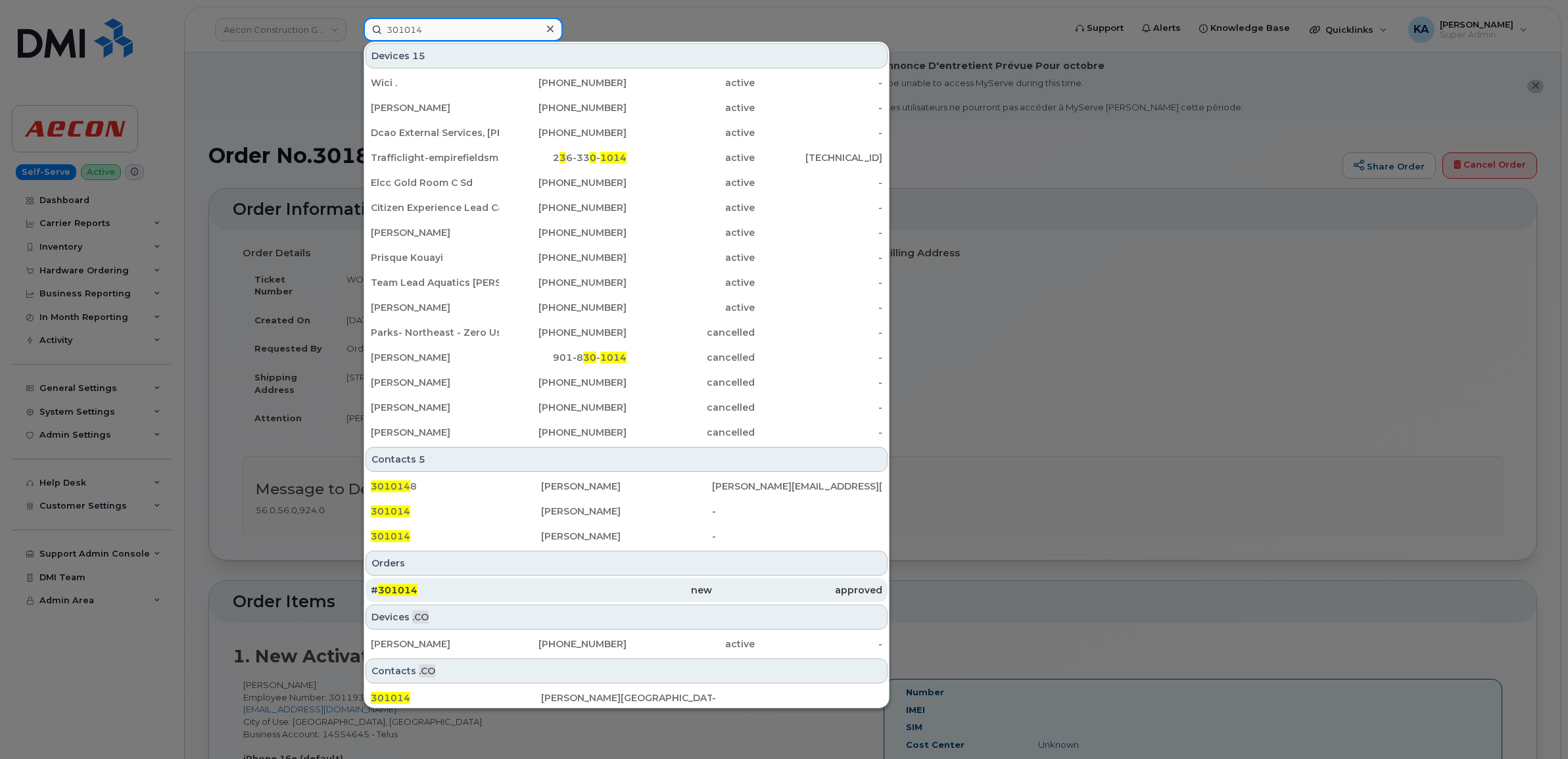
type input "301014"
click at [391, 586] on span "301014" at bounding box center [397, 590] width 40 height 11
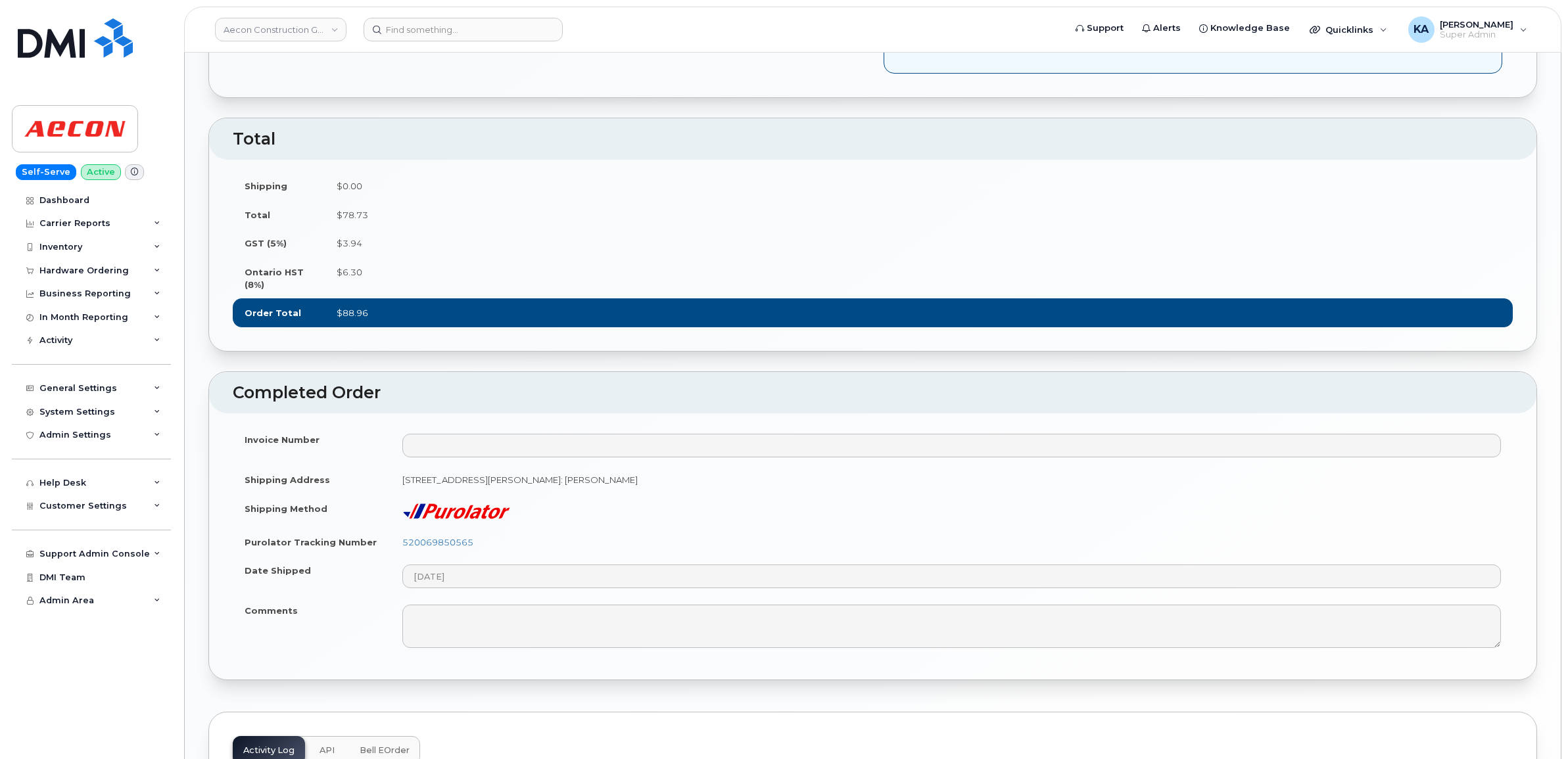
scroll to position [1068, 0]
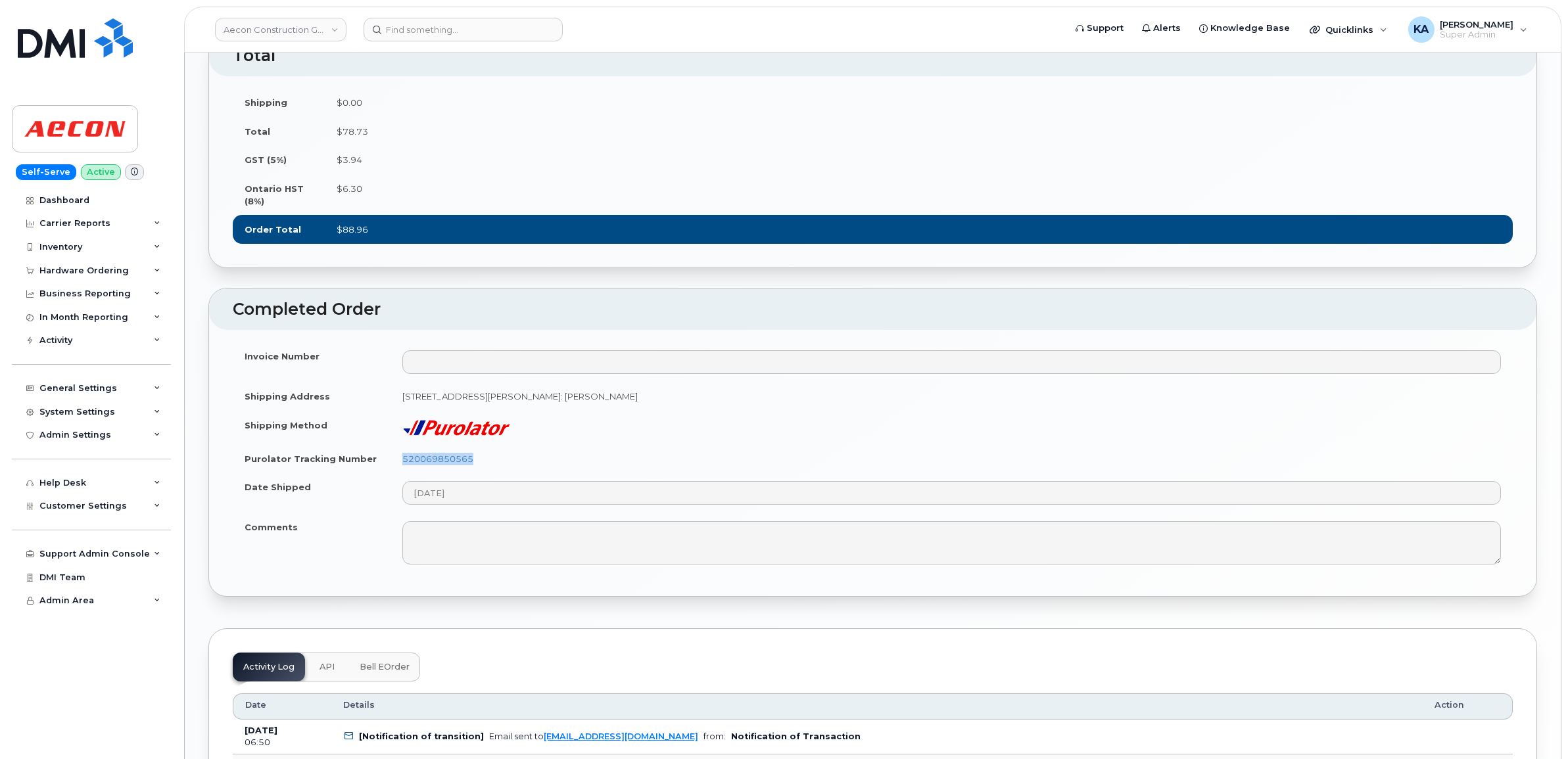
drag, startPoint x: 476, startPoint y: 469, endPoint x: 389, endPoint y: 470, distance: 87.0
click at [389, 470] on tr "Purolator Tracking Number 520069850565" at bounding box center [873, 459] width 1280 height 29
copy tr "520069850565"
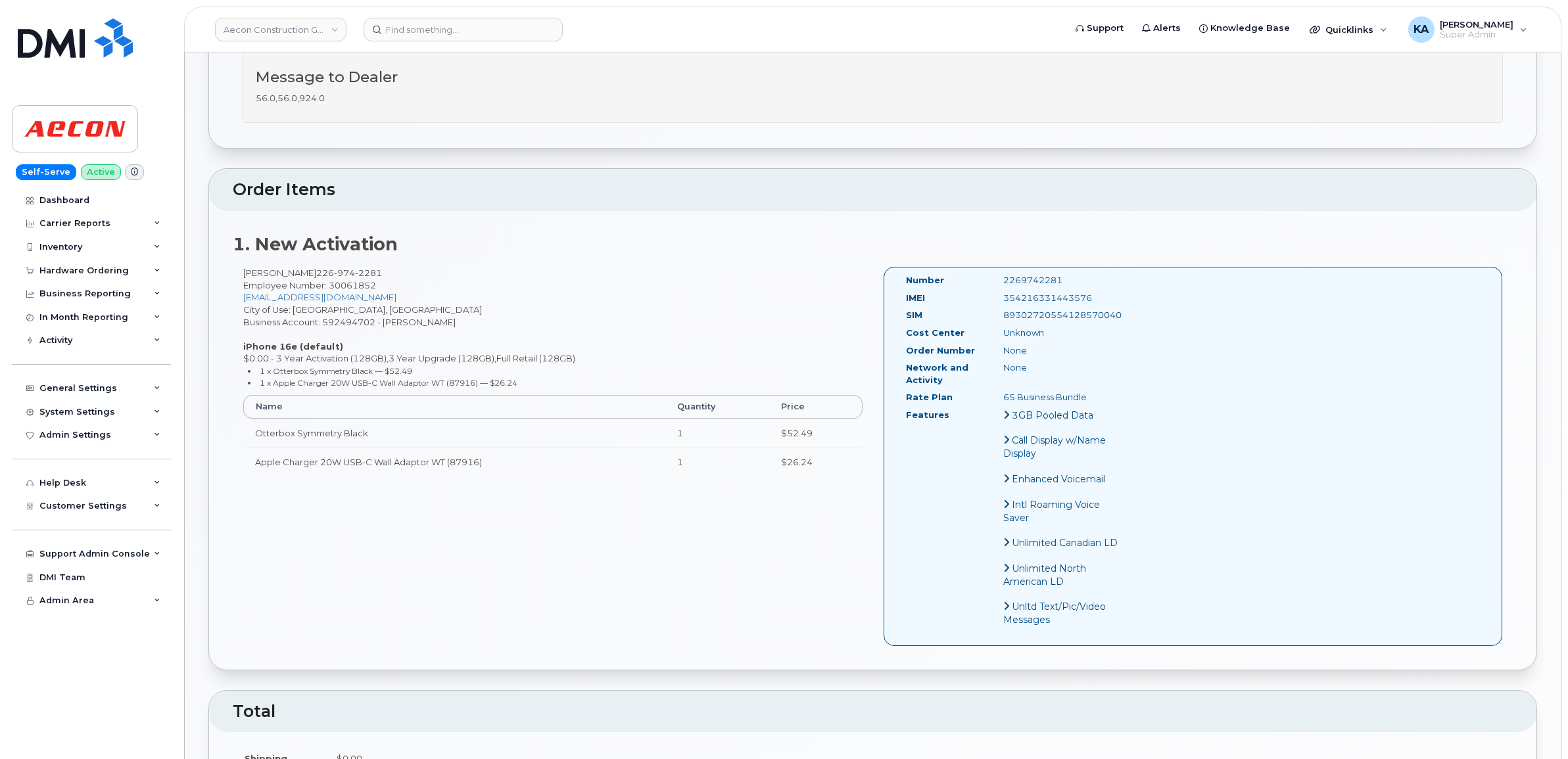
scroll to position [411, 0]
drag, startPoint x: 894, startPoint y: 267, endPoint x: 1092, endPoint y: 389, distance: 232.6
click at [1092, 389] on div "Number 2269742281 IMEI [TECHNICAL_ID] SIM [TECHNICAL_ID] Cost Center Unknown Or…" at bounding box center [1193, 457] width 619 height 378
copy div "Number 2269742281 IMEI [TECHNICAL_ID] SIM [TECHNICAL_ID] Cost Center Unknown Or…"
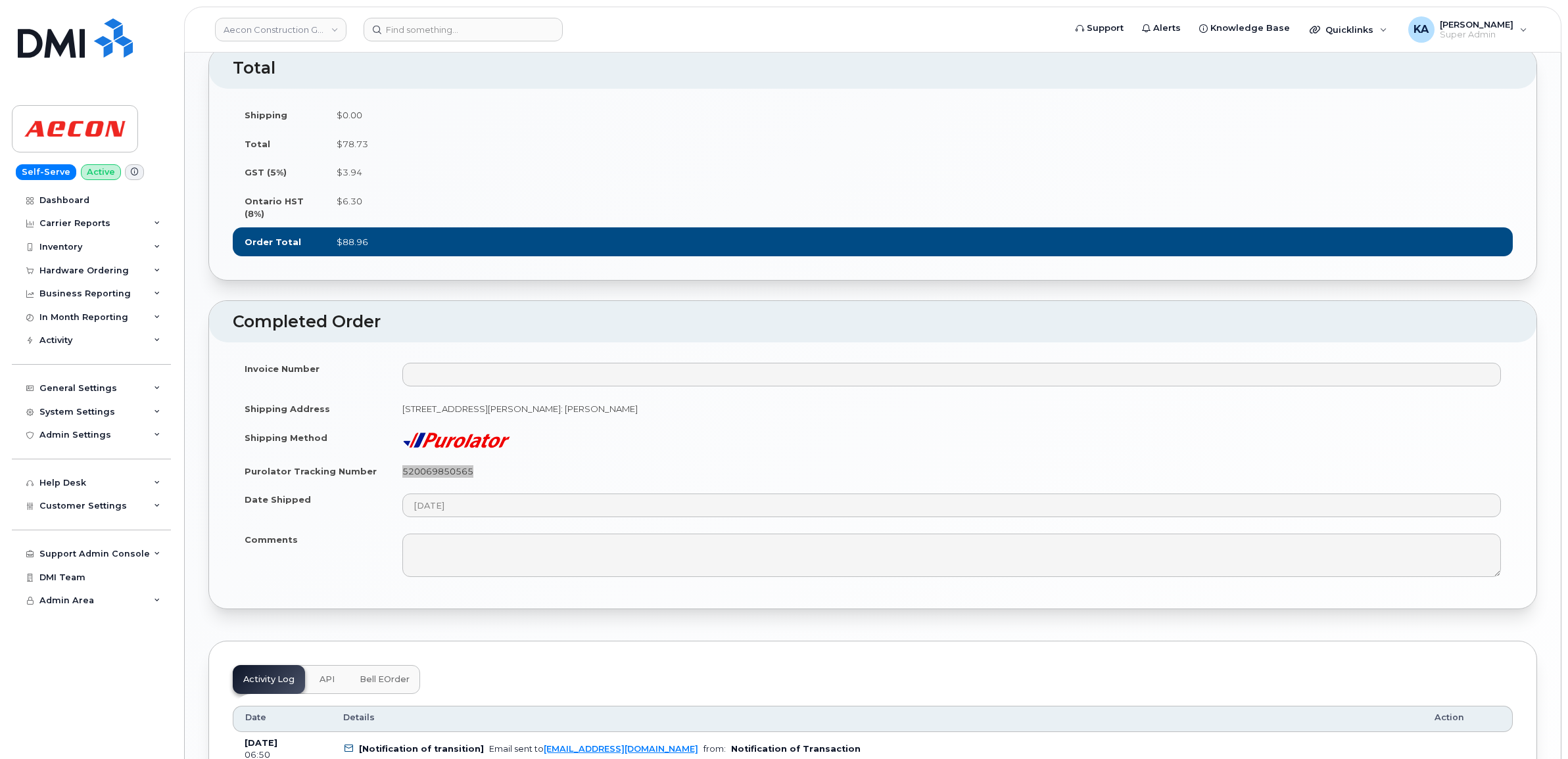
scroll to position [1150, 0]
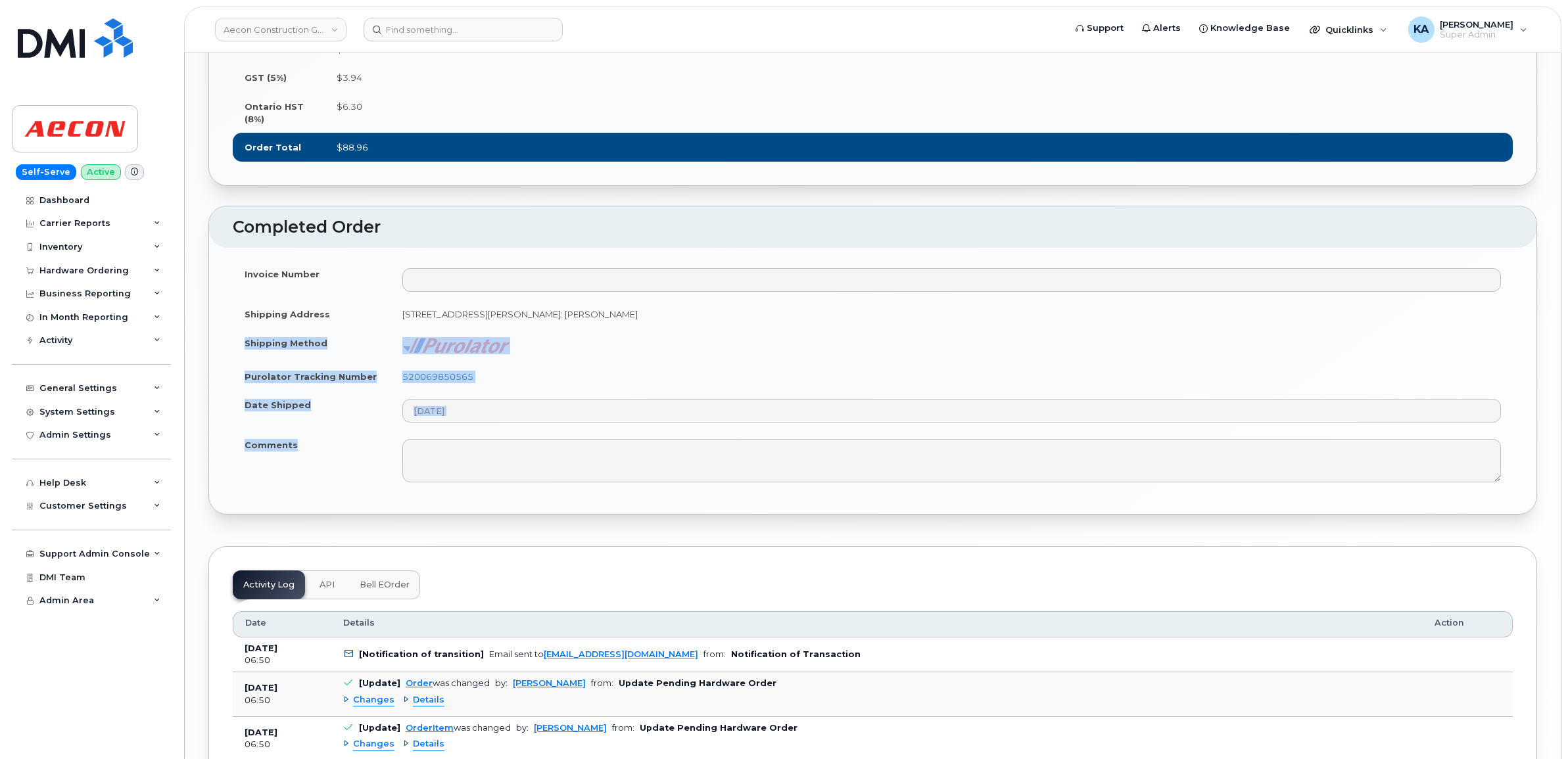
drag, startPoint x: 242, startPoint y: 353, endPoint x: 360, endPoint y: 465, distance: 162.7
click at [360, 465] on tbody "Invoice Number Shipping Address [STREET_ADDRESS][PERSON_NAME]: [PERSON_NAME] Sh…" at bounding box center [873, 374] width 1280 height 231
copy tbody "Shipping Method Purolator Tracking Number 520069850565 Date Shipped Comments"
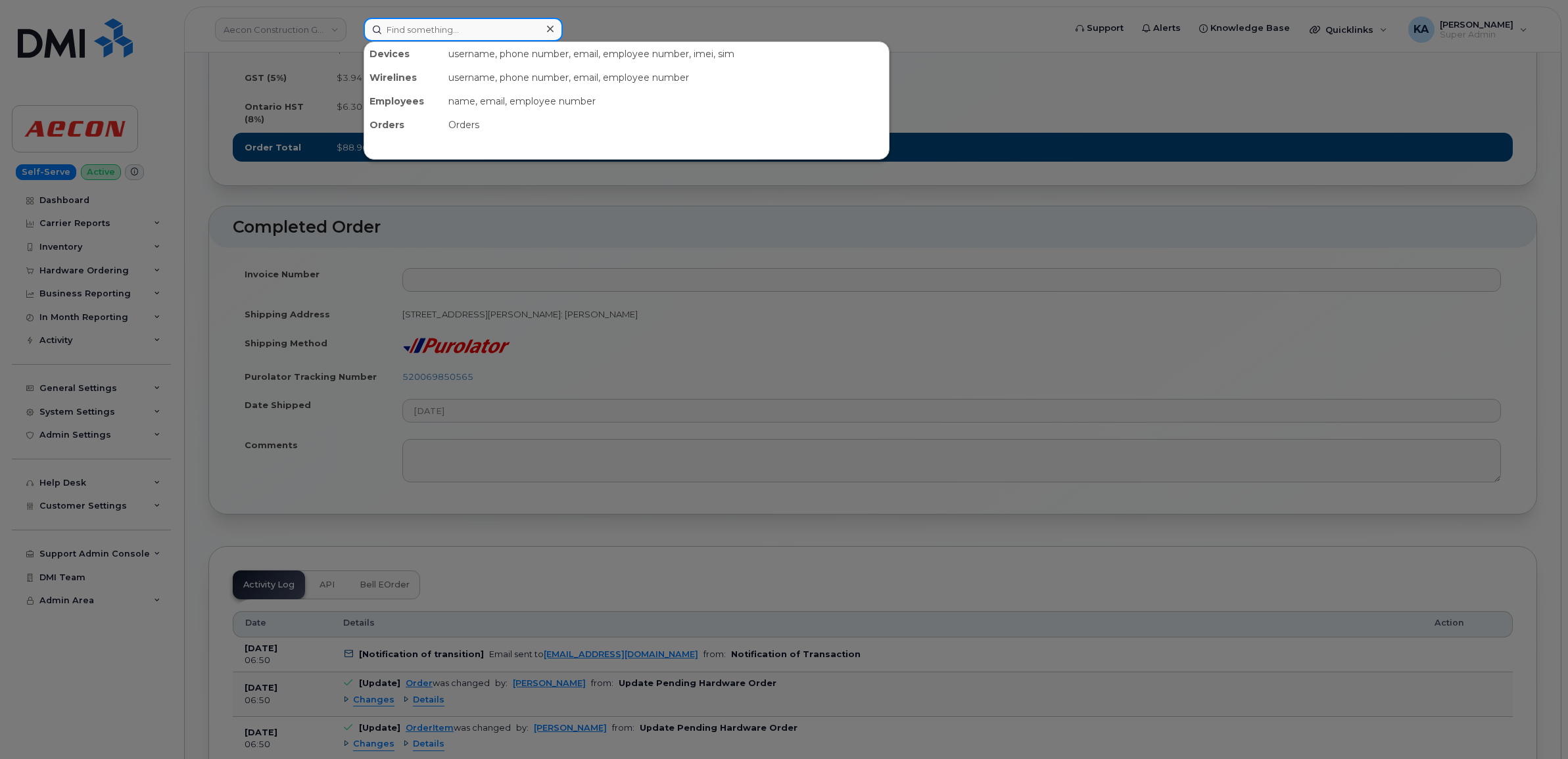
click at [437, 34] on input at bounding box center [463, 29] width 199 height 24
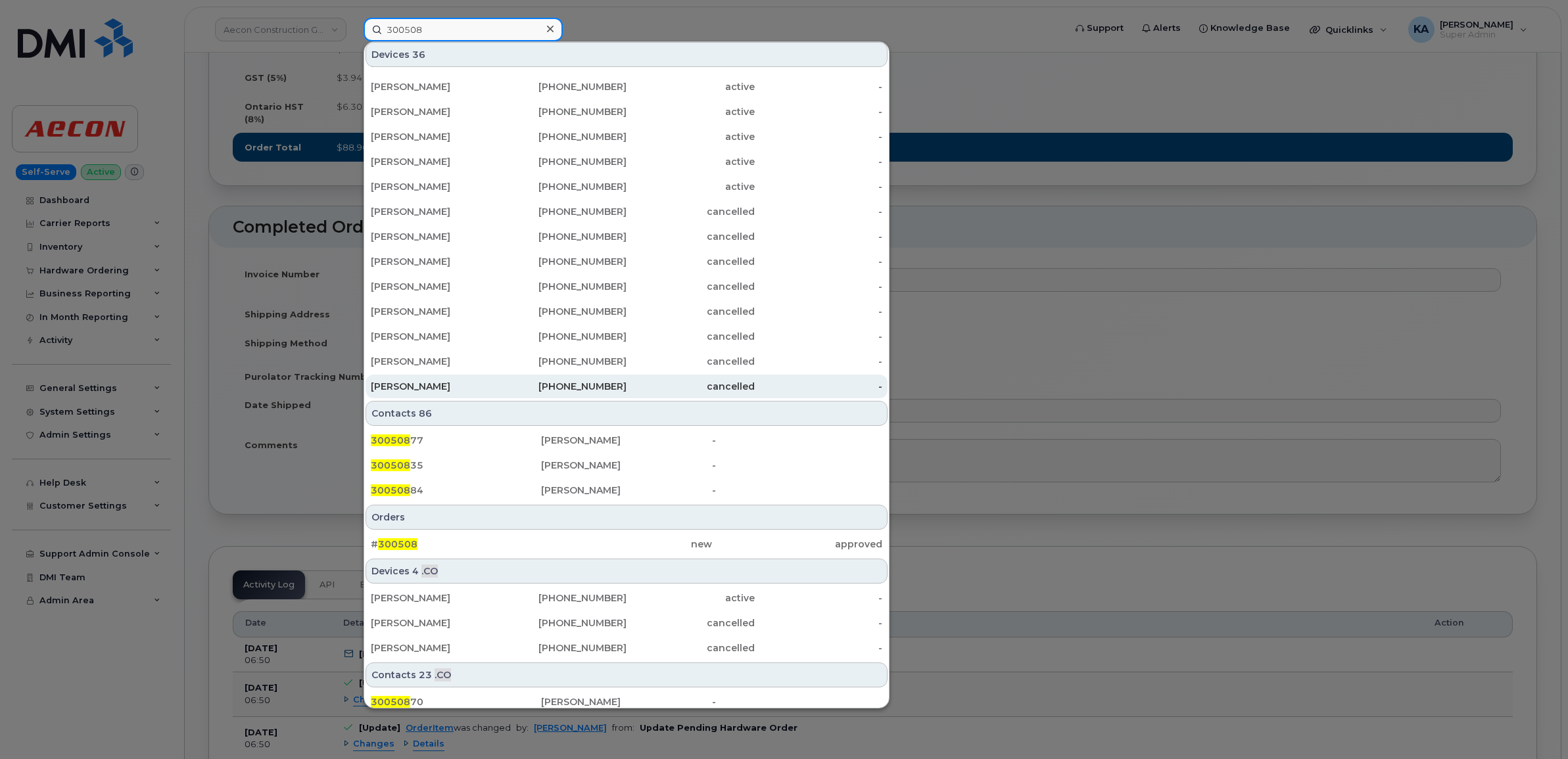
scroll to position [228, 0]
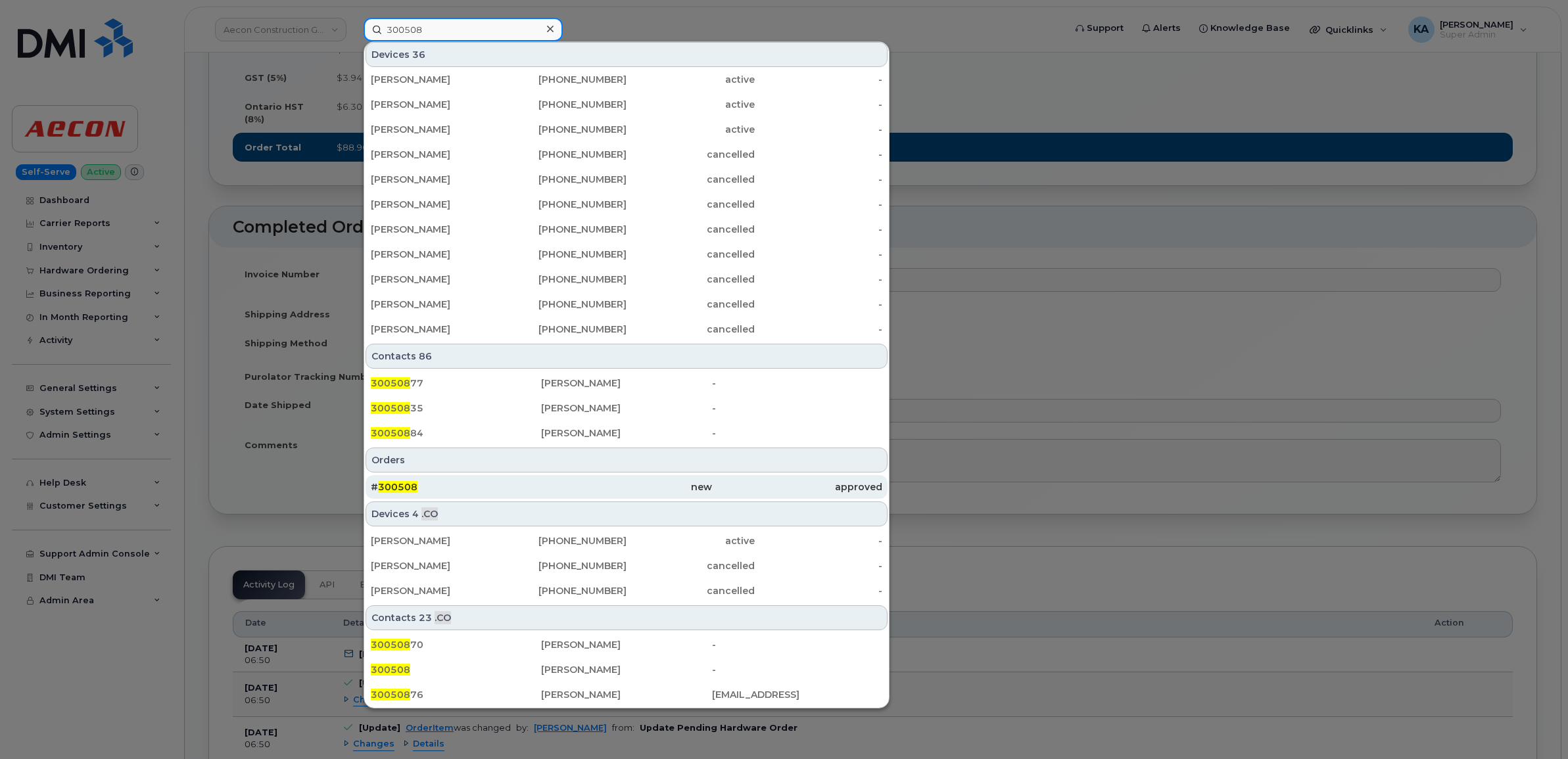
type input "300508"
click at [408, 487] on span "300508" at bounding box center [397, 487] width 40 height 11
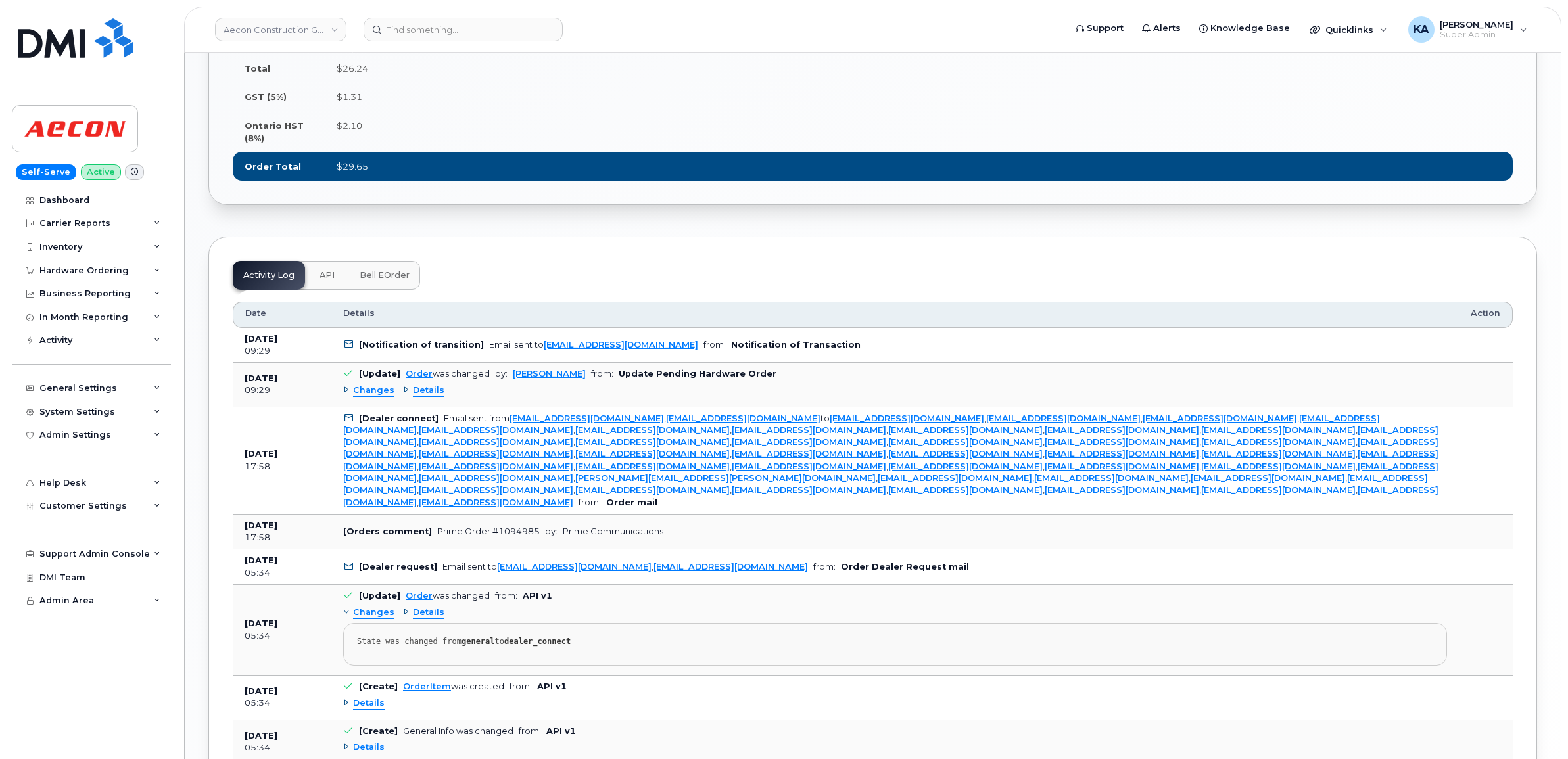
scroll to position [1150, 0]
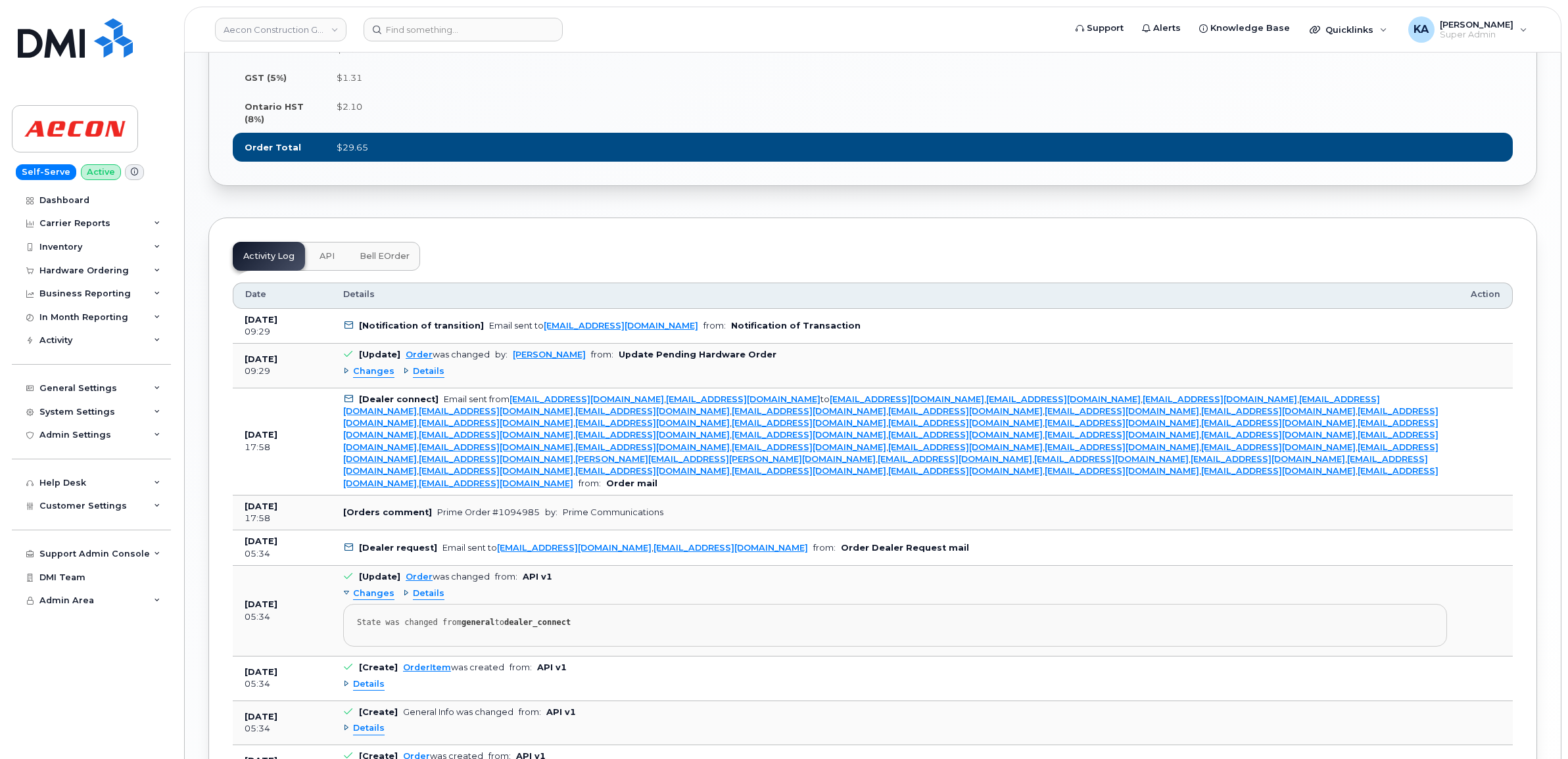
drag, startPoint x: 244, startPoint y: 523, endPoint x: 911, endPoint y: 477, distance: 668.6
click at [911, 477] on tbody "[DATE] 09:29 [Notification of transition] Email sent to [EMAIL_ADDRESS][DOMAIN_…" at bounding box center [873, 549] width 1280 height 481
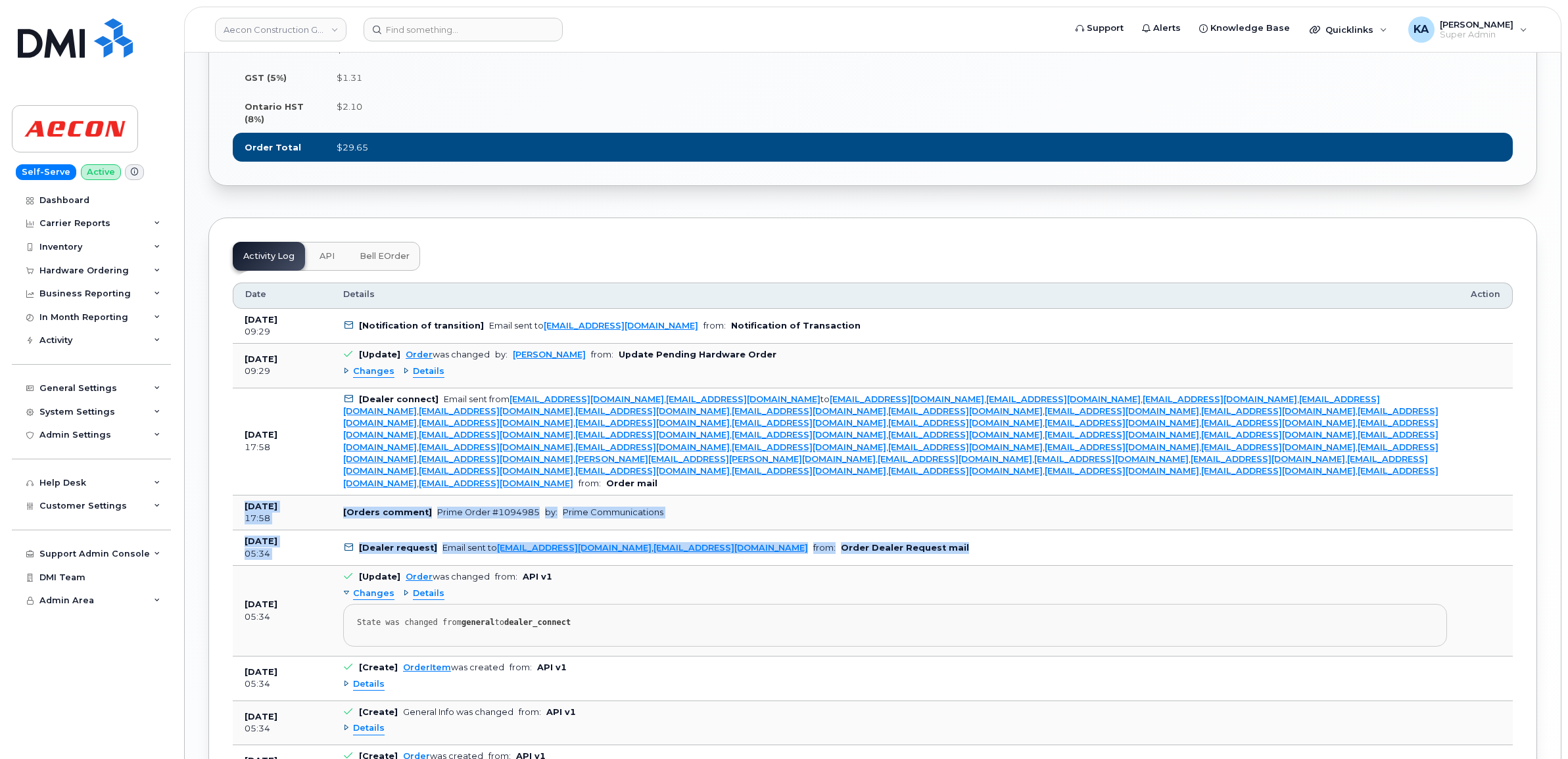
drag, startPoint x: 911, startPoint y: 526, endPoint x: 237, endPoint y: 486, distance: 675.2
click at [237, 486] on tbody "[DATE] 09:29 [Notification of transition] Email sent to [EMAIL_ADDRESS][DOMAIN_…" at bounding box center [873, 549] width 1280 height 481
copy tbody "[DATE] 17:58 [Orders comment] Prime Order #1094985 by: Prime Communications [DA…"
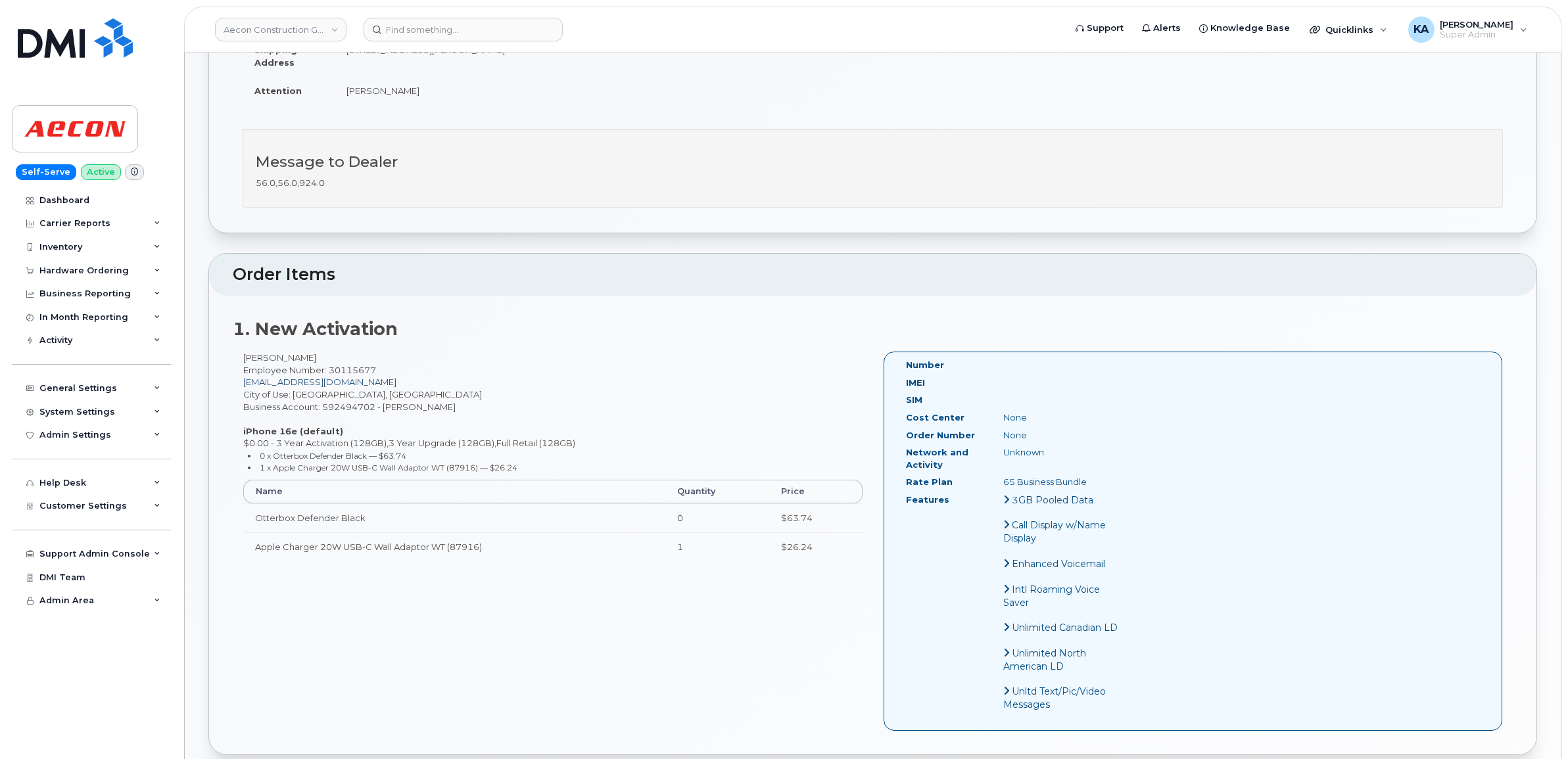
scroll to position [329, 0]
drag, startPoint x: 238, startPoint y: 345, endPoint x: 766, endPoint y: 450, distance: 538.3
click at [766, 450] on div "[PERSON_NAME] Employee Number: 30115677 [EMAIL_ADDRESS][DOMAIN_NAME] City of Us…" at bounding box center [552, 460] width 640 height 220
copy div "[PERSON_NAME] Employee Number: 30115677 [EMAIL_ADDRESS][DOMAIN_NAME] City of Us…"
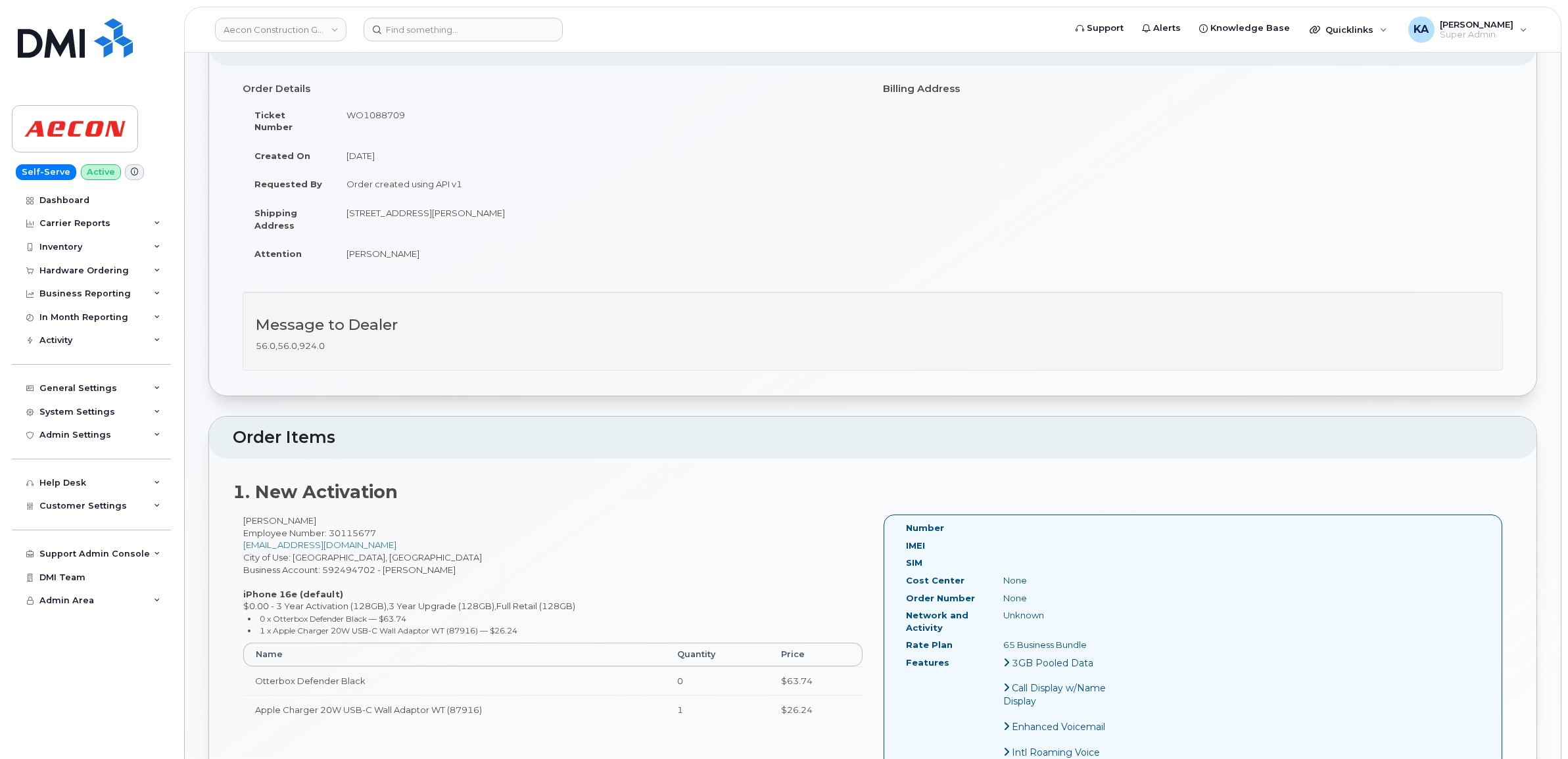
scroll to position [0, 0]
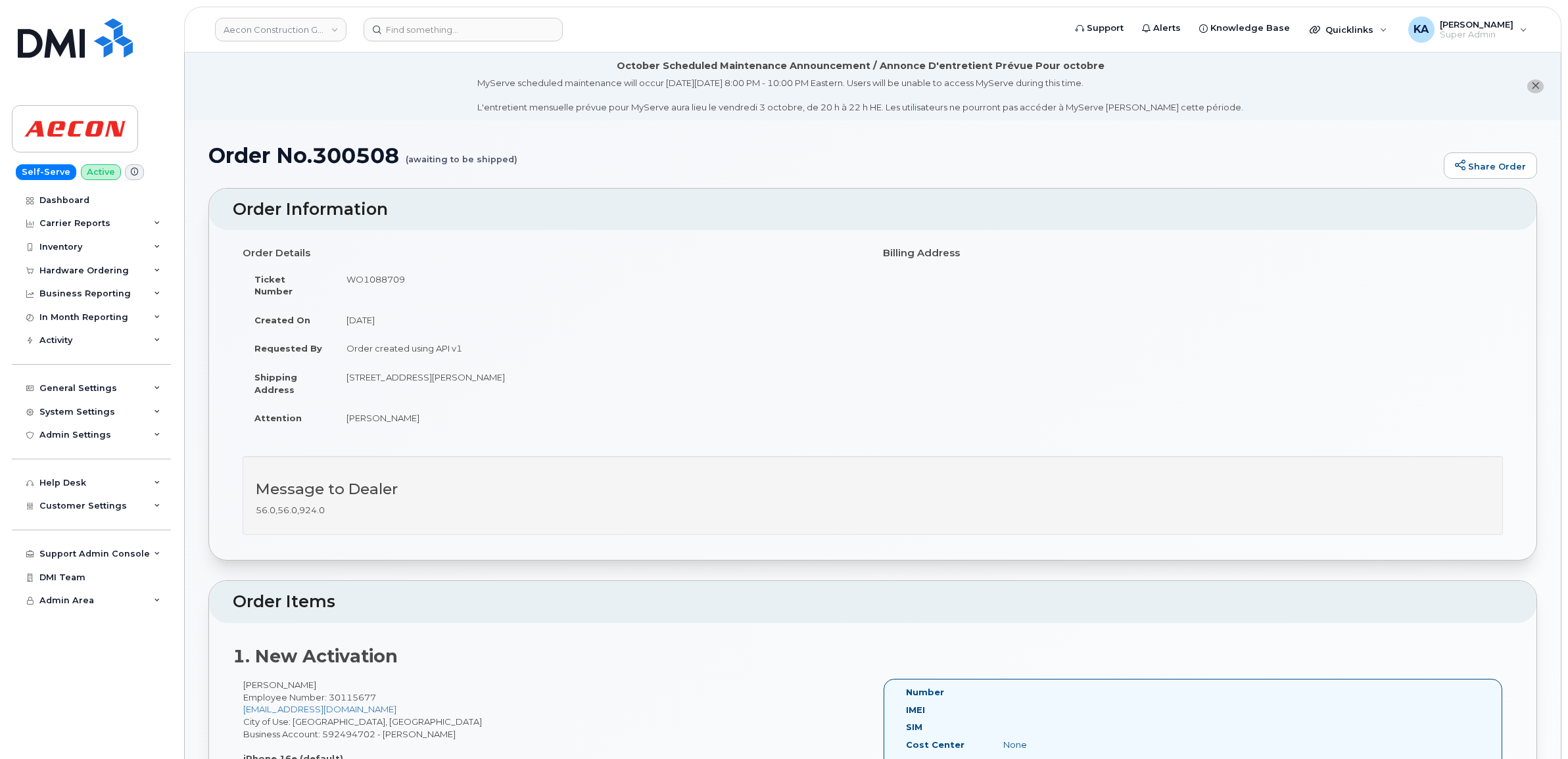
drag, startPoint x: 243, startPoint y: 253, endPoint x: 461, endPoint y: 414, distance: 271.0
click at [461, 414] on div "Order Details Ticket Number WO1088709 Created On September 11, 2025 Requested B…" at bounding box center [552, 343] width 640 height 202
copy div "Order Details Ticket Number WO1088709 Created On September 11, 2025 Requested B…"
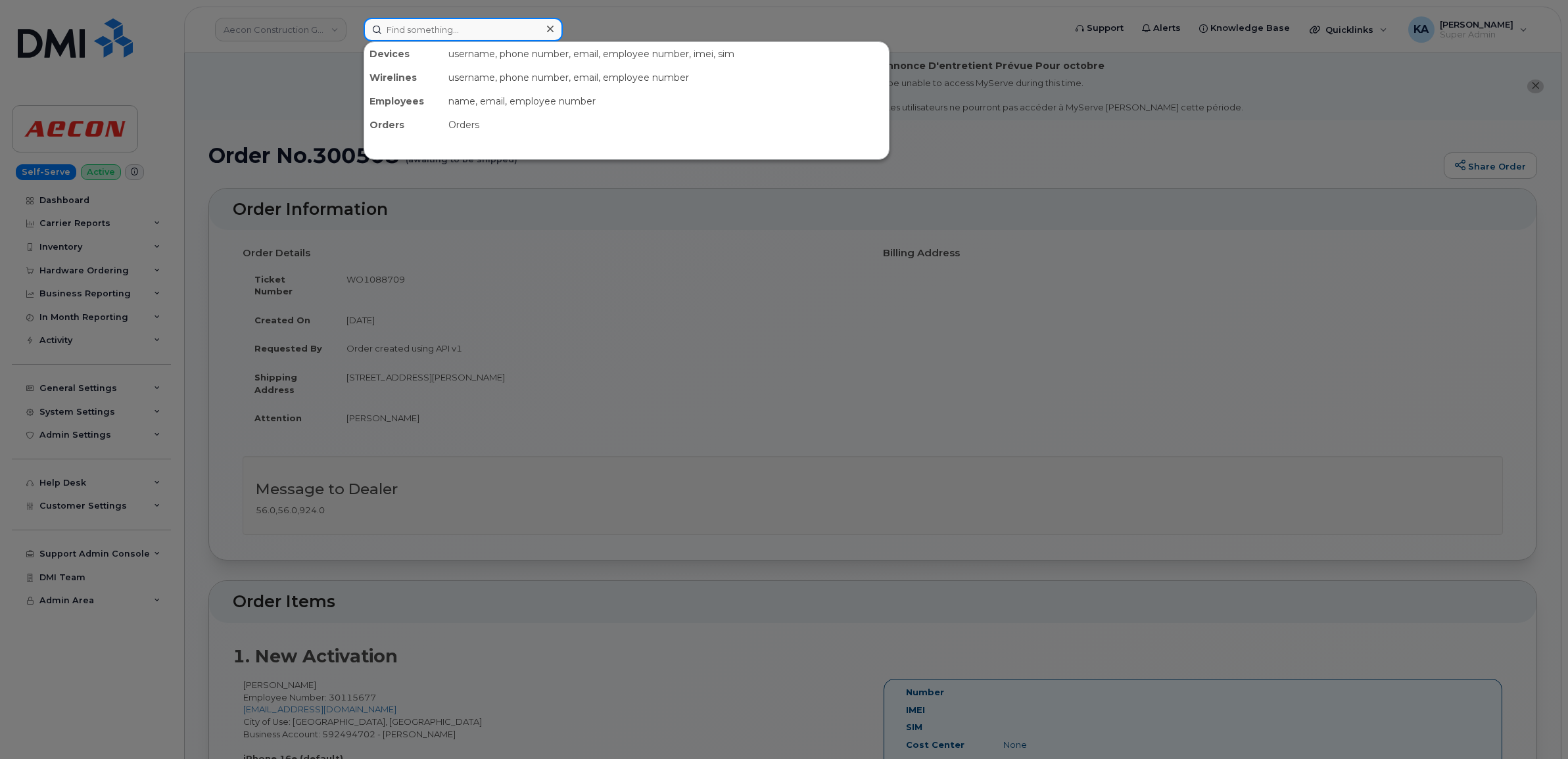
click at [437, 27] on input at bounding box center [463, 29] width 199 height 24
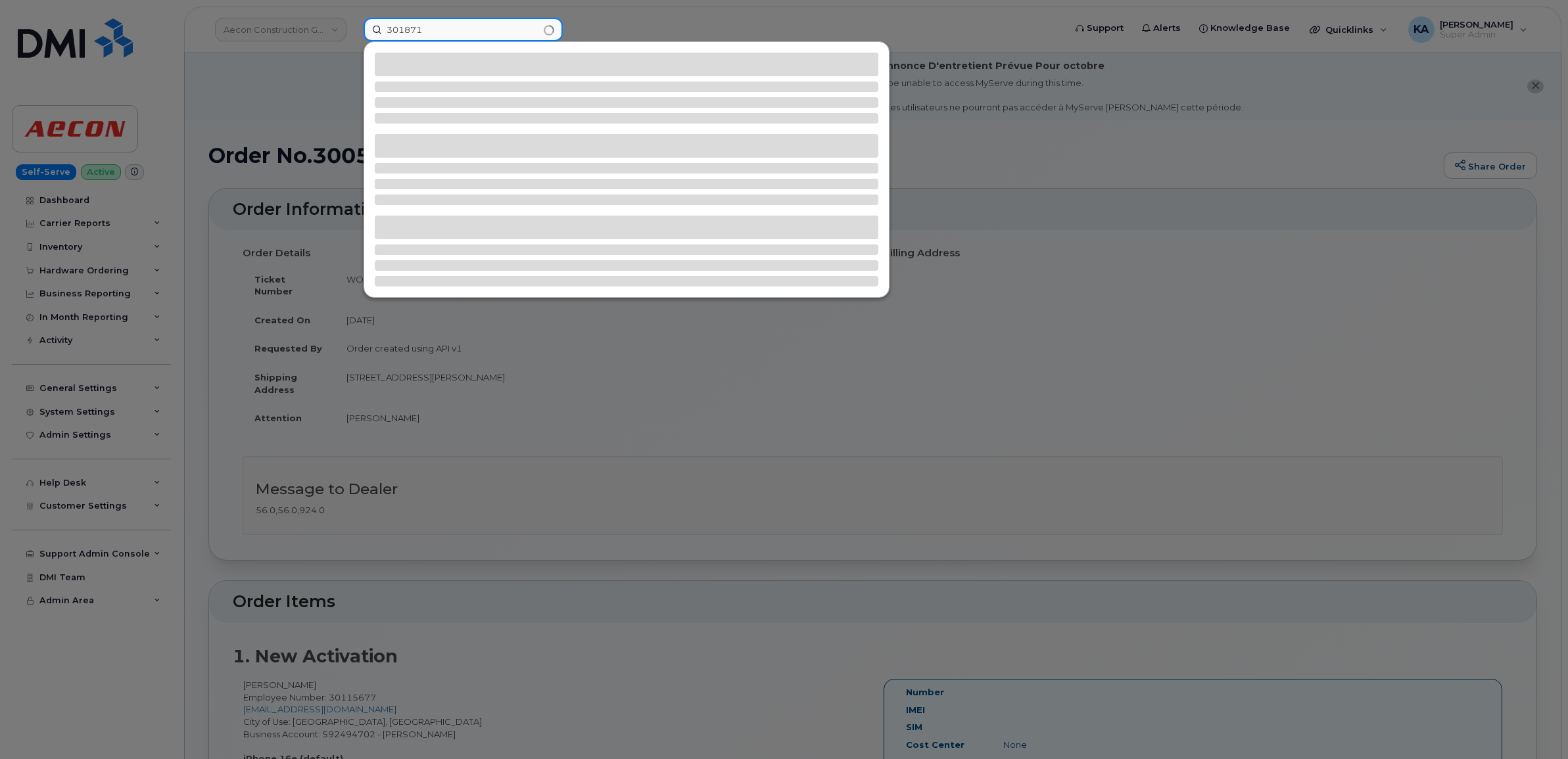
type input "301871"
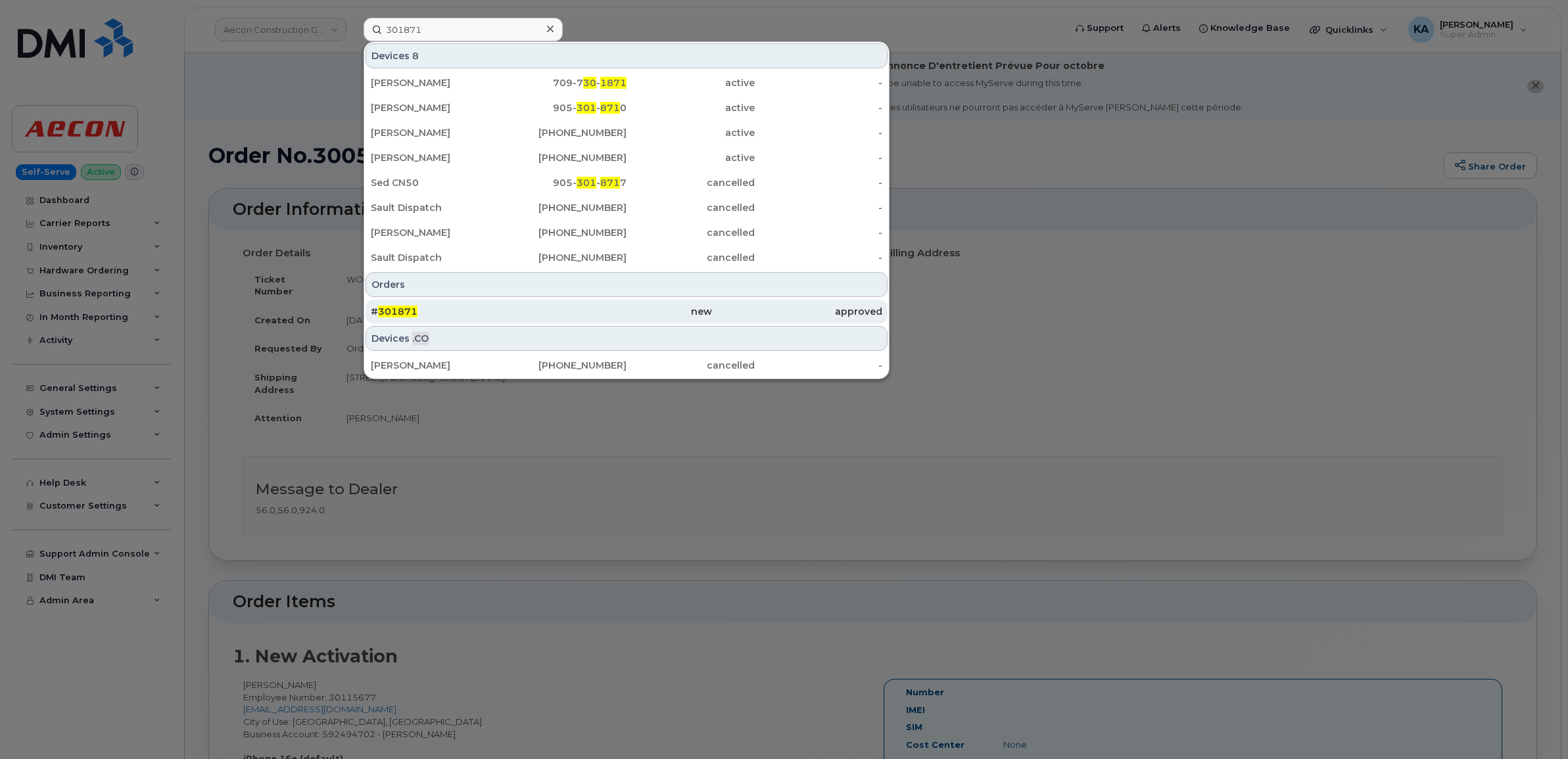
click at [414, 310] on span "301871" at bounding box center [397, 312] width 40 height 11
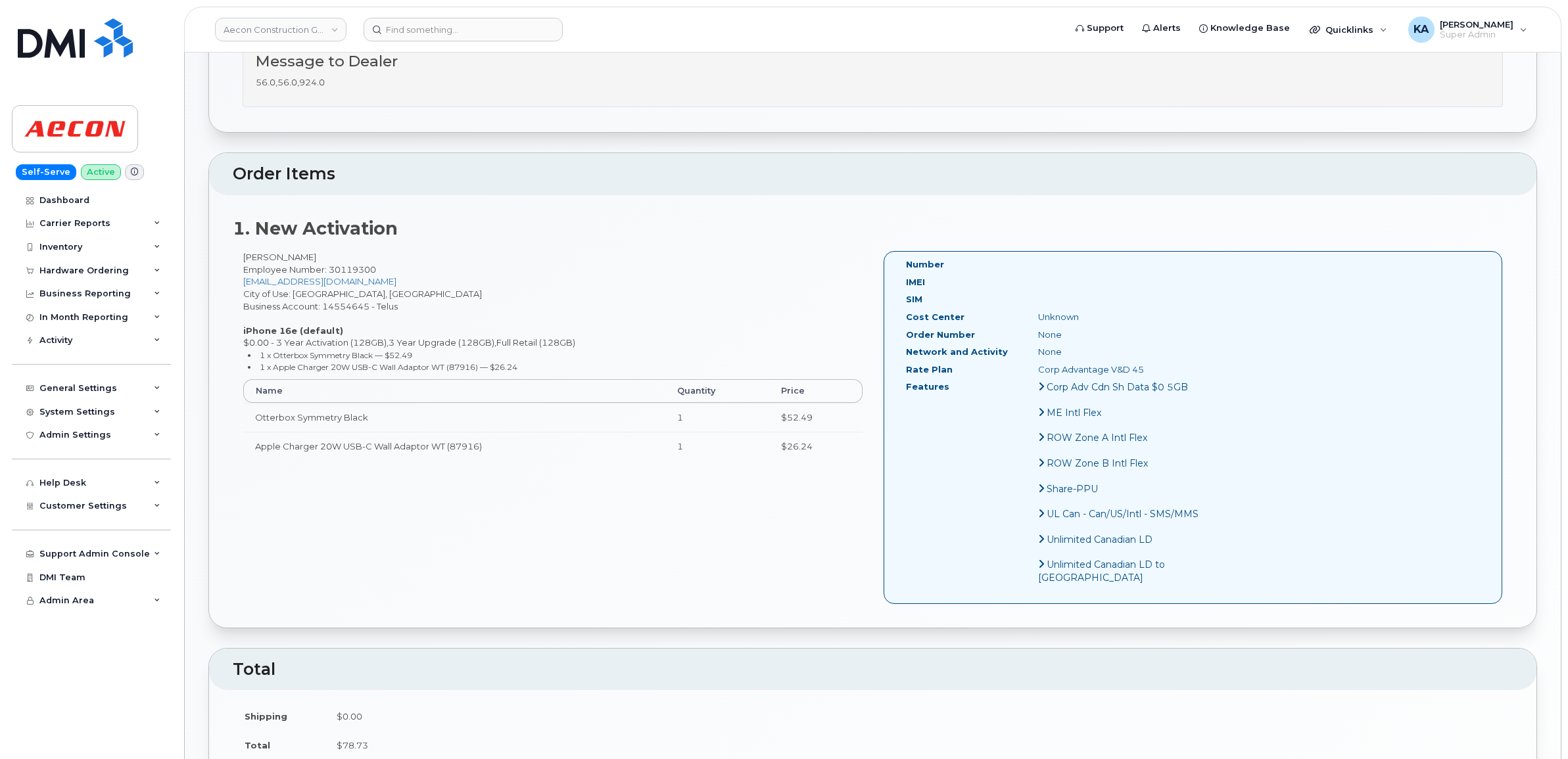
scroll to position [345, 0]
